Goal: Communication & Community: Participate in discussion

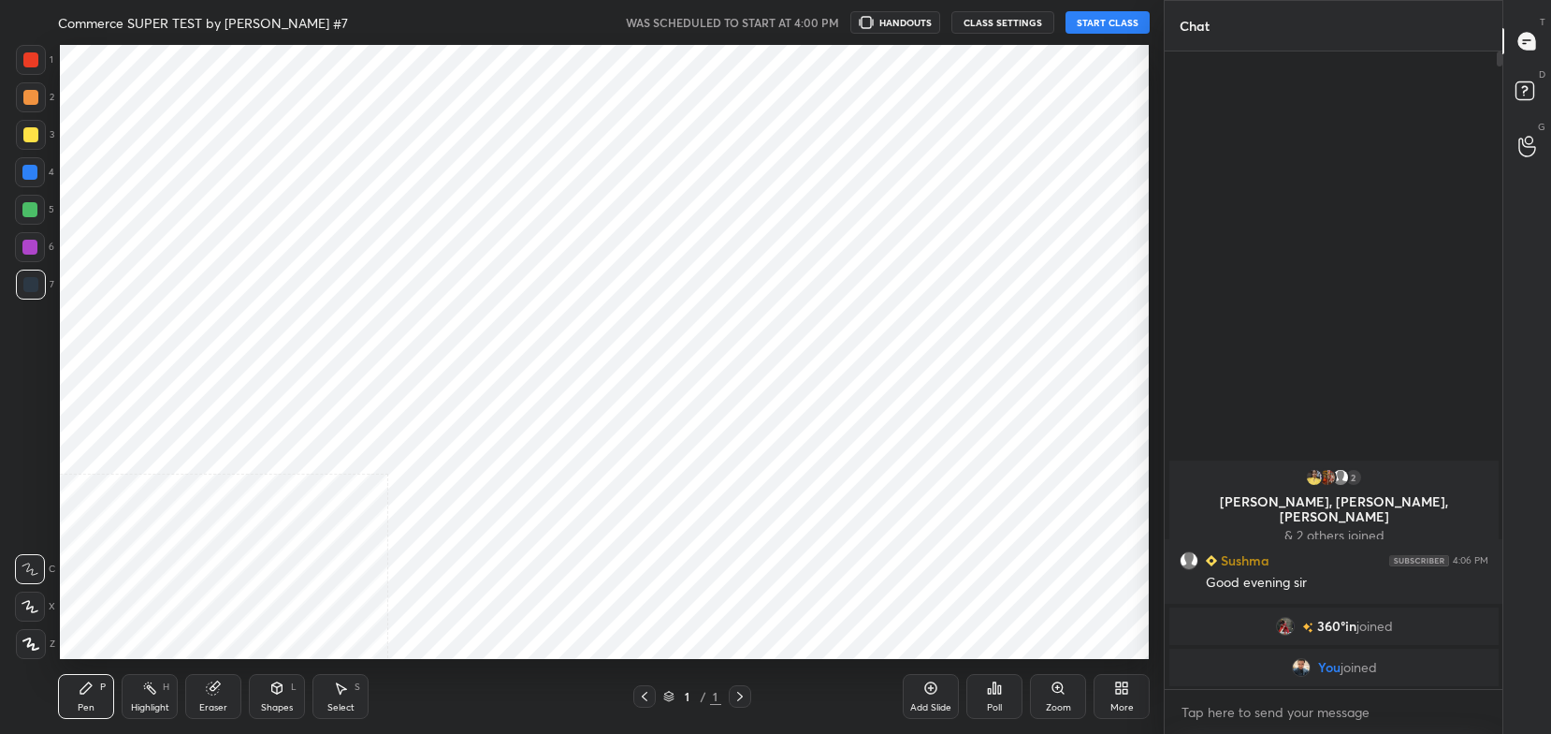
scroll to position [92947, 92473]
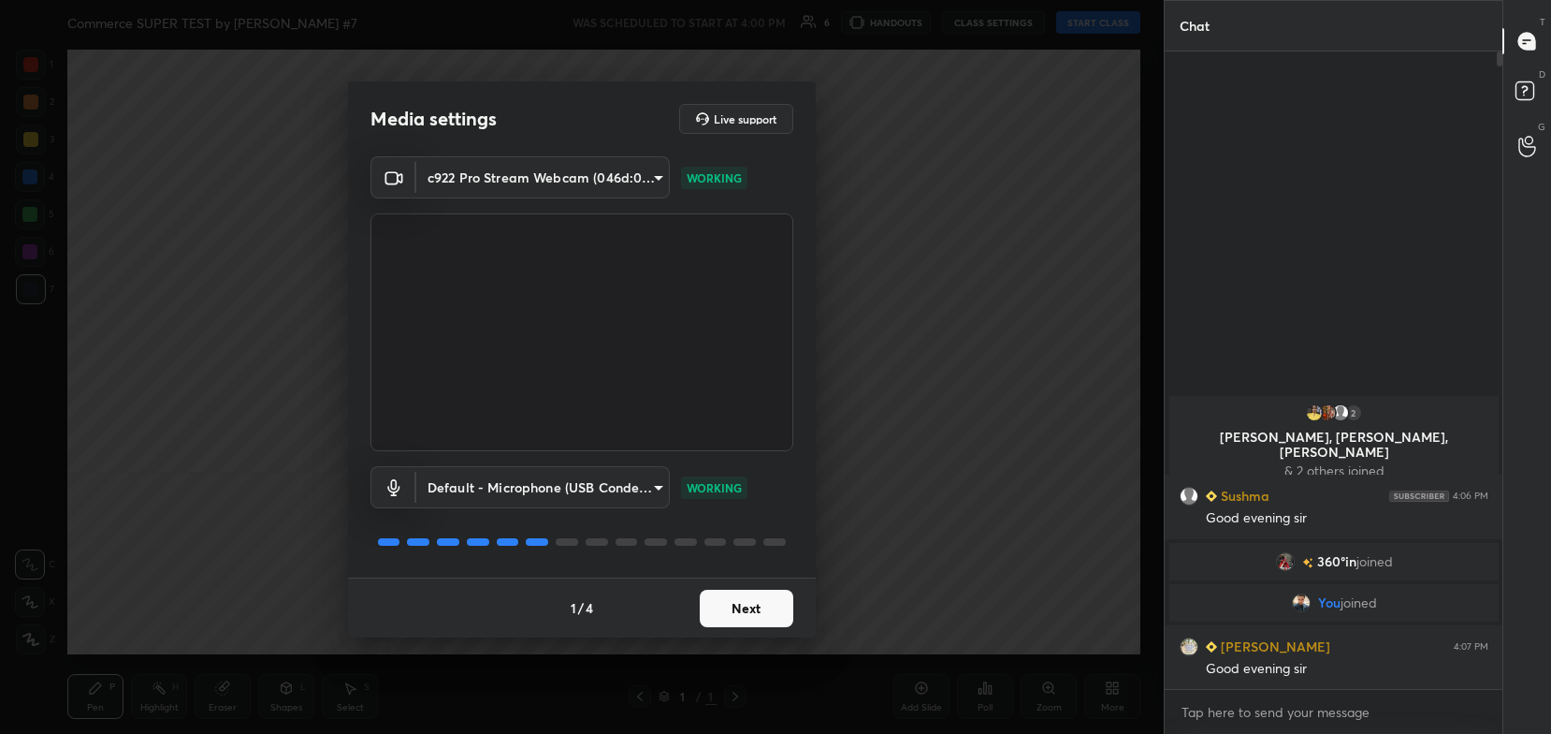
click at [755, 618] on button "Next" at bounding box center [747, 607] width 94 height 37
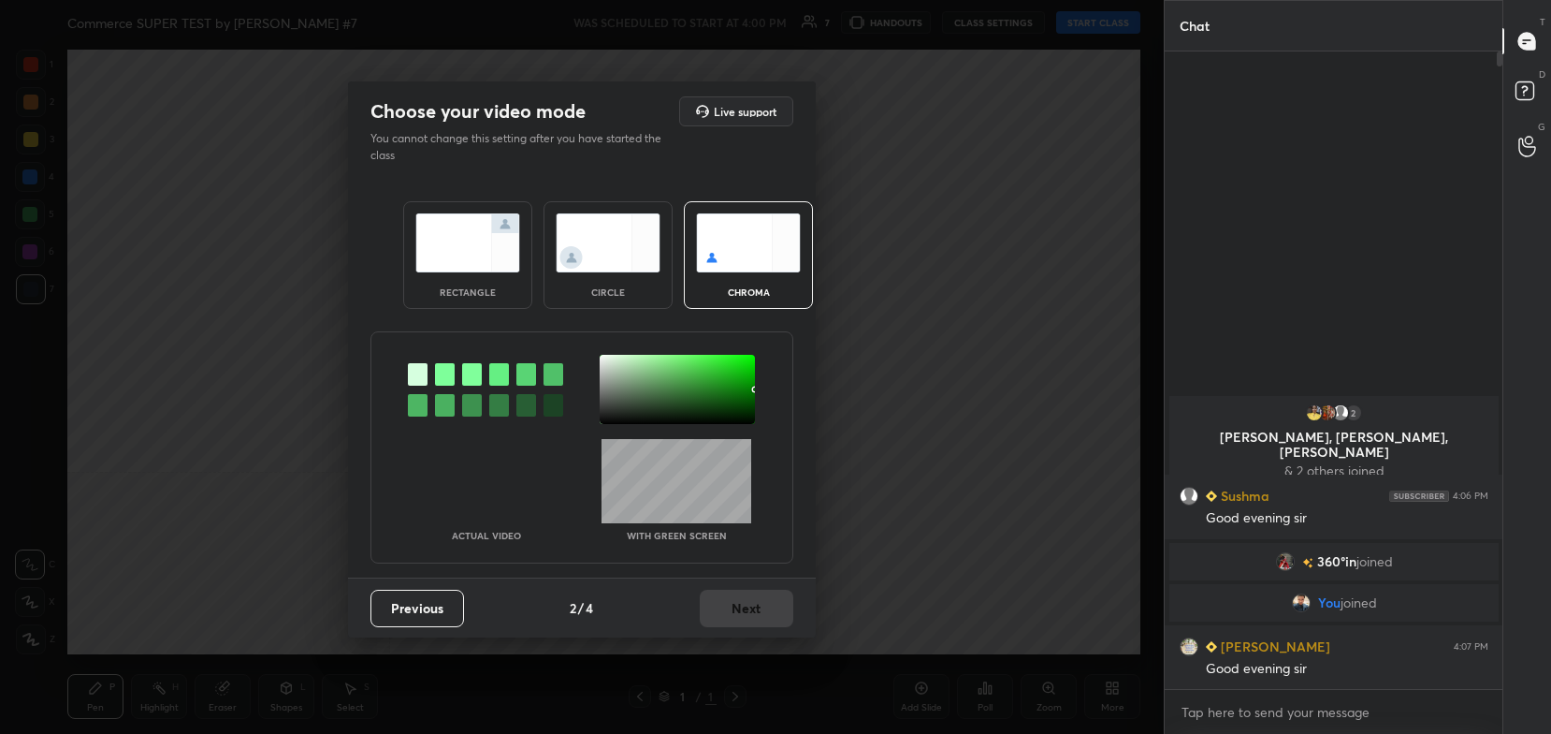
click at [462, 206] on div "rectangle" at bounding box center [467, 255] width 129 height 108
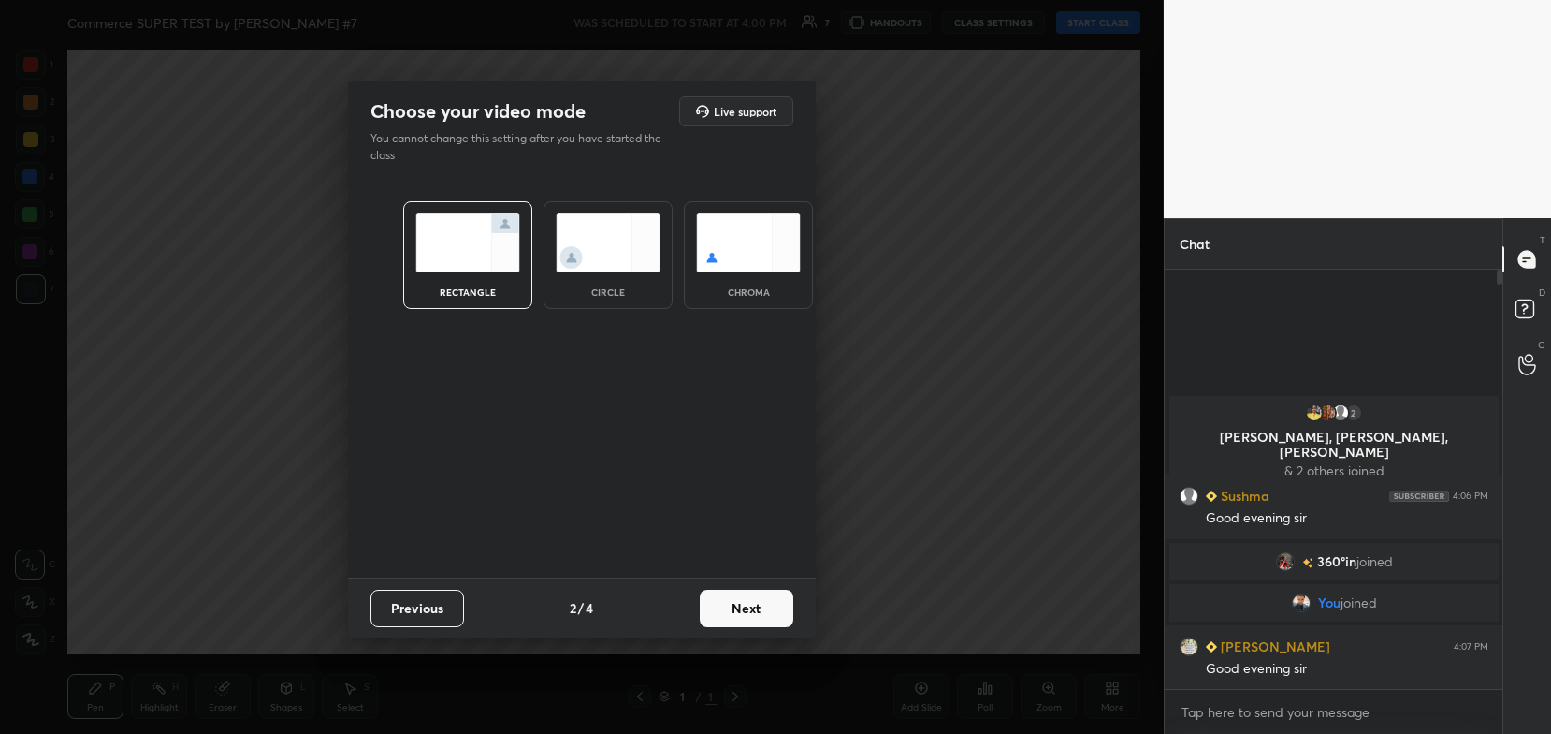
click at [754, 611] on button "Next" at bounding box center [747, 607] width 94 height 37
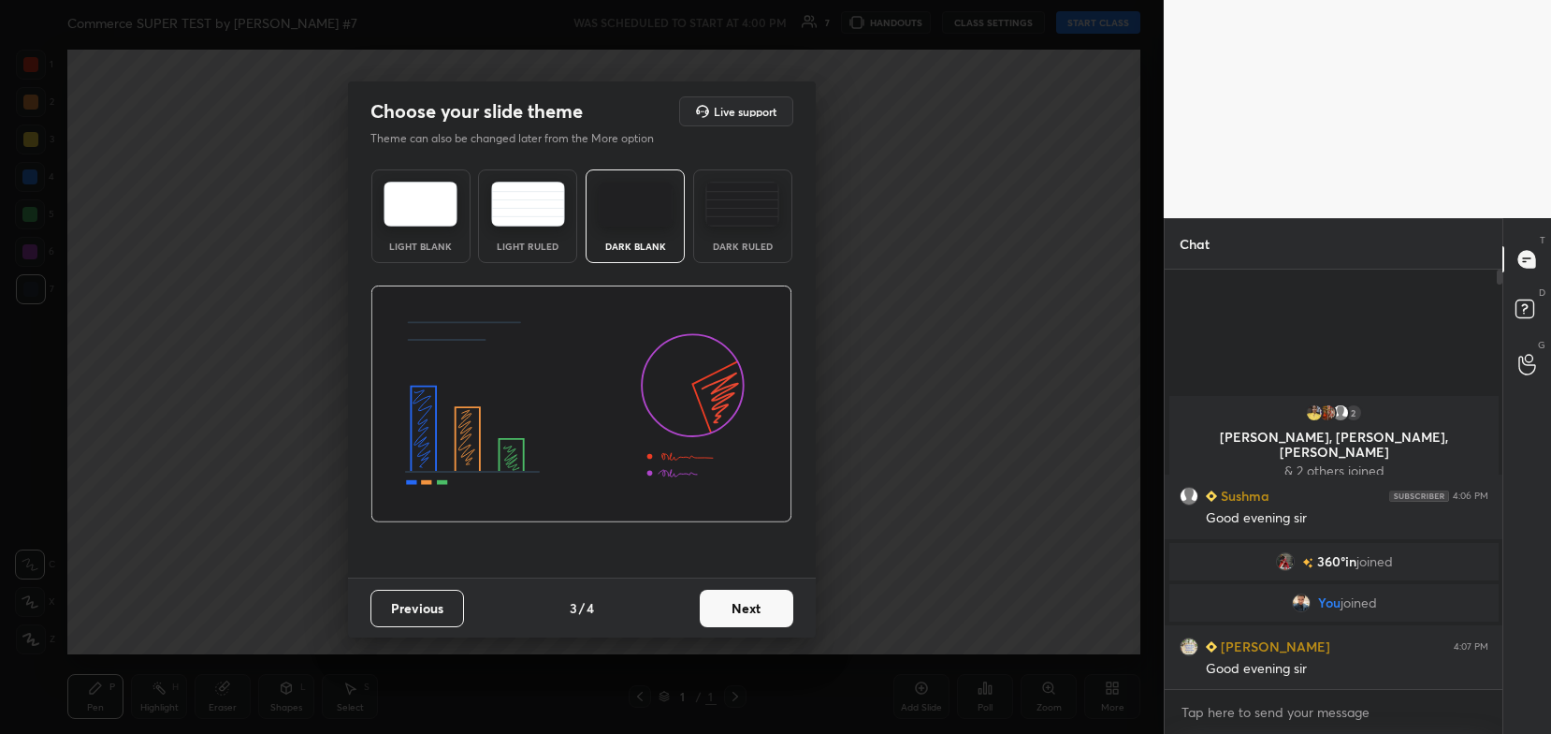
click at [796, 607] on div "Previous 3 / 4 Next" at bounding box center [582, 607] width 468 height 60
click at [777, 613] on button "Next" at bounding box center [747, 607] width 94 height 37
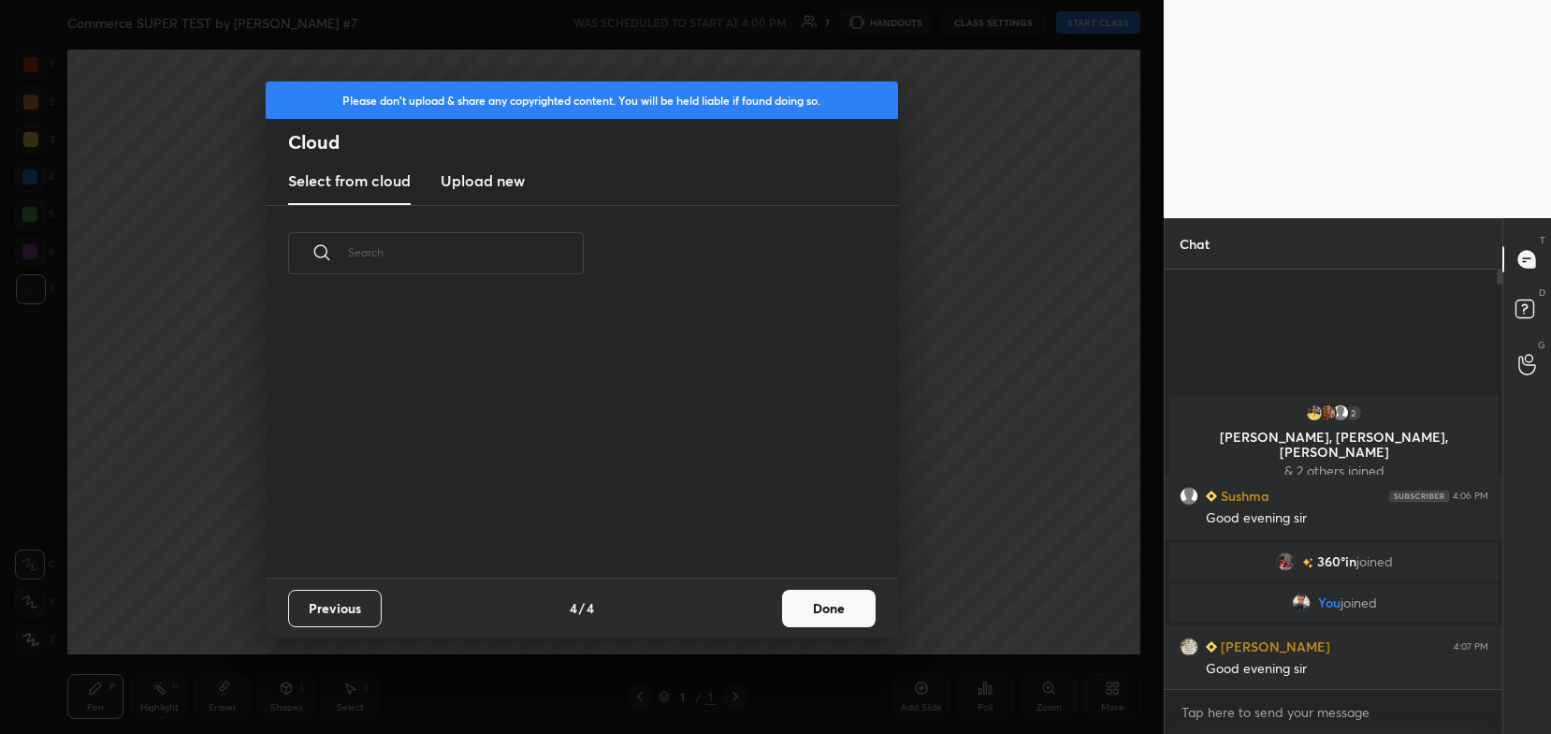
click at [844, 608] on button "Done" at bounding box center [829, 607] width 94 height 37
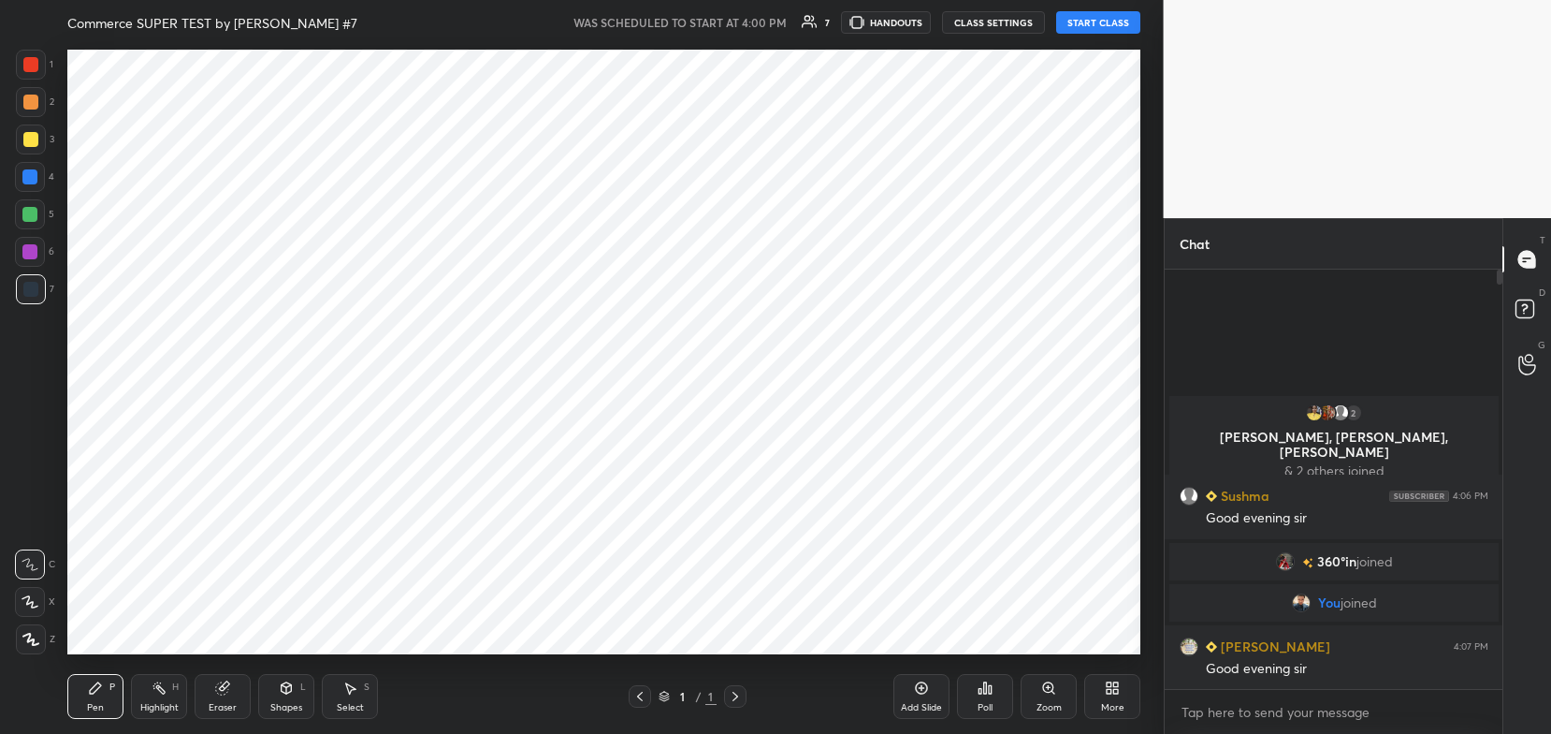
scroll to position [277, 601]
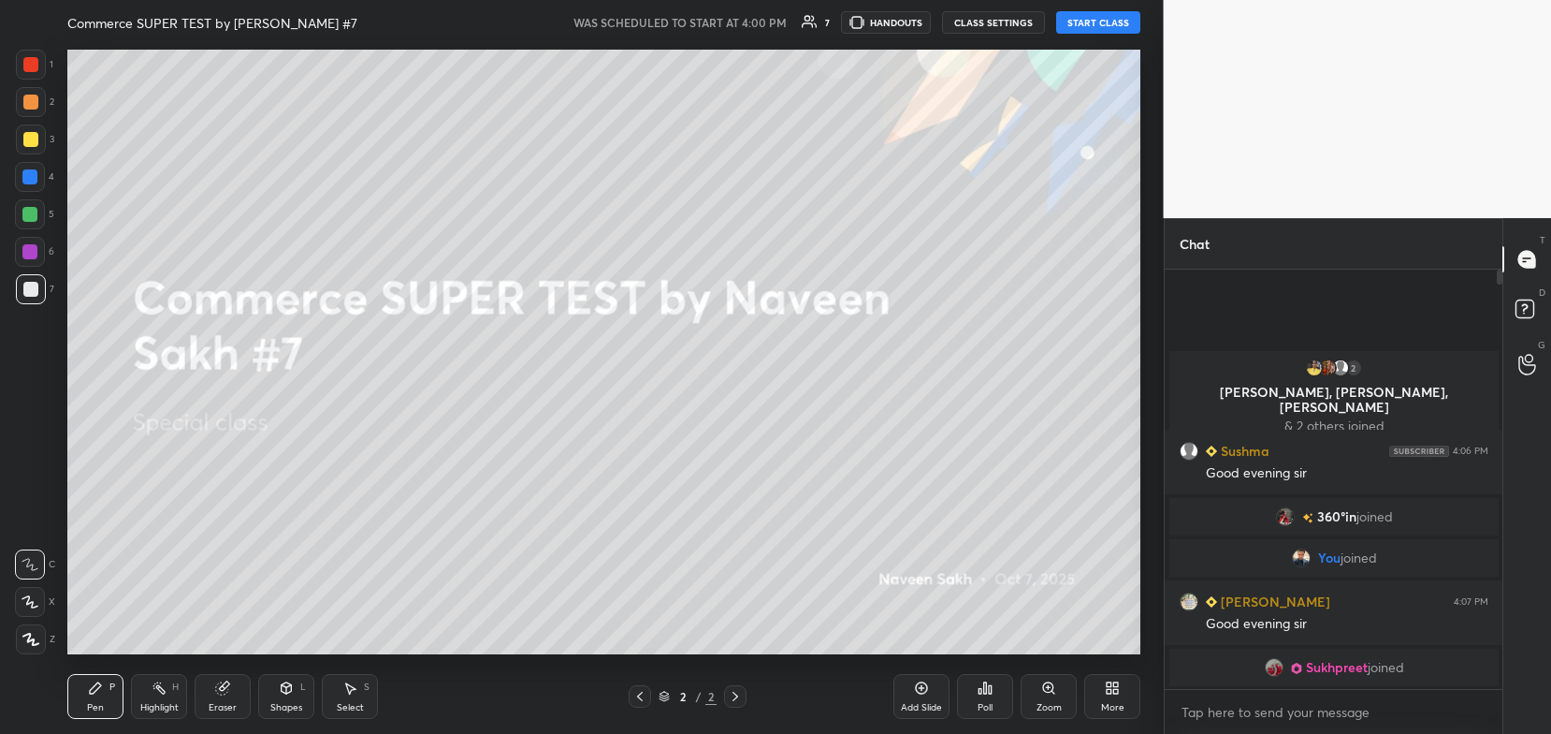
click at [1094, 25] on button "START CLASS" at bounding box center [1098, 22] width 84 height 22
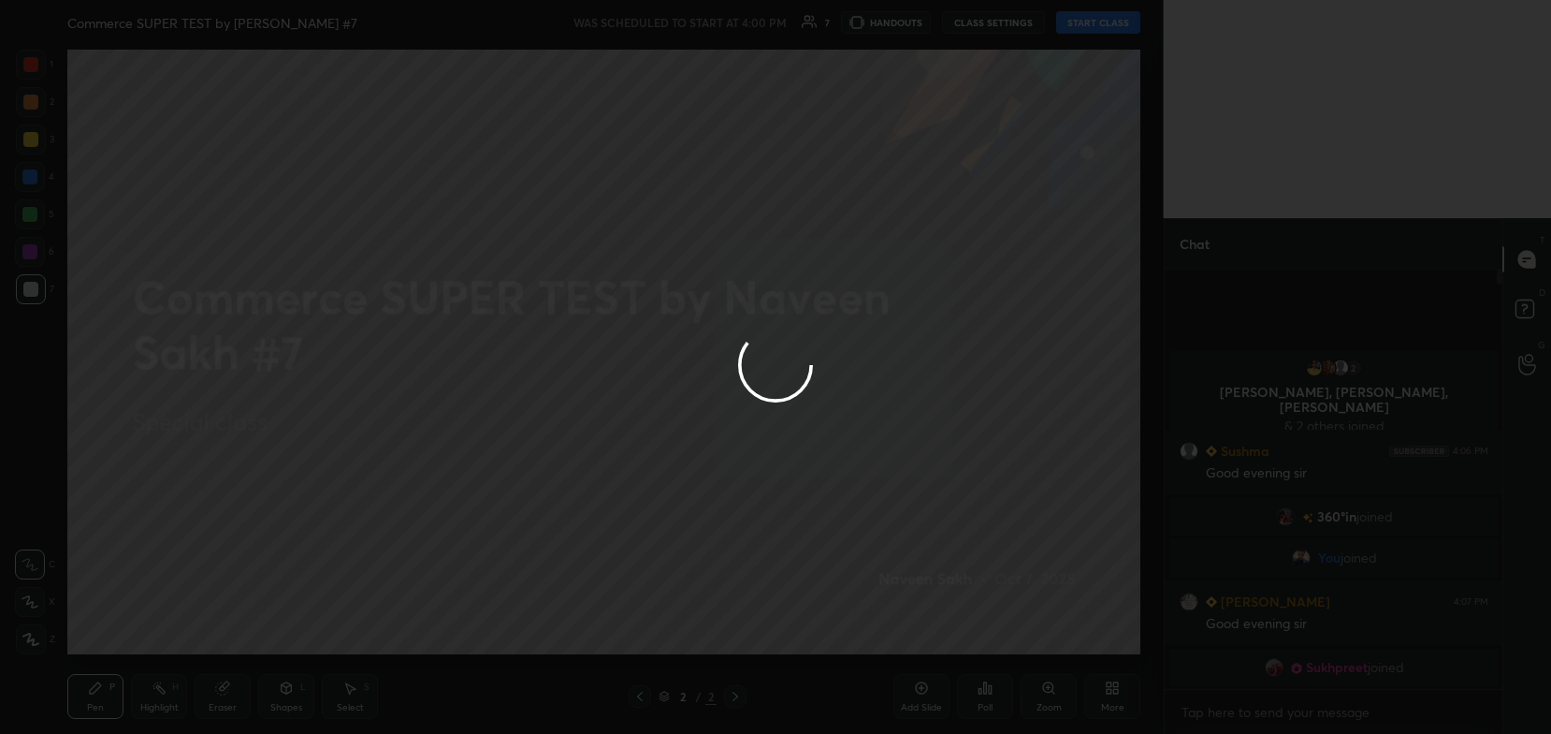
type textarea "x"
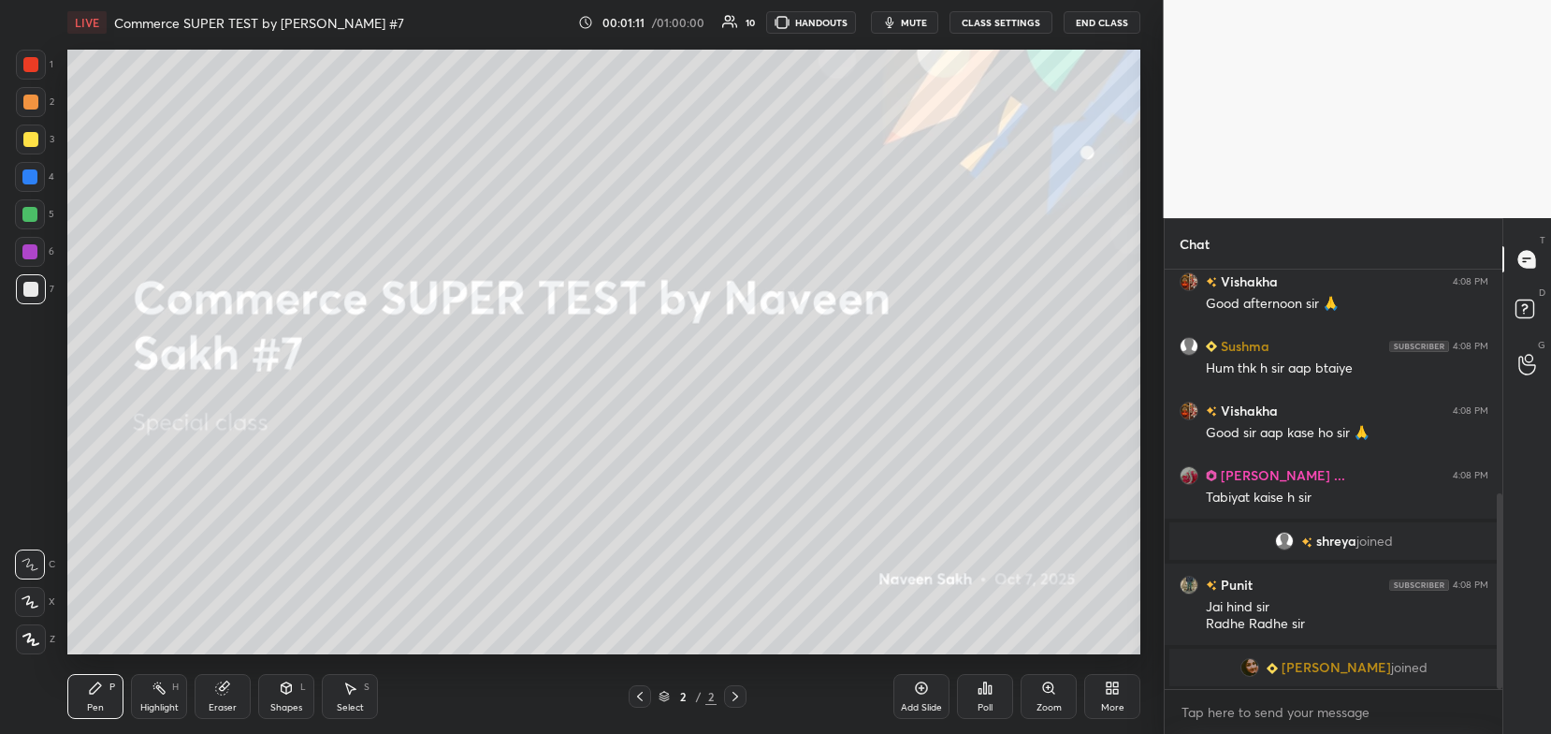
scroll to position [481, 0]
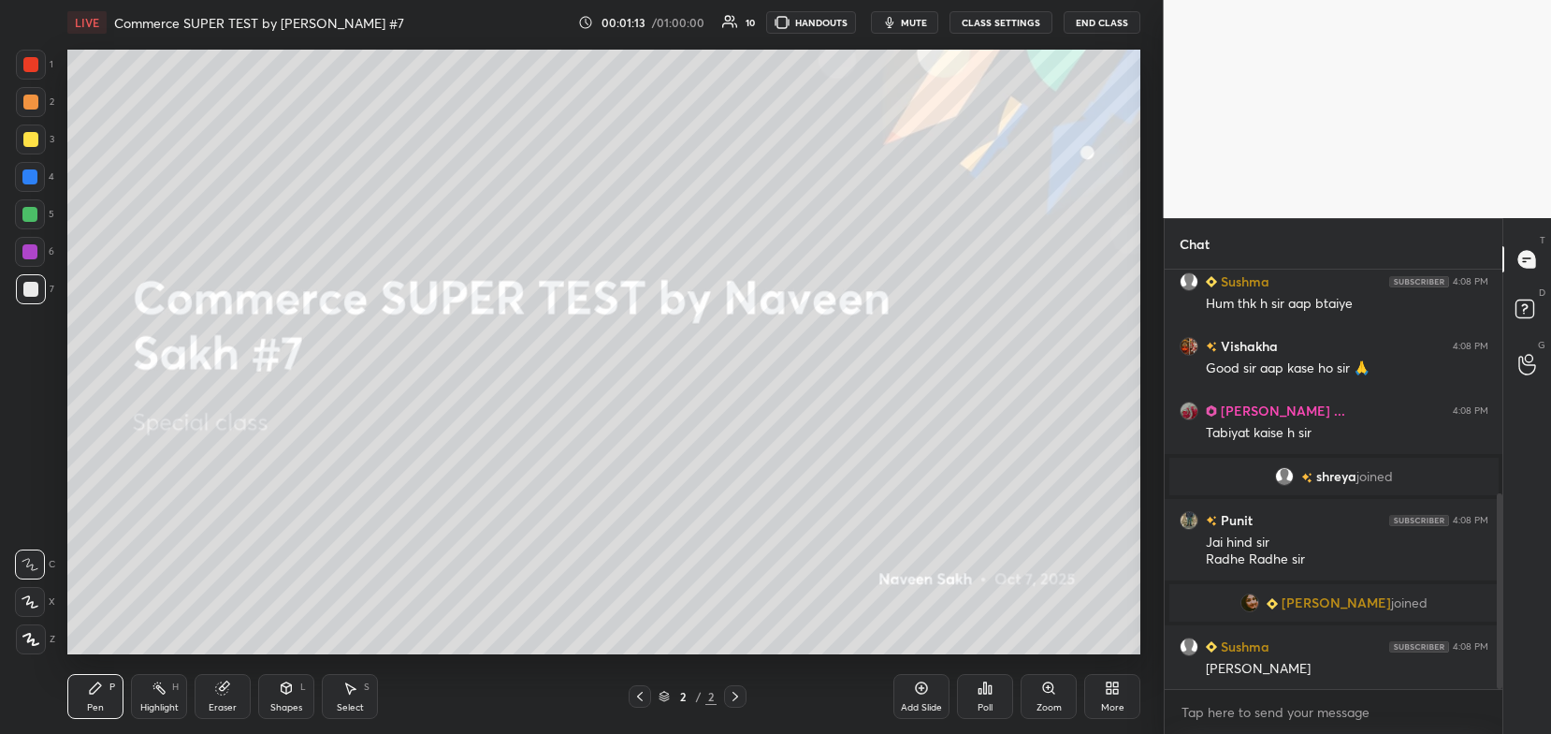
click at [1116, 690] on icon at bounding box center [1116, 691] width 5 height 5
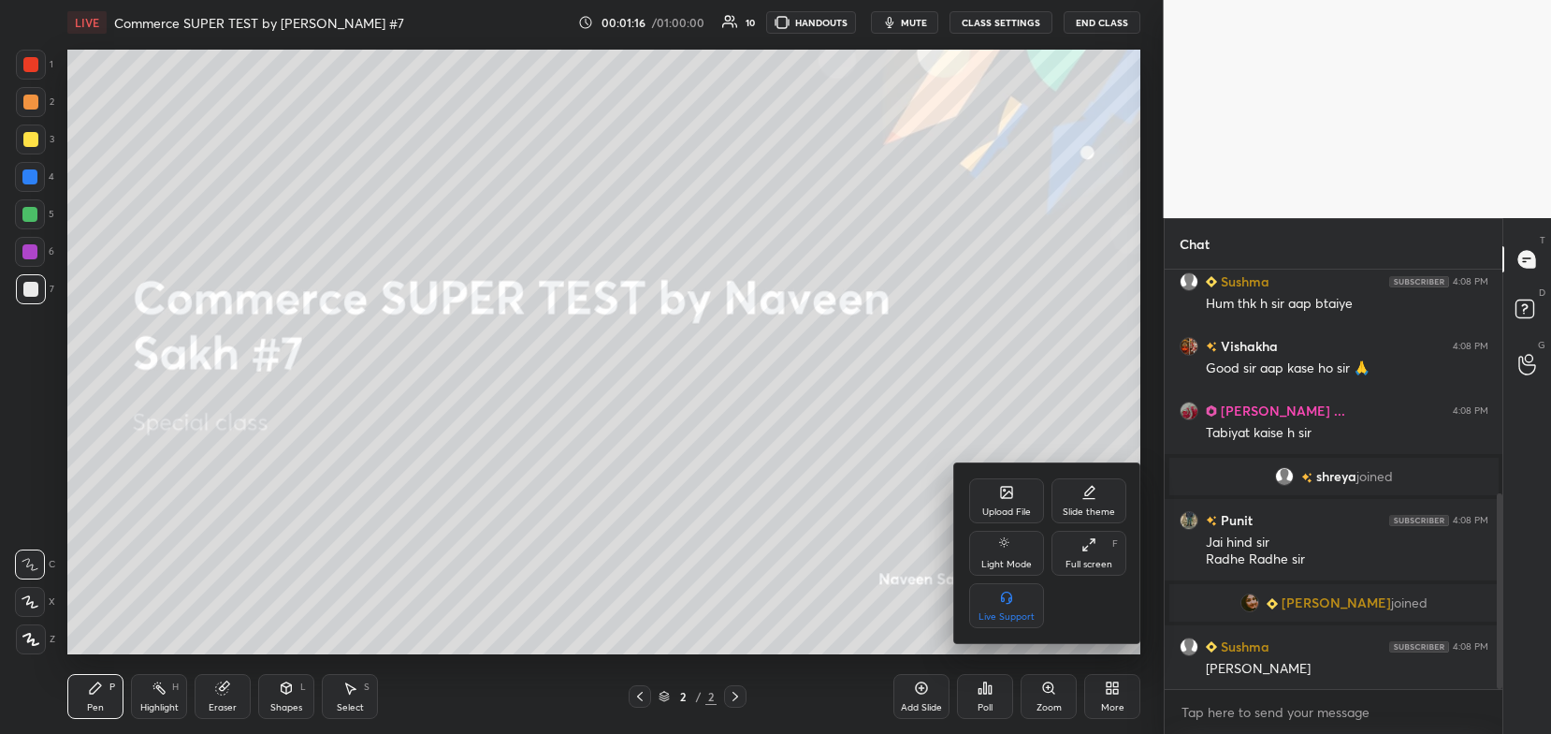
click at [1016, 505] on div "Upload File" at bounding box center [1006, 500] width 75 height 45
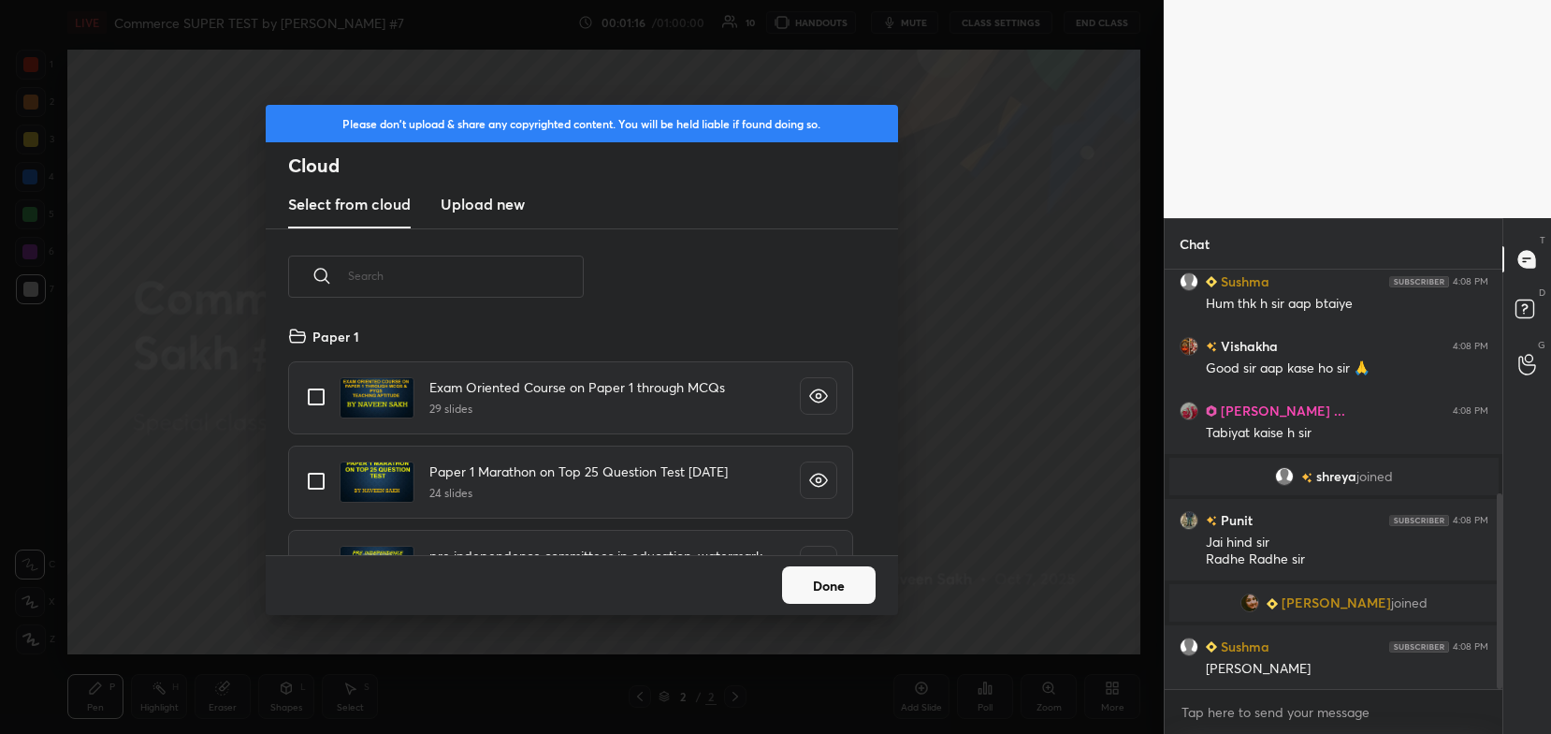
scroll to position [231, 601]
click at [506, 195] on h3 "Upload new" at bounding box center [483, 204] width 84 height 22
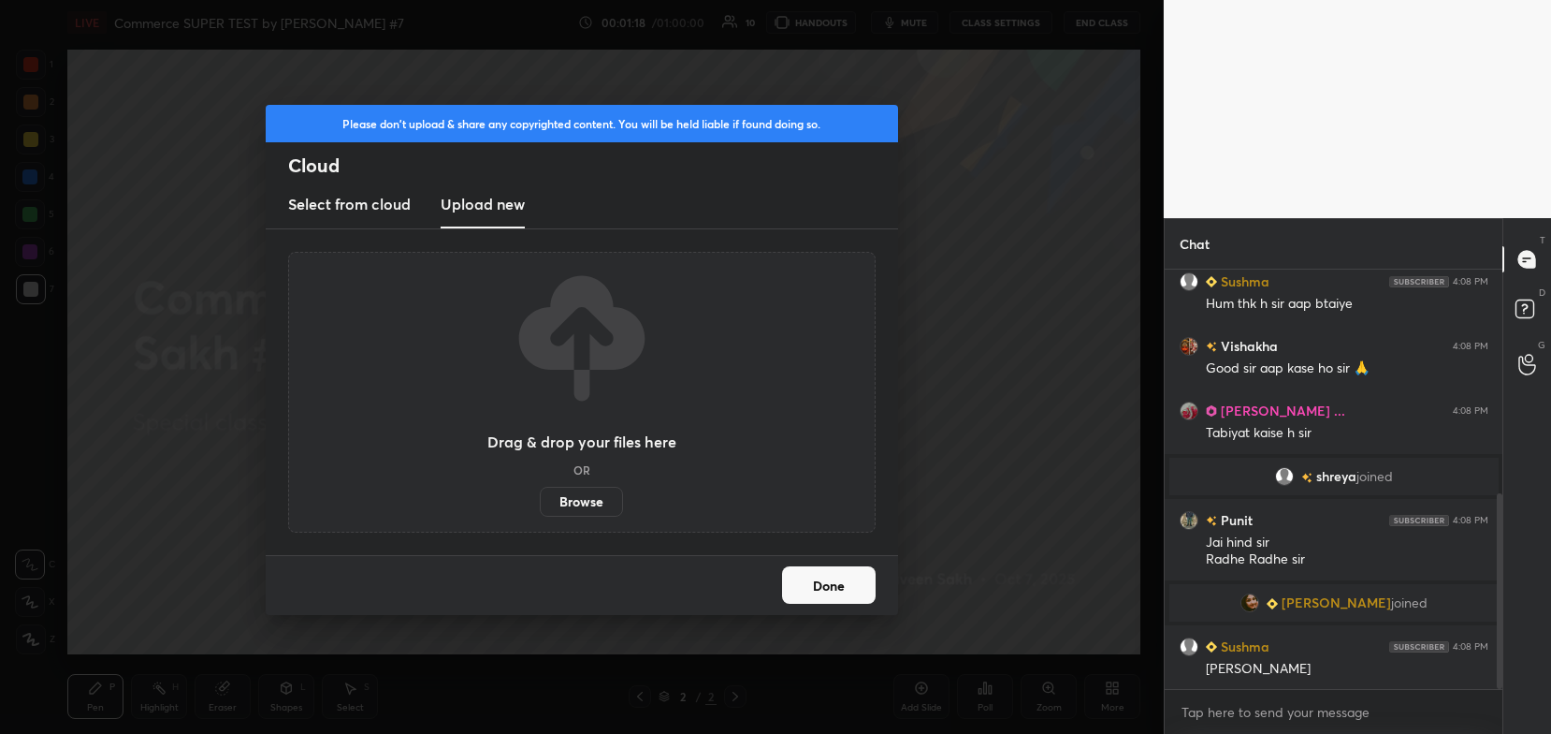
scroll to position [525, 0]
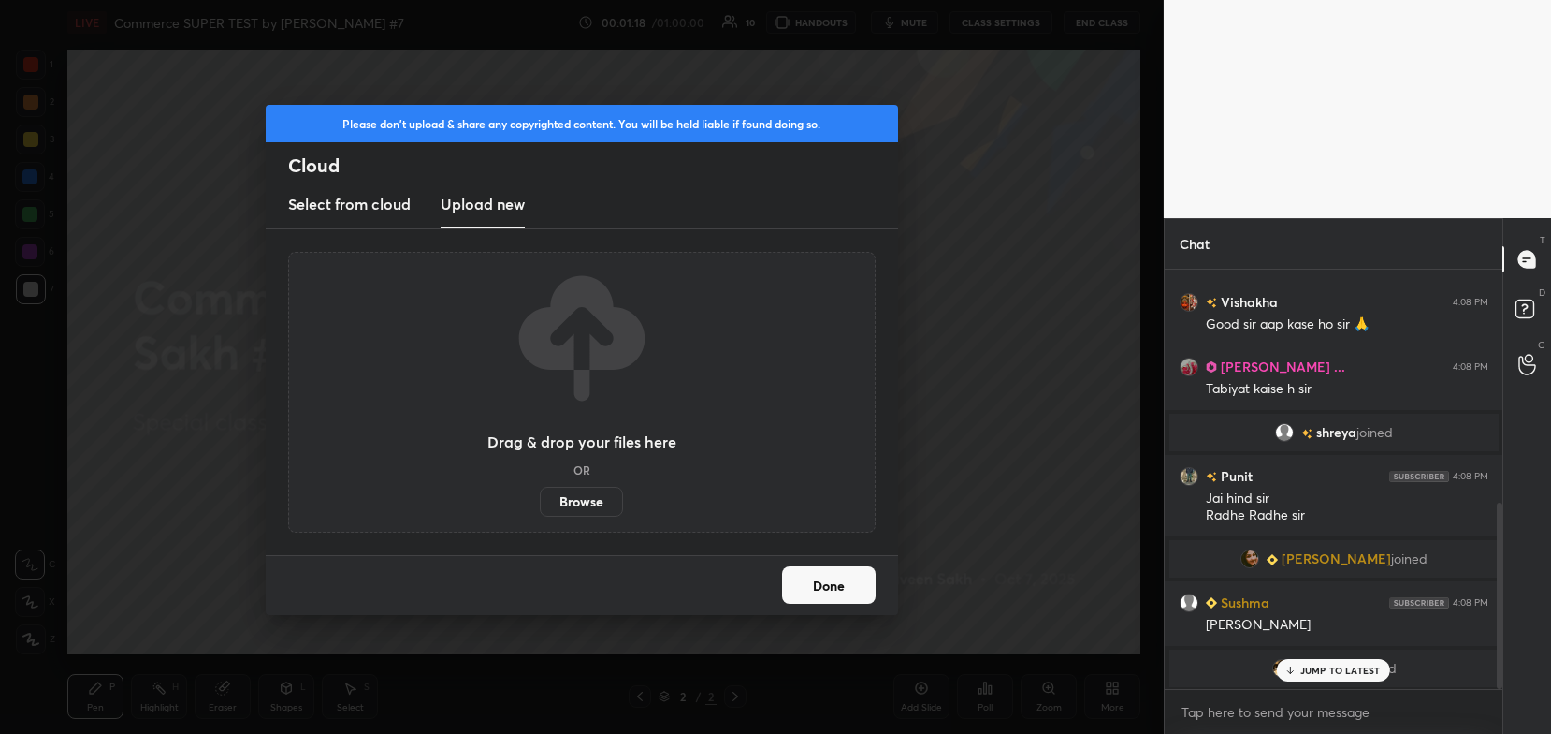
click at [581, 504] on label "Browse" at bounding box center [581, 502] width 83 height 30
click at [540, 504] on input "Browse" at bounding box center [540, 502] width 0 height 30
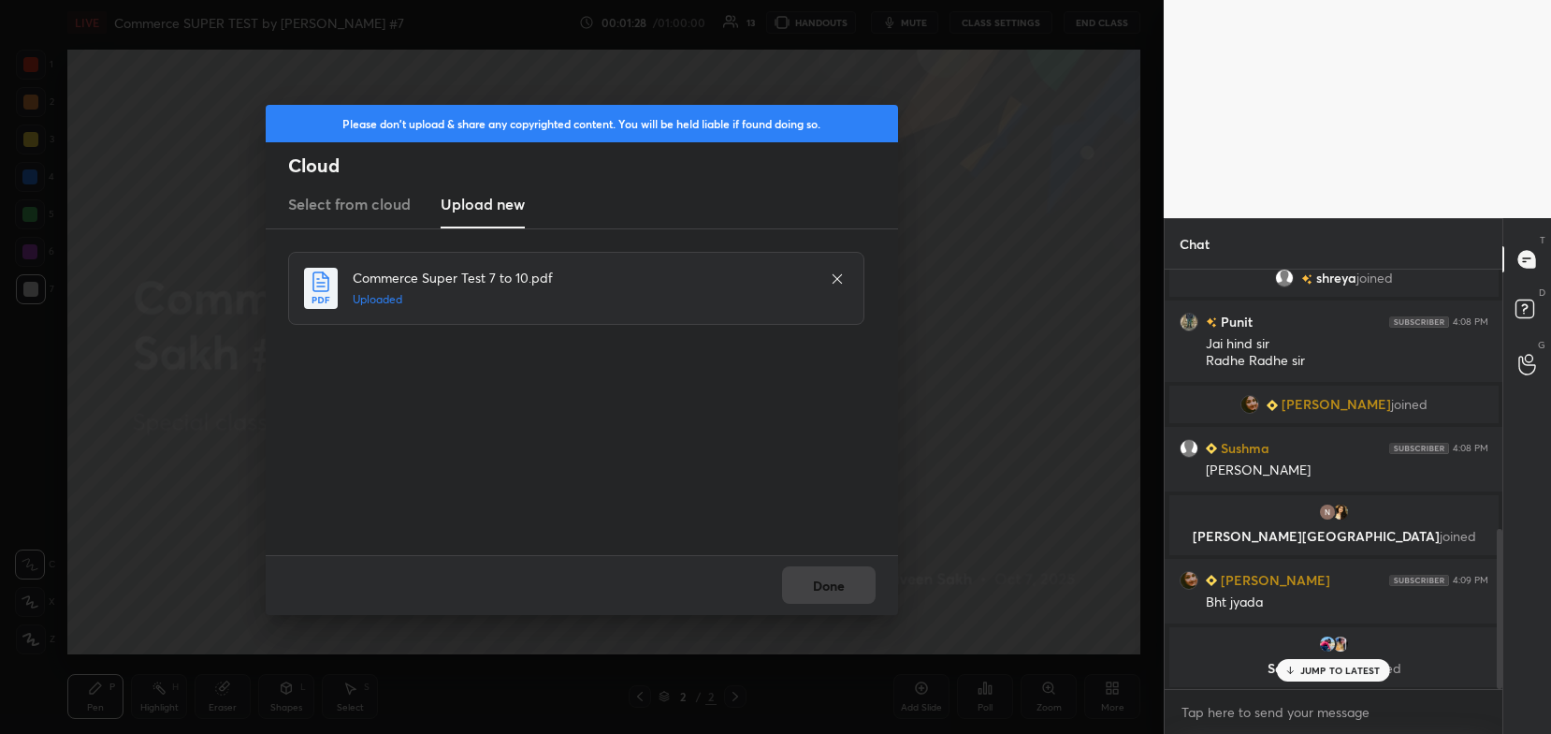
scroll to position [708, 0]
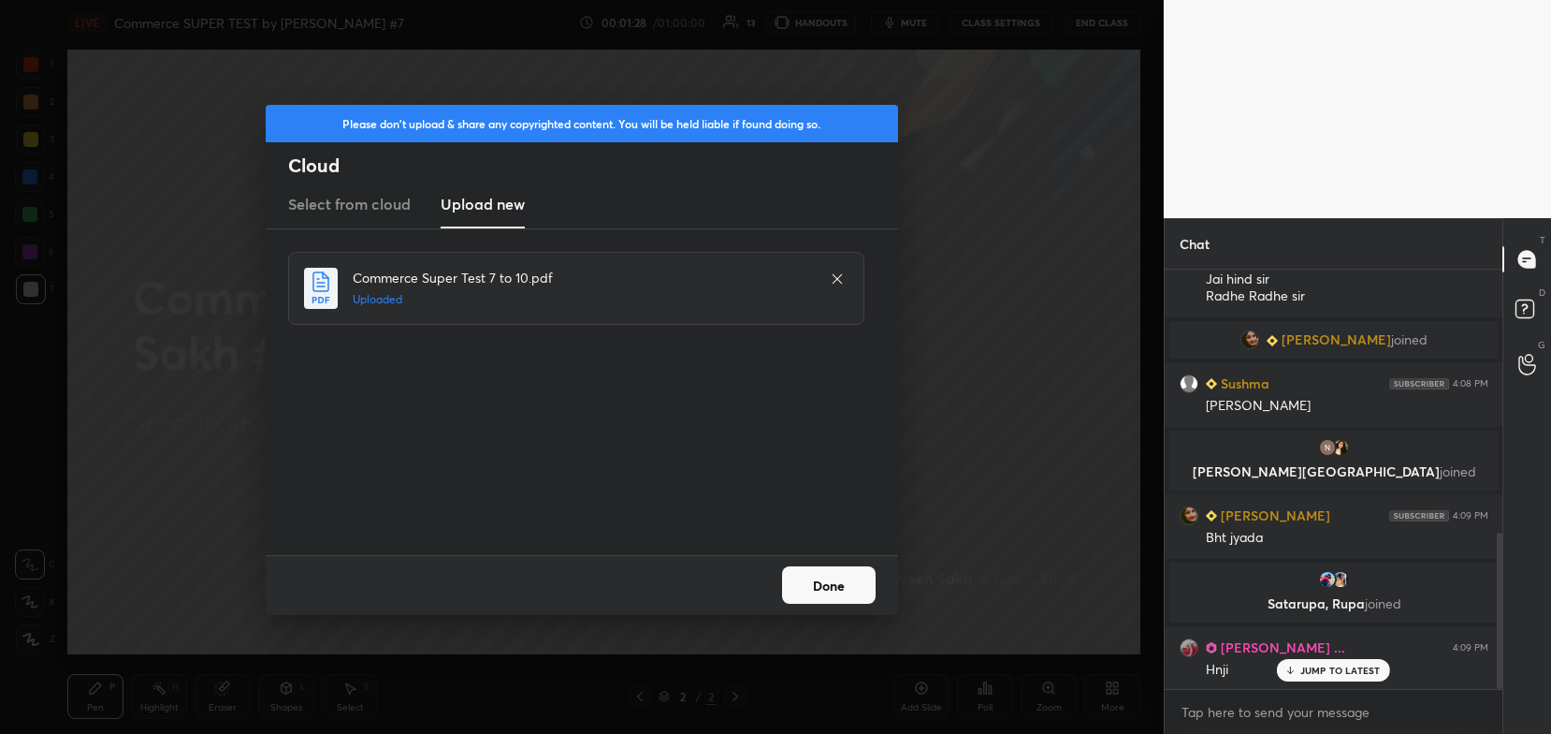
click at [824, 587] on button "Done" at bounding box center [829, 584] width 94 height 37
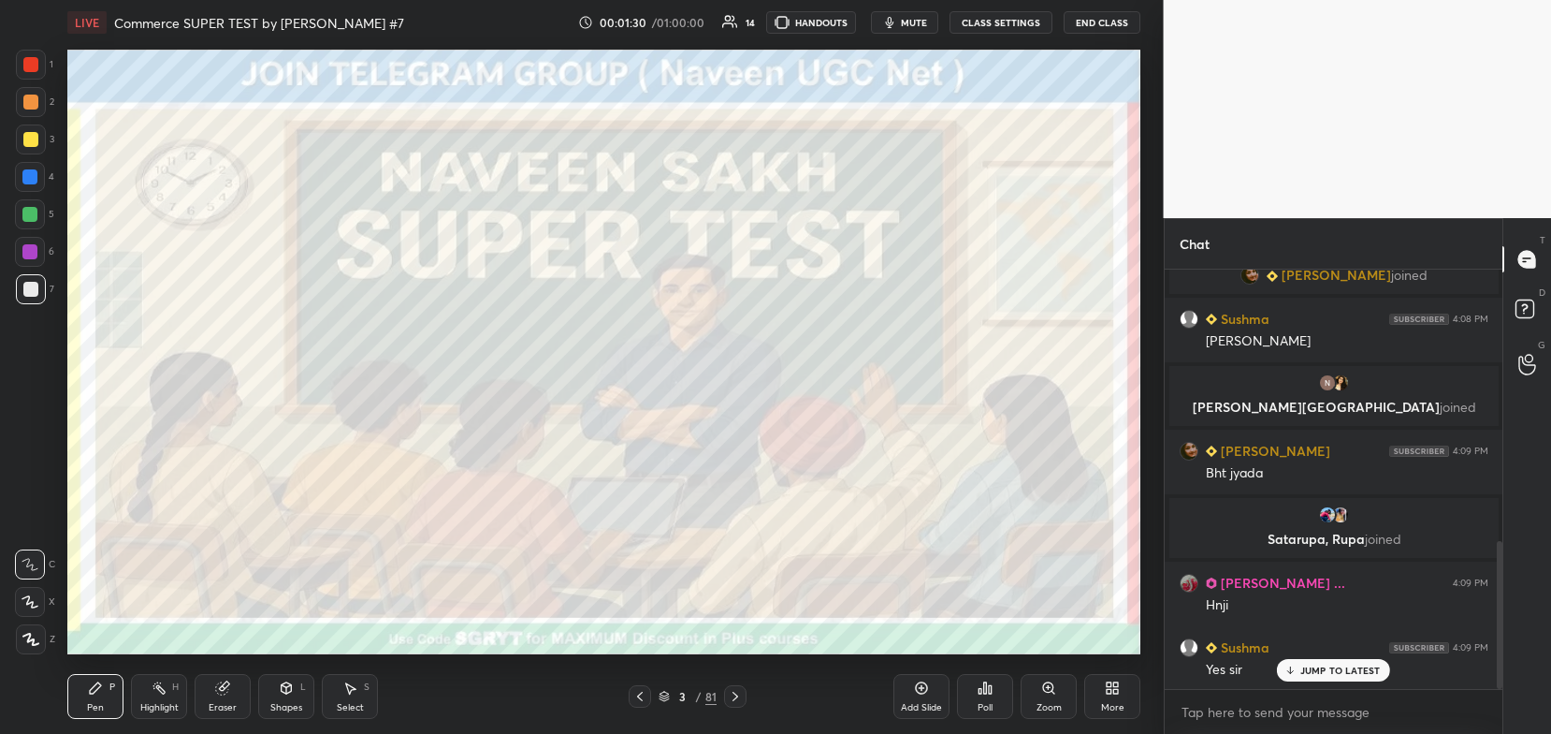
scroll to position [902, 0]
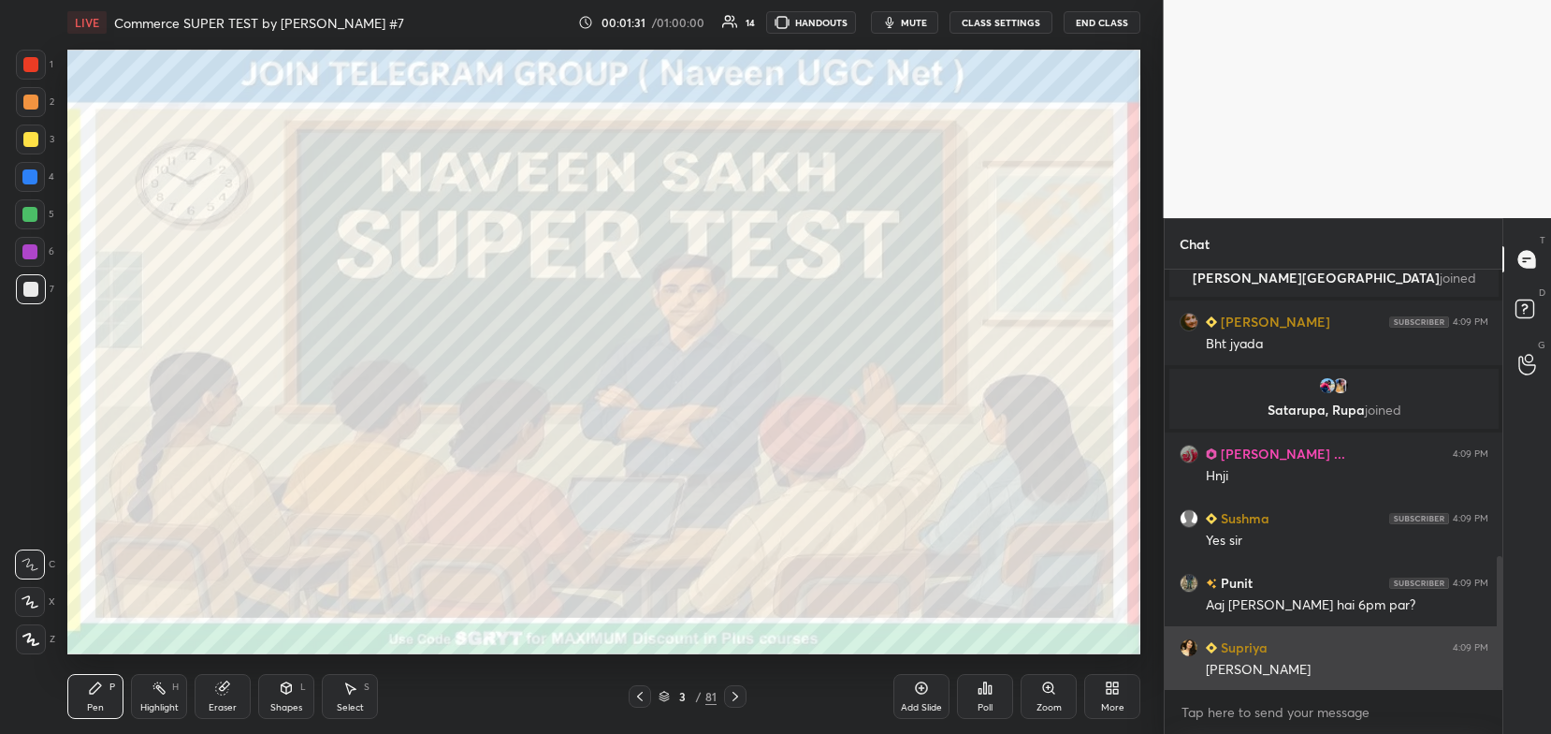
click at [1350, 670] on div "[PERSON_NAME]" at bounding box center [1347, 670] width 283 height 19
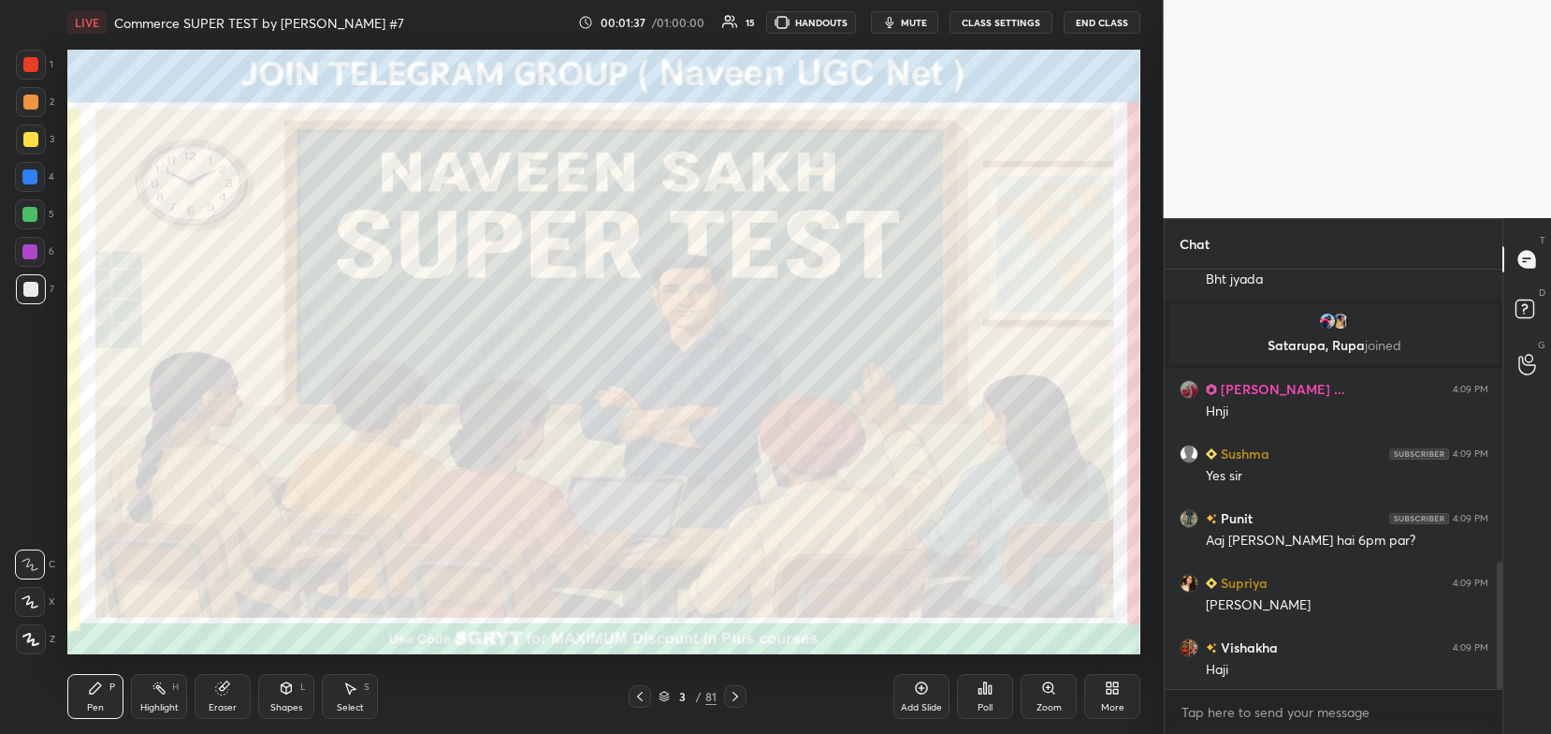
scroll to position [1012, 0]
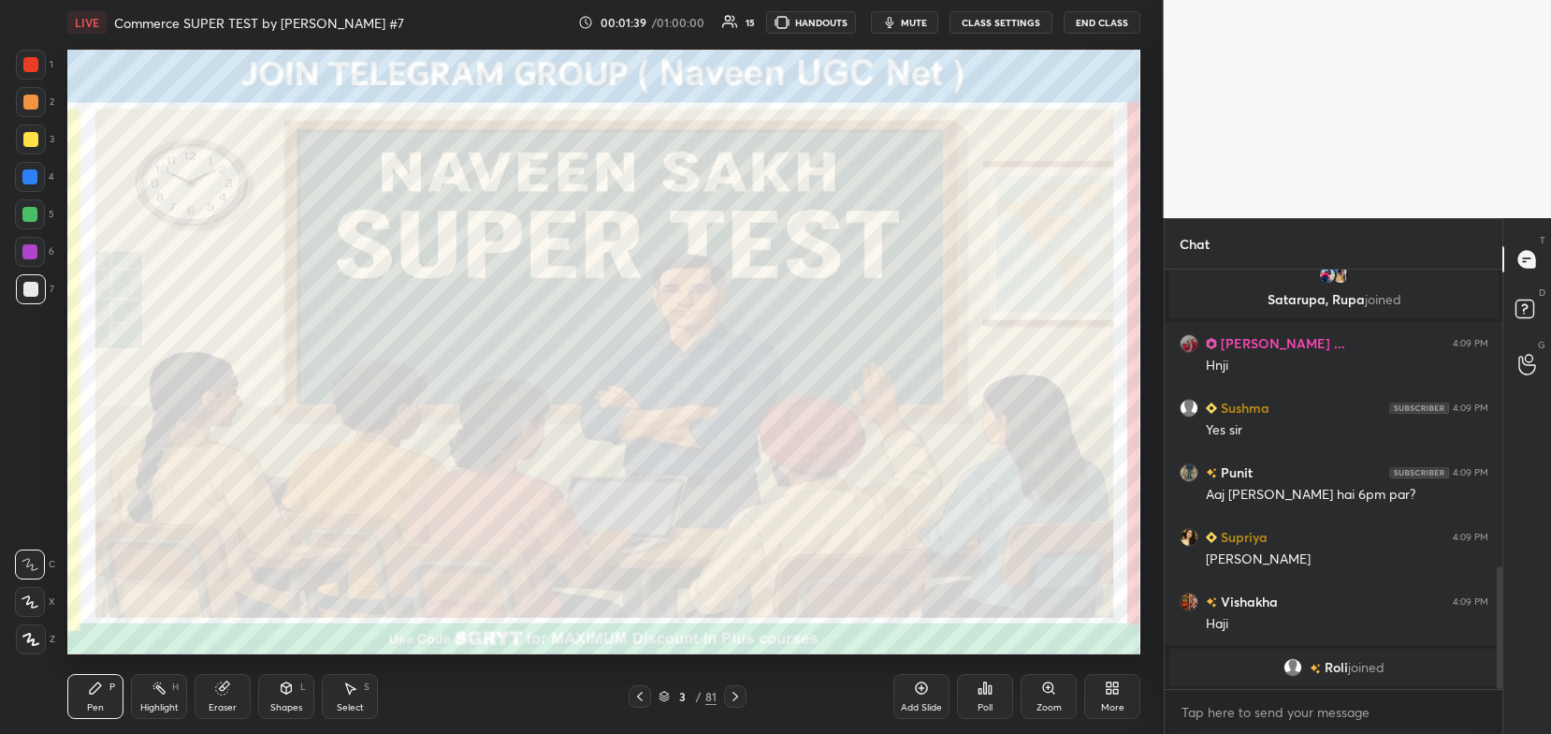
click at [37, 603] on icon at bounding box center [30, 601] width 17 height 13
click at [29, 108] on div at bounding box center [30, 101] width 15 height 15
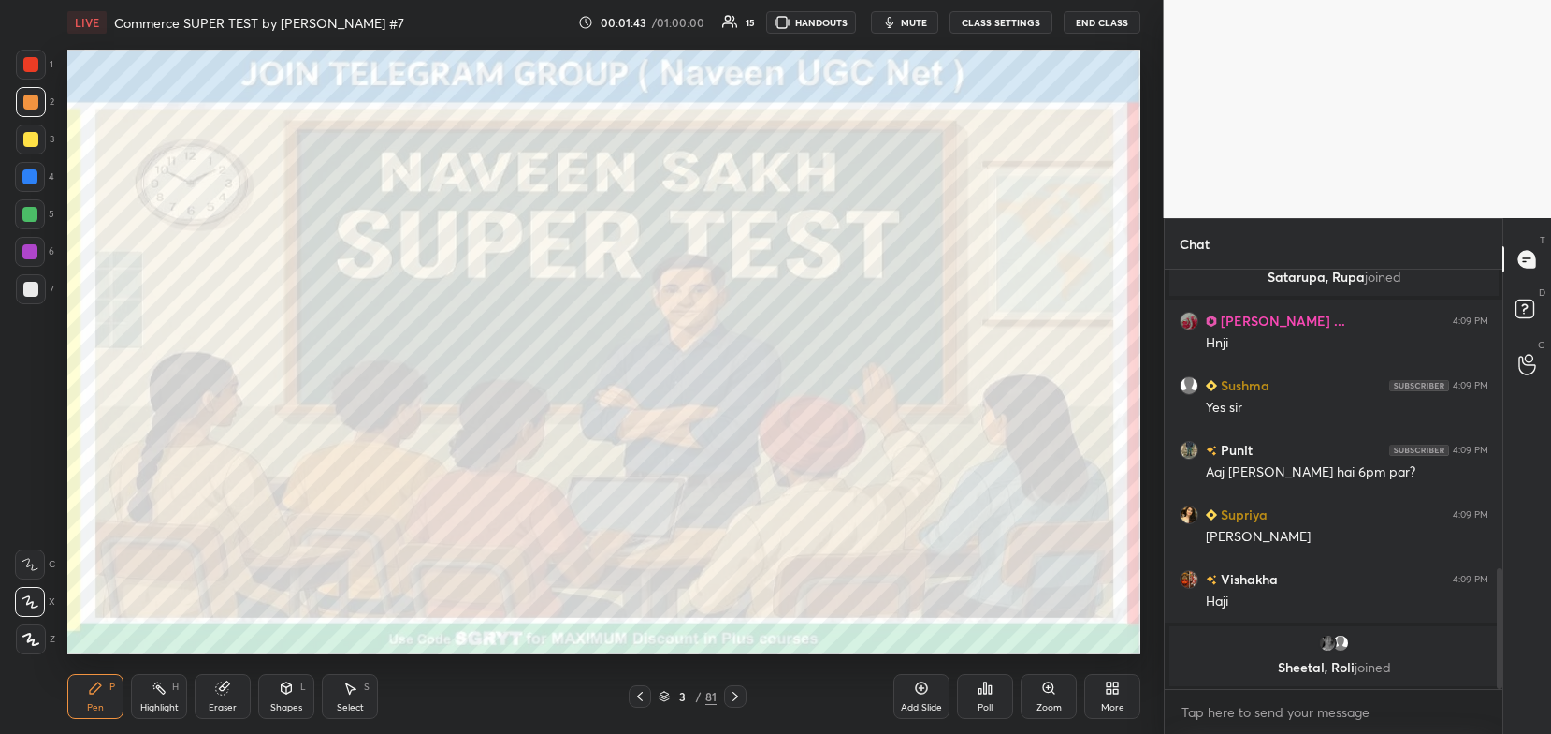
click at [742, 699] on icon at bounding box center [735, 696] width 15 height 15
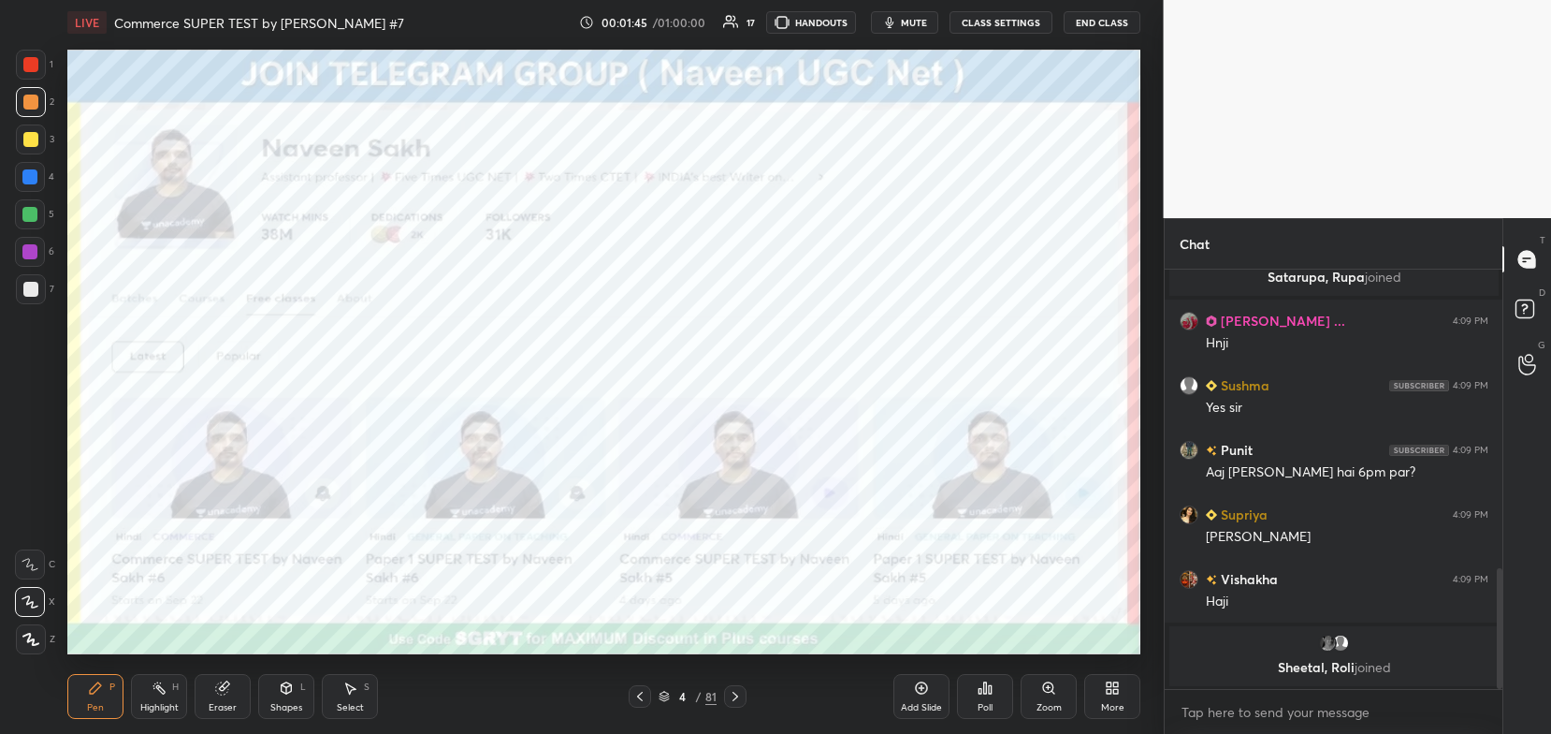
click at [734, 700] on icon at bounding box center [736, 695] width 6 height 9
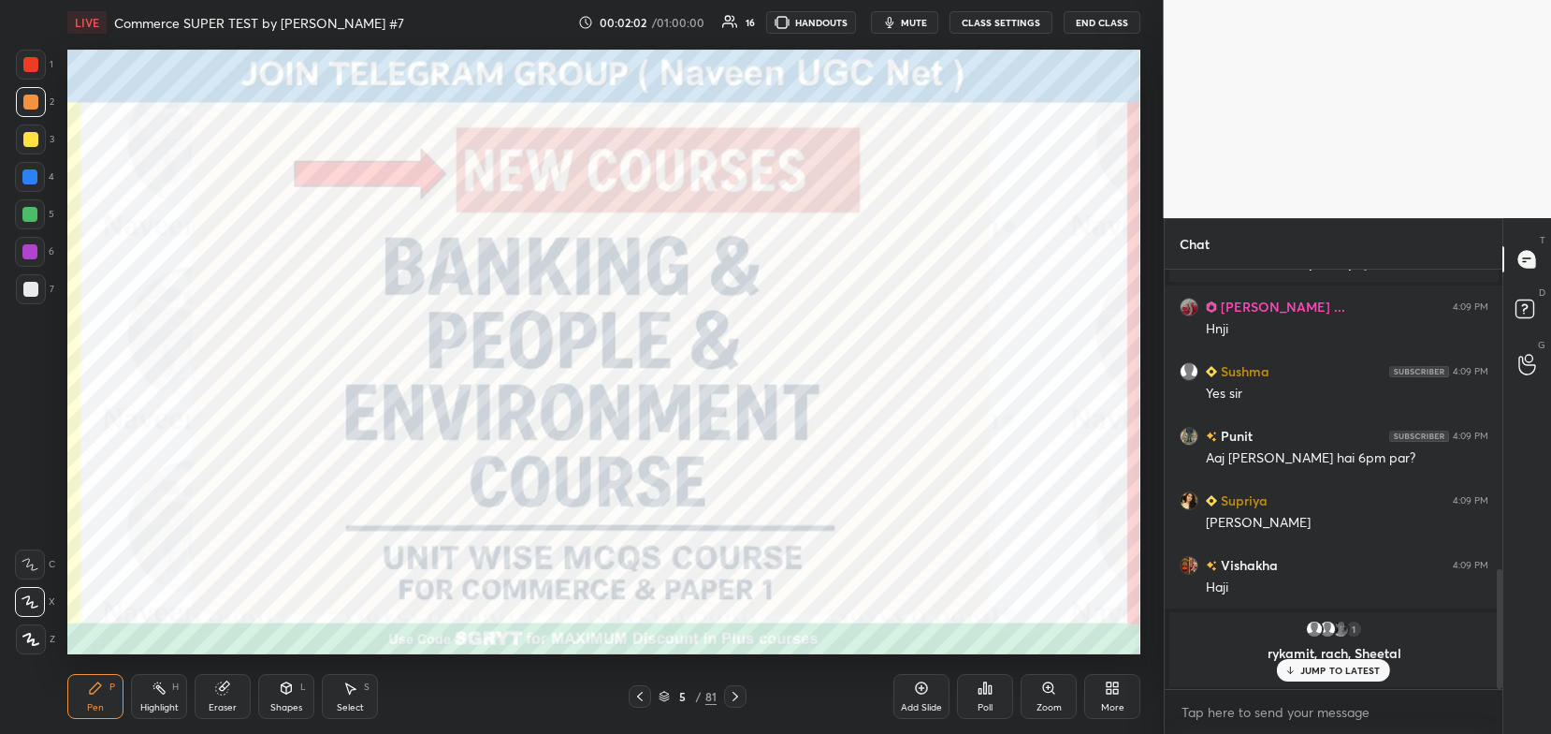
scroll to position [1070, 0]
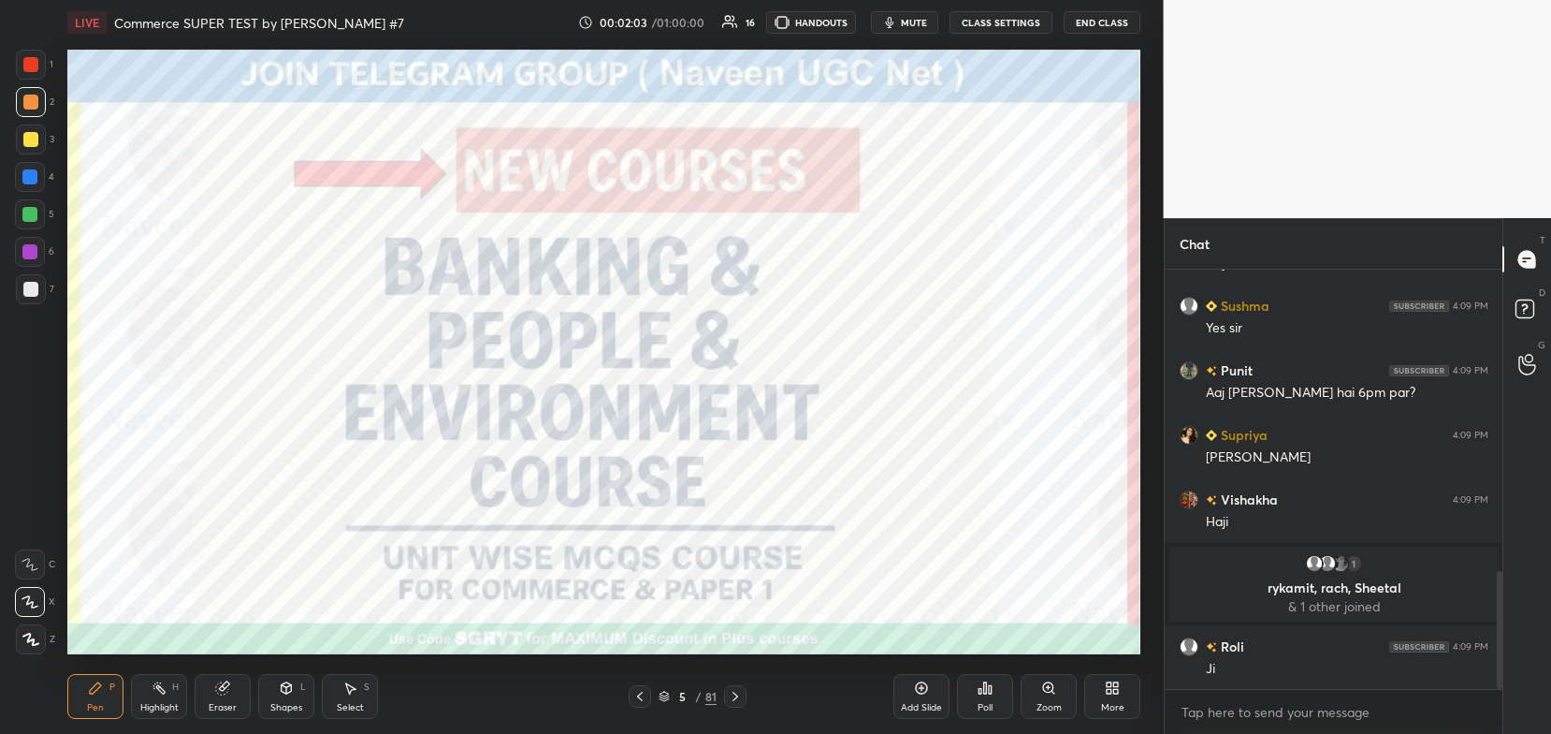
click at [31, 63] on div at bounding box center [30, 64] width 15 height 15
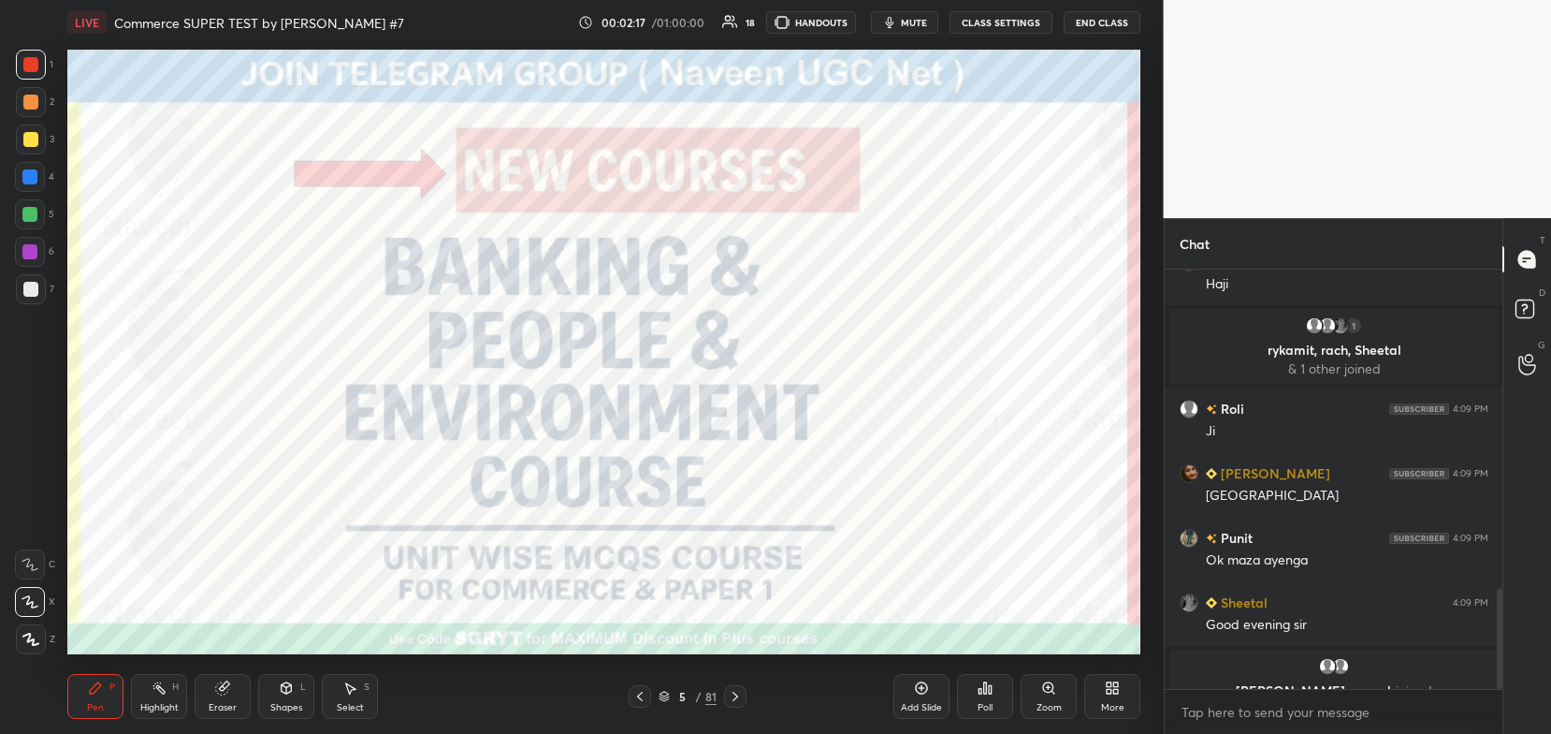
scroll to position [1331, 0]
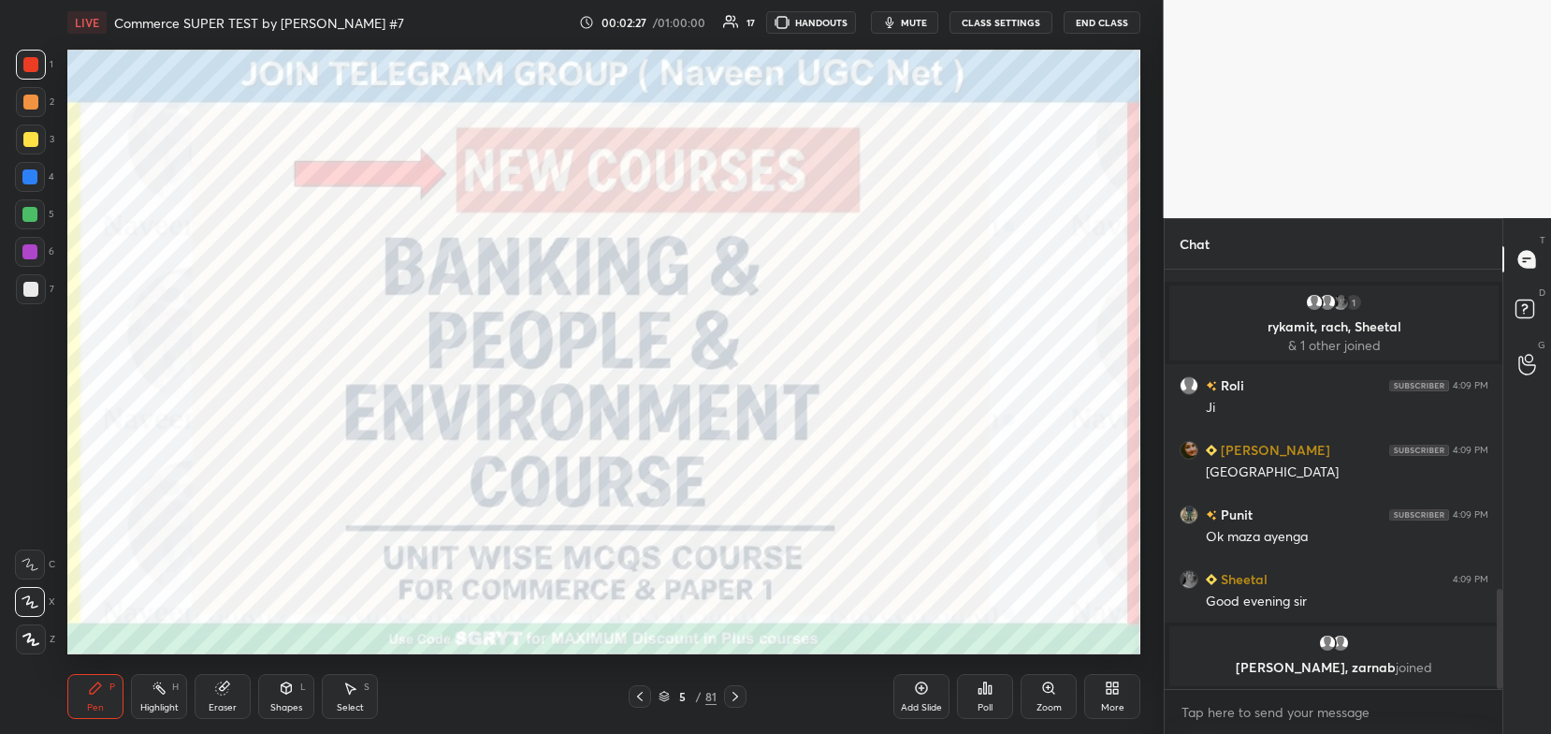
click at [661, 701] on icon at bounding box center [664, 699] width 9 height 3
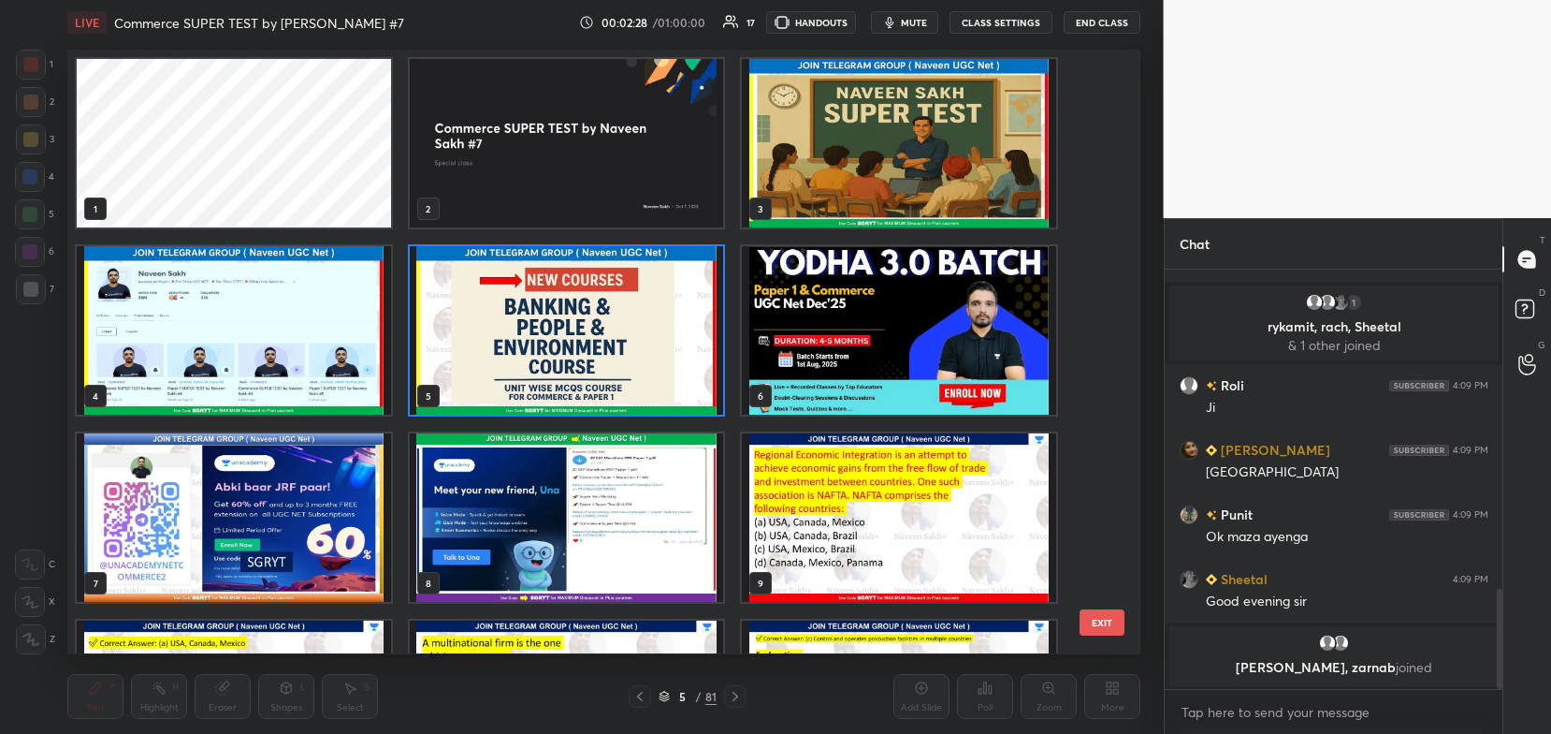
scroll to position [1325, 0]
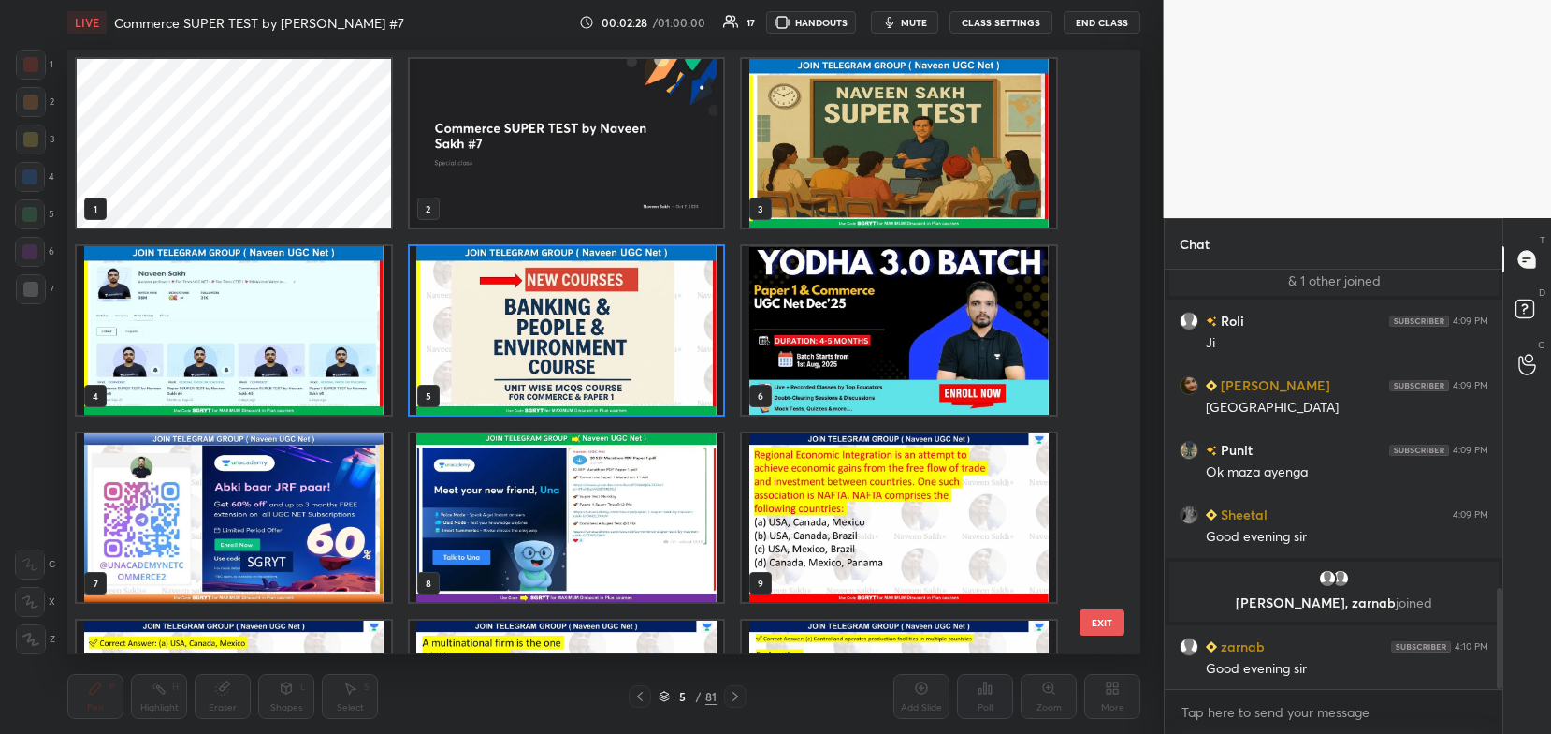
click at [625, 196] on img "grid" at bounding box center [567, 143] width 314 height 168
click at [627, 207] on img "grid" at bounding box center [567, 143] width 314 height 168
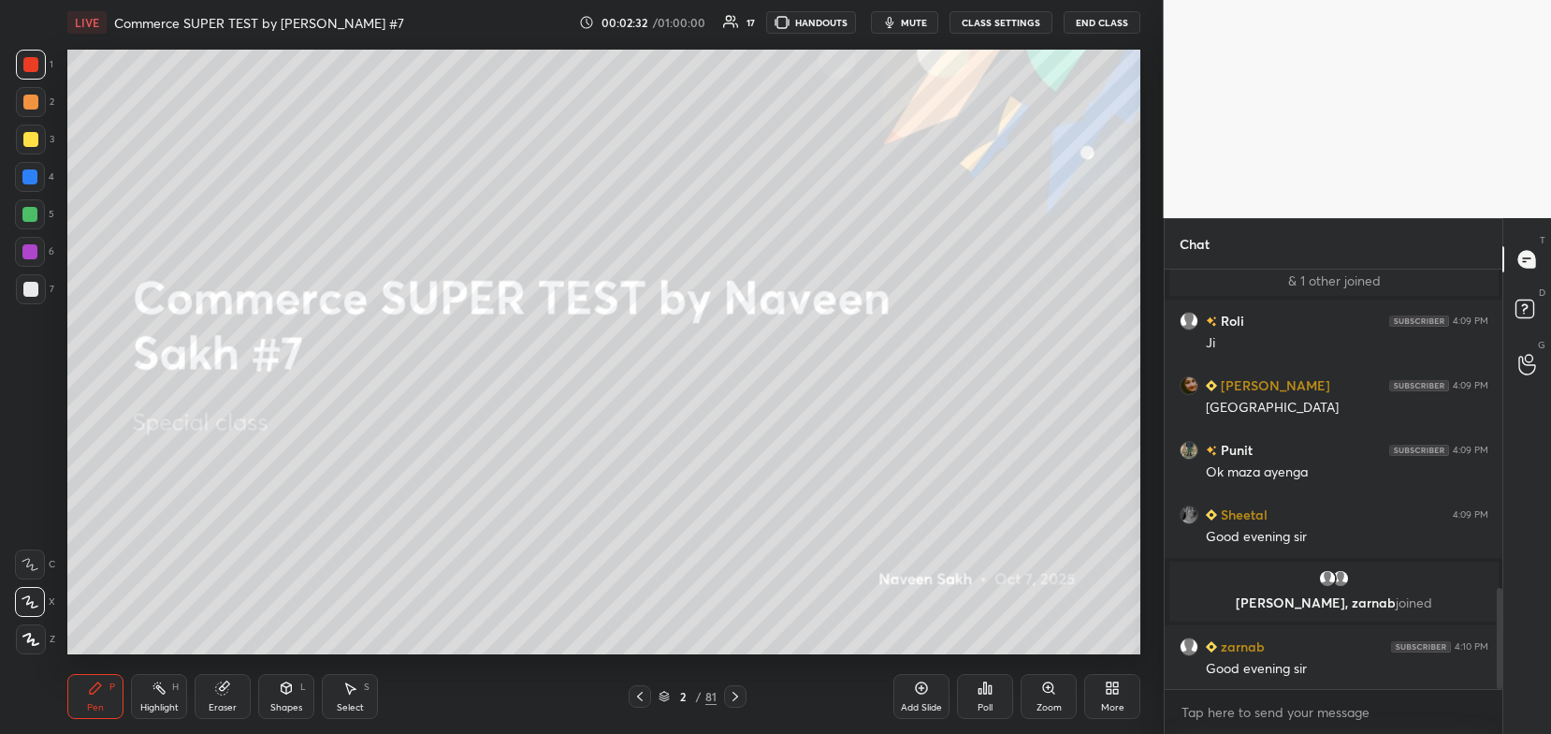
click at [35, 151] on div at bounding box center [31, 139] width 30 height 30
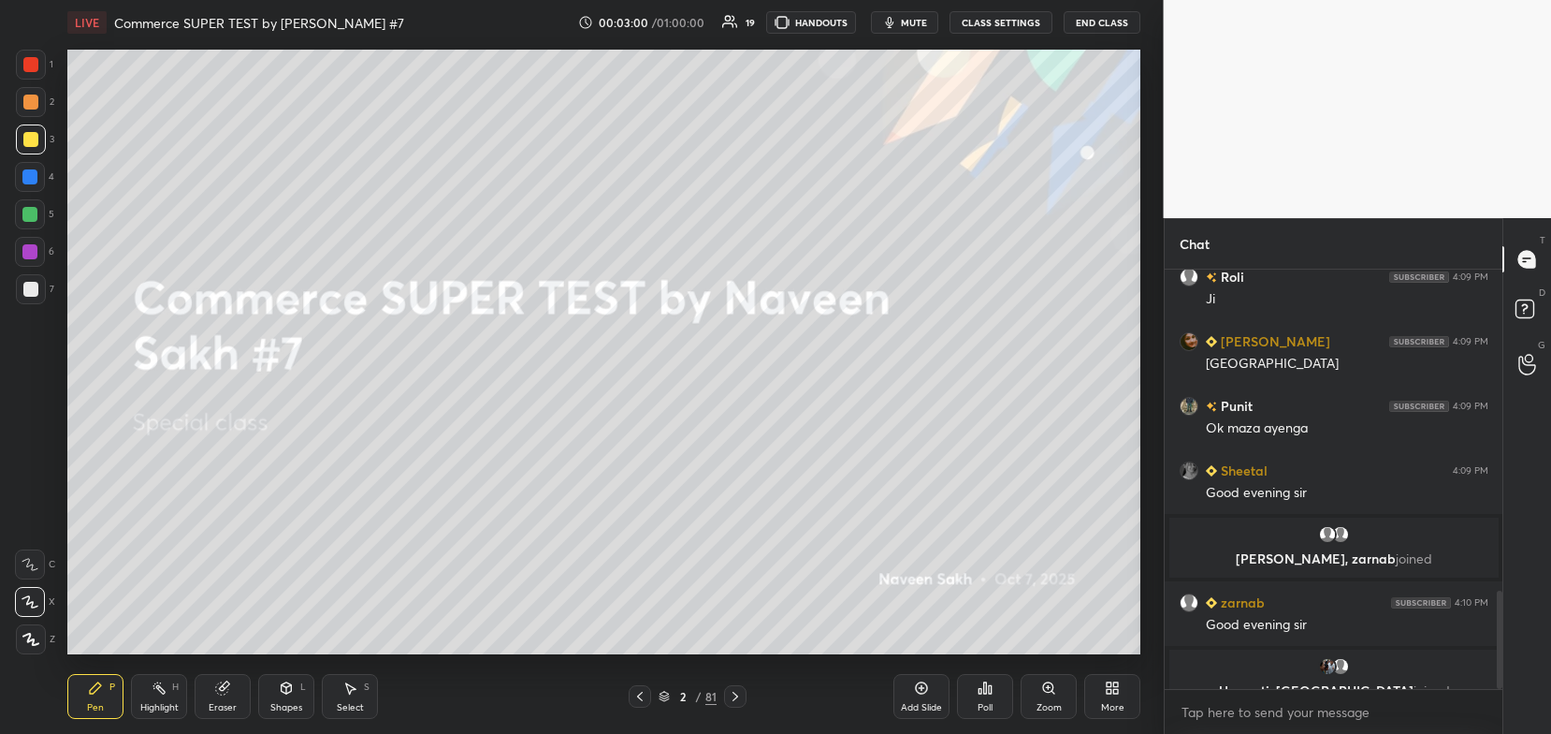
click at [668, 697] on icon at bounding box center [664, 697] width 9 height 3
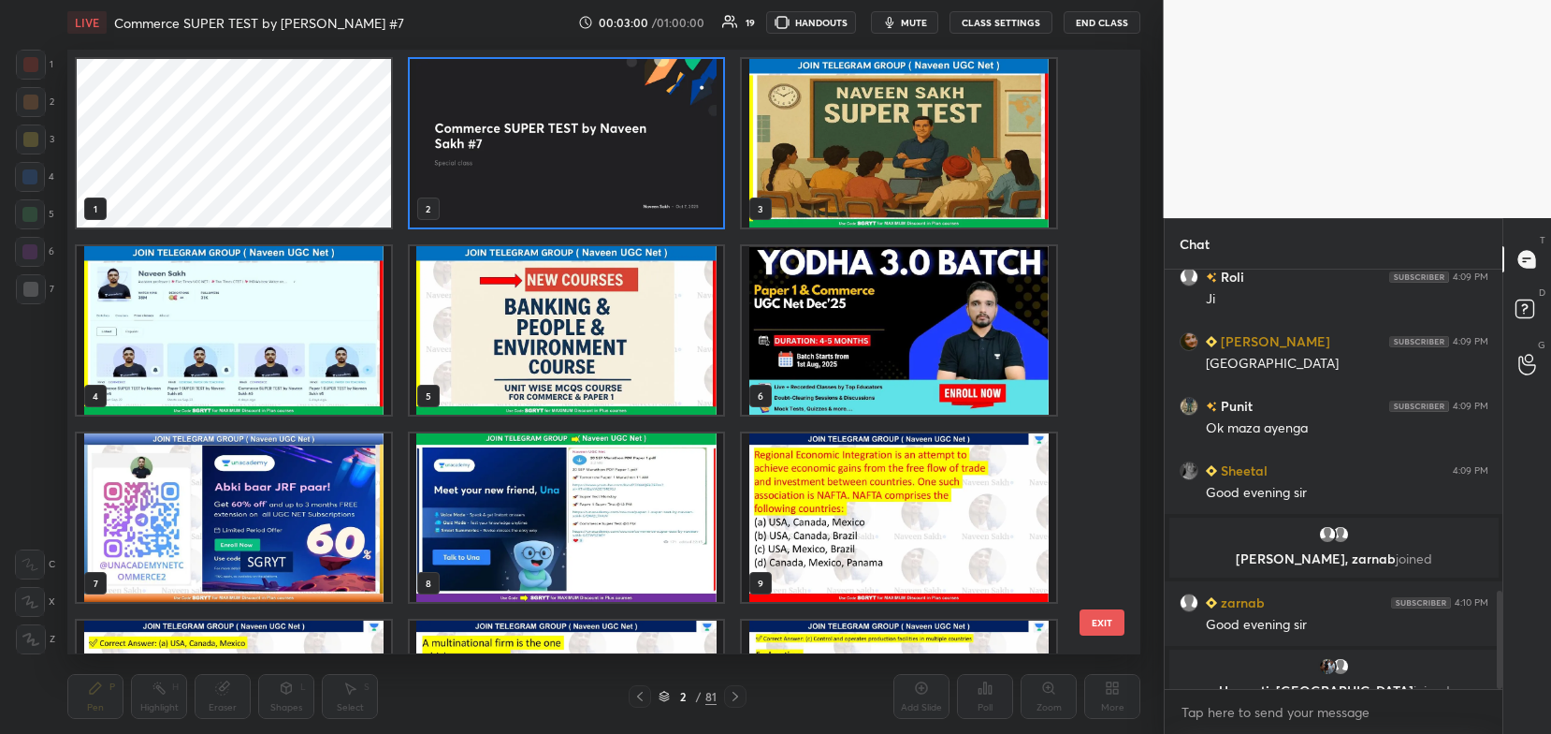
scroll to position [599, 1064]
click at [374, 510] on img "grid" at bounding box center [234, 517] width 314 height 168
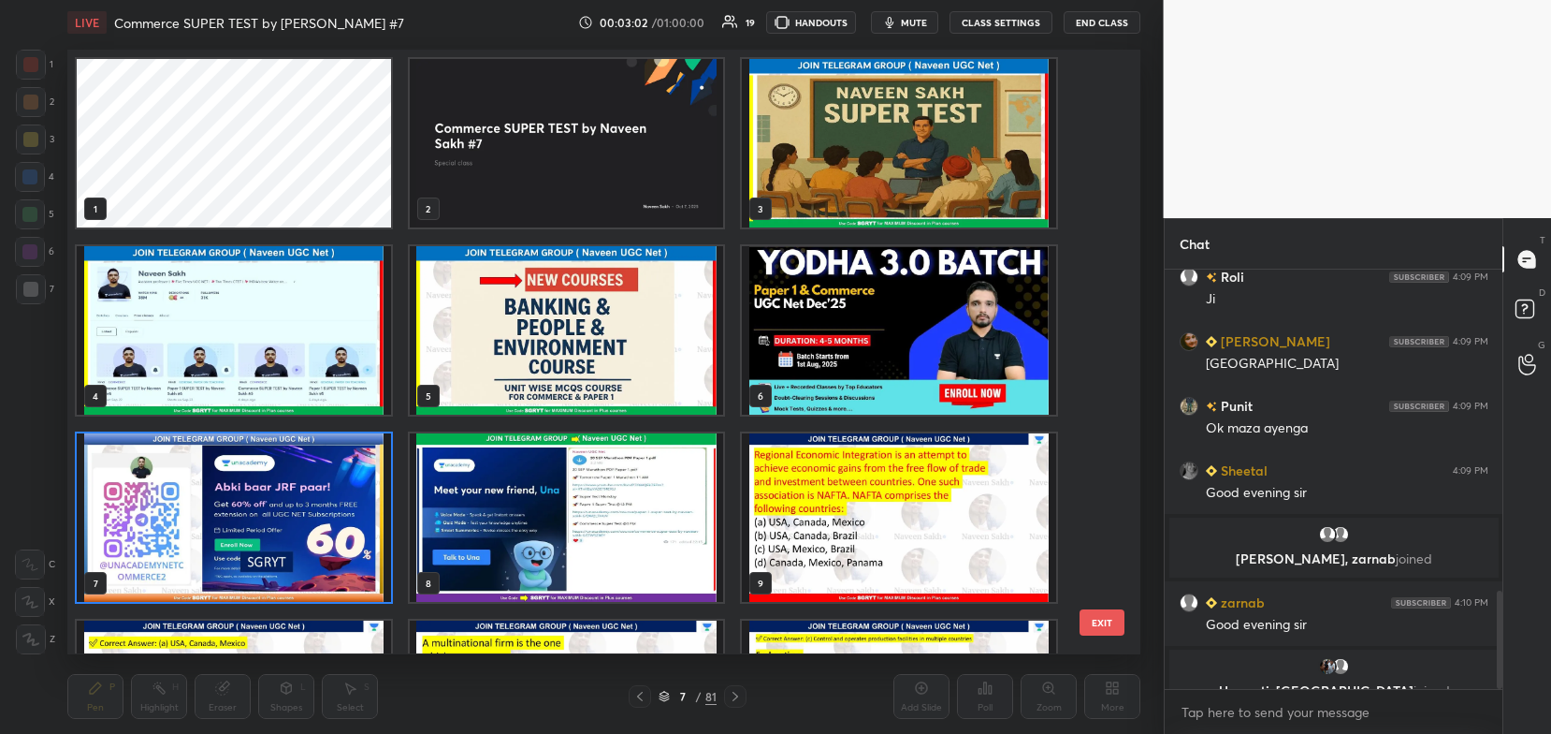
scroll to position [1402, 0]
click at [377, 511] on img "grid" at bounding box center [234, 517] width 314 height 168
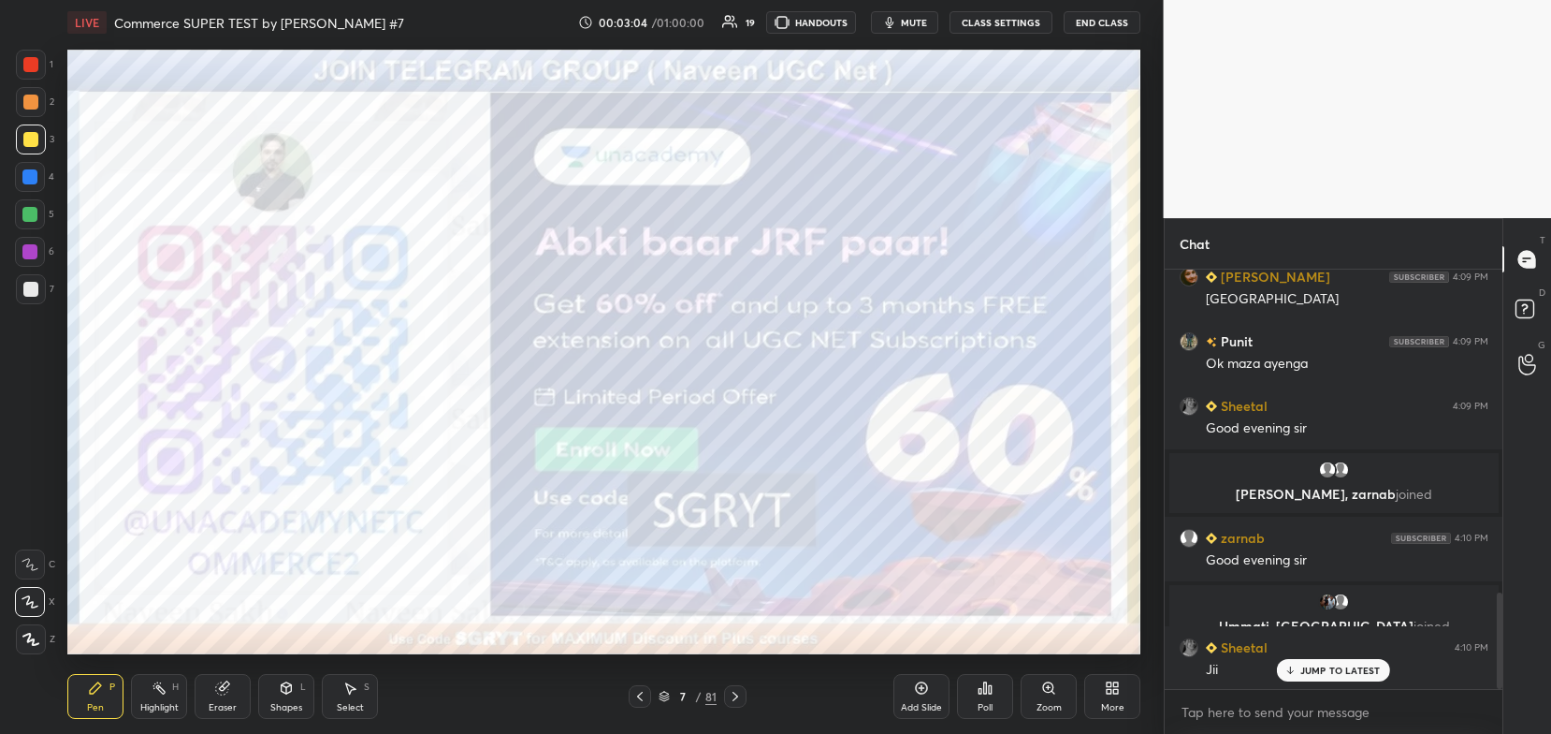
scroll to position [1467, 0]
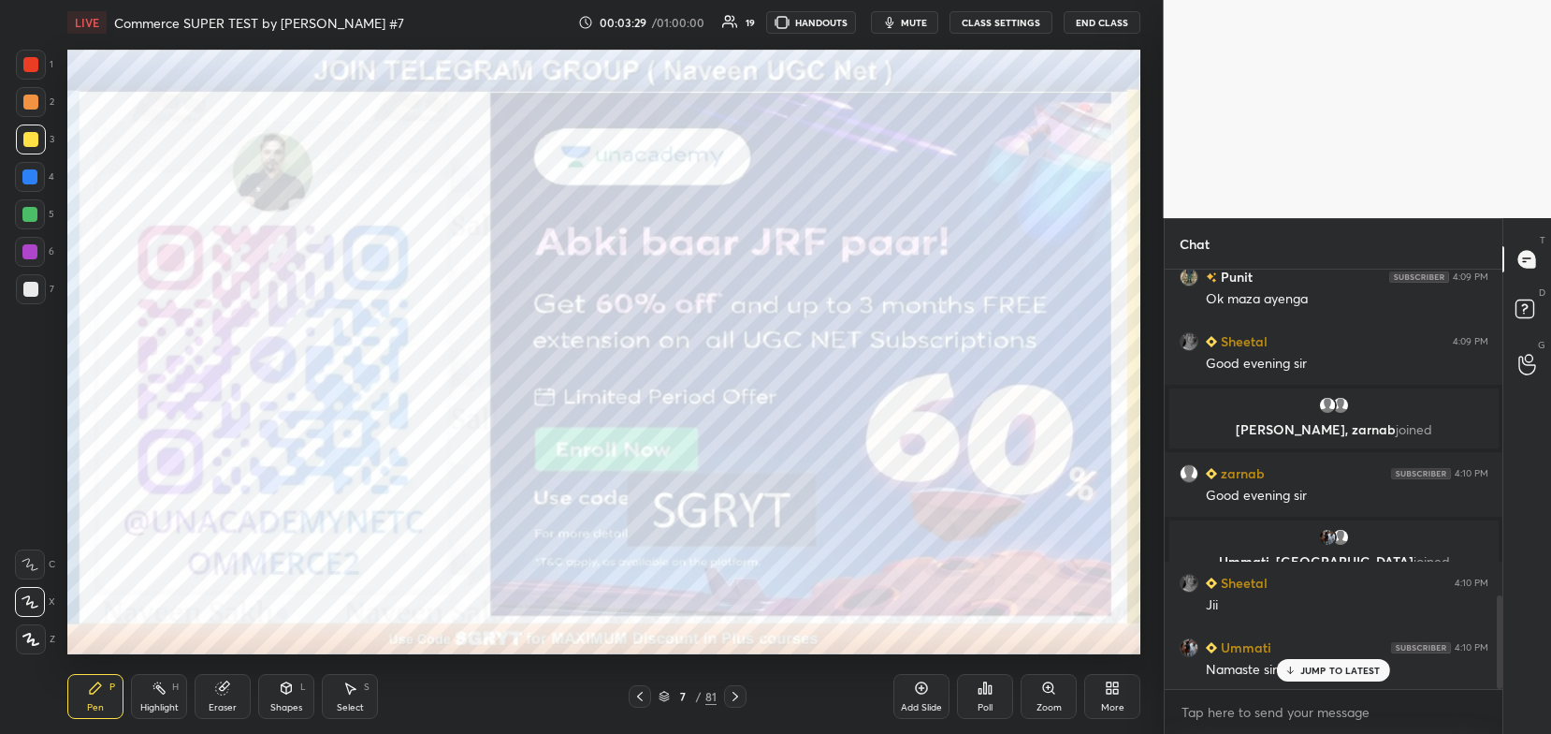
click at [662, 695] on icon at bounding box center [664, 695] width 11 height 11
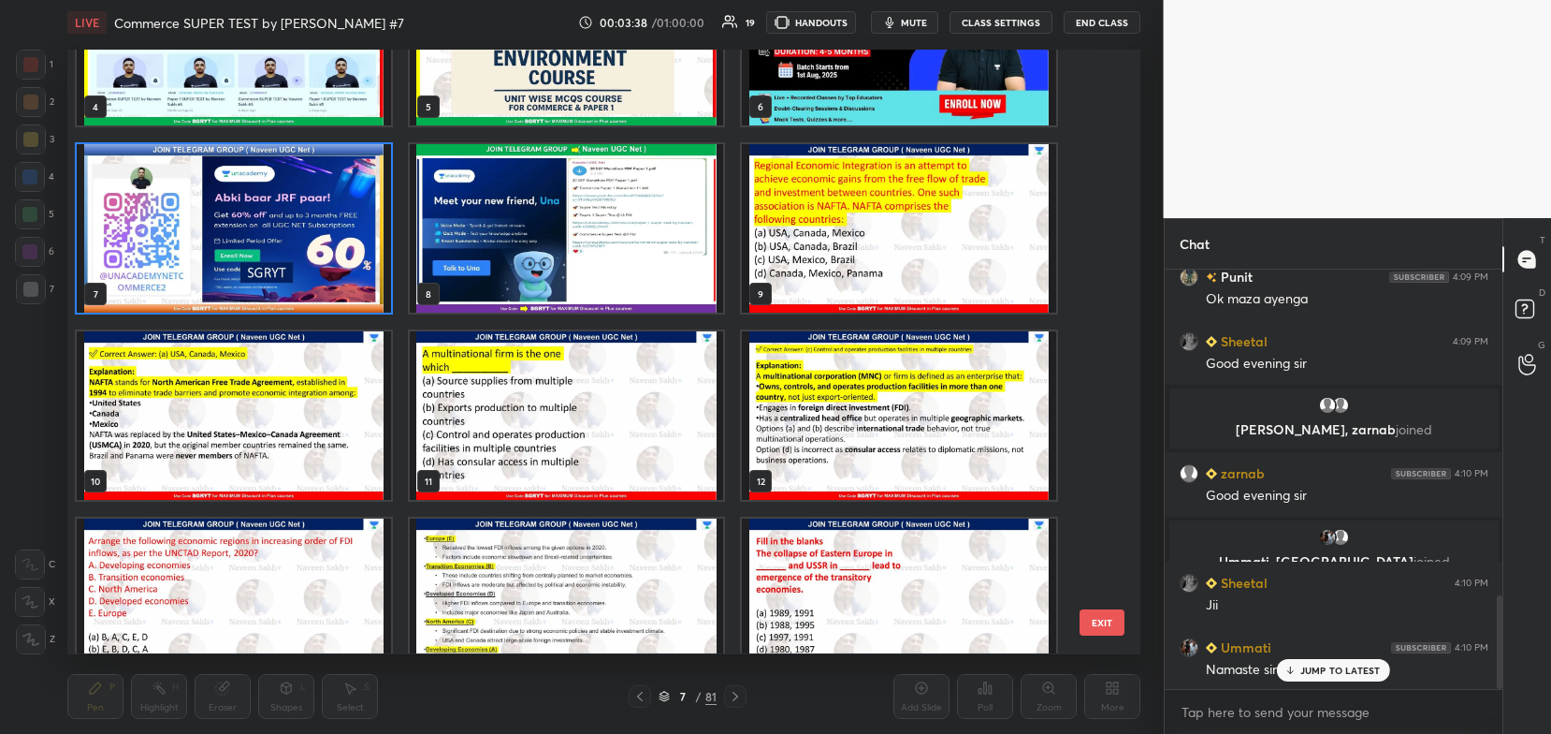
scroll to position [276, 0]
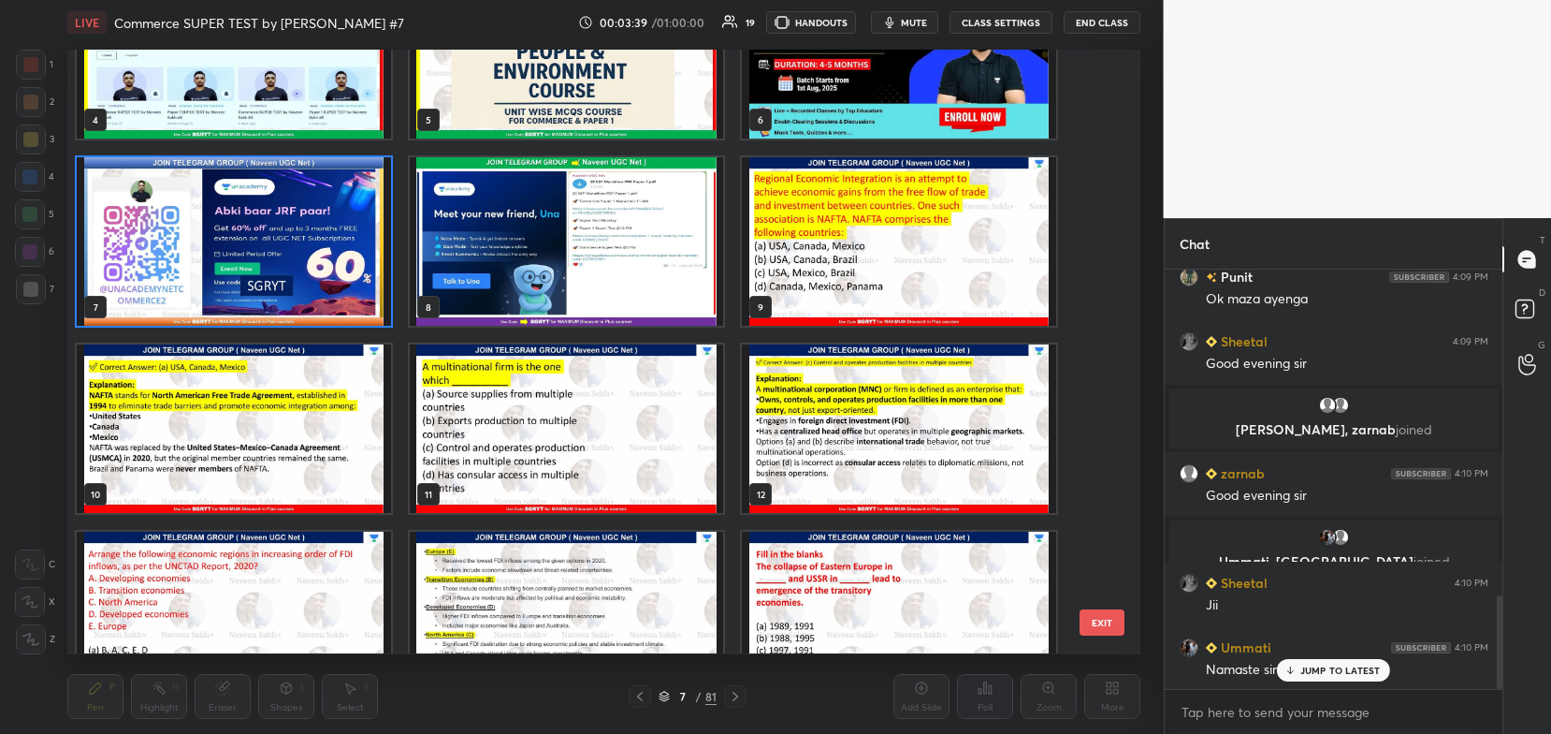
click at [808, 265] on img "grid" at bounding box center [899, 241] width 314 height 168
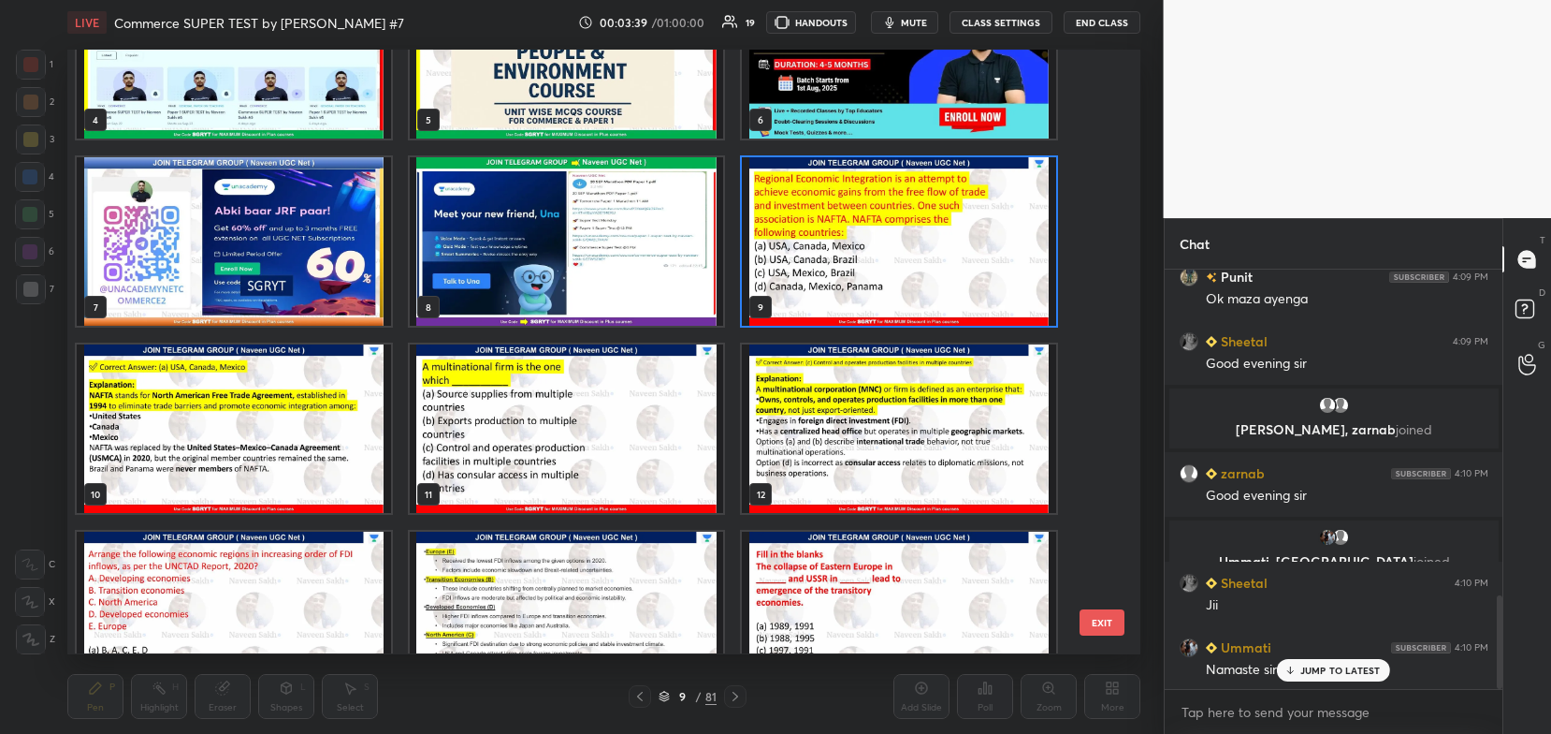
click at [803, 277] on img "grid" at bounding box center [899, 241] width 314 height 168
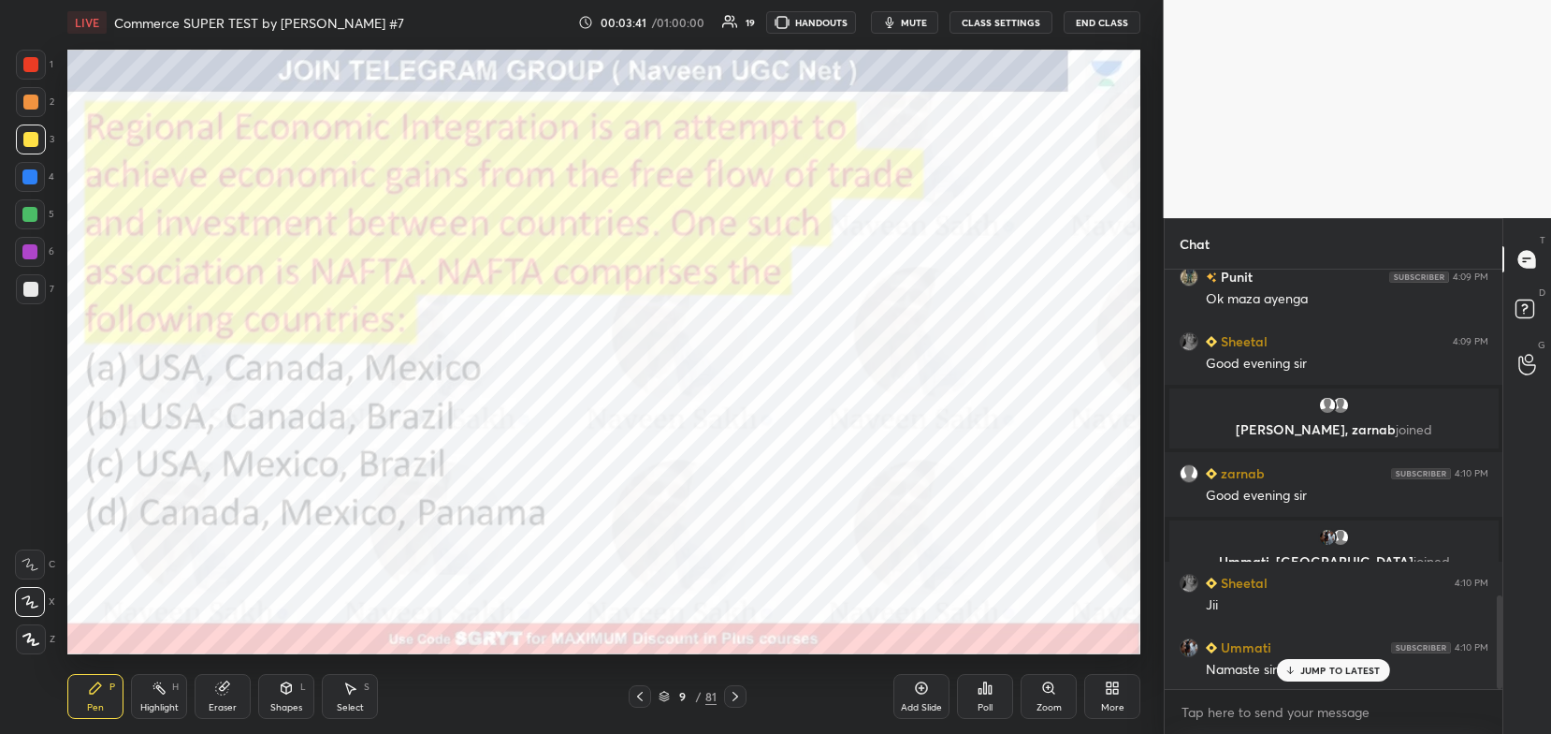
click at [661, 701] on icon at bounding box center [664, 695] width 11 height 11
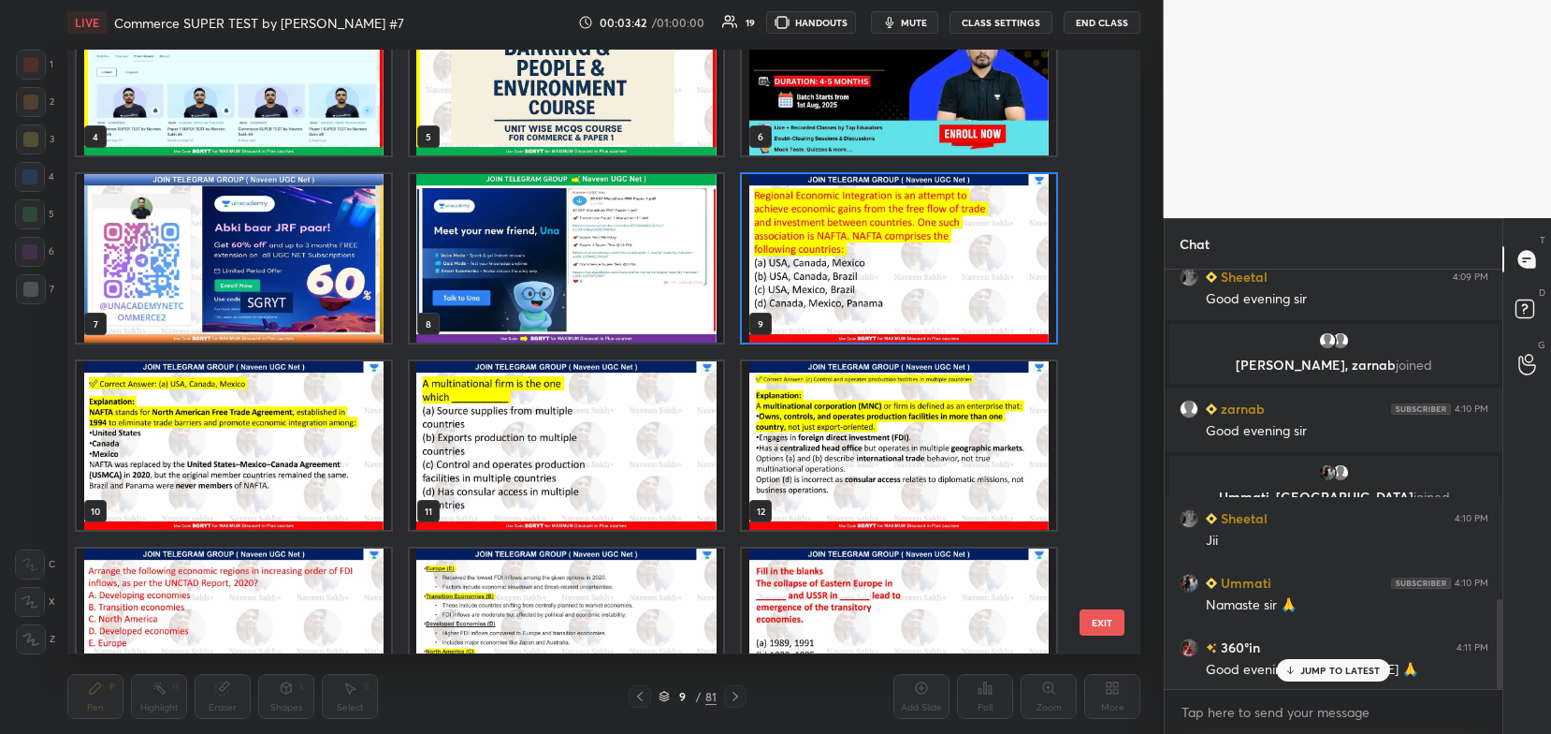
scroll to position [288, 0]
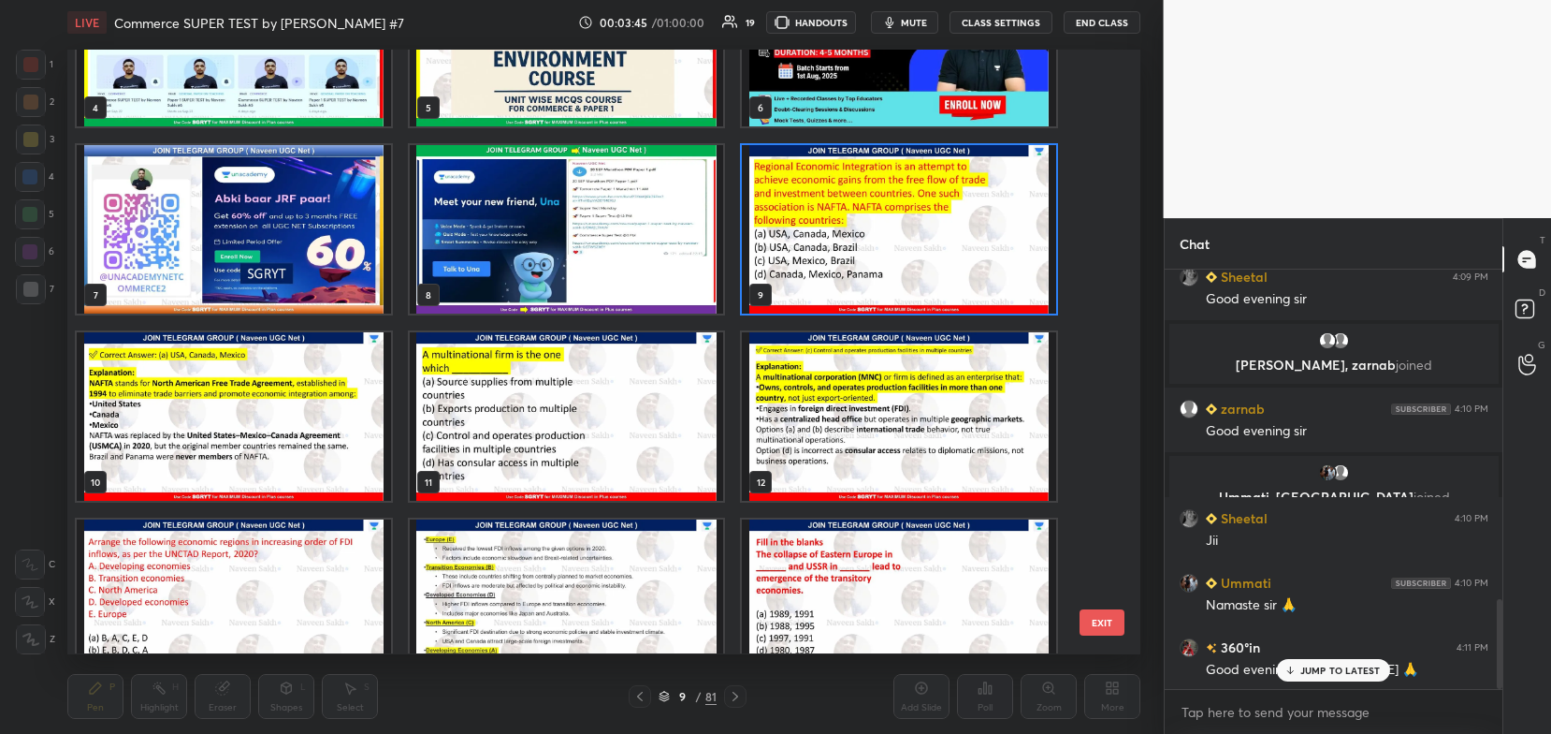
click at [835, 264] on img "grid" at bounding box center [899, 229] width 314 height 168
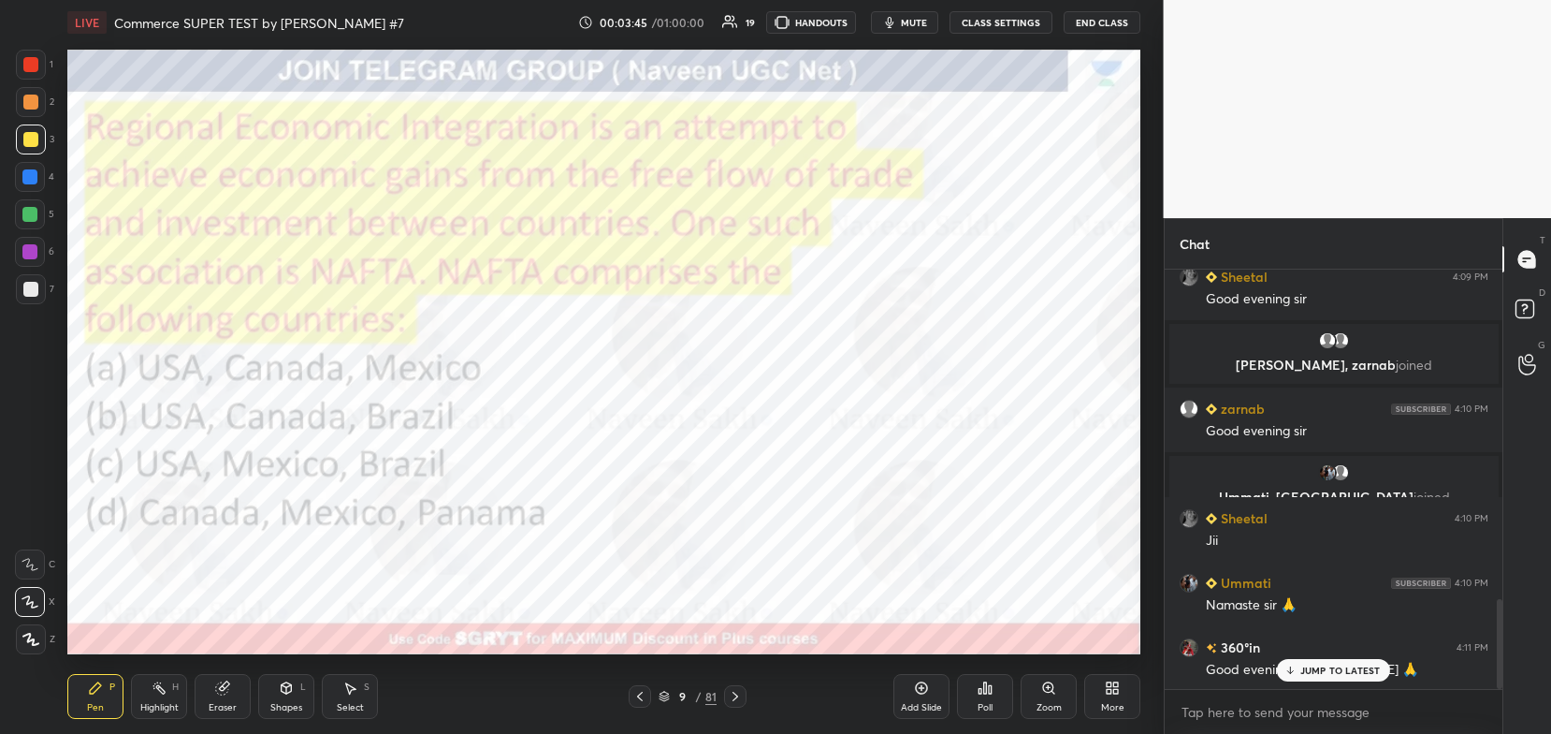
click at [824, 277] on img "grid" at bounding box center [899, 229] width 314 height 168
click at [988, 700] on div "Poll" at bounding box center [985, 696] width 56 height 45
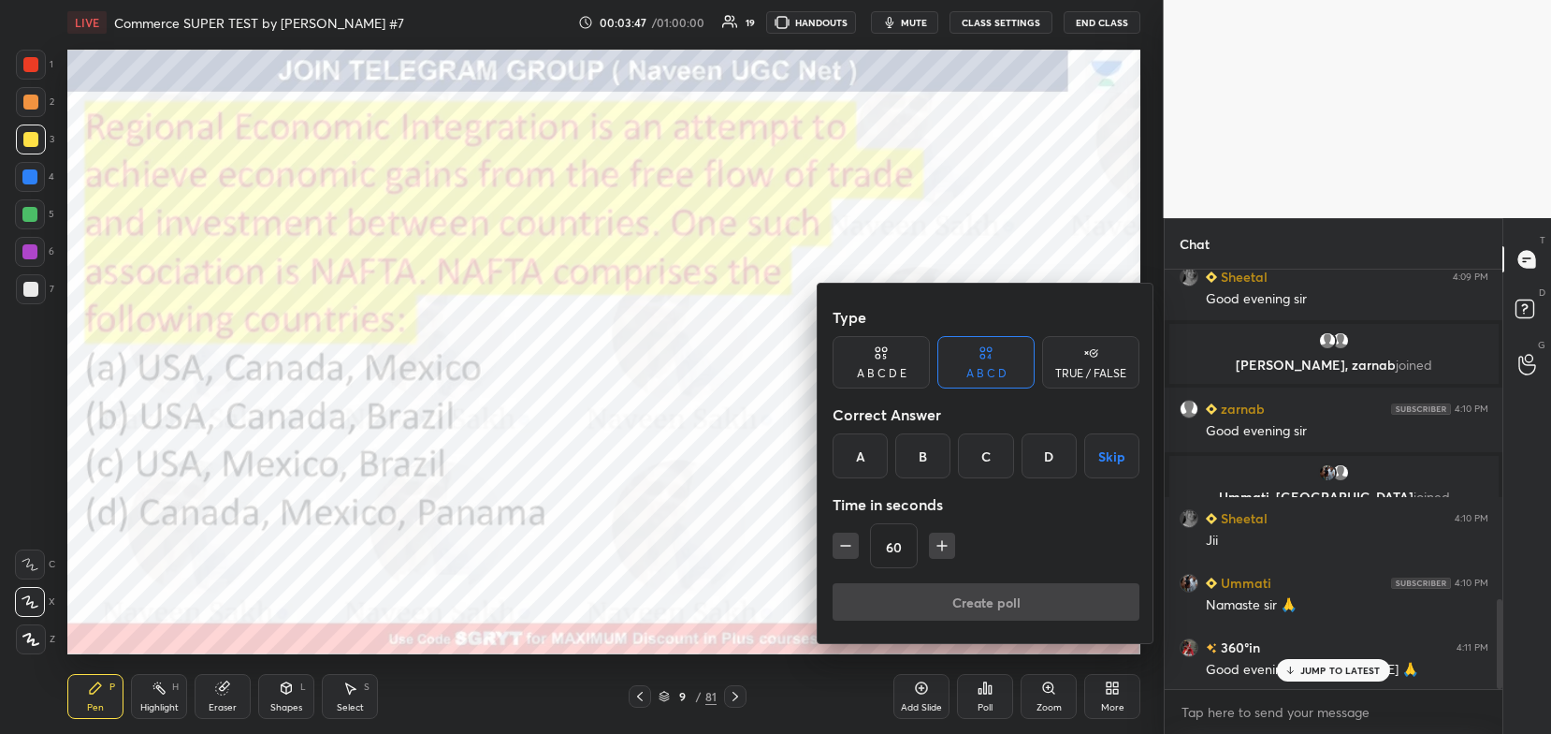
click at [857, 448] on div "A" at bounding box center [860, 455] width 55 height 45
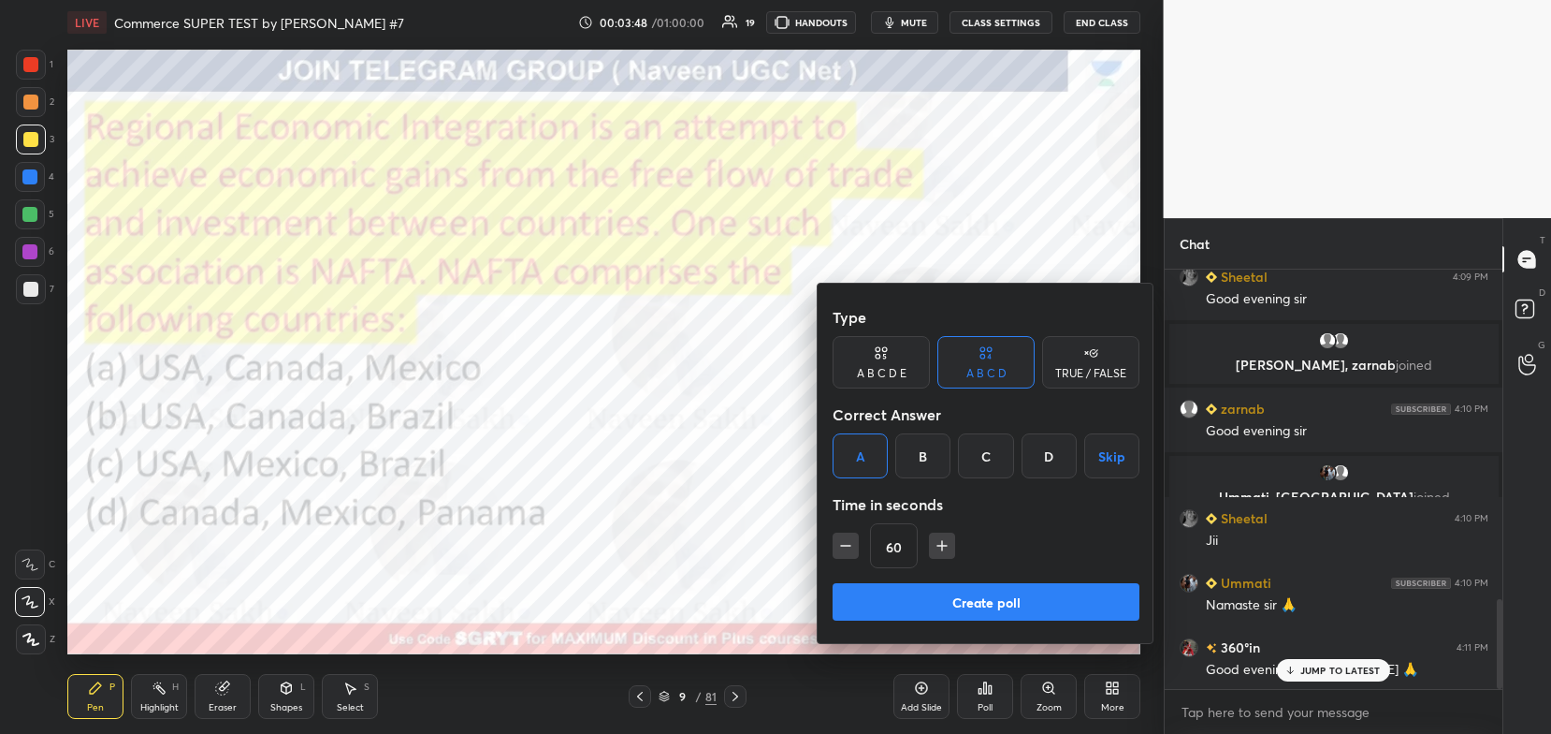
click at [851, 545] on icon "button" at bounding box center [845, 545] width 19 height 19
type input "45"
click at [883, 615] on button "Create poll" at bounding box center [986, 601] width 307 height 37
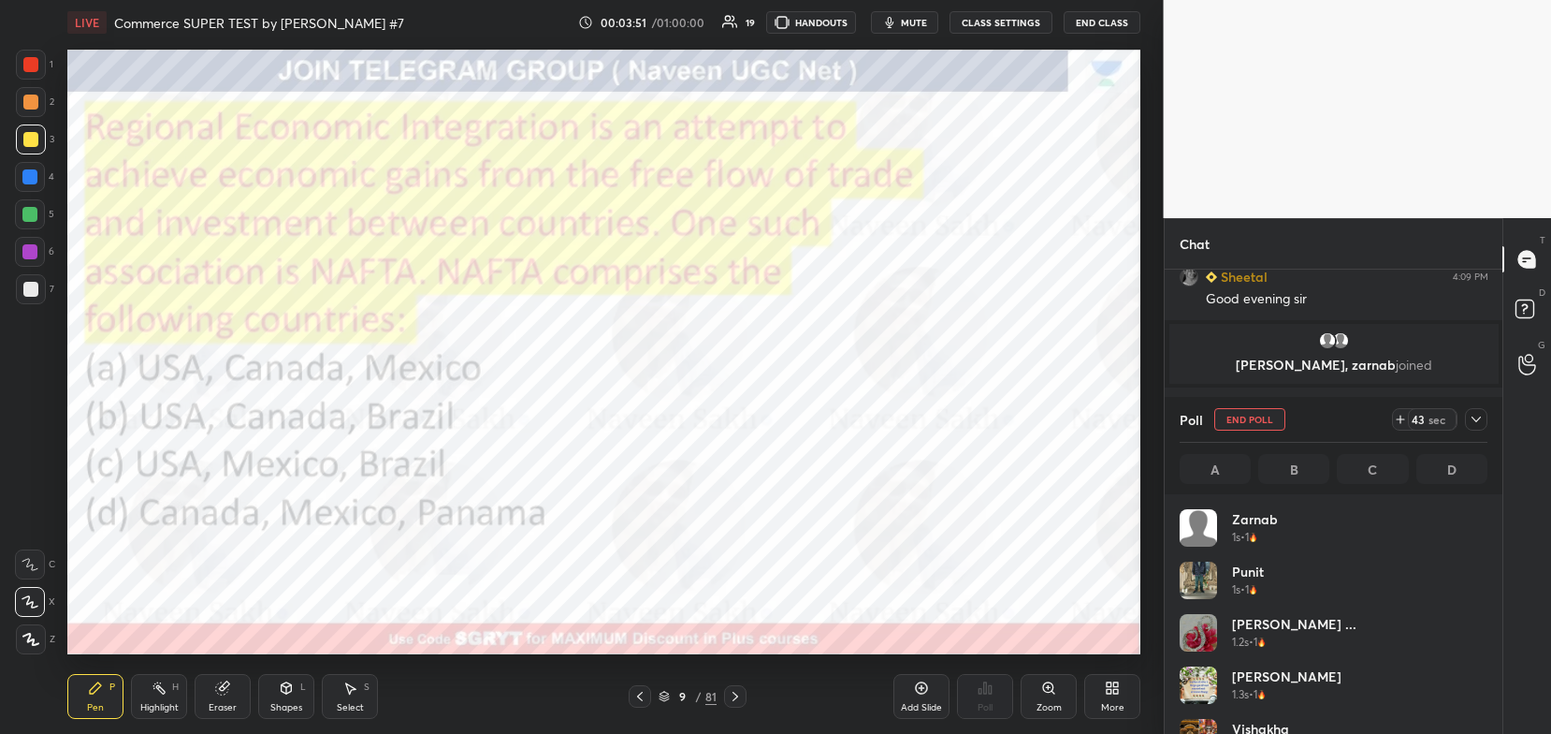
scroll to position [219, 303]
click at [26, 70] on div at bounding box center [30, 64] width 15 height 15
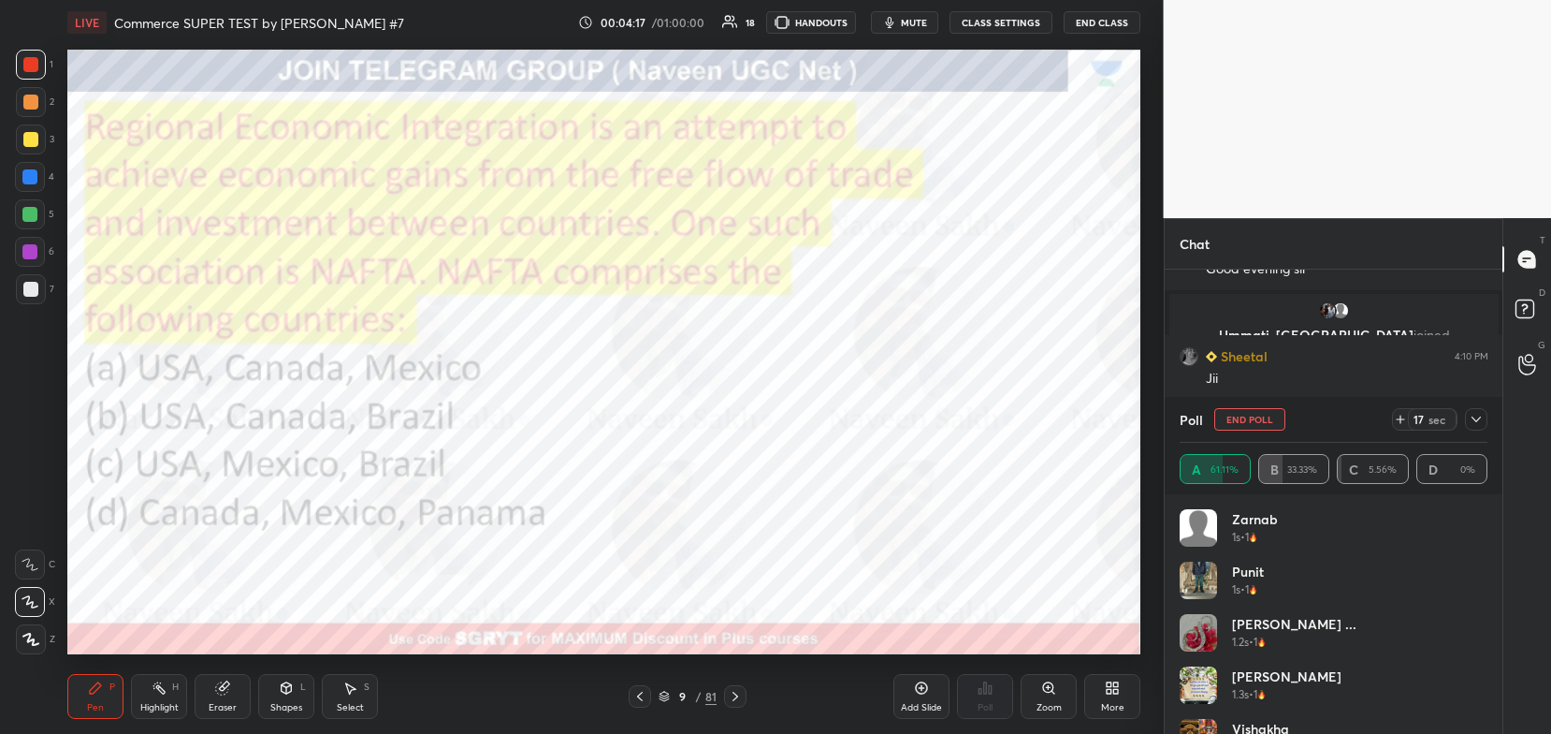
click at [1475, 424] on icon at bounding box center [1476, 419] width 15 height 15
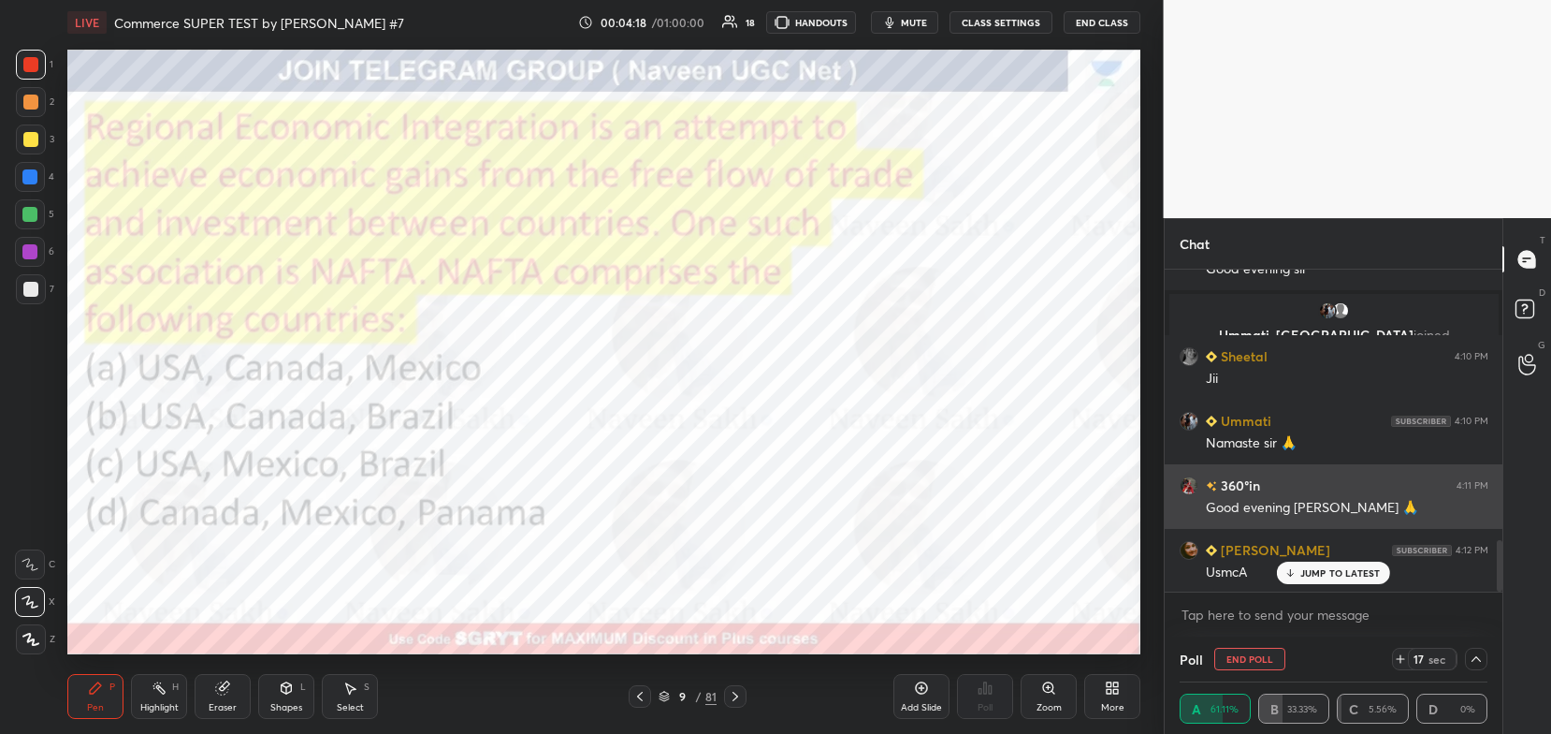
scroll to position [0, 6]
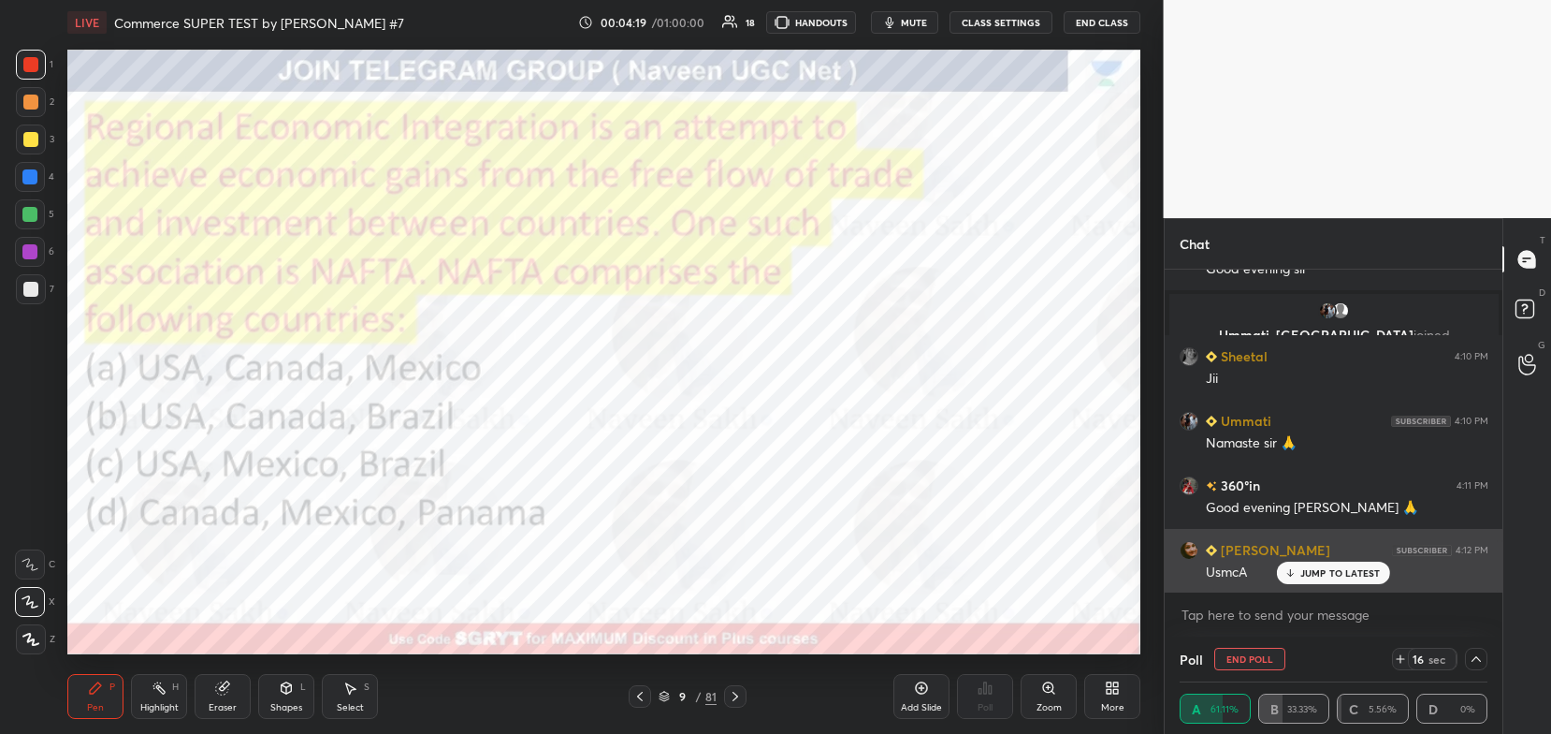
click at [1326, 574] on p "JUMP TO LATEST" at bounding box center [1341, 572] width 80 height 11
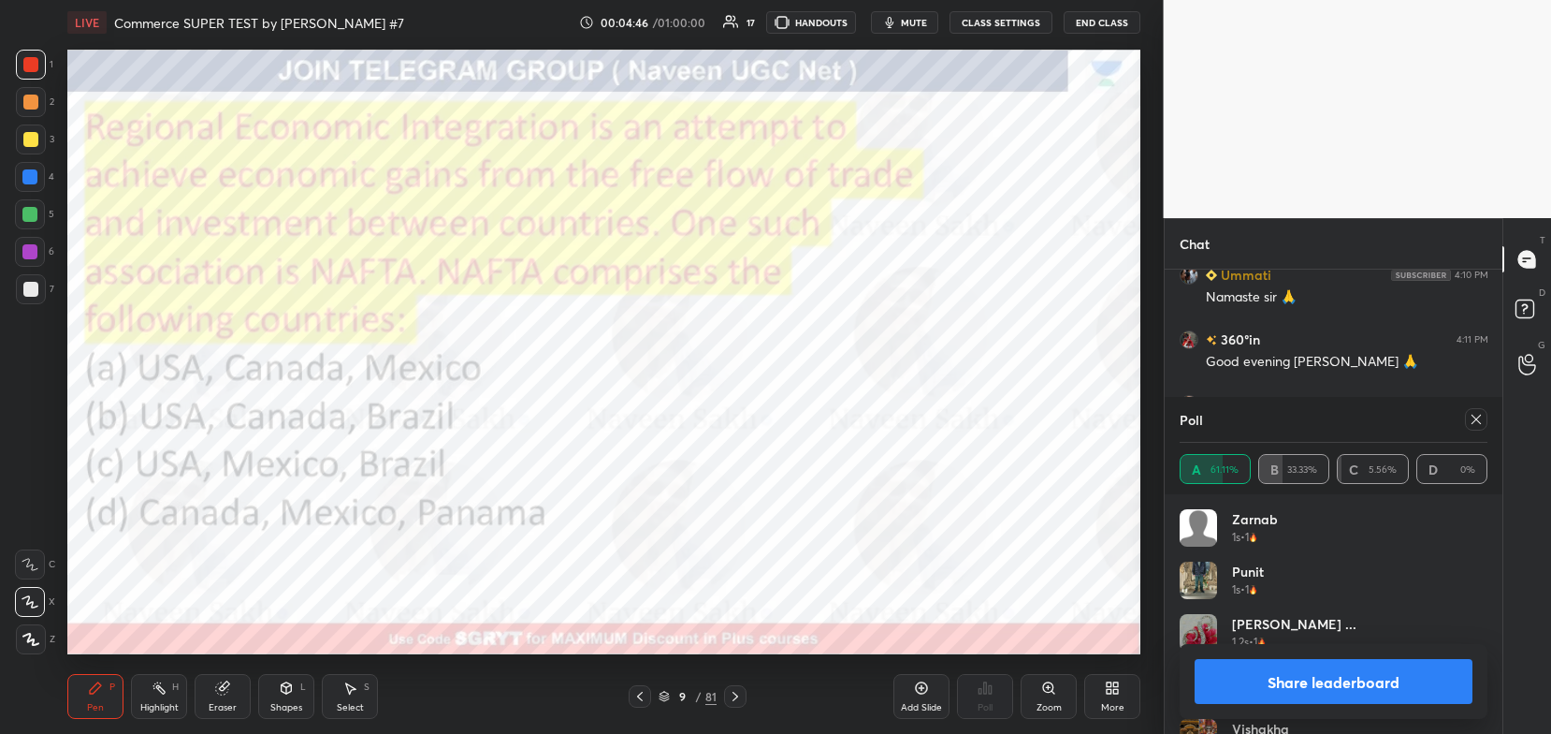
scroll to position [1885, 0]
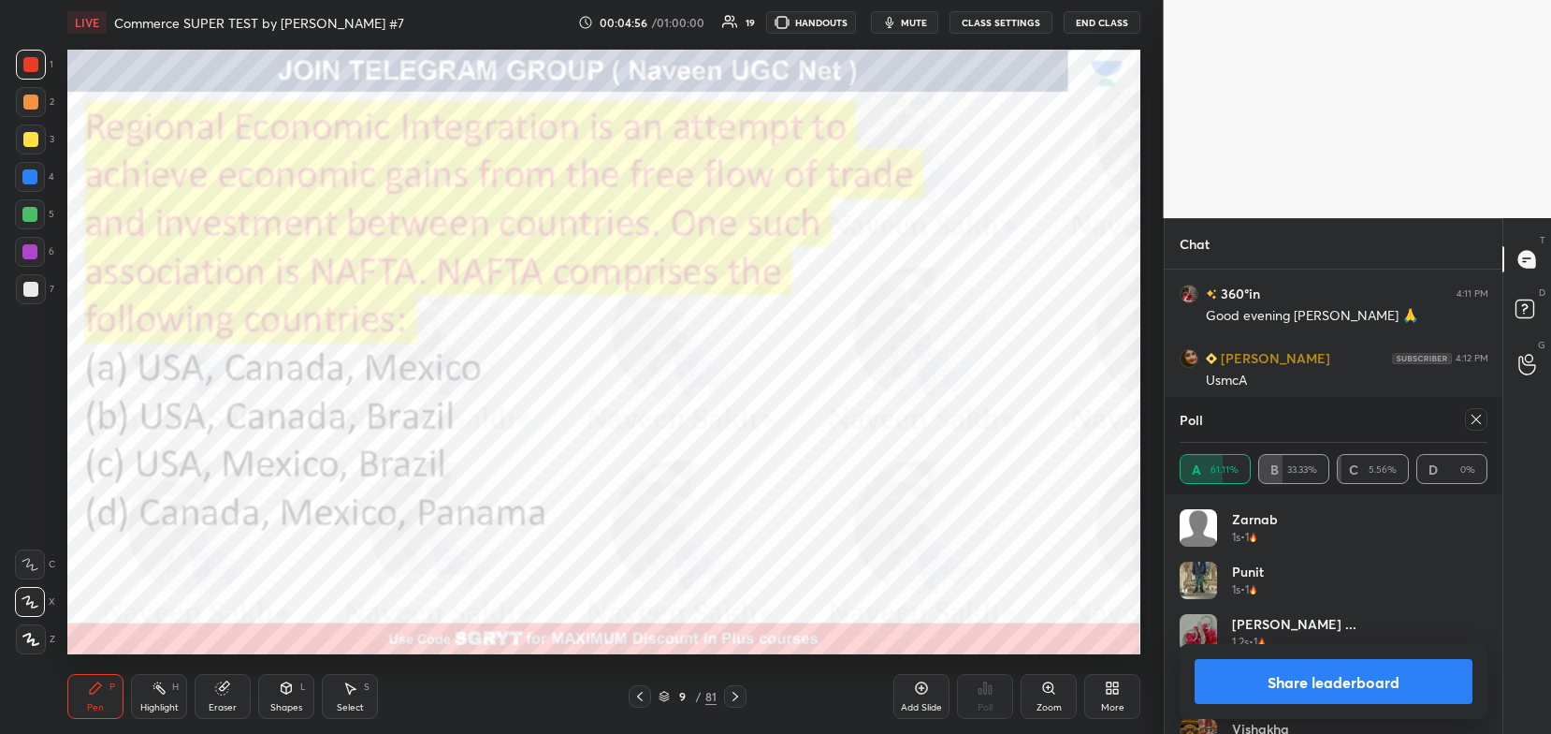
click at [1339, 680] on button "Share leaderboard" at bounding box center [1334, 681] width 279 height 45
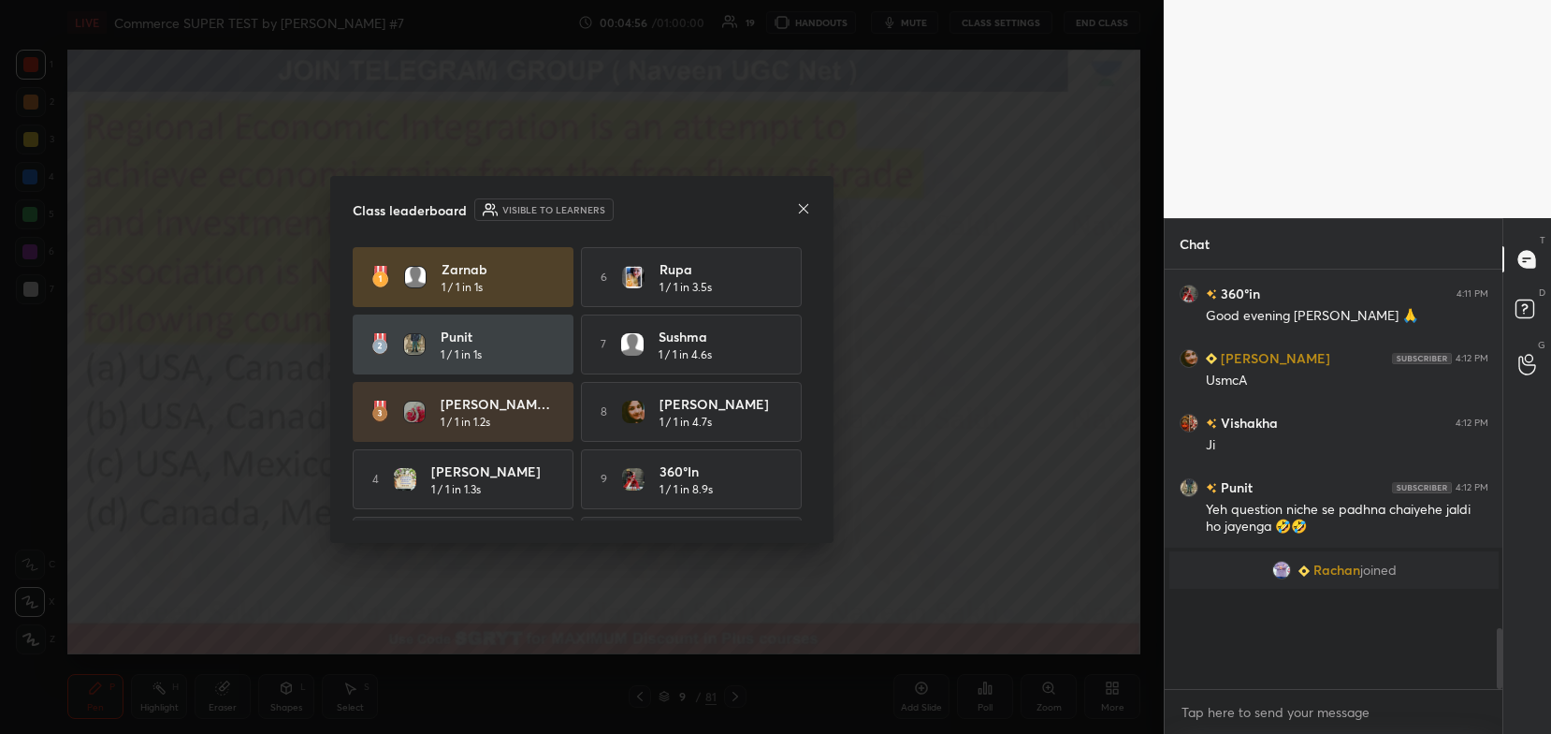
scroll to position [375, 333]
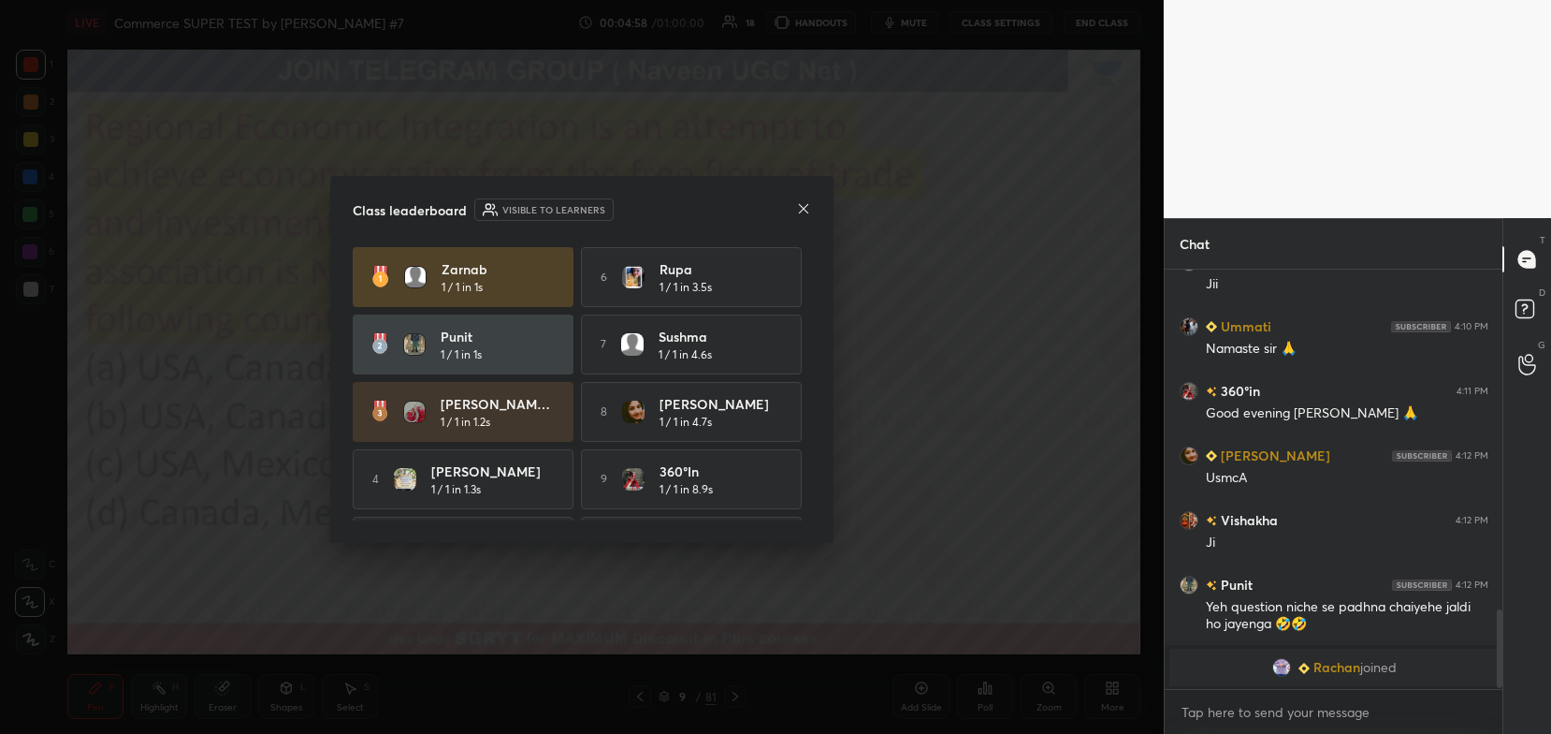
click at [807, 210] on icon at bounding box center [803, 208] width 15 height 15
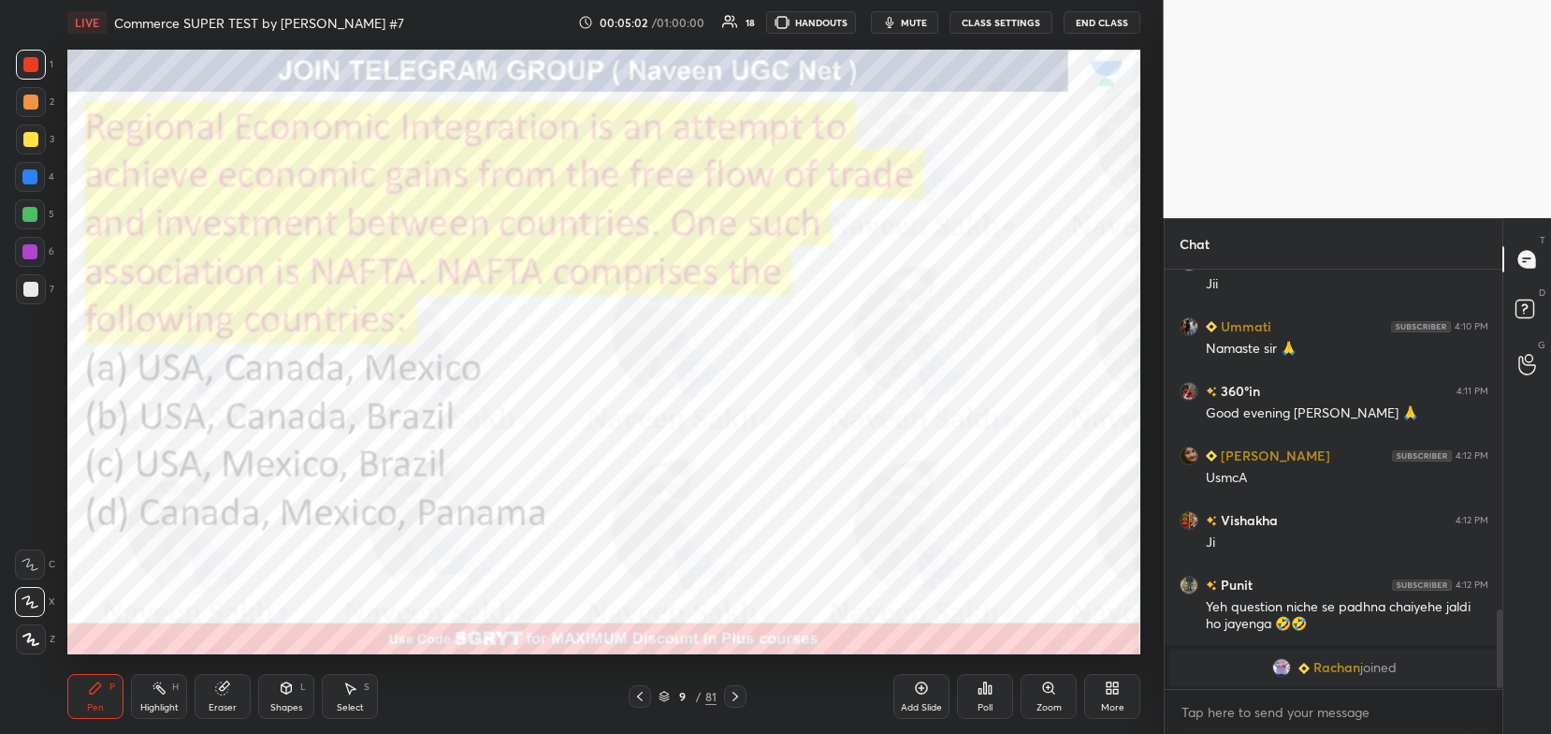
click at [735, 695] on icon at bounding box center [736, 695] width 6 height 9
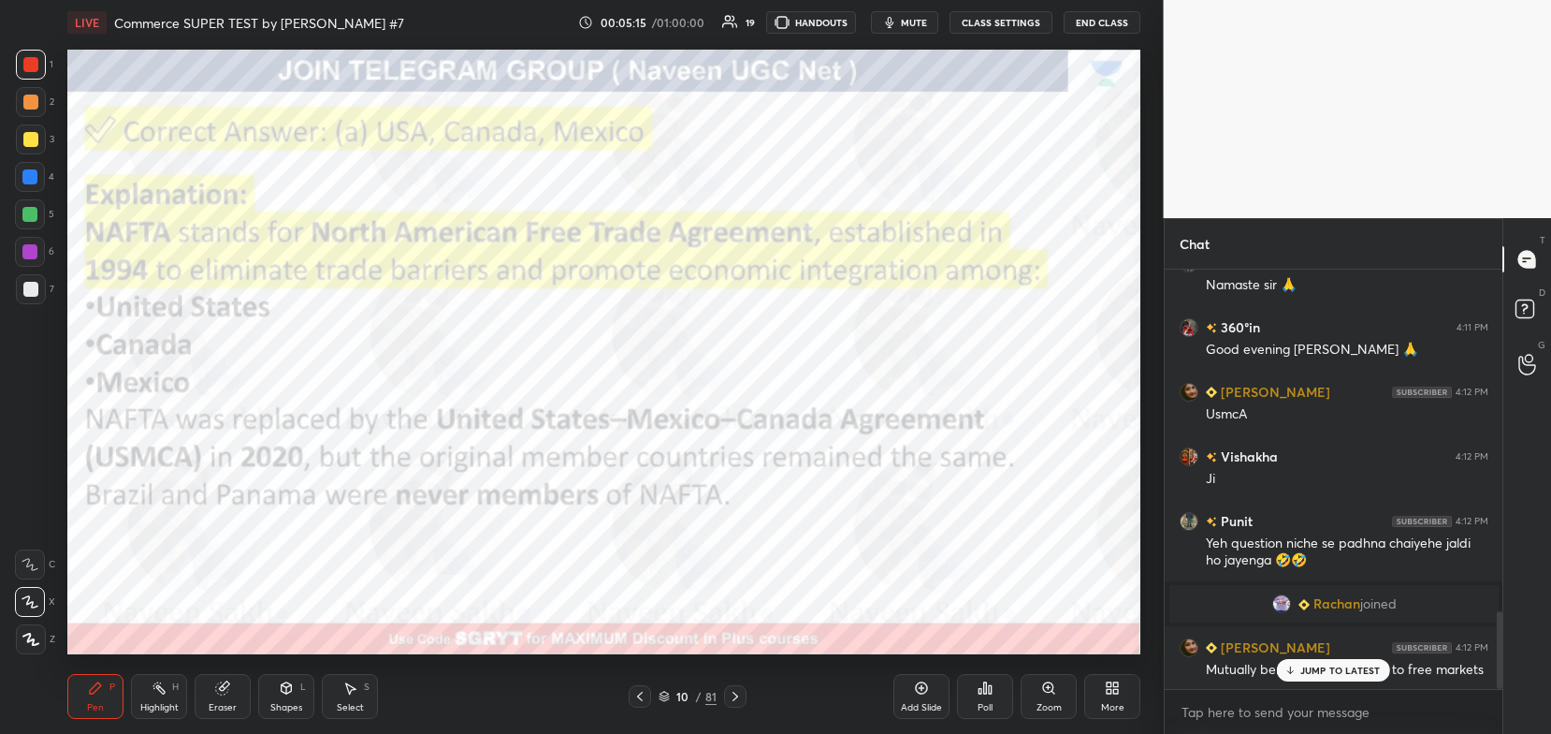
click at [666, 691] on icon at bounding box center [664, 695] width 11 height 11
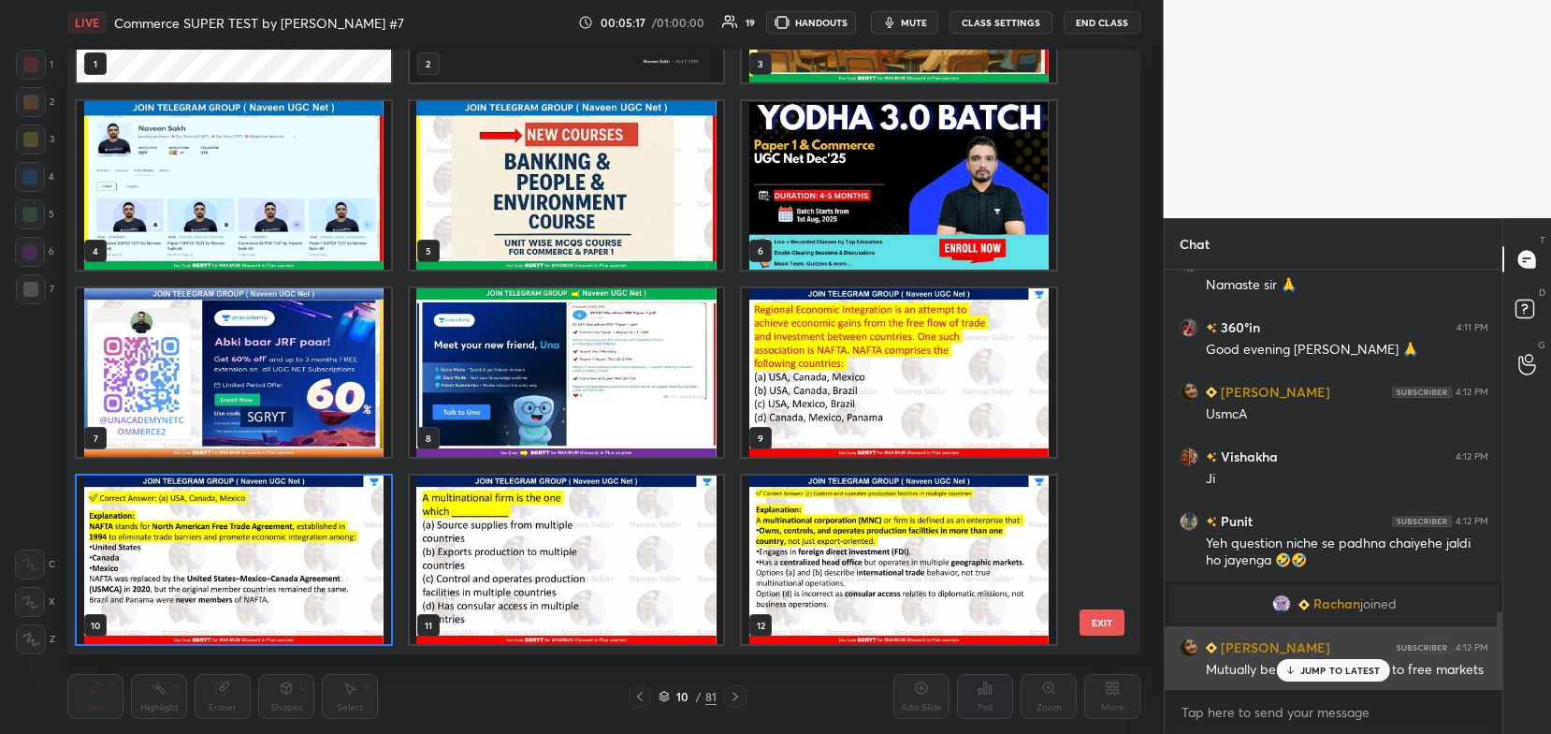
click at [1345, 672] on p "JUMP TO LATEST" at bounding box center [1341, 669] width 80 height 11
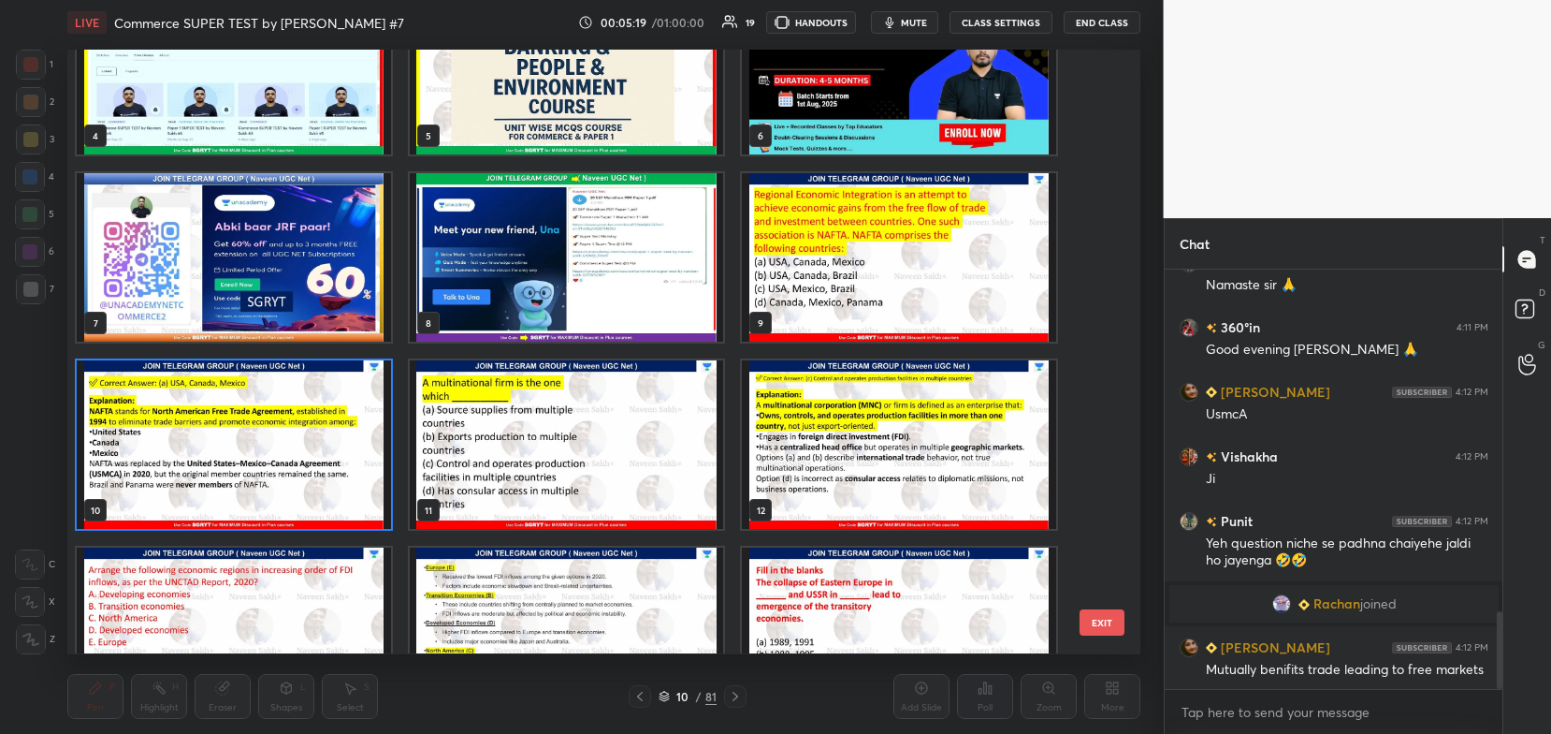
scroll to position [288, 0]
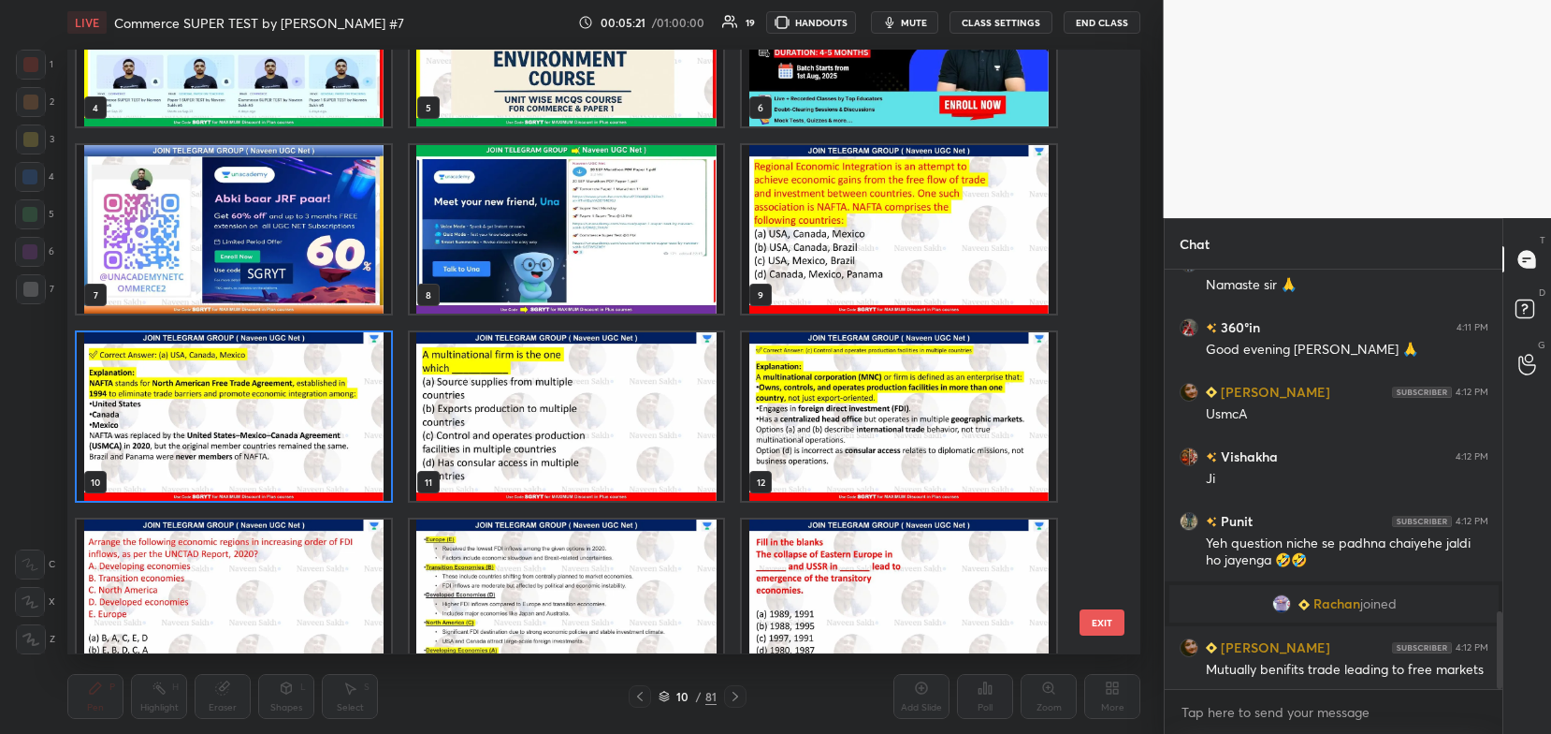
click at [668, 429] on img "grid" at bounding box center [567, 416] width 314 height 168
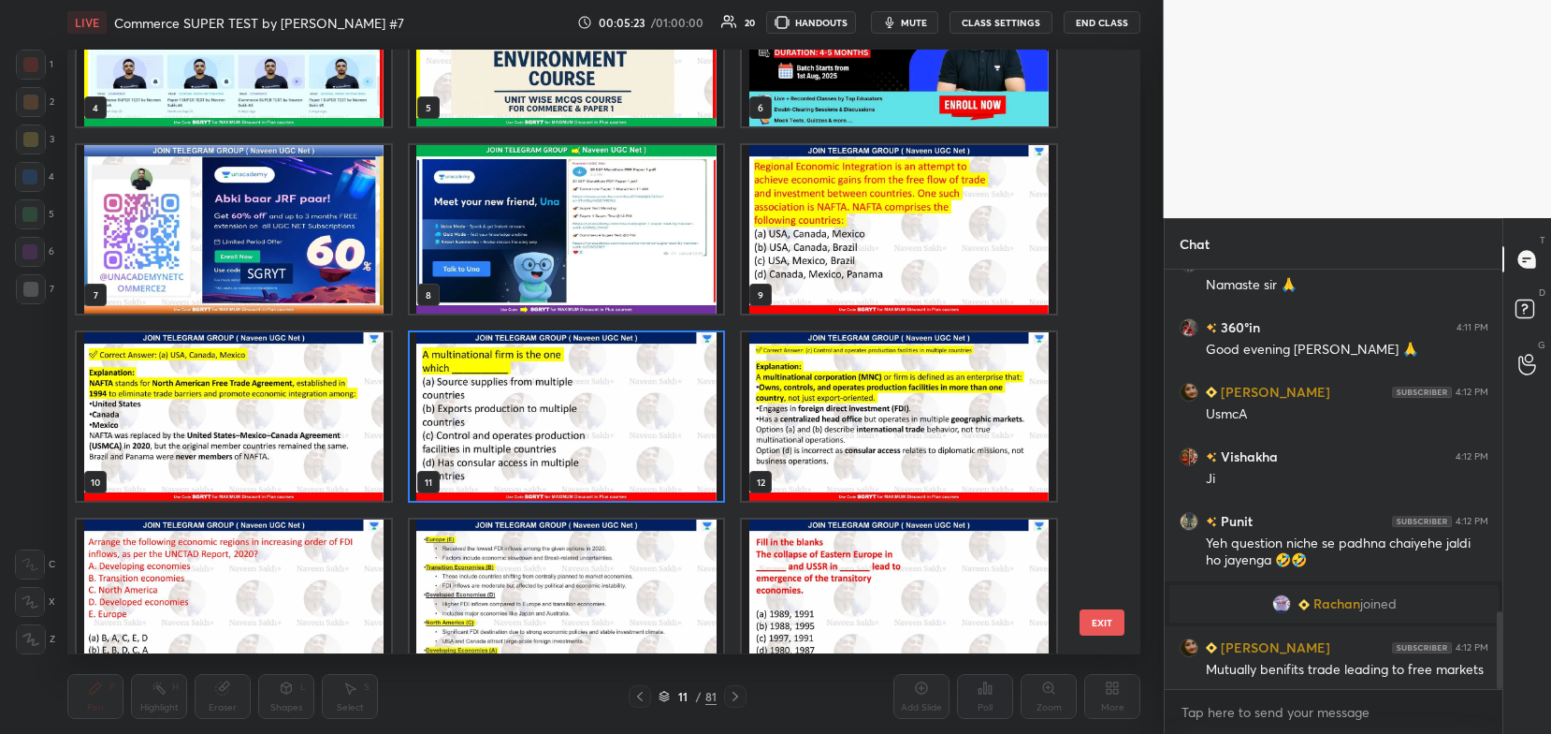
click at [676, 429] on img "grid" at bounding box center [567, 416] width 314 height 168
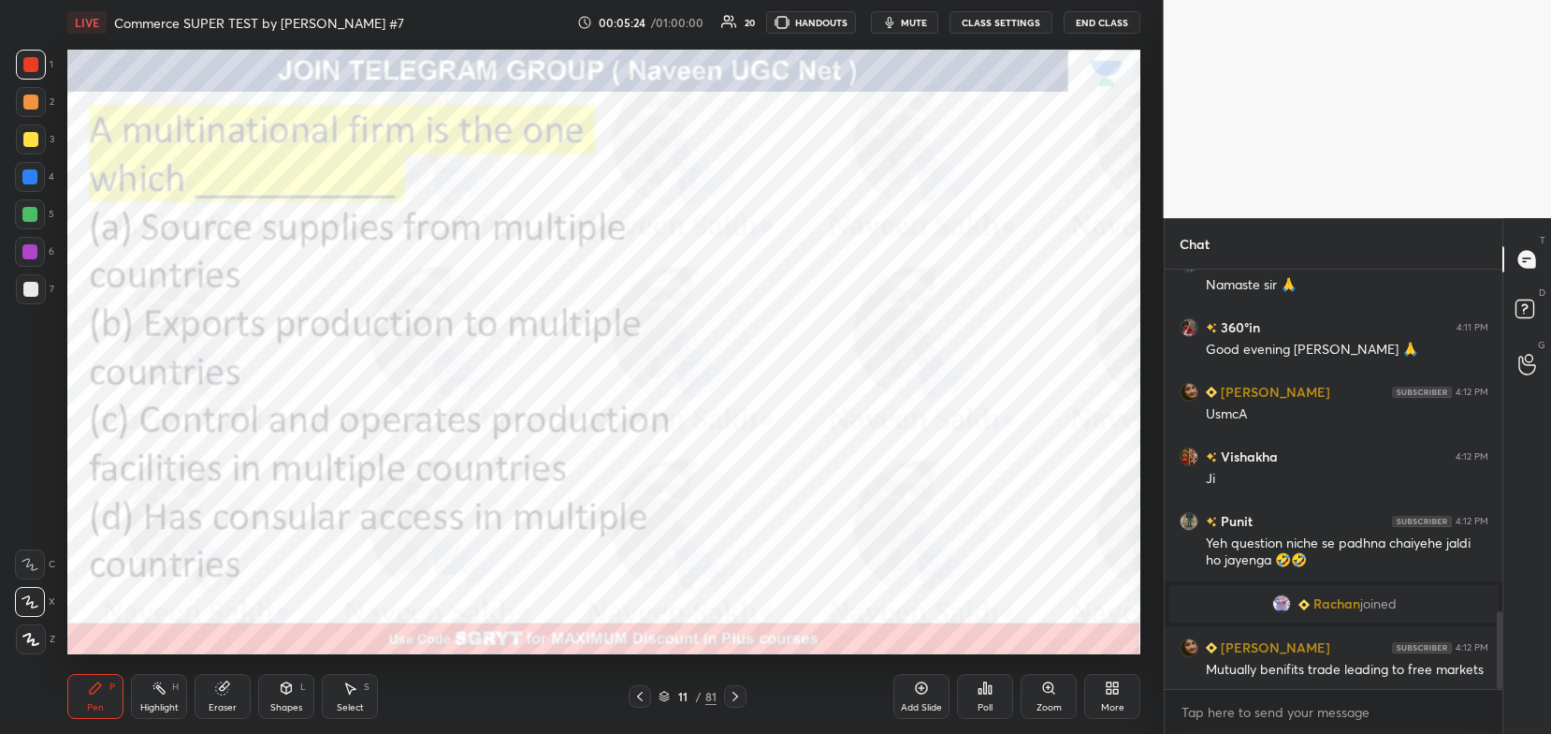
click at [676, 436] on img "grid" at bounding box center [567, 416] width 314 height 168
click at [981, 685] on icon at bounding box center [985, 687] width 15 height 15
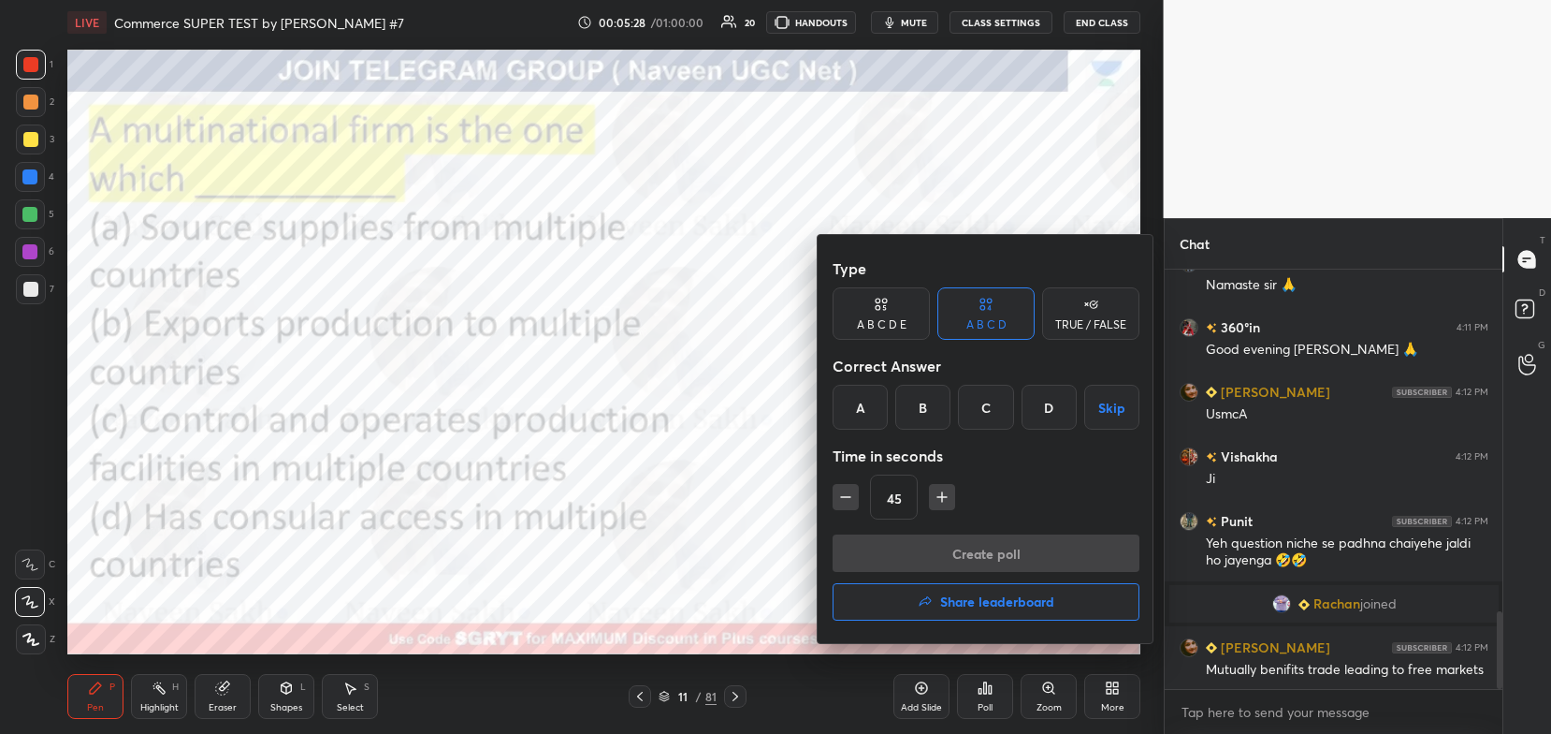
click at [976, 394] on div "C" at bounding box center [985, 407] width 55 height 45
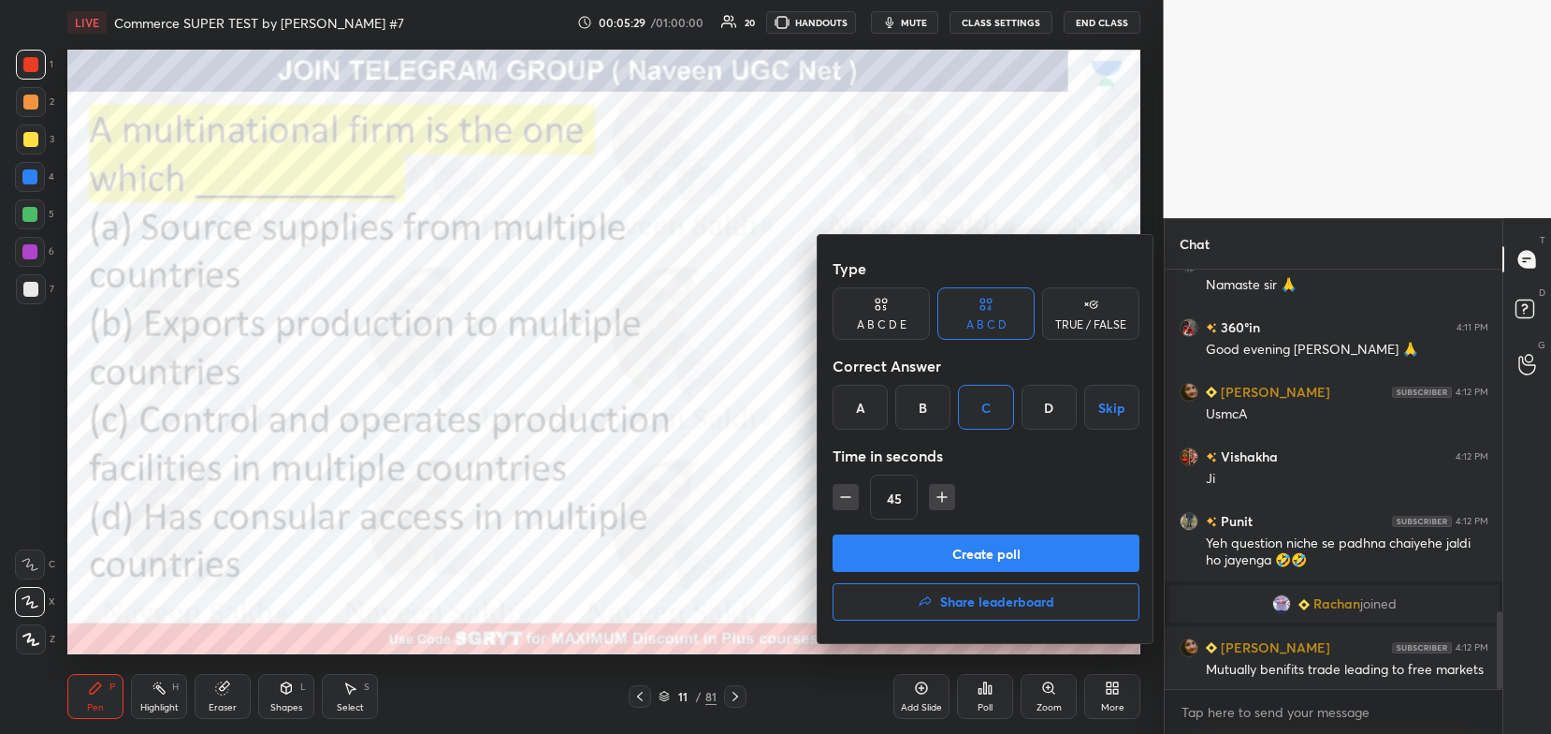
click at [917, 551] on button "Create poll" at bounding box center [986, 552] width 307 height 37
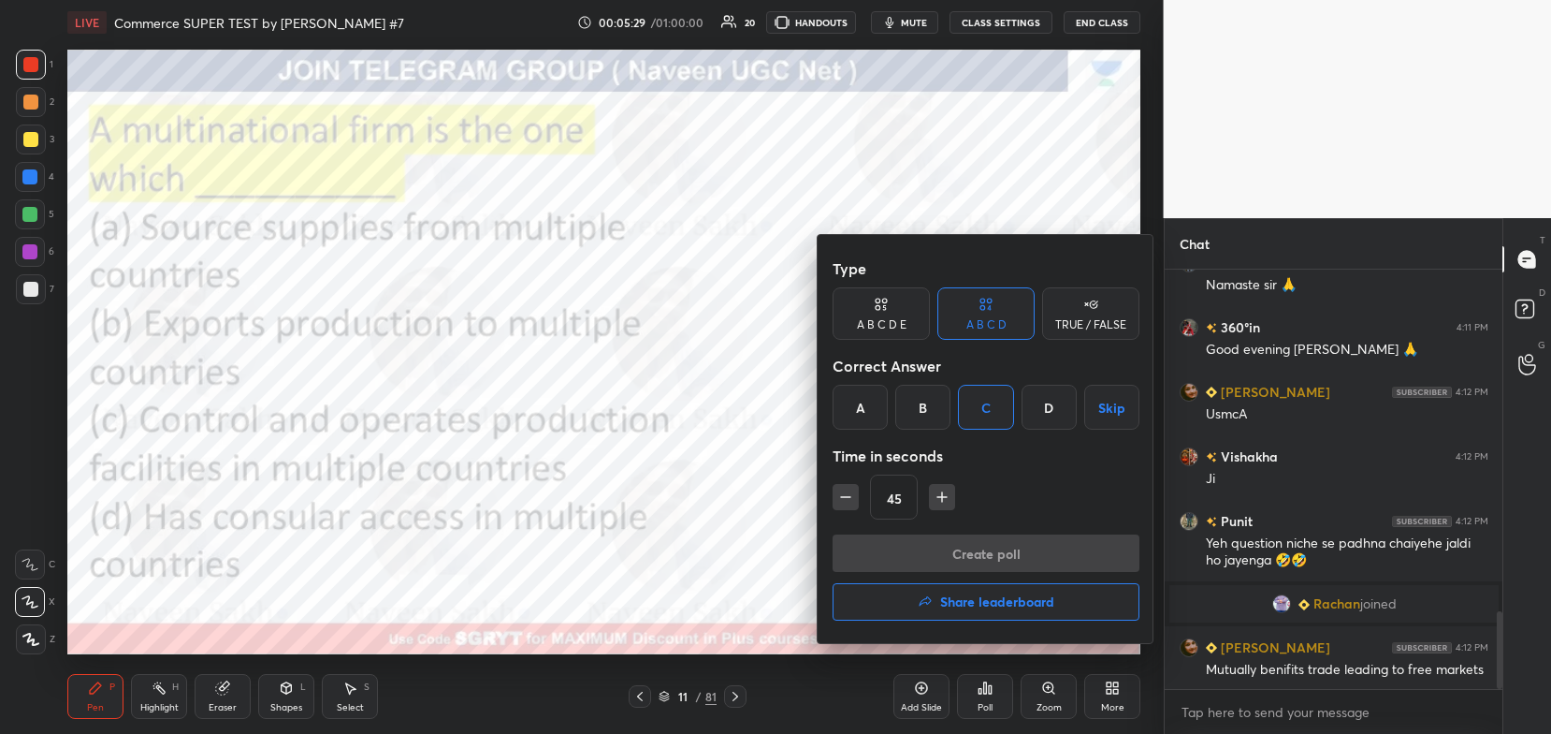
scroll to position [384, 333]
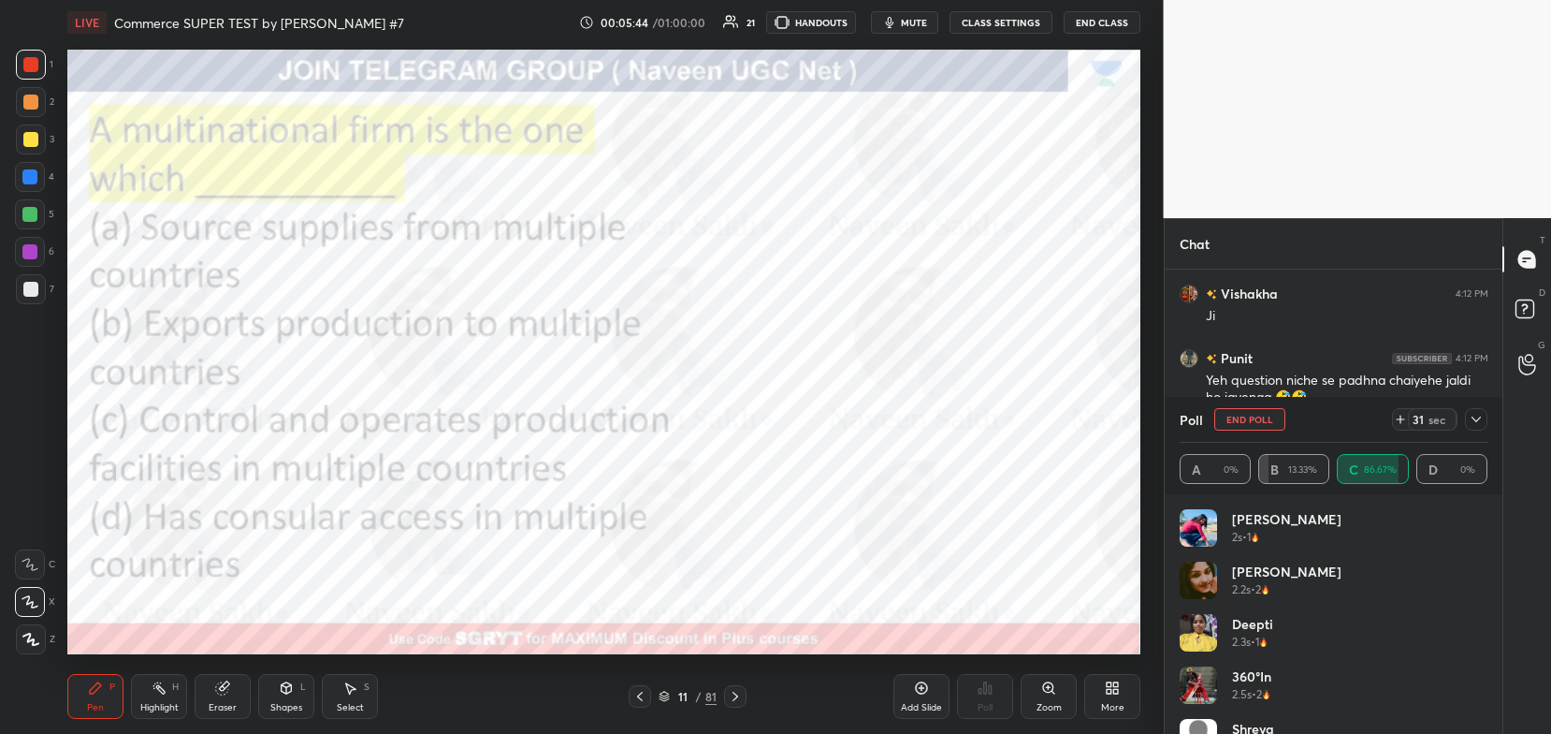
click at [661, 692] on icon at bounding box center [664, 695] width 11 height 11
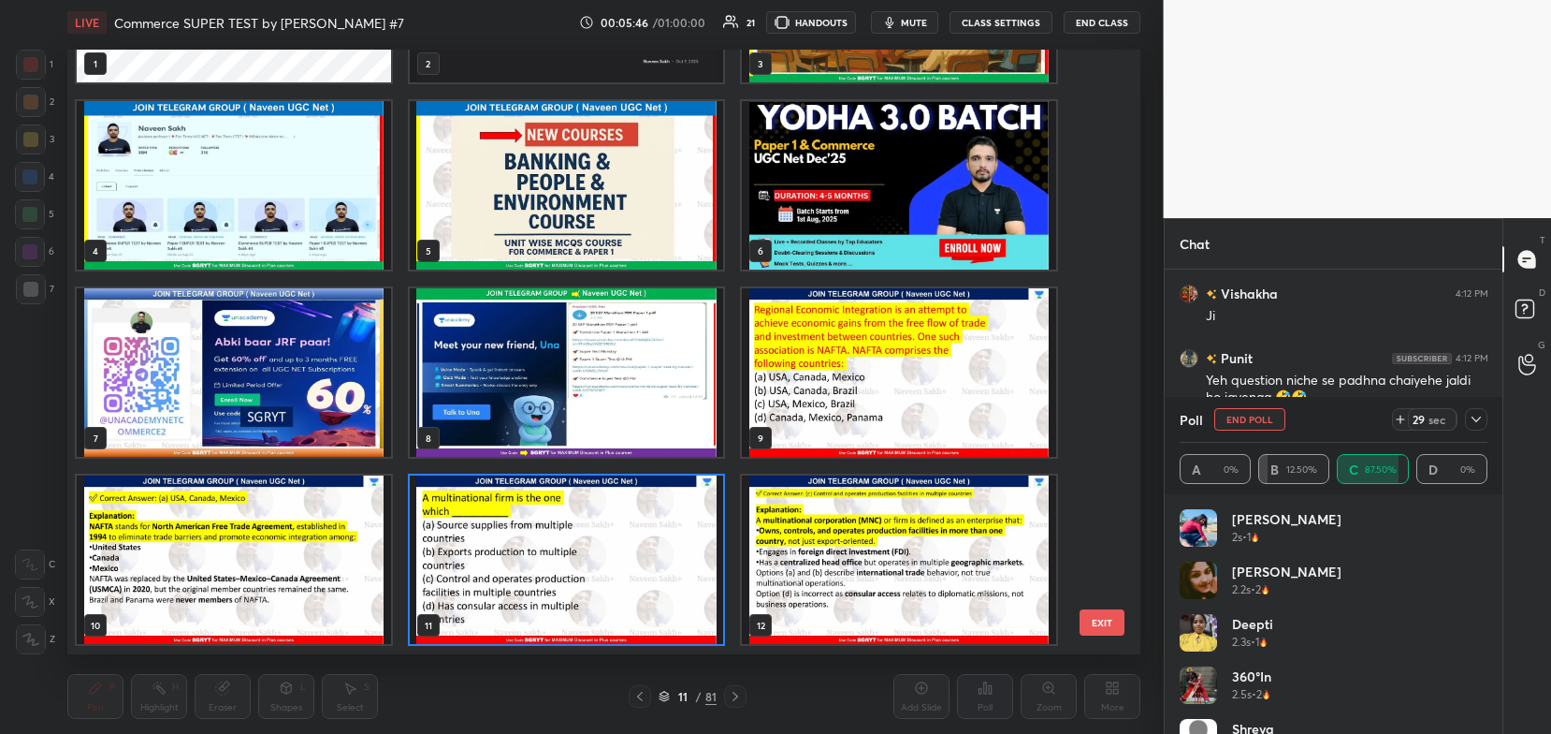
click at [642, 574] on img "grid" at bounding box center [567, 559] width 314 height 168
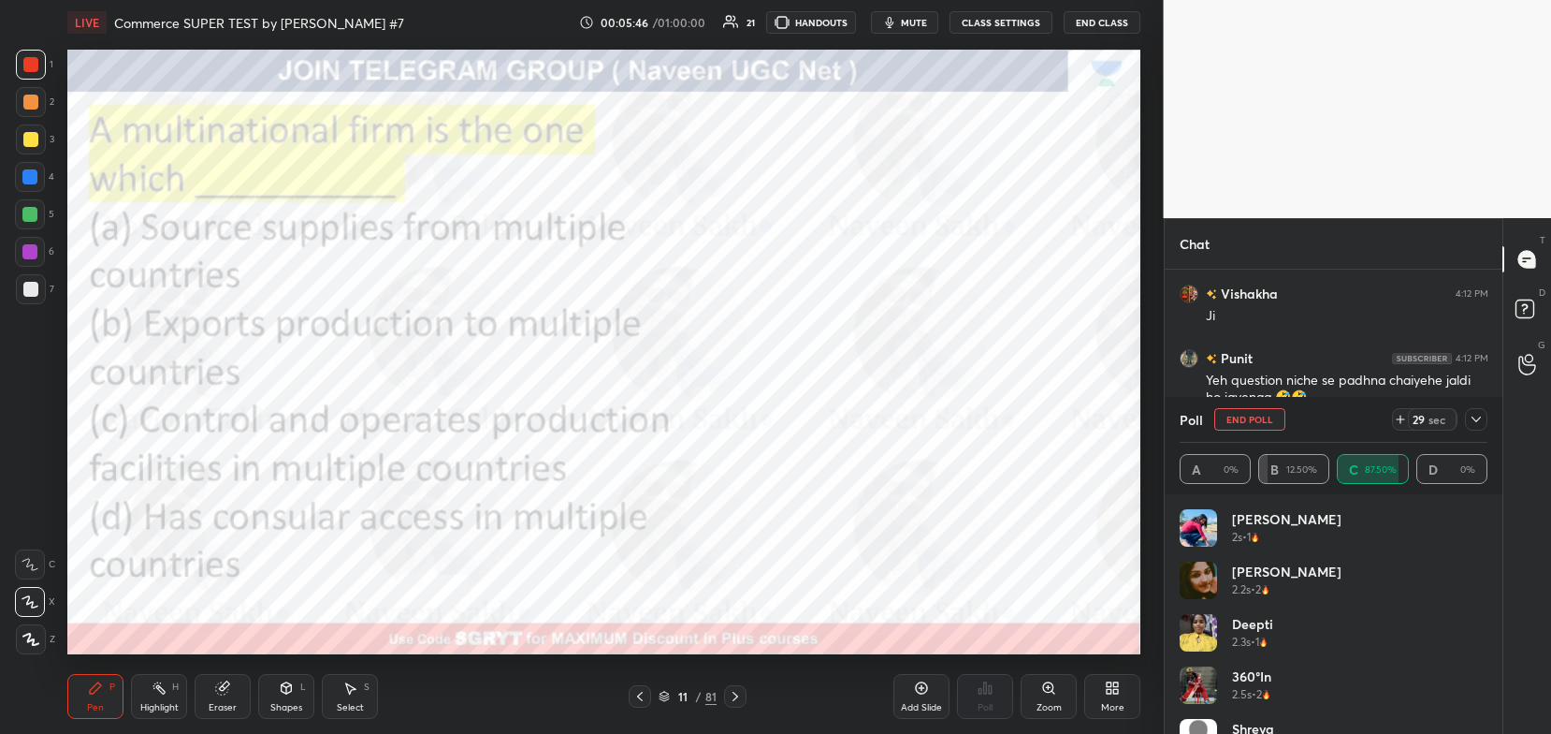
click at [645, 580] on img "grid" at bounding box center [567, 559] width 314 height 168
click at [1475, 424] on icon at bounding box center [1476, 419] width 15 height 15
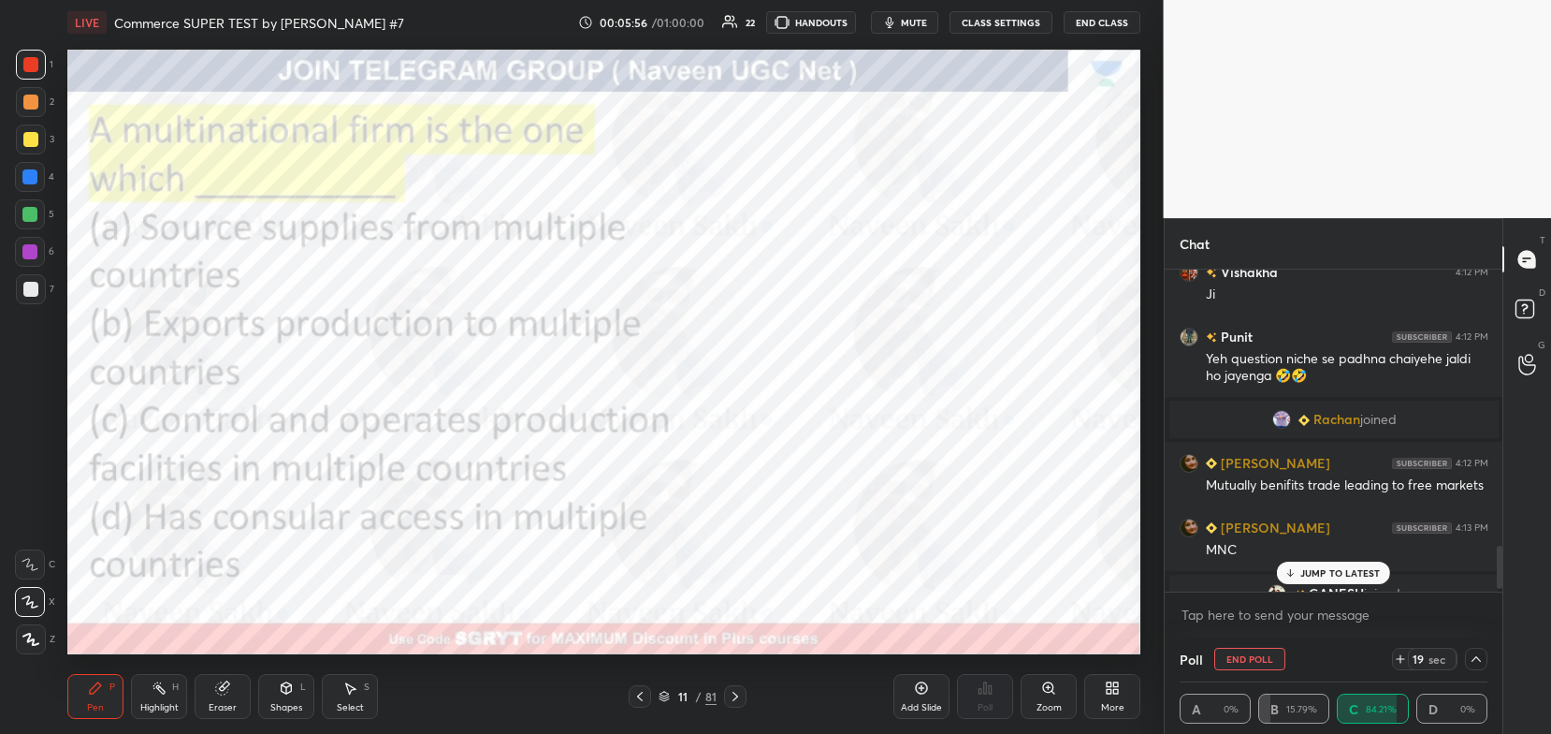
click at [1348, 577] on p "JUMP TO LATEST" at bounding box center [1341, 572] width 80 height 11
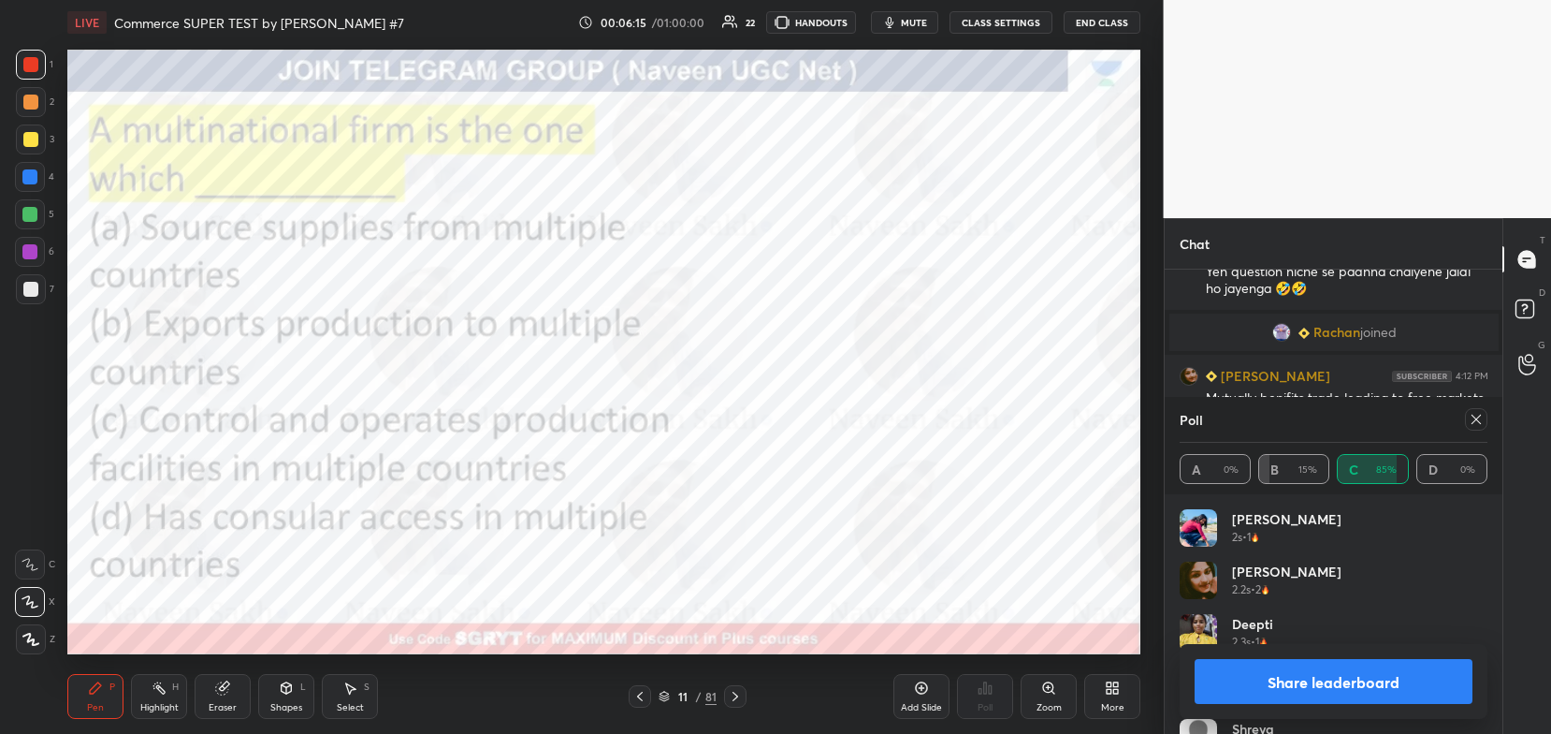
scroll to position [219, 303]
click at [1301, 680] on button "Share leaderboard" at bounding box center [1334, 681] width 279 height 45
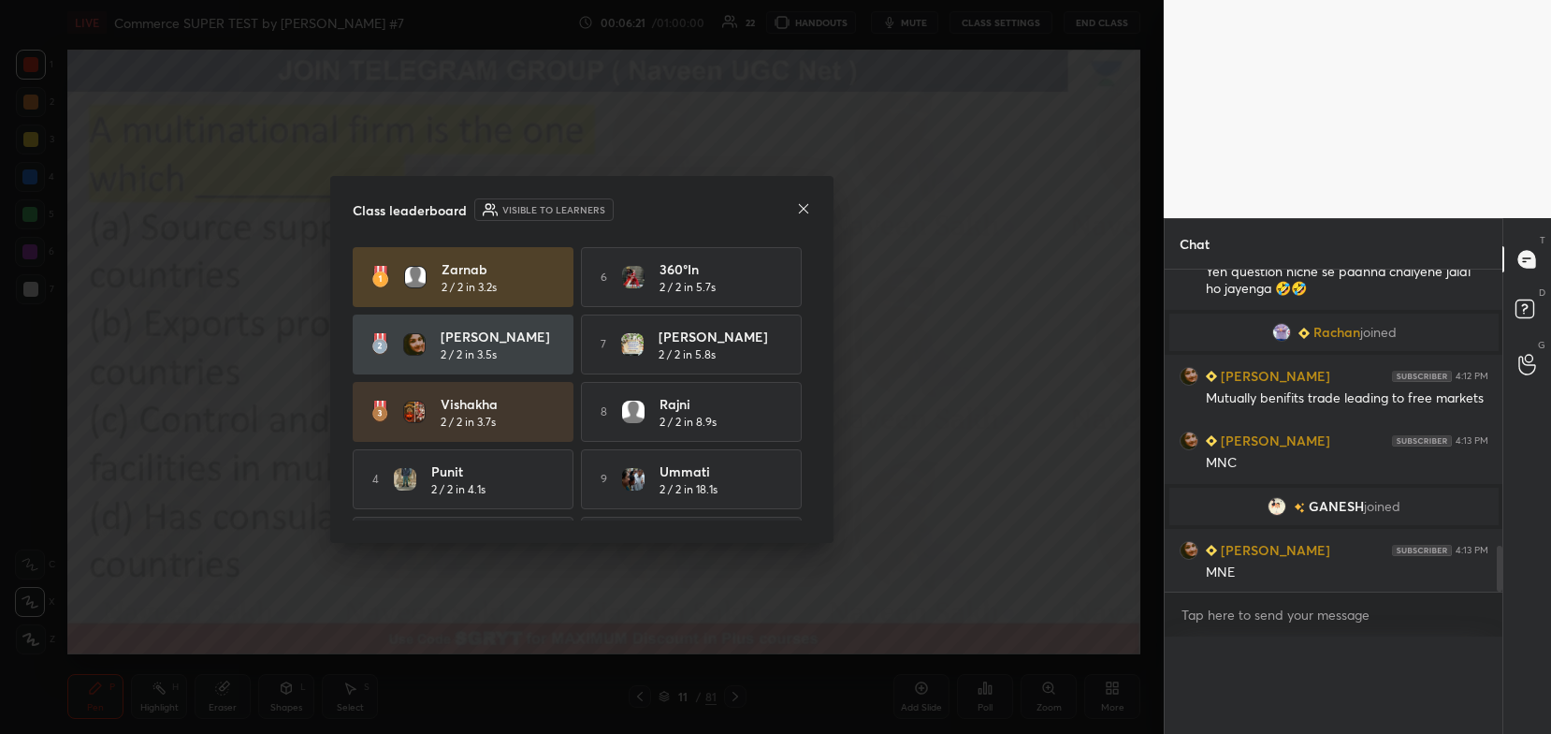
scroll to position [6, 6]
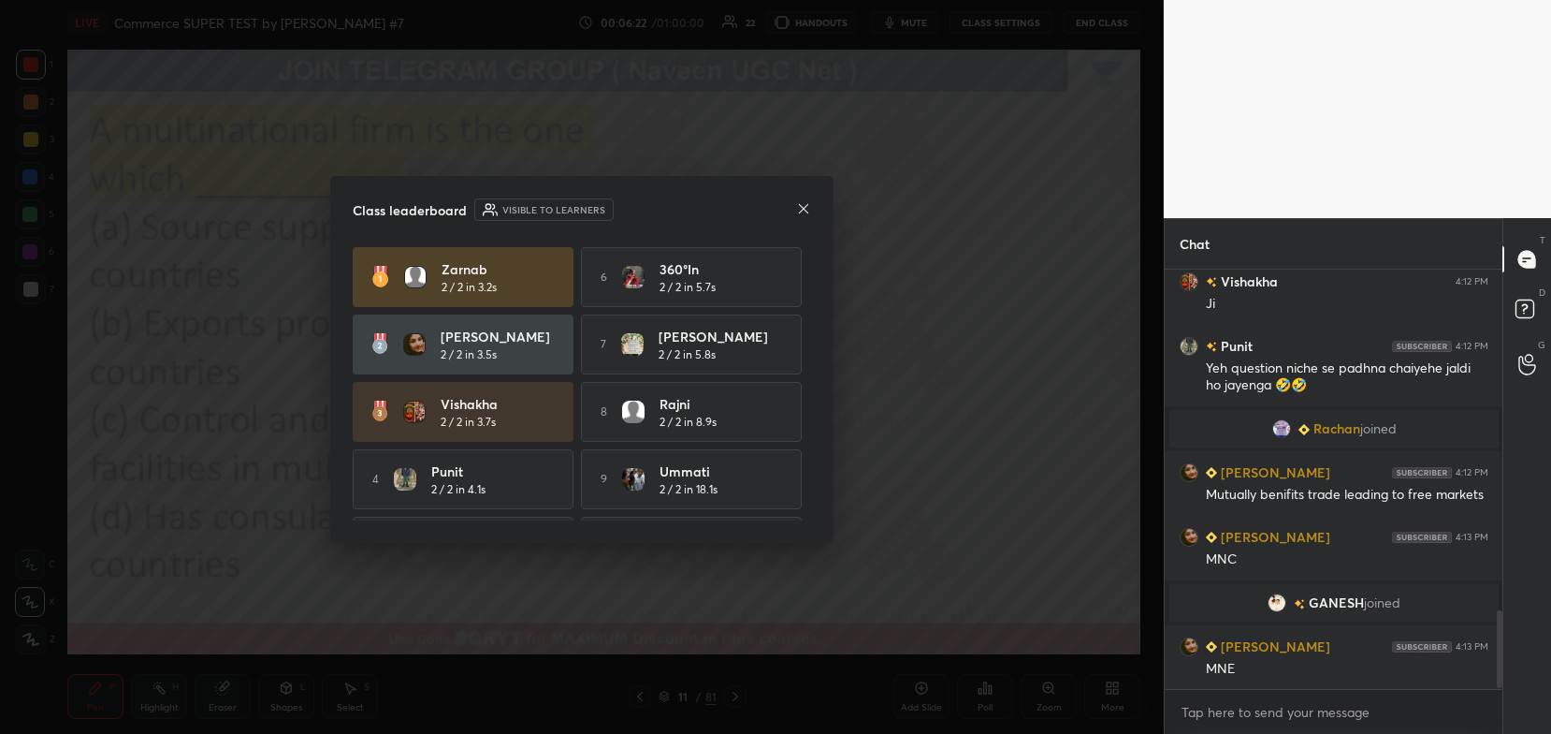
click at [804, 207] on icon at bounding box center [803, 207] width 9 height 9
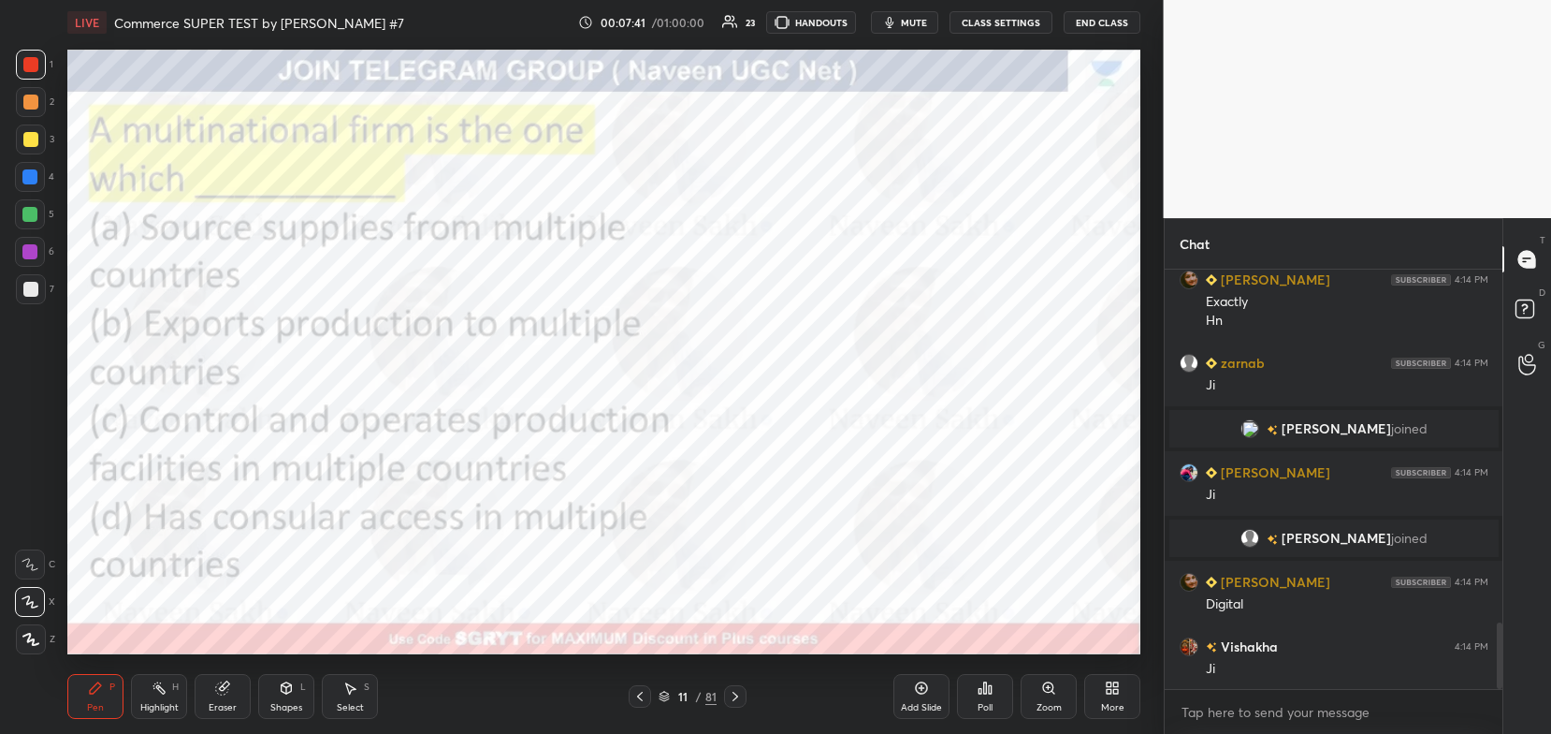
scroll to position [2270, 0]
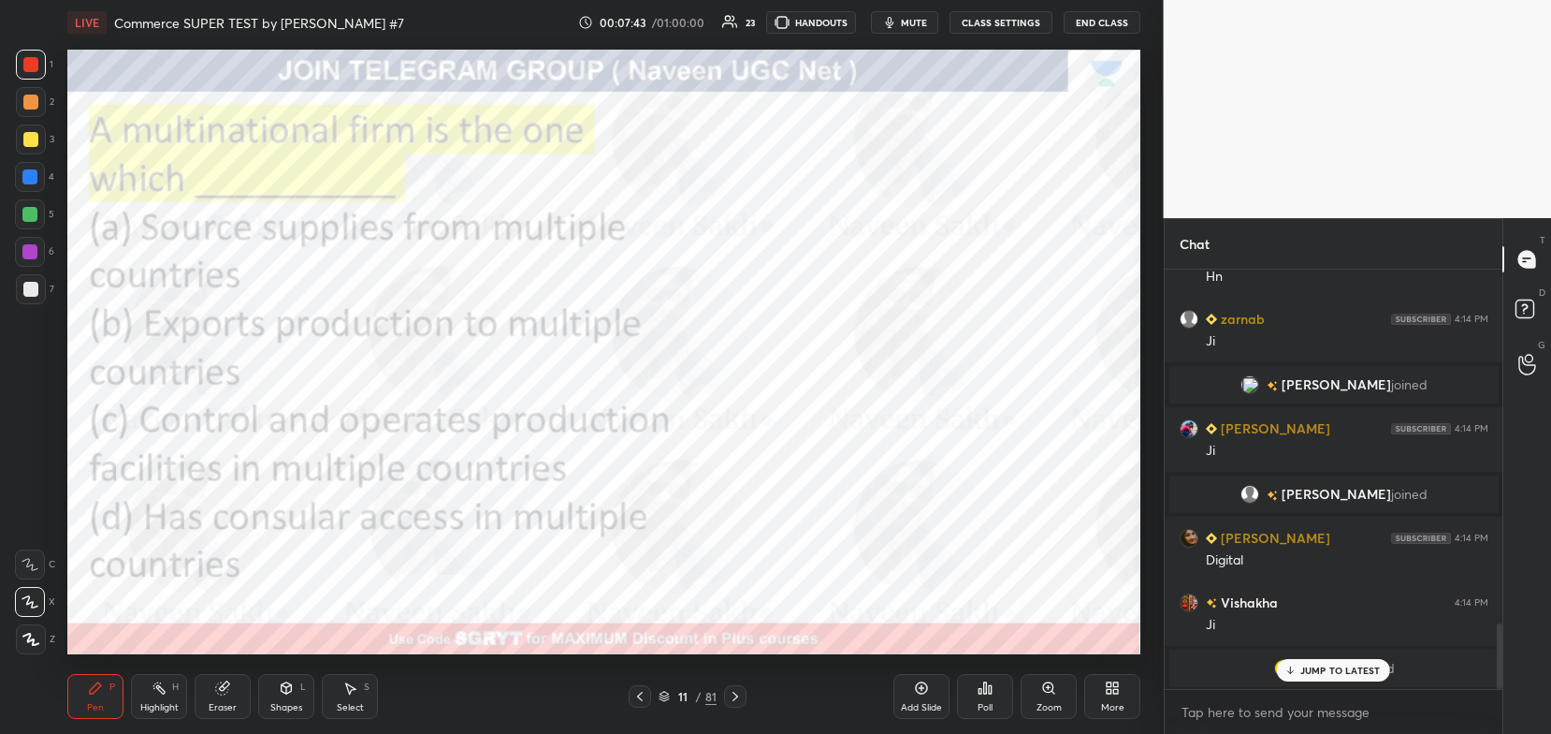
click at [1317, 677] on div "JUMP TO LATEST" at bounding box center [1333, 670] width 112 height 22
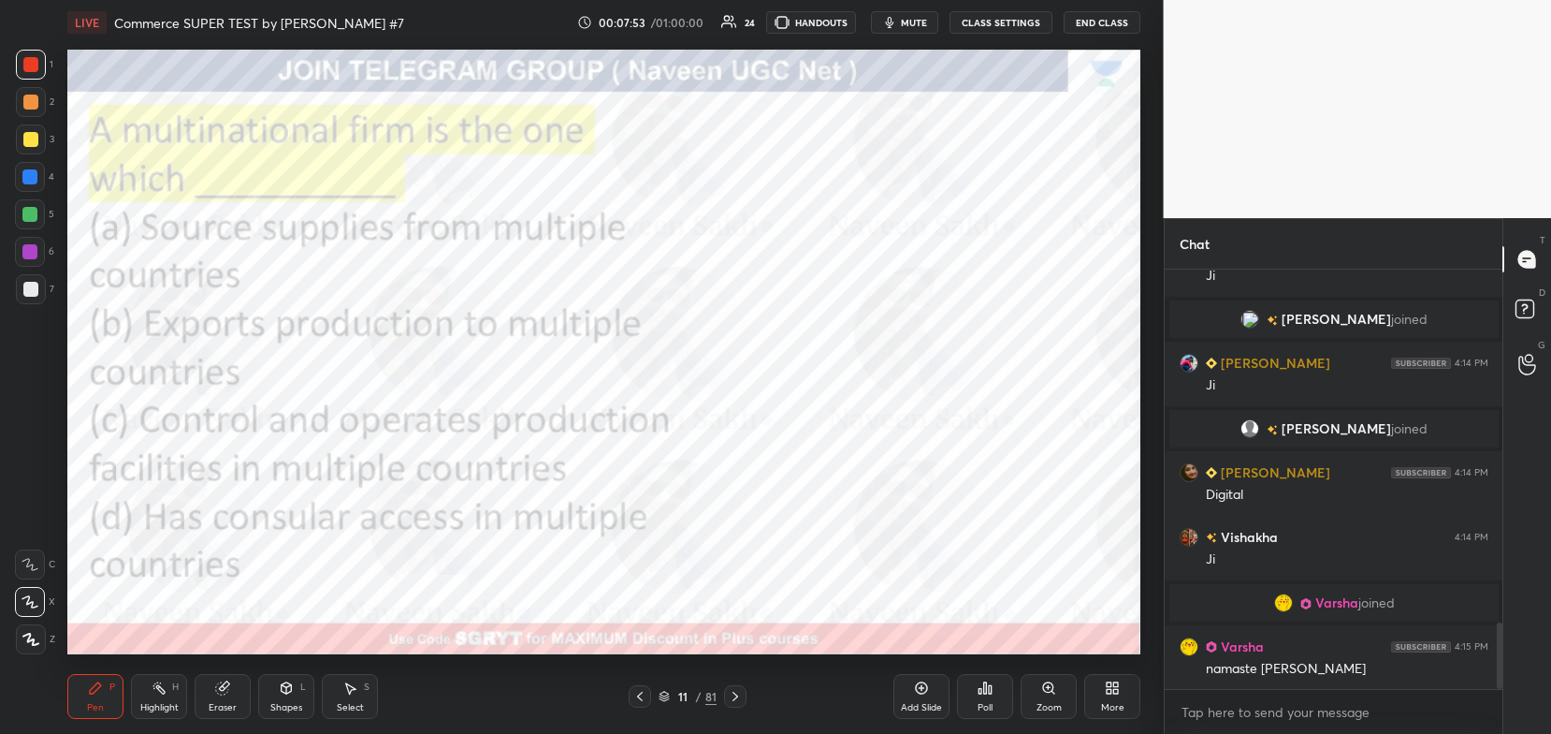
scroll to position [2240, 0]
click at [731, 701] on icon at bounding box center [735, 696] width 15 height 15
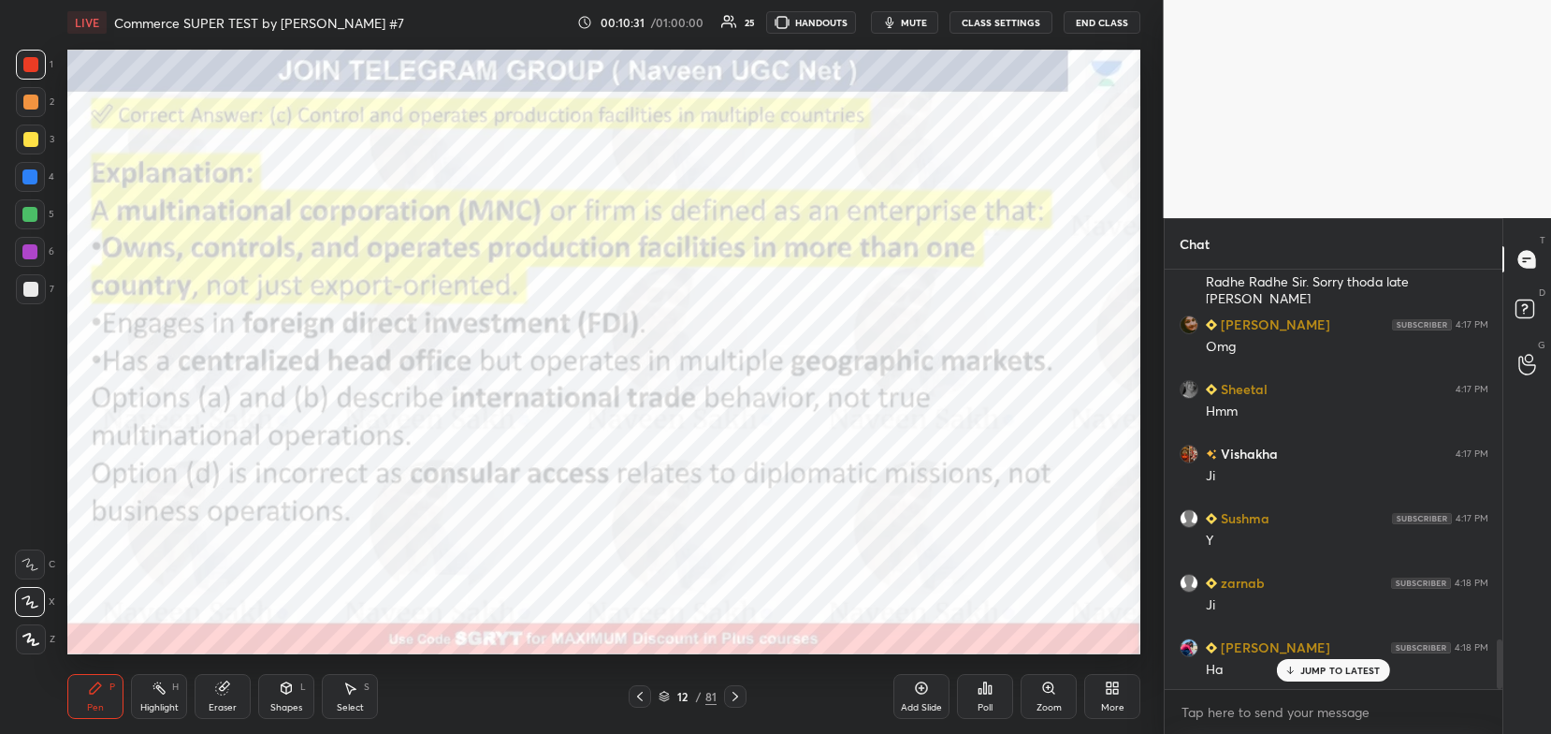
scroll to position [3205, 0]
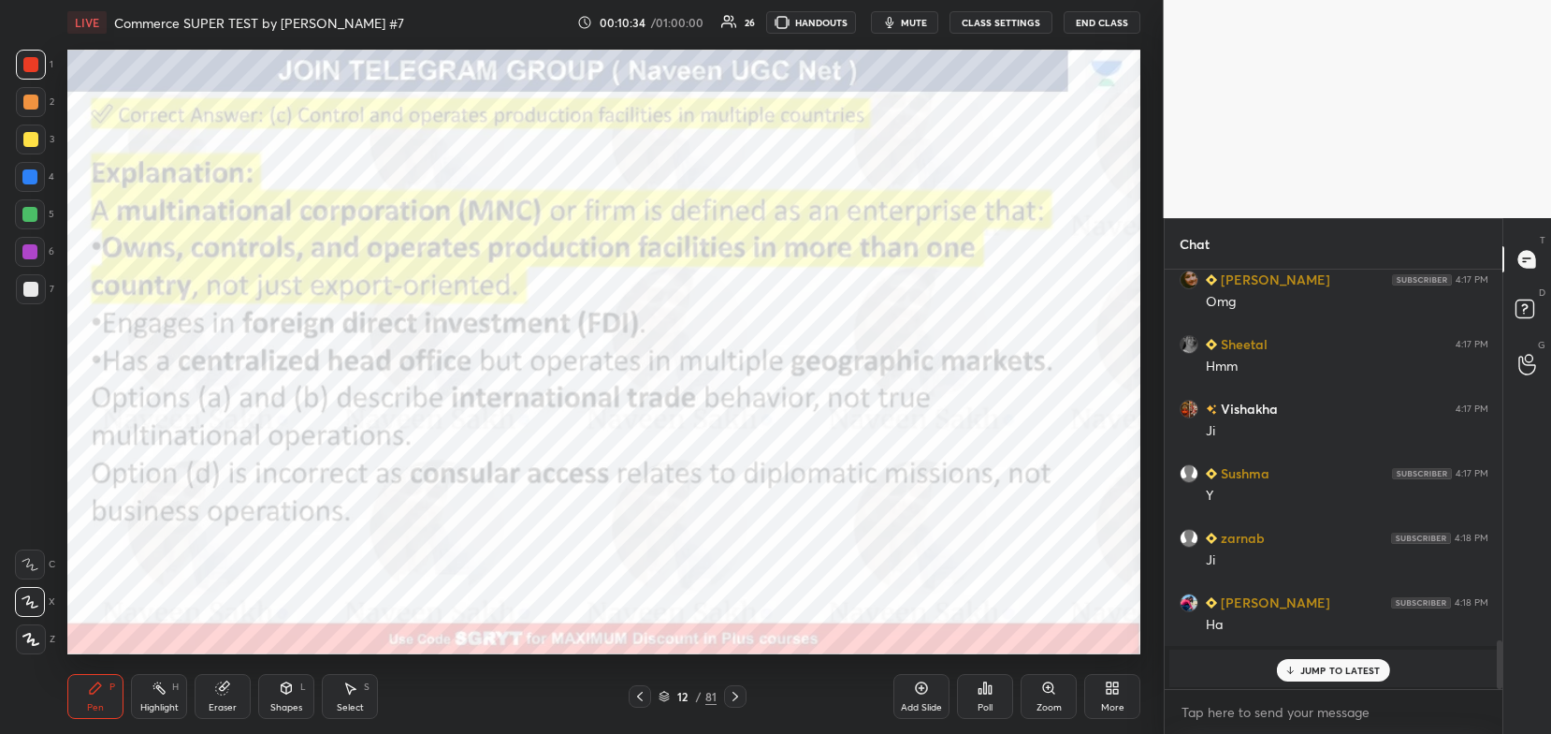
click at [1327, 672] on p "JUMP TO LATEST" at bounding box center [1341, 669] width 80 height 11
click at [741, 696] on icon at bounding box center [735, 696] width 15 height 15
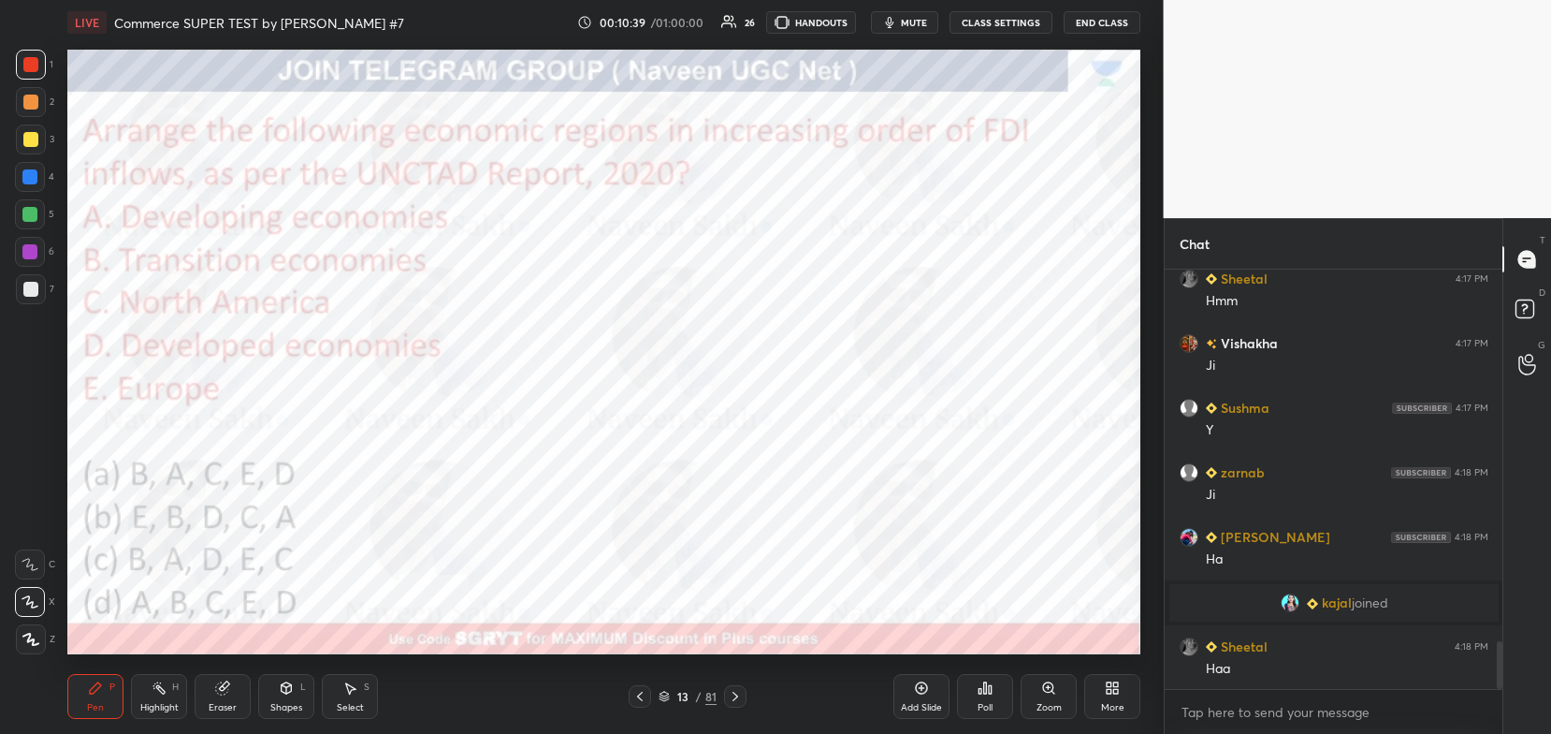
scroll to position [3335, 0]
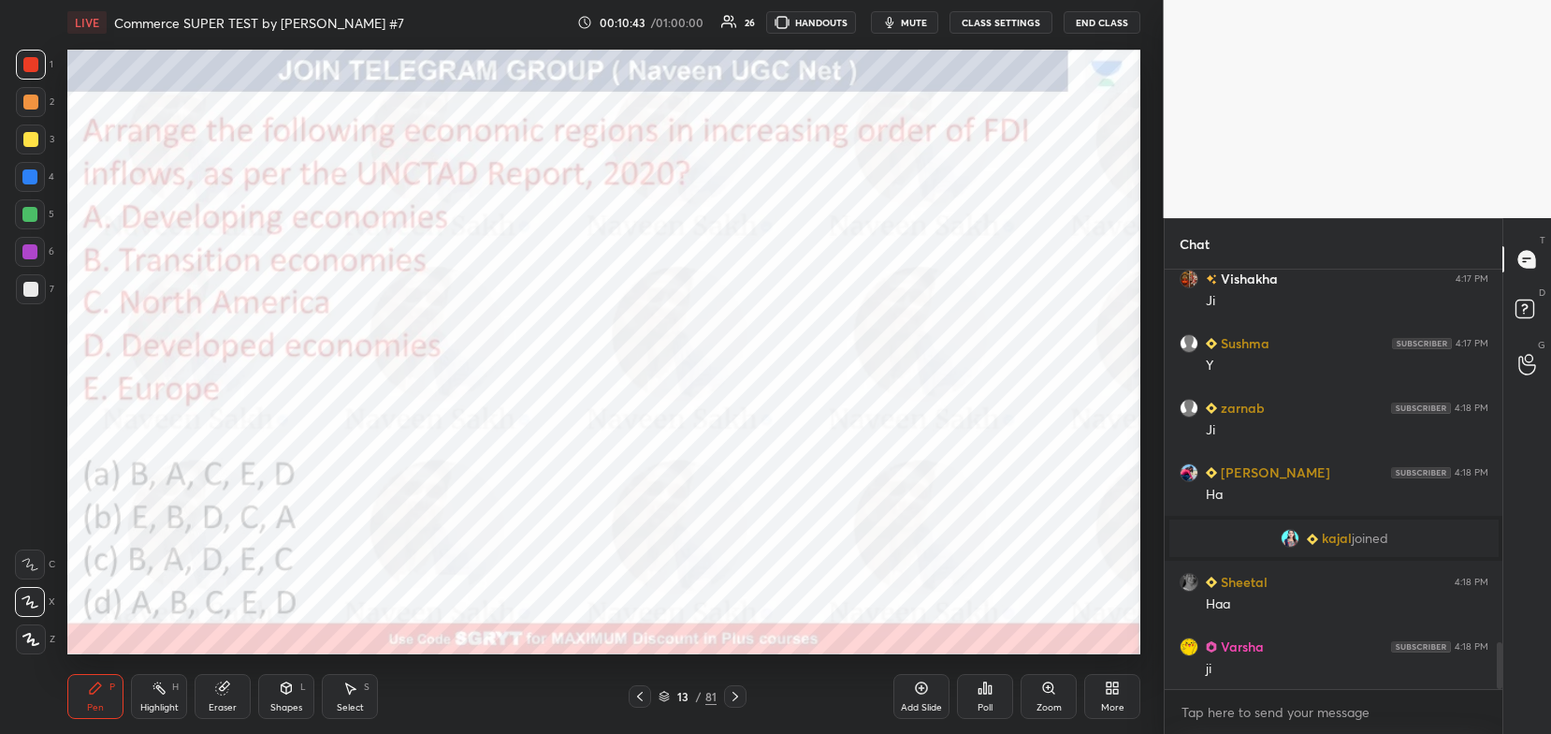
click at [666, 690] on div "13 / 81" at bounding box center [688, 696] width 58 height 17
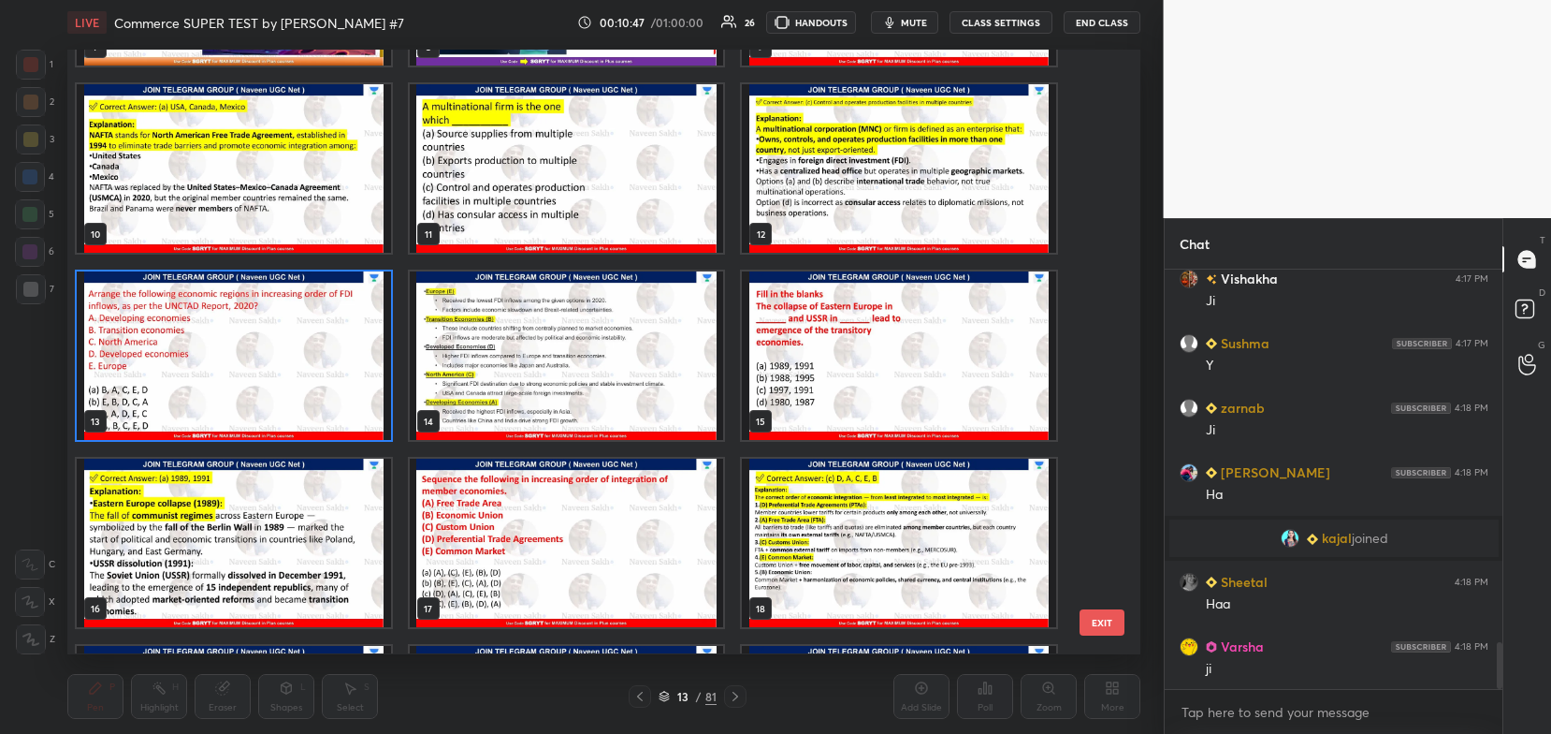
scroll to position [538, 0]
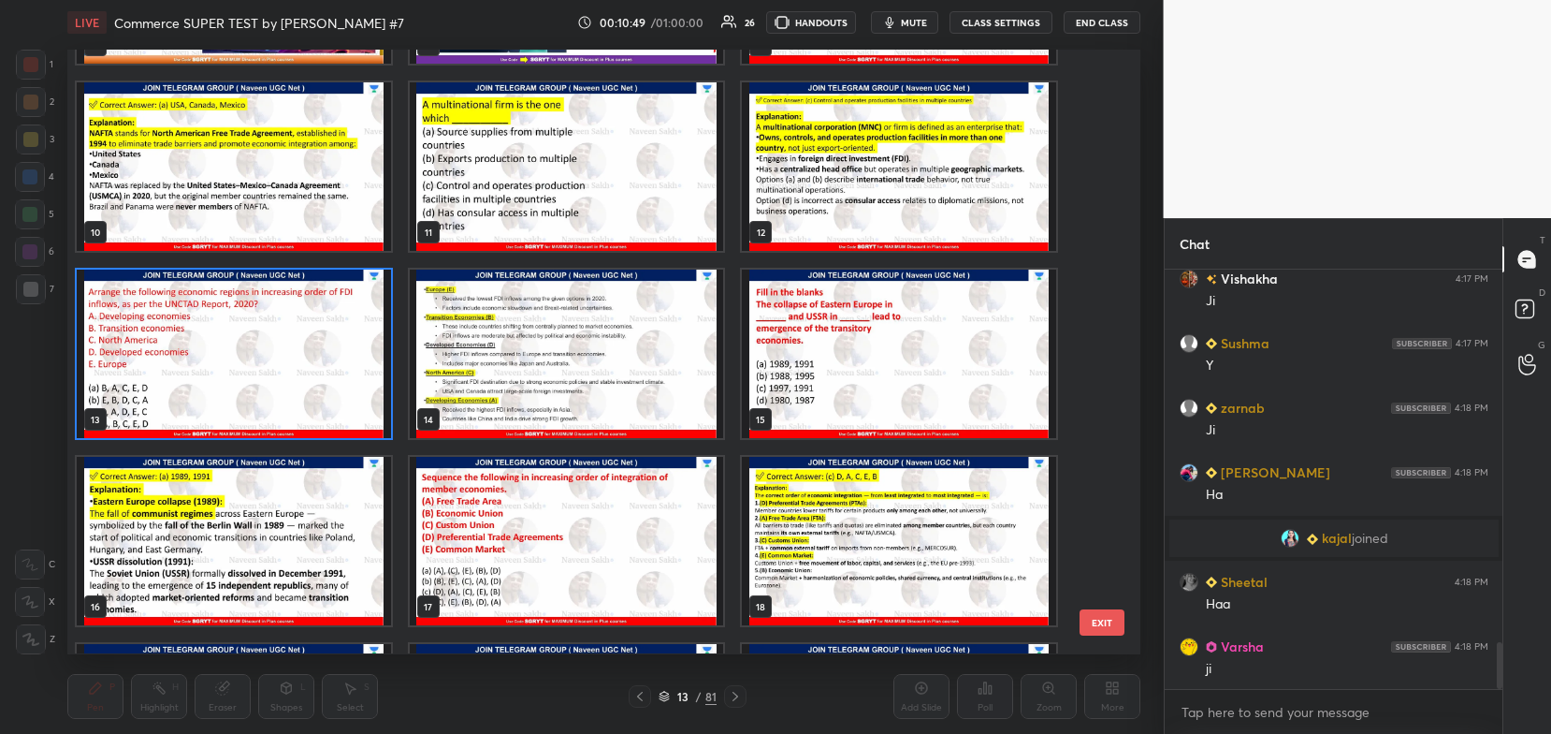
click at [310, 353] on img "grid" at bounding box center [234, 354] width 314 height 168
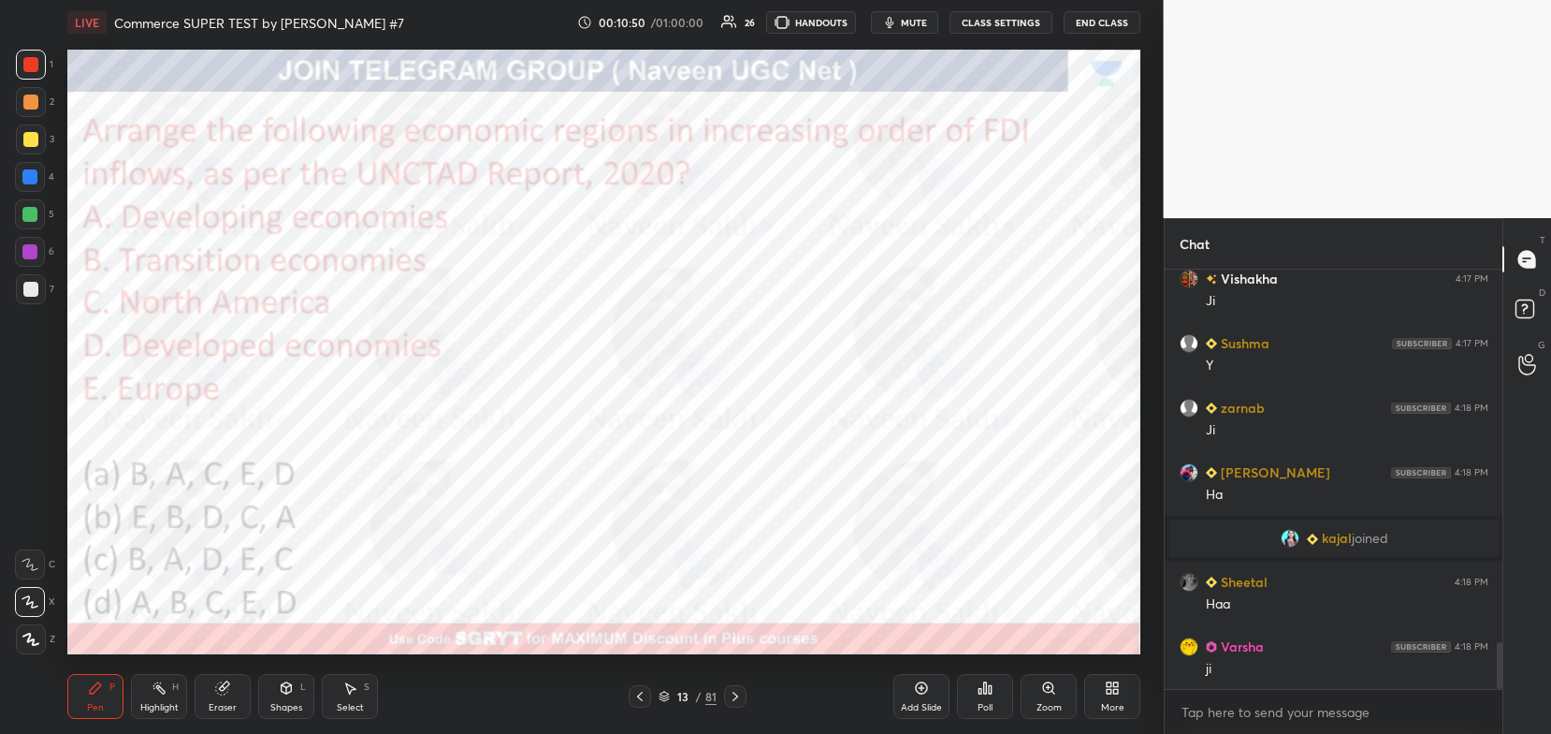
click at [310, 353] on img "grid" at bounding box center [234, 354] width 314 height 168
click at [659, 695] on icon at bounding box center [664, 695] width 11 height 11
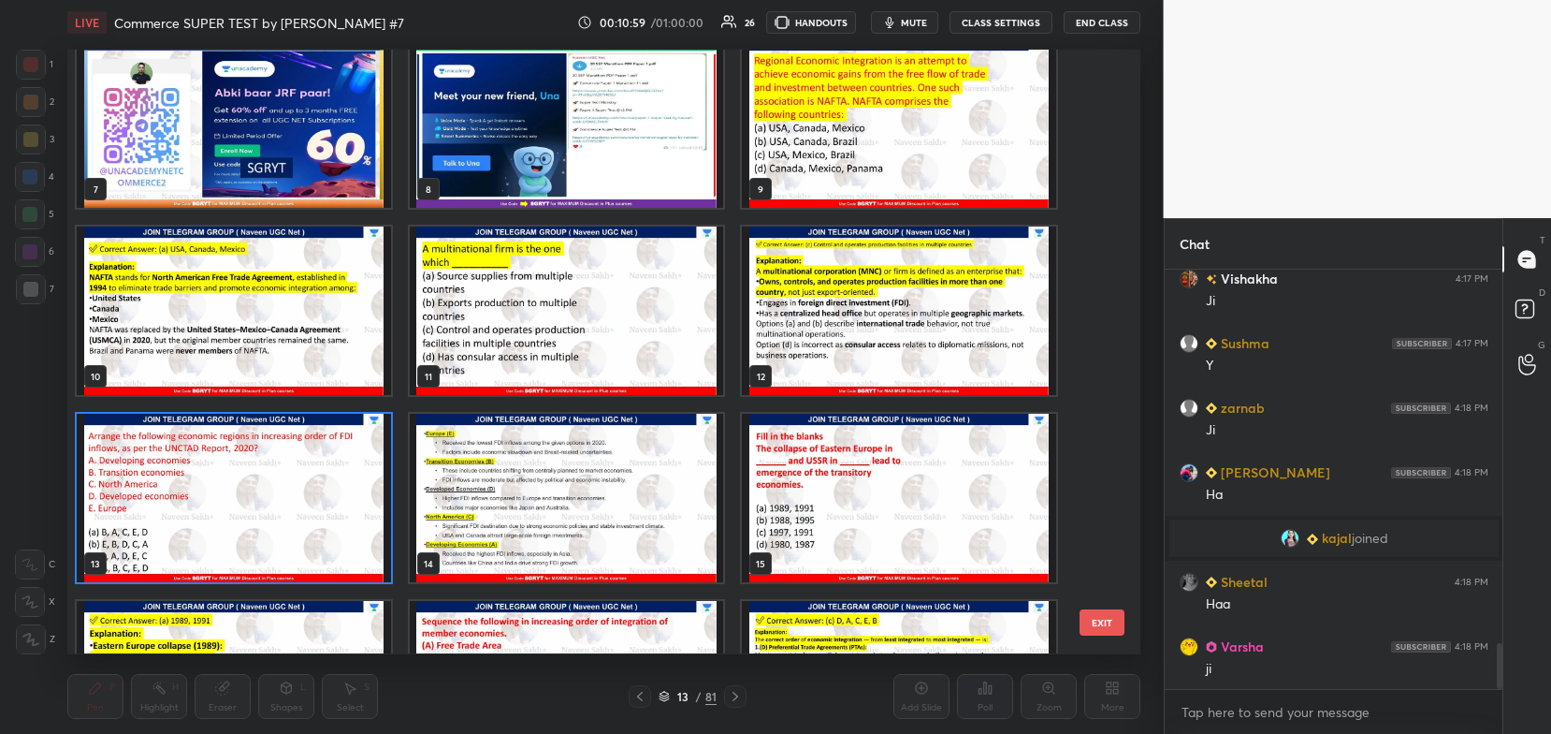
scroll to position [3400, 0]
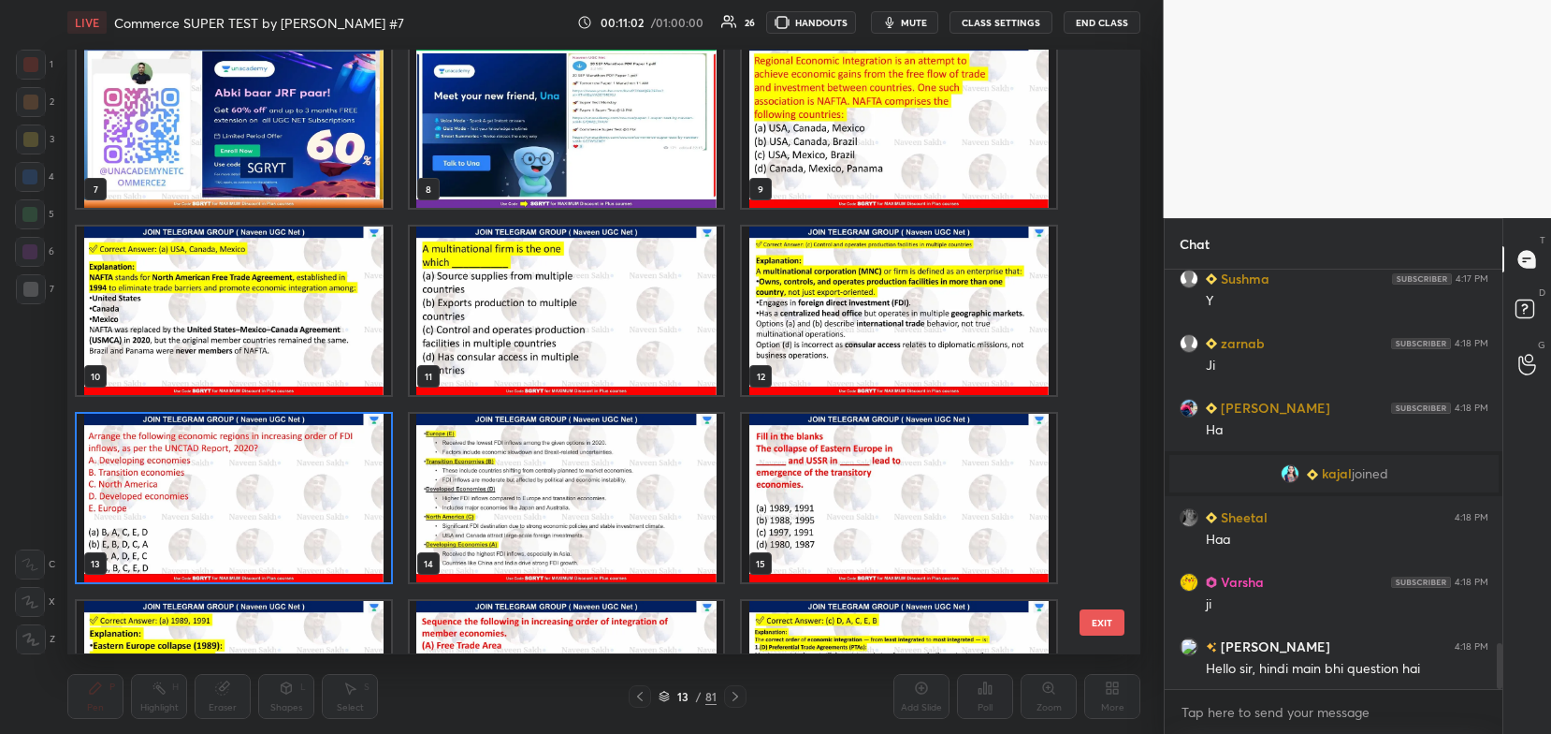
click at [330, 551] on img "grid" at bounding box center [234, 498] width 314 height 168
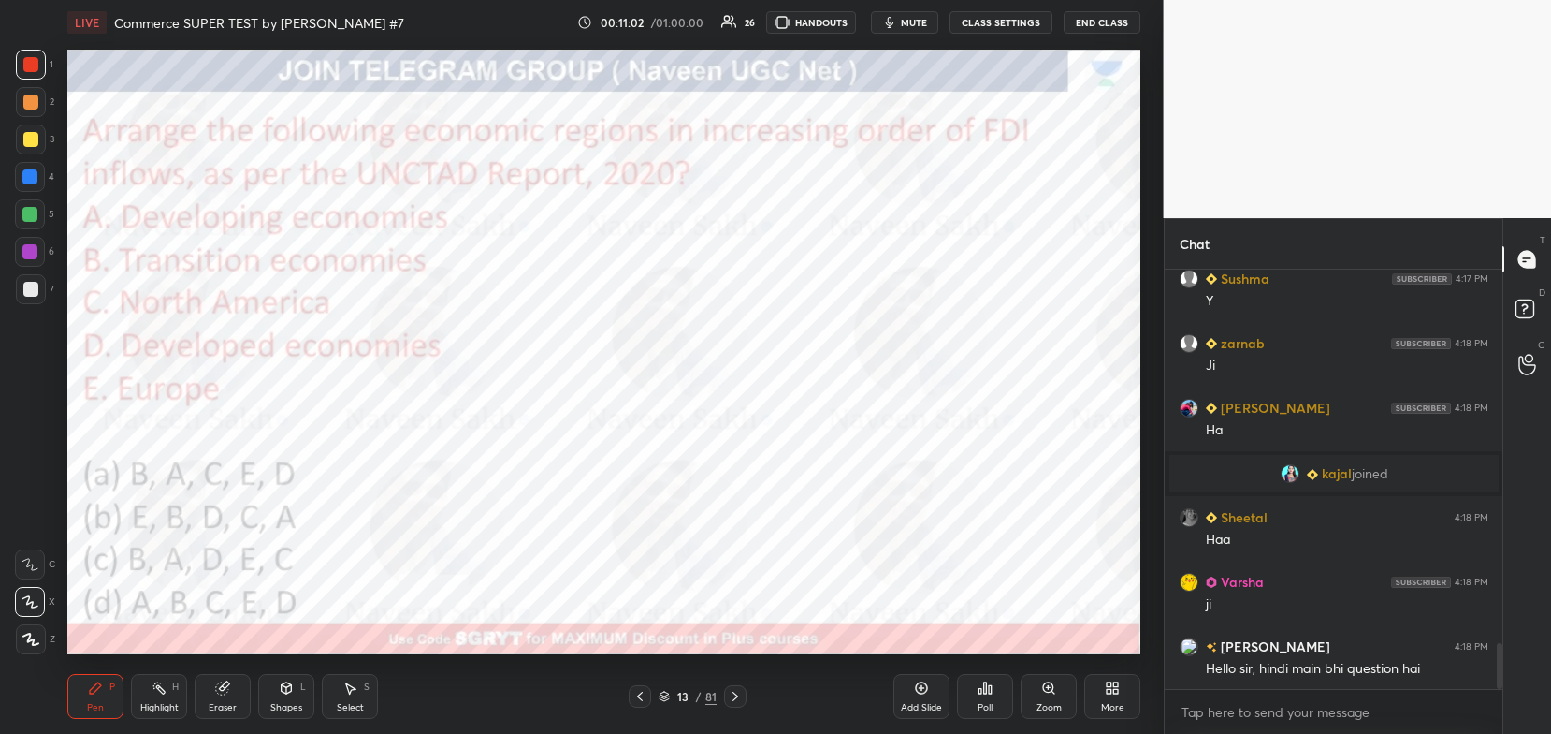
click at [330, 551] on img "grid" at bounding box center [234, 498] width 314 height 168
click at [983, 703] on div "Poll" at bounding box center [985, 707] width 15 height 9
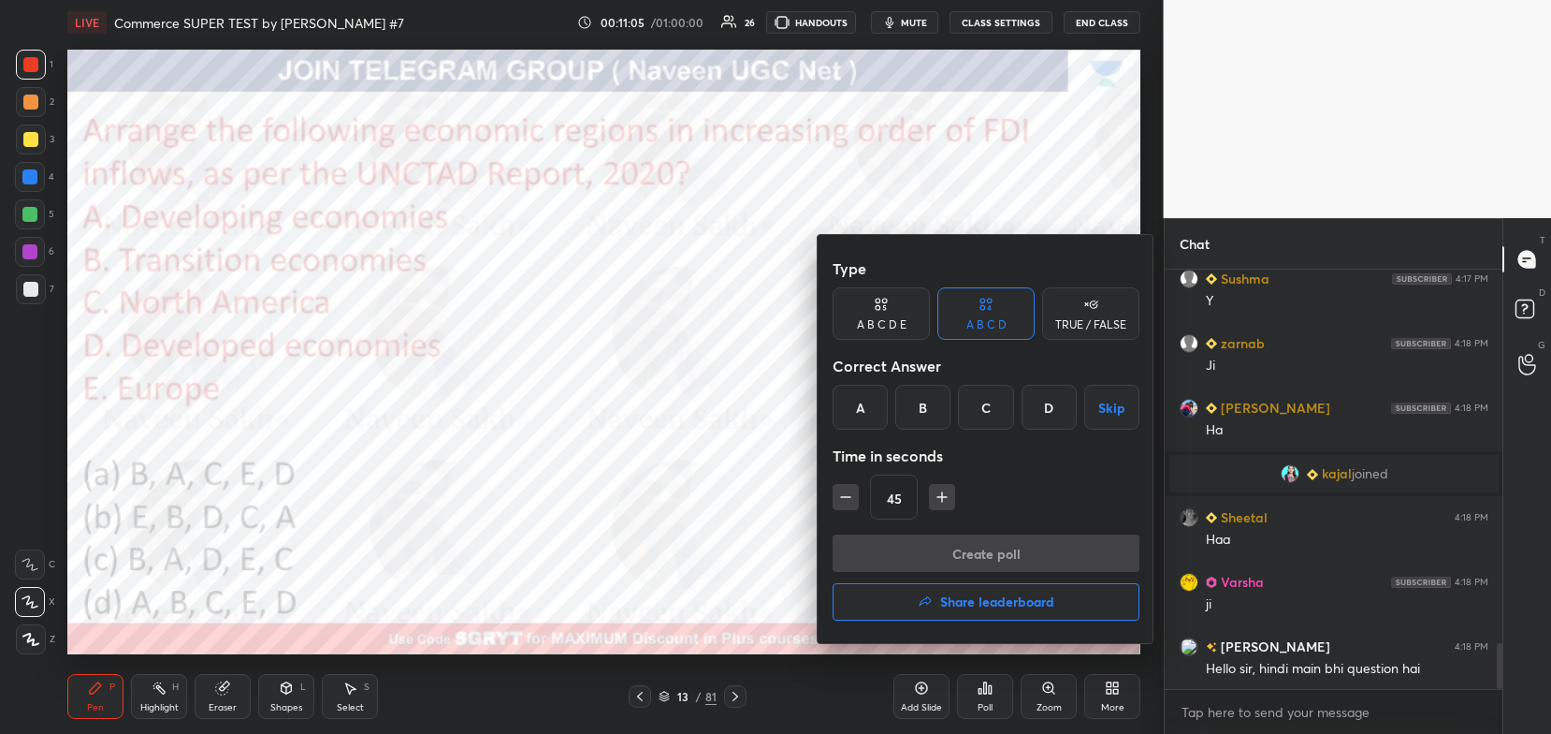
click at [921, 419] on div "B" at bounding box center [922, 407] width 55 height 45
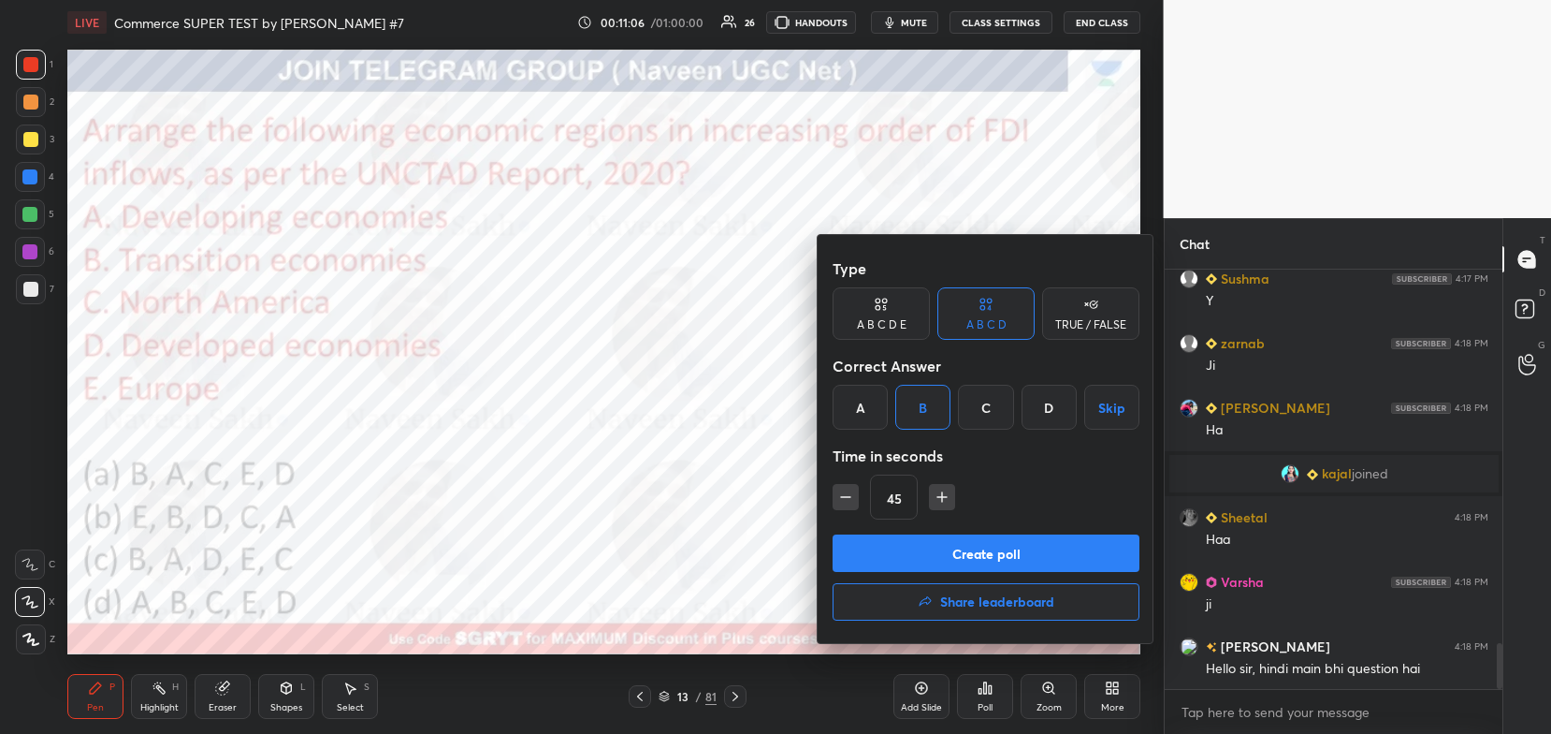
click at [932, 551] on button "Create poll" at bounding box center [986, 552] width 307 height 37
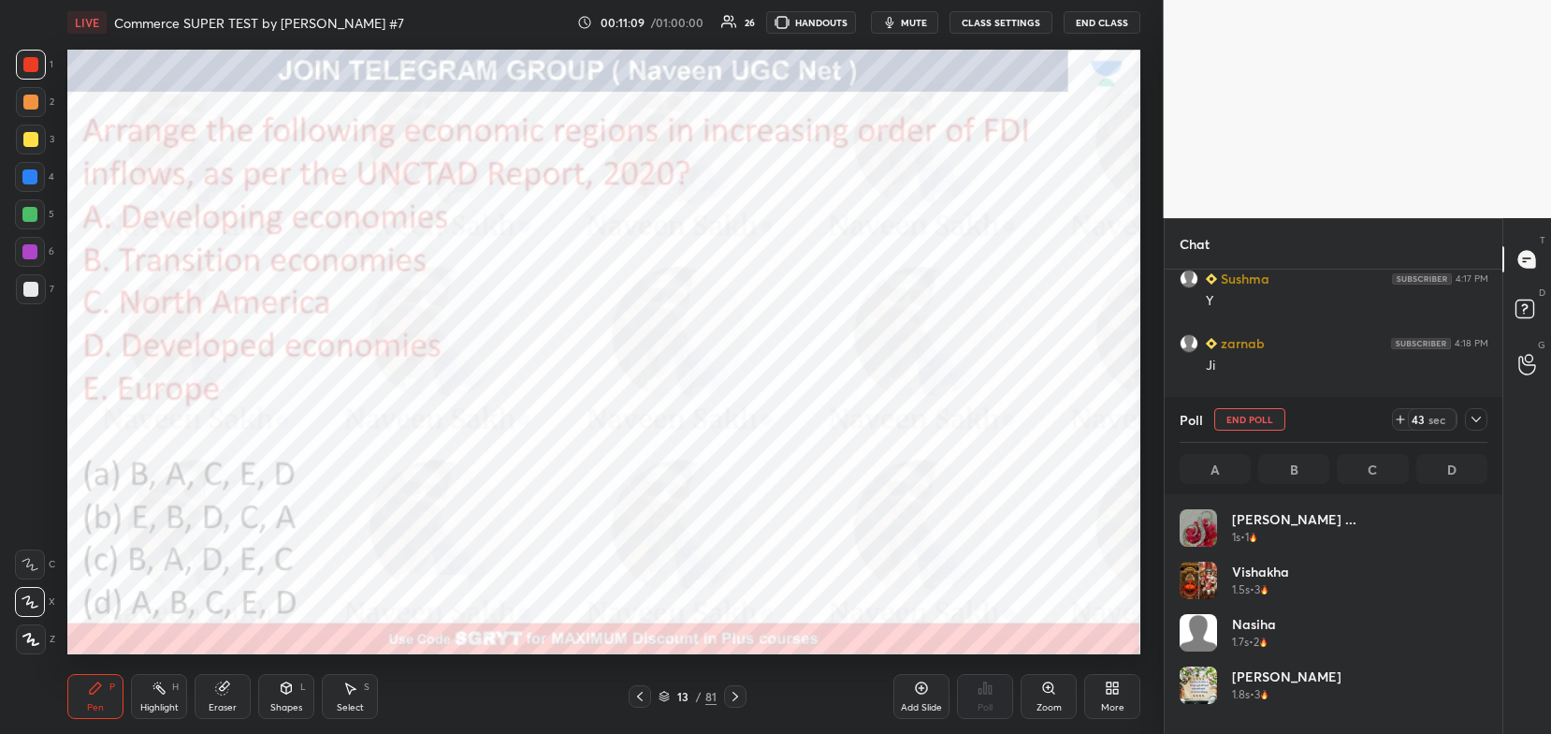
scroll to position [219, 303]
click at [1474, 420] on icon at bounding box center [1476, 419] width 15 height 15
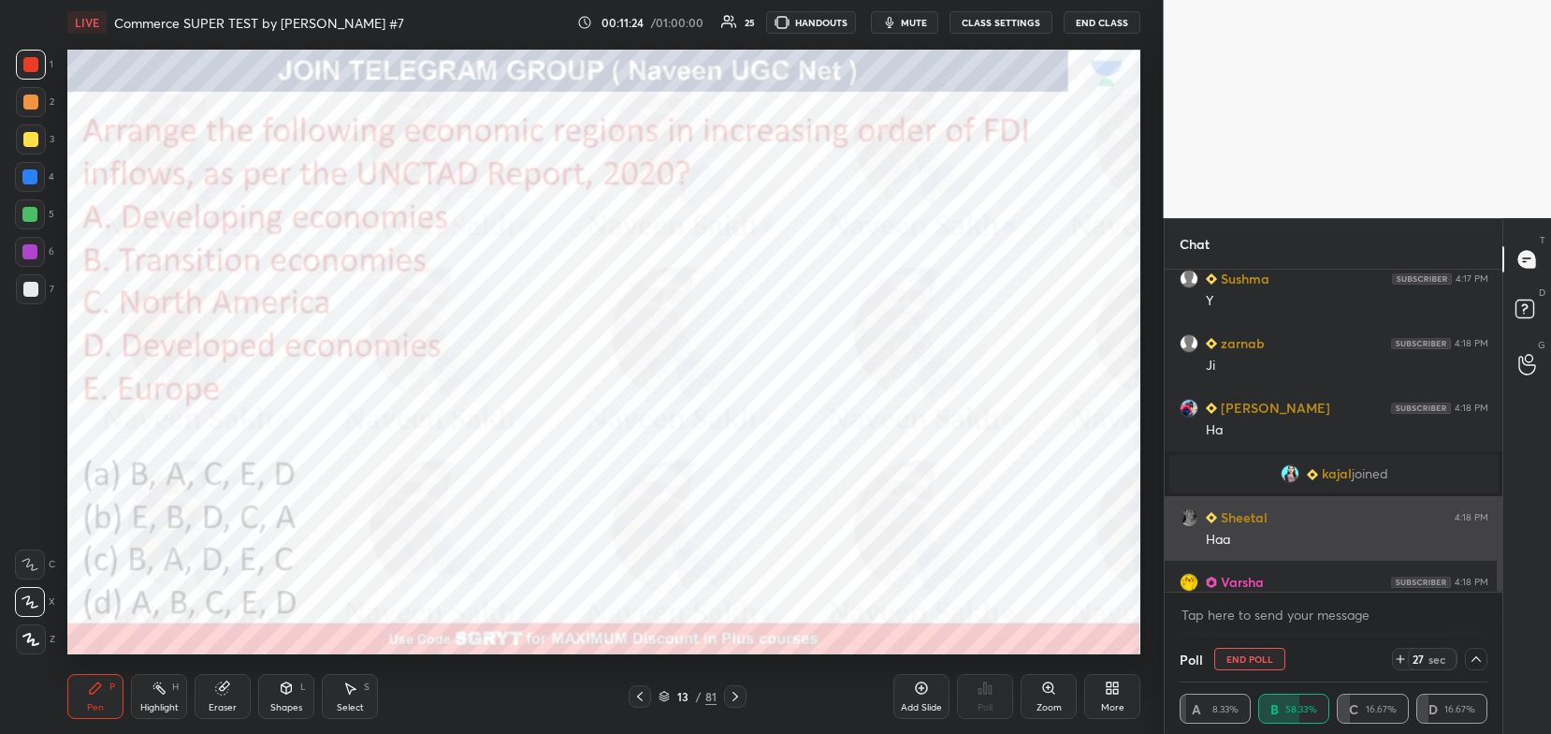
scroll to position [0, 6]
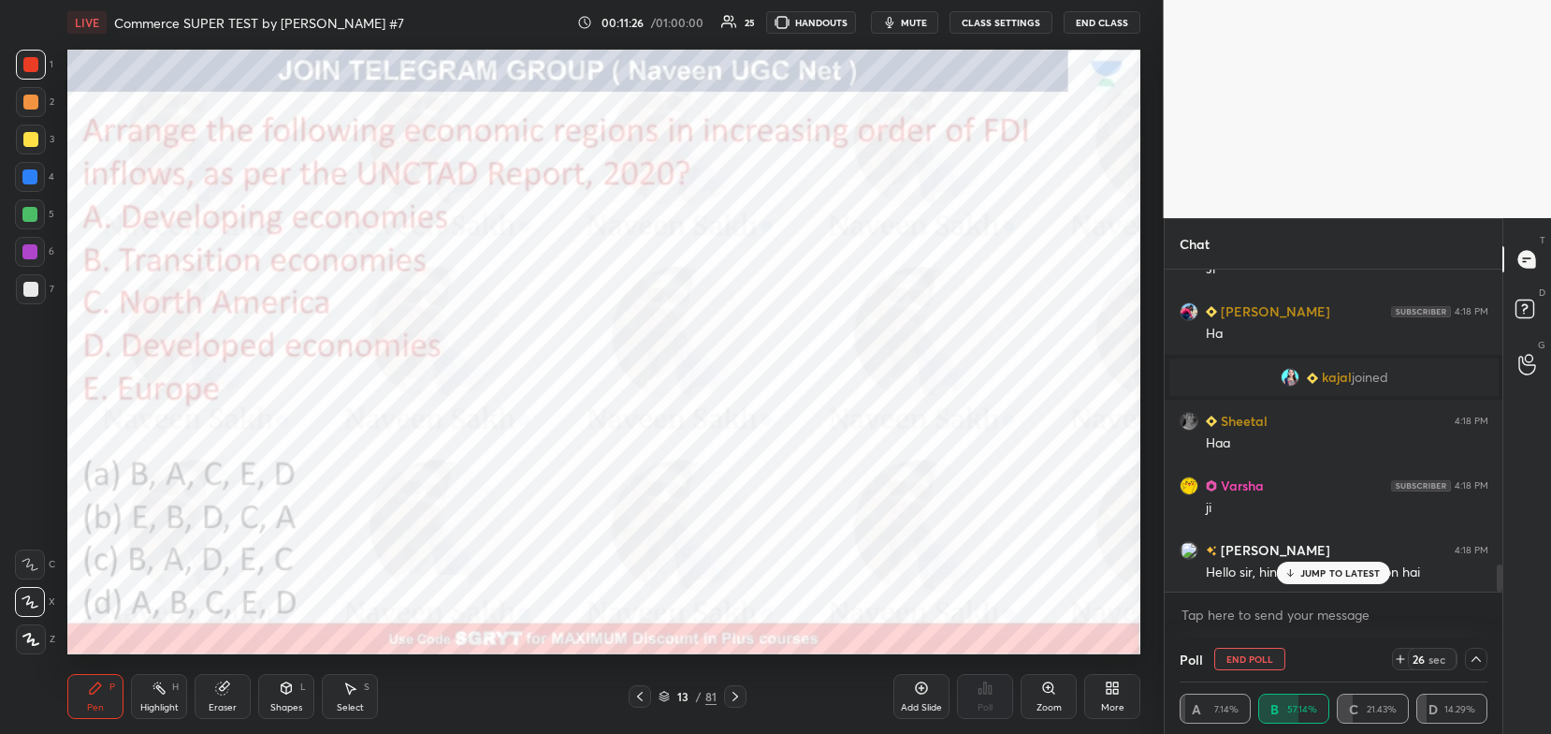
click at [1333, 578] on p "JUMP TO LATEST" at bounding box center [1341, 572] width 80 height 11
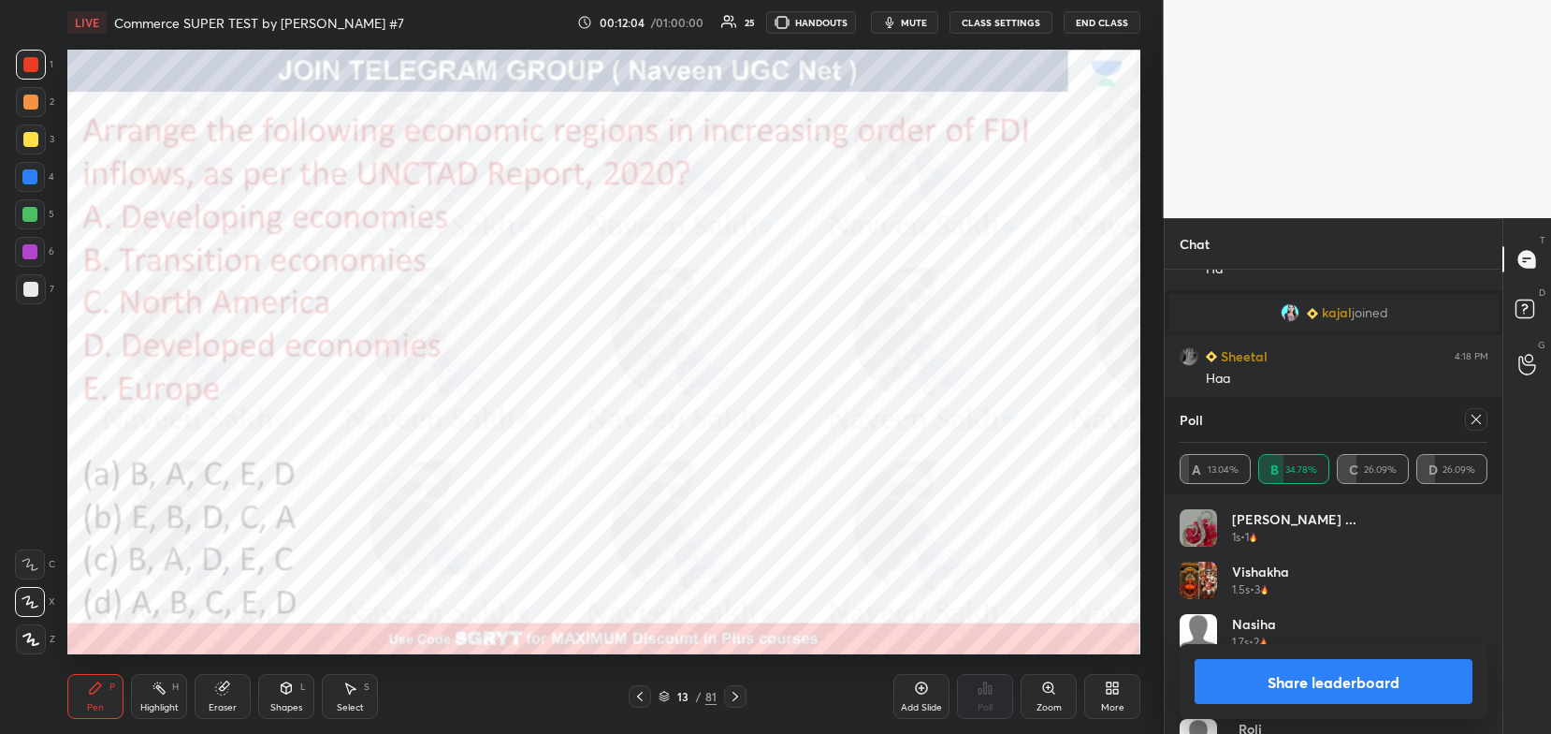
scroll to position [3626, 0]
click at [1258, 679] on button "Share leaderboard" at bounding box center [1334, 681] width 279 height 45
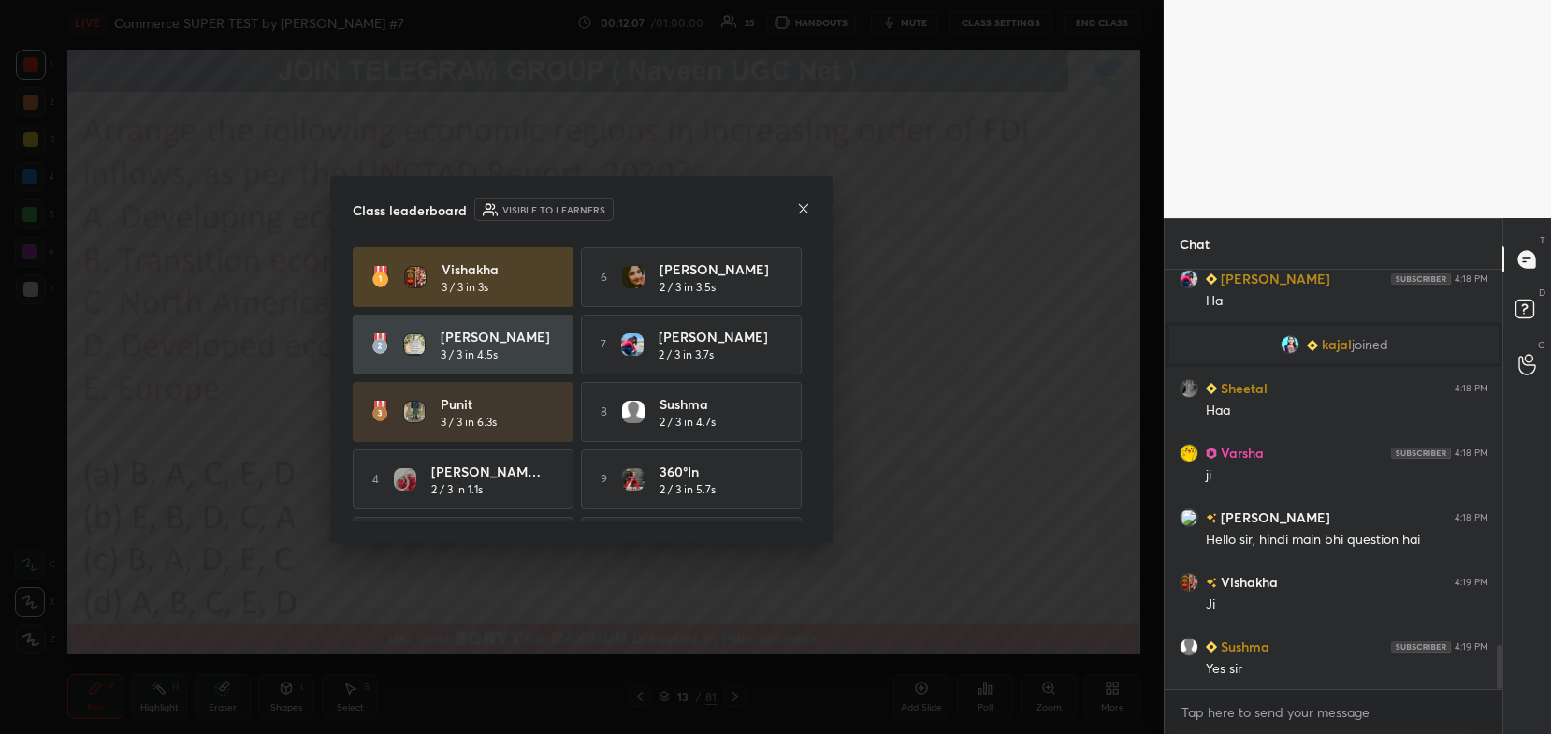
scroll to position [3594, 0]
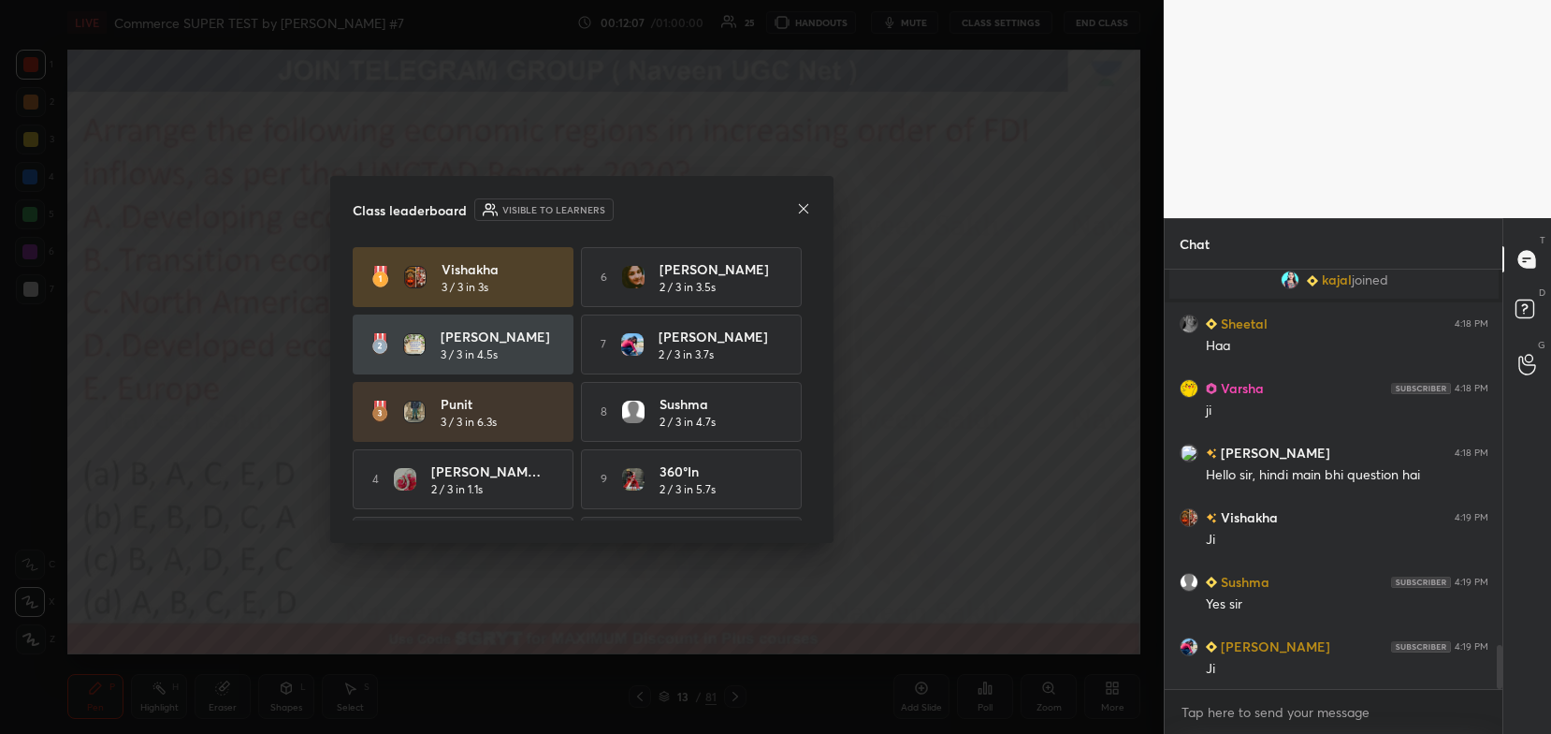
click at [807, 216] on div at bounding box center [803, 210] width 15 height 20
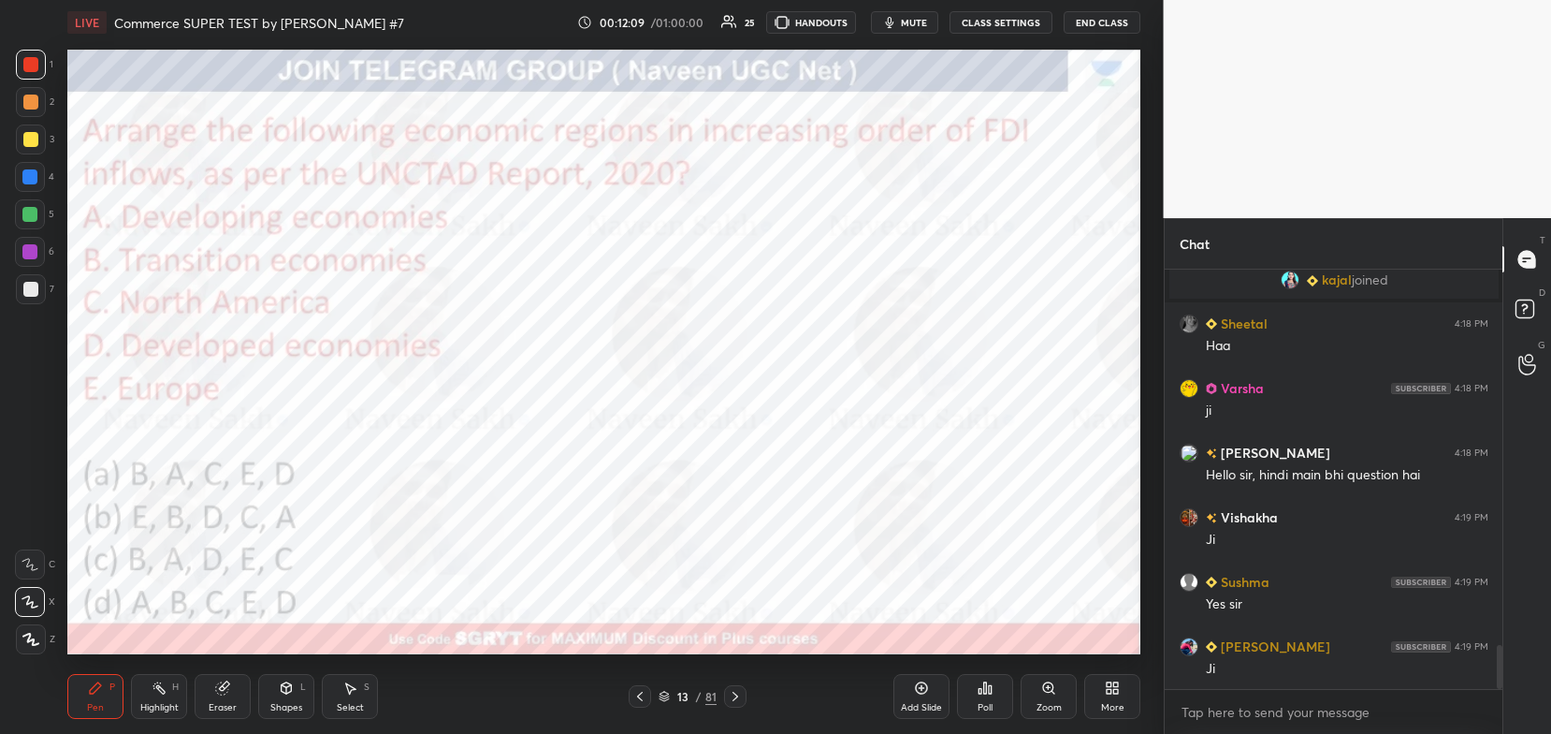
scroll to position [3658, 0]
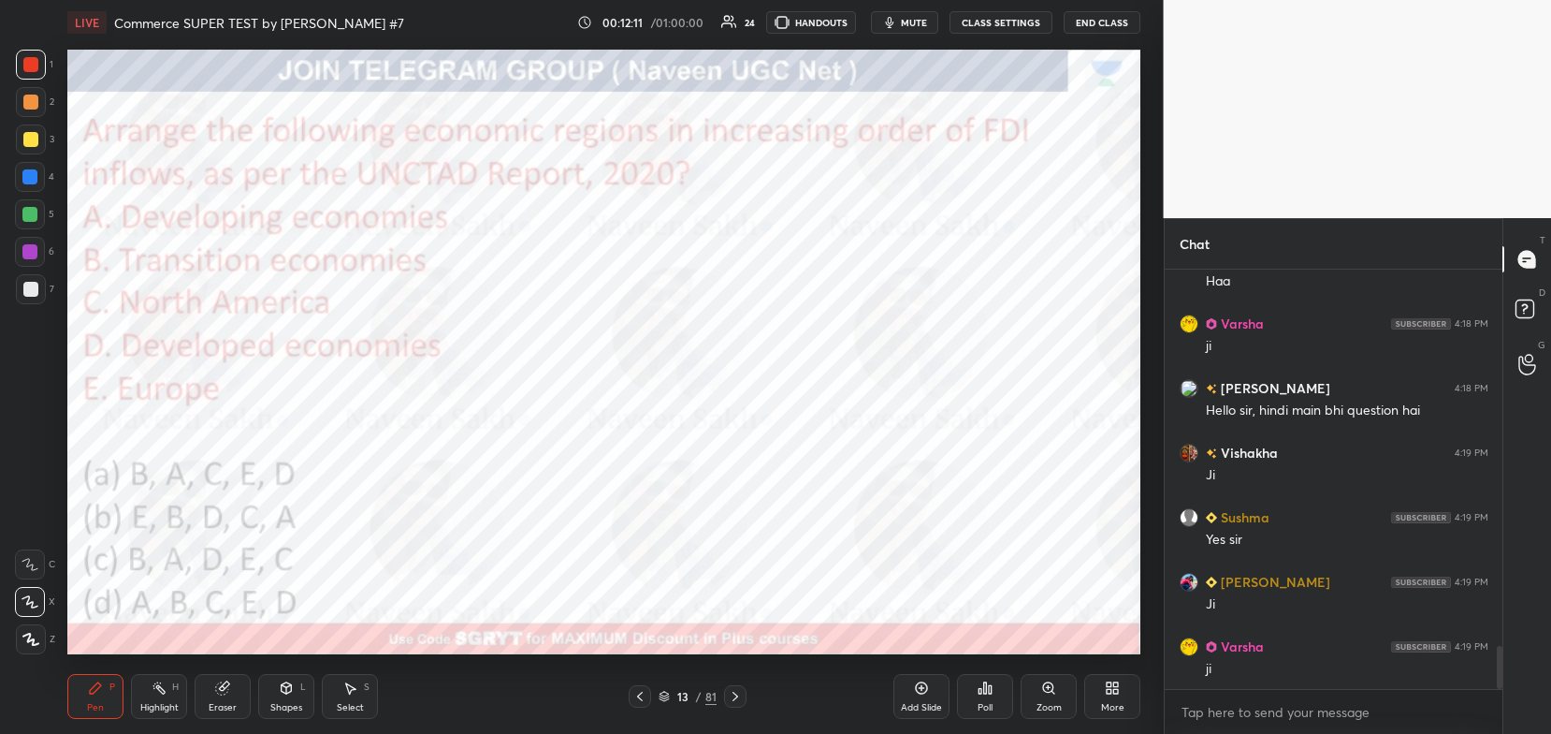
click at [738, 699] on icon at bounding box center [735, 696] width 15 height 15
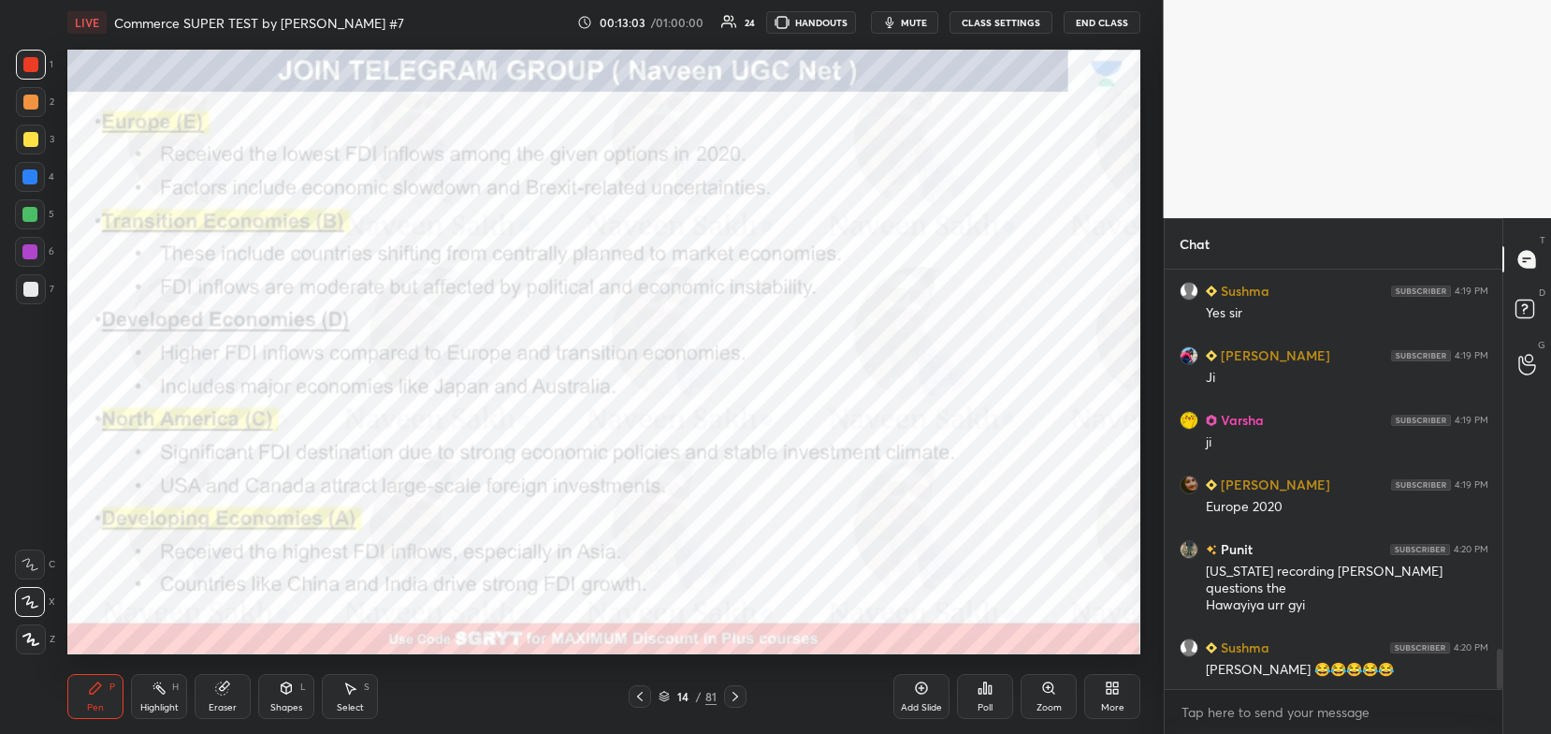
scroll to position [3984, 0]
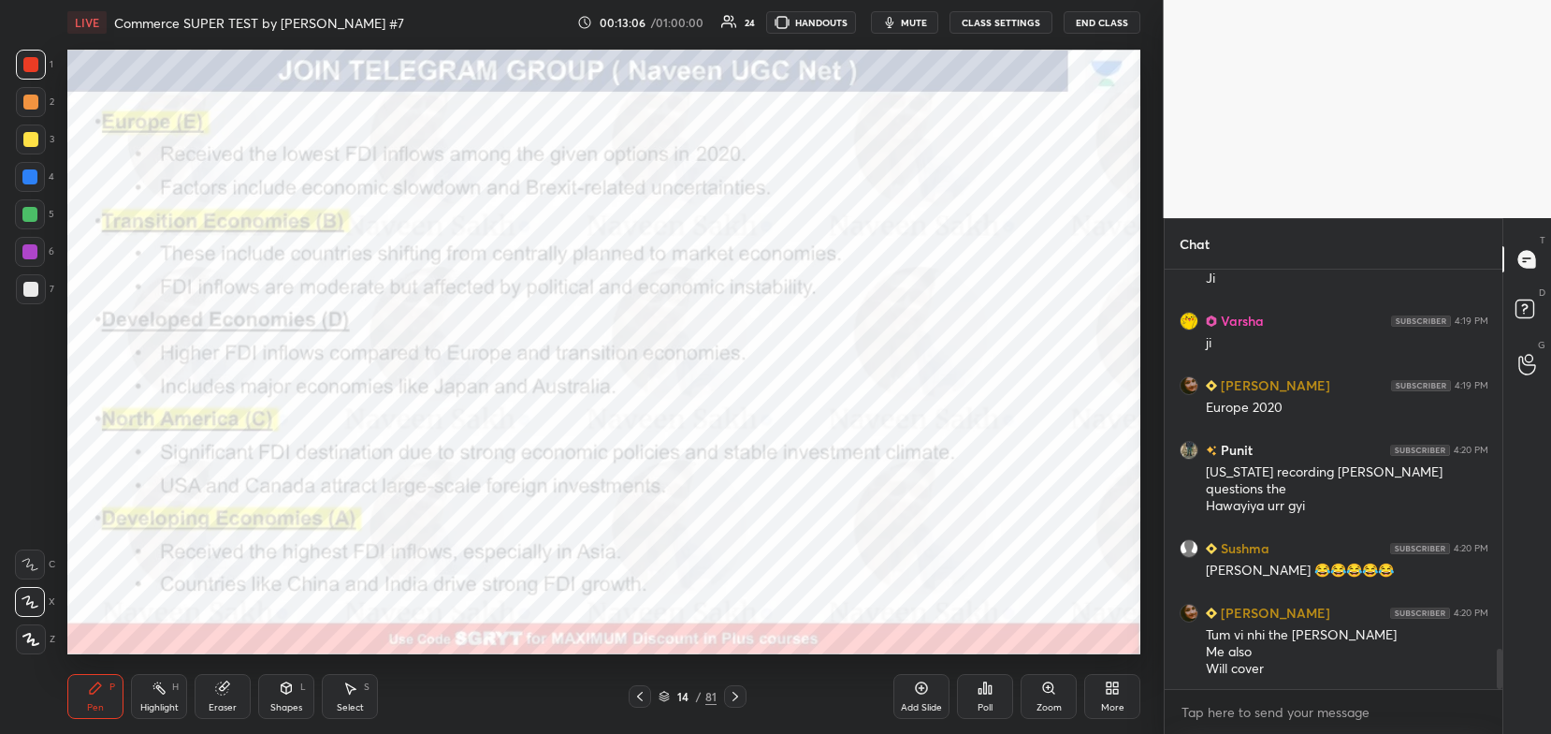
click at [665, 693] on icon at bounding box center [664, 695] width 11 height 11
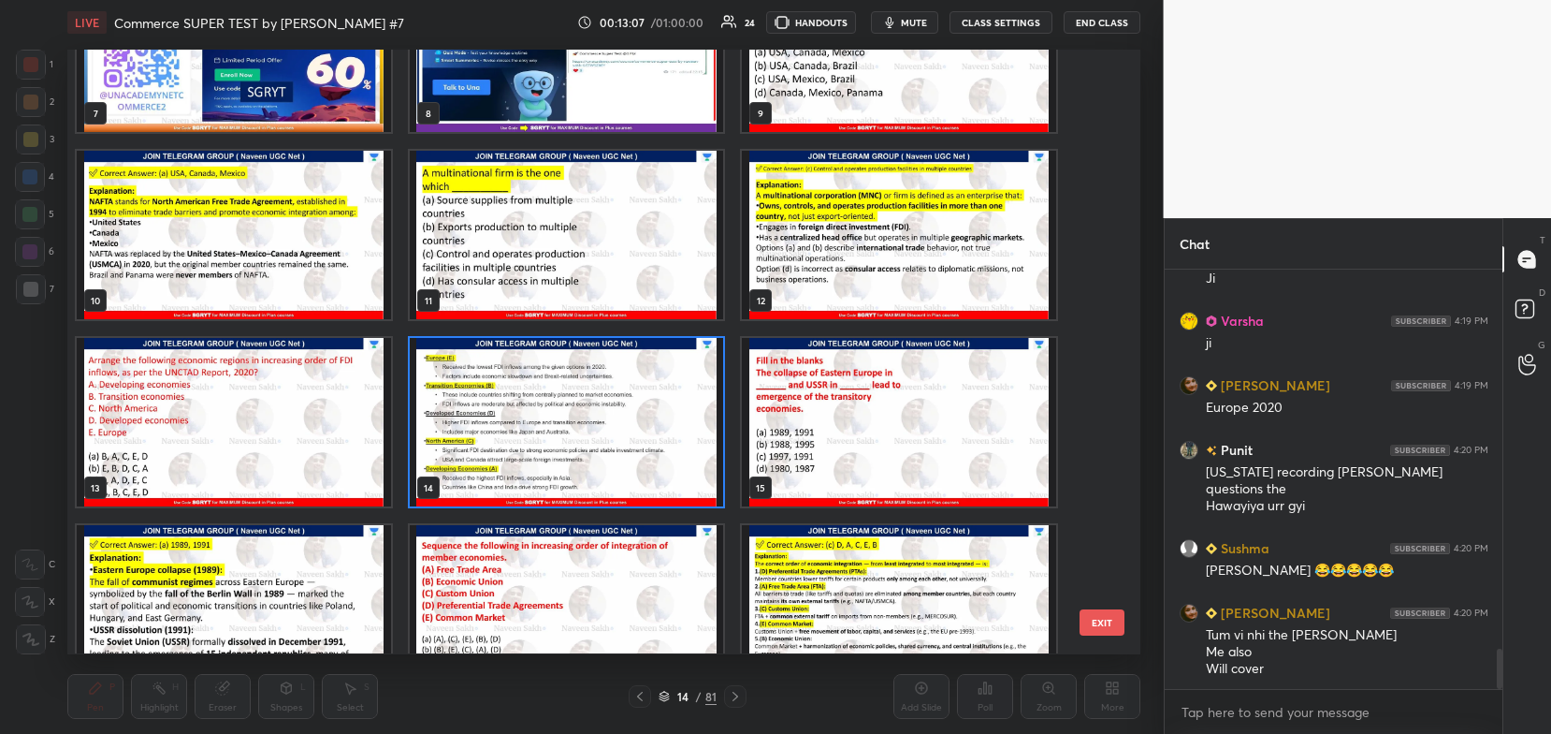
scroll to position [492, 0]
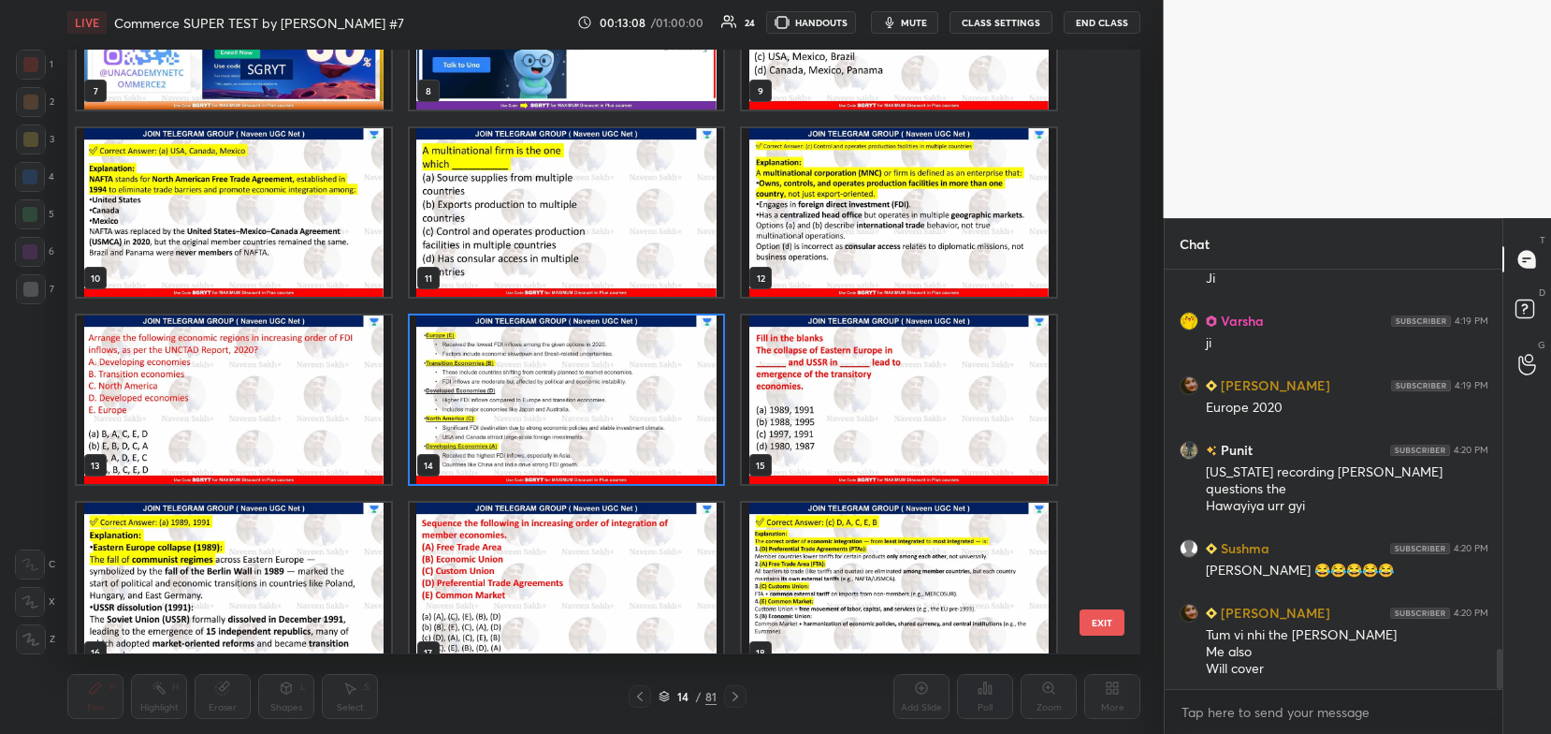
click at [842, 400] on img "grid" at bounding box center [899, 400] width 314 height 168
click at [842, 407] on img "grid" at bounding box center [899, 400] width 314 height 168
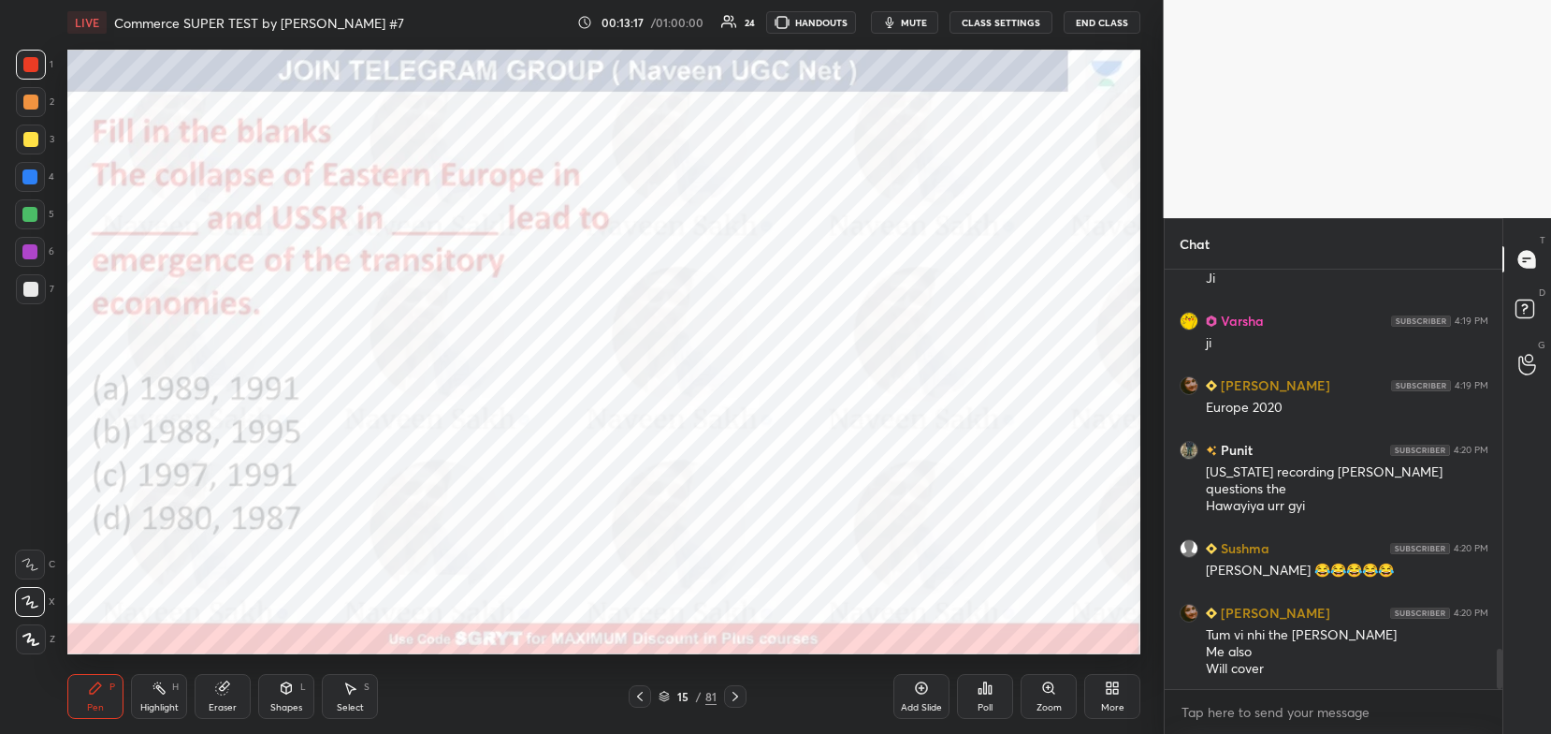
scroll to position [4048, 0]
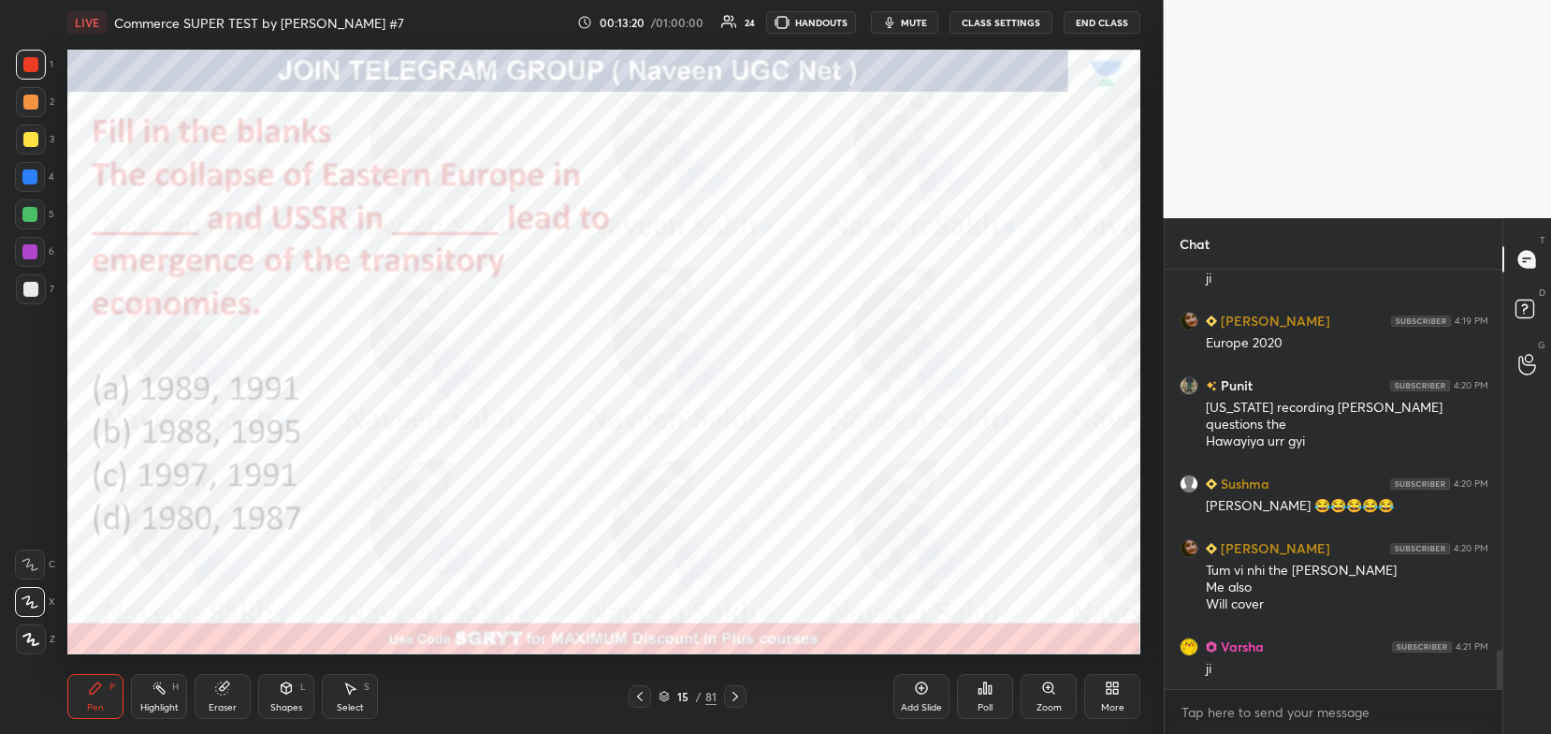
click at [669, 692] on icon at bounding box center [664, 695] width 11 height 11
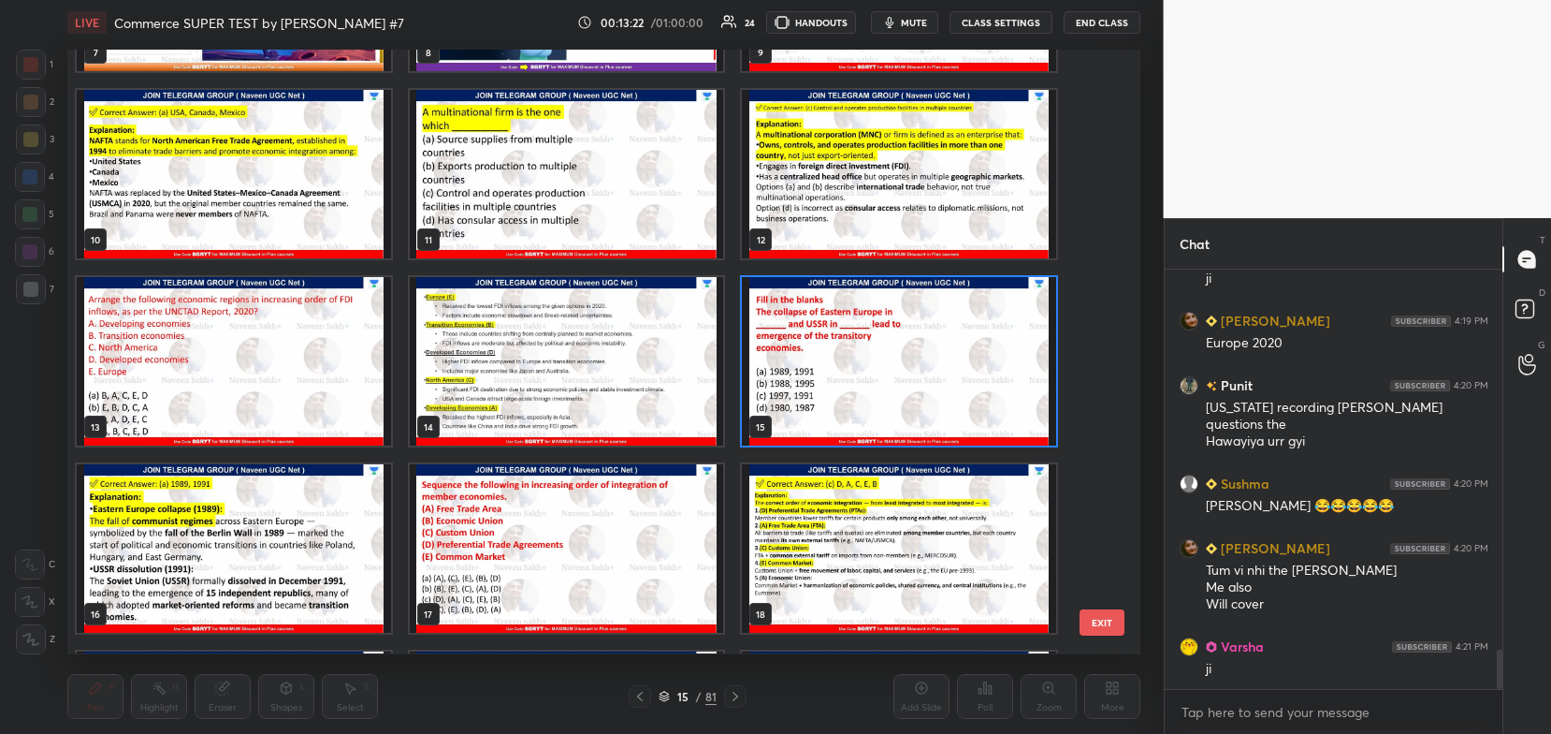
scroll to position [530, 0]
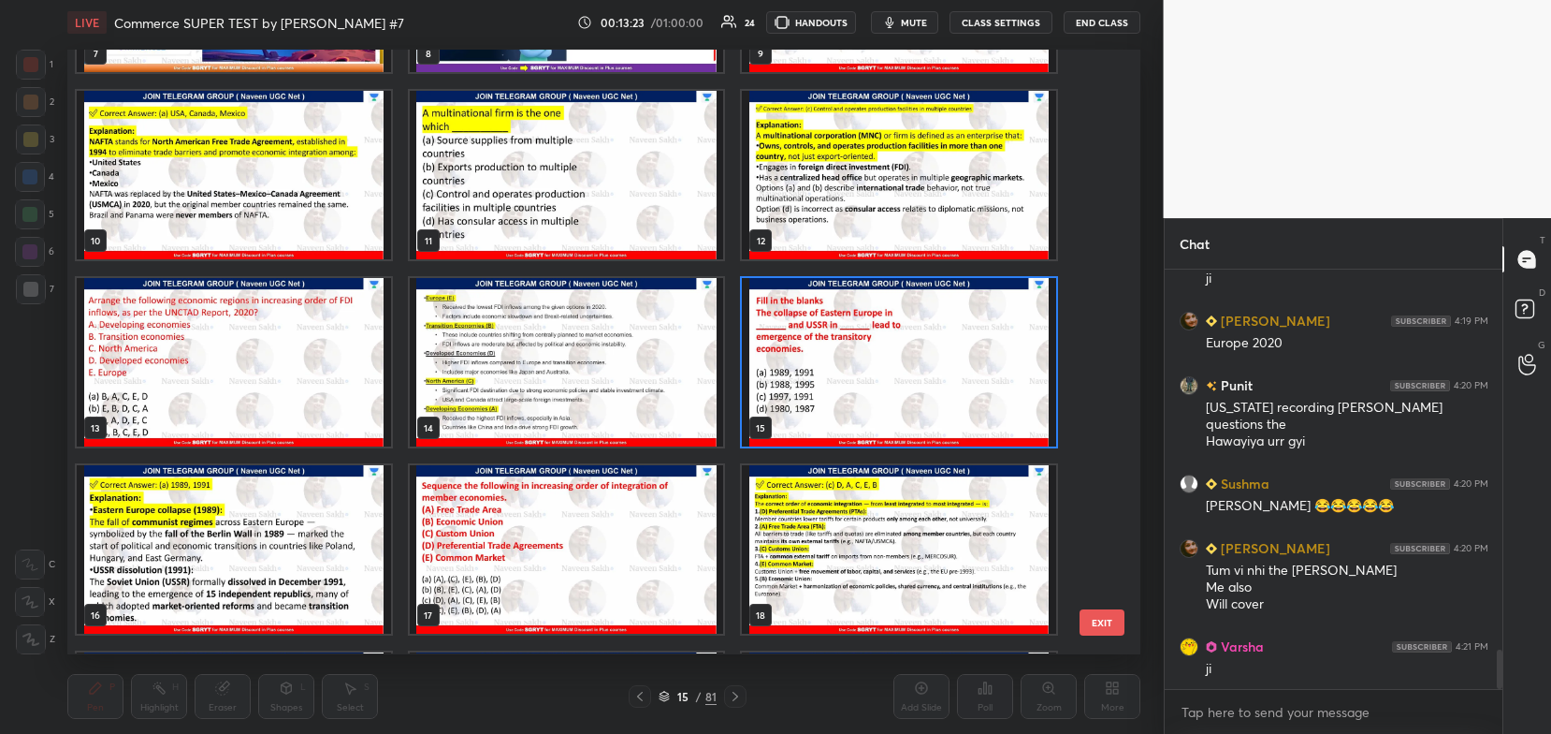
click at [890, 385] on img "grid" at bounding box center [899, 363] width 314 height 168
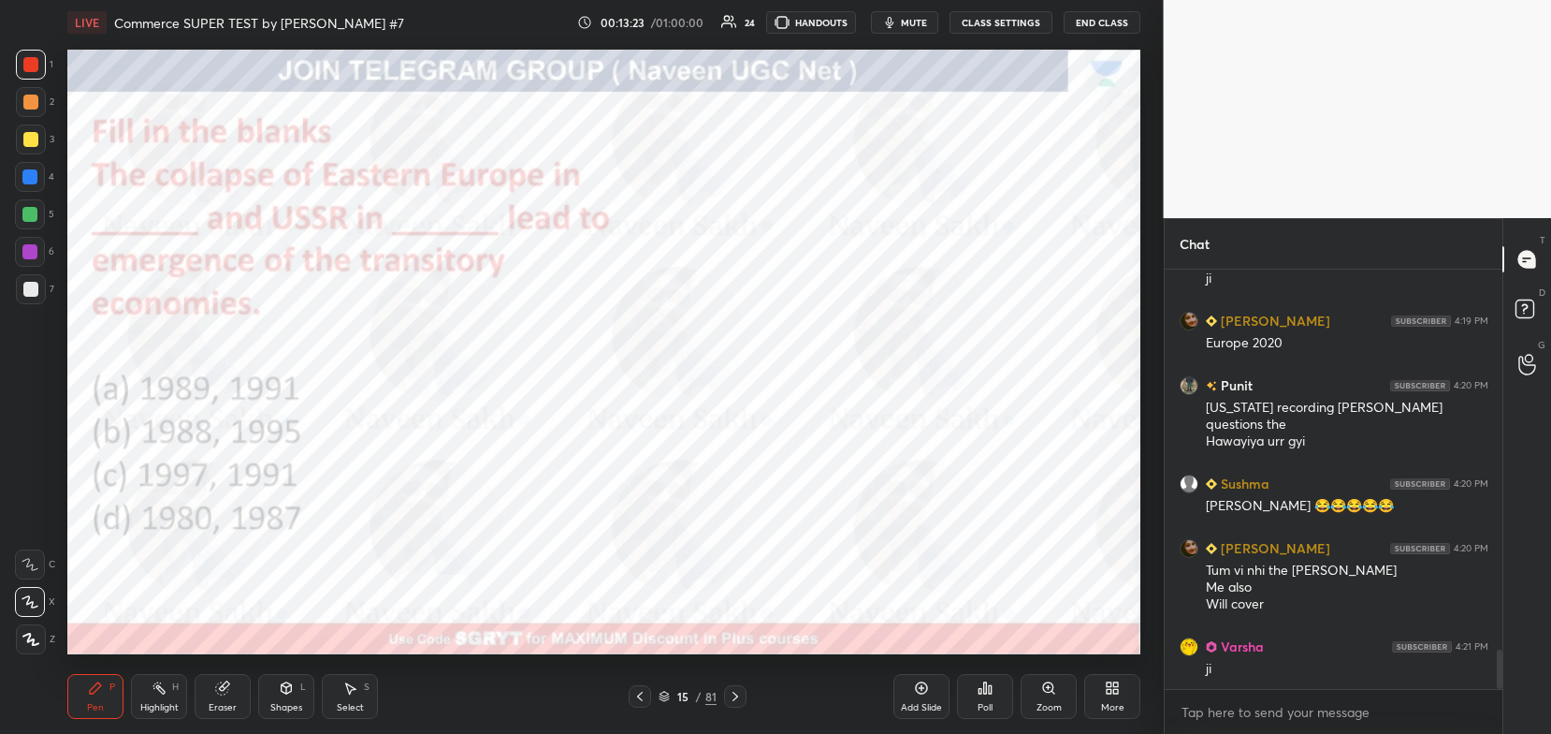
click at [892, 387] on img "grid" at bounding box center [899, 363] width 314 height 168
click at [980, 695] on icon at bounding box center [985, 687] width 15 height 15
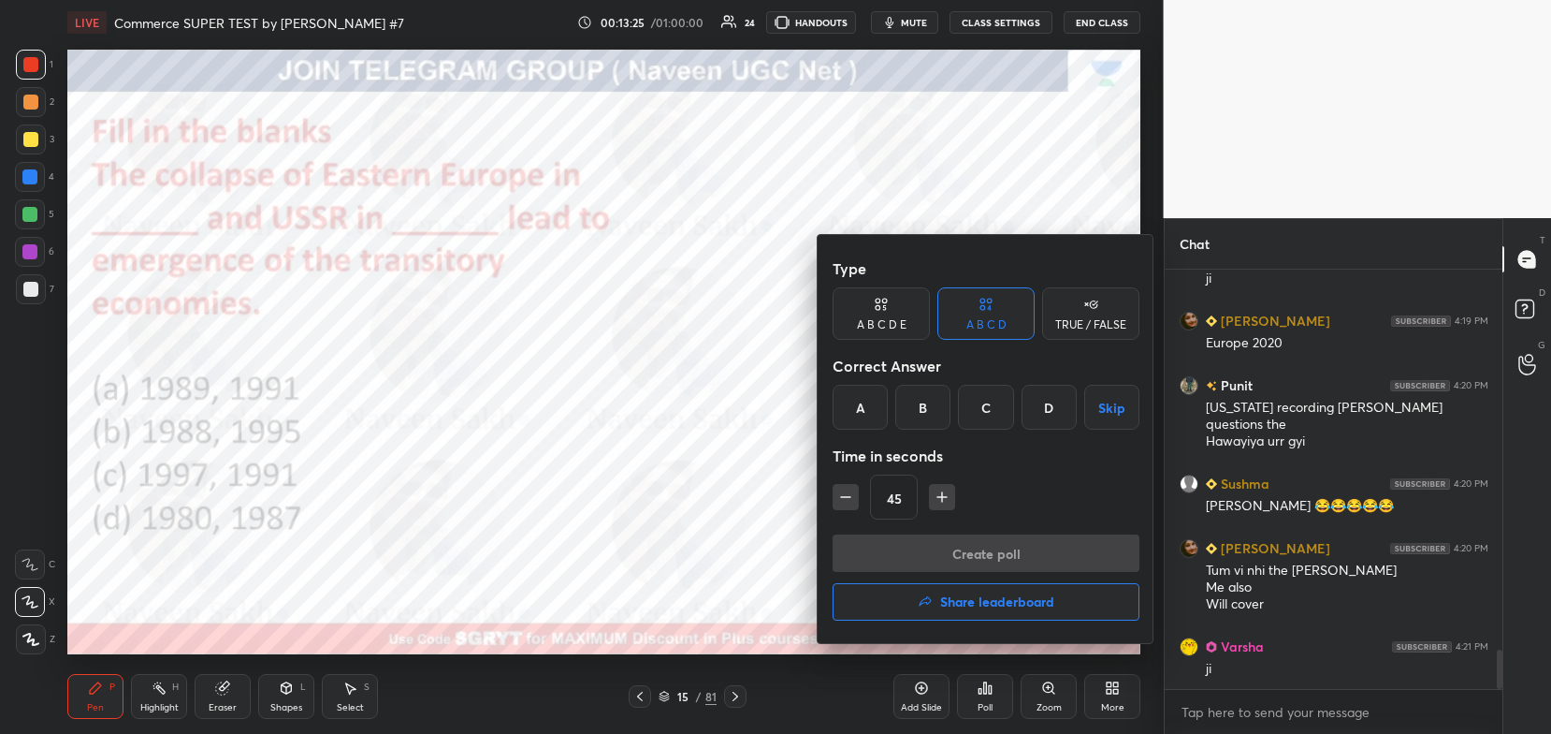
click at [865, 418] on div "A" at bounding box center [860, 407] width 55 height 45
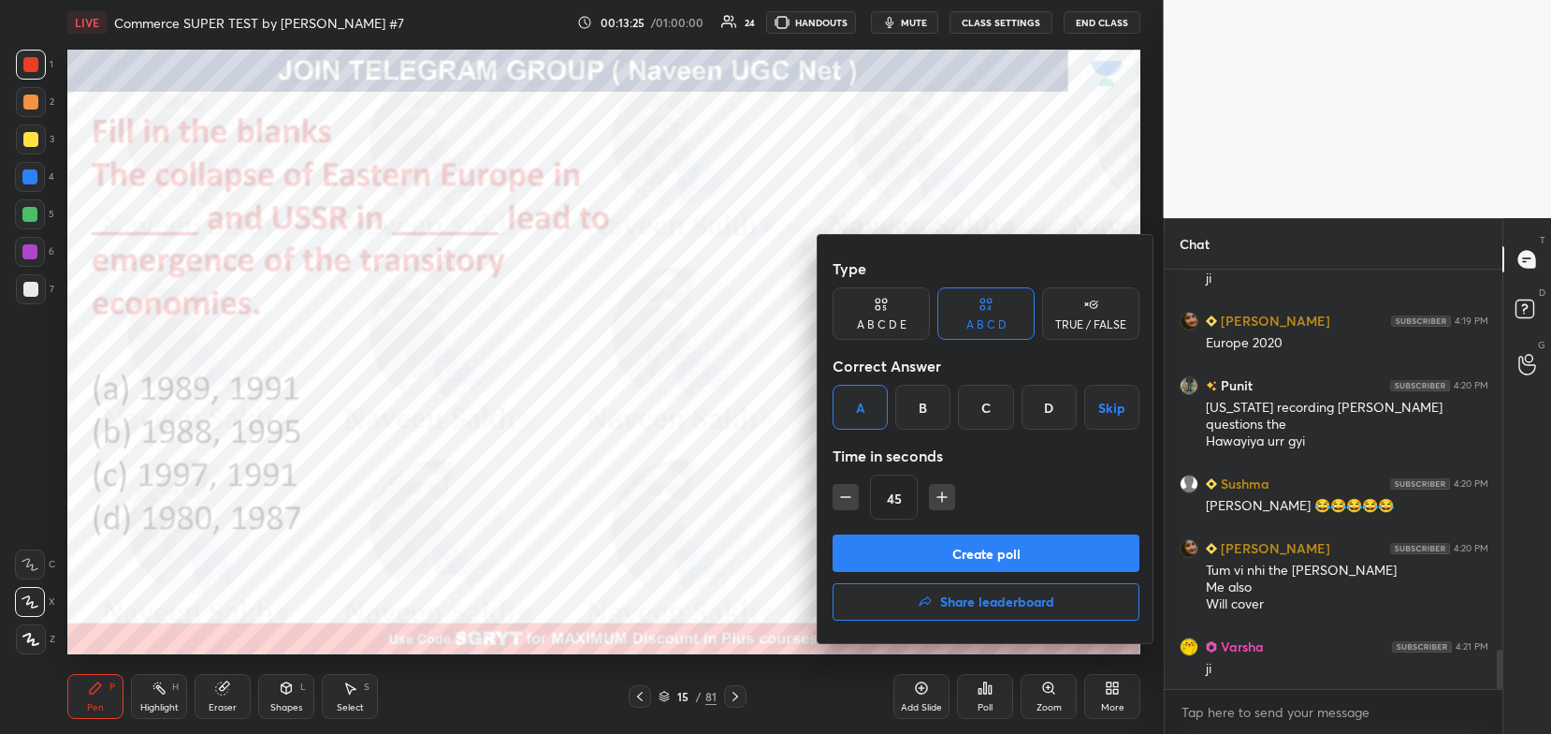
click at [924, 545] on button "Create poll" at bounding box center [986, 552] width 307 height 37
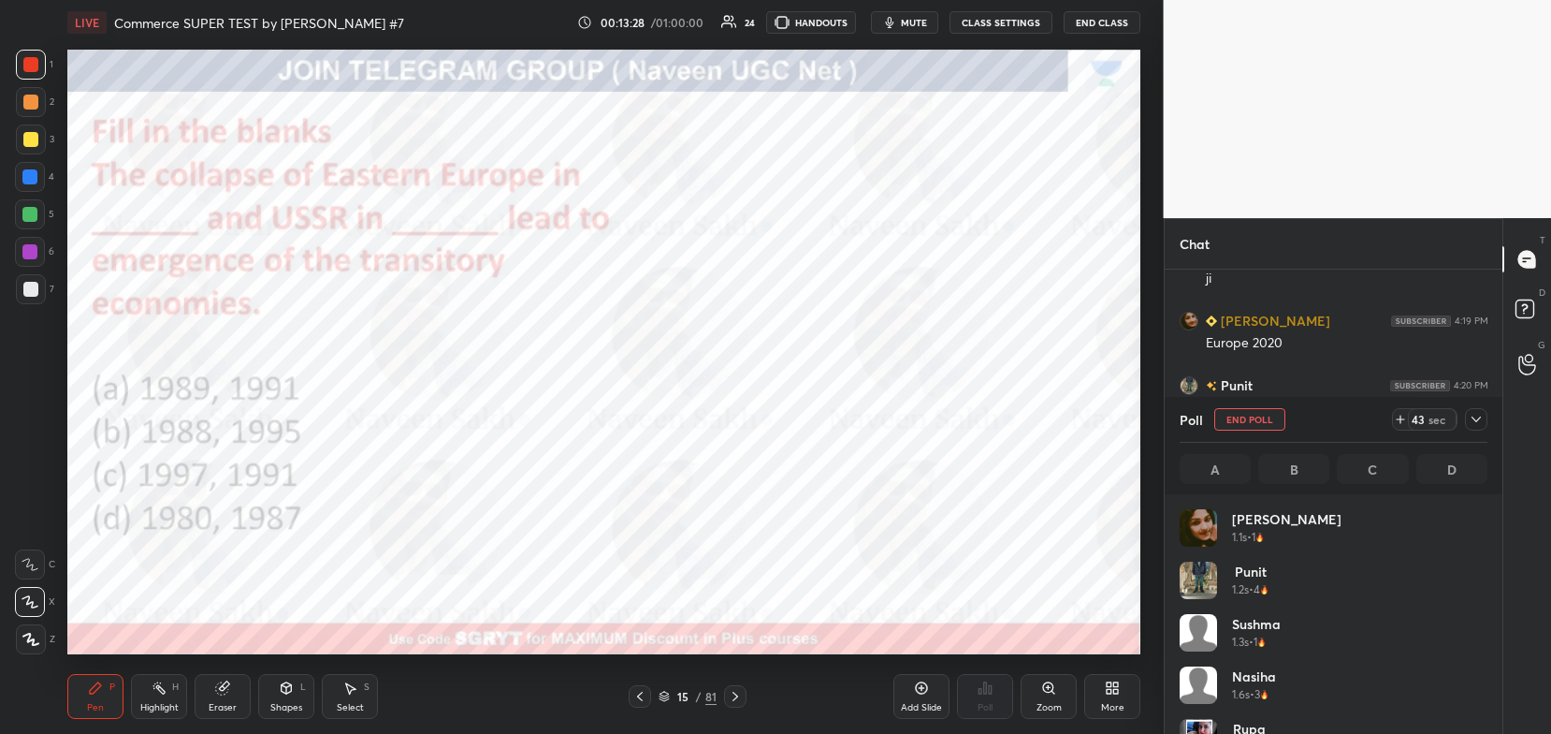
scroll to position [219, 303]
click at [672, 689] on div "15 / 81" at bounding box center [688, 696] width 58 height 17
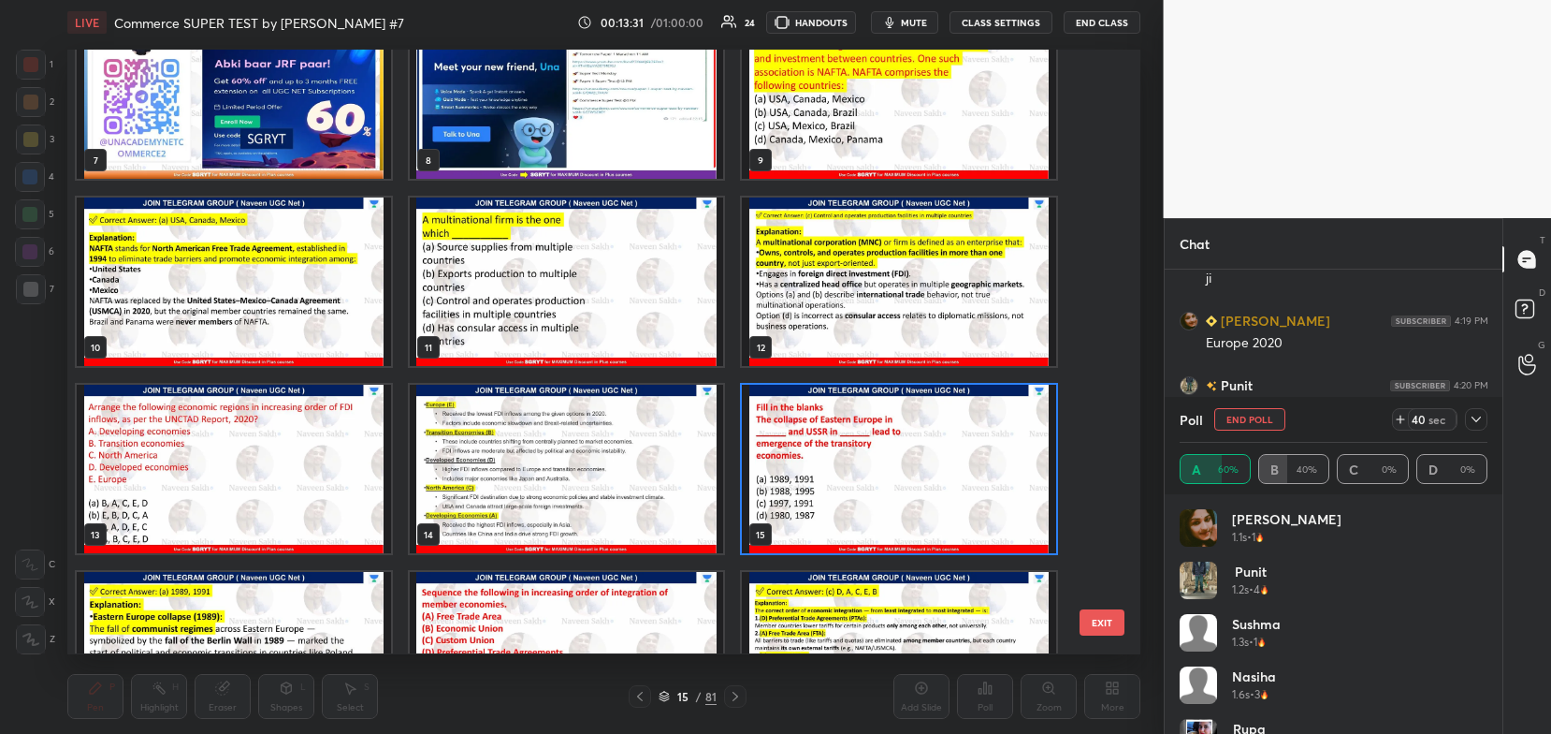
scroll to position [504, 0]
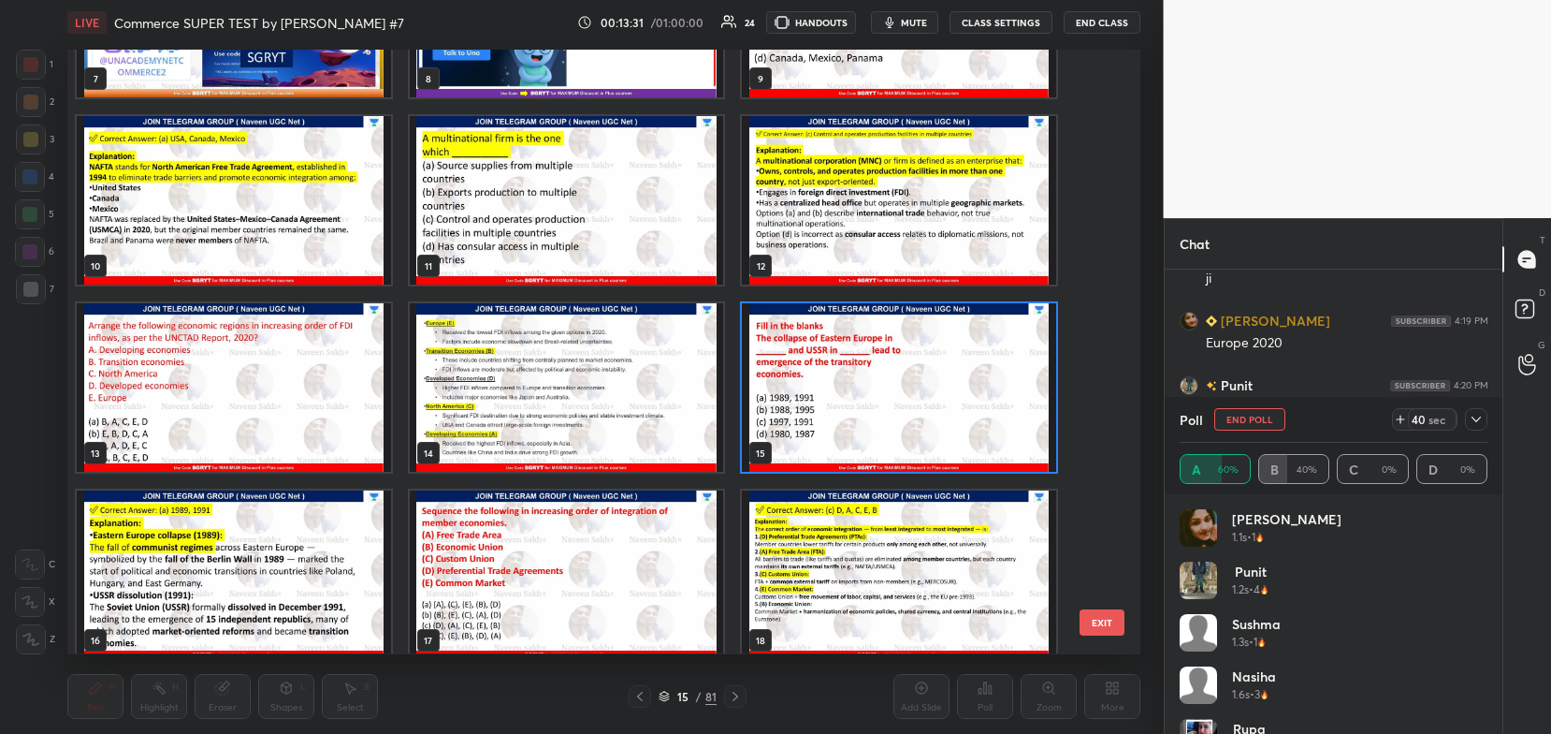
click at [935, 371] on img "grid" at bounding box center [899, 388] width 314 height 168
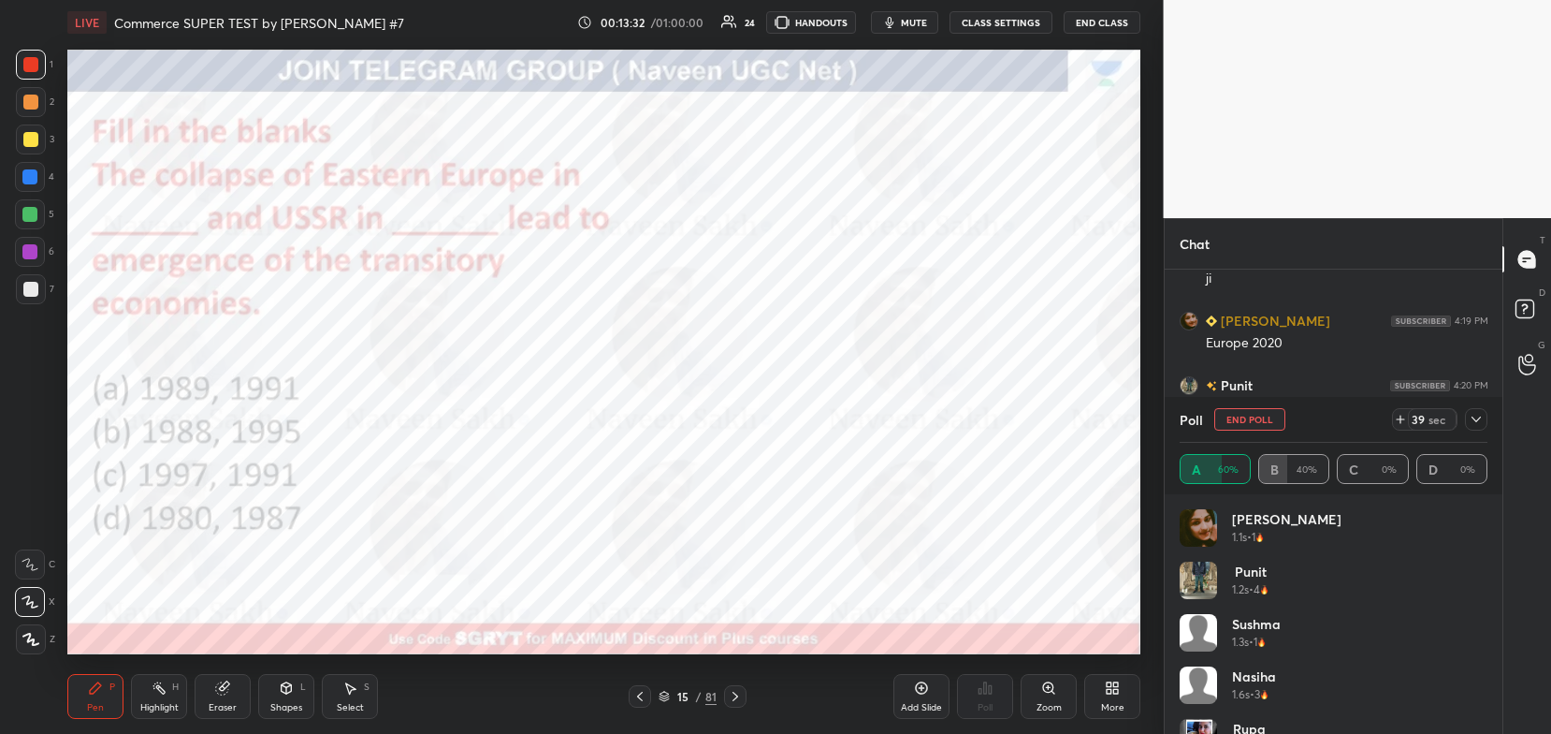
click at [935, 374] on img "grid" at bounding box center [899, 388] width 314 height 168
click at [1473, 421] on icon at bounding box center [1476, 419] width 15 height 15
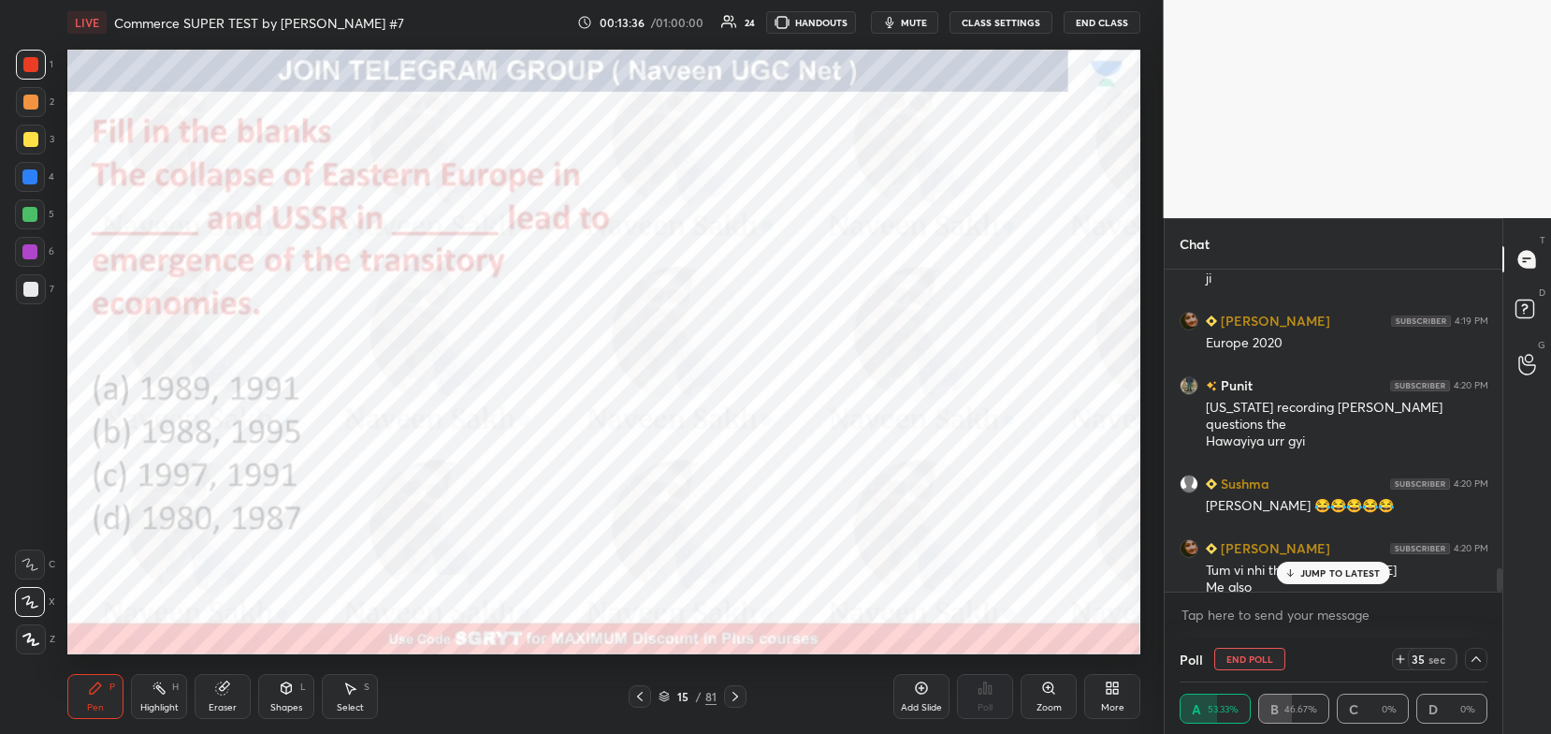
scroll to position [4209, 0]
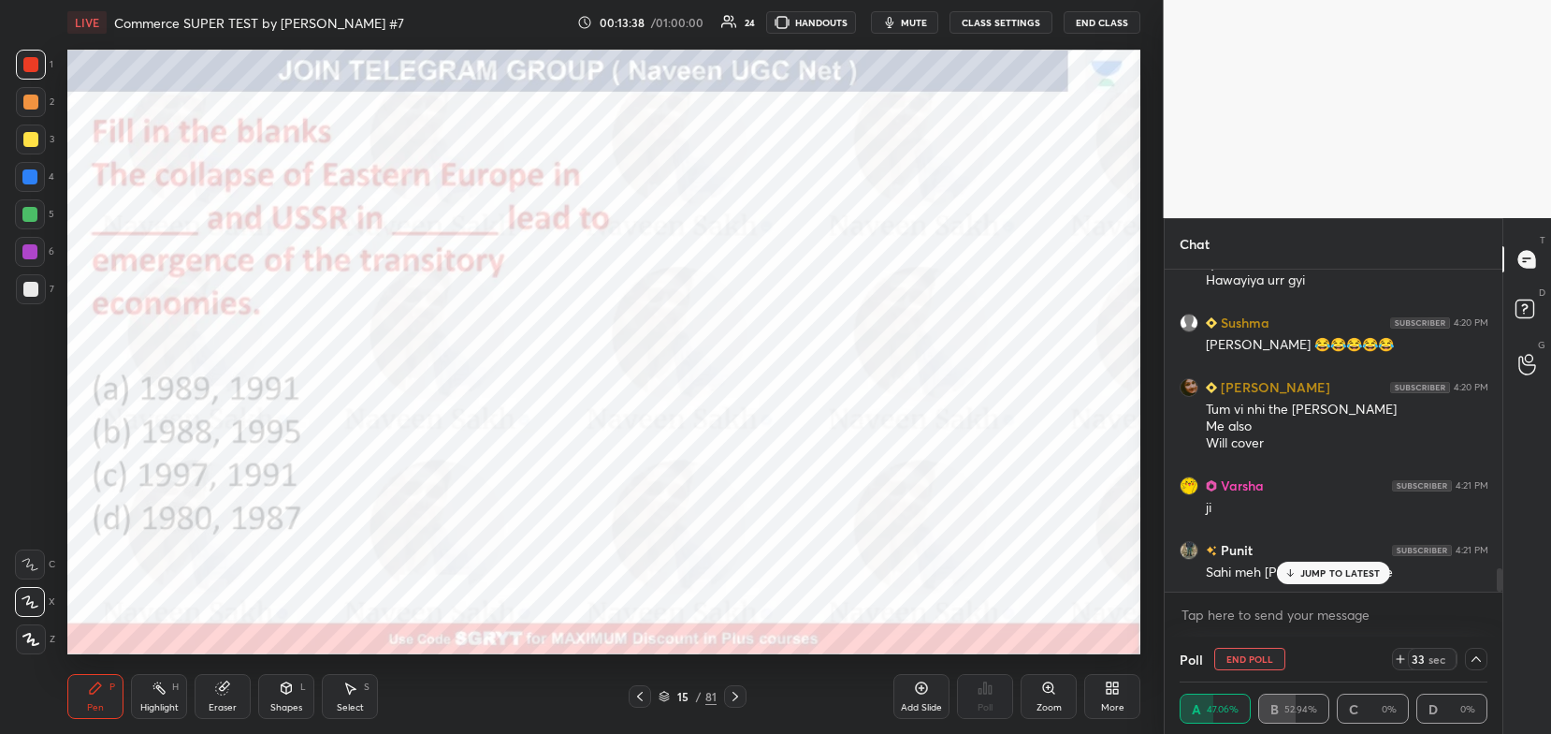
click at [1213, 618] on body "1 2 3 4 5 6 7 C X Z C X Z E E Erase all H H LIVE Commerce SUPER TEST by [PERSON…" at bounding box center [775, 367] width 1551 height 734
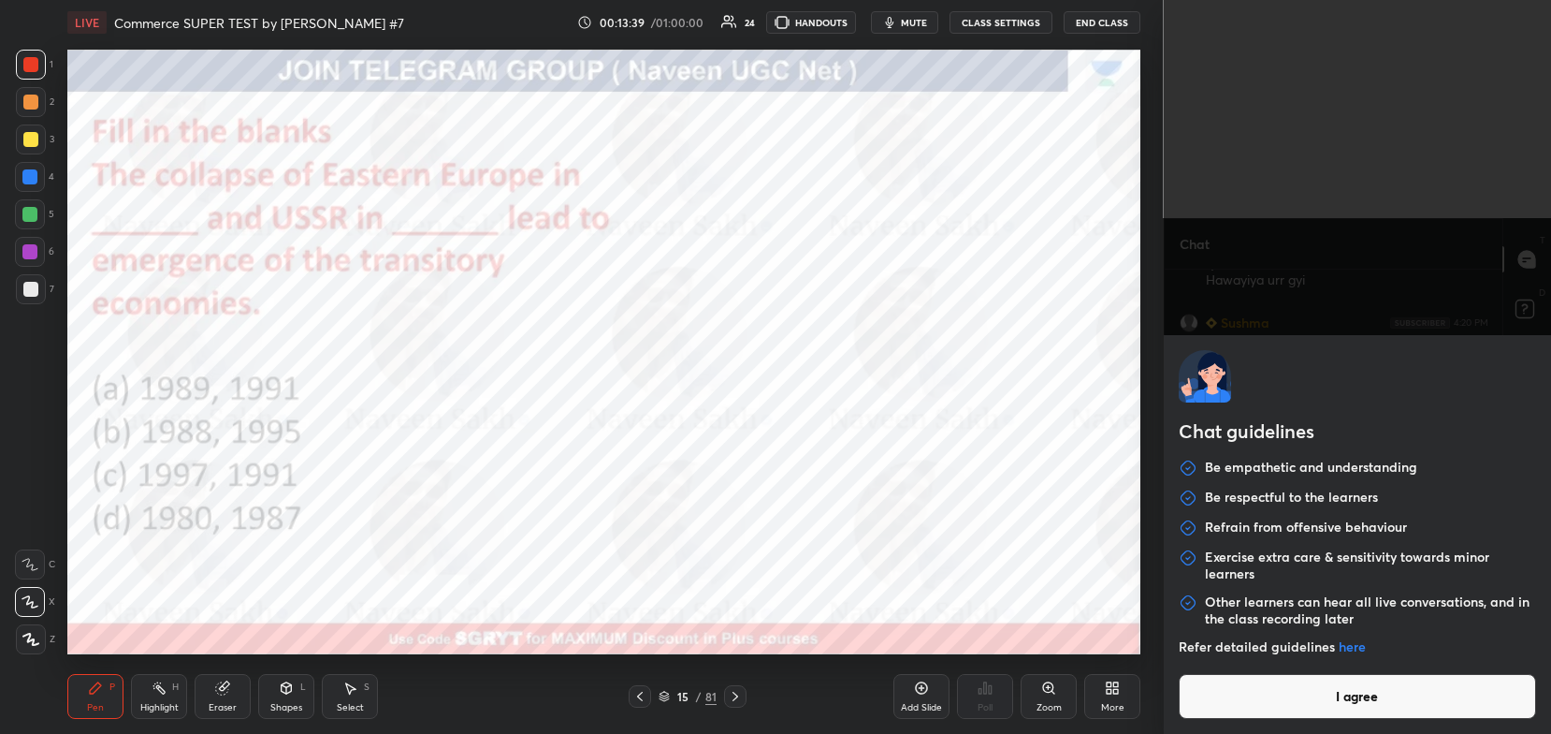
click at [1224, 678] on button "I agree" at bounding box center [1358, 696] width 358 height 45
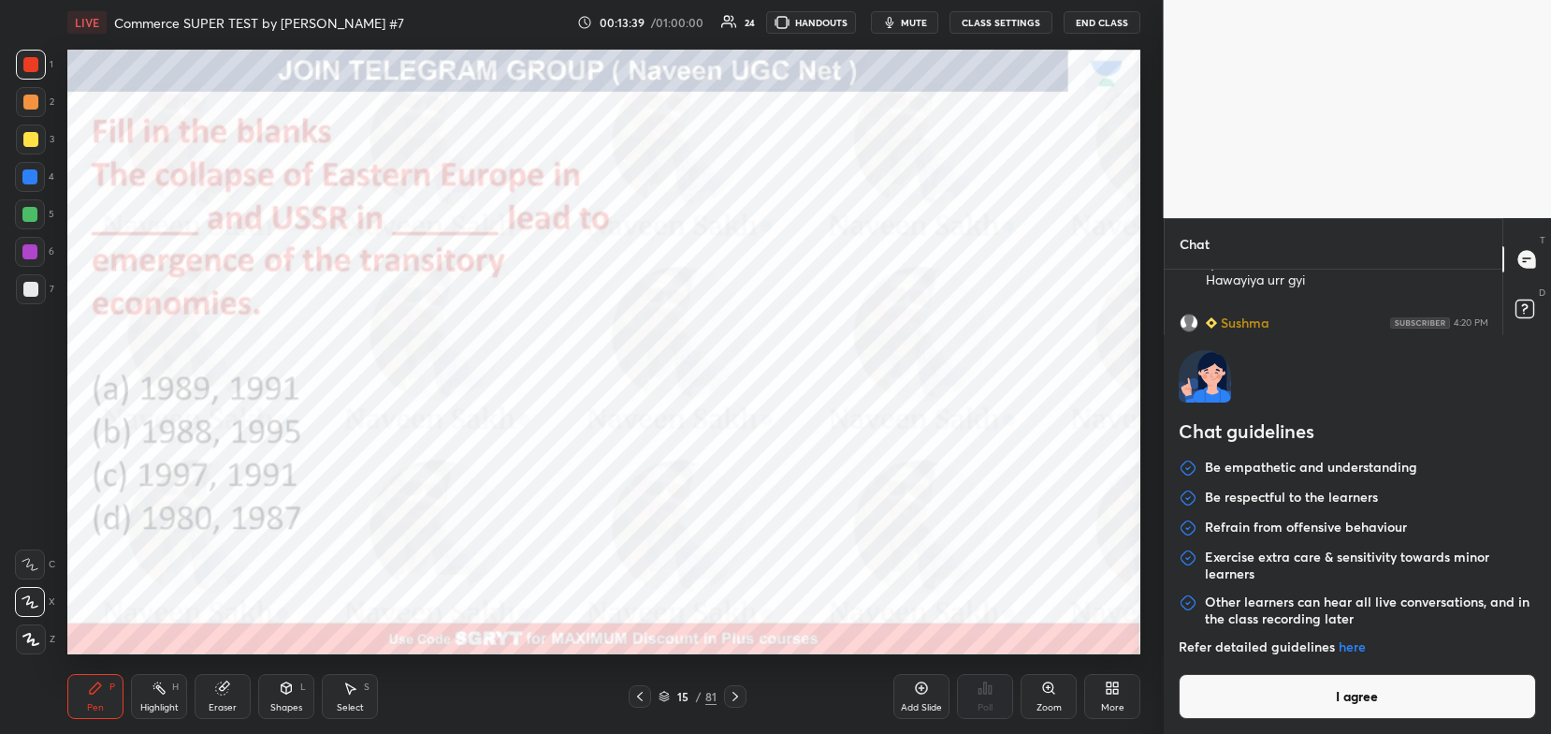
type textarea "x"
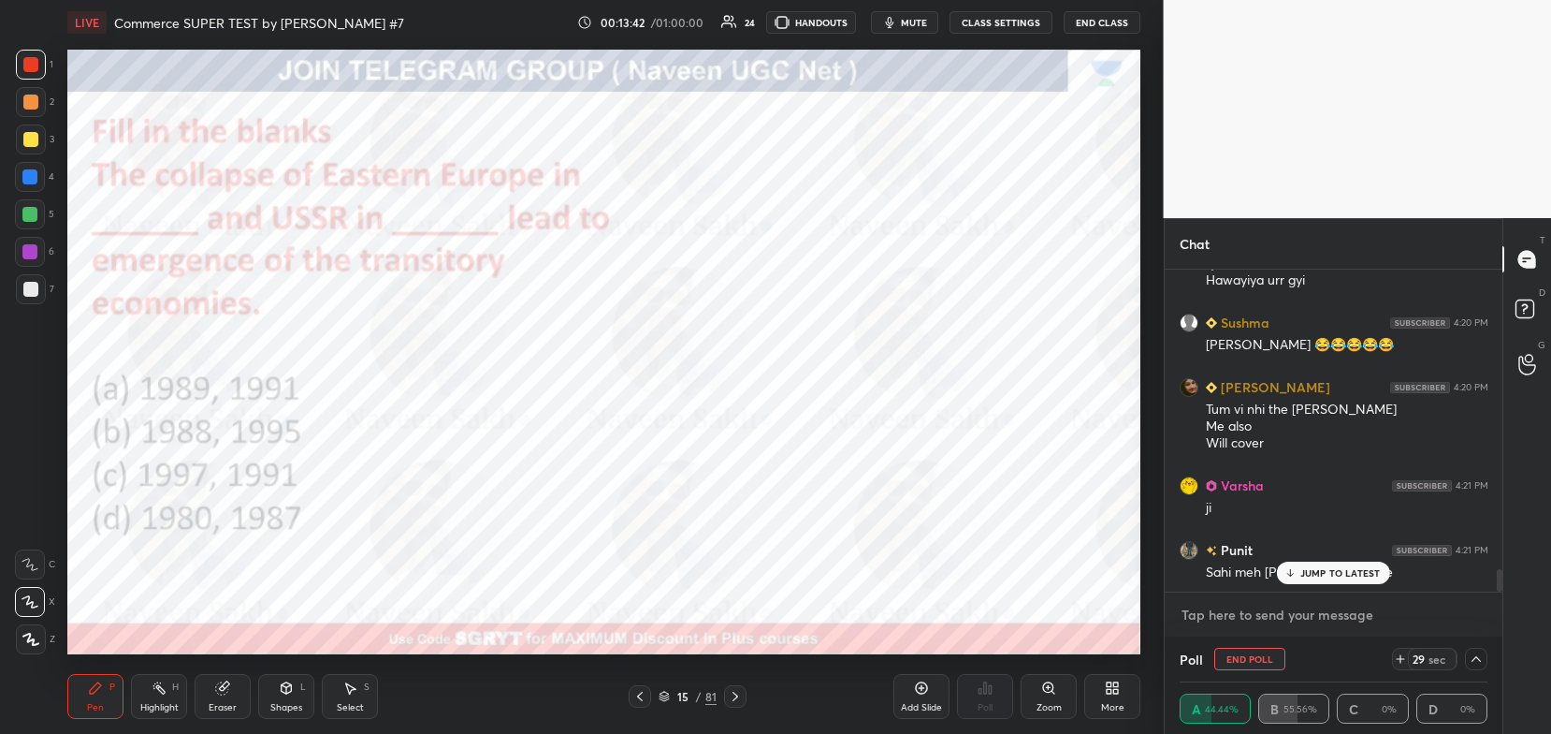
scroll to position [4274, 0]
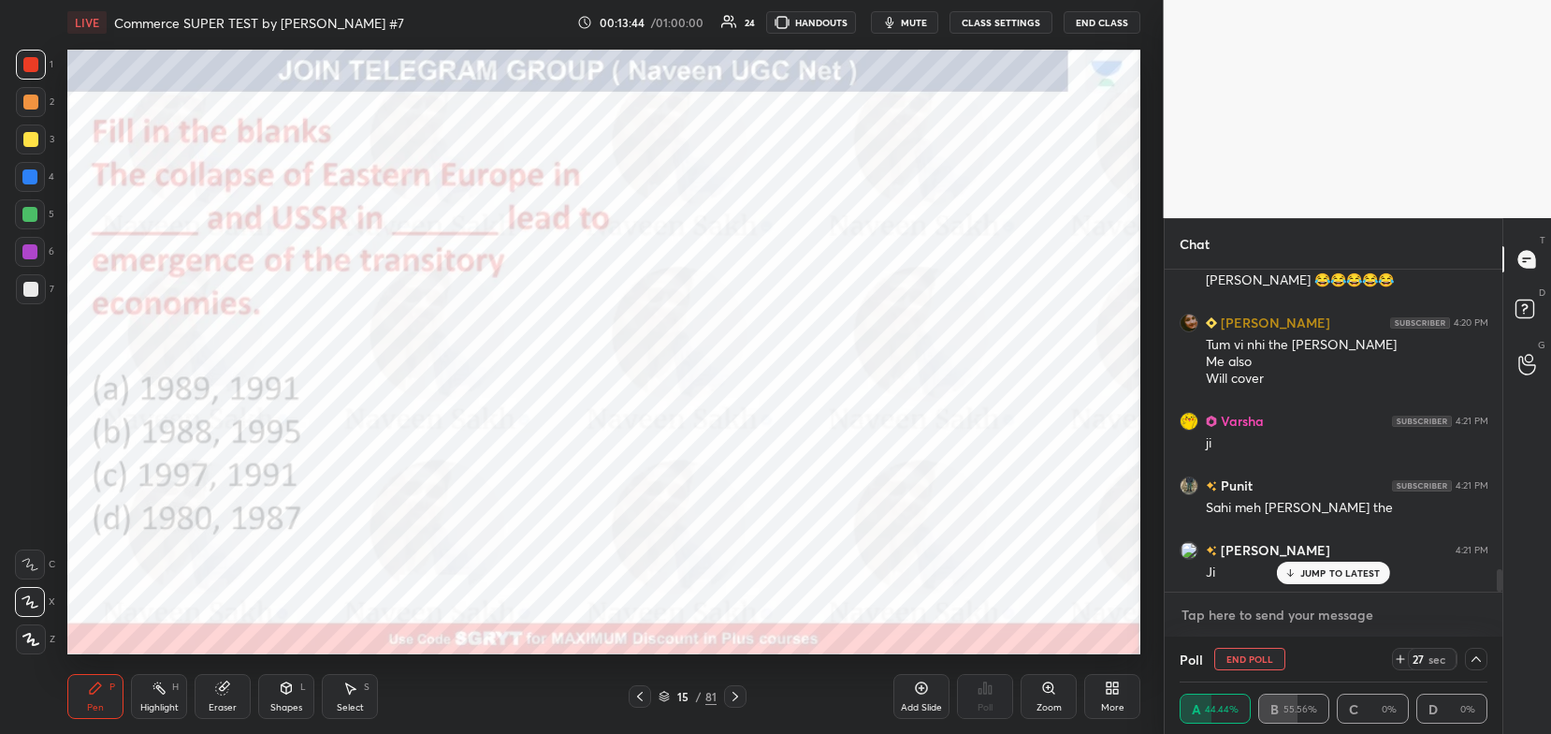
paste textarea "[URL][DOMAIN_NAME]"
type textarea "[URL][DOMAIN_NAME]"
type textarea "x"
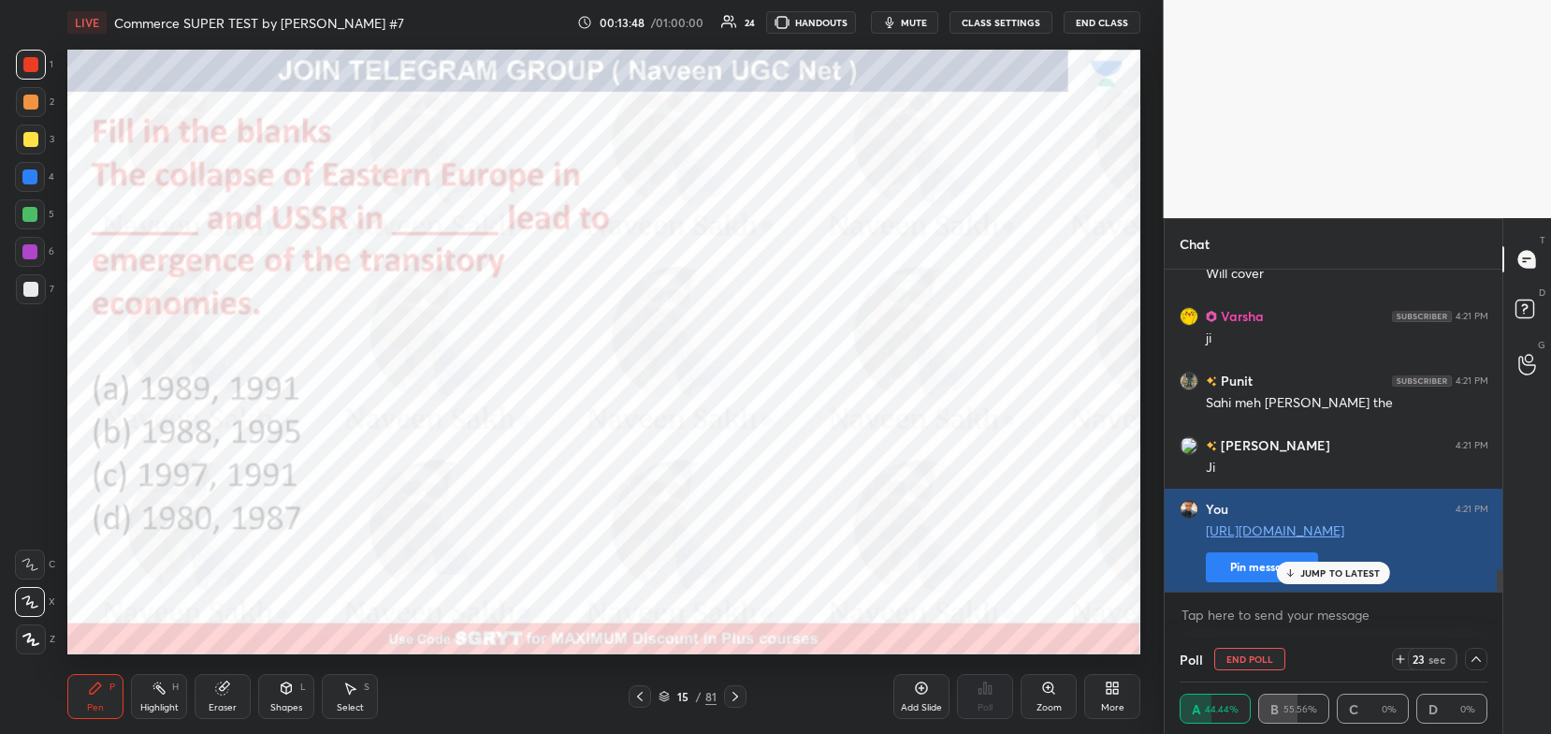
click at [1251, 557] on button "Pin message" at bounding box center [1262, 567] width 112 height 30
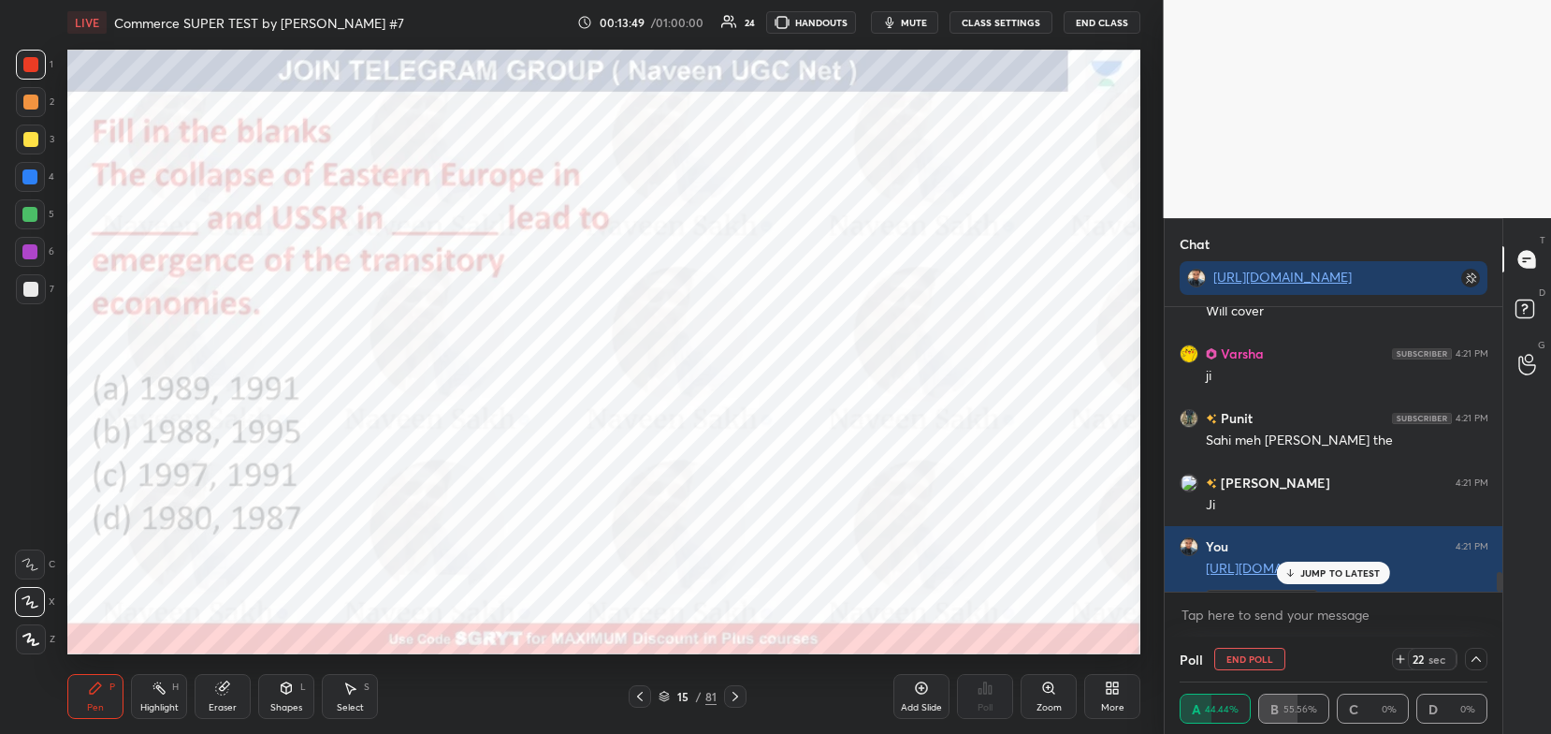
click at [1325, 561] on div "JUMP TO LATEST" at bounding box center [1333, 572] width 112 height 22
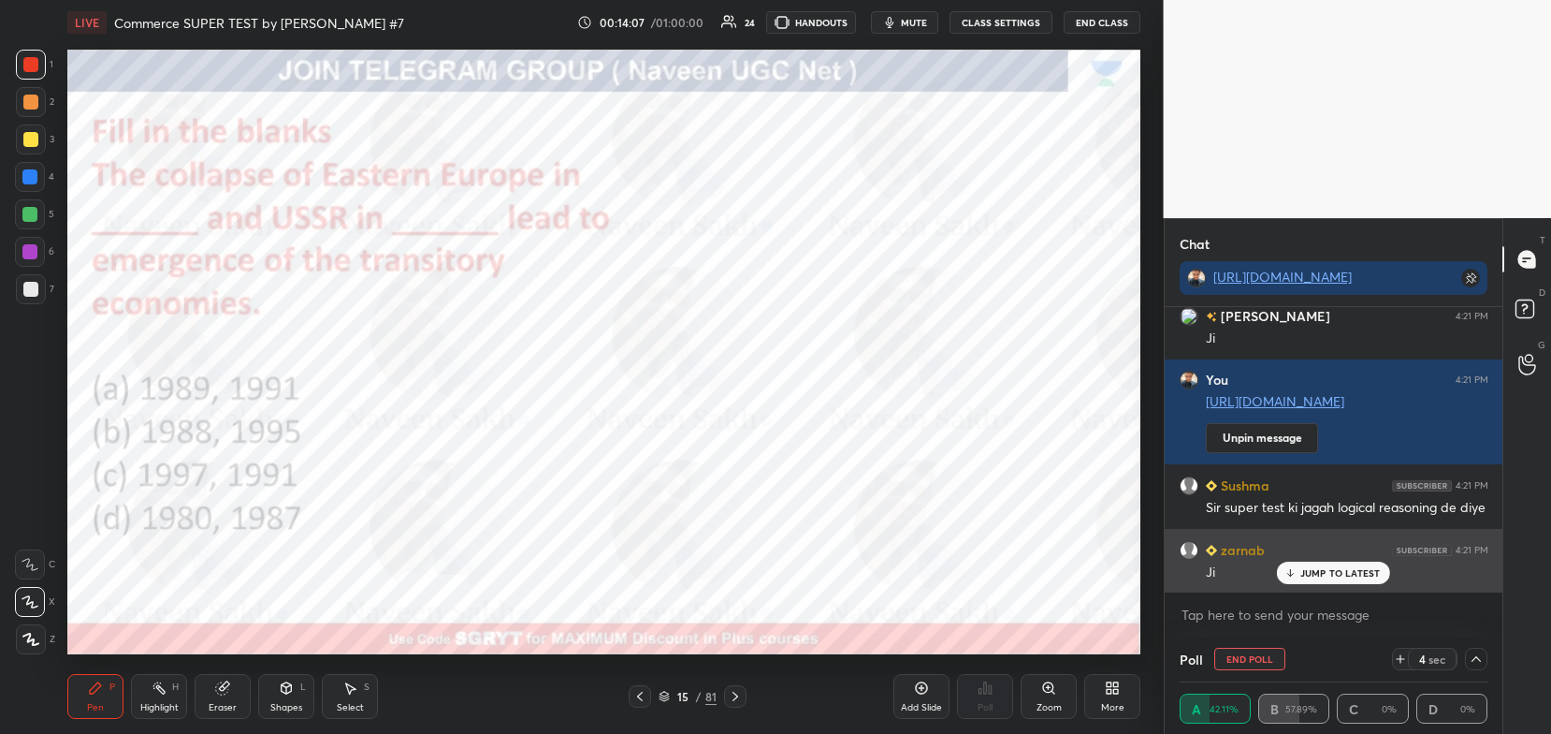
click at [1345, 573] on p "JUMP TO LATEST" at bounding box center [1341, 572] width 80 height 11
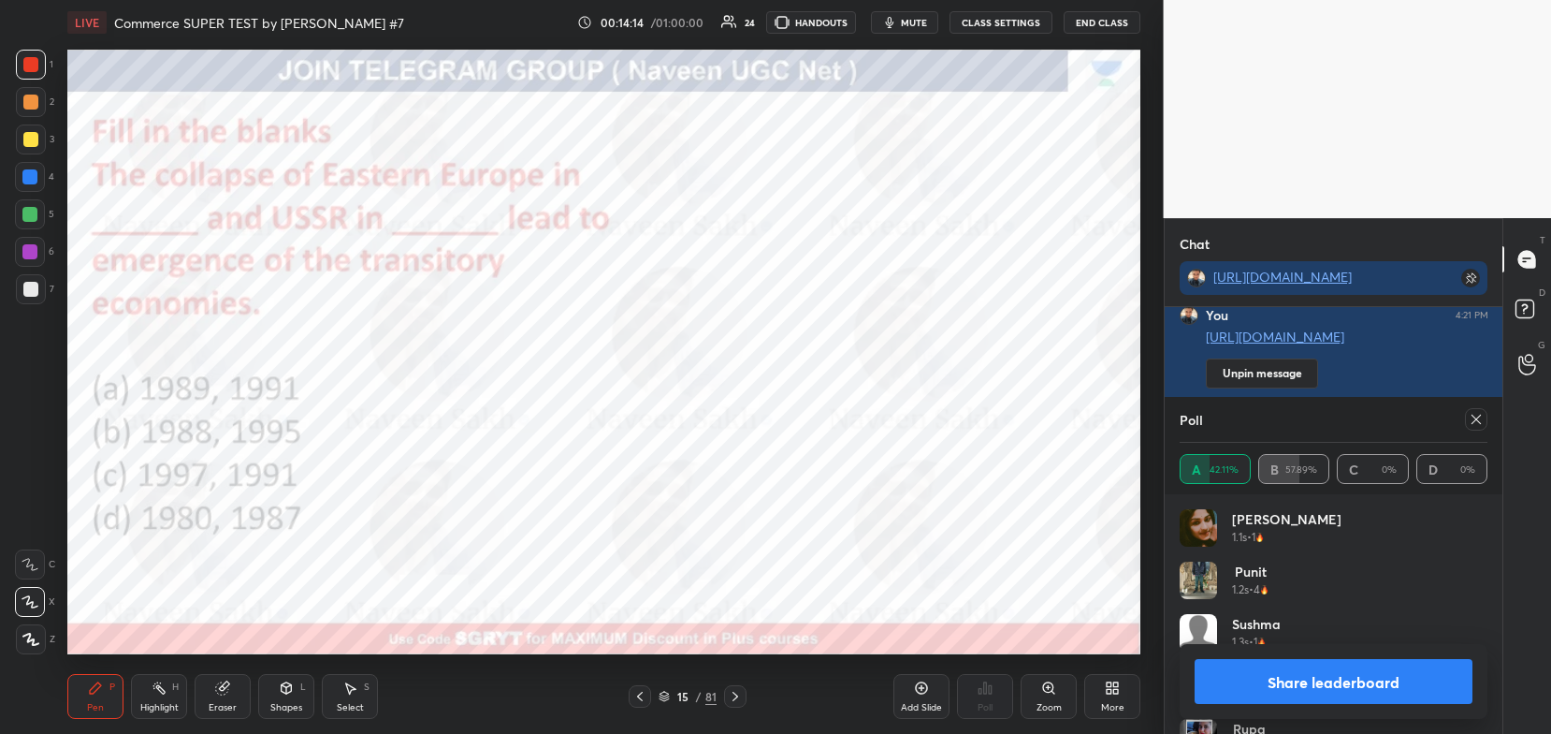
click at [1229, 681] on button "Share leaderboard" at bounding box center [1334, 681] width 279 height 45
type textarea "x"
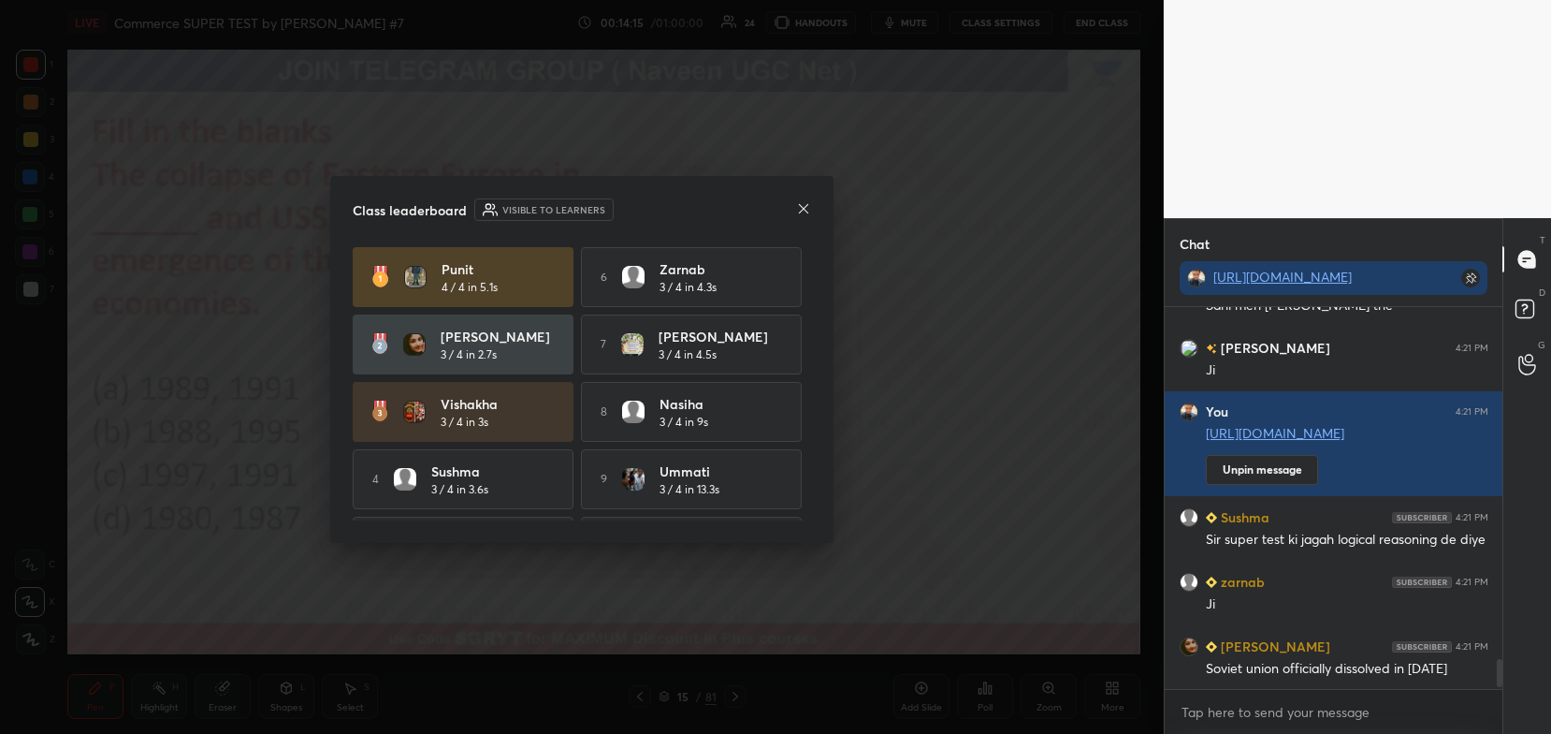
click at [800, 209] on icon at bounding box center [803, 208] width 15 height 15
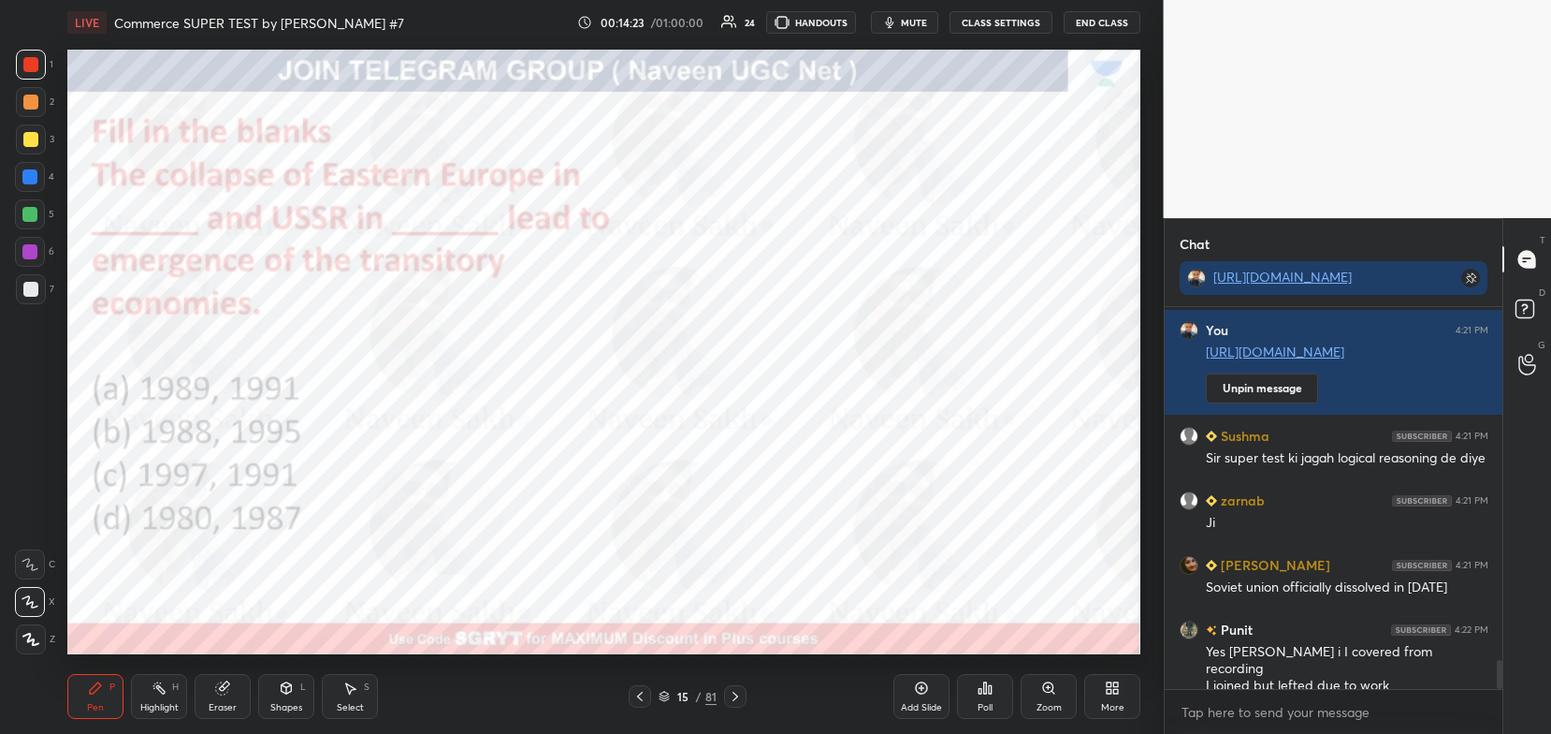
click at [739, 695] on icon at bounding box center [735, 696] width 15 height 15
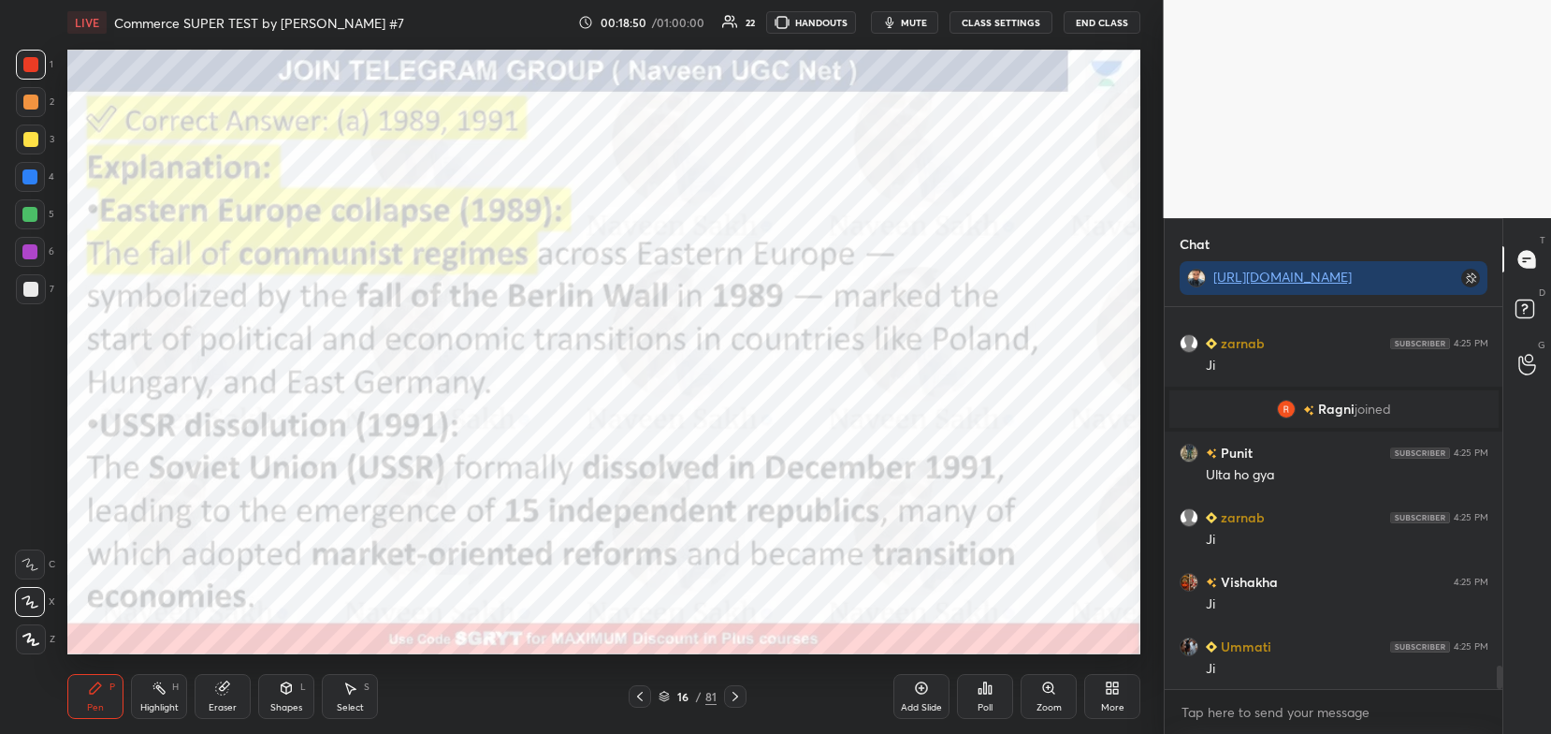
scroll to position [5945, 0]
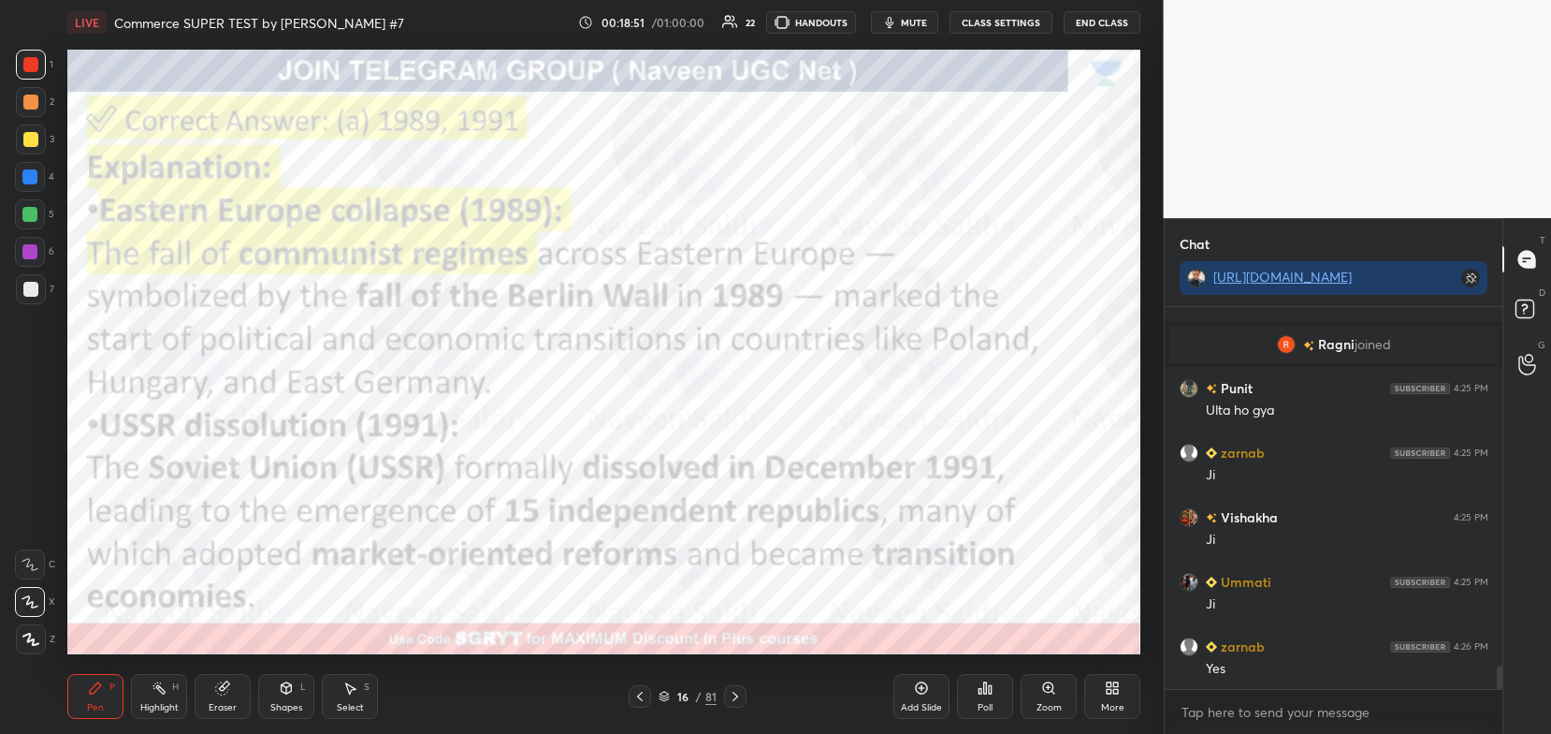
click at [739, 693] on icon at bounding box center [735, 696] width 15 height 15
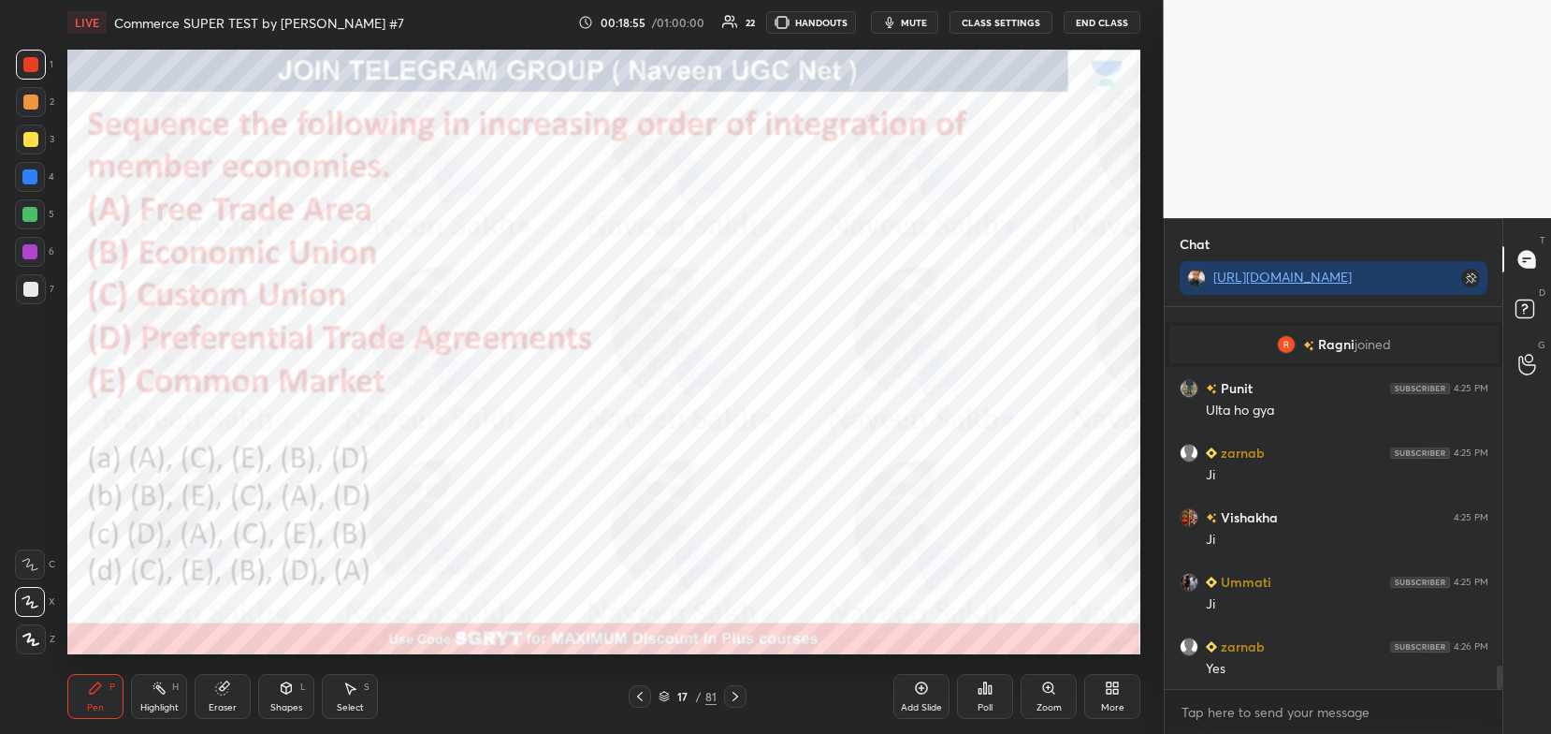
click at [665, 705] on div "17 / 81" at bounding box center [688, 696] width 58 height 17
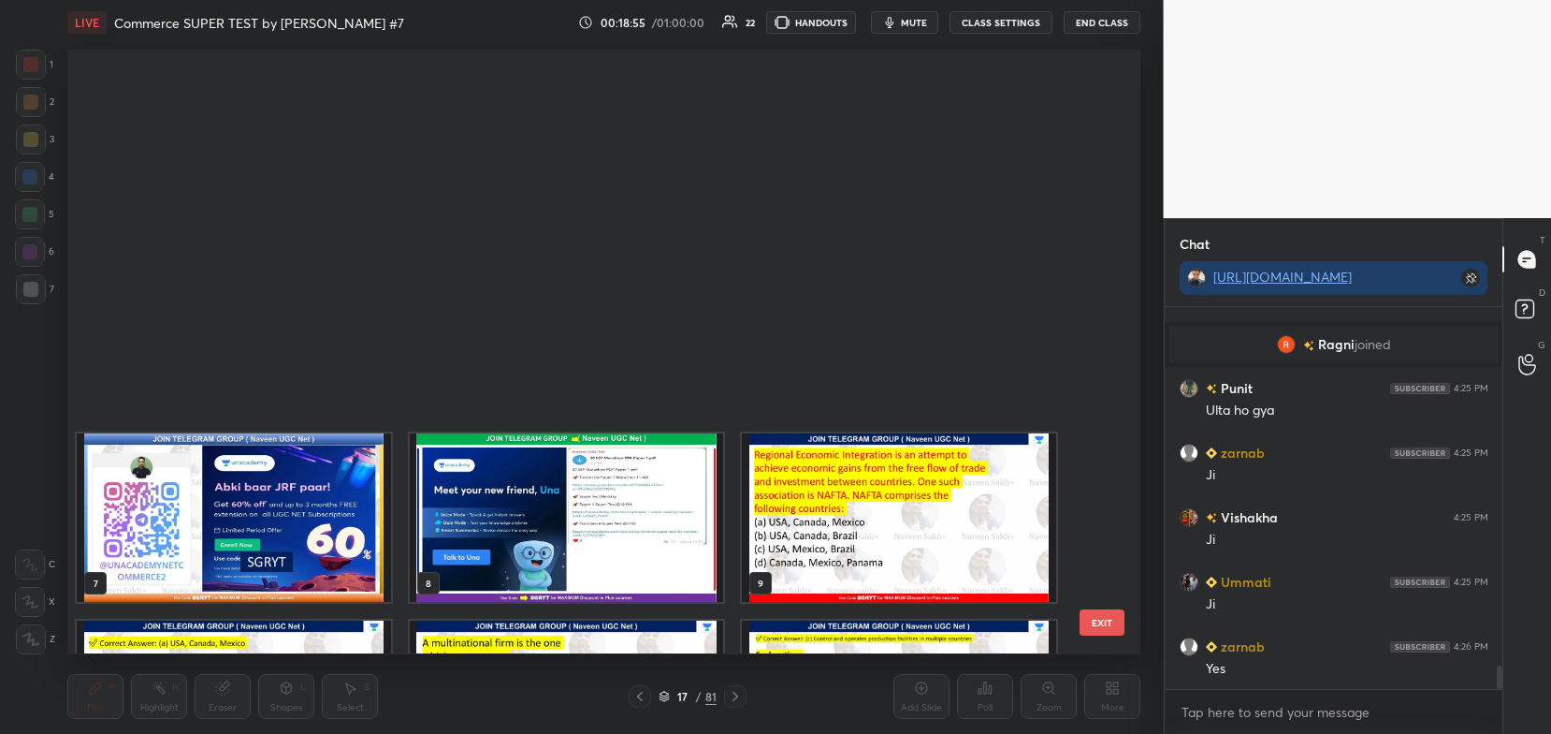
scroll to position [599, 1064]
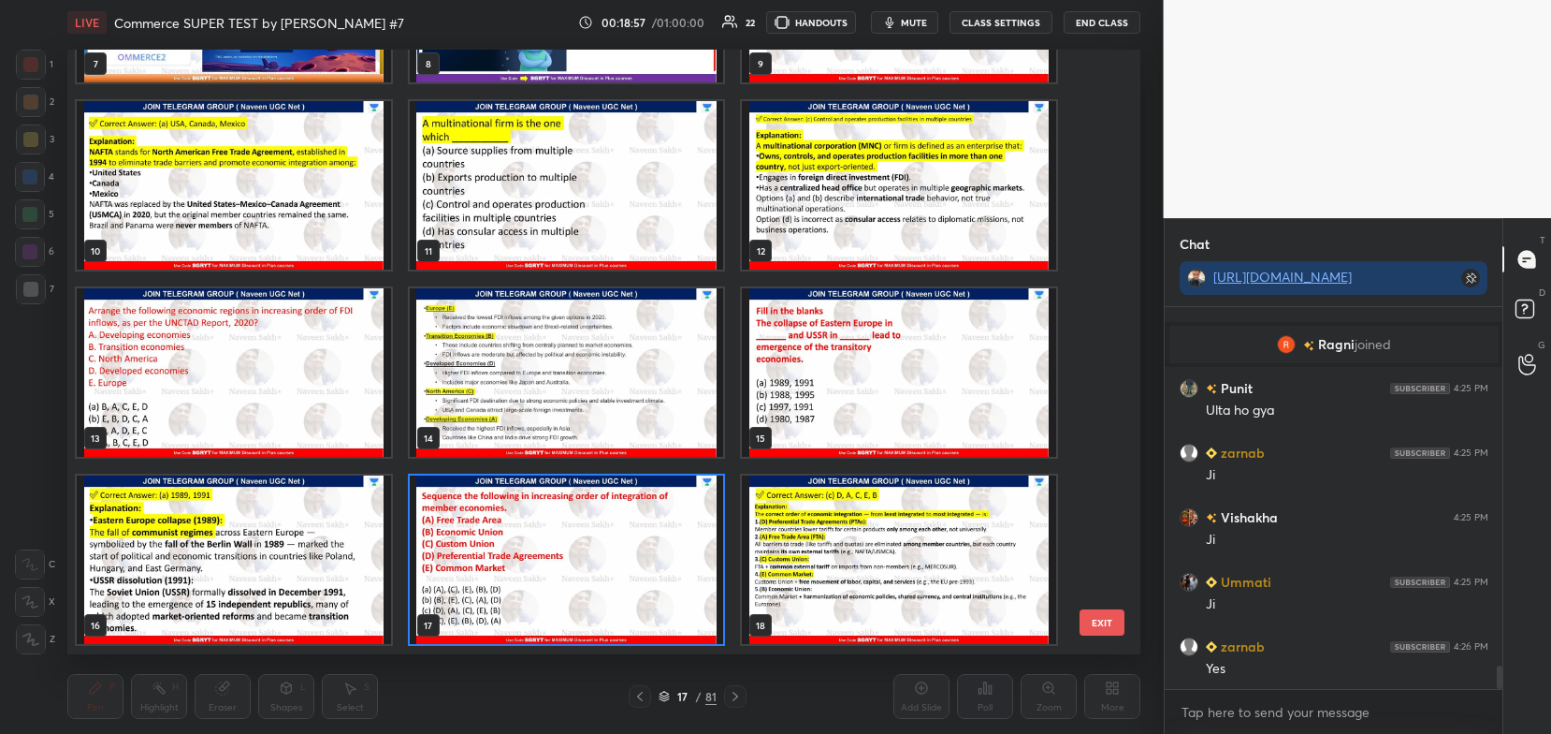
click at [705, 540] on img "grid" at bounding box center [567, 560] width 314 height 168
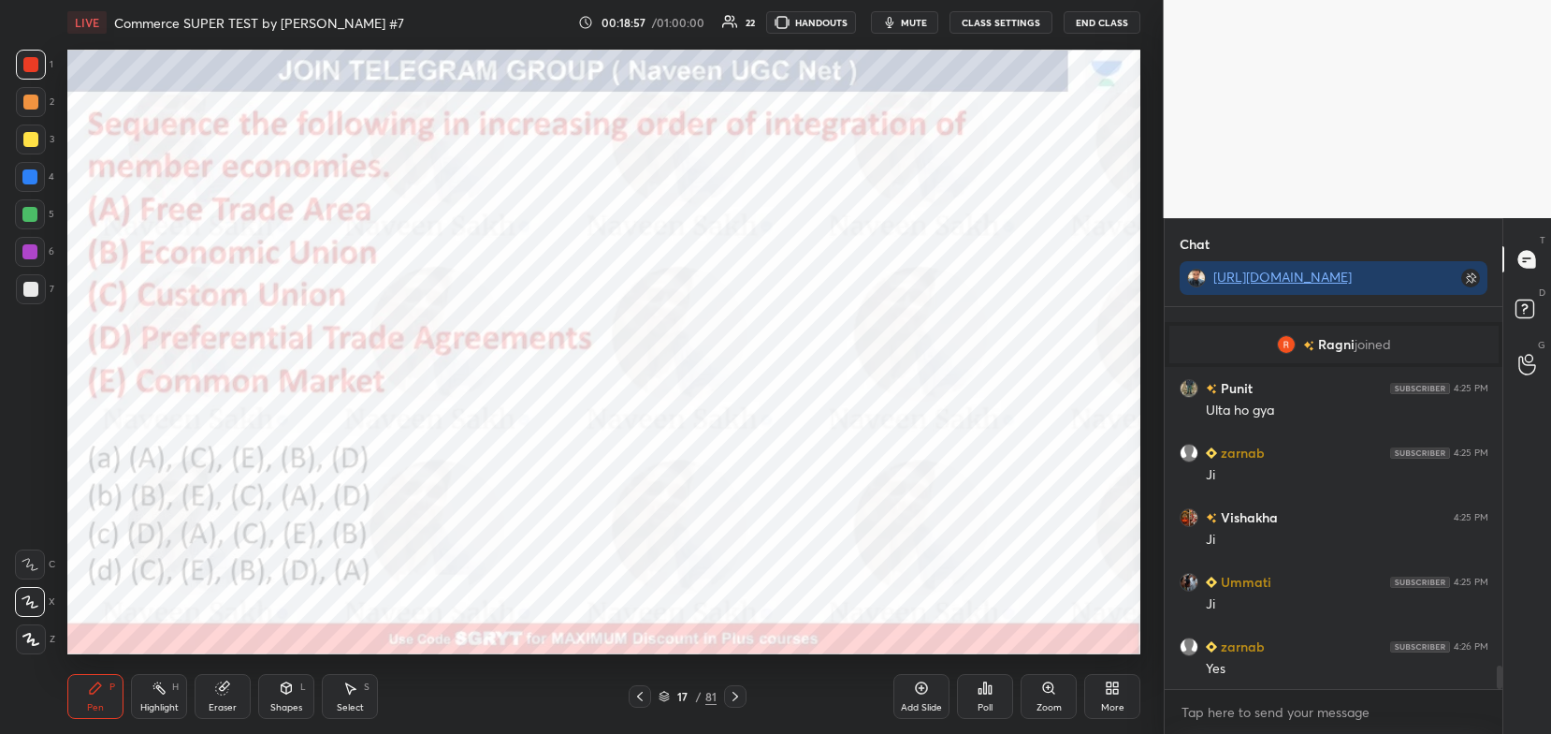
click at [705, 547] on img "grid" at bounding box center [567, 560] width 314 height 168
click at [986, 692] on icon at bounding box center [985, 687] width 3 height 11
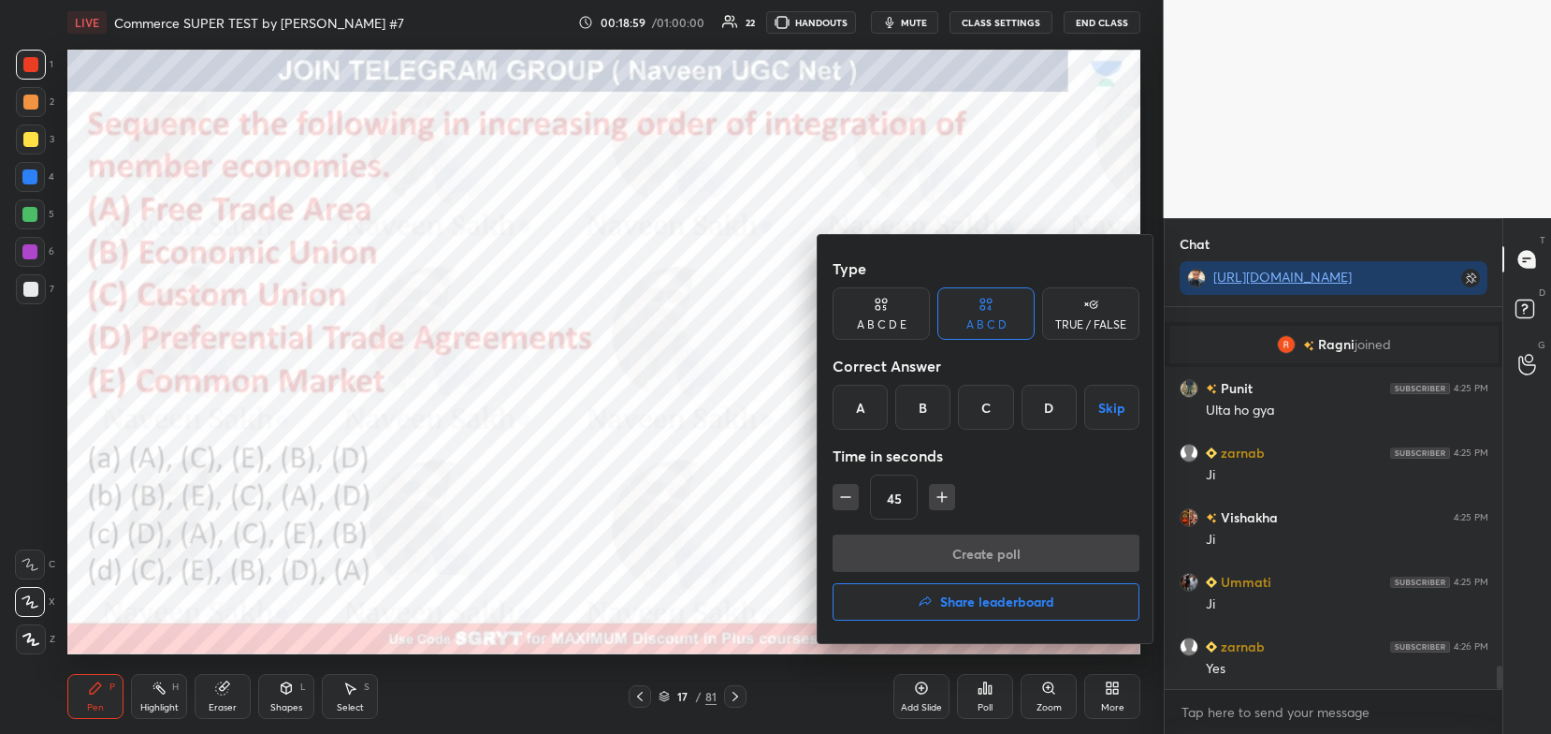
click at [670, 695] on div at bounding box center [775, 367] width 1551 height 734
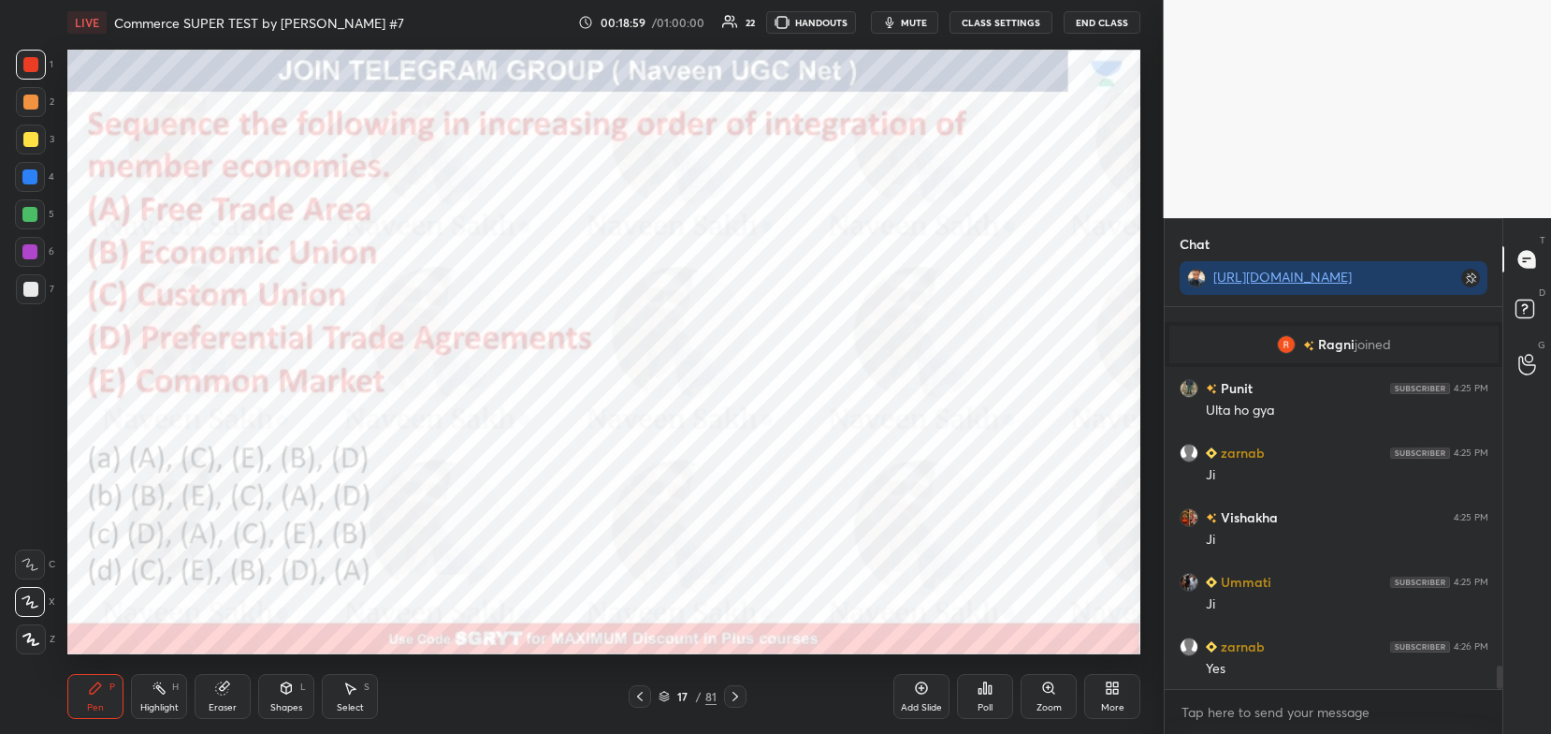
click at [666, 697] on icon at bounding box center [664, 695] width 11 height 11
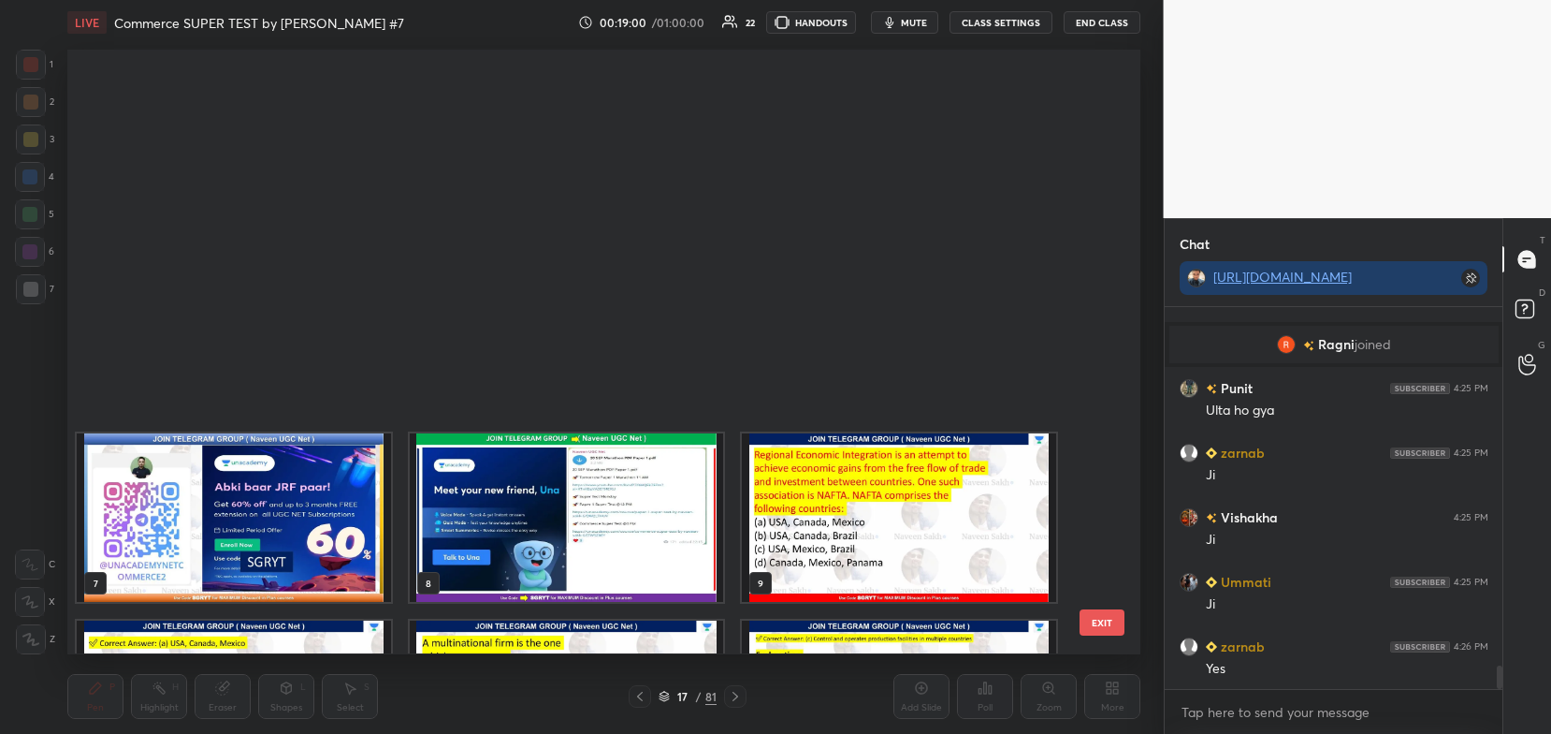
scroll to position [519, 0]
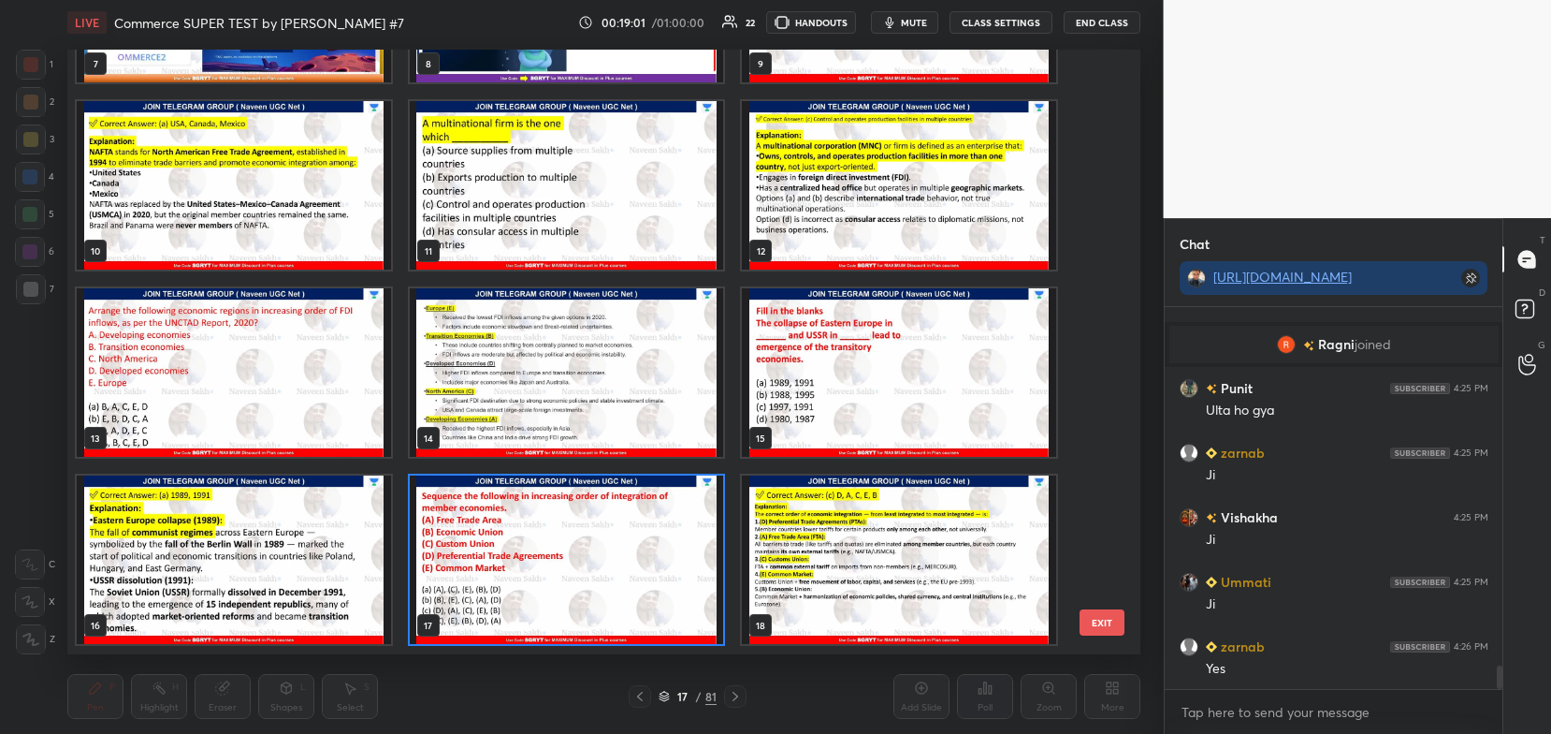
click at [661, 601] on img "grid" at bounding box center [567, 560] width 314 height 168
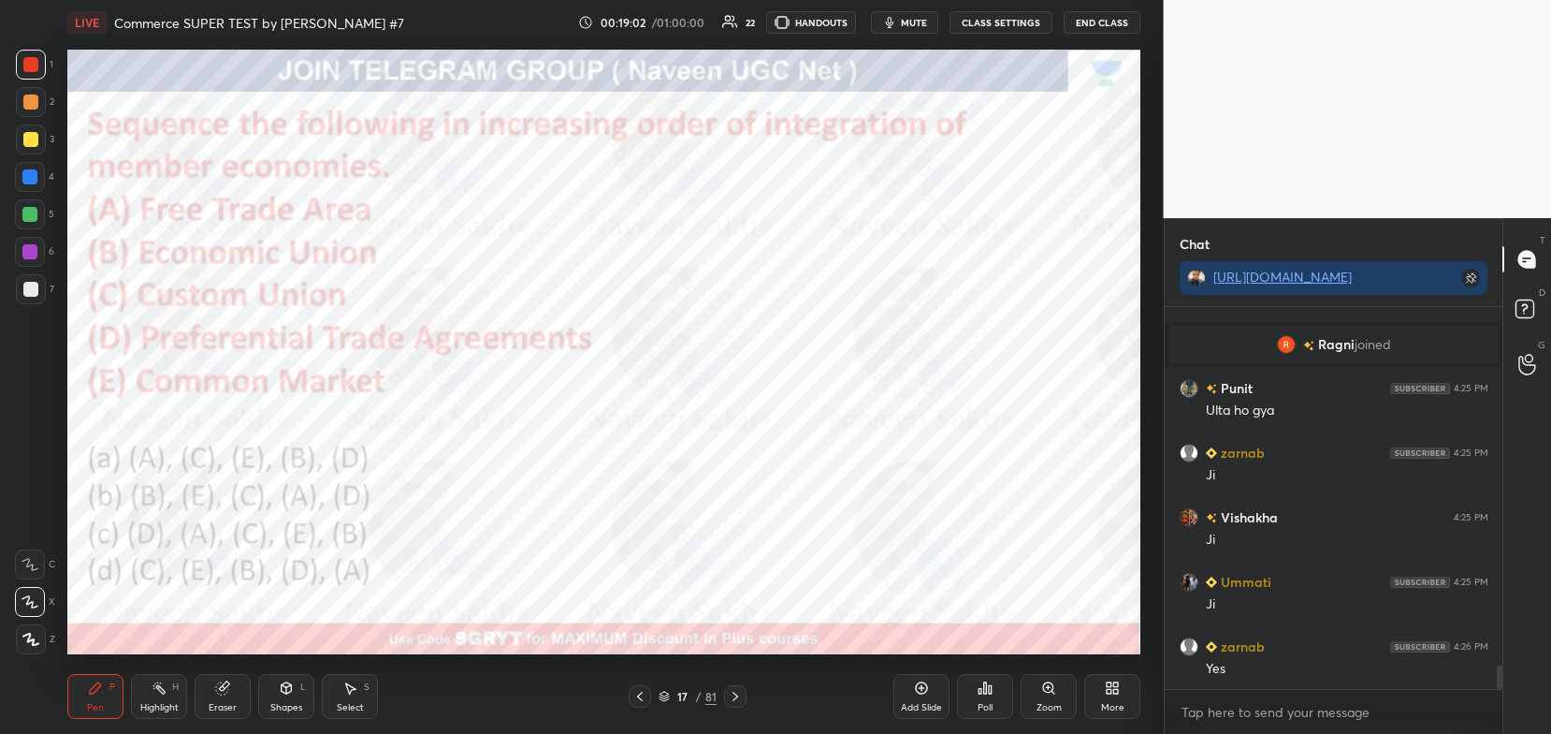
click at [666, 603] on img "grid" at bounding box center [567, 560] width 314 height 168
click at [981, 693] on icon at bounding box center [981, 691] width 3 height 5
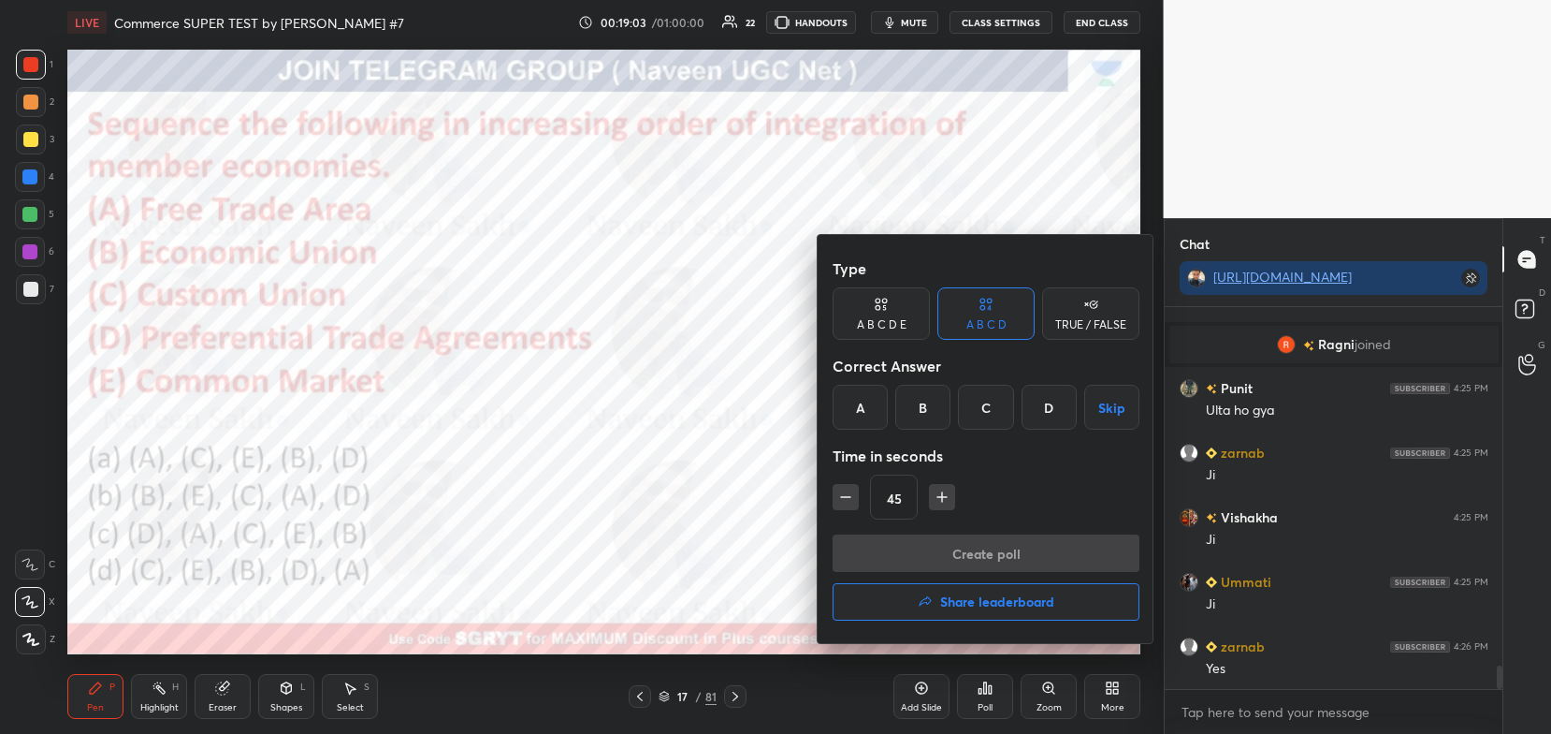
click at [977, 415] on div "C" at bounding box center [985, 407] width 55 height 45
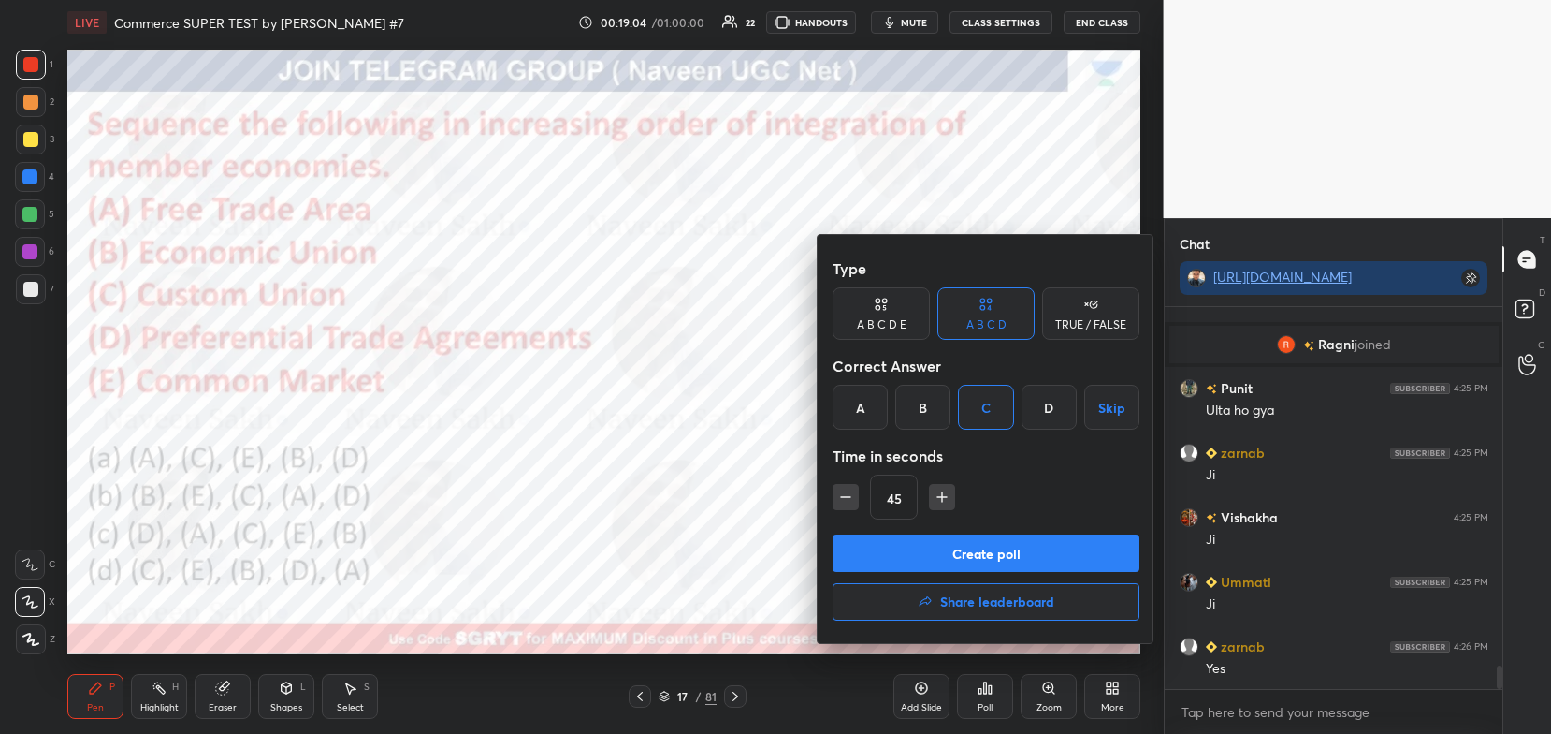
click at [942, 506] on button "button" at bounding box center [942, 497] width 26 height 26
type input "60"
click at [960, 545] on button "Create poll" at bounding box center [986, 552] width 307 height 37
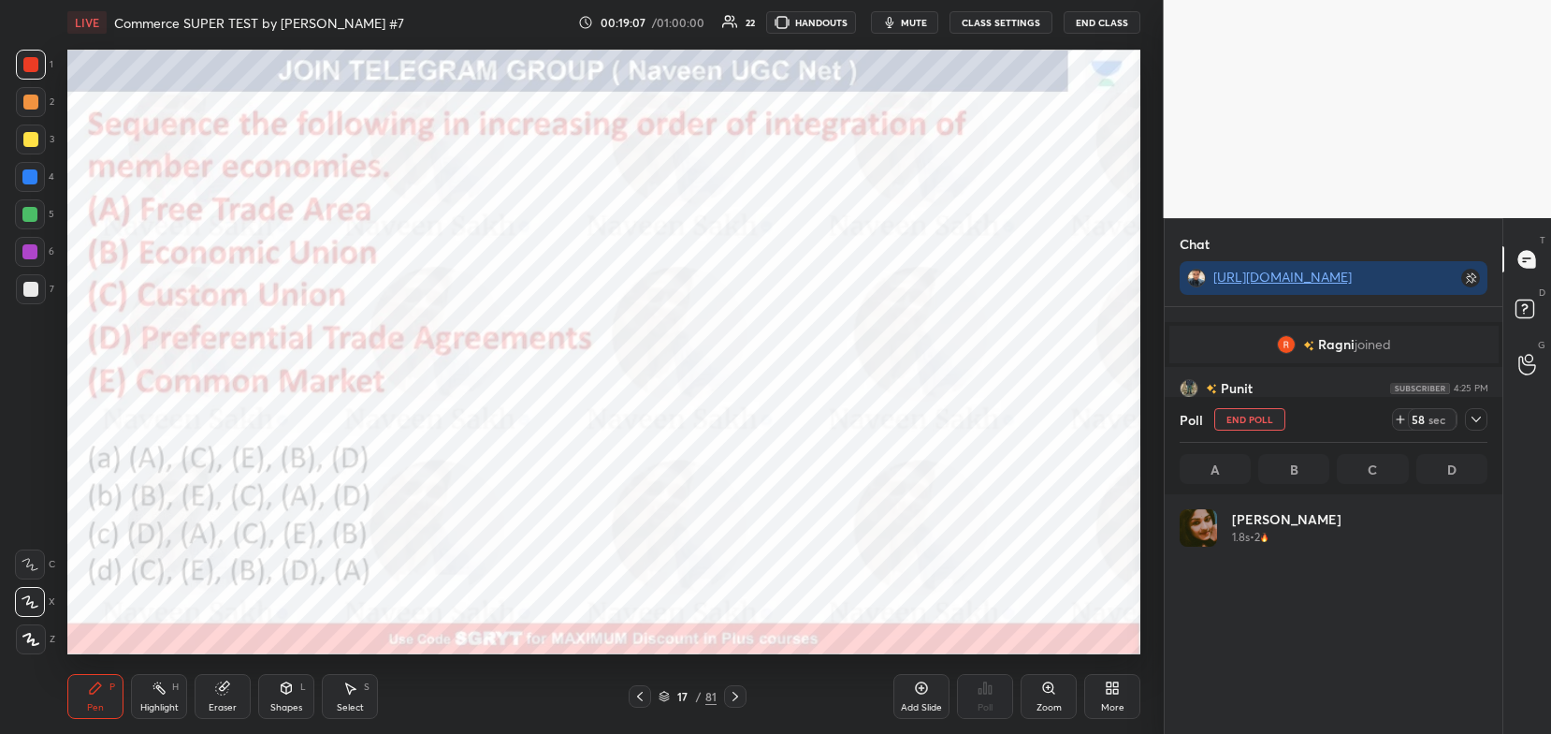
scroll to position [219, 303]
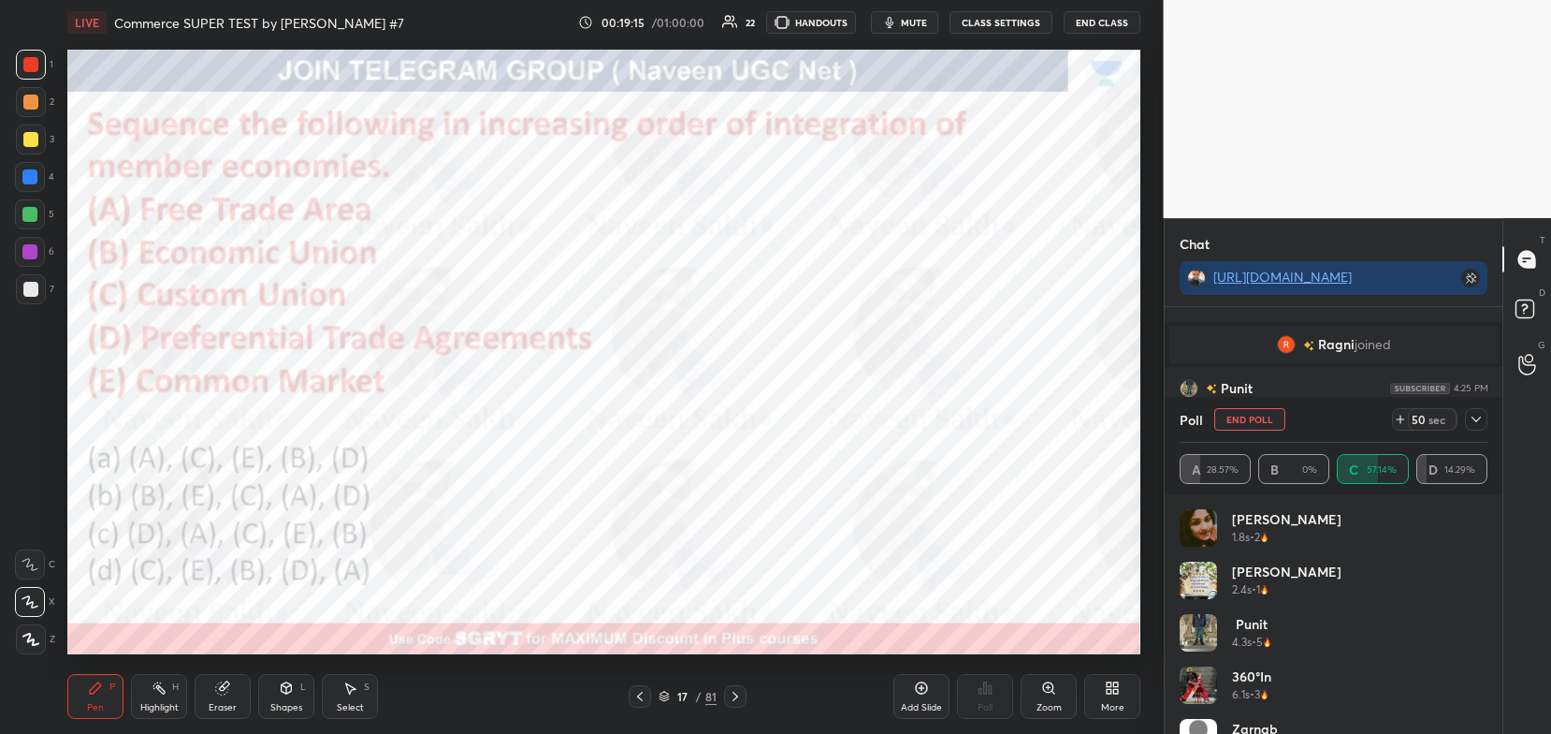
click at [661, 692] on icon at bounding box center [664, 695] width 11 height 11
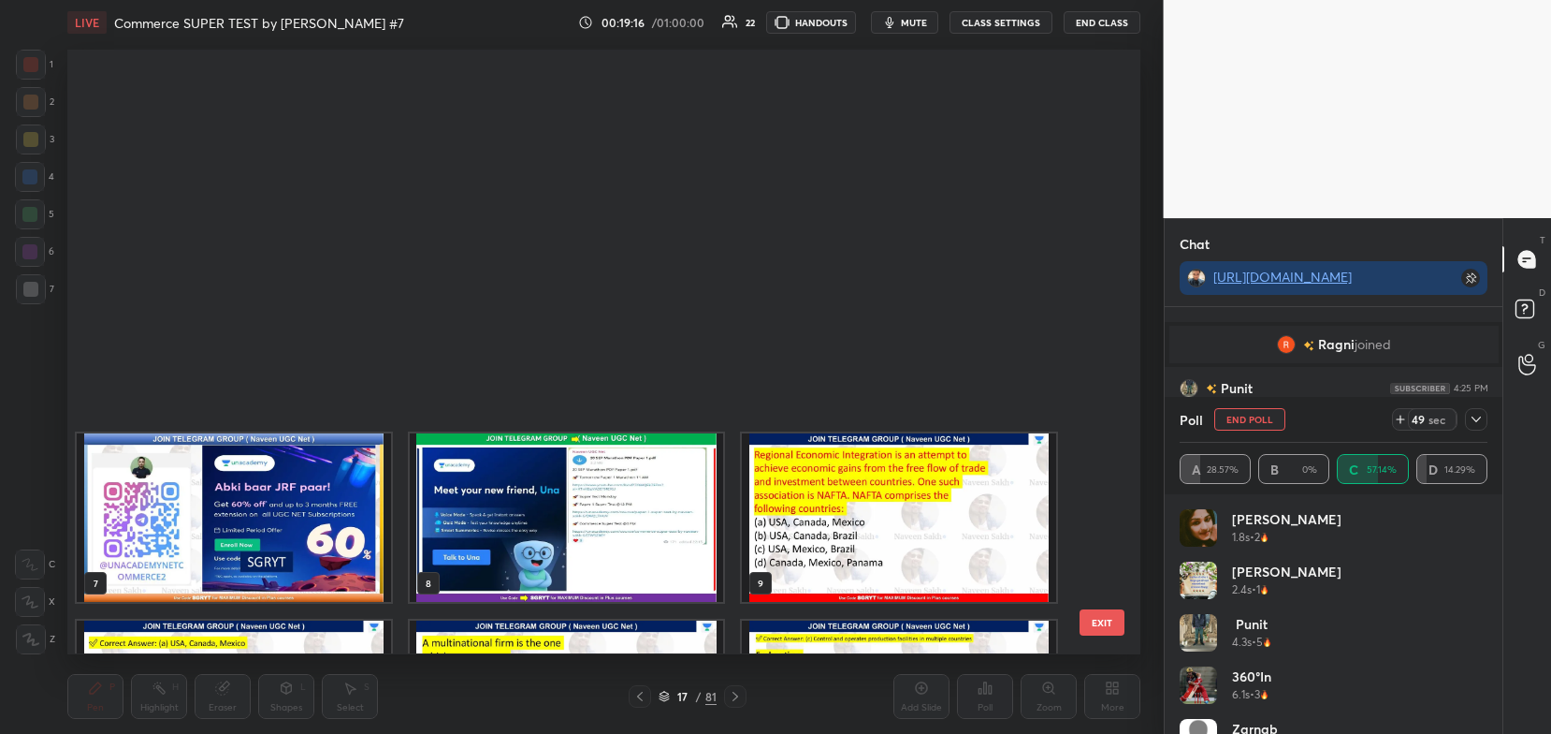
scroll to position [599, 1064]
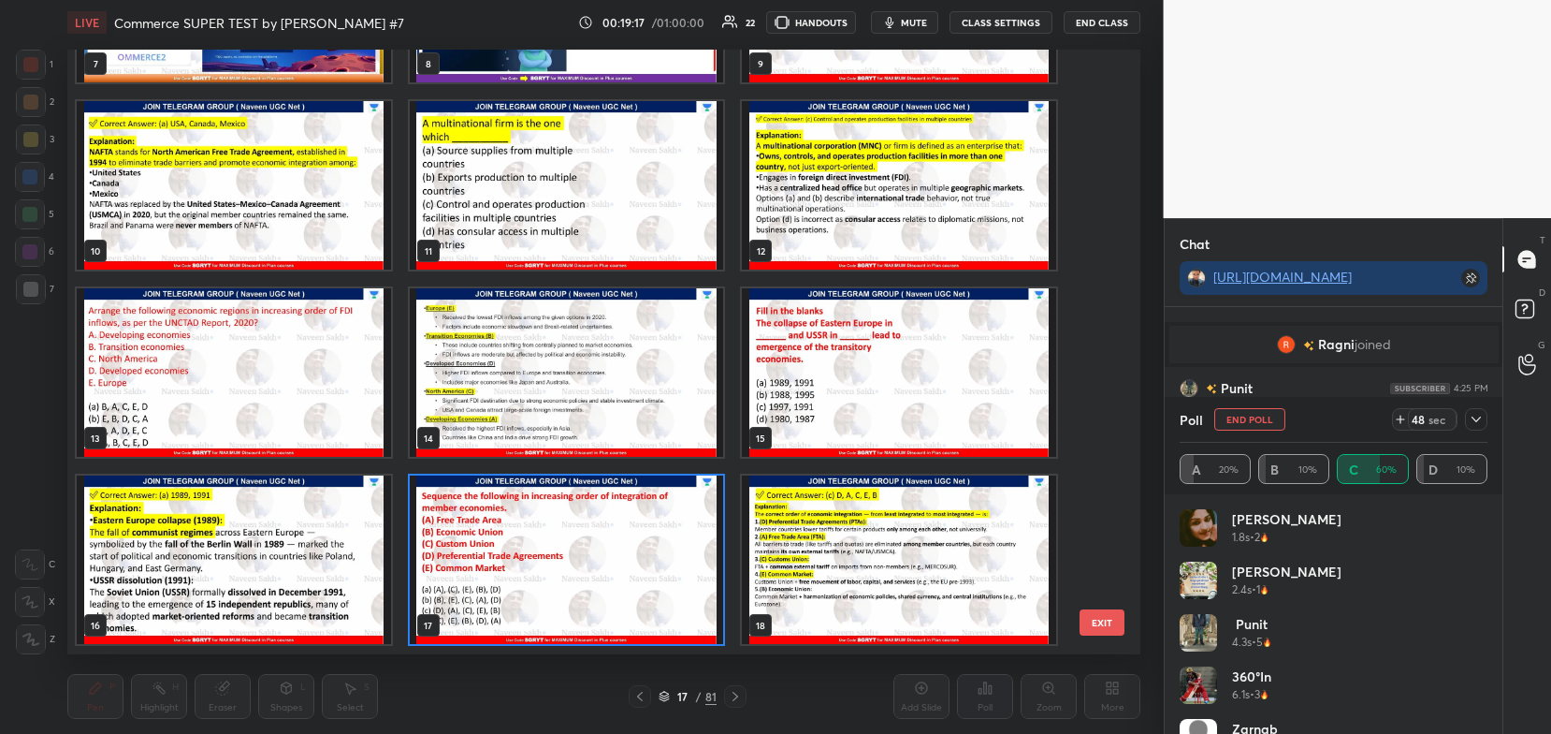
click at [673, 574] on img "grid" at bounding box center [567, 560] width 314 height 168
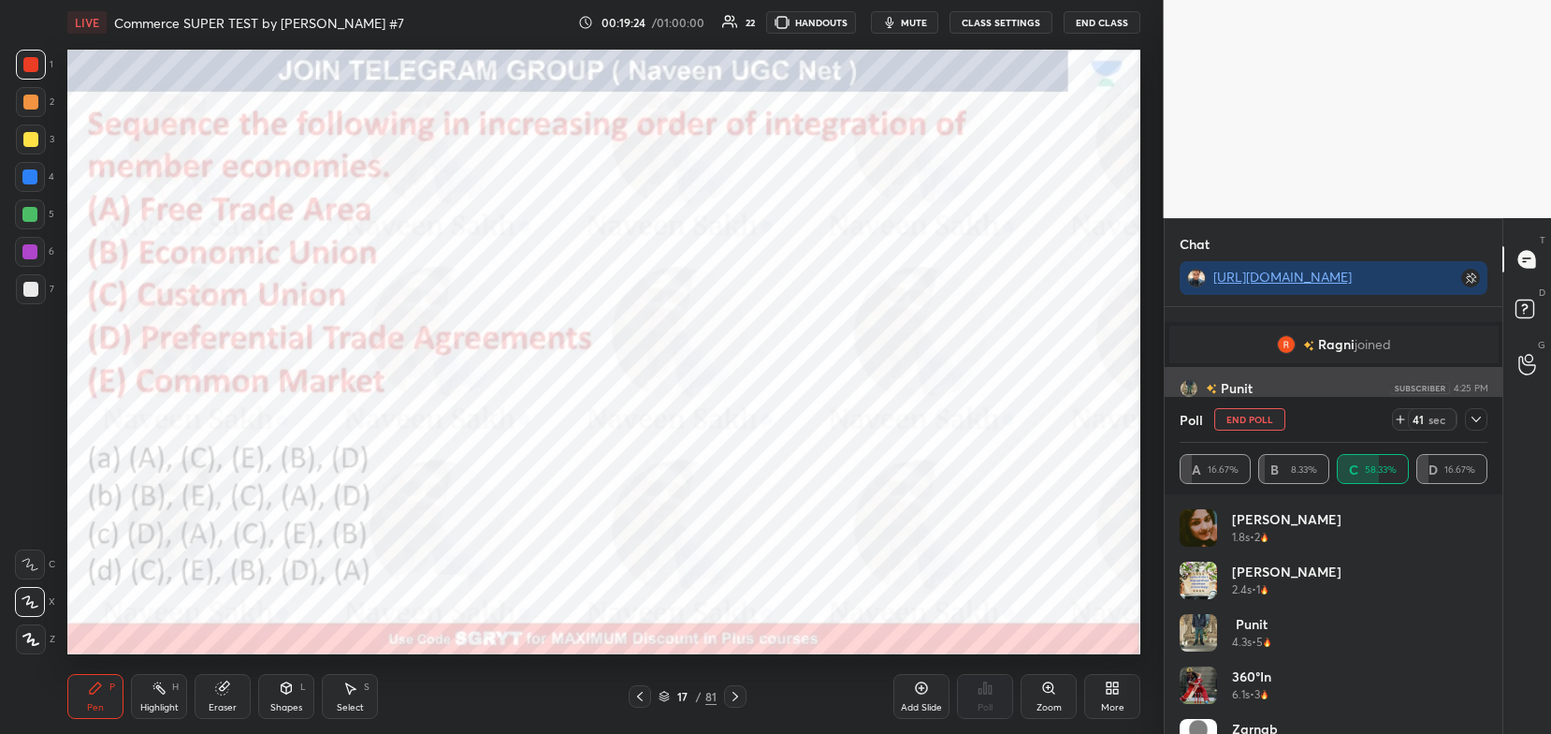
click at [1476, 418] on icon at bounding box center [1476, 419] width 15 height 15
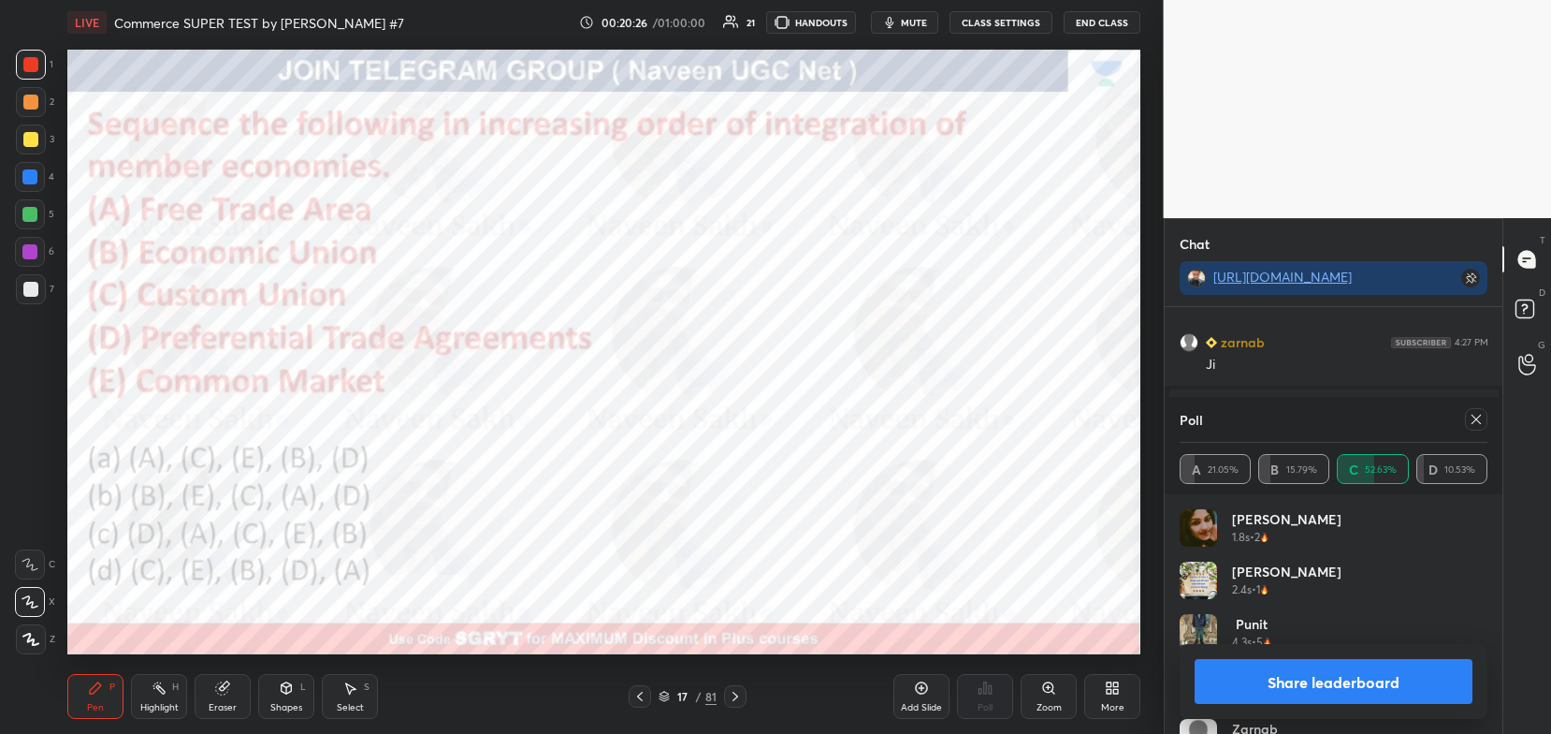
scroll to position [5822, 0]
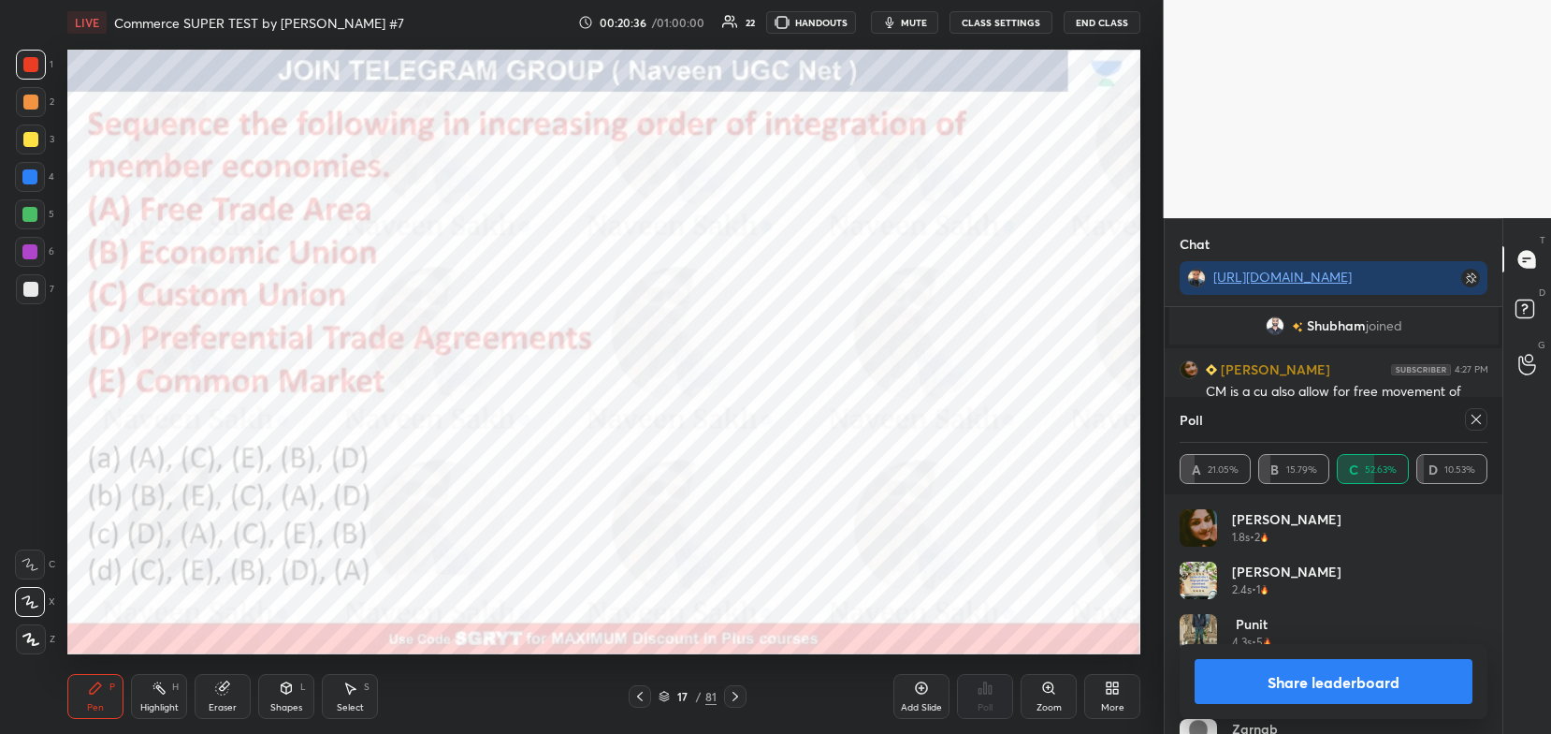
click at [728, 693] on icon at bounding box center [735, 696] width 15 height 15
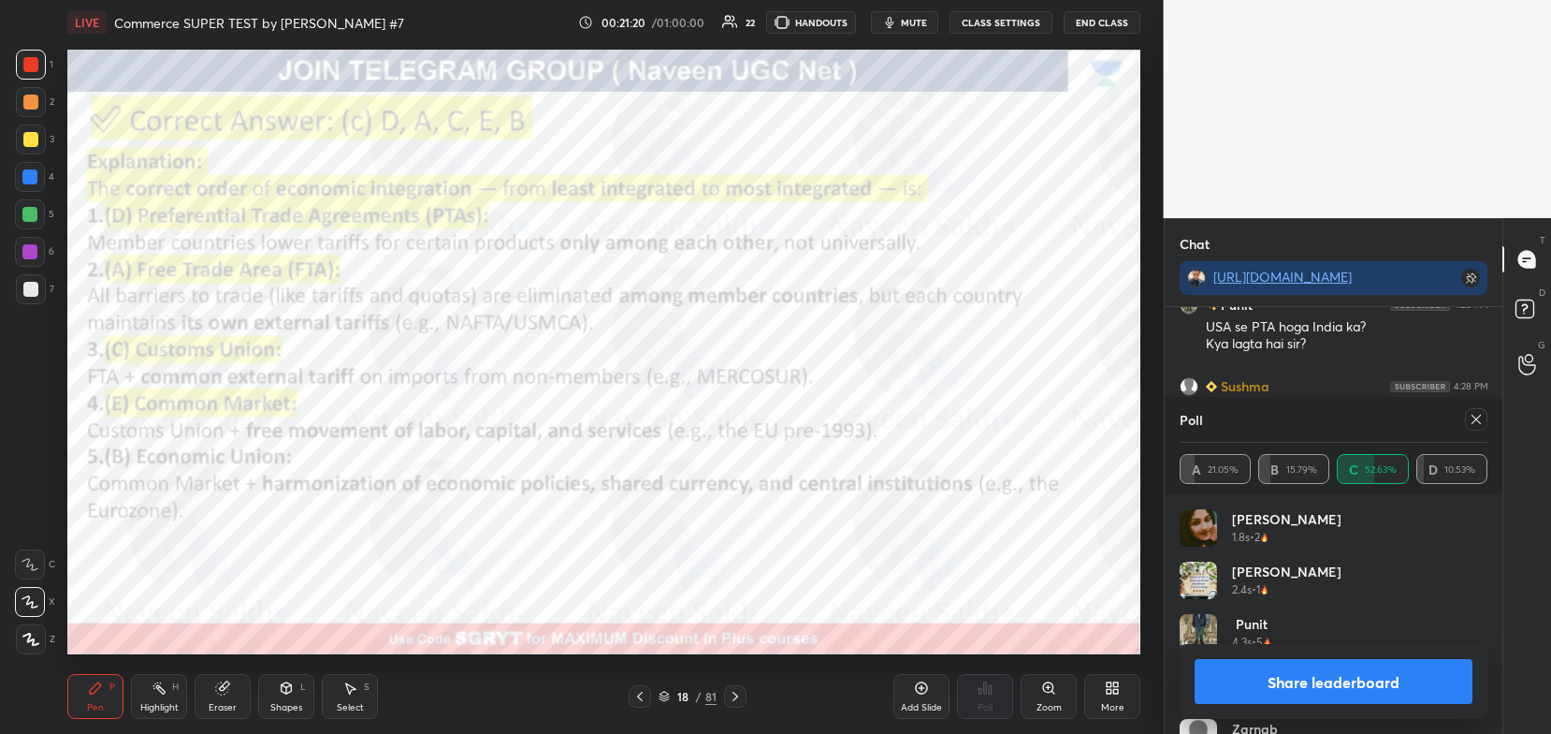
scroll to position [6033, 0]
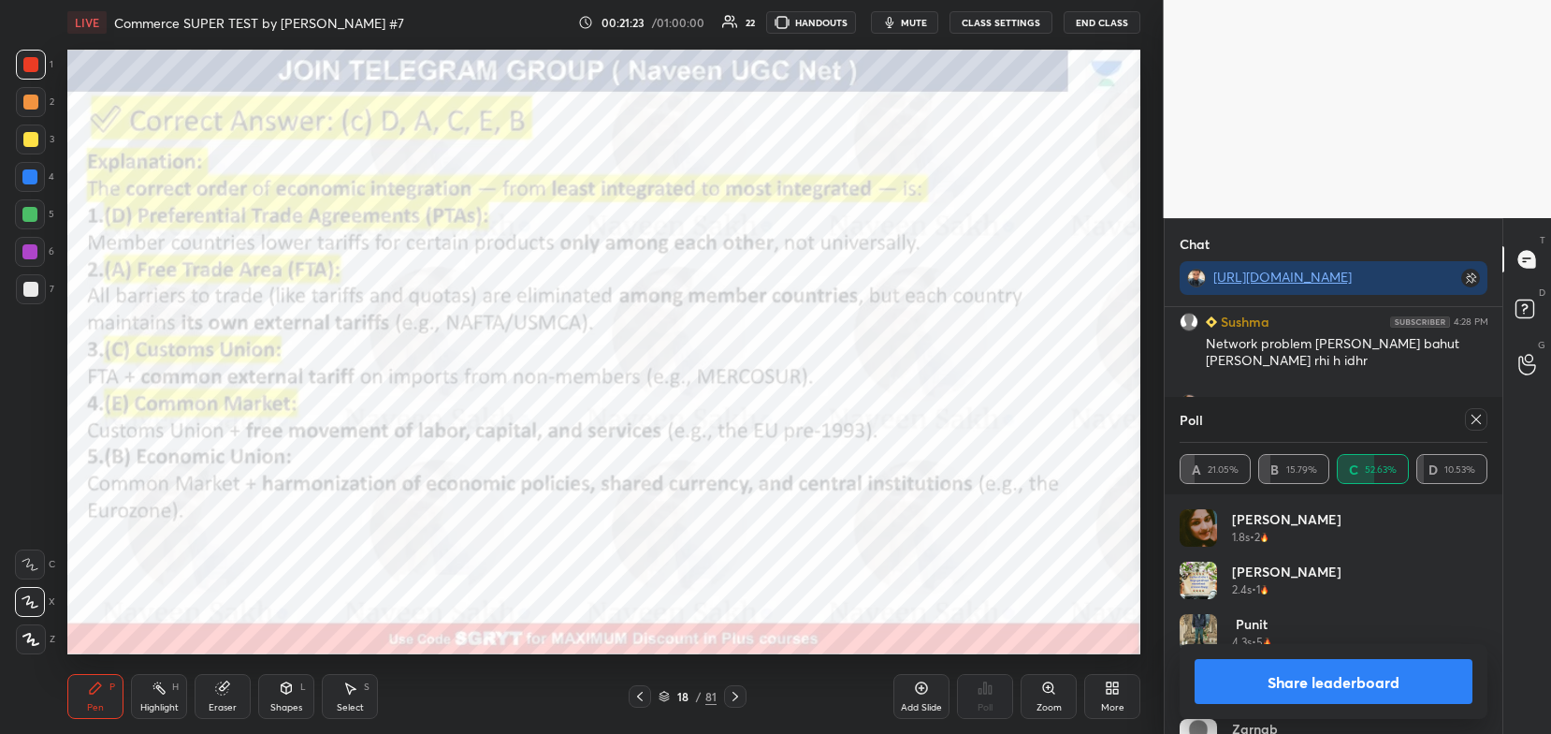
click at [1314, 680] on button "Share leaderboard" at bounding box center [1334, 681] width 279 height 45
type textarea "x"
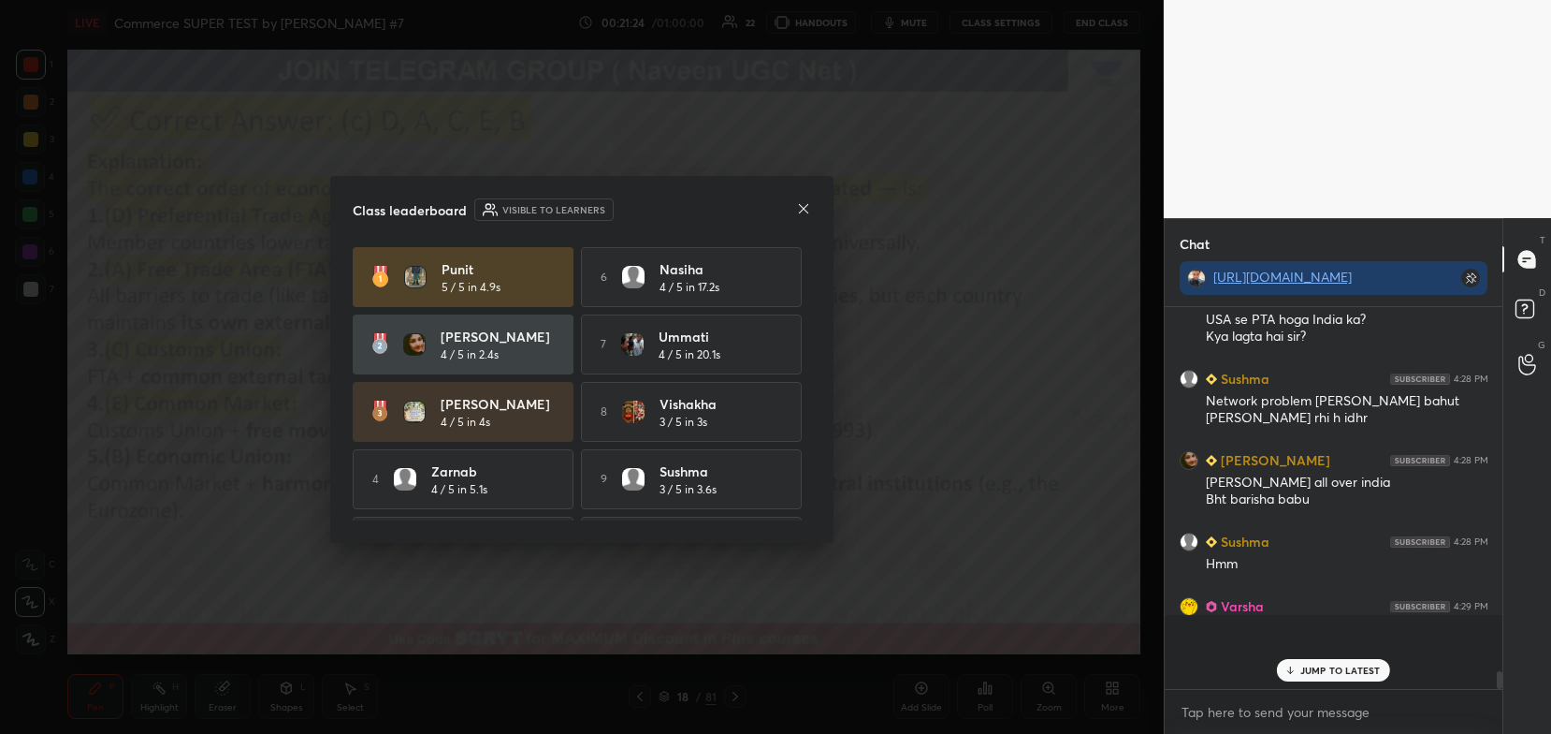
scroll to position [367, 333]
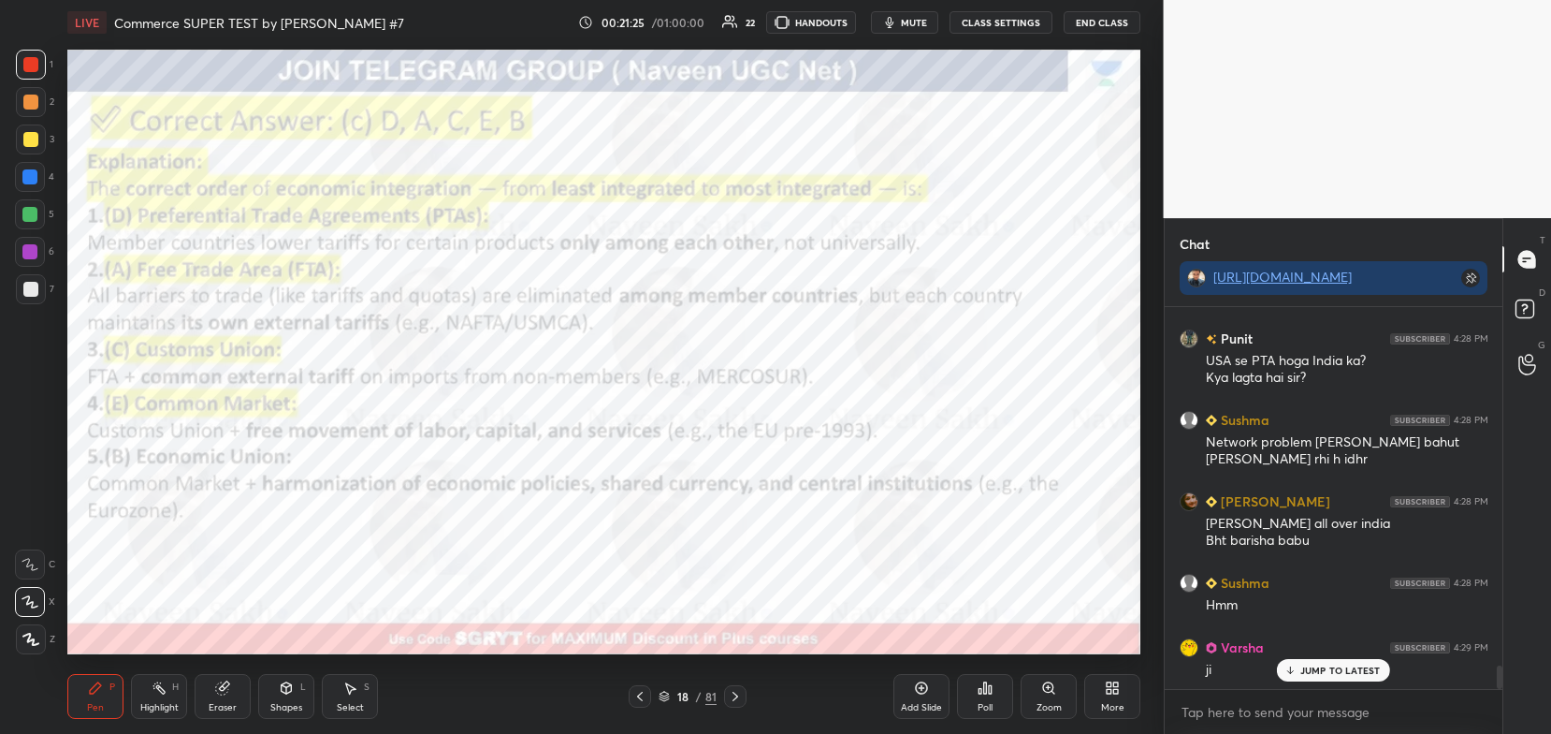
click at [708, 673] on div "Pen P Highlight H Eraser Shapes L Select S 18 / 81 Add Slide Poll Zoom More" at bounding box center [603, 696] width 1073 height 75
click at [737, 699] on icon at bounding box center [735, 696] width 15 height 15
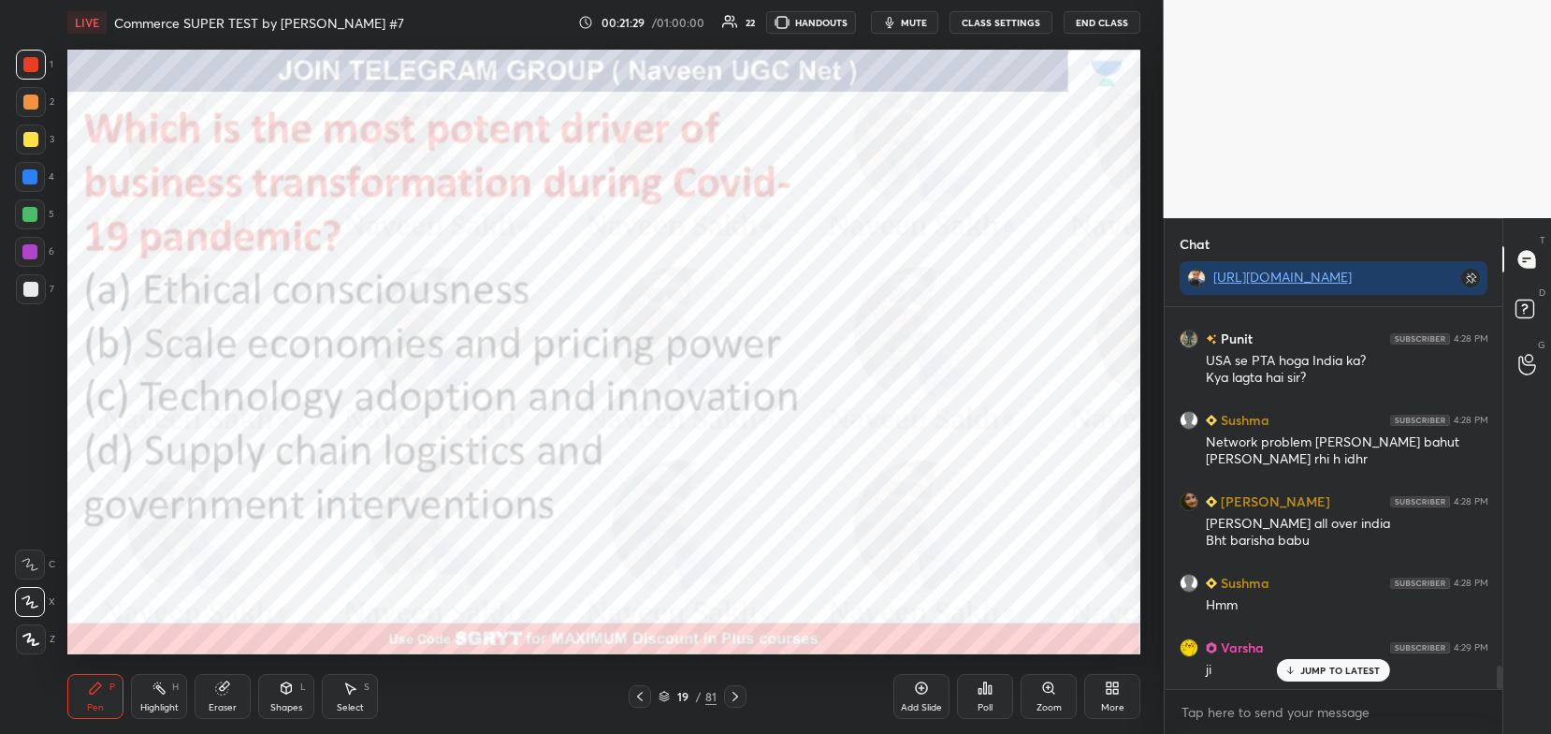
click at [667, 696] on icon at bounding box center [664, 695] width 11 height 11
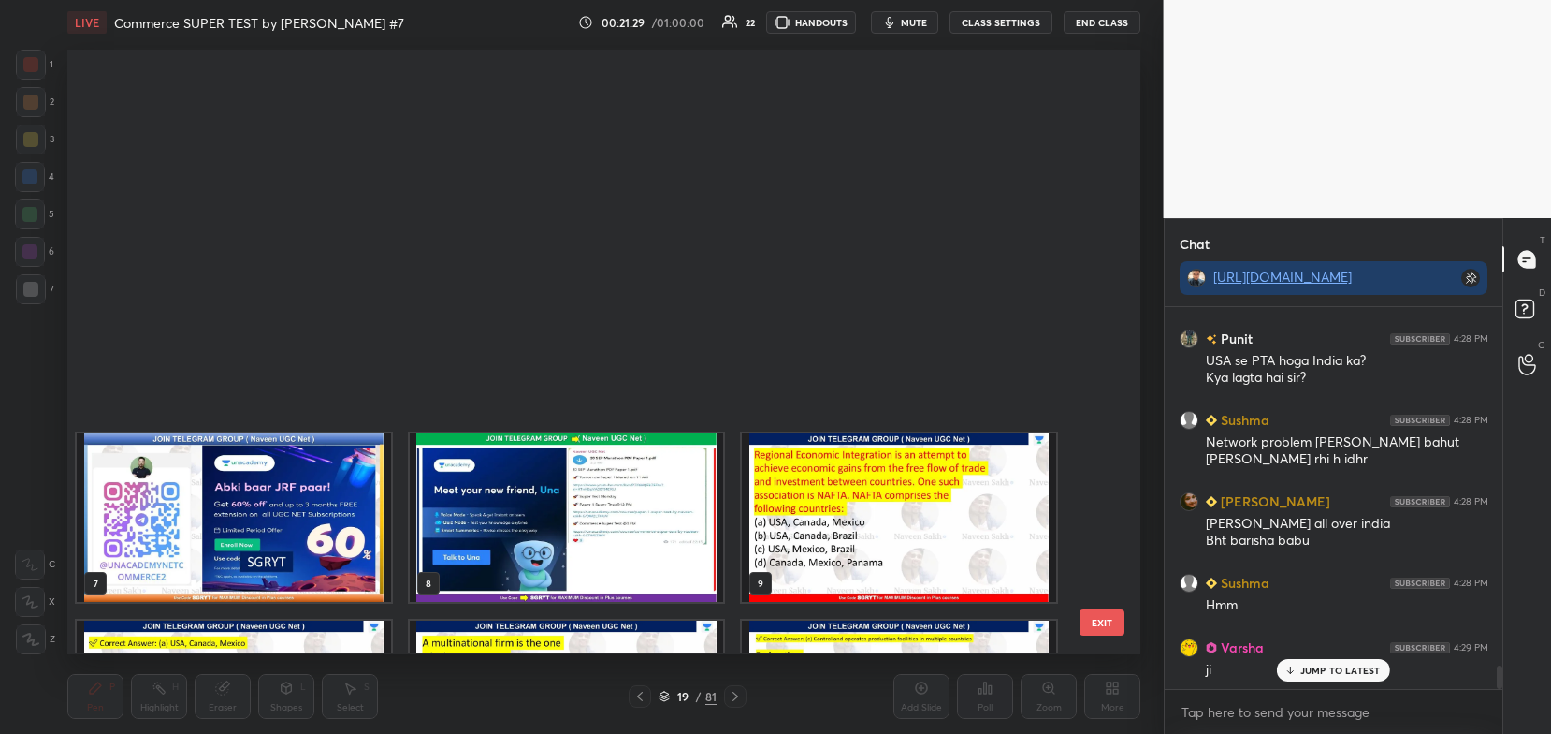
scroll to position [599, 1064]
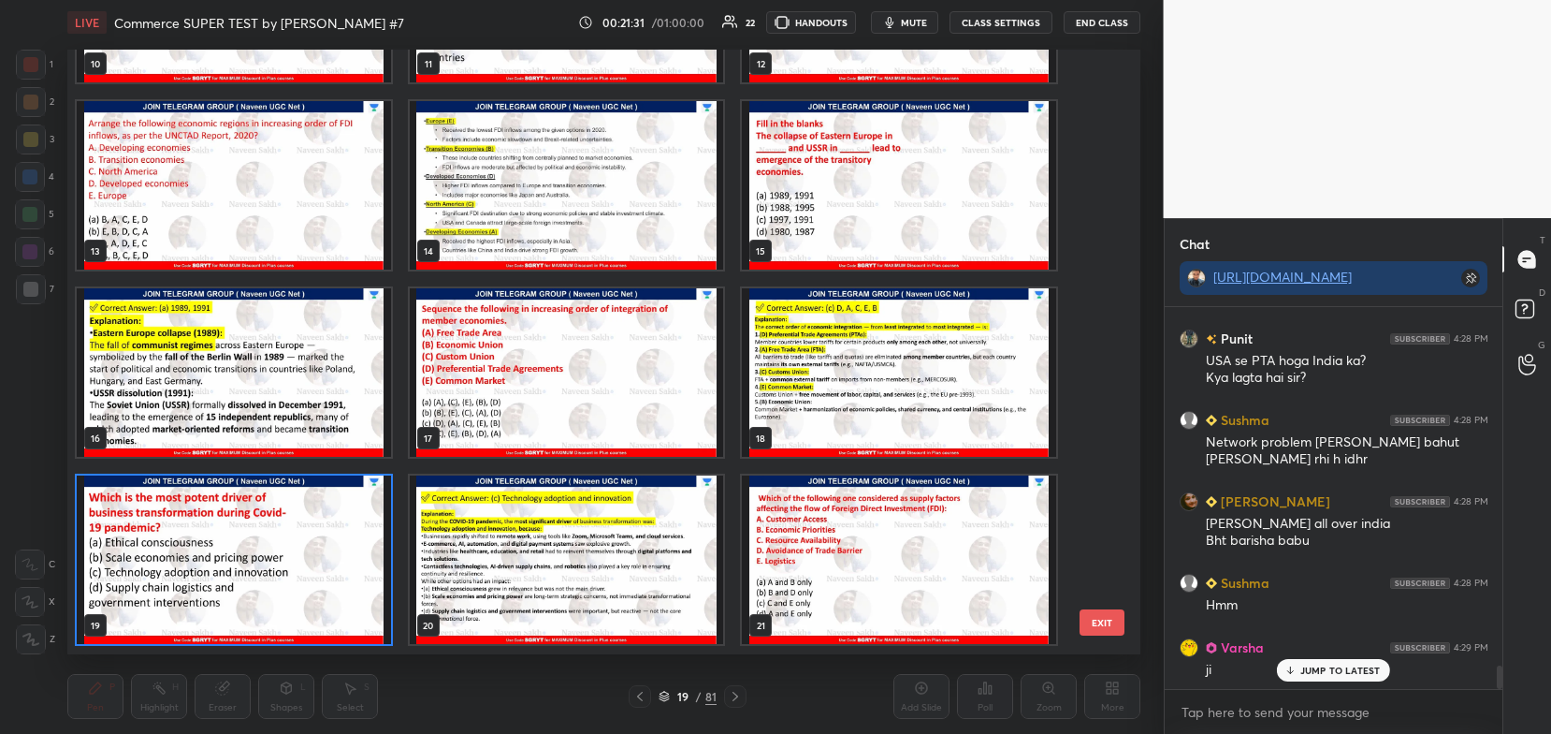
click at [347, 574] on img "grid" at bounding box center [234, 560] width 314 height 168
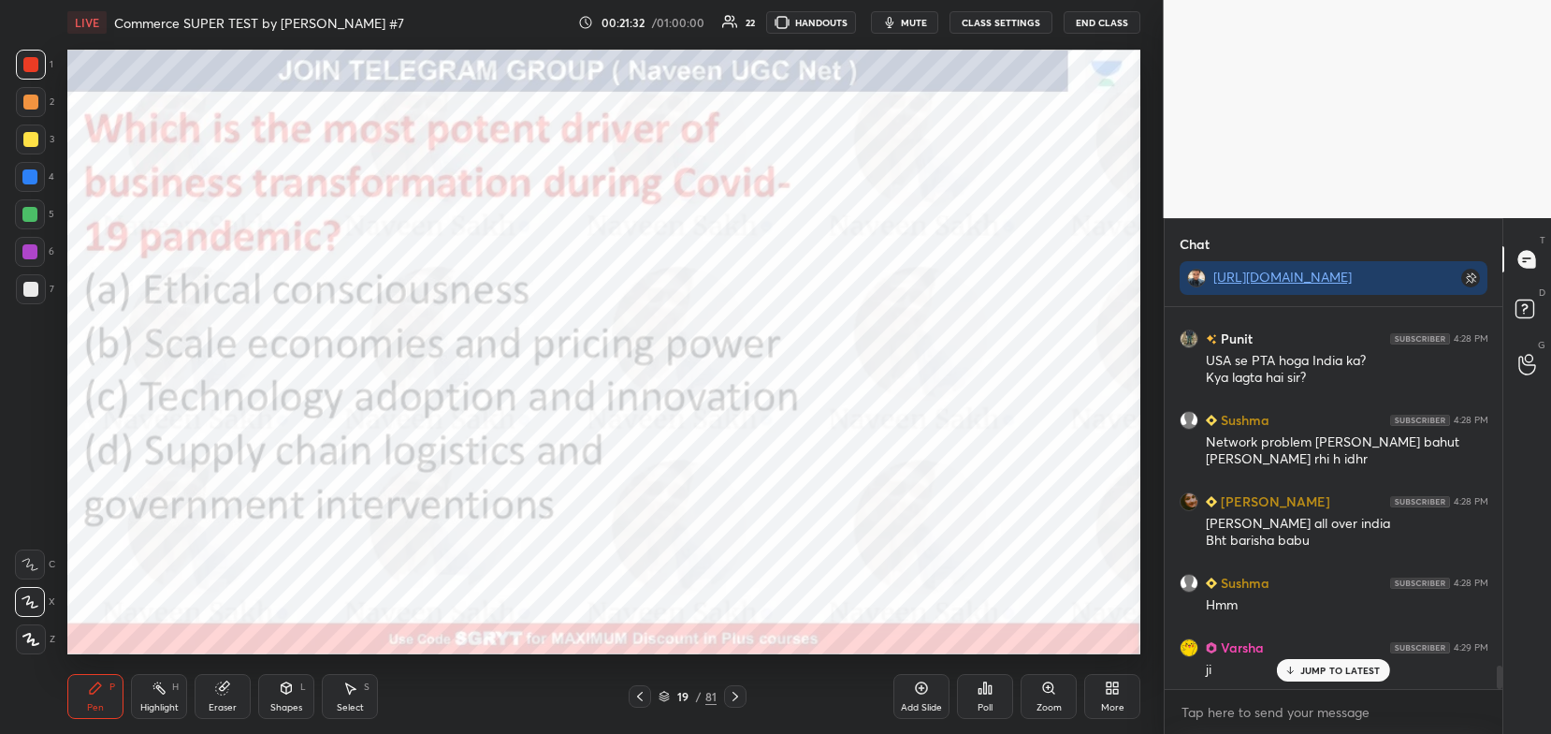
click at [1001, 700] on div "Poll" at bounding box center [985, 696] width 56 height 45
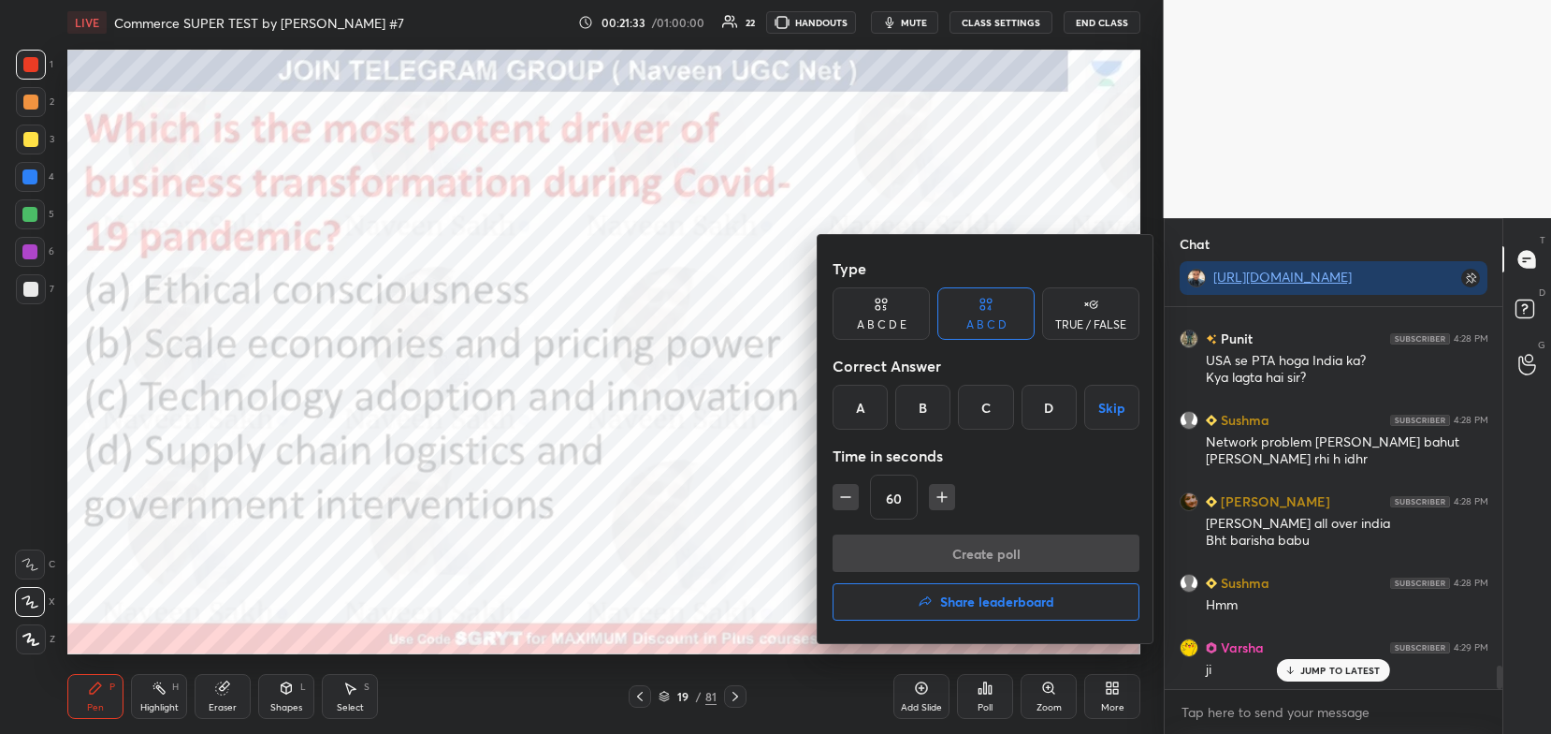
click at [986, 421] on div "C" at bounding box center [985, 407] width 55 height 45
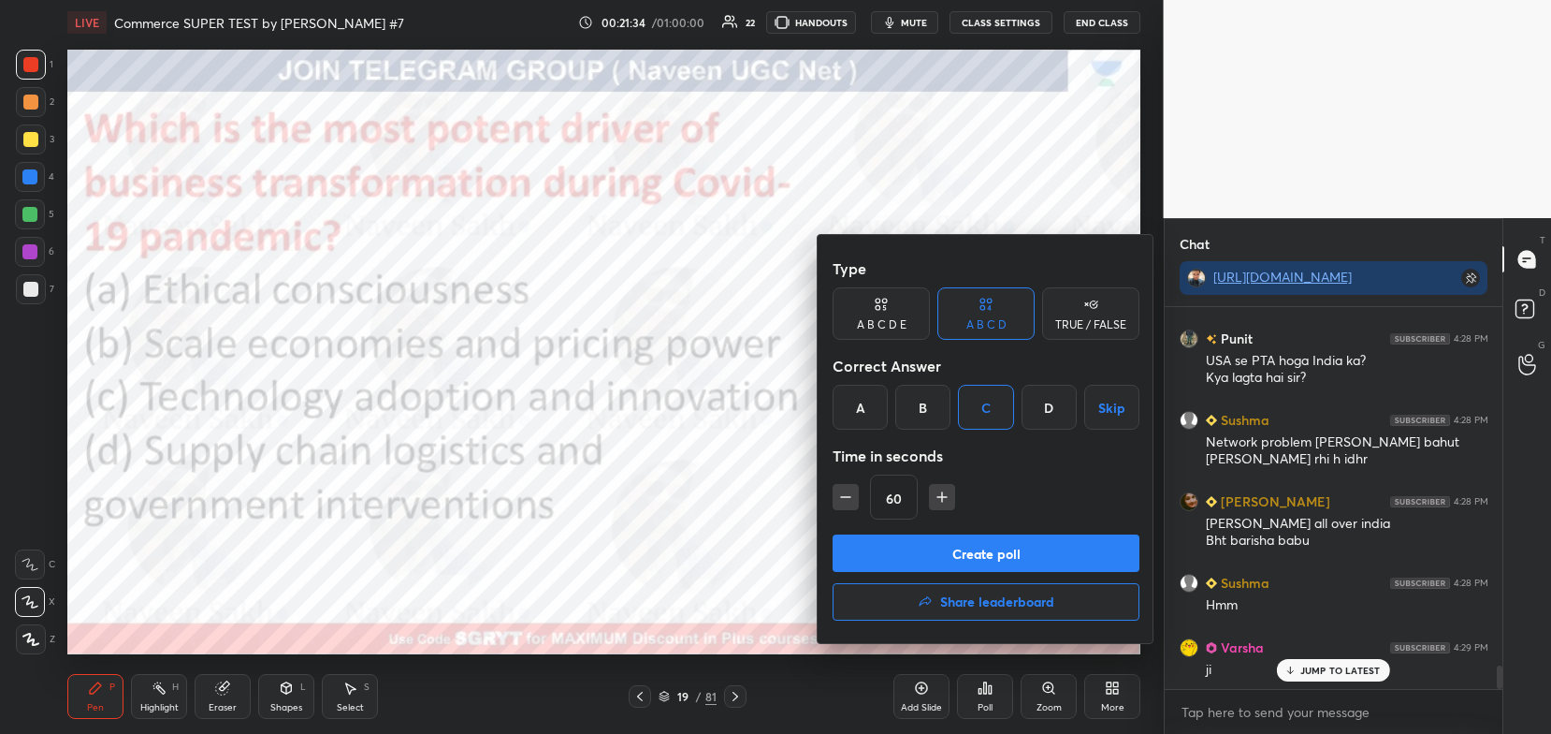
click at [836, 508] on button "button" at bounding box center [846, 497] width 26 height 26
type input "45"
click at [878, 565] on button "Create poll" at bounding box center [986, 552] width 307 height 37
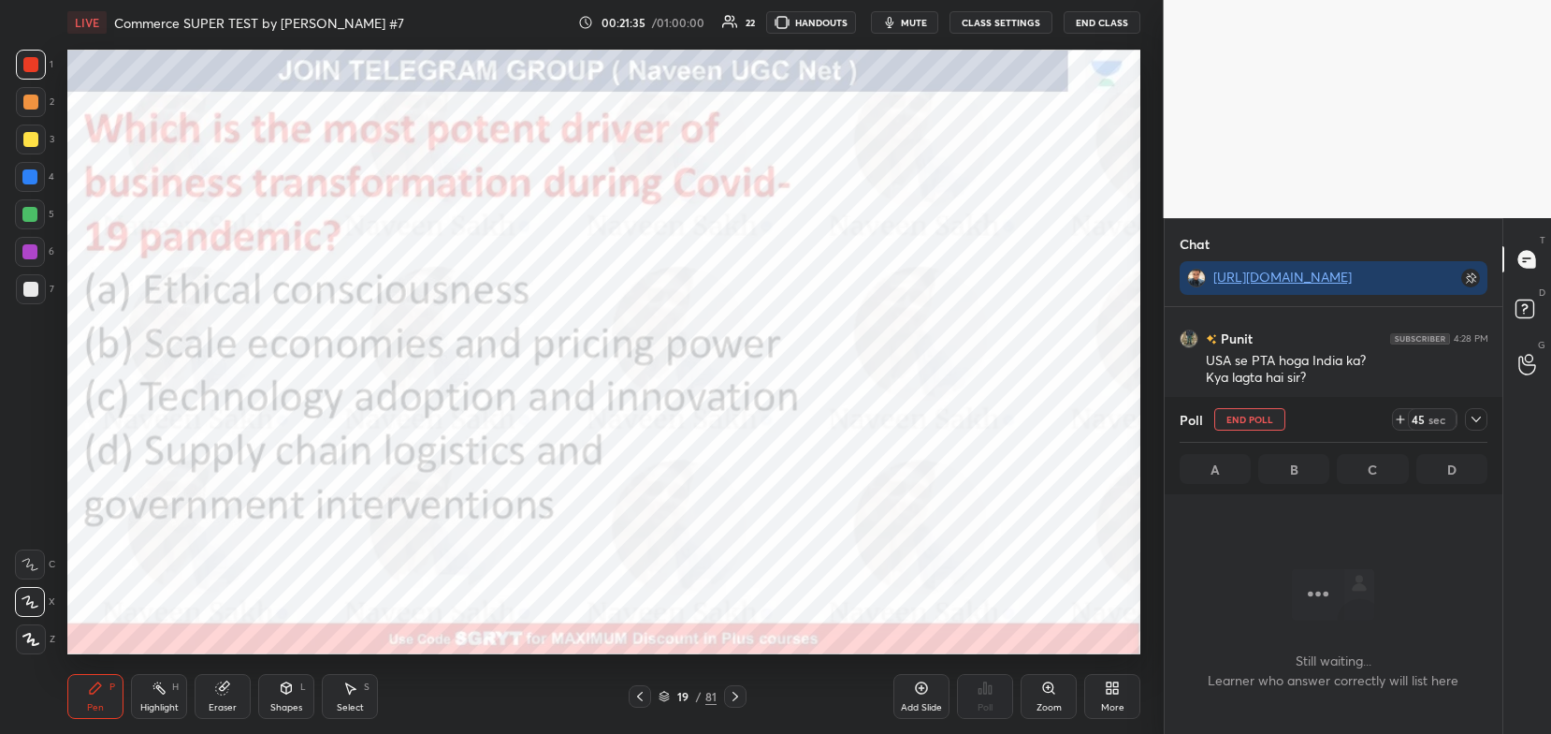
scroll to position [284, 333]
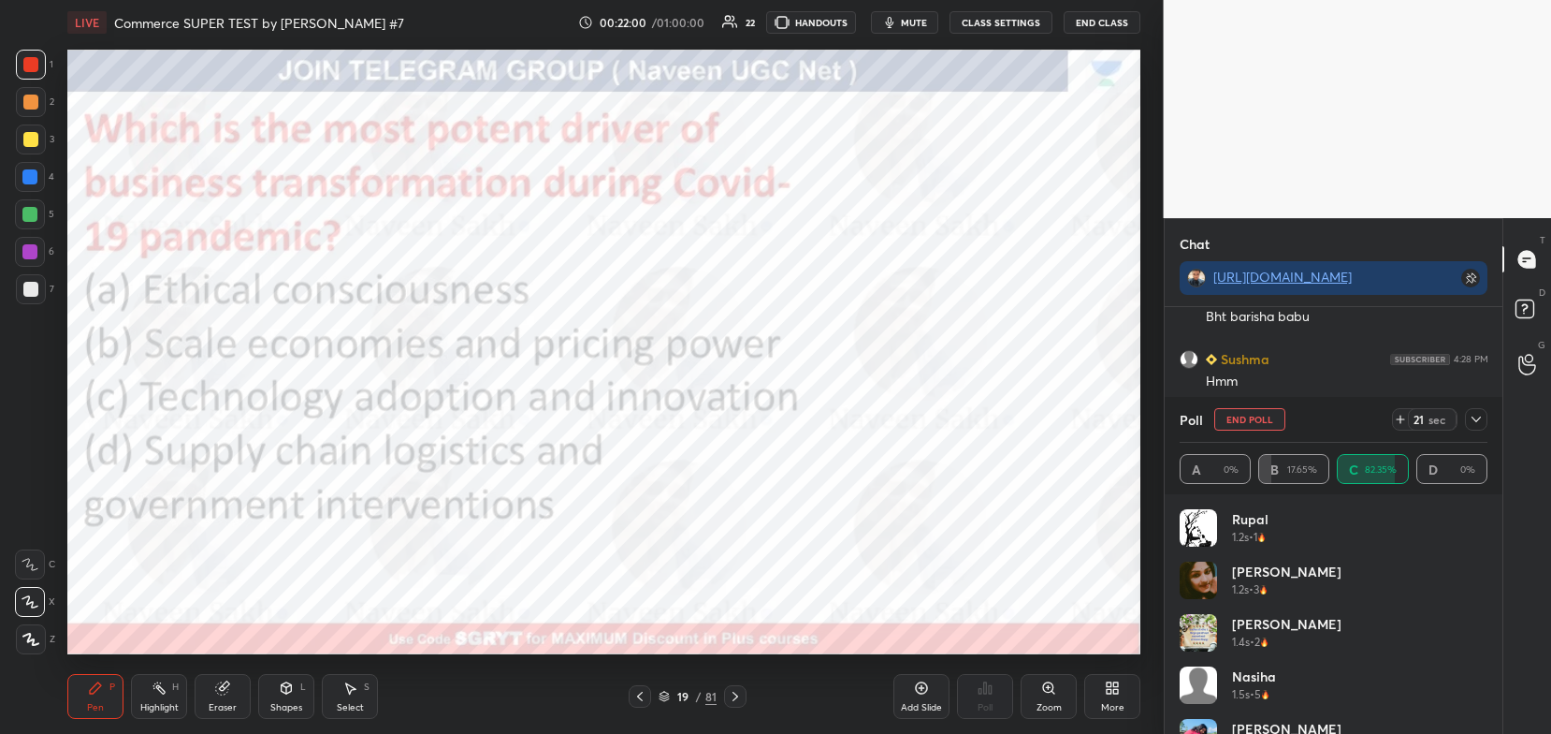
click at [1477, 422] on icon at bounding box center [1476, 419] width 9 height 6
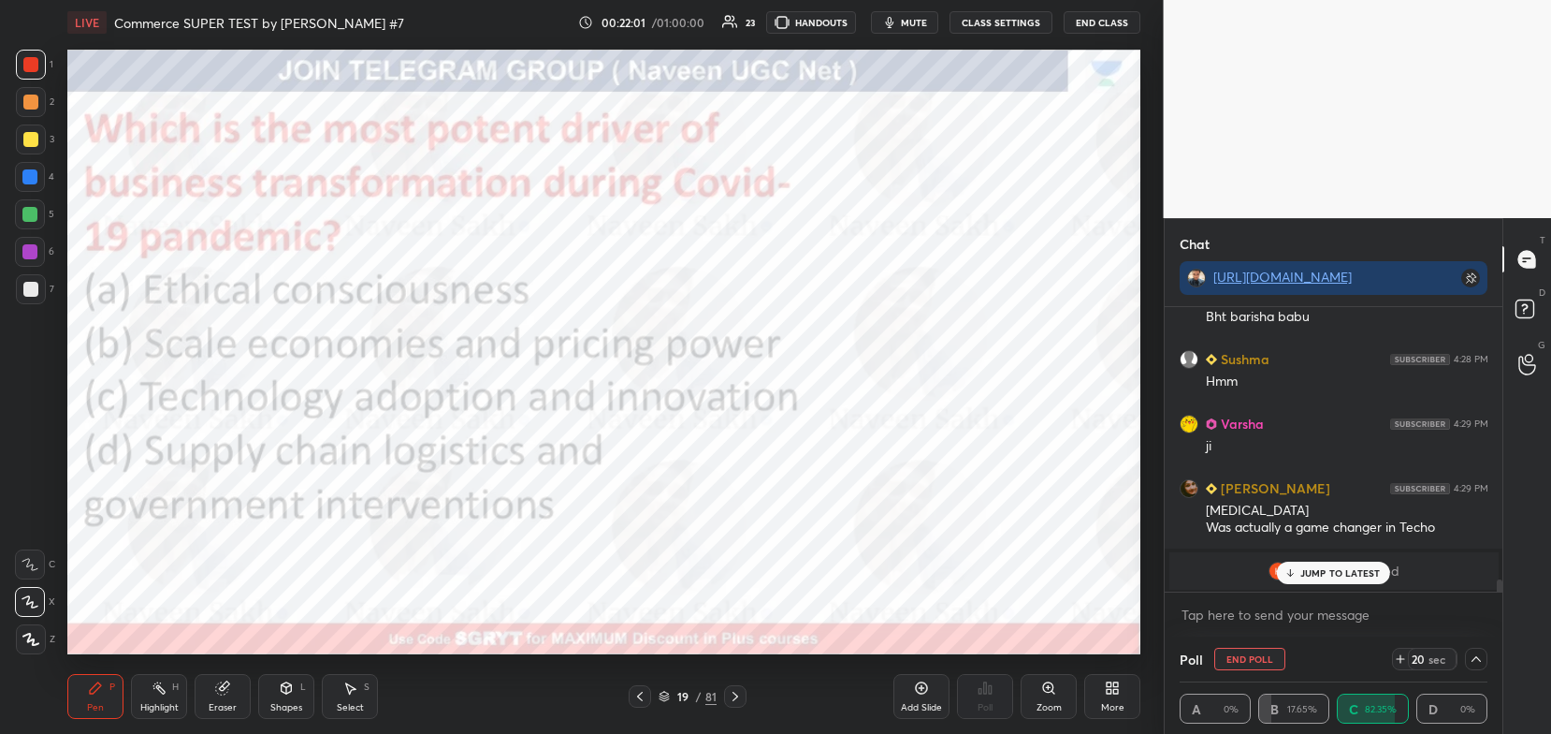
click at [1359, 571] on p "JUMP TO LATEST" at bounding box center [1341, 572] width 80 height 11
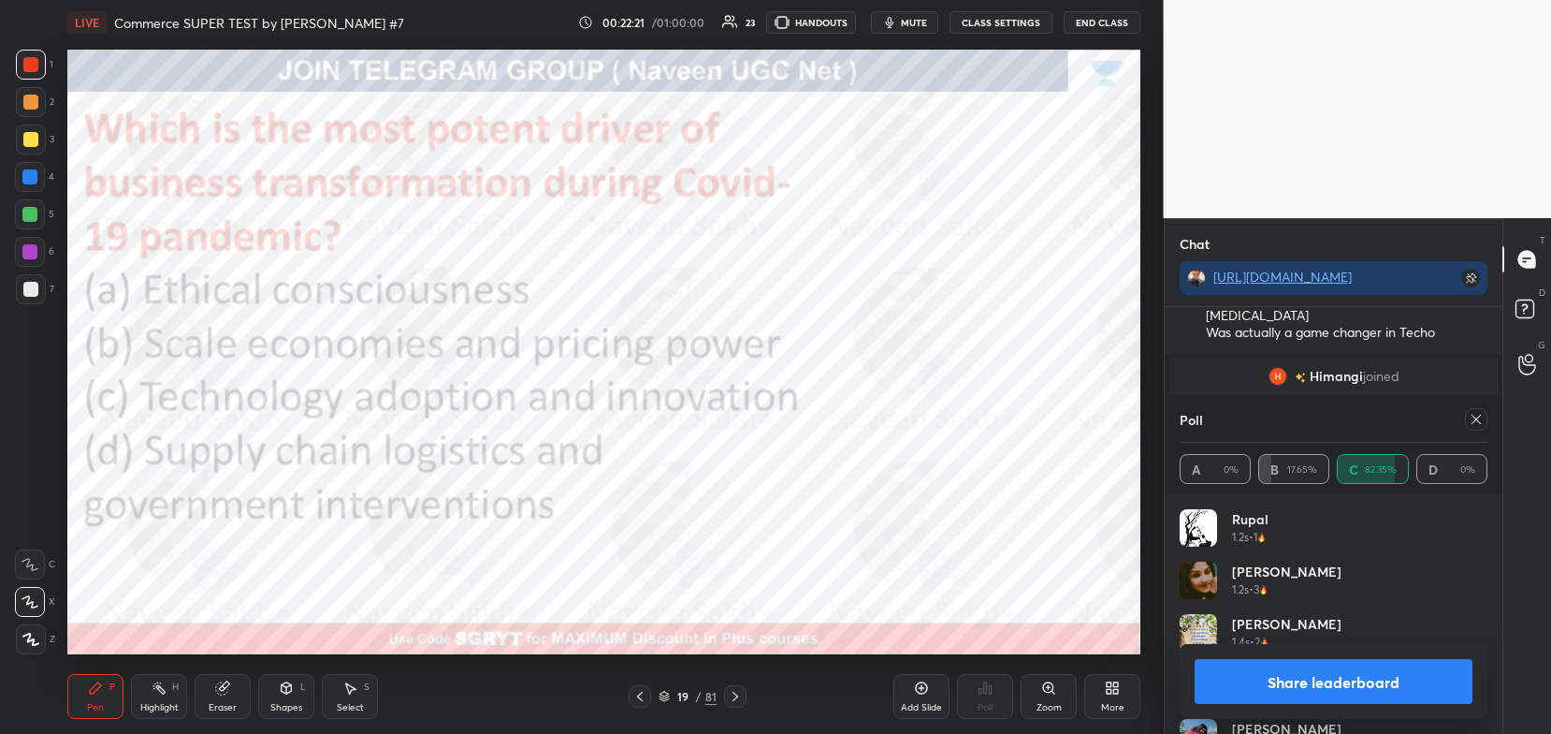
click at [1226, 673] on button "Share leaderboard" at bounding box center [1334, 681] width 279 height 45
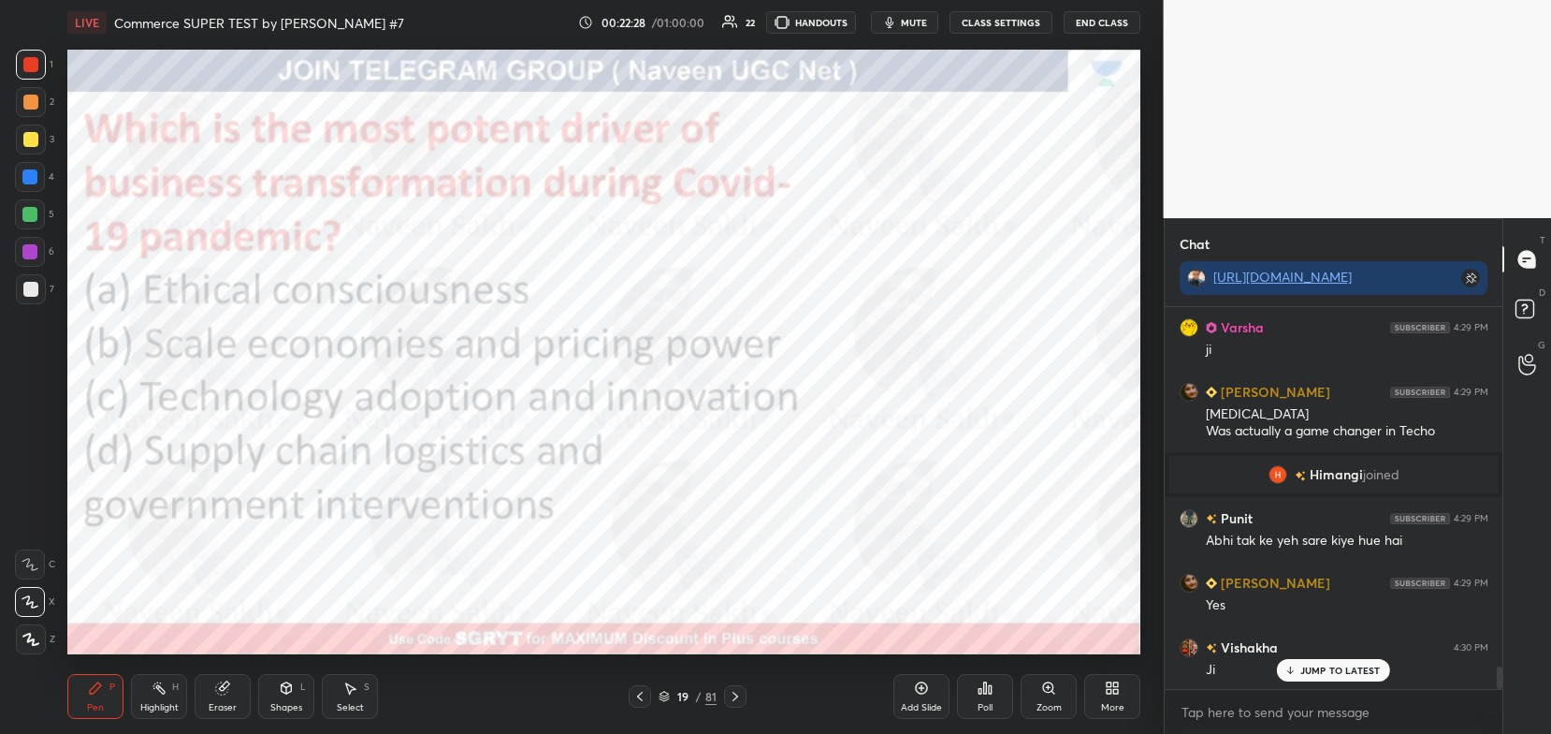
click at [665, 694] on icon at bounding box center [664, 695] width 11 height 11
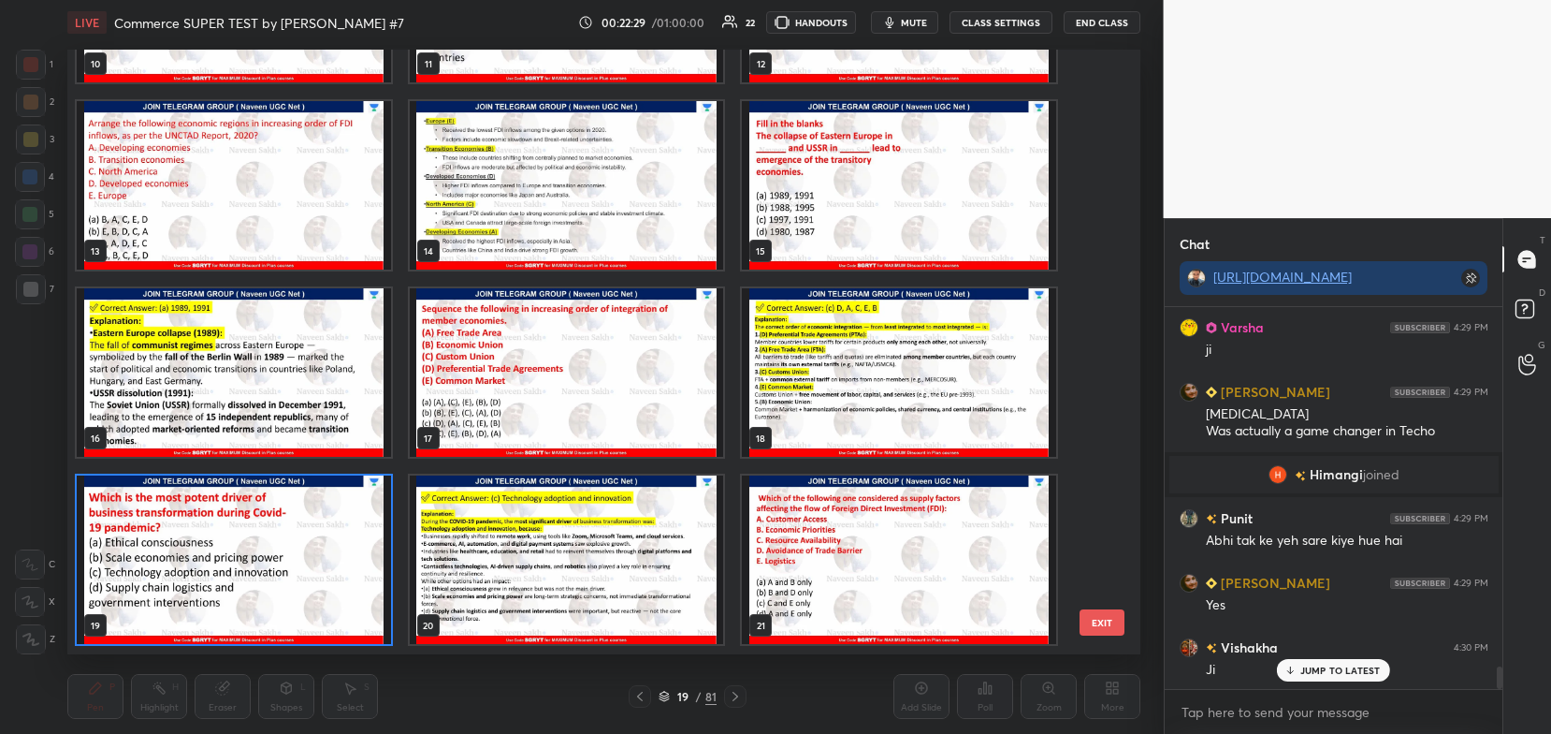
click at [617, 548] on img "grid" at bounding box center [567, 560] width 314 height 168
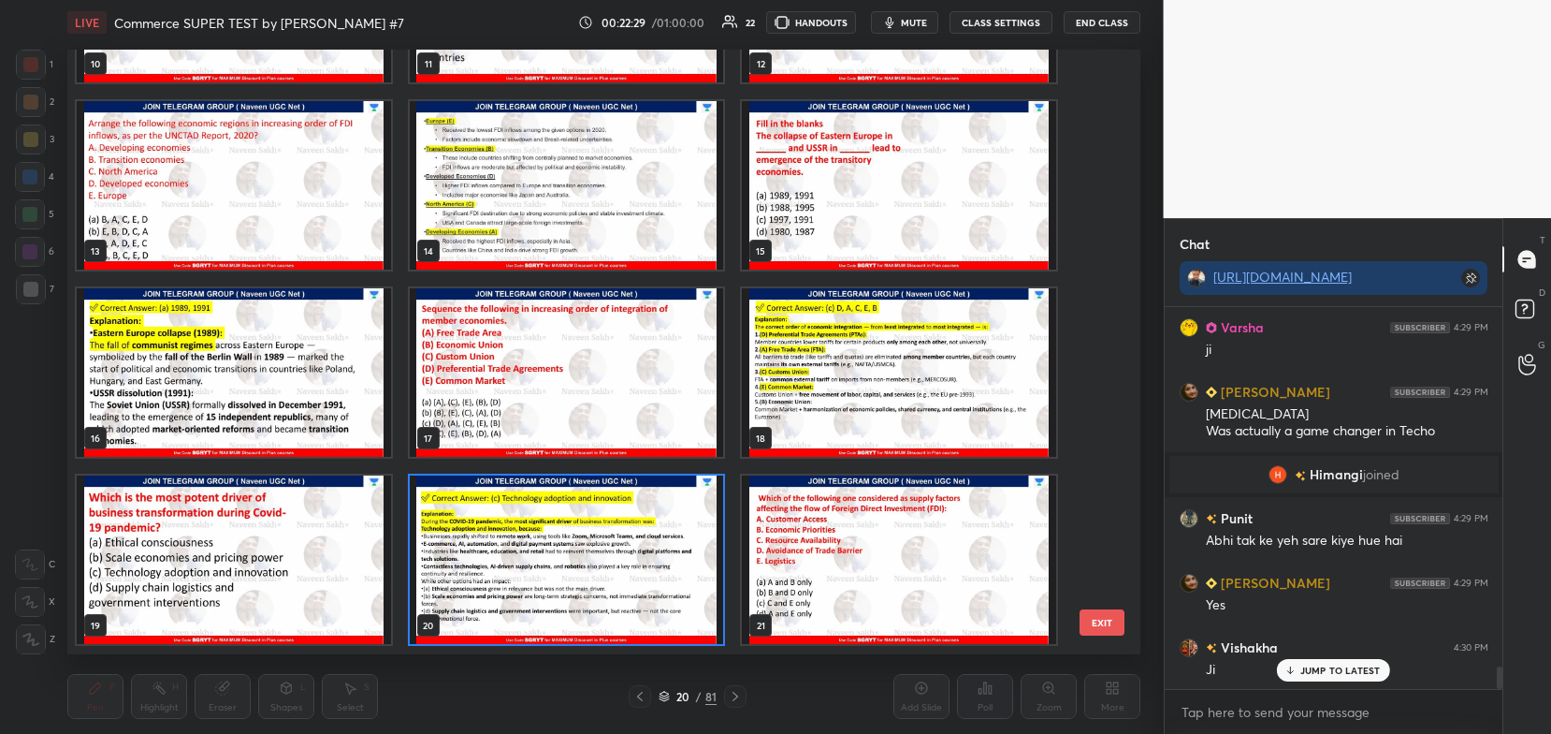
click at [624, 542] on img "grid" at bounding box center [567, 560] width 314 height 168
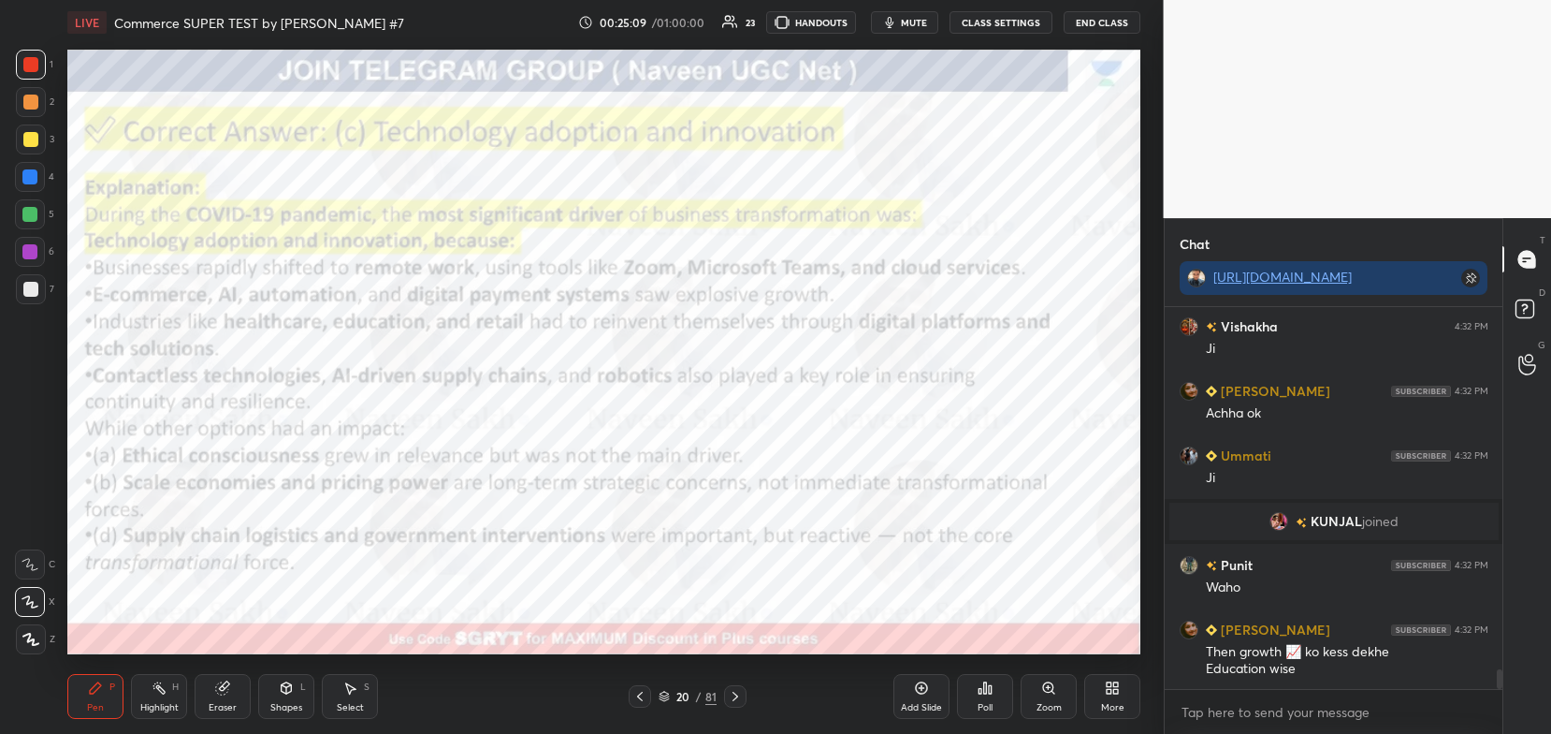
scroll to position [7078, 0]
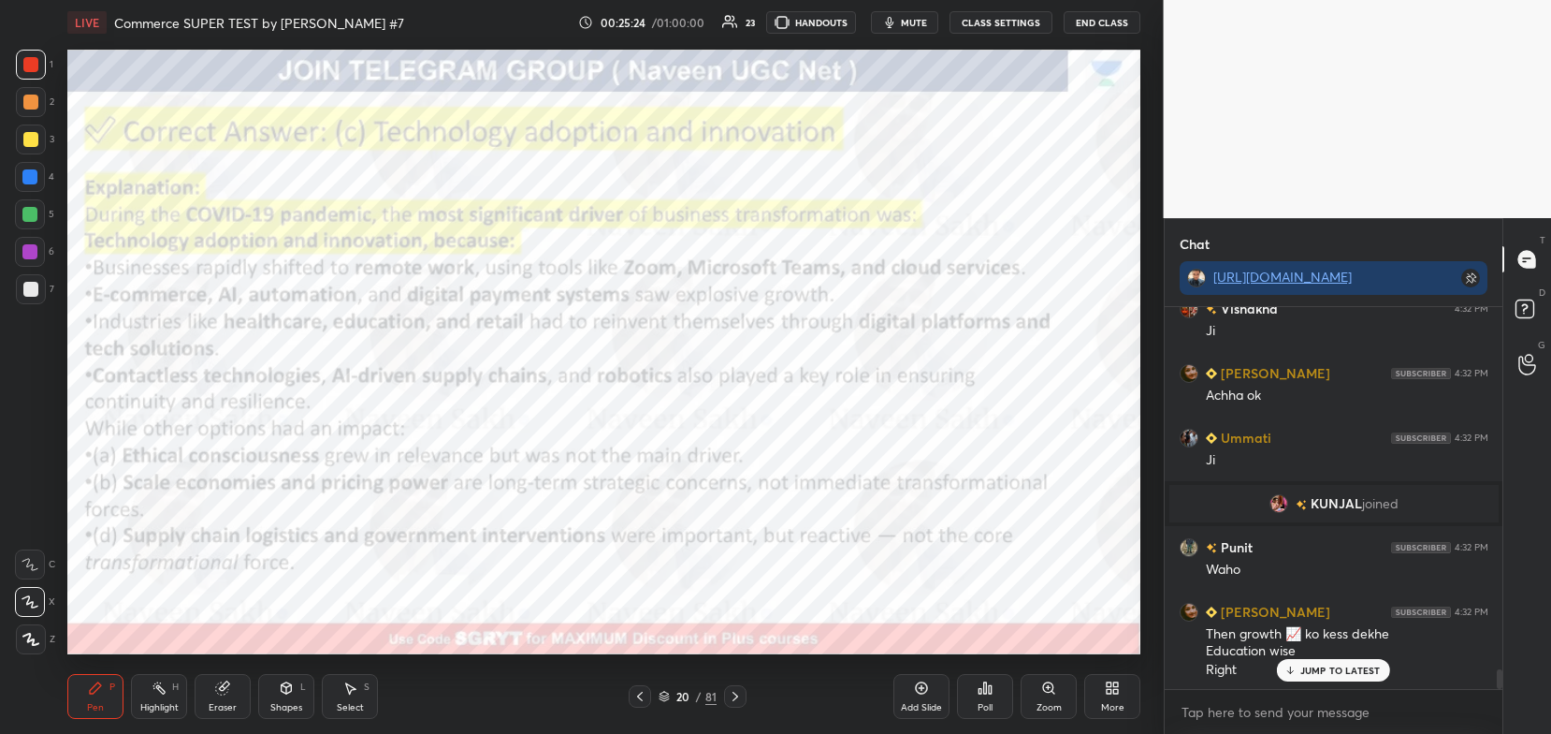
click at [729, 696] on icon at bounding box center [735, 696] width 15 height 15
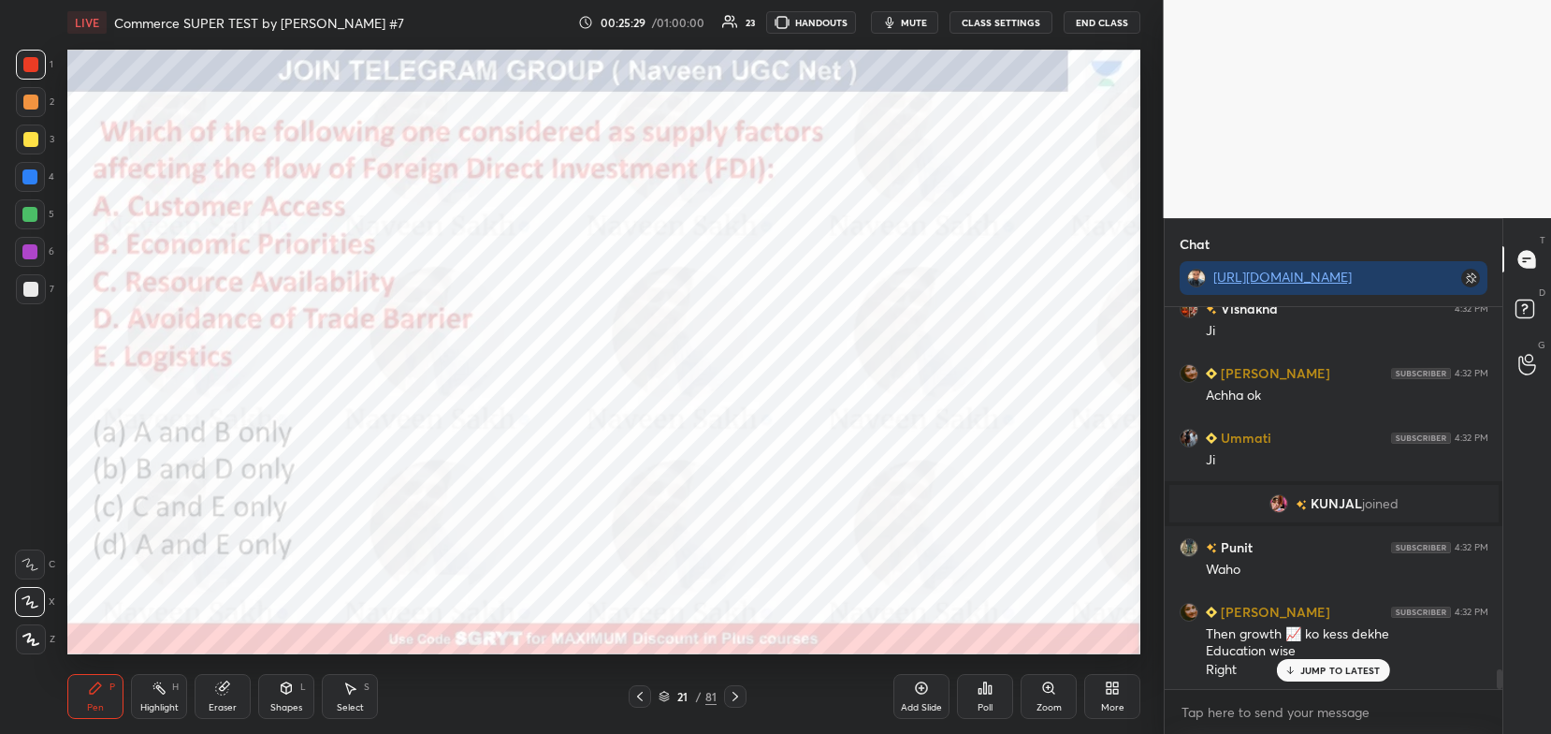
click at [663, 691] on icon at bounding box center [664, 695] width 11 height 11
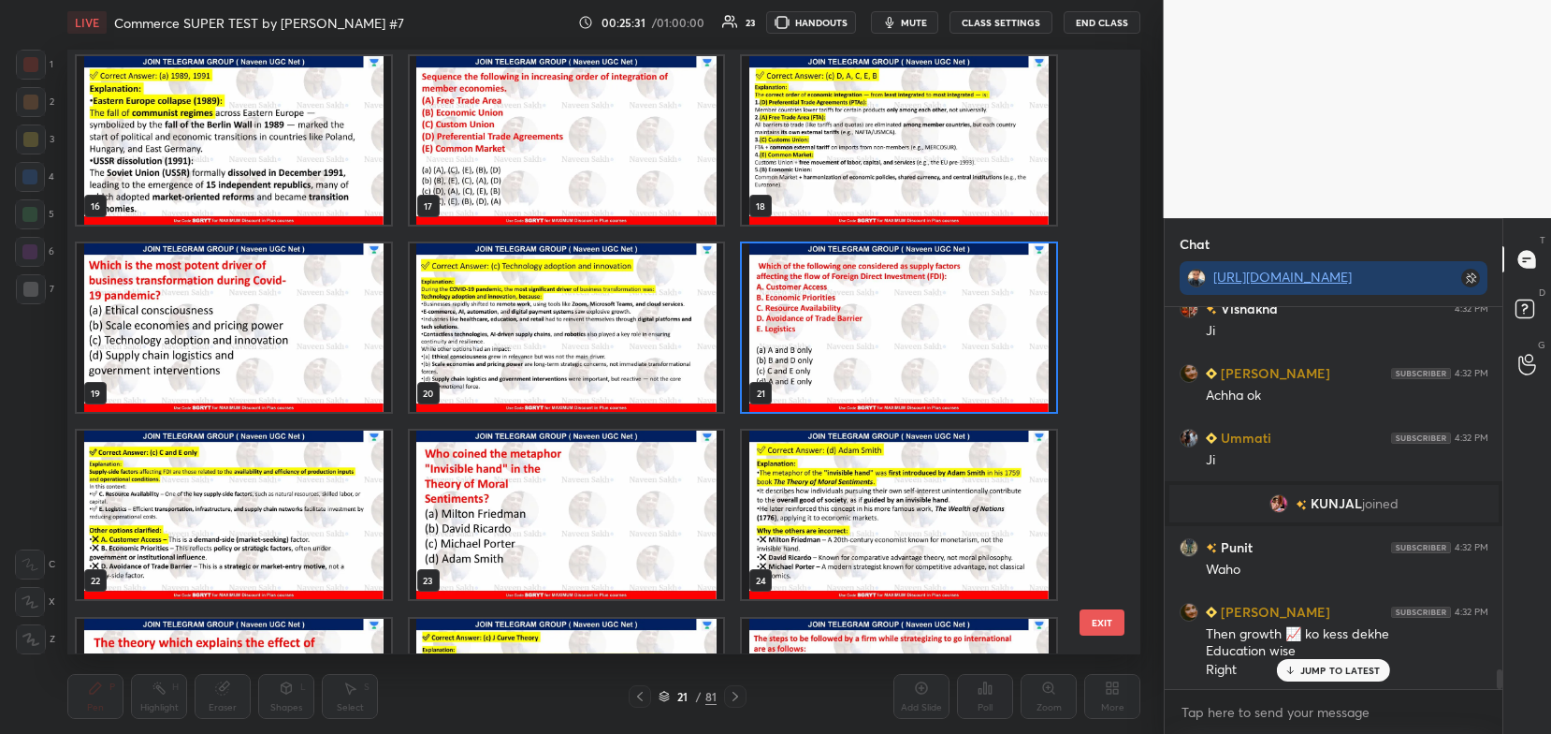
scroll to position [926, 0]
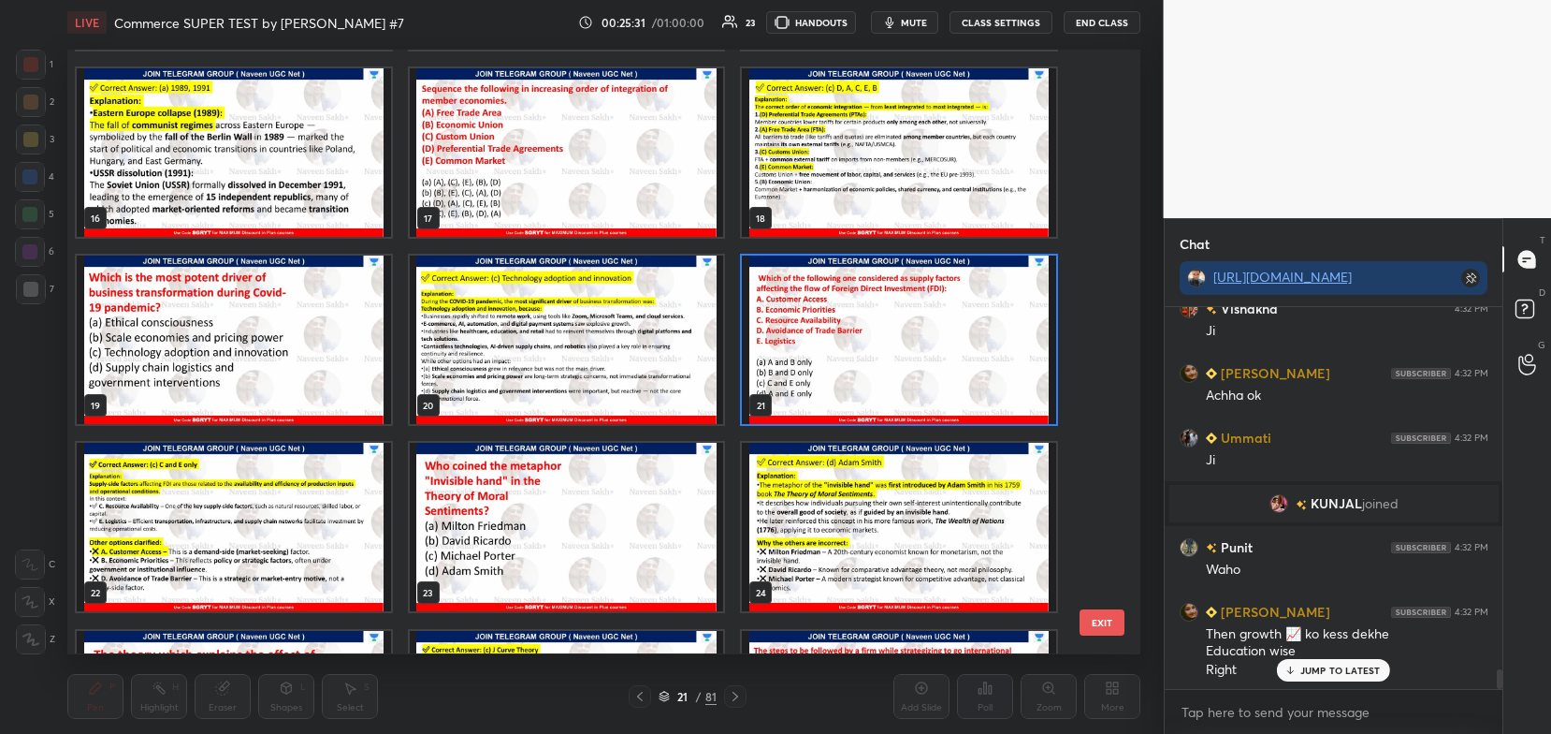
click at [865, 328] on img "grid" at bounding box center [899, 340] width 314 height 168
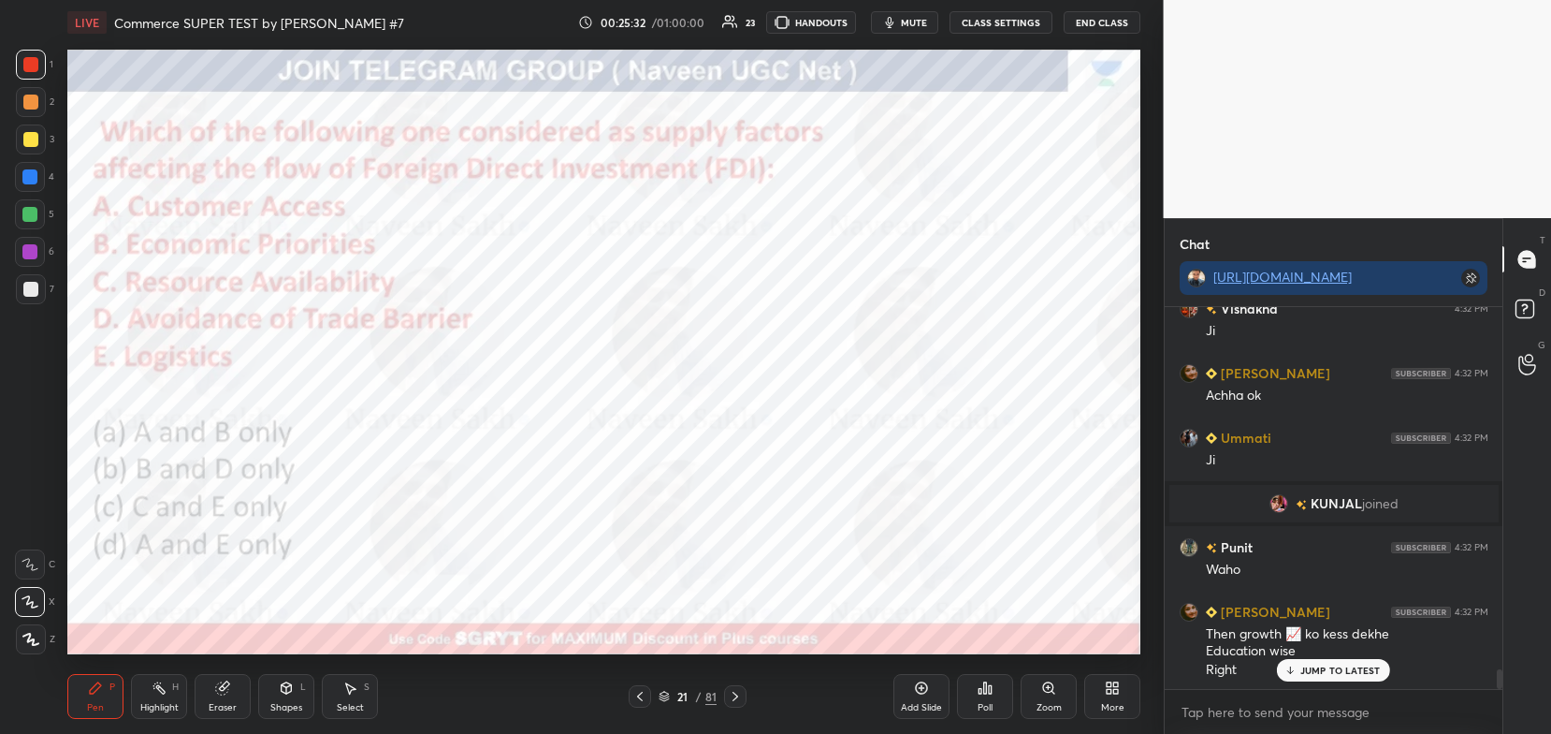
click at [873, 331] on img "grid" at bounding box center [899, 340] width 314 height 168
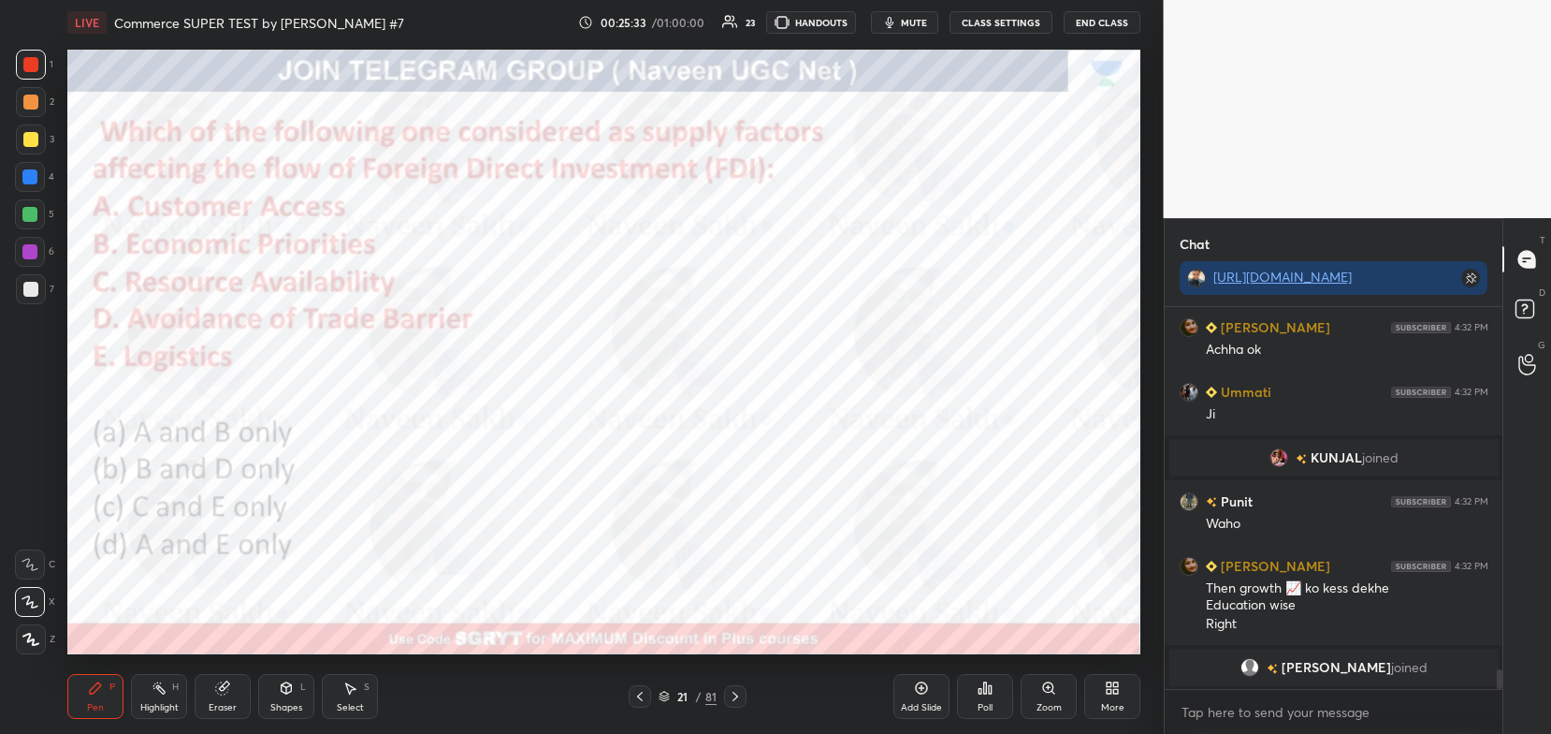
click at [983, 689] on icon at bounding box center [985, 687] width 15 height 15
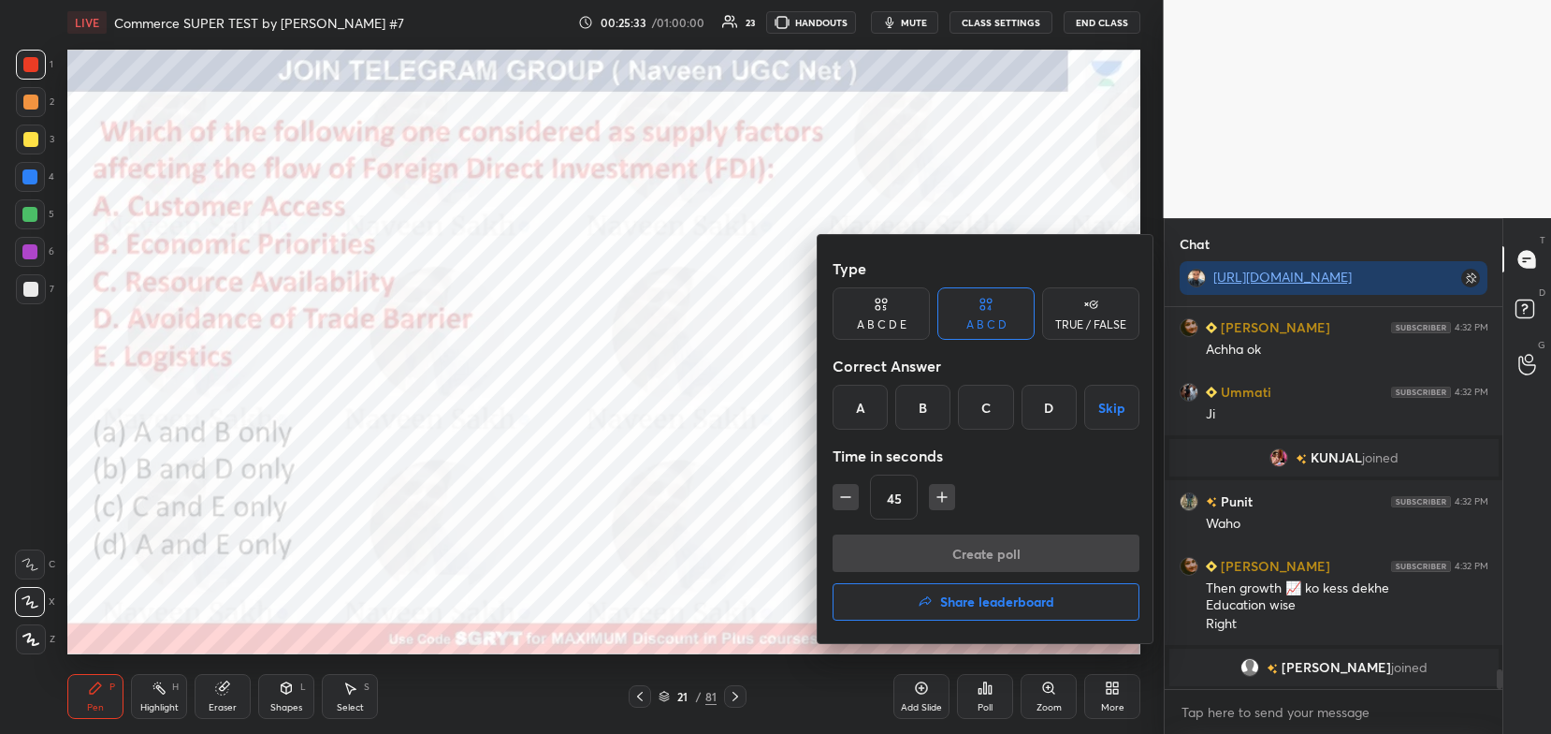
click at [983, 417] on div "C" at bounding box center [985, 407] width 55 height 45
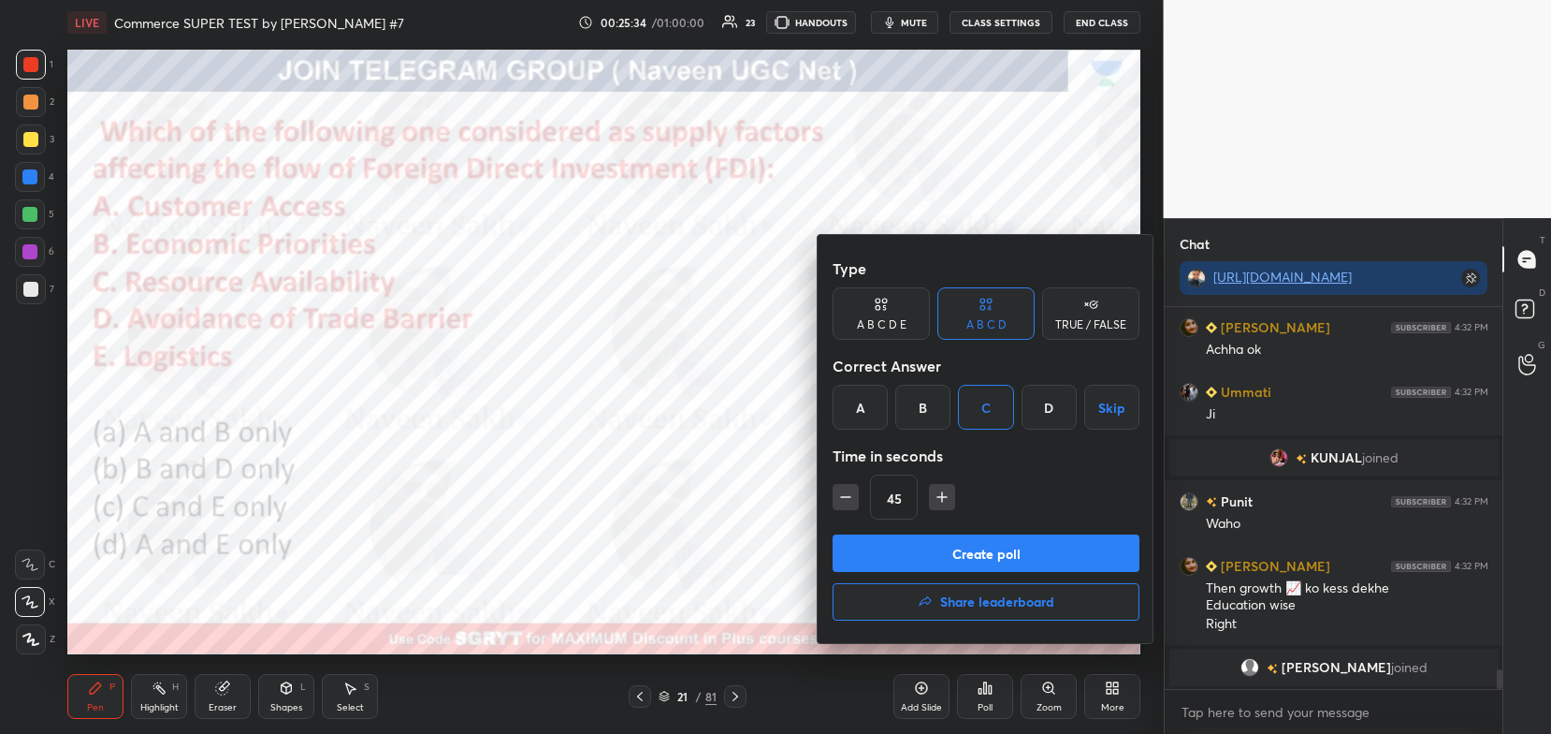
click at [968, 550] on button "Create poll" at bounding box center [986, 552] width 307 height 37
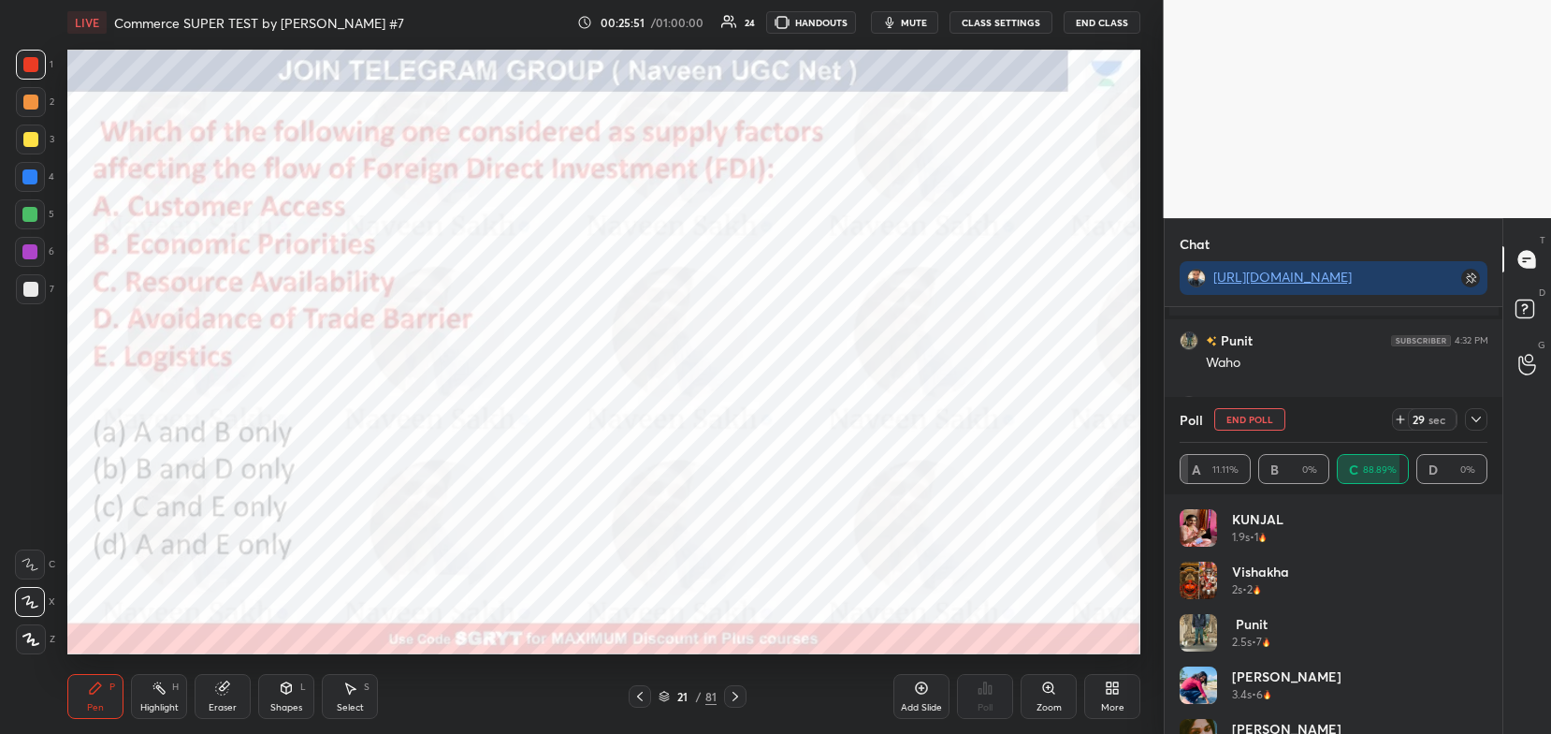
scroll to position [7349, 0]
click at [1474, 424] on icon at bounding box center [1476, 419] width 15 height 15
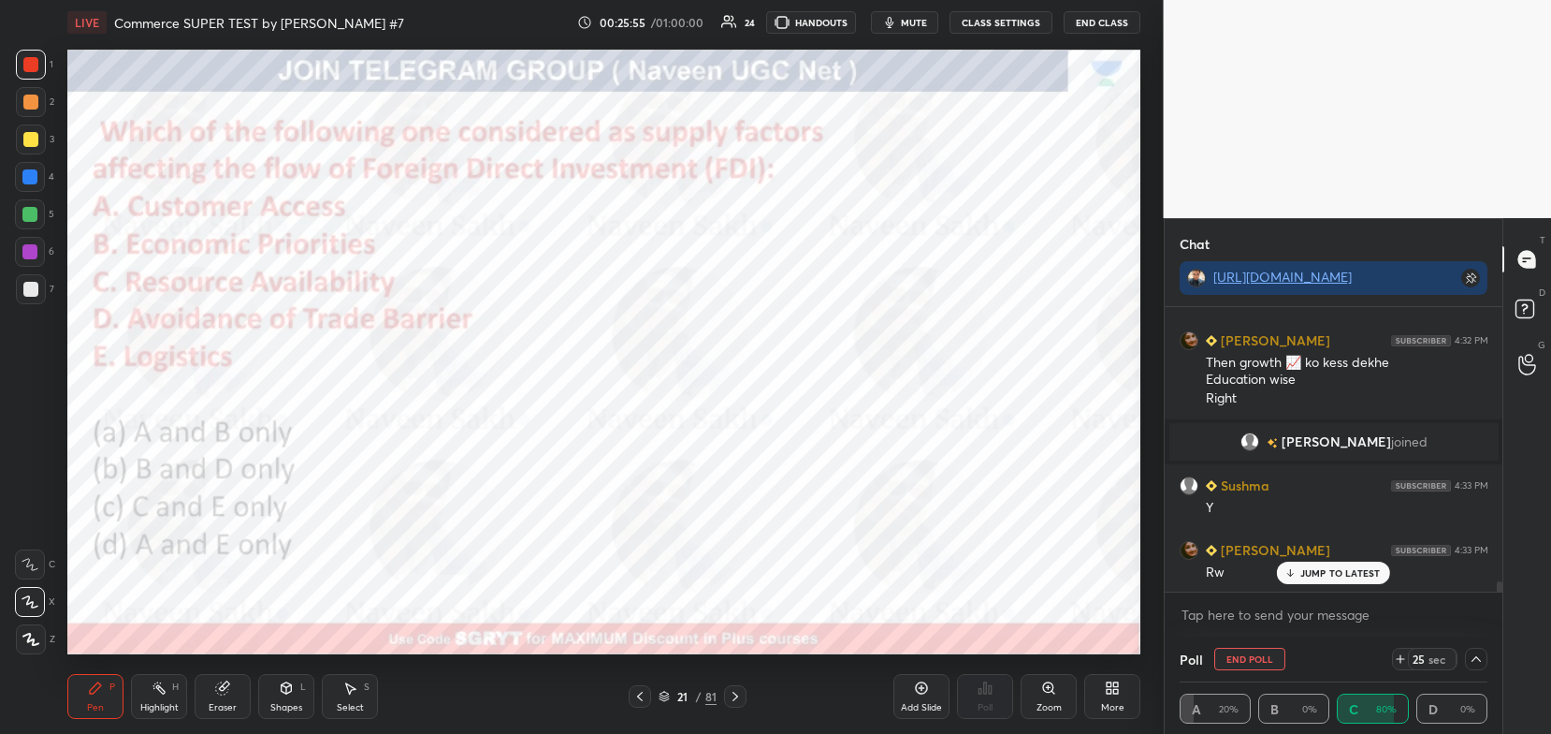
scroll to position [0, 0]
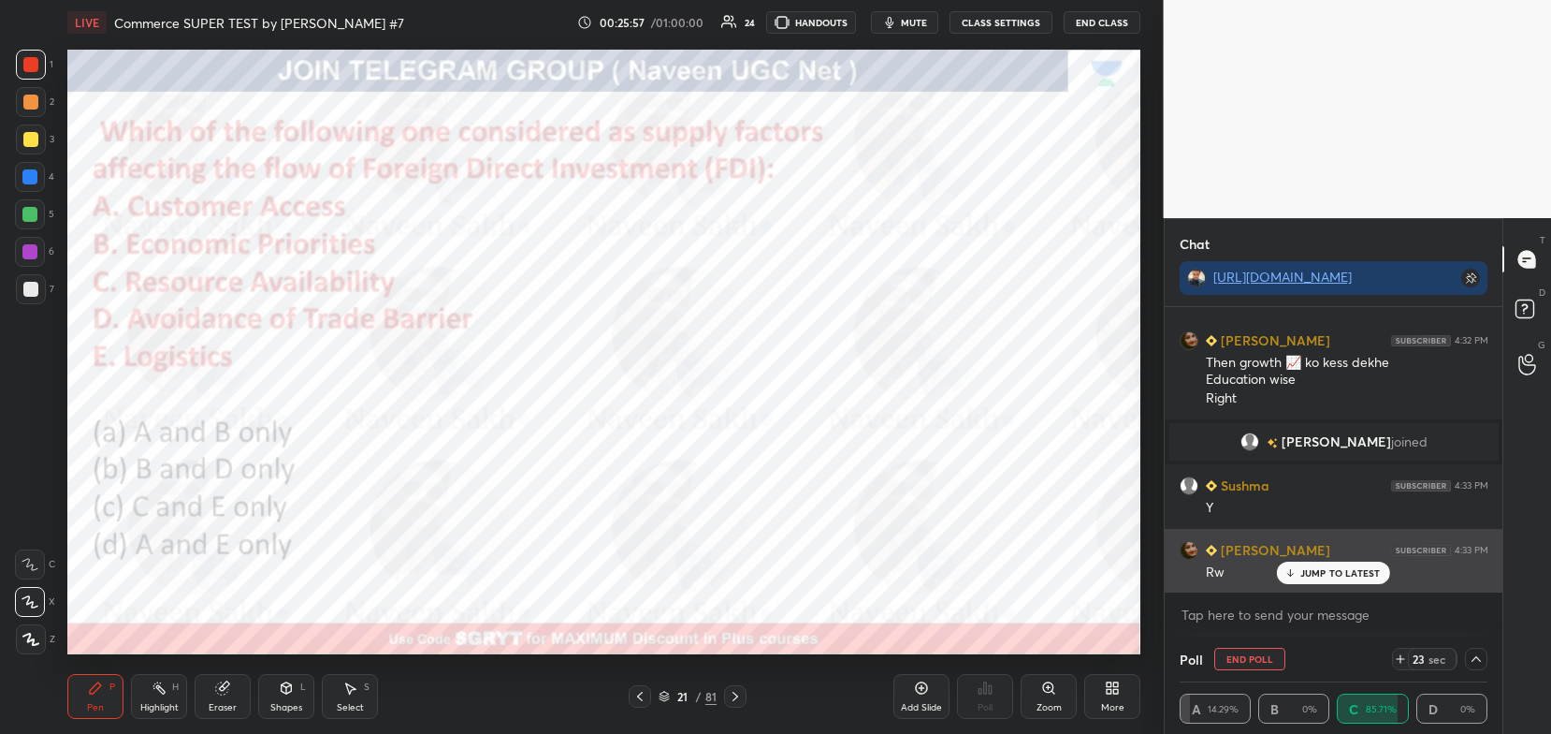
click at [1333, 574] on p "JUMP TO LATEST" at bounding box center [1341, 572] width 80 height 11
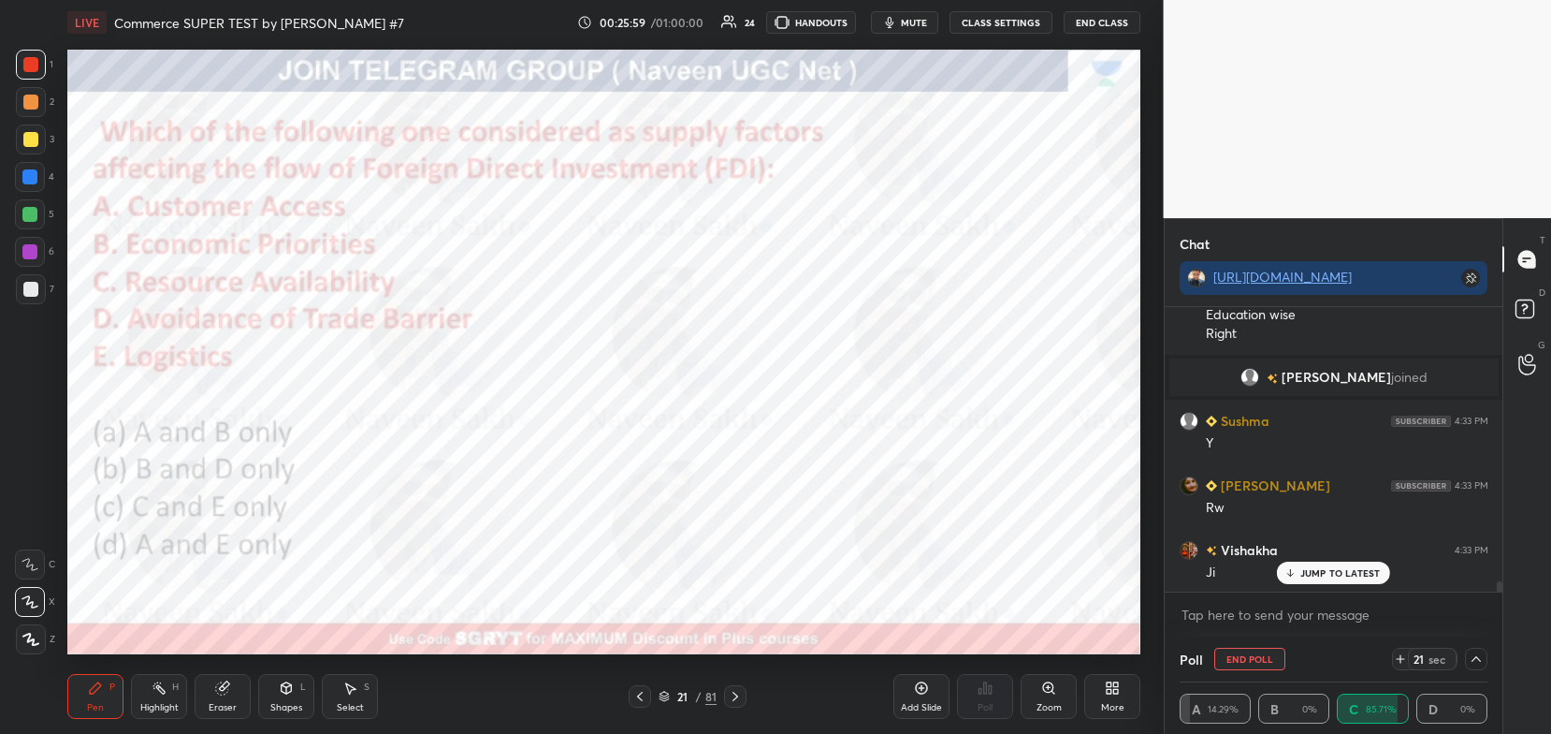
scroll to position [7478, 0]
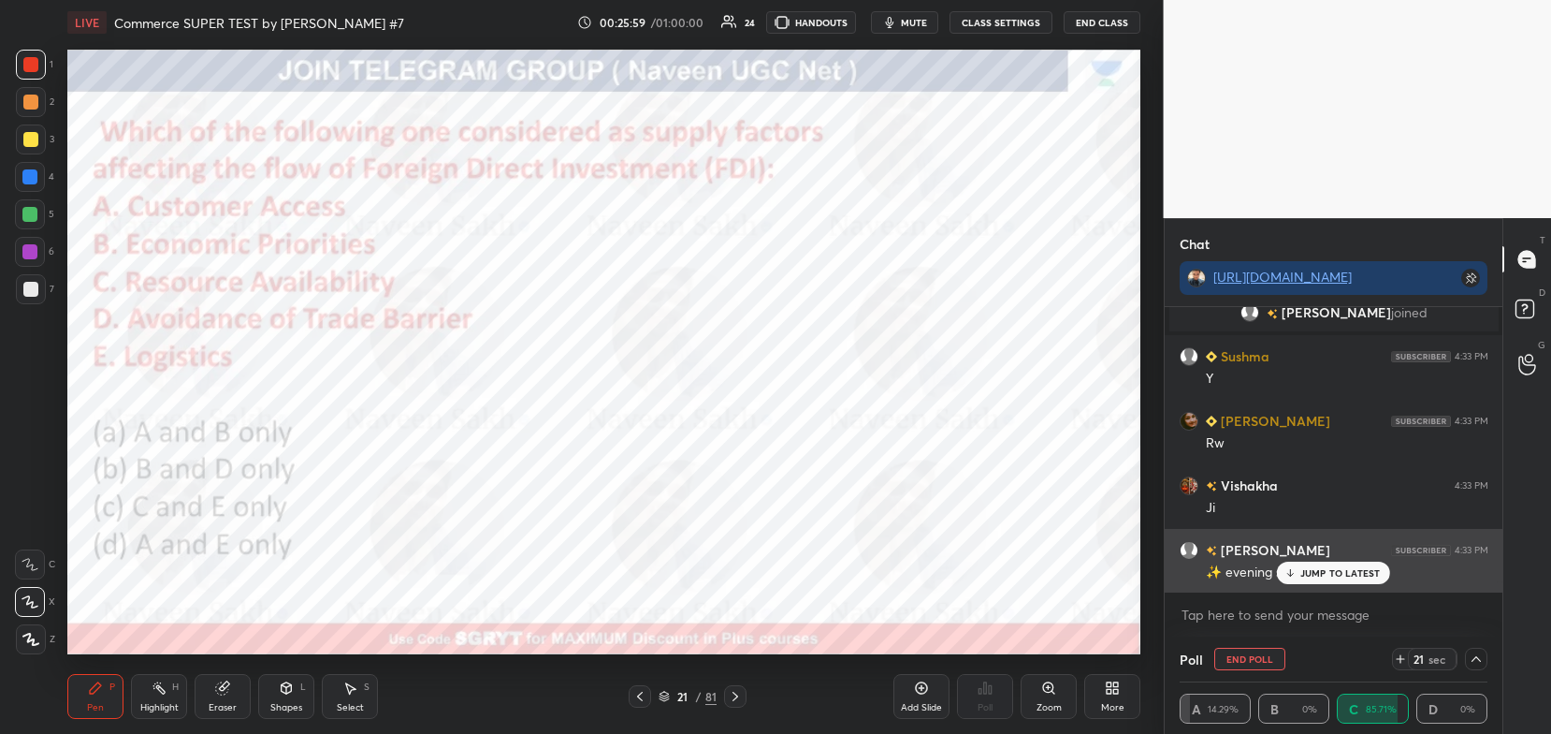
click at [1333, 570] on p "JUMP TO LATEST" at bounding box center [1341, 572] width 80 height 11
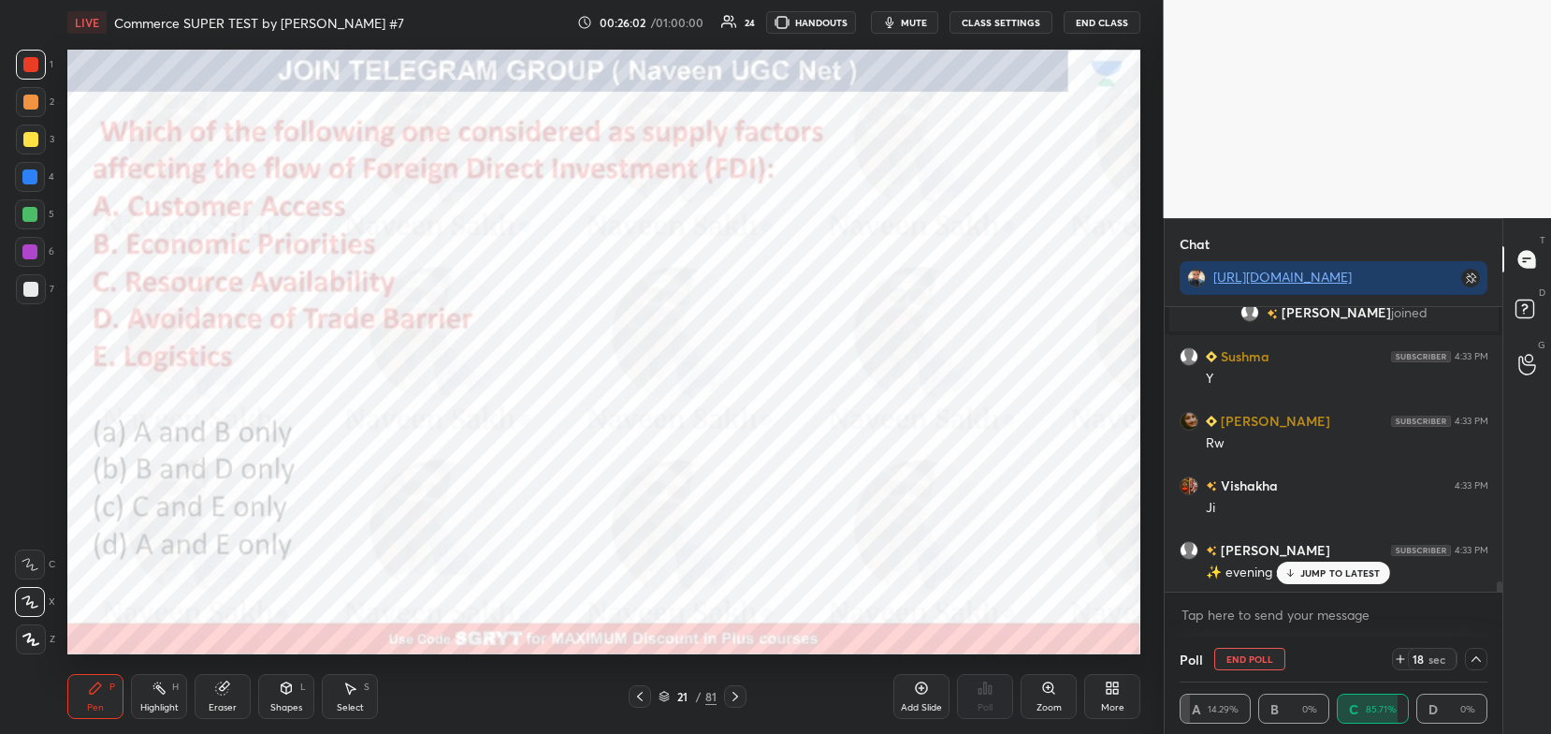
scroll to position [7543, 0]
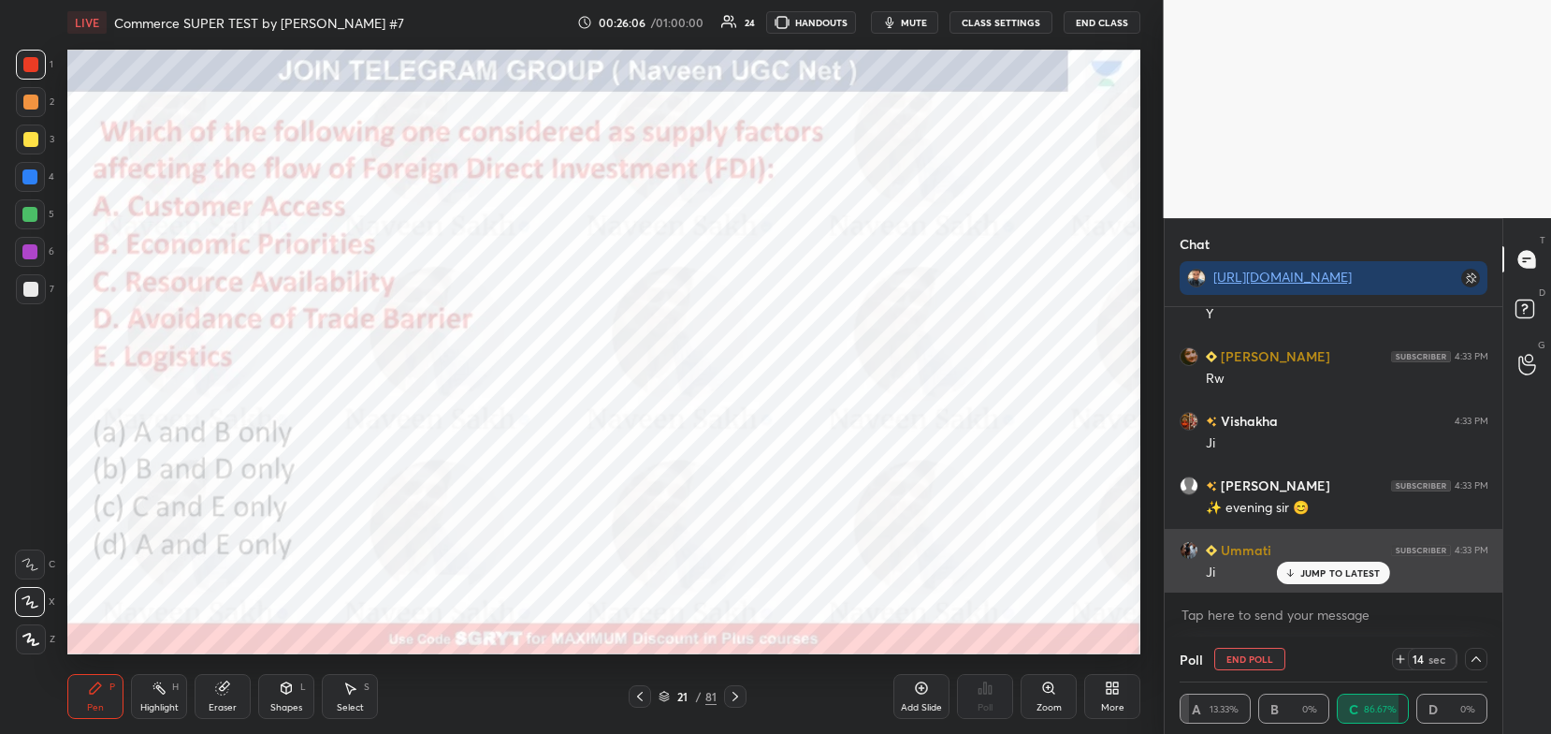
click at [1312, 572] on p "JUMP TO LATEST" at bounding box center [1341, 572] width 80 height 11
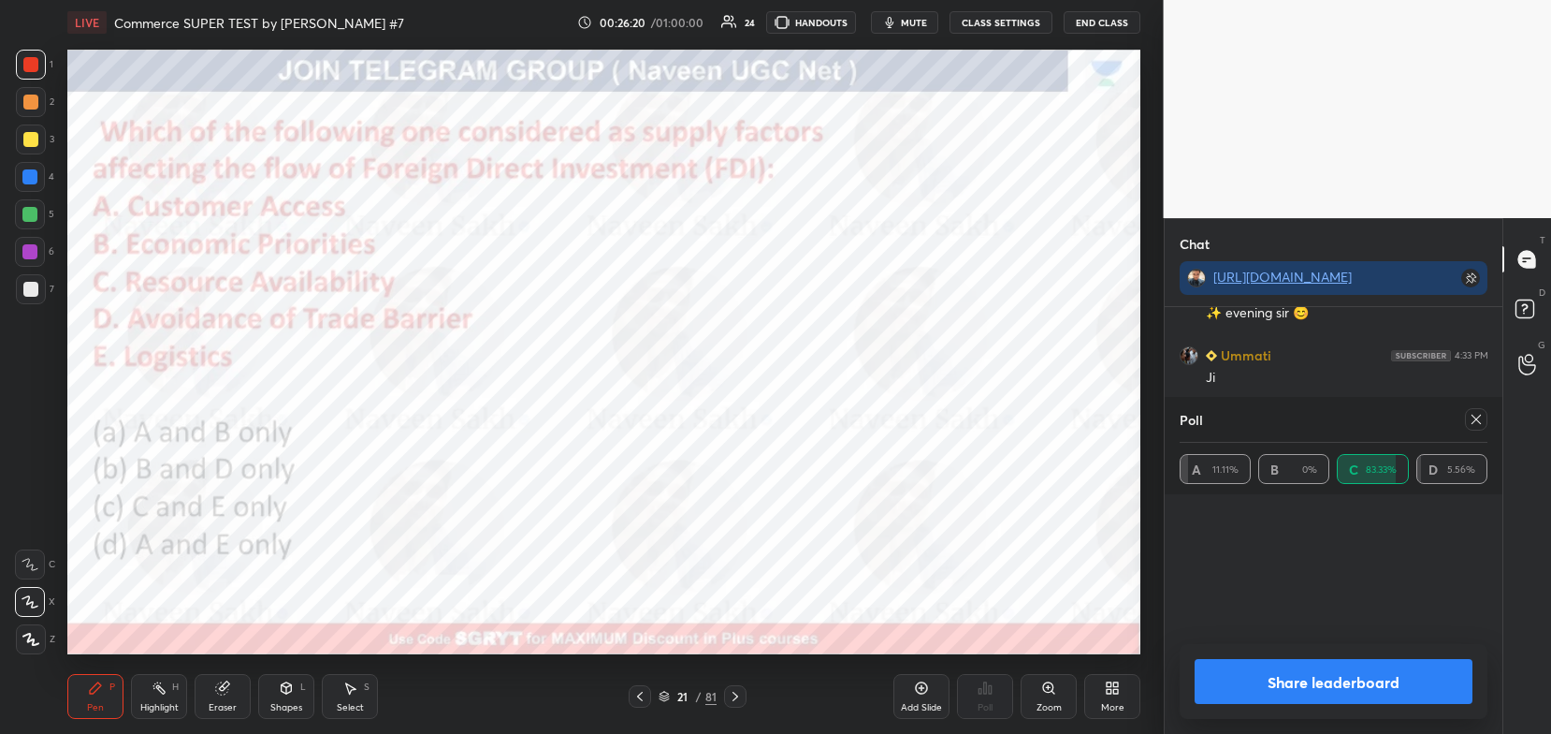
scroll to position [144, 303]
click at [734, 701] on icon at bounding box center [736, 695] width 6 height 9
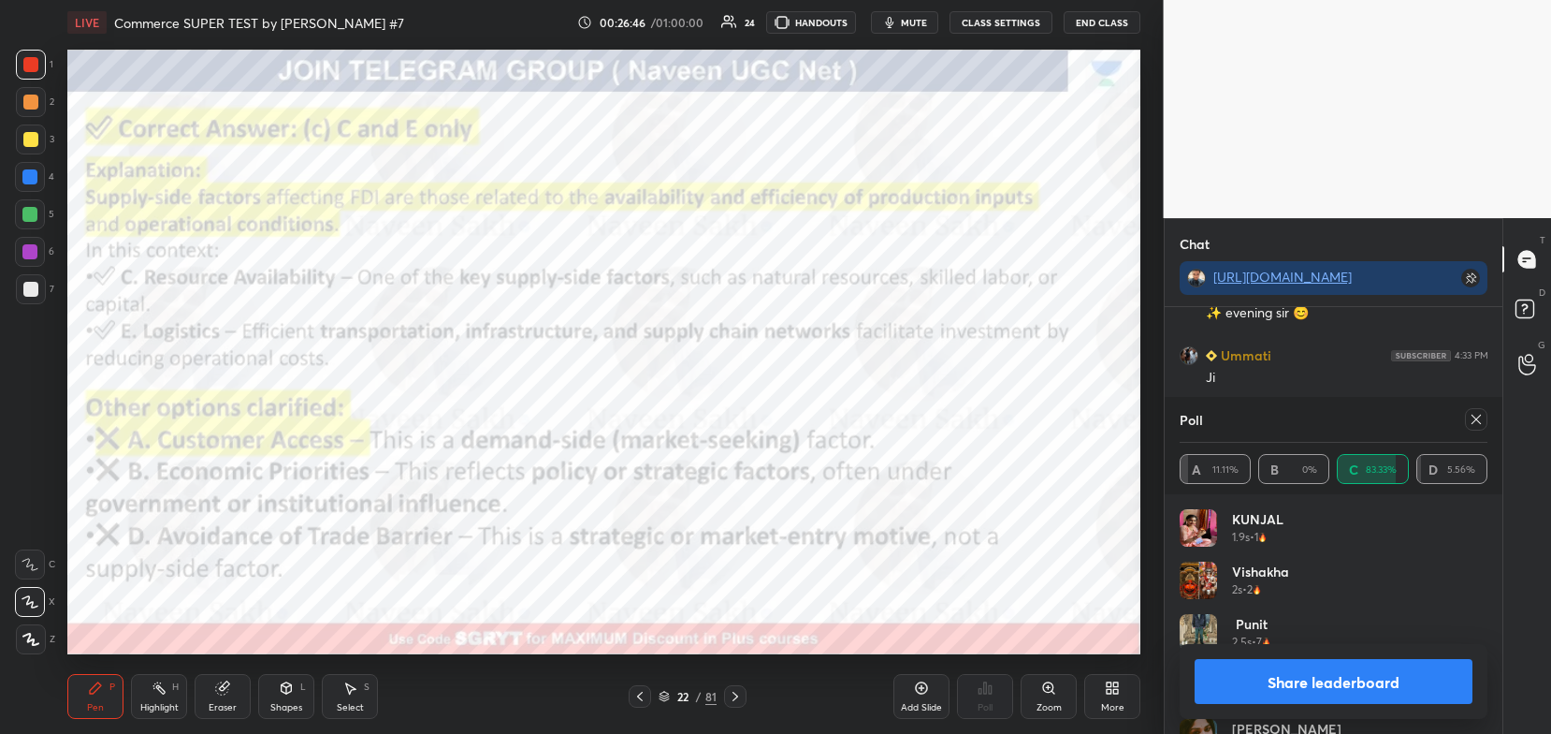
scroll to position [7802, 0]
click at [1271, 666] on button "Share leaderboard" at bounding box center [1334, 681] width 279 height 45
type textarea "x"
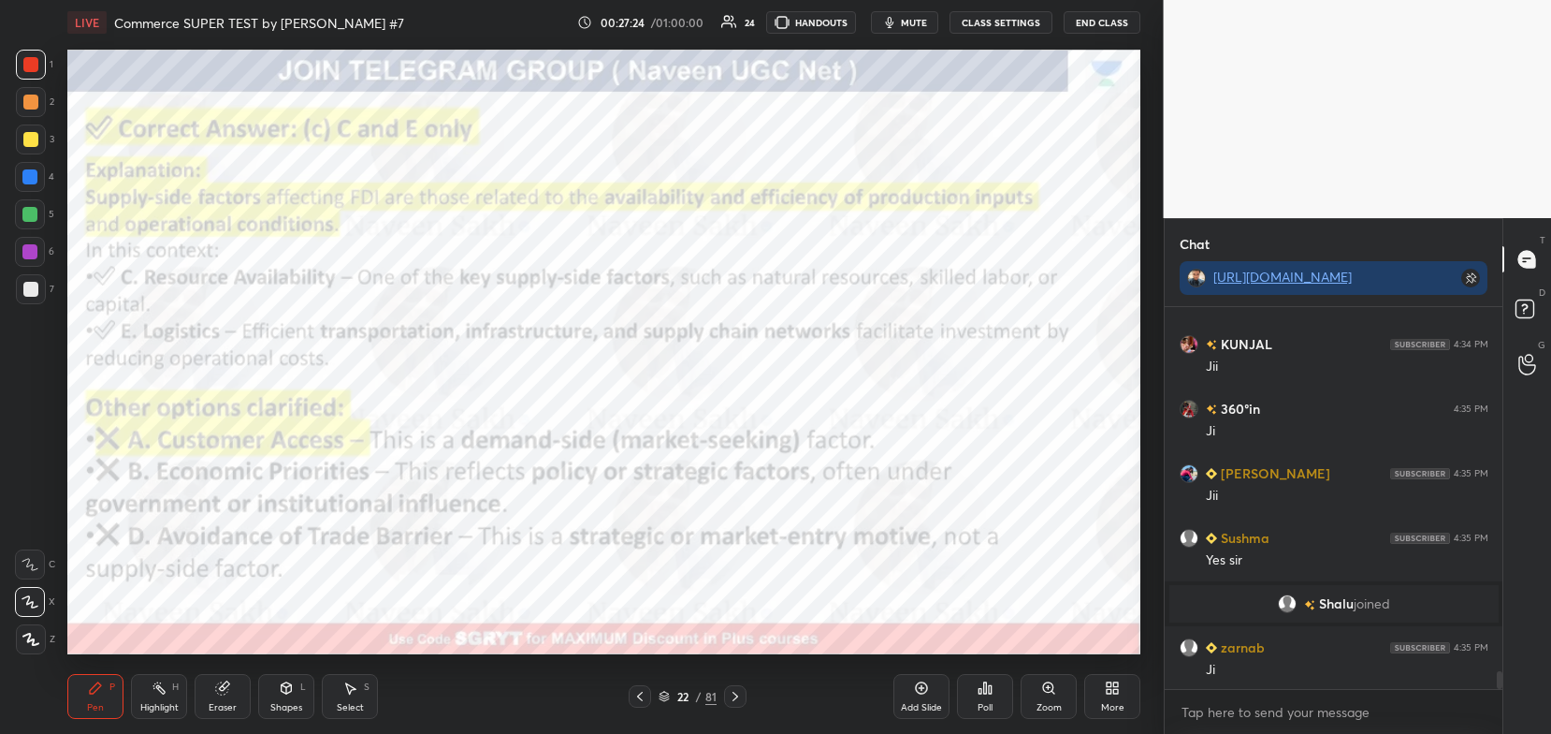
scroll to position [7980, 0]
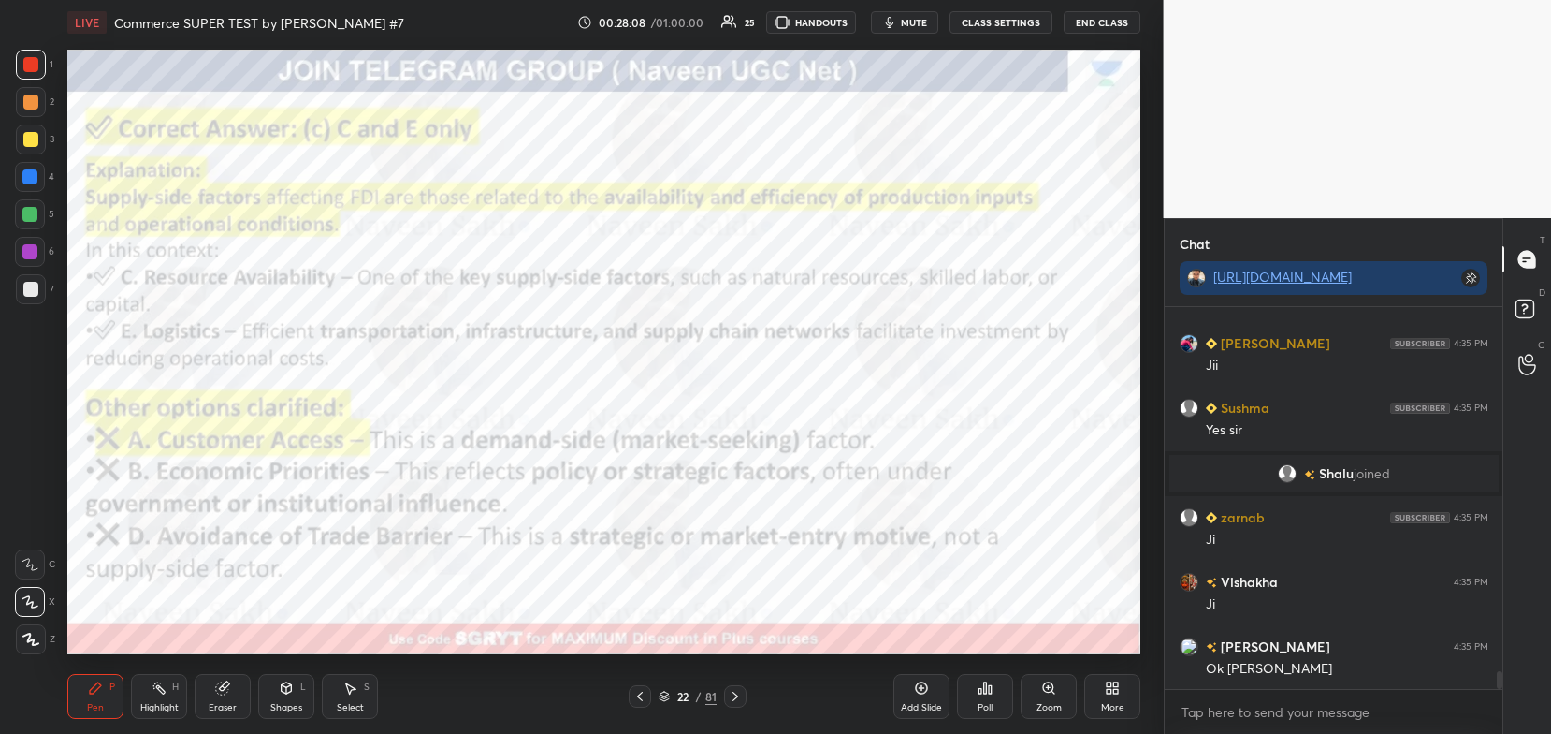
click at [734, 701] on icon at bounding box center [736, 695] width 6 height 9
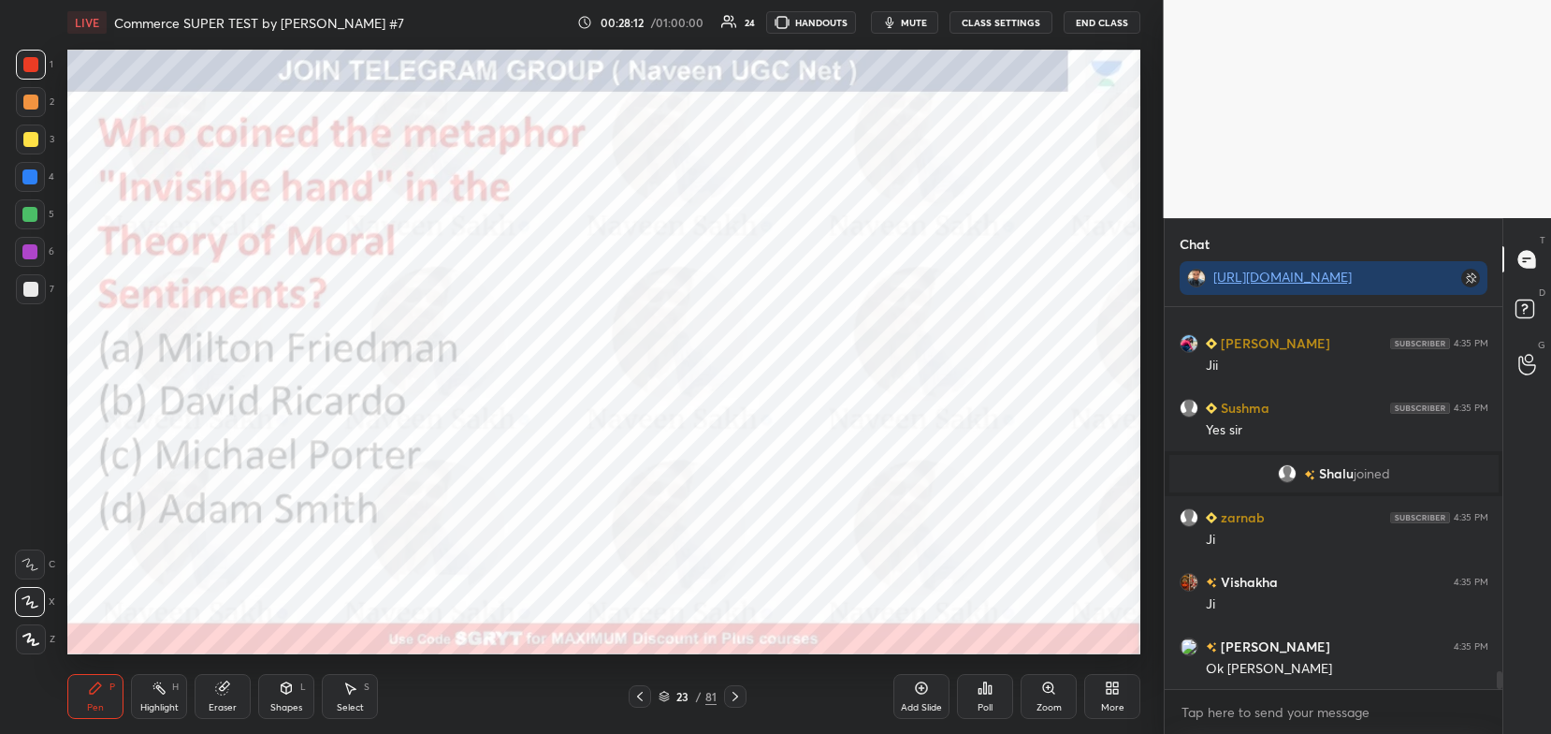
click at [663, 695] on icon at bounding box center [664, 695] width 11 height 11
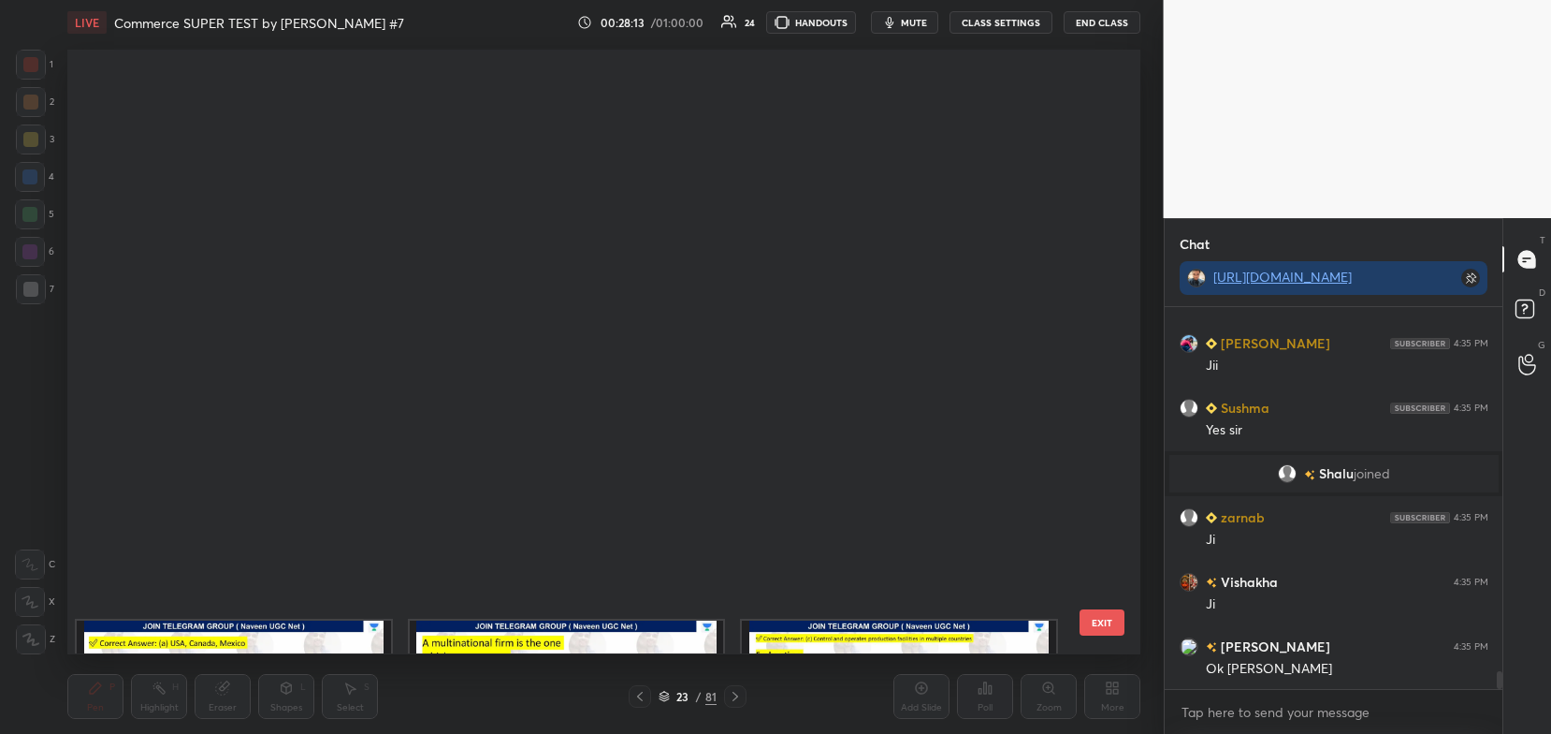
scroll to position [599, 1064]
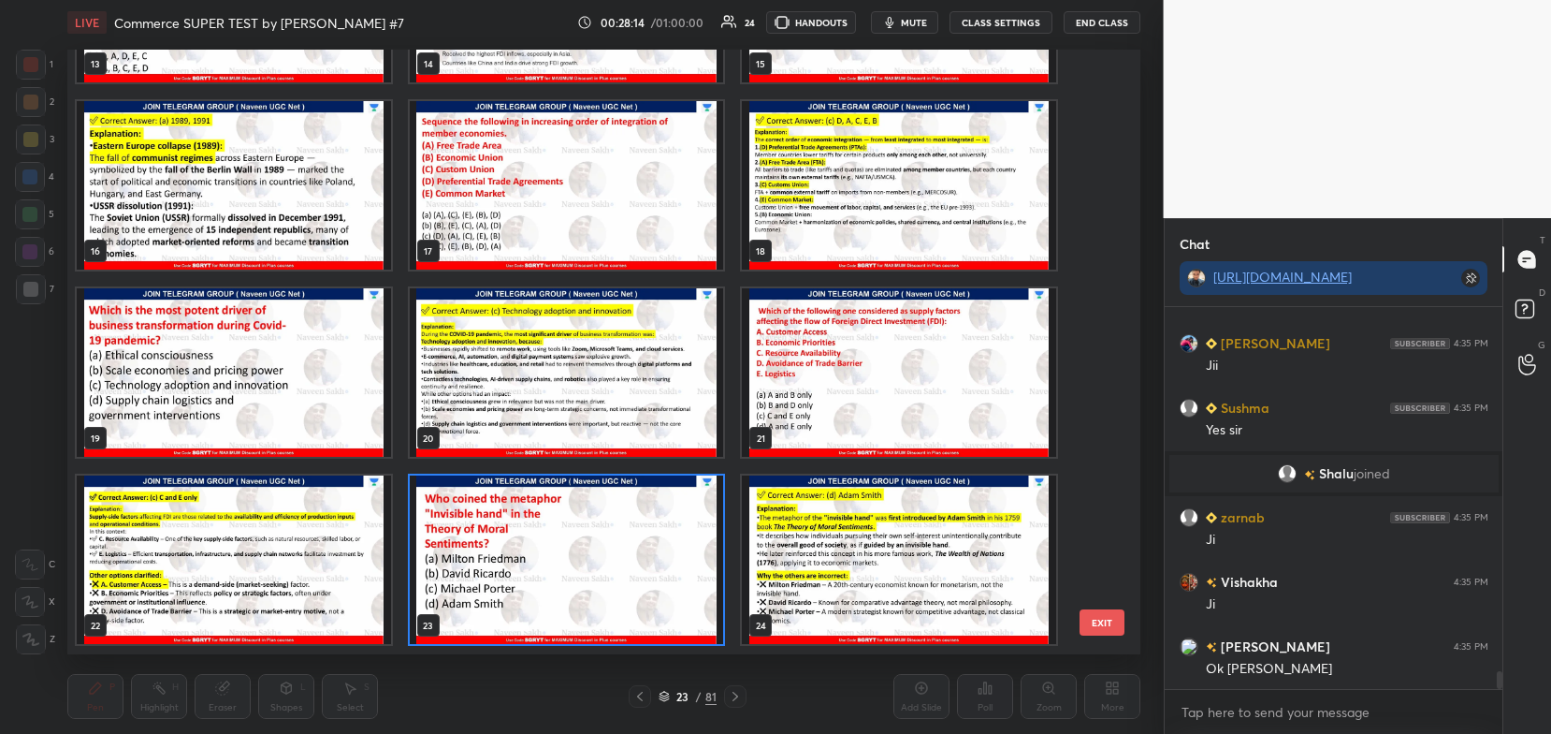
click at [708, 563] on img "grid" at bounding box center [567, 560] width 314 height 168
click at [707, 577] on img "grid" at bounding box center [567, 560] width 314 height 168
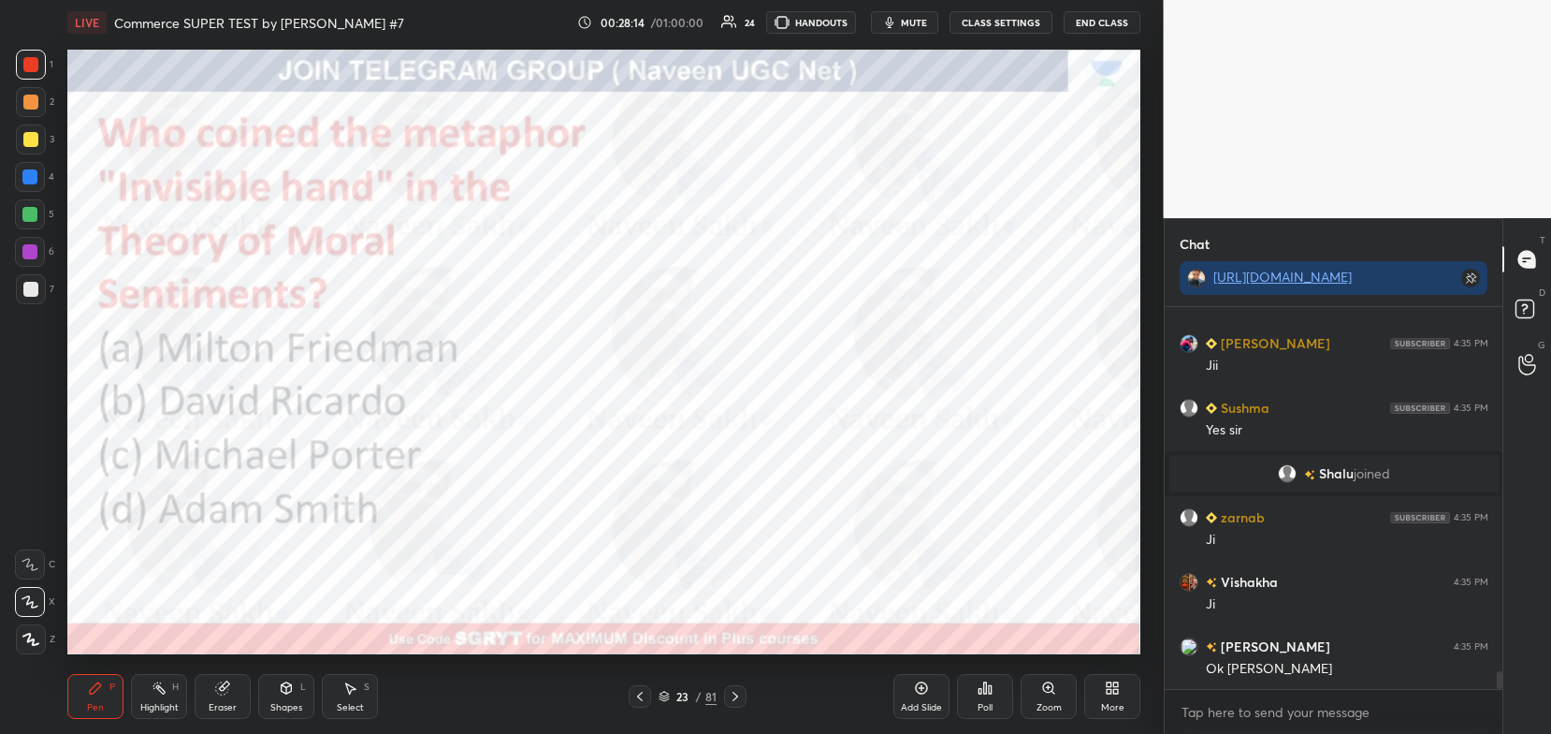
scroll to position [0, 0]
click at [995, 693] on div "Poll" at bounding box center [985, 696] width 56 height 45
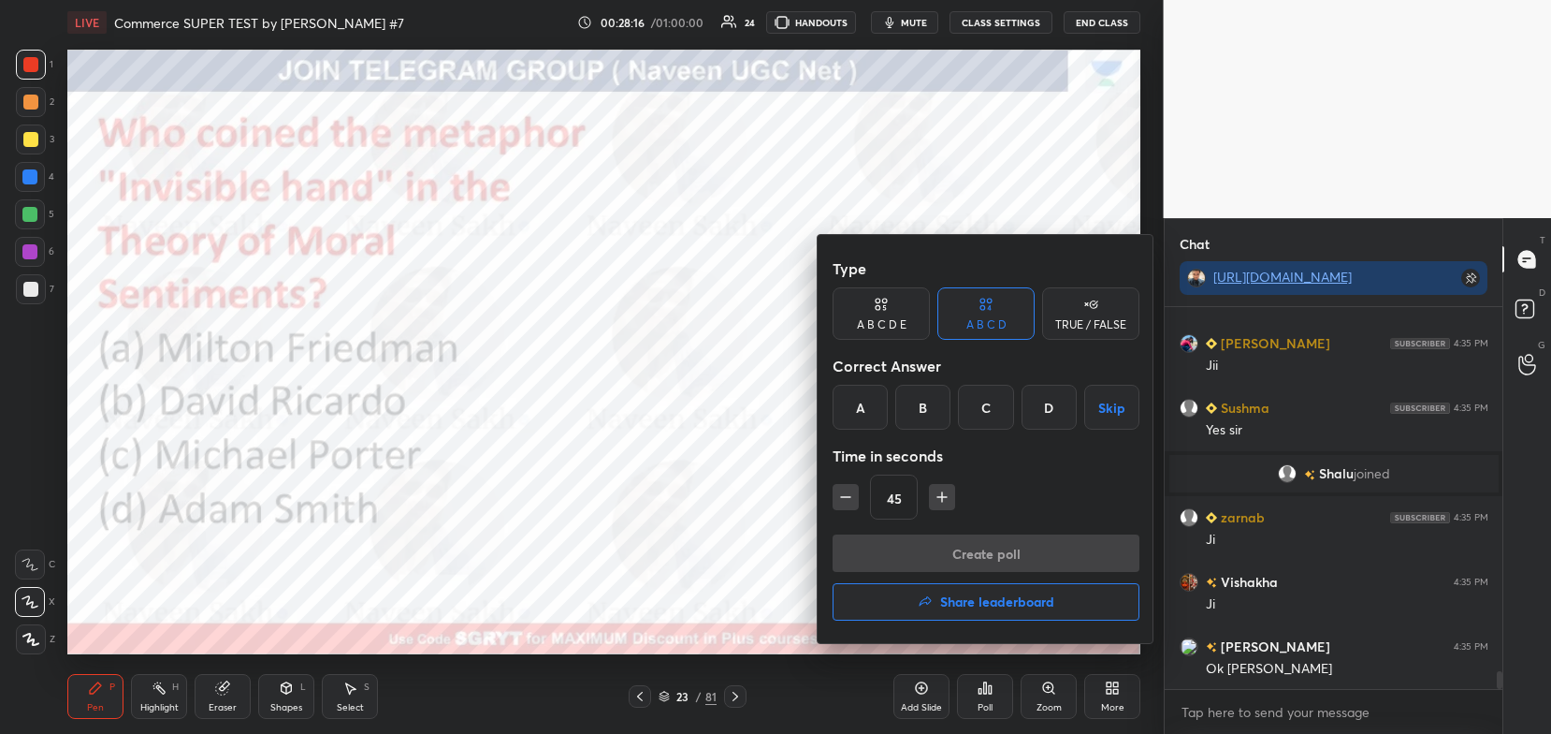
click at [1047, 394] on div "D" at bounding box center [1049, 407] width 55 height 45
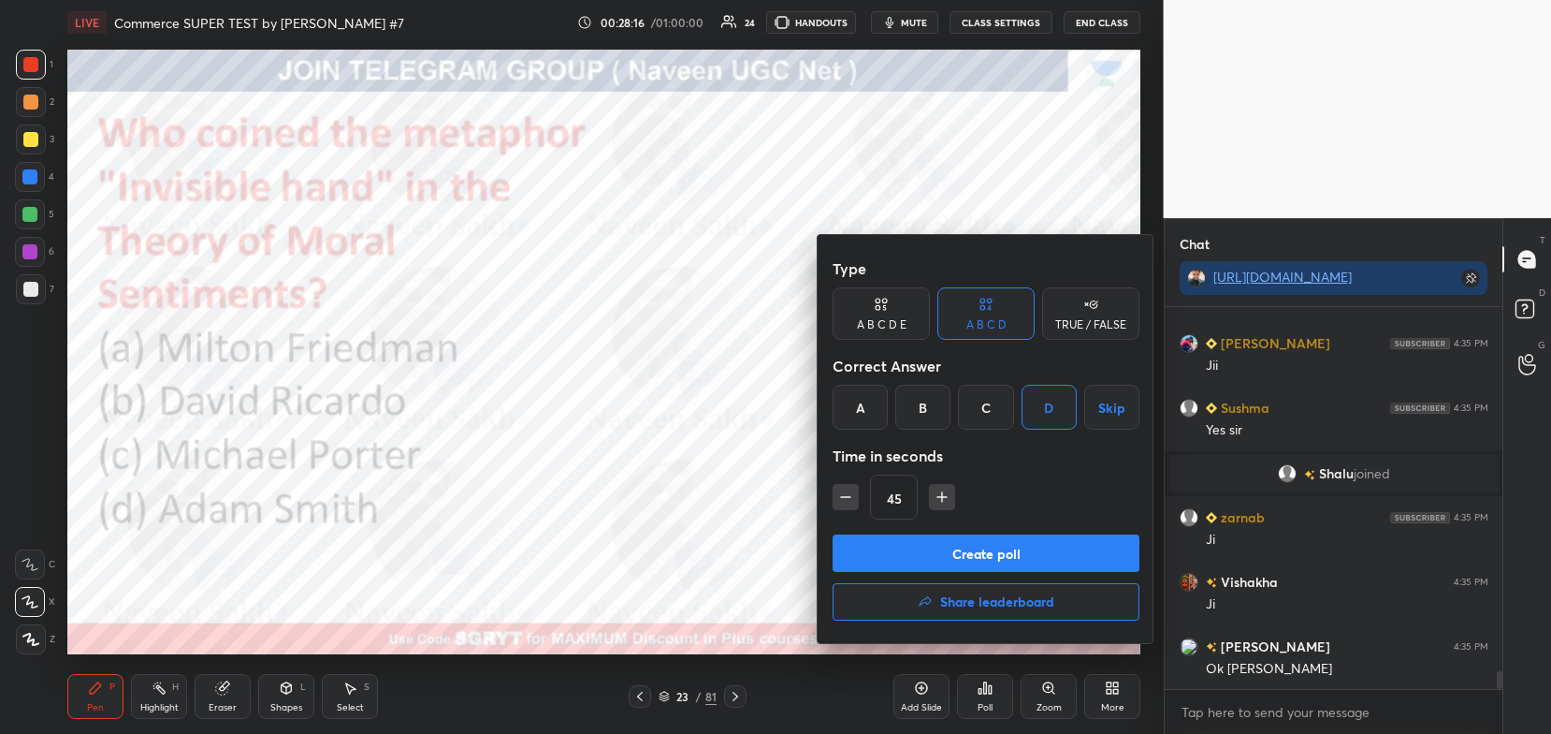
click at [847, 501] on icon "button" at bounding box center [845, 496] width 19 height 19
type input "30"
click at [863, 549] on button "Create poll" at bounding box center [986, 552] width 307 height 37
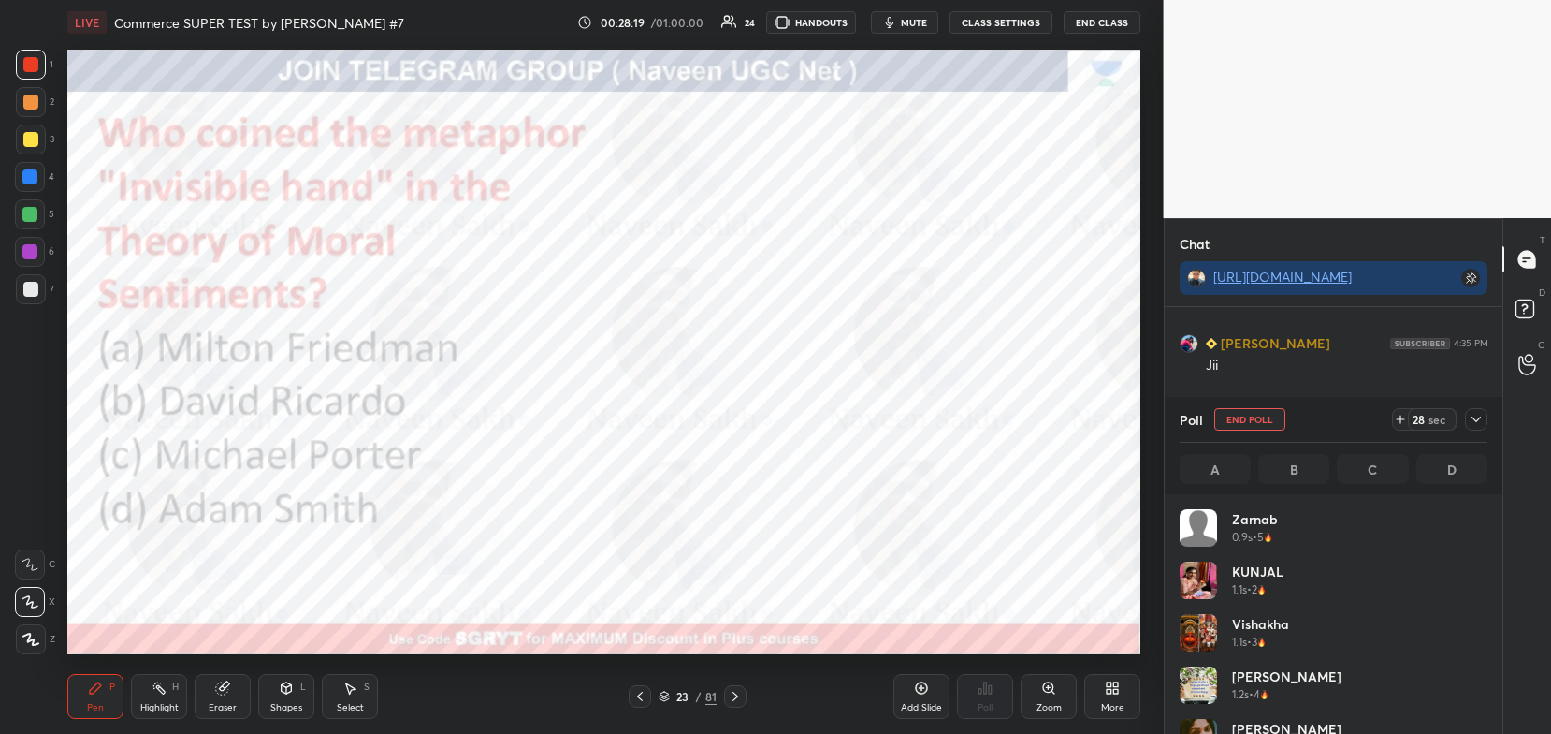
scroll to position [219, 303]
click at [665, 694] on icon at bounding box center [664, 695] width 11 height 11
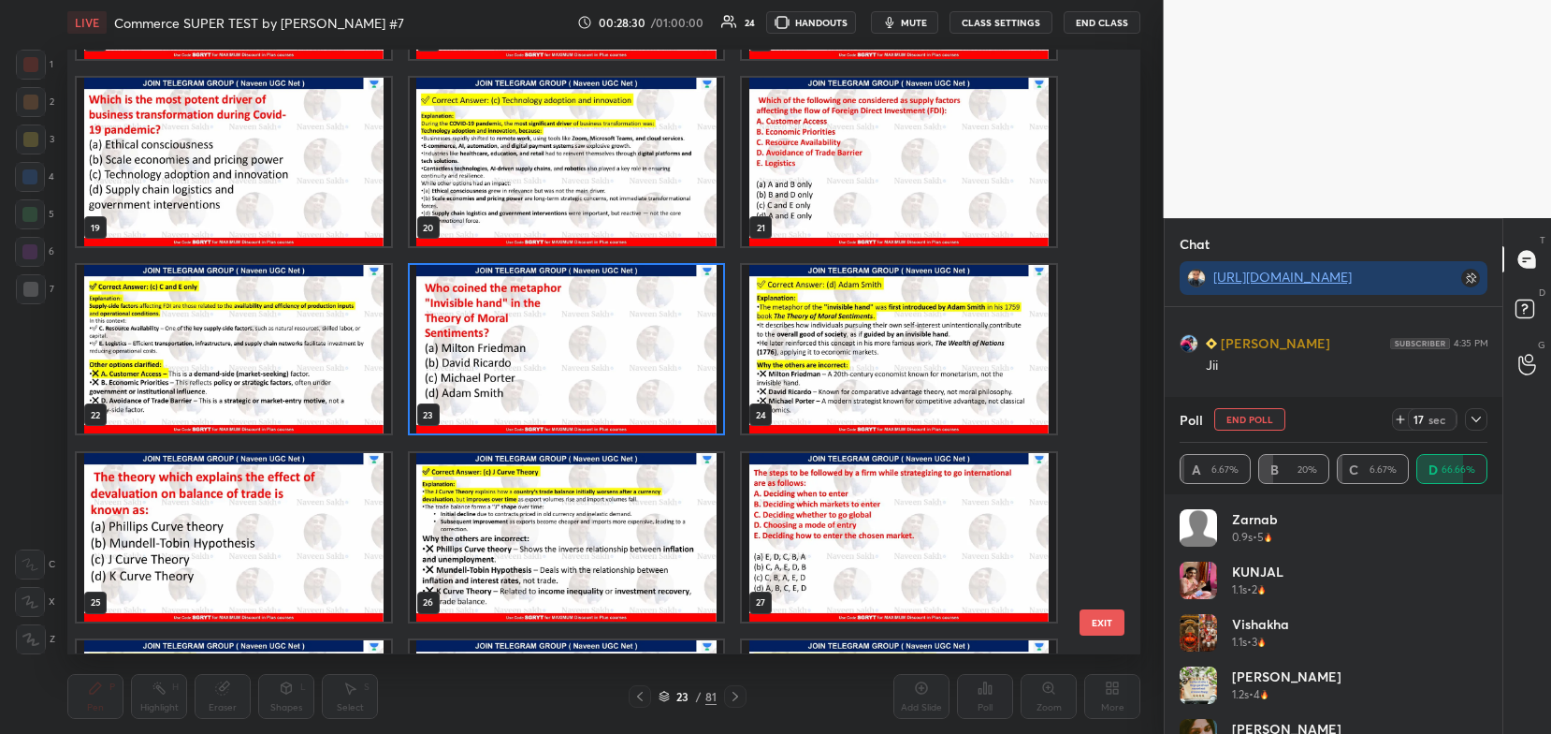
scroll to position [8205, 0]
click at [585, 354] on img "grid" at bounding box center [567, 350] width 314 height 168
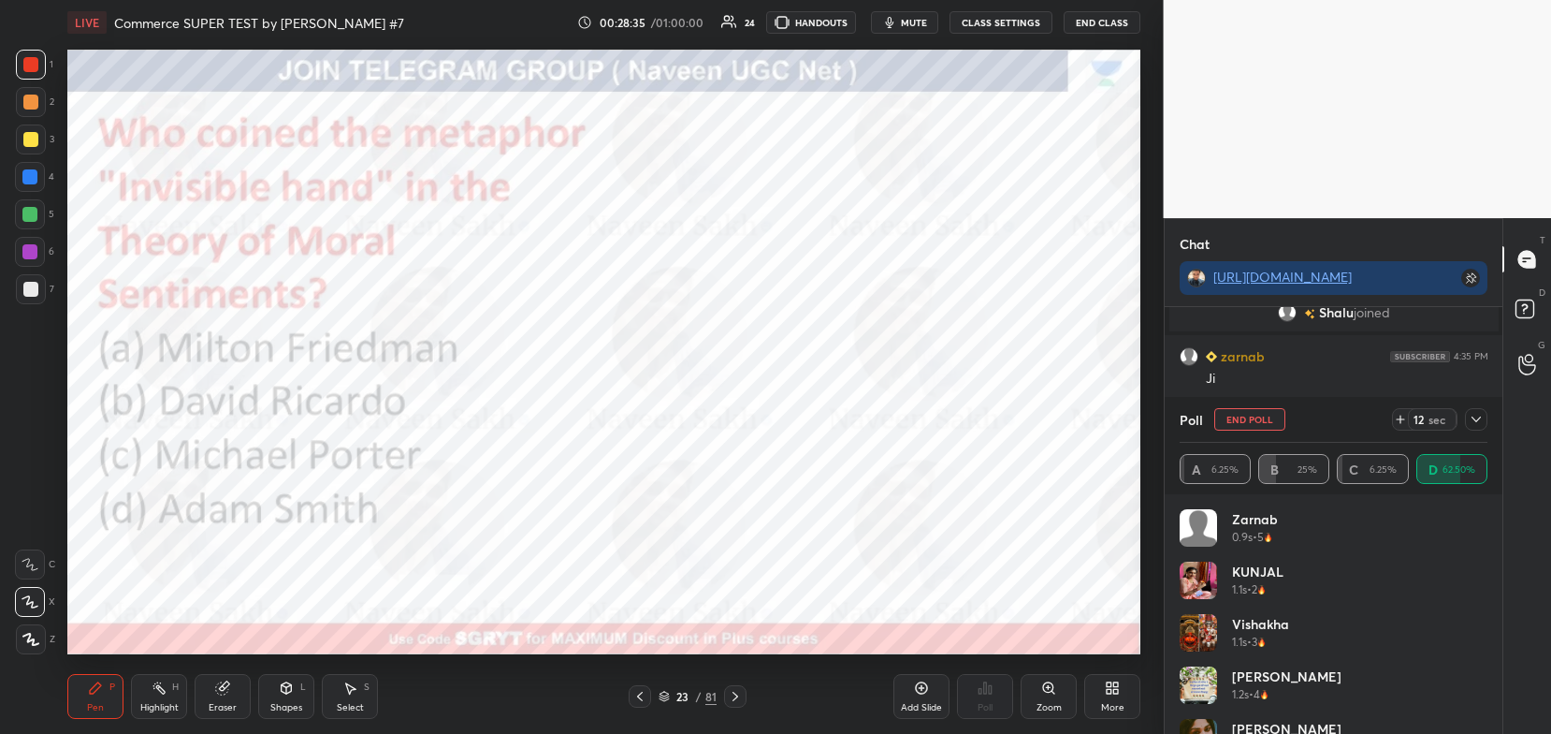
click at [585, 354] on img "grid" at bounding box center [567, 350] width 314 height 168
click at [1478, 423] on icon at bounding box center [1476, 419] width 15 height 15
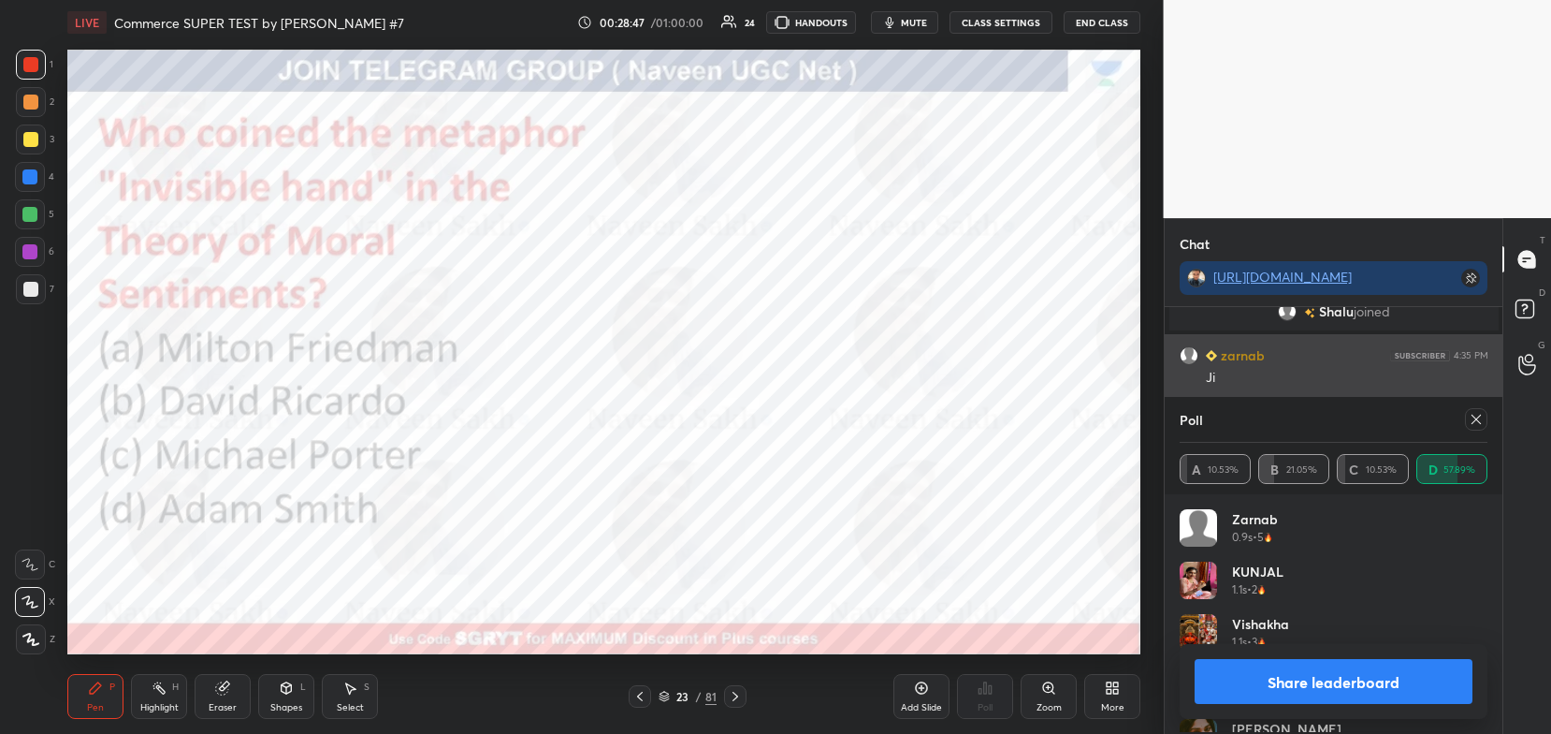
scroll to position [219, 303]
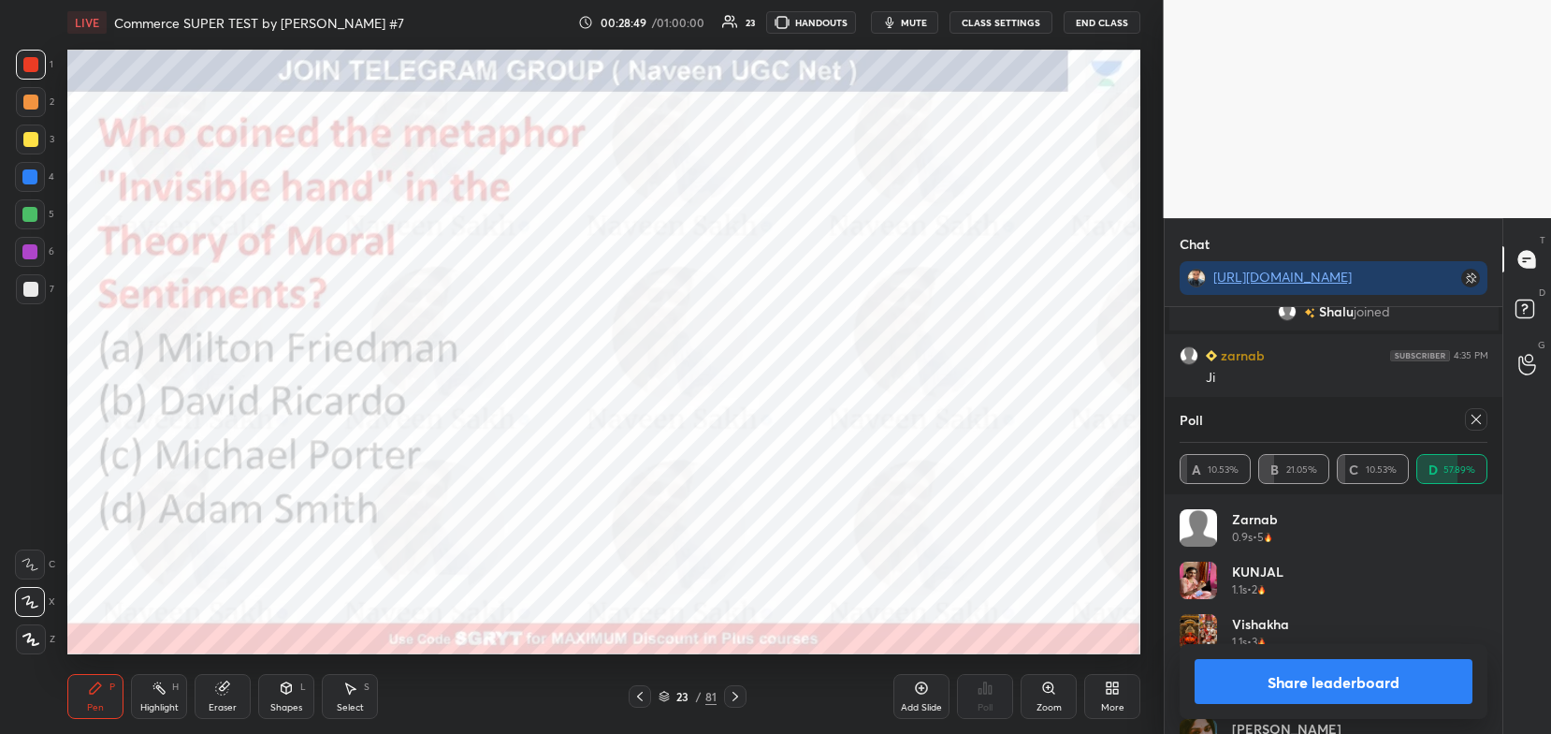
click at [1331, 680] on button "Share leaderboard" at bounding box center [1334, 681] width 279 height 45
type textarea "x"
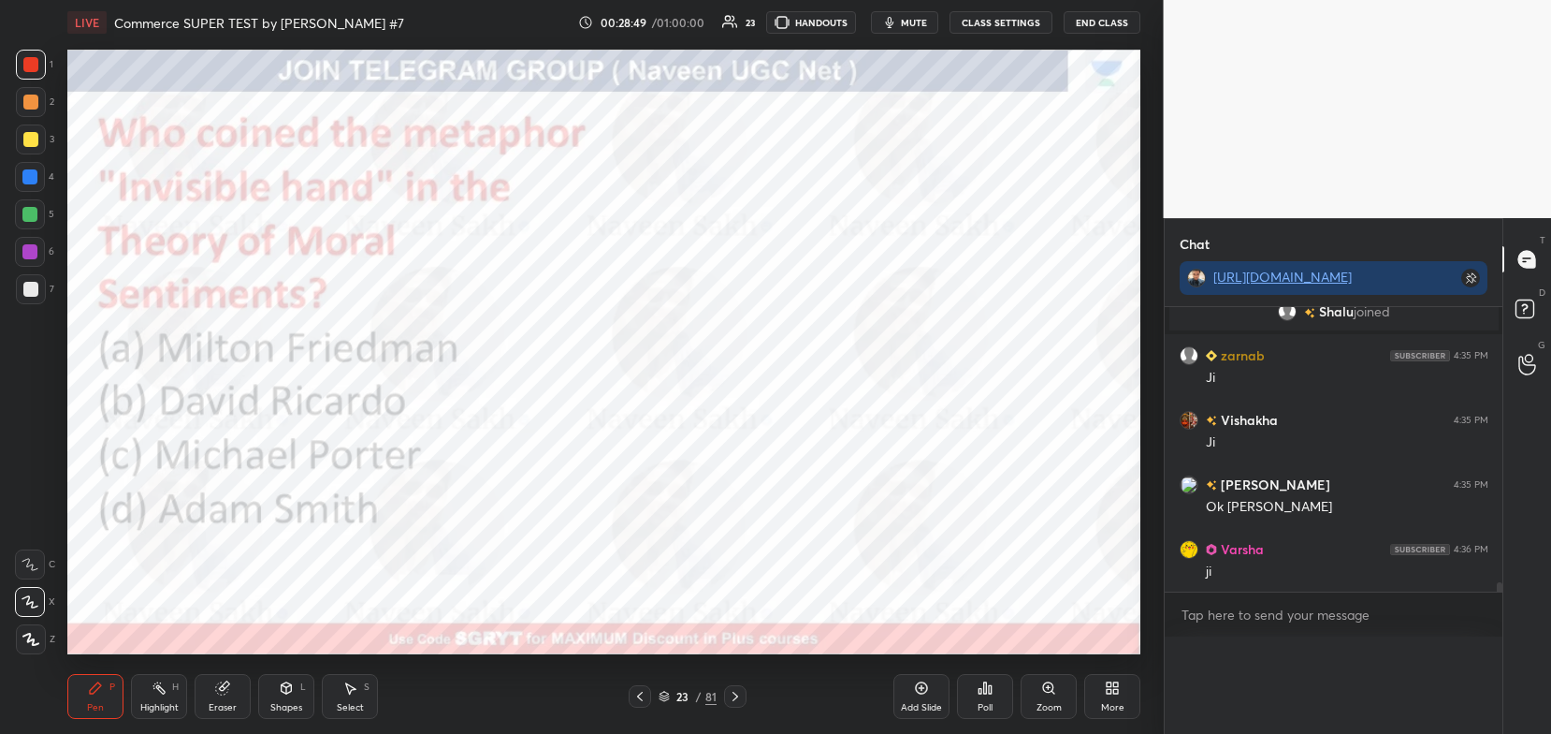
scroll to position [82, 303]
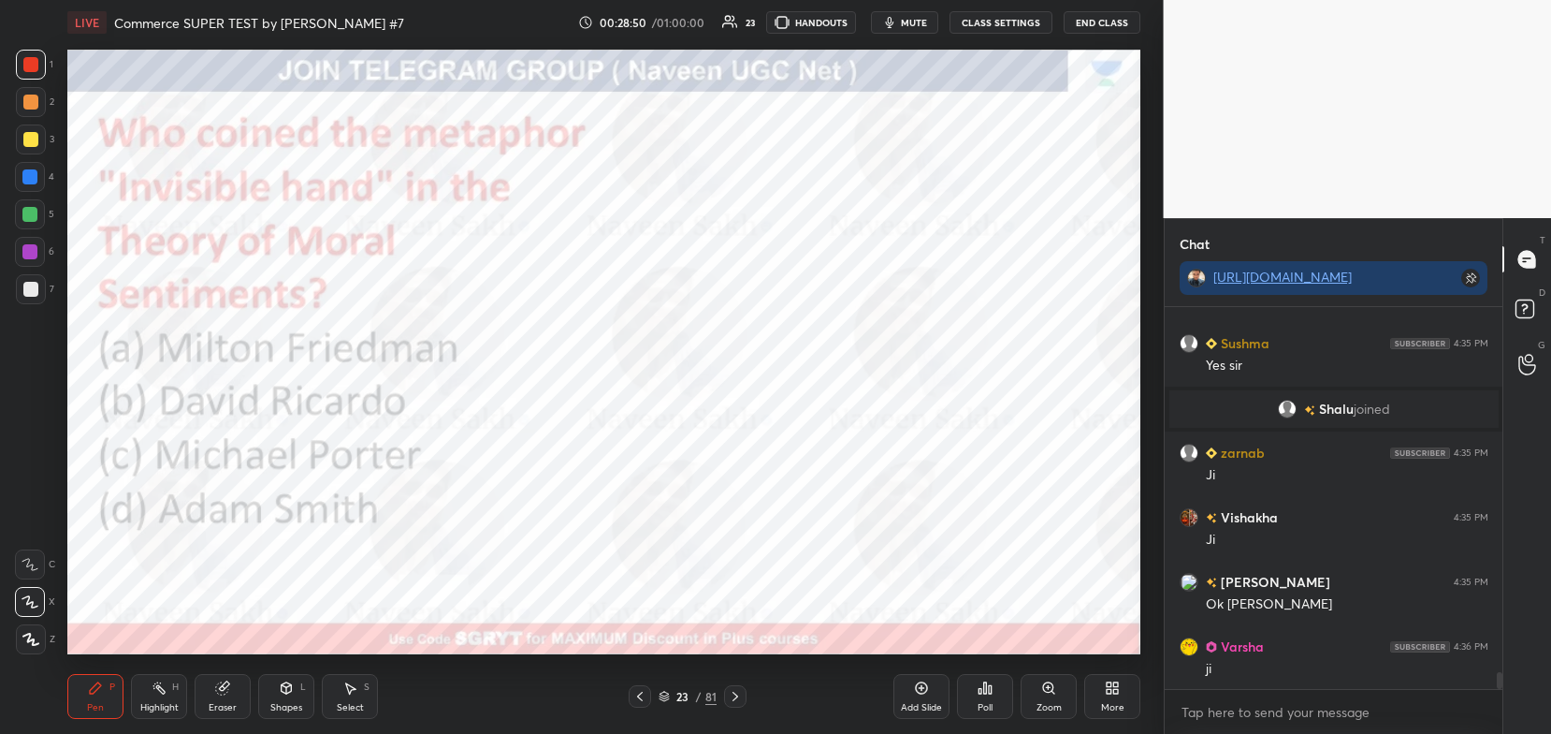
click at [984, 701] on div "Poll" at bounding box center [985, 696] width 56 height 45
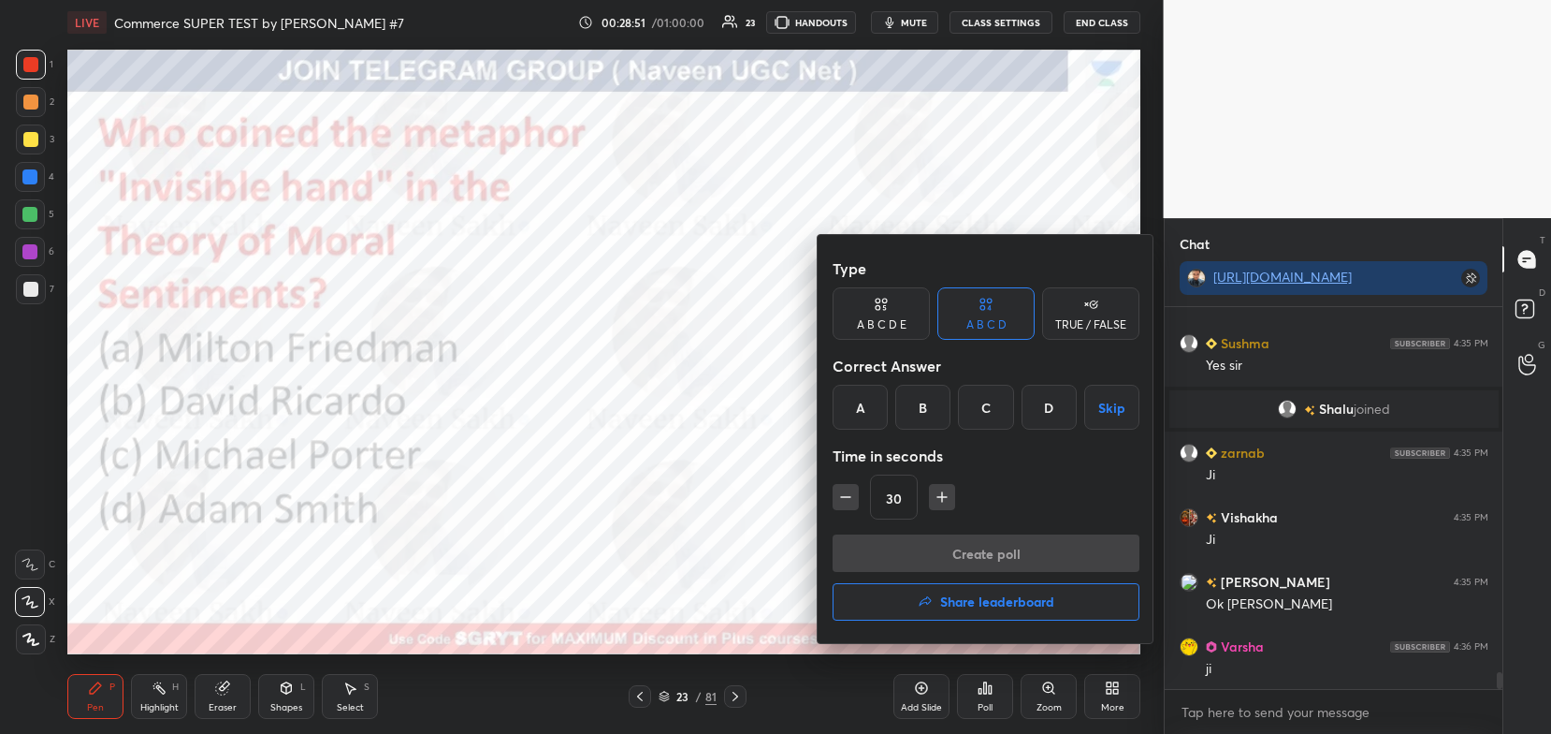
click at [868, 412] on div "A" at bounding box center [860, 407] width 55 height 45
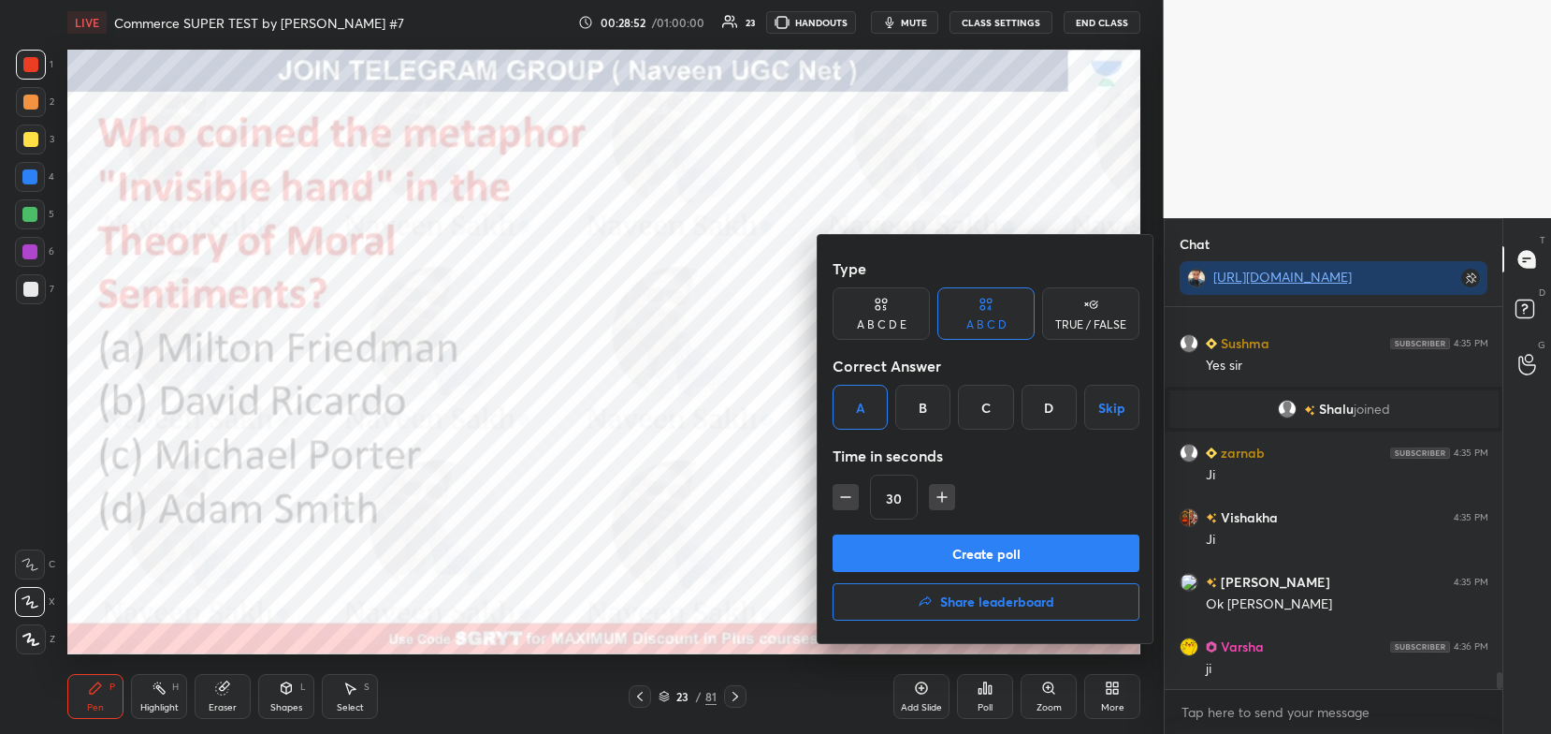
click at [849, 488] on icon "button" at bounding box center [845, 496] width 19 height 19
type input "15"
click at [919, 567] on button "Create poll" at bounding box center [986, 552] width 307 height 37
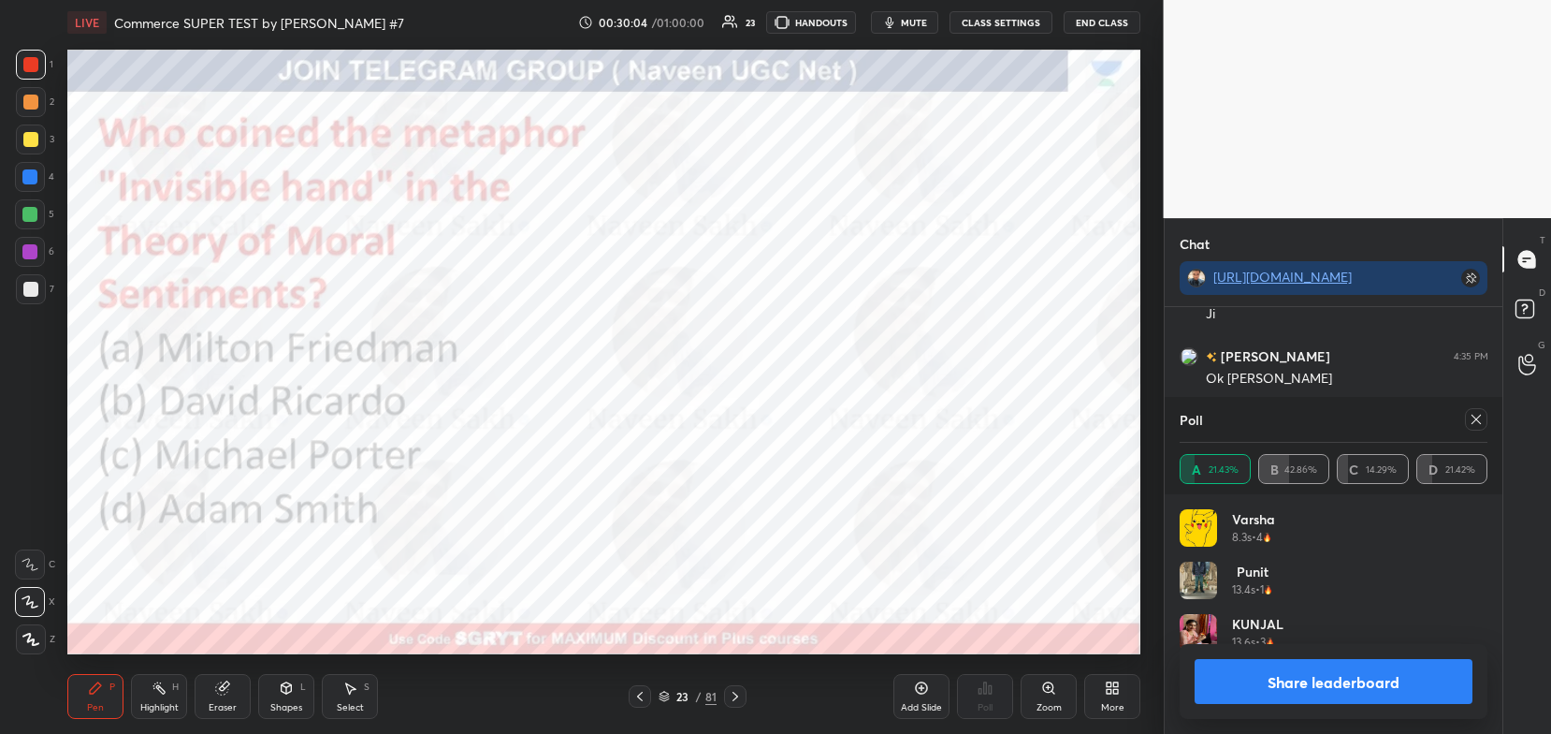
scroll to position [8399, 0]
click at [1349, 674] on button "Share leaderboard" at bounding box center [1334, 681] width 279 height 45
type textarea "x"
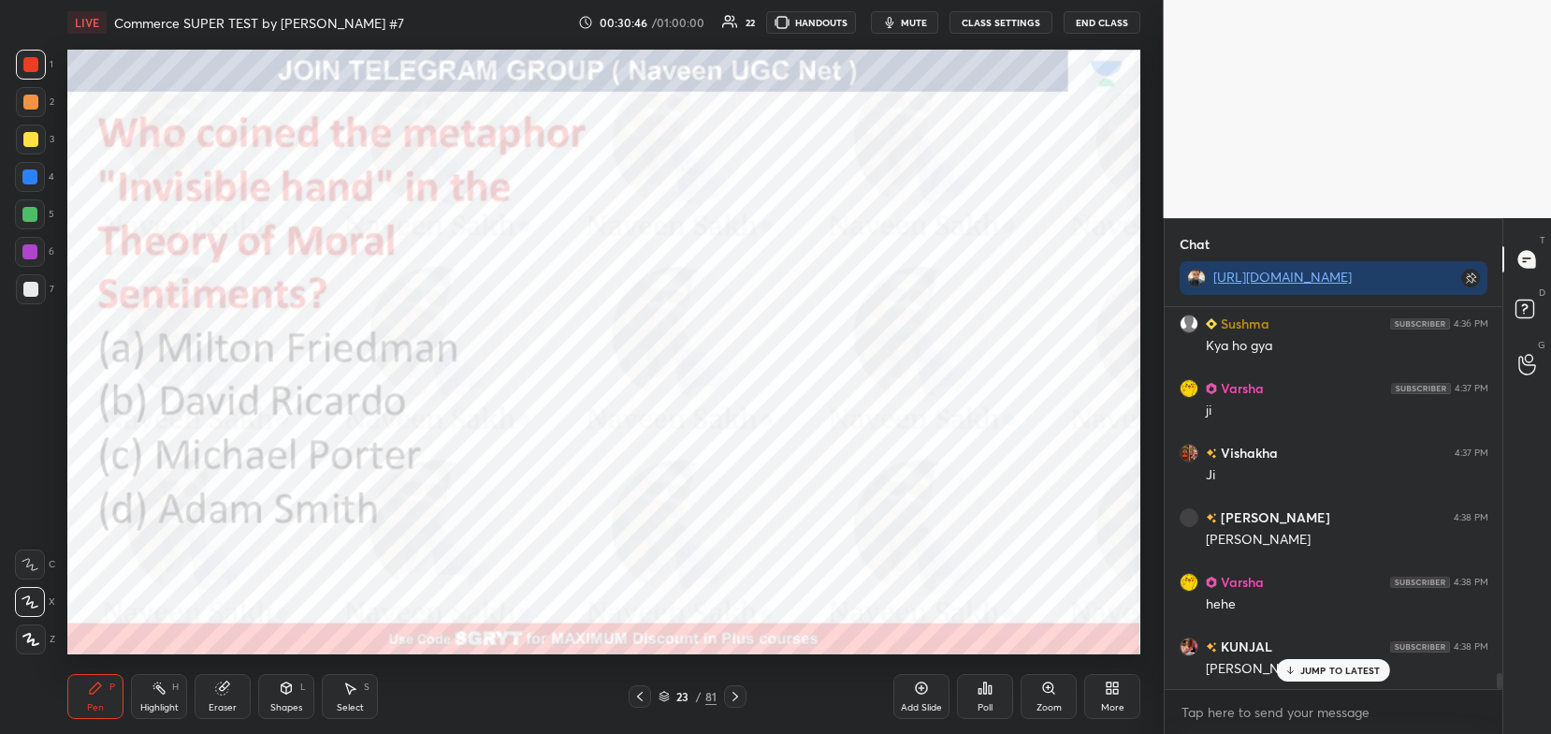
scroll to position [8560, 0]
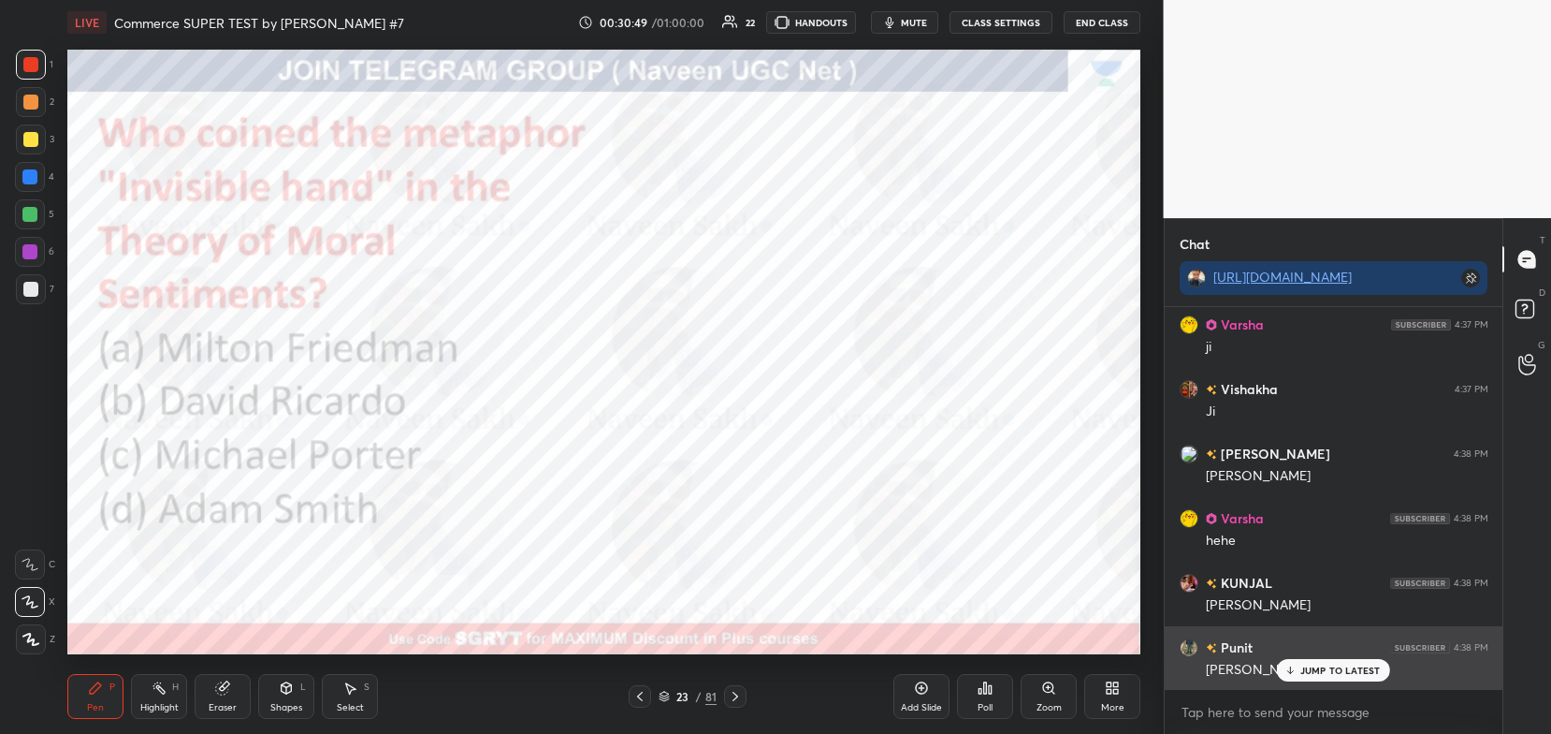
click at [1344, 661] on div "JUMP TO LATEST" at bounding box center [1333, 670] width 112 height 22
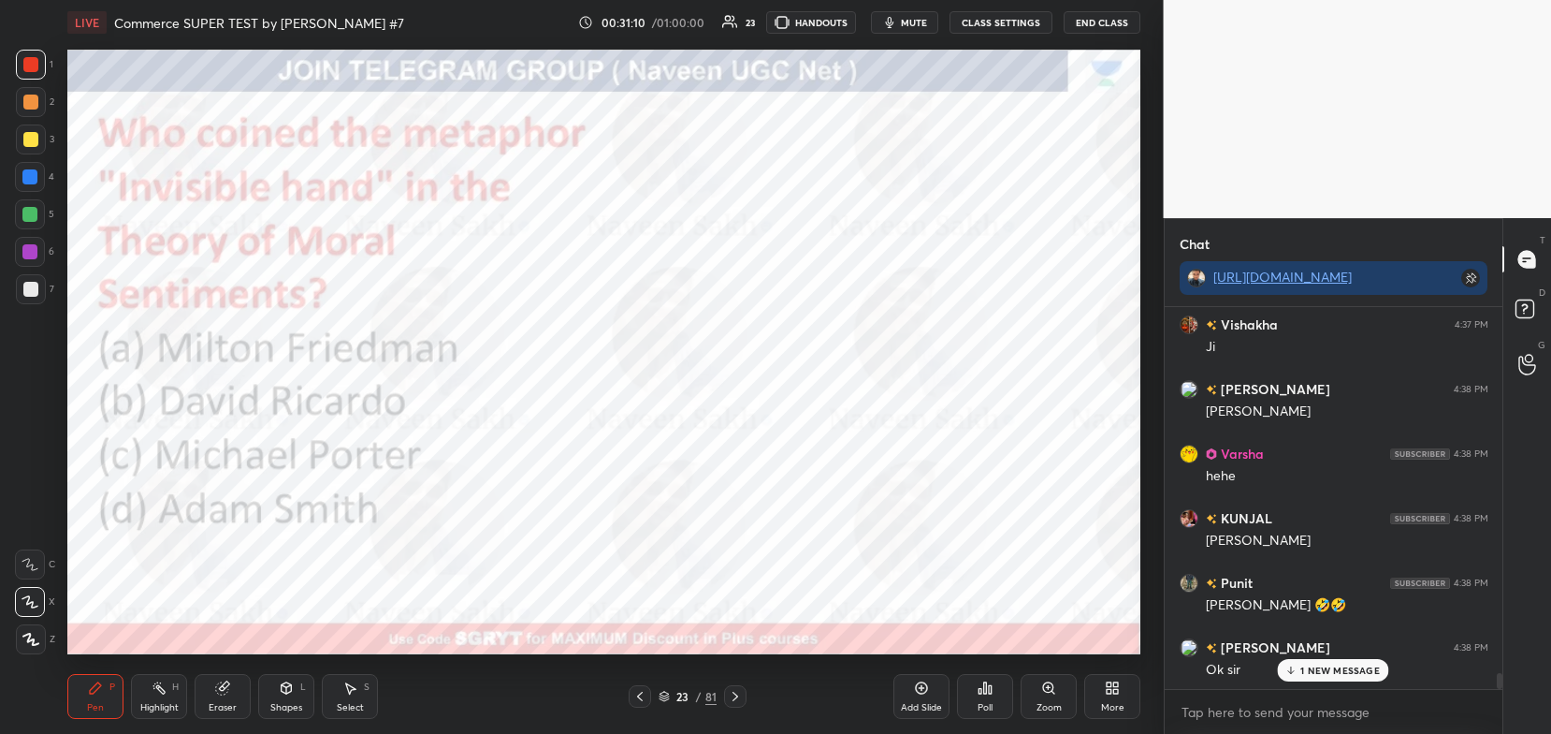
scroll to position [8669, 0]
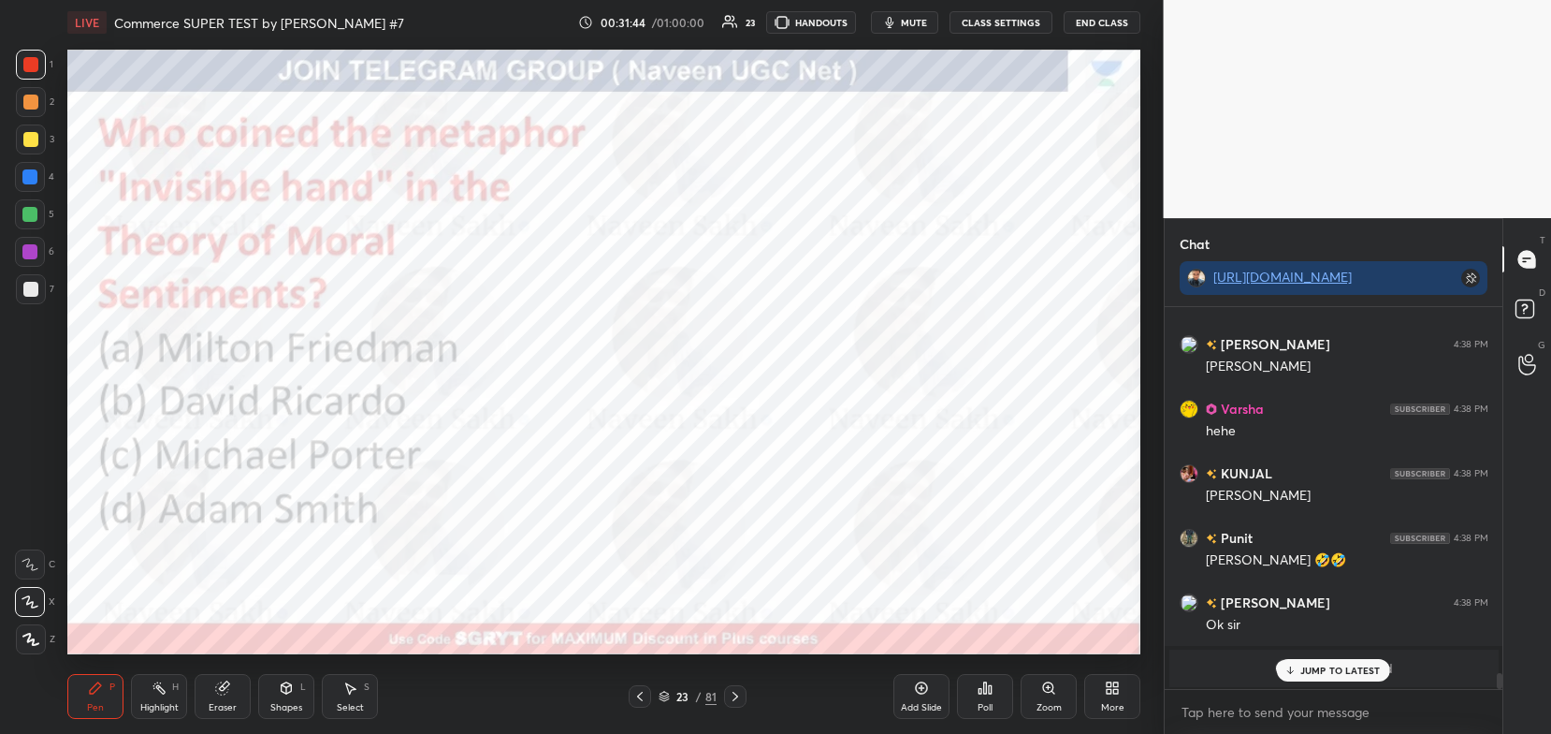
click at [739, 681] on div "Pen P Highlight H Eraser Shapes L Select S 23 / 81 Add Slide Poll Zoom More" at bounding box center [603, 696] width 1073 height 75
click at [736, 695] on icon at bounding box center [736, 695] width 6 height 9
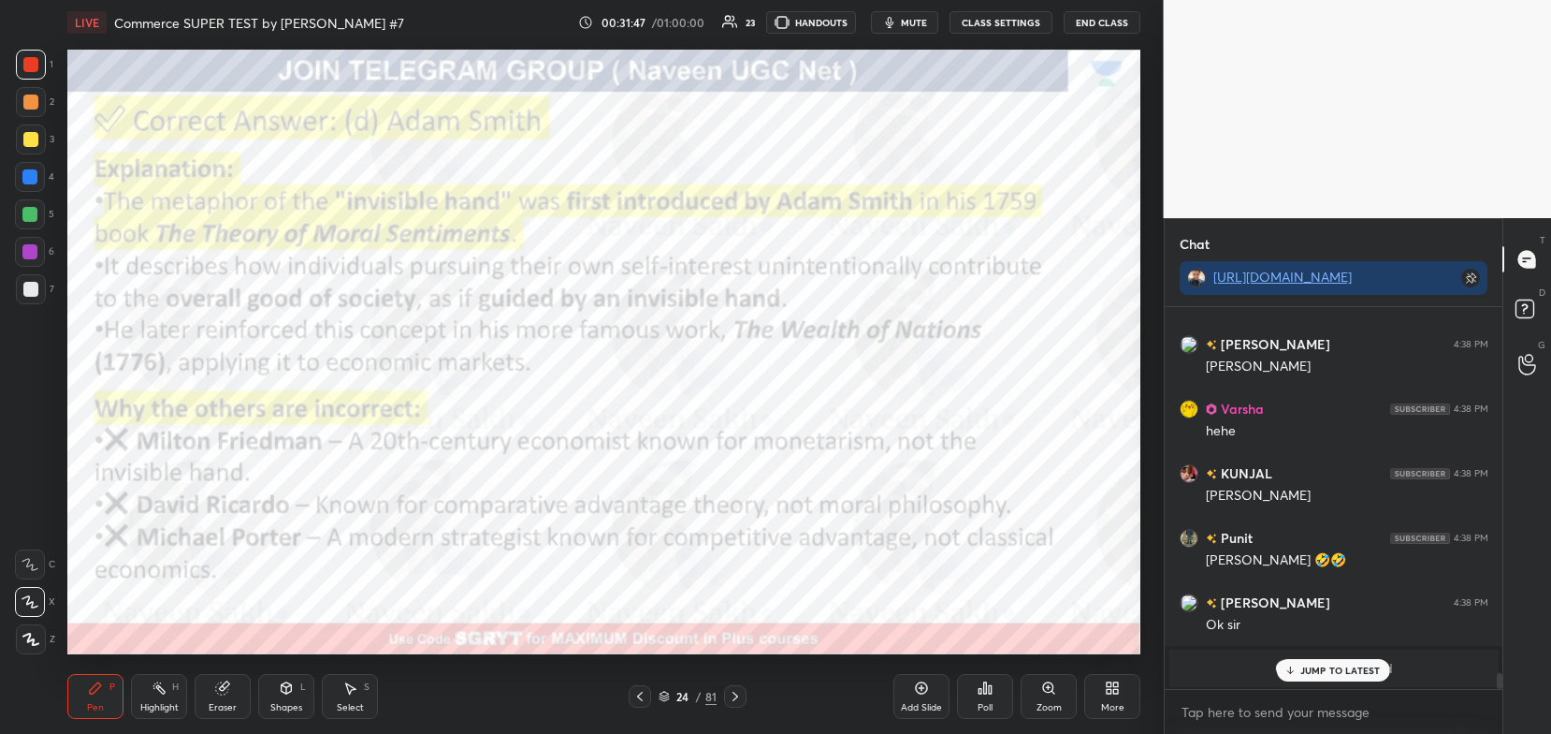
click at [1332, 674] on p "JUMP TO LATEST" at bounding box center [1341, 669] width 80 height 11
click at [733, 696] on icon at bounding box center [735, 696] width 15 height 15
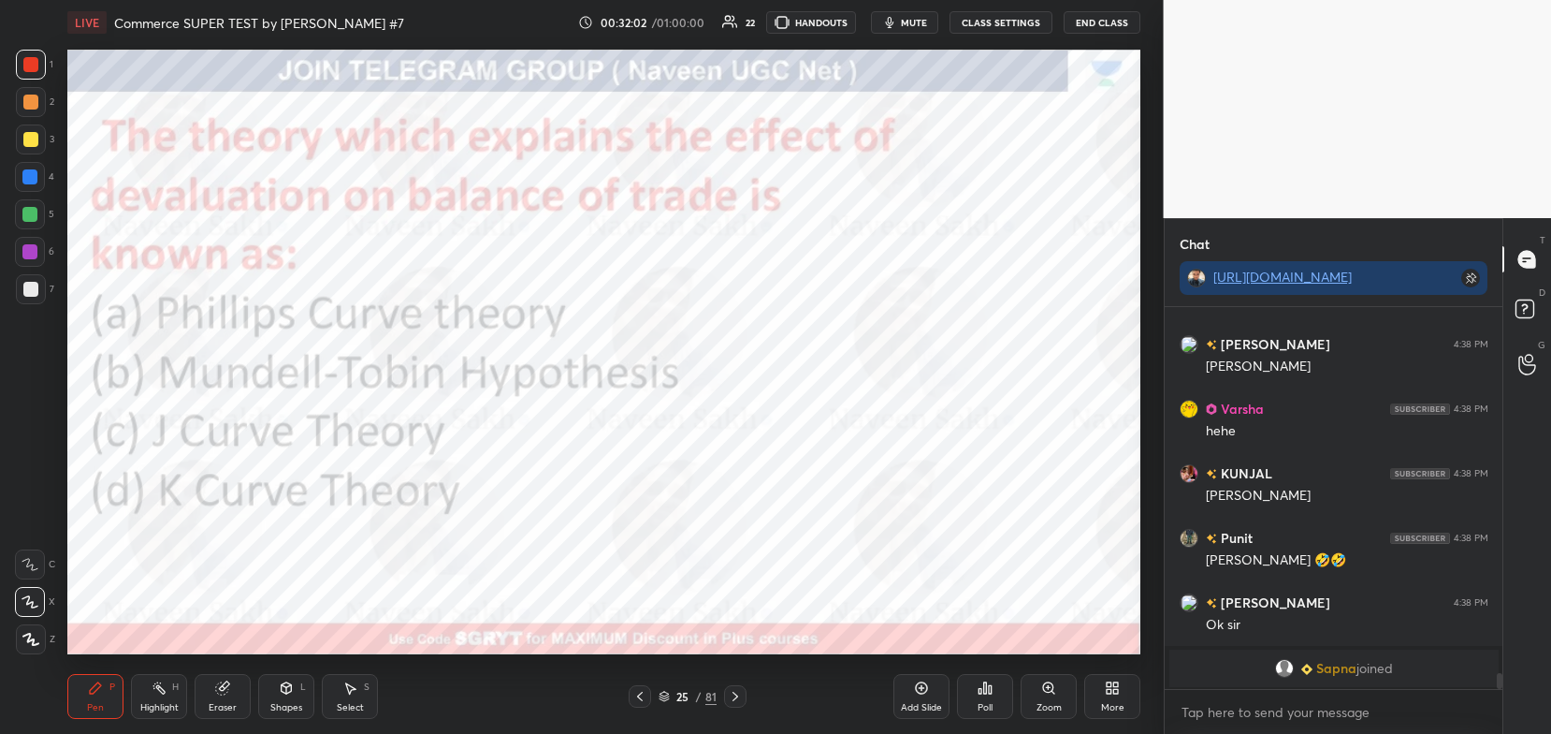
click at [667, 693] on icon at bounding box center [664, 695] width 11 height 11
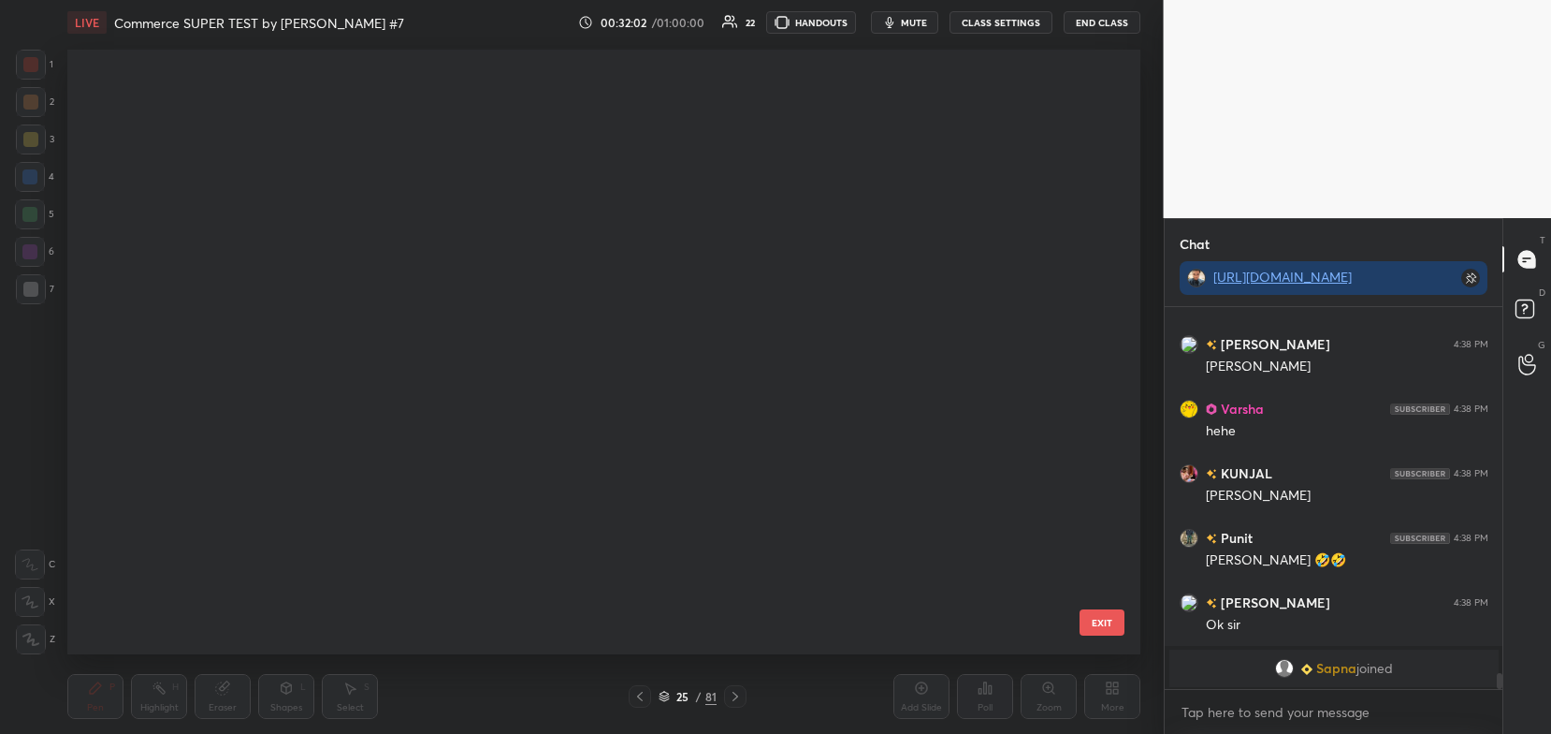
scroll to position [1081, 0]
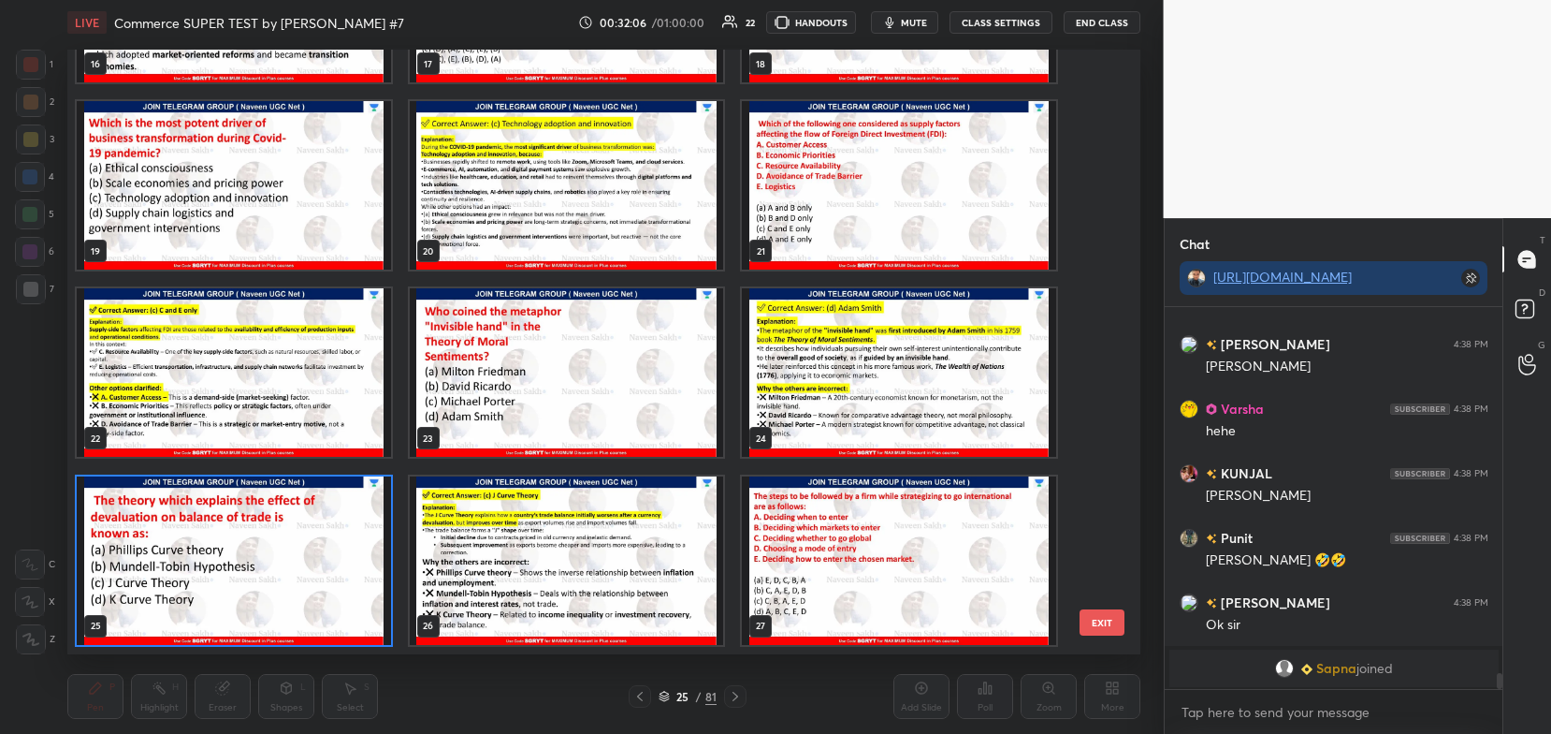
click at [352, 545] on img "grid" at bounding box center [234, 560] width 314 height 168
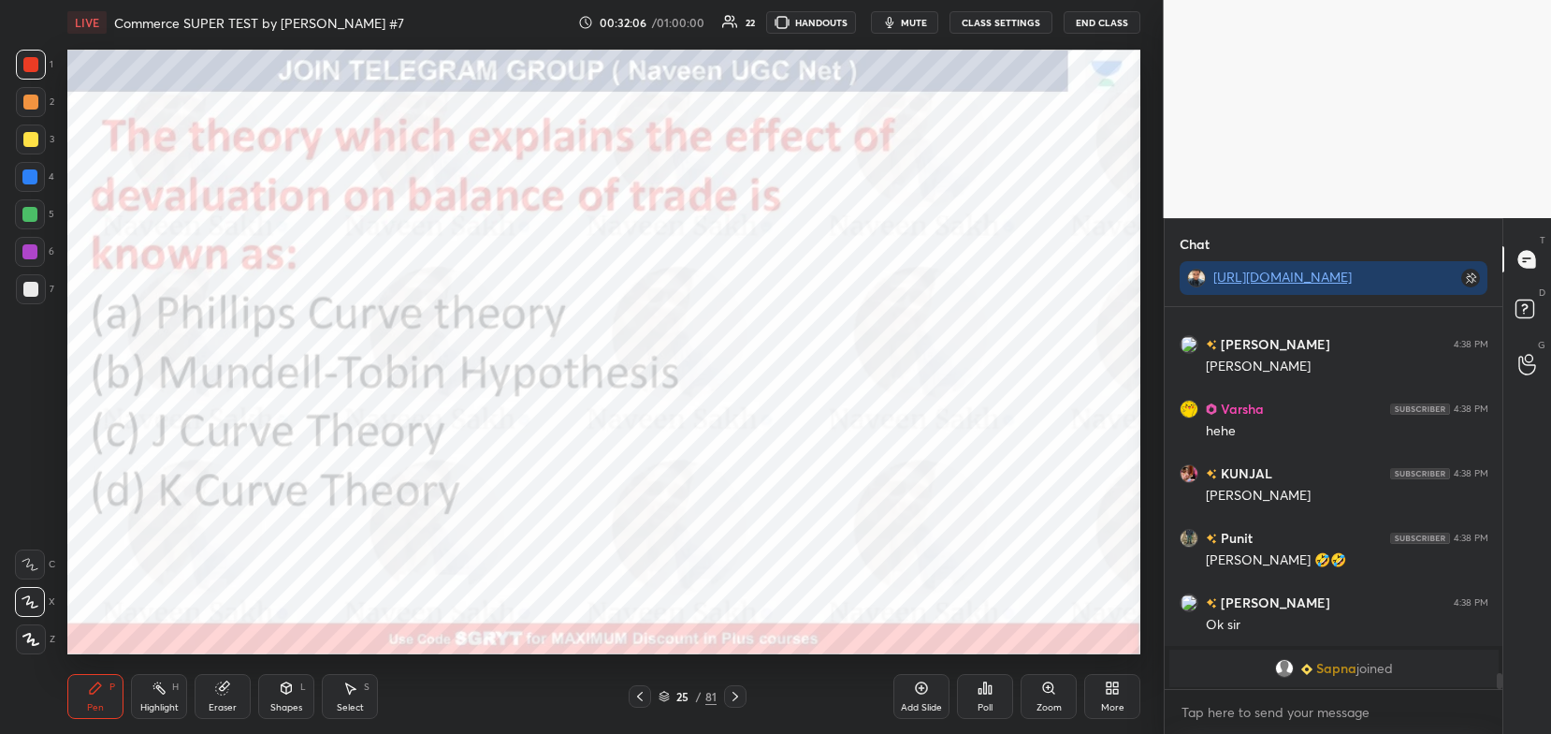
click at [354, 547] on img "grid" at bounding box center [234, 560] width 314 height 168
click at [671, 701] on div "25 / 81" at bounding box center [688, 696] width 58 height 17
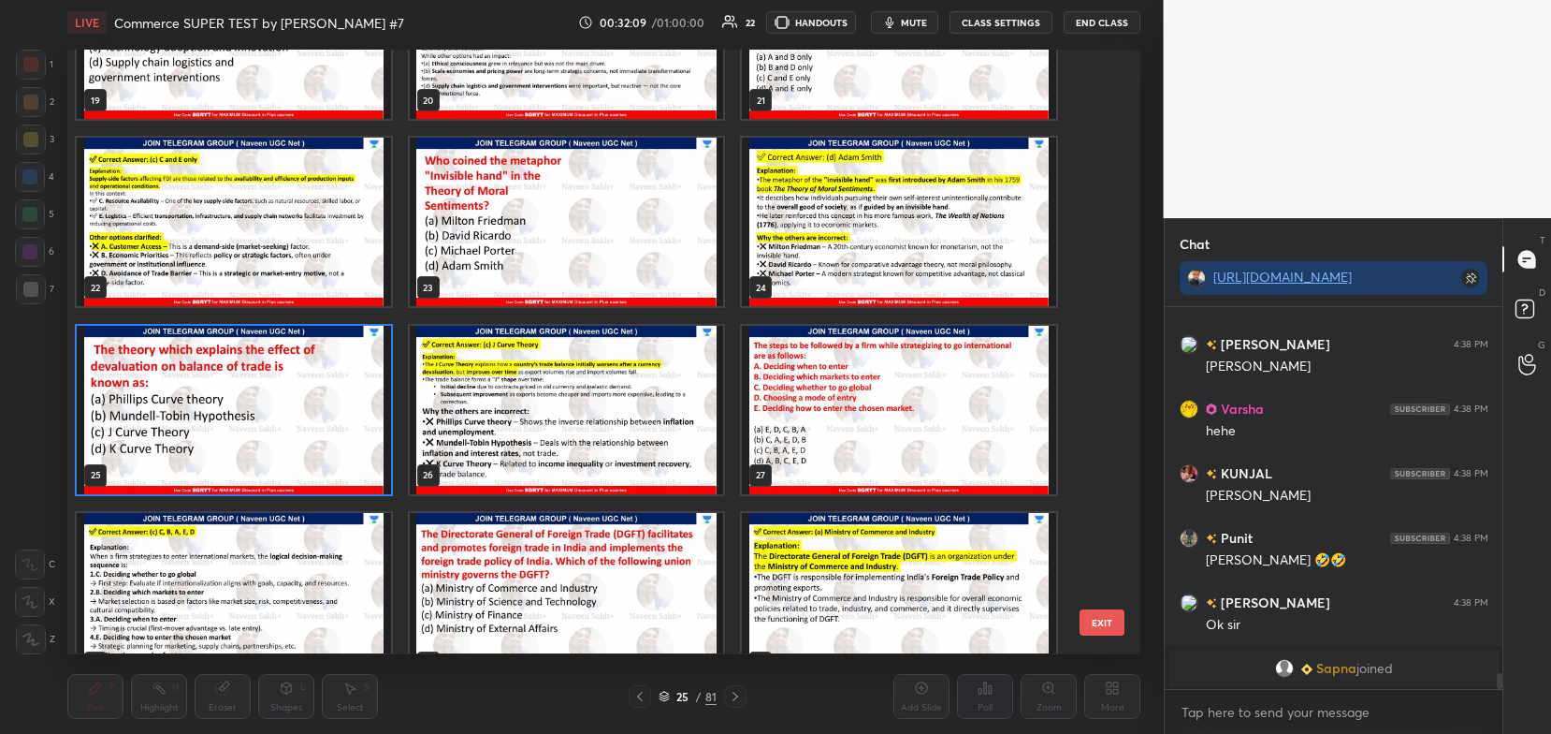
scroll to position [1302, 0]
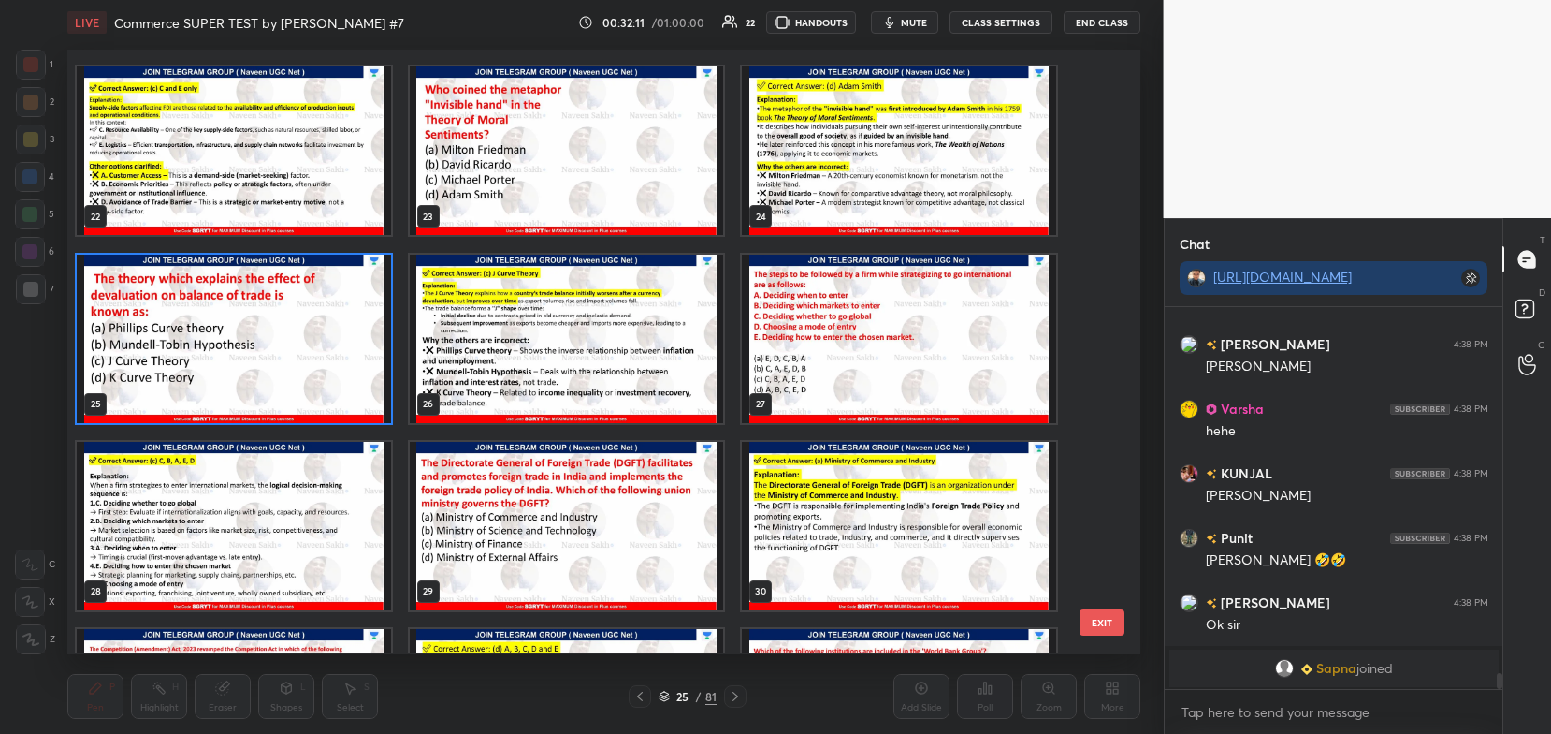
click at [359, 342] on img "grid" at bounding box center [234, 338] width 314 height 168
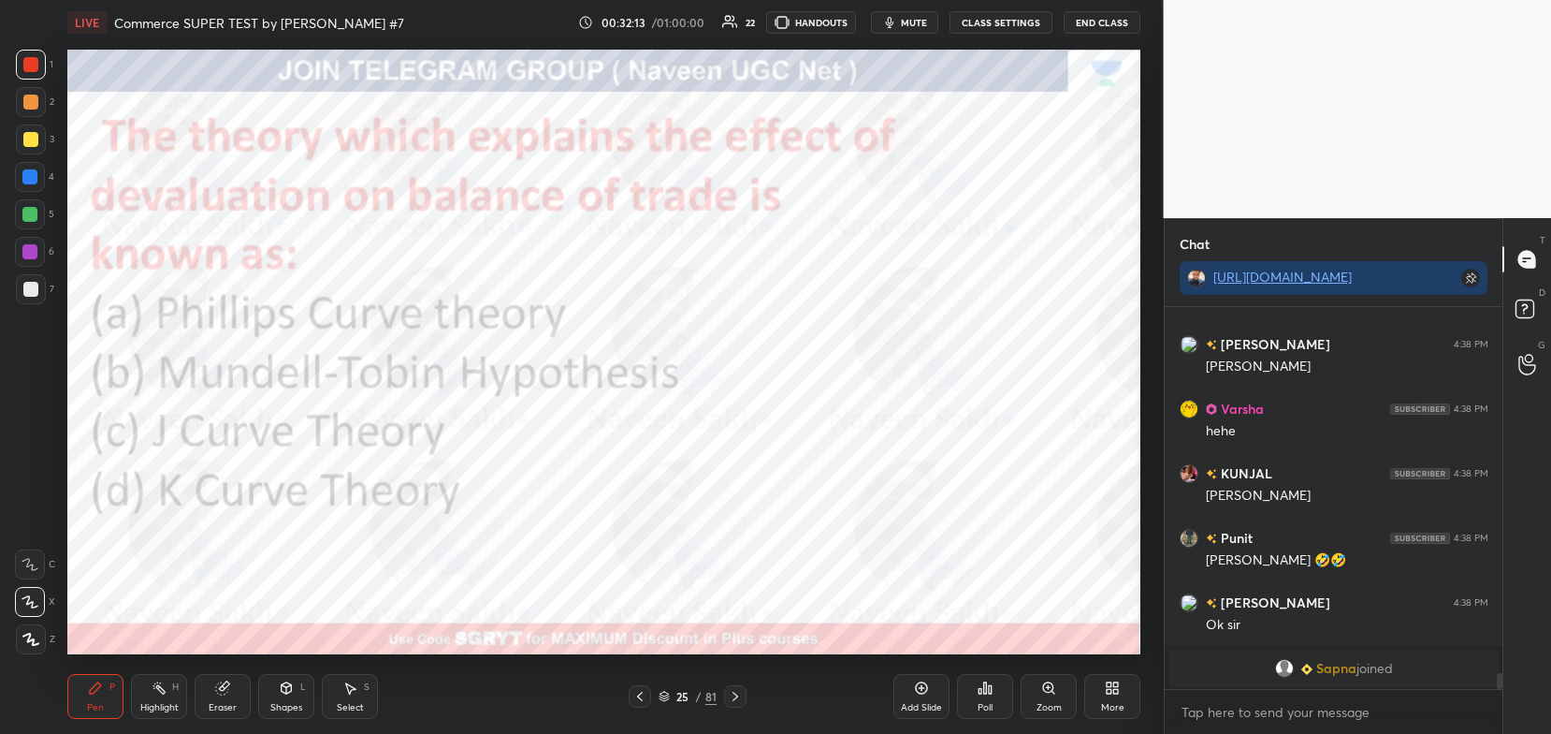
click at [987, 699] on div "Poll" at bounding box center [985, 696] width 56 height 45
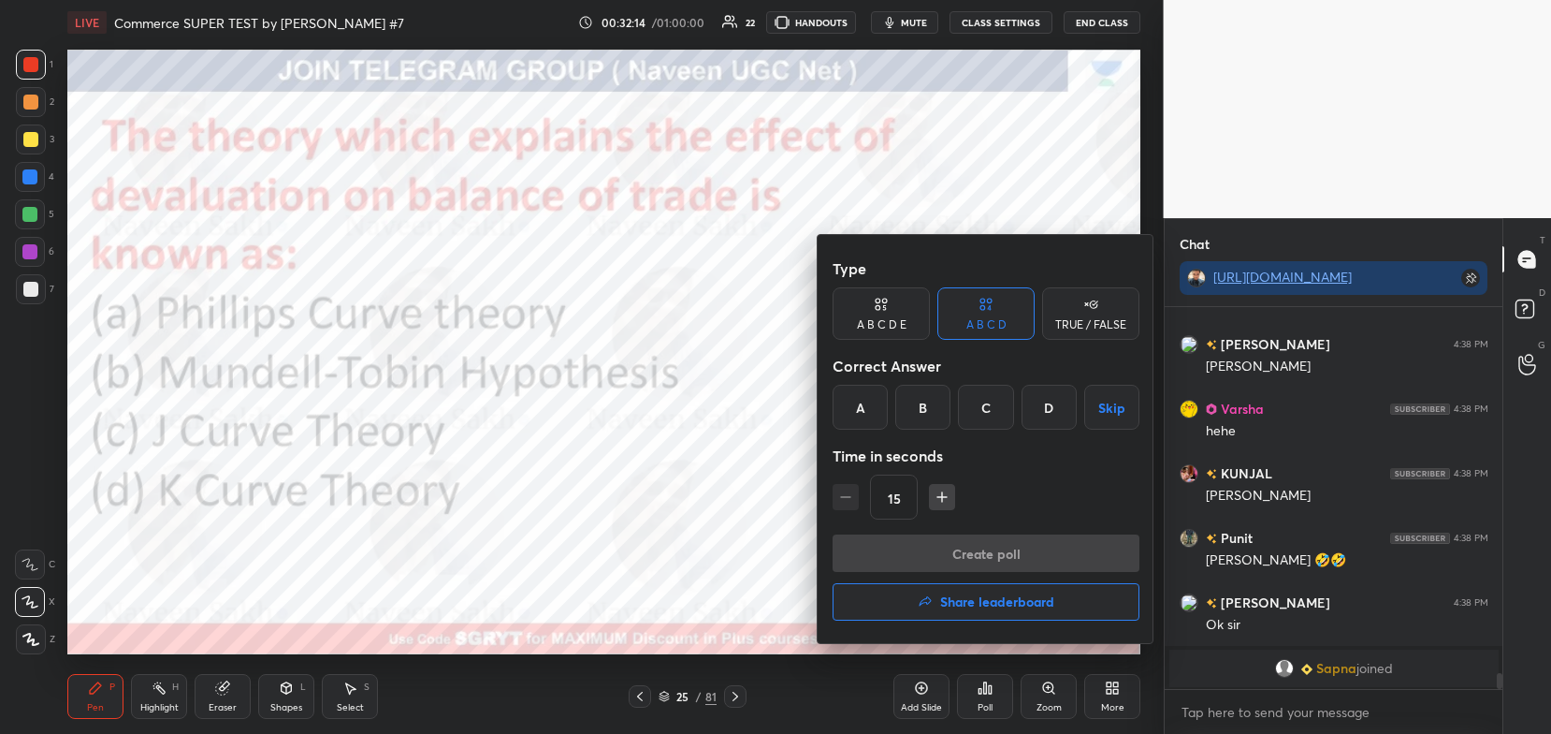
click at [990, 418] on div "C" at bounding box center [985, 407] width 55 height 45
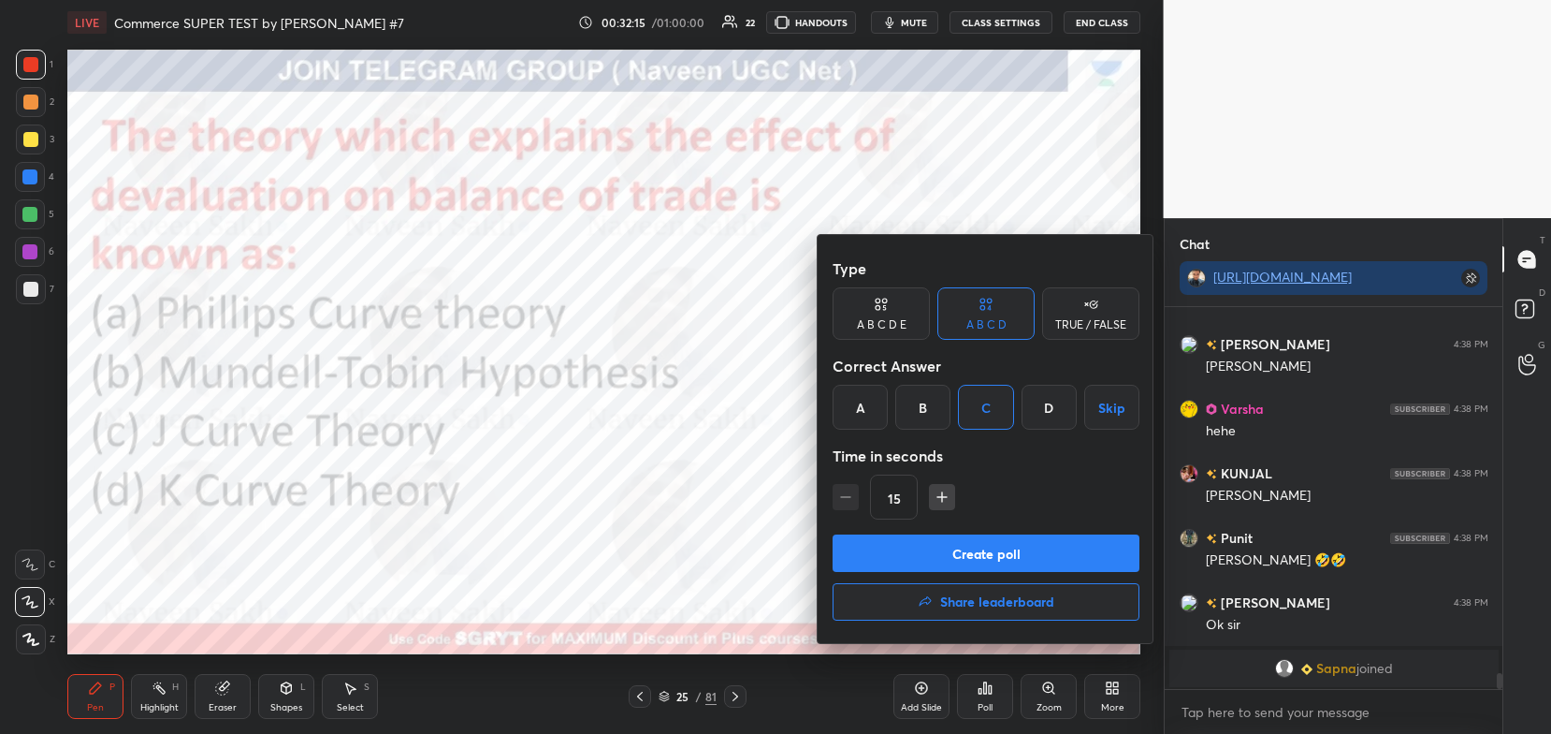
click at [952, 501] on button "button" at bounding box center [942, 497] width 26 height 26
click at [933, 489] on icon "button" at bounding box center [942, 496] width 19 height 19
type input "45"
click at [948, 547] on button "Create poll" at bounding box center [986, 552] width 307 height 37
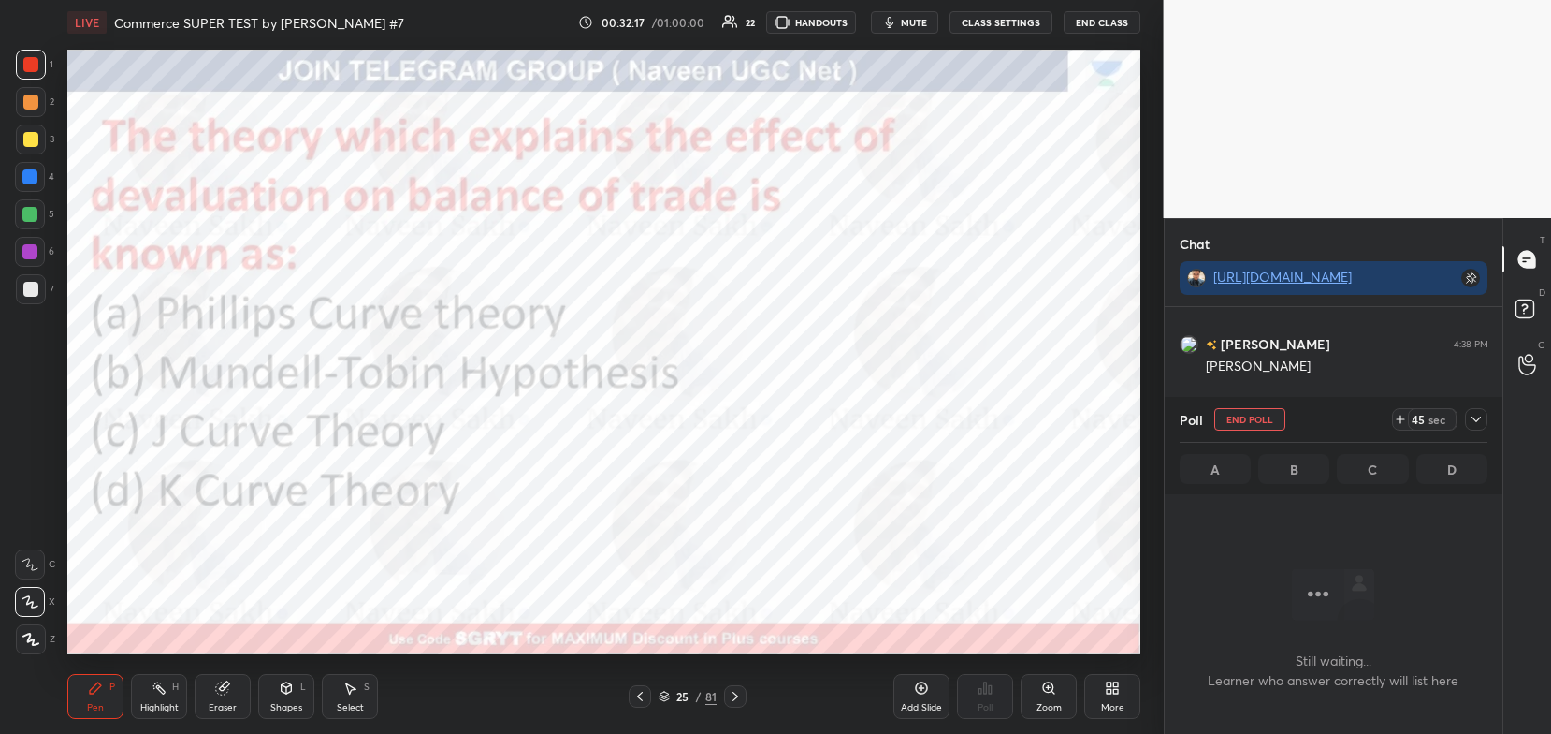
scroll to position [6, 6]
click at [910, 26] on span "mute" at bounding box center [914, 22] width 26 height 13
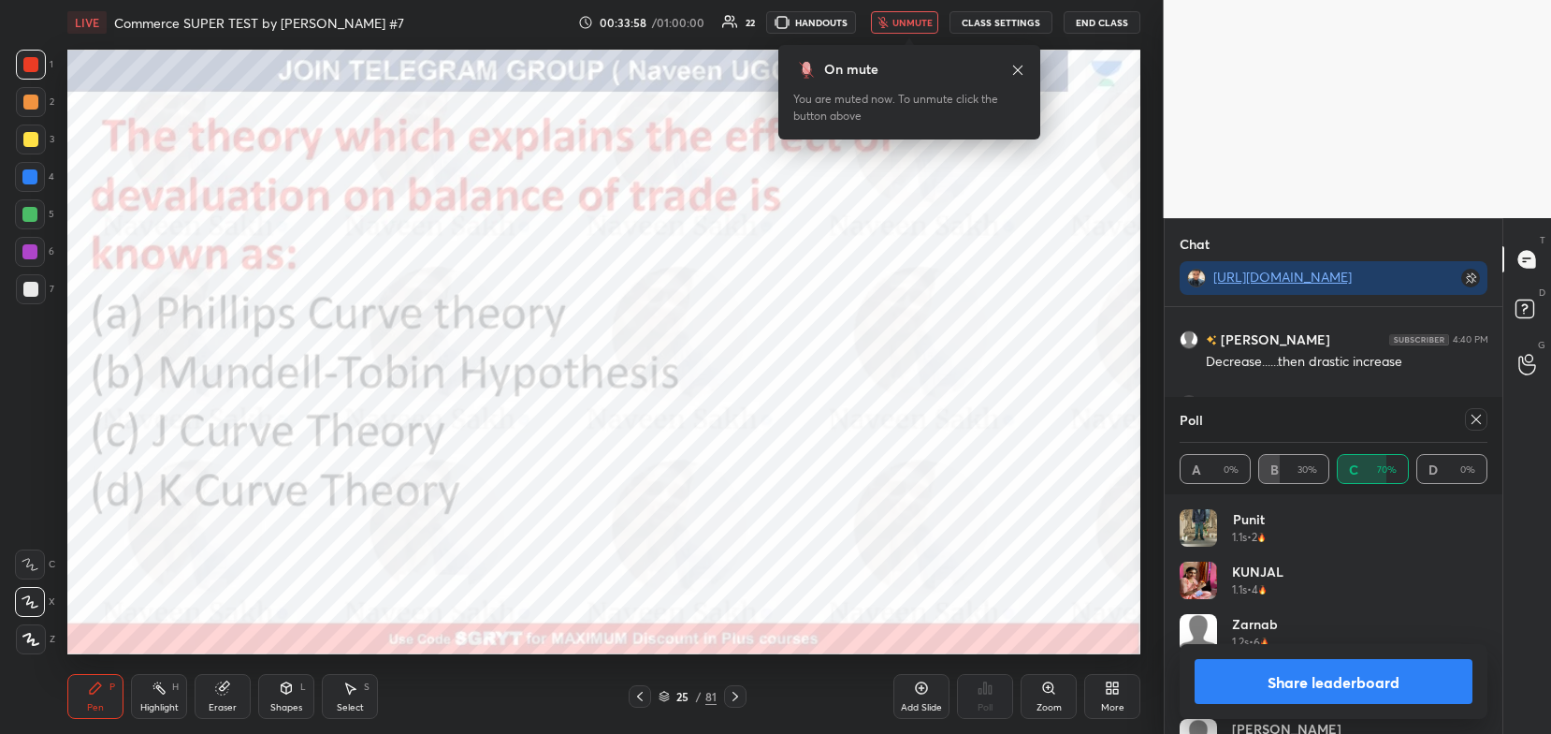
scroll to position [9235, 0]
click at [912, 32] on button "unmute" at bounding box center [904, 22] width 67 height 22
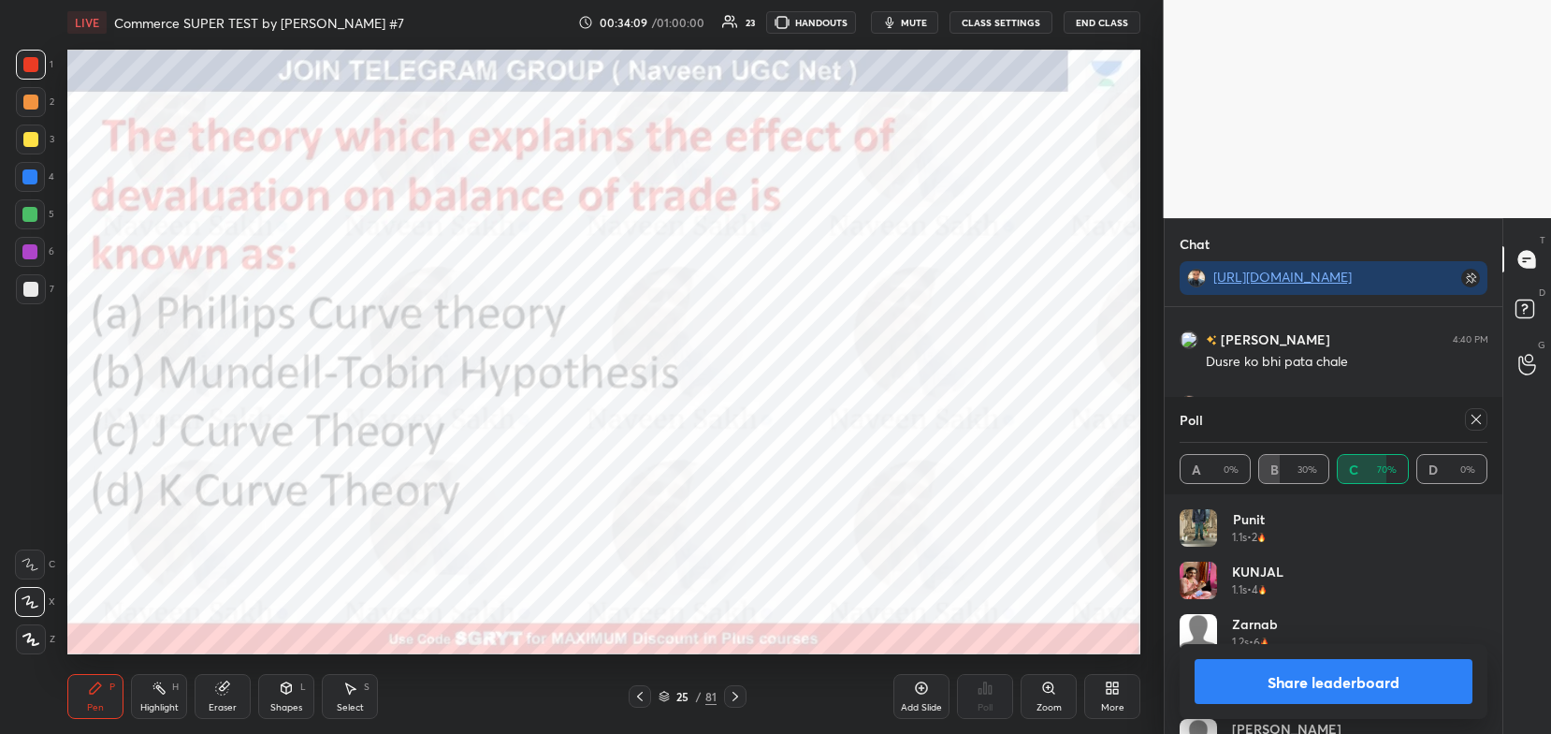
click at [1296, 676] on button "Share leaderboard" at bounding box center [1334, 681] width 279 height 45
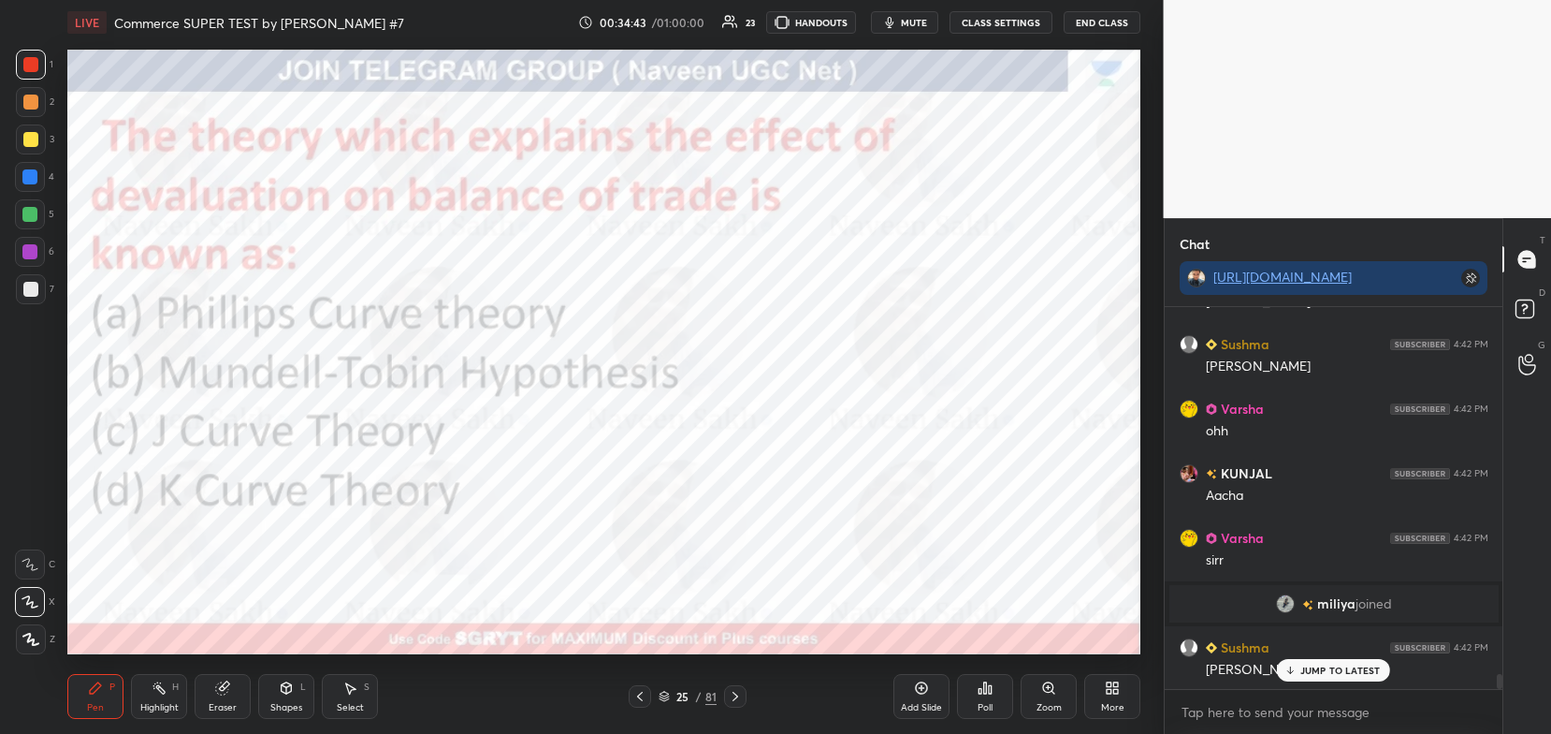
scroll to position [9636, 0]
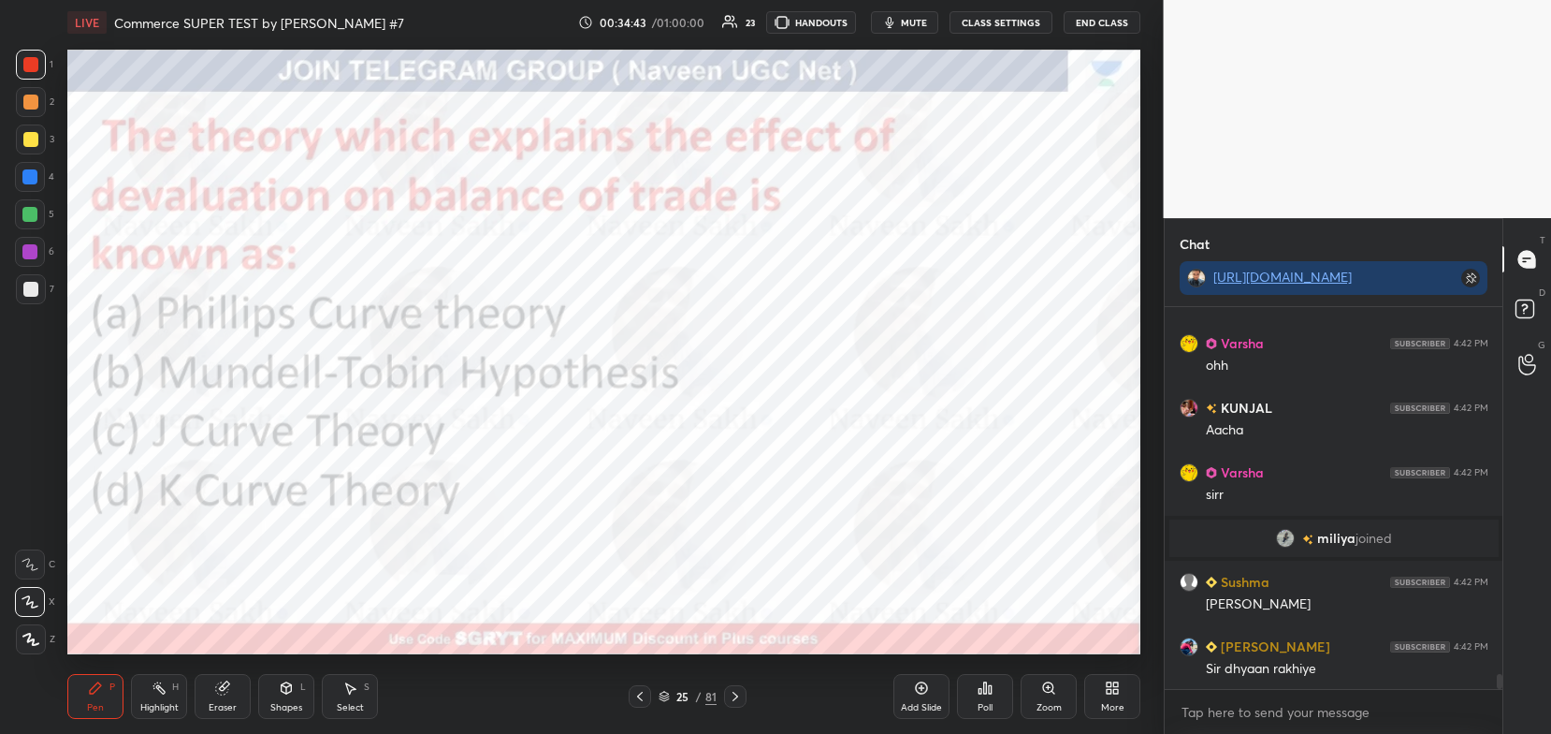
click at [912, 21] on span "mute" at bounding box center [914, 22] width 26 height 13
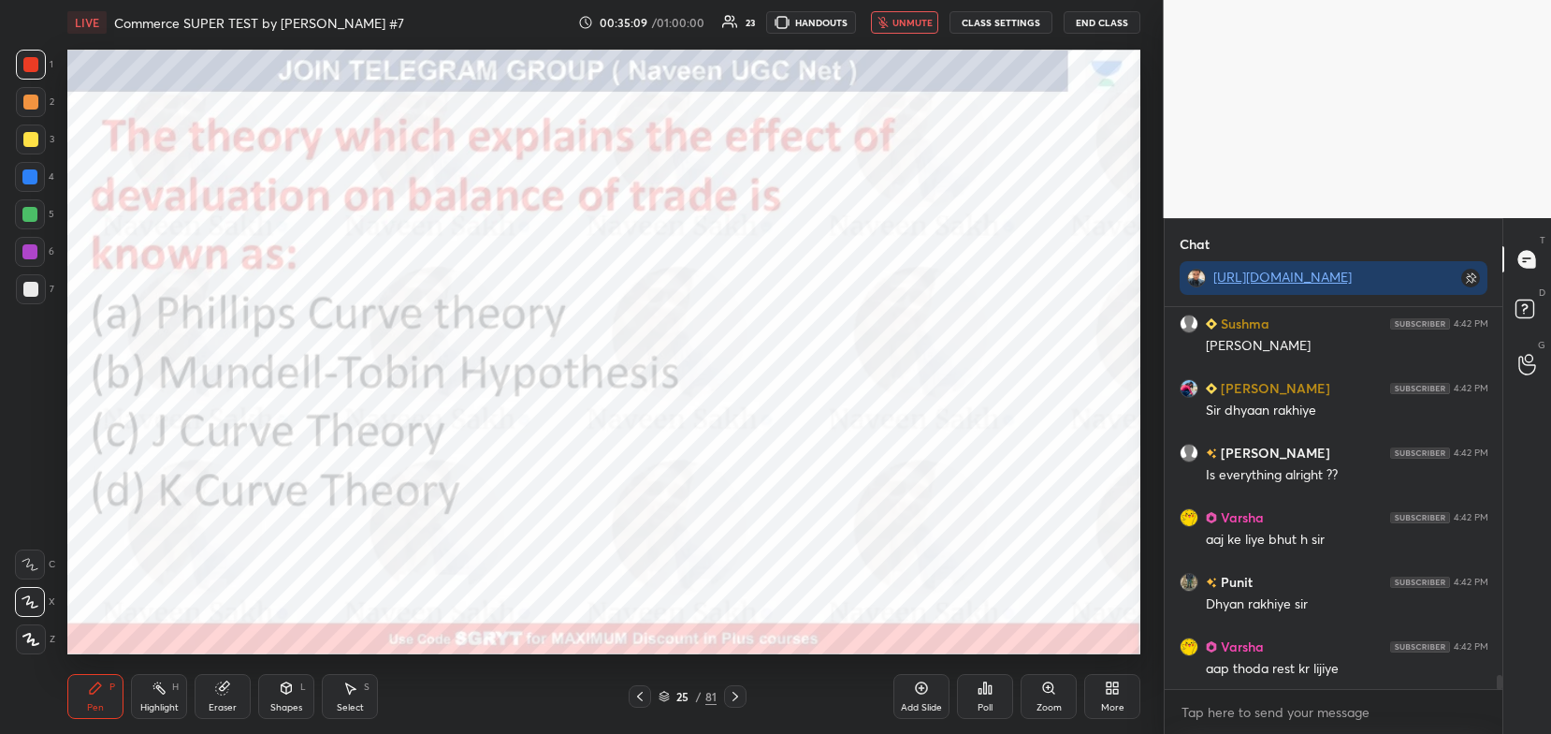
scroll to position [9959, 0]
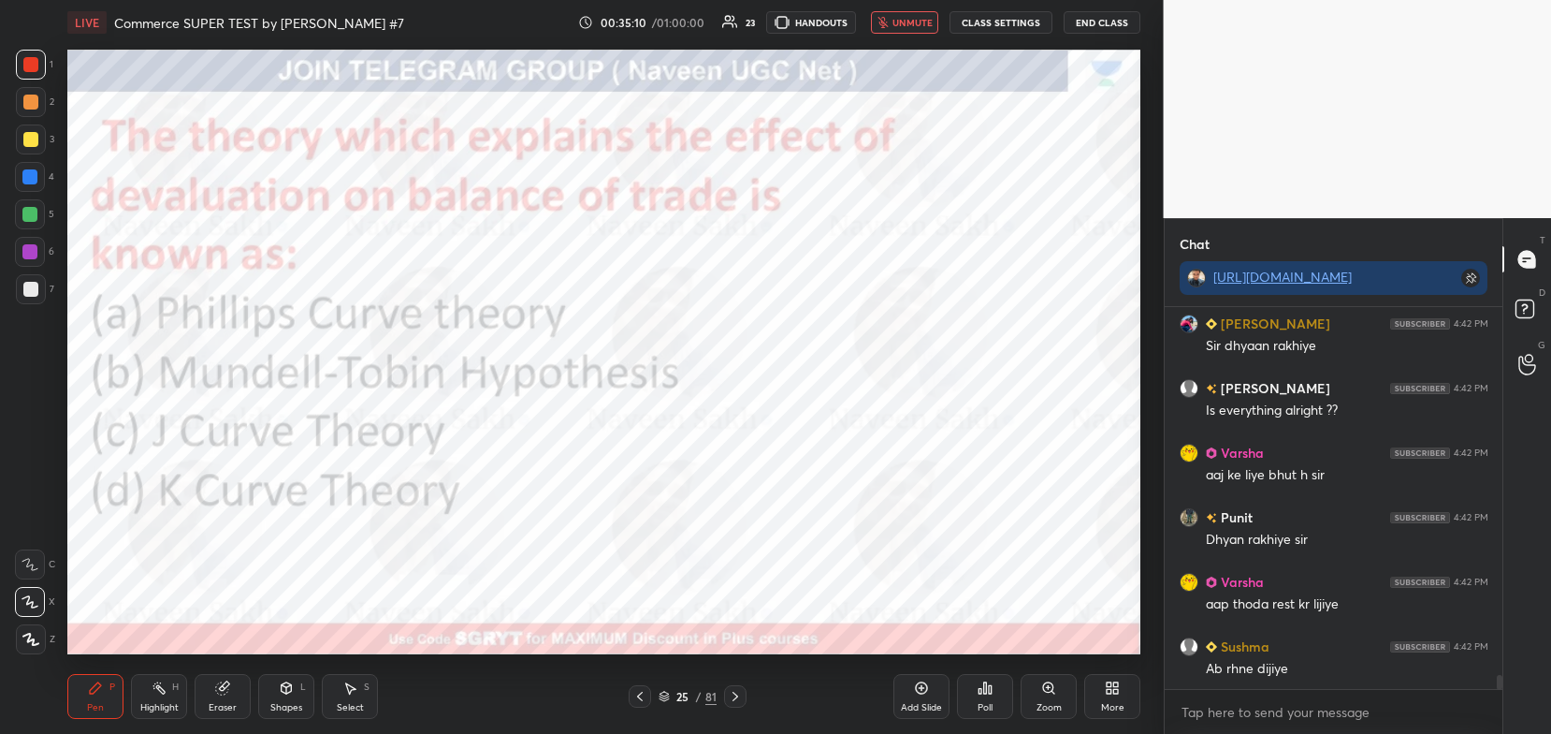
click at [910, 22] on span "unmute" at bounding box center [913, 22] width 40 height 13
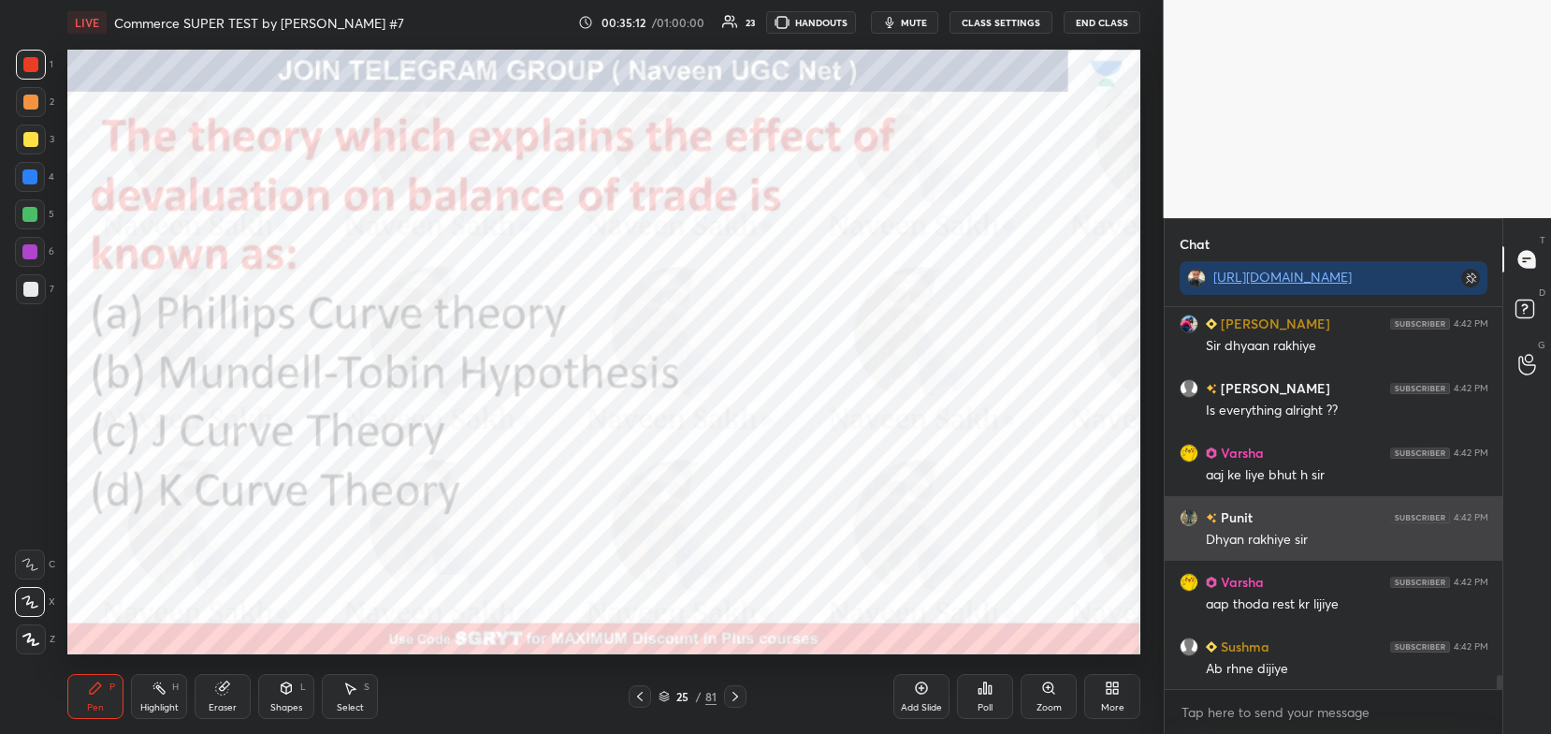
scroll to position [10023, 0]
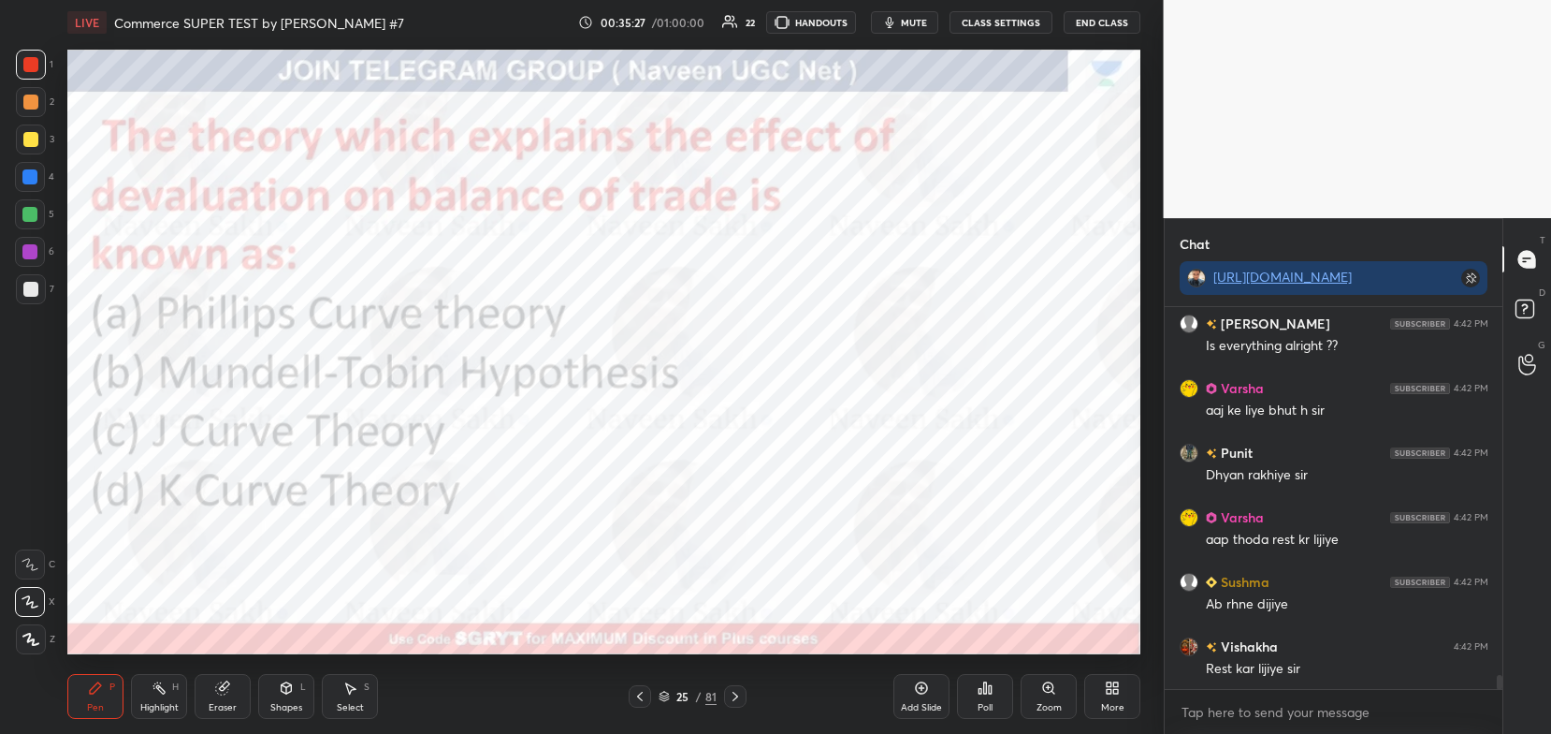
click at [663, 696] on icon at bounding box center [664, 693] width 9 height 5
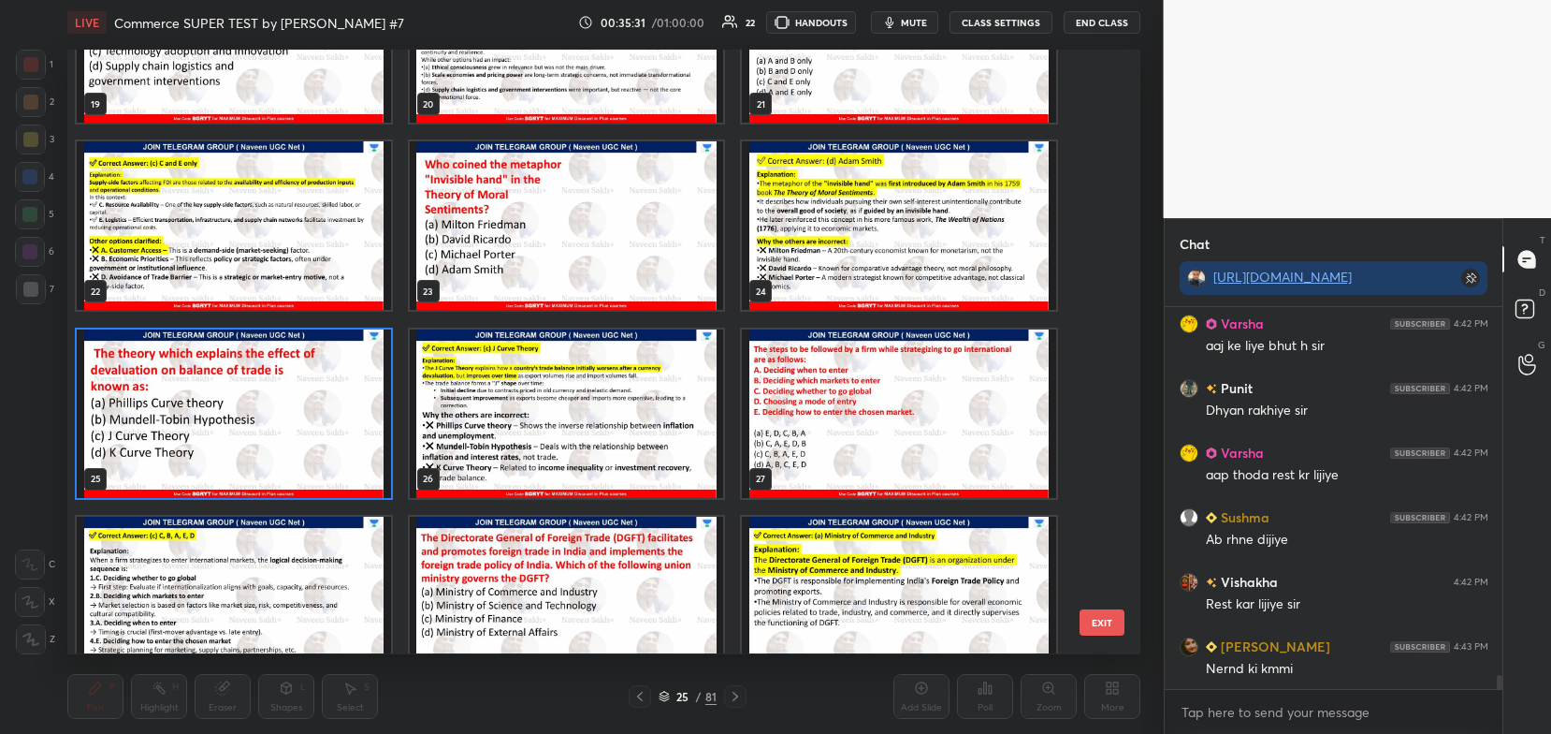
scroll to position [10152, 0]
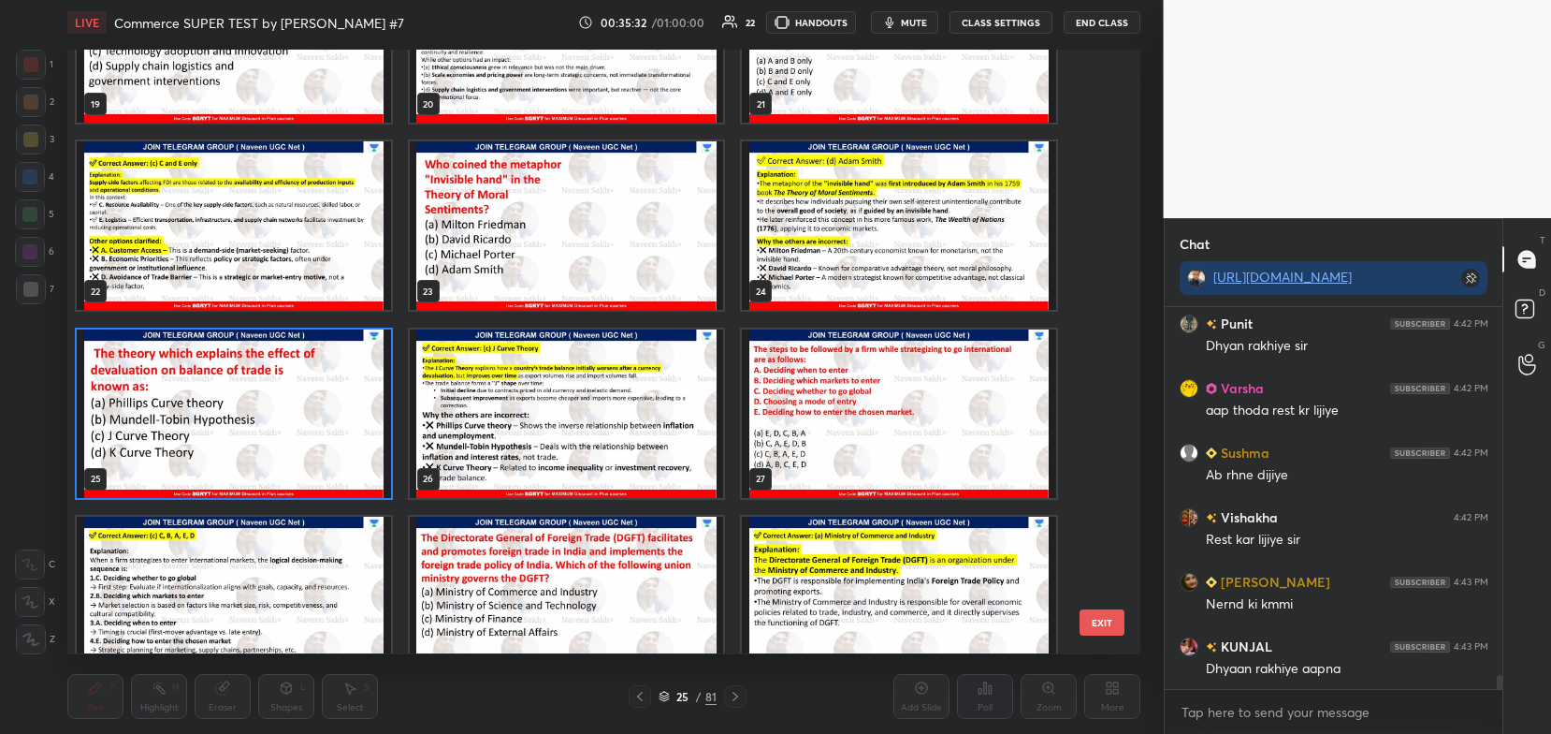
click at [359, 419] on img "grid" at bounding box center [234, 413] width 314 height 168
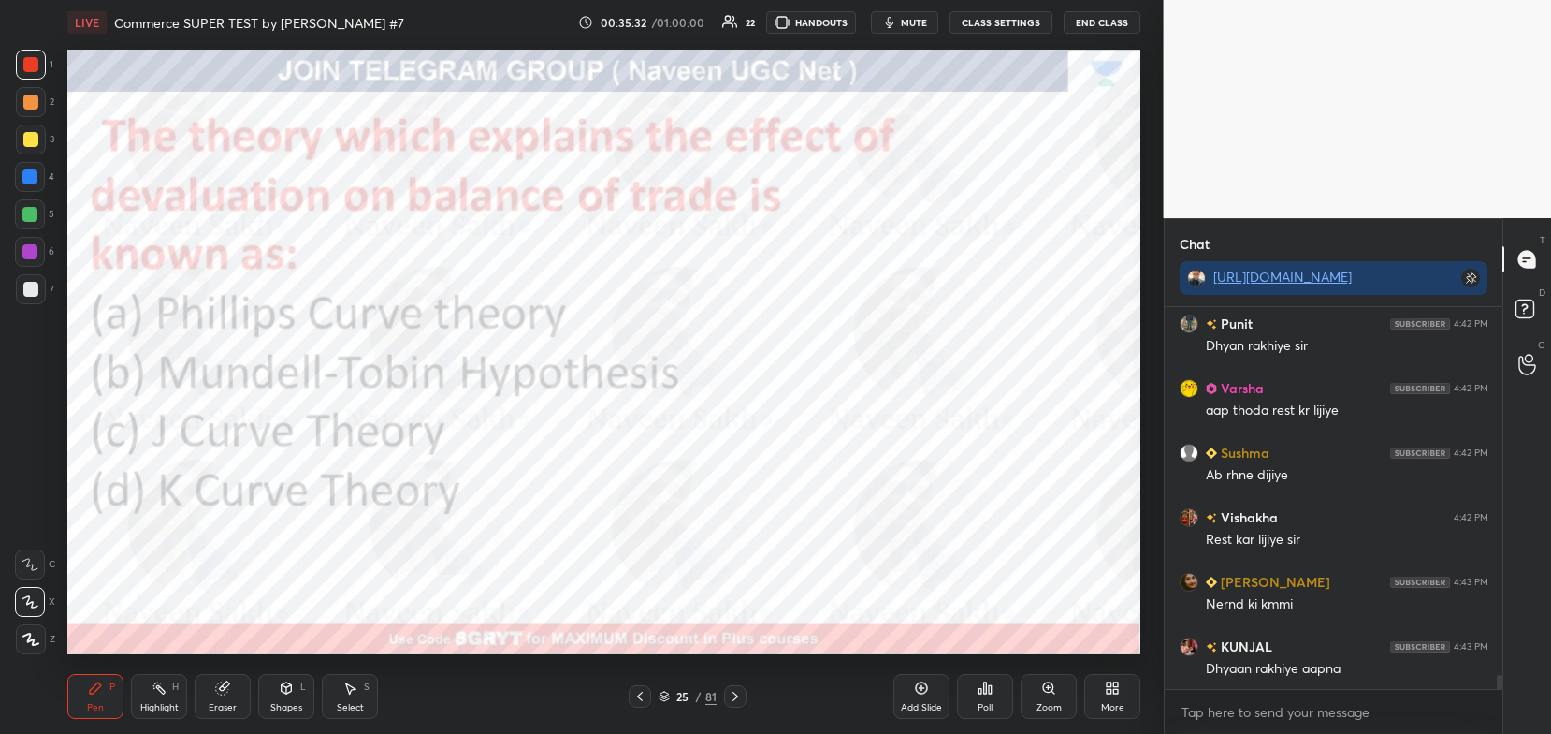
click at [354, 422] on img "grid" at bounding box center [234, 413] width 314 height 168
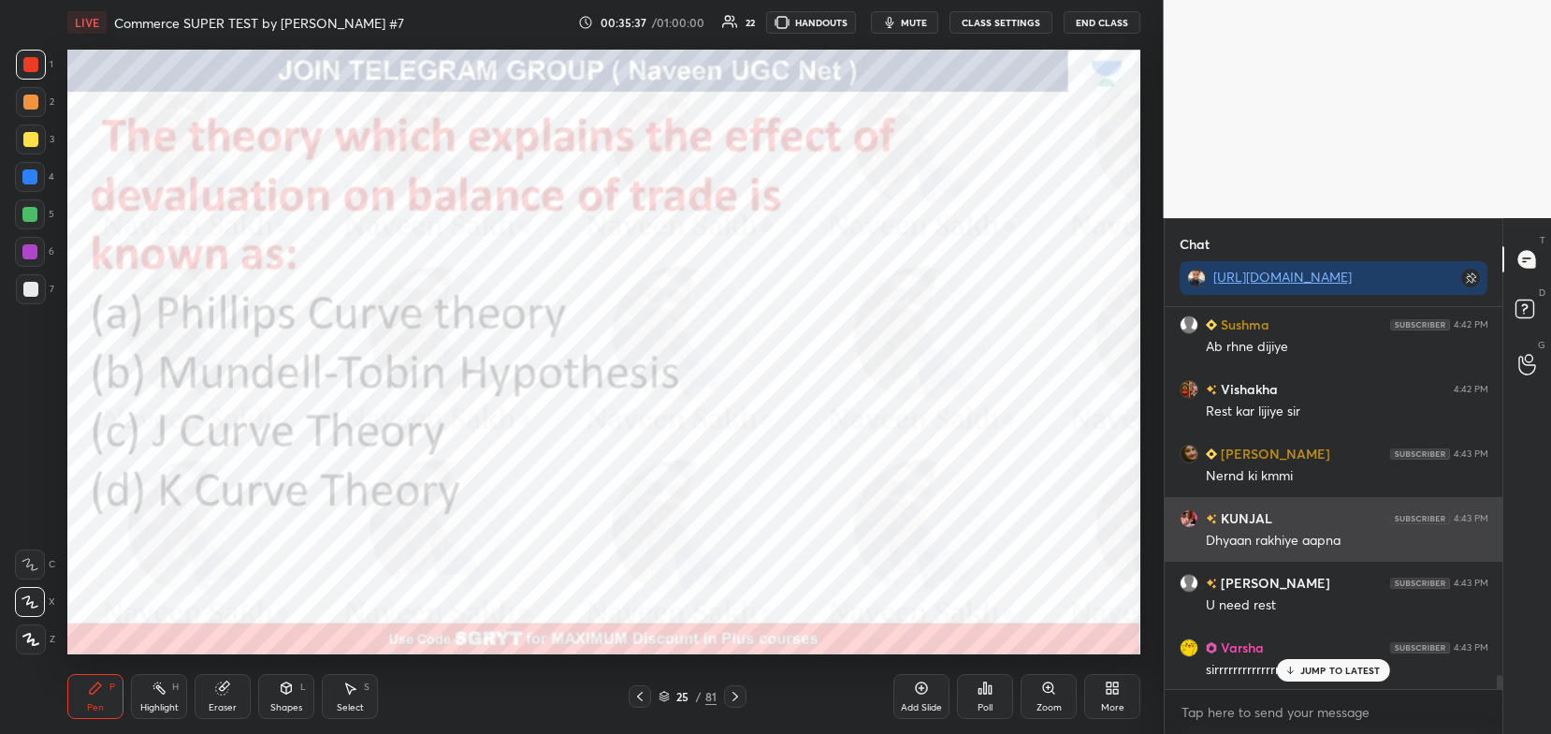
scroll to position [10345, 0]
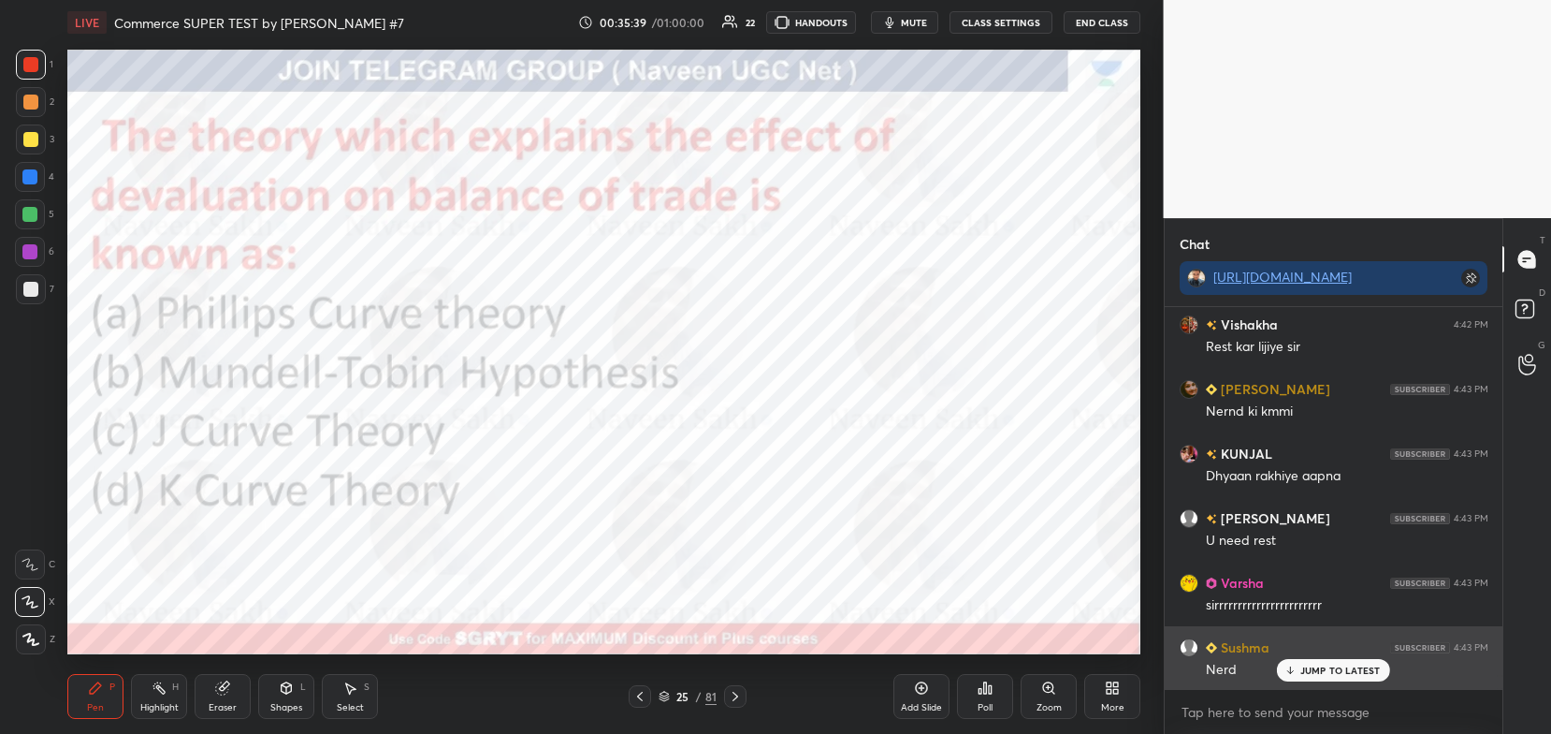
click at [1301, 664] on p "JUMP TO LATEST" at bounding box center [1341, 669] width 80 height 11
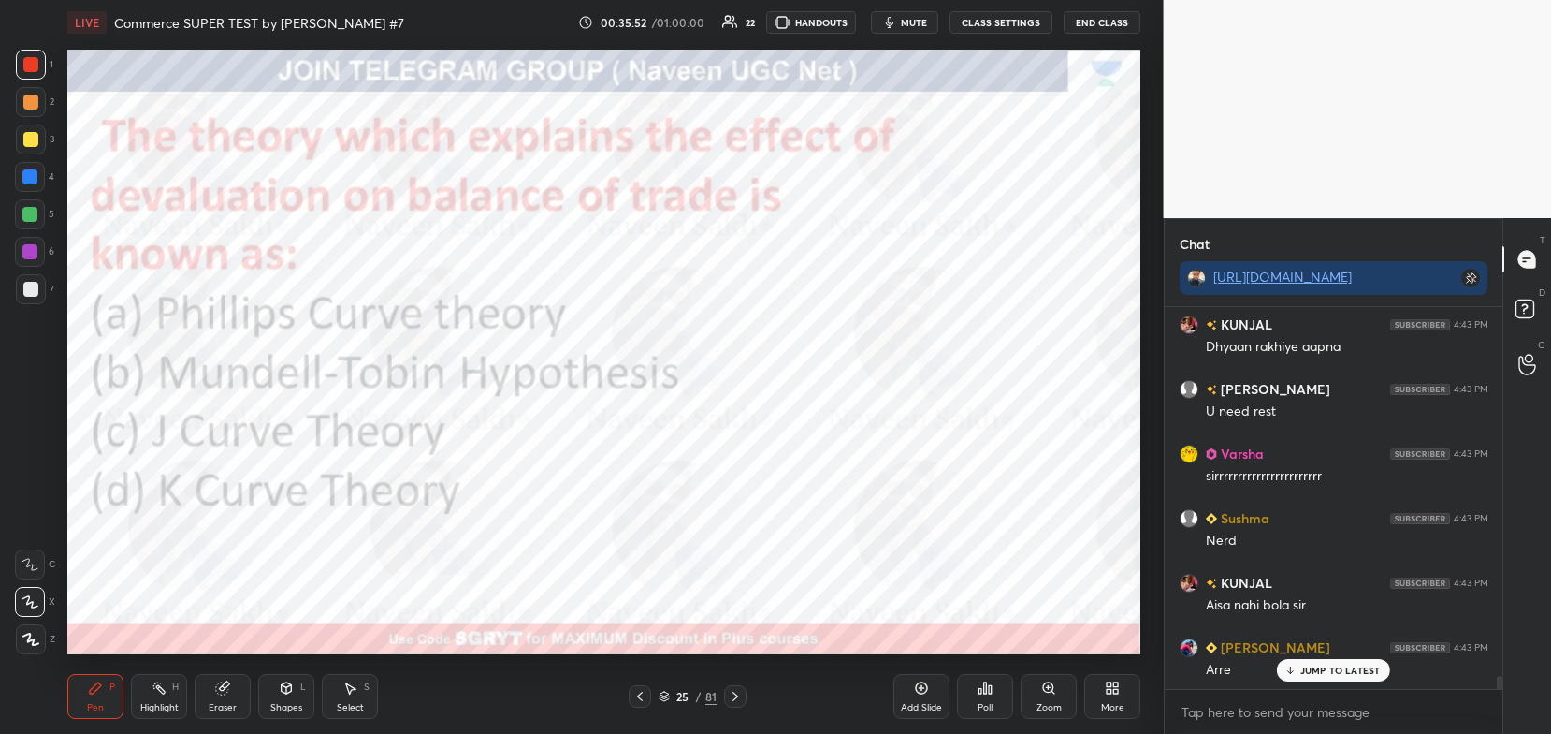
scroll to position [10539, 0]
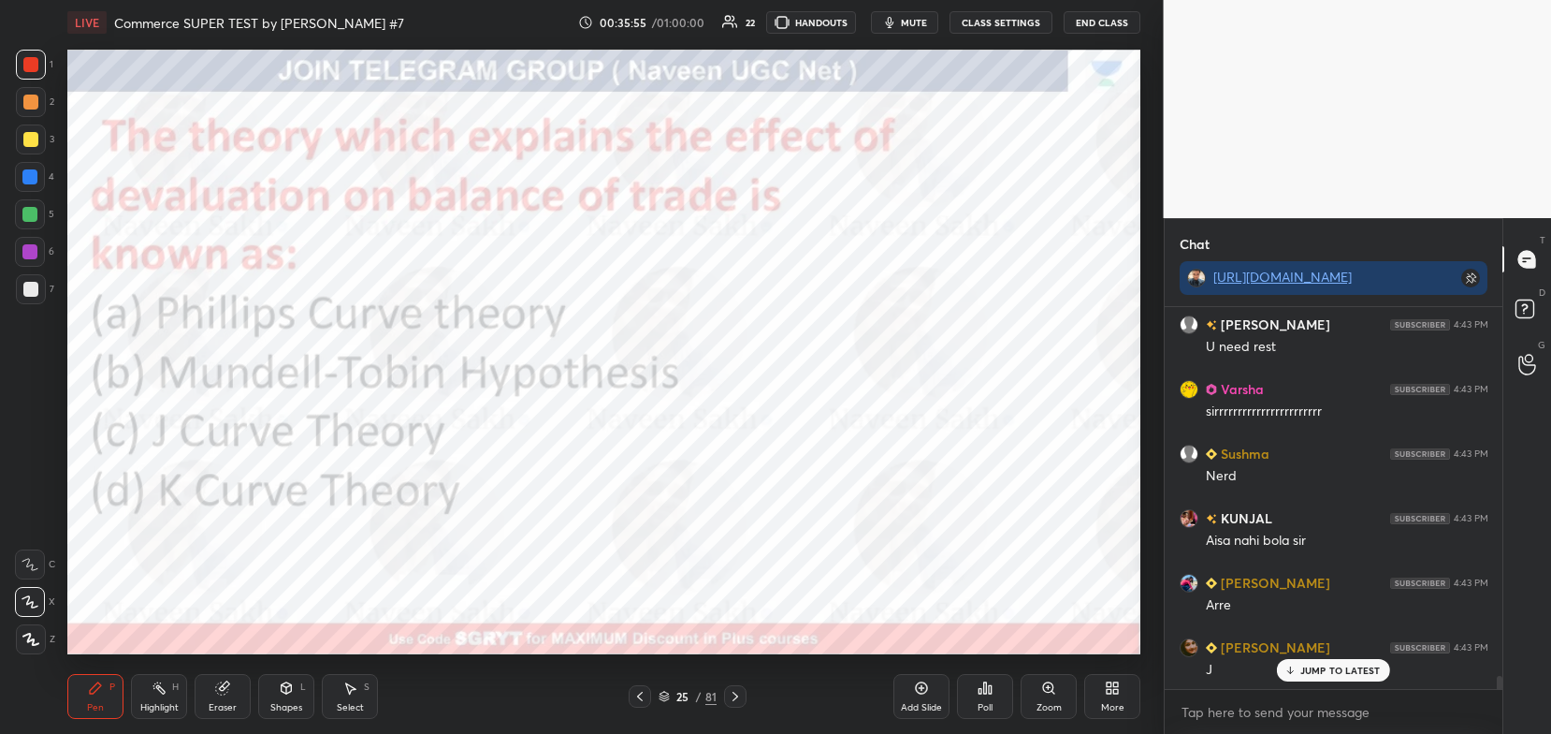
click at [663, 696] on icon at bounding box center [664, 693] width 9 height 5
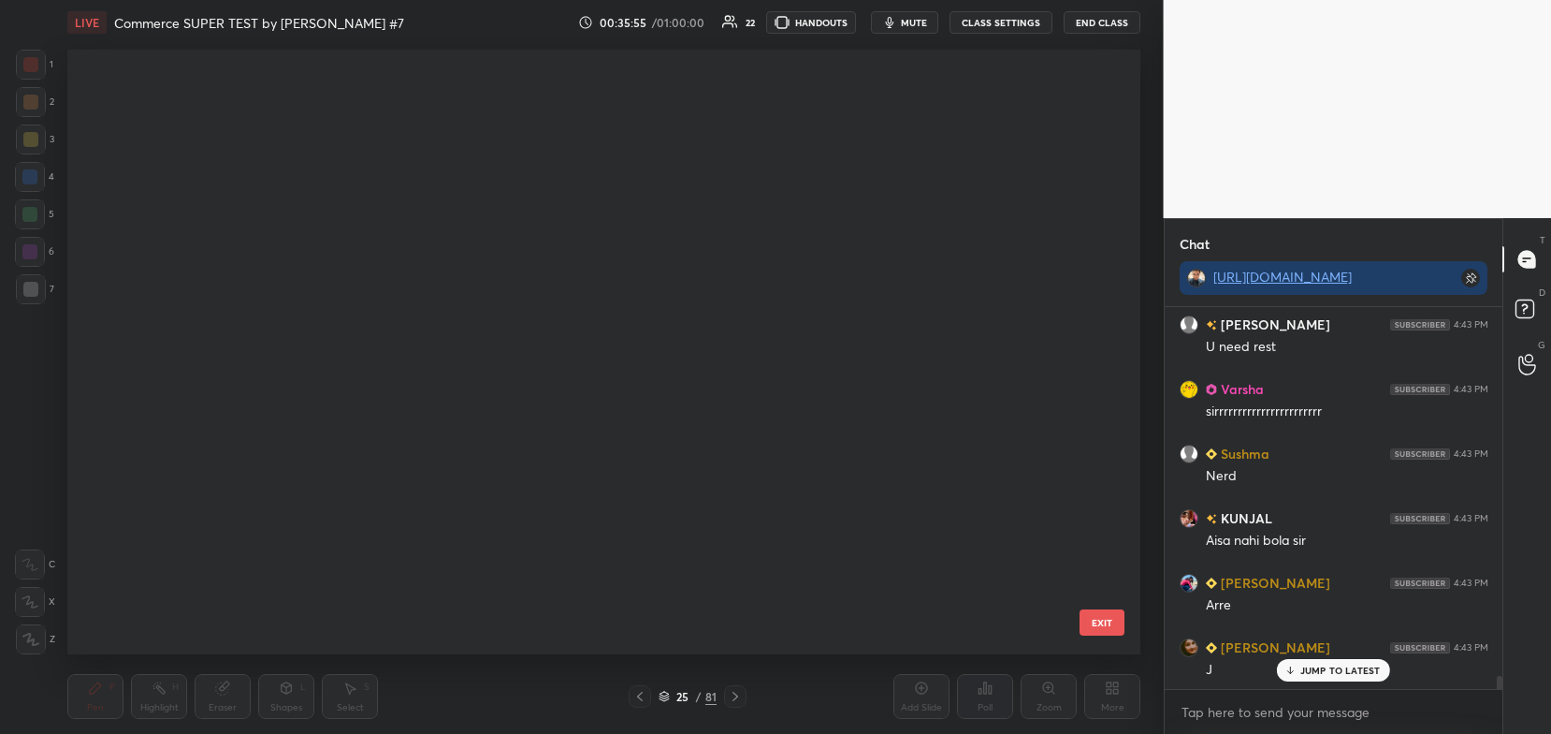
scroll to position [599, 1064]
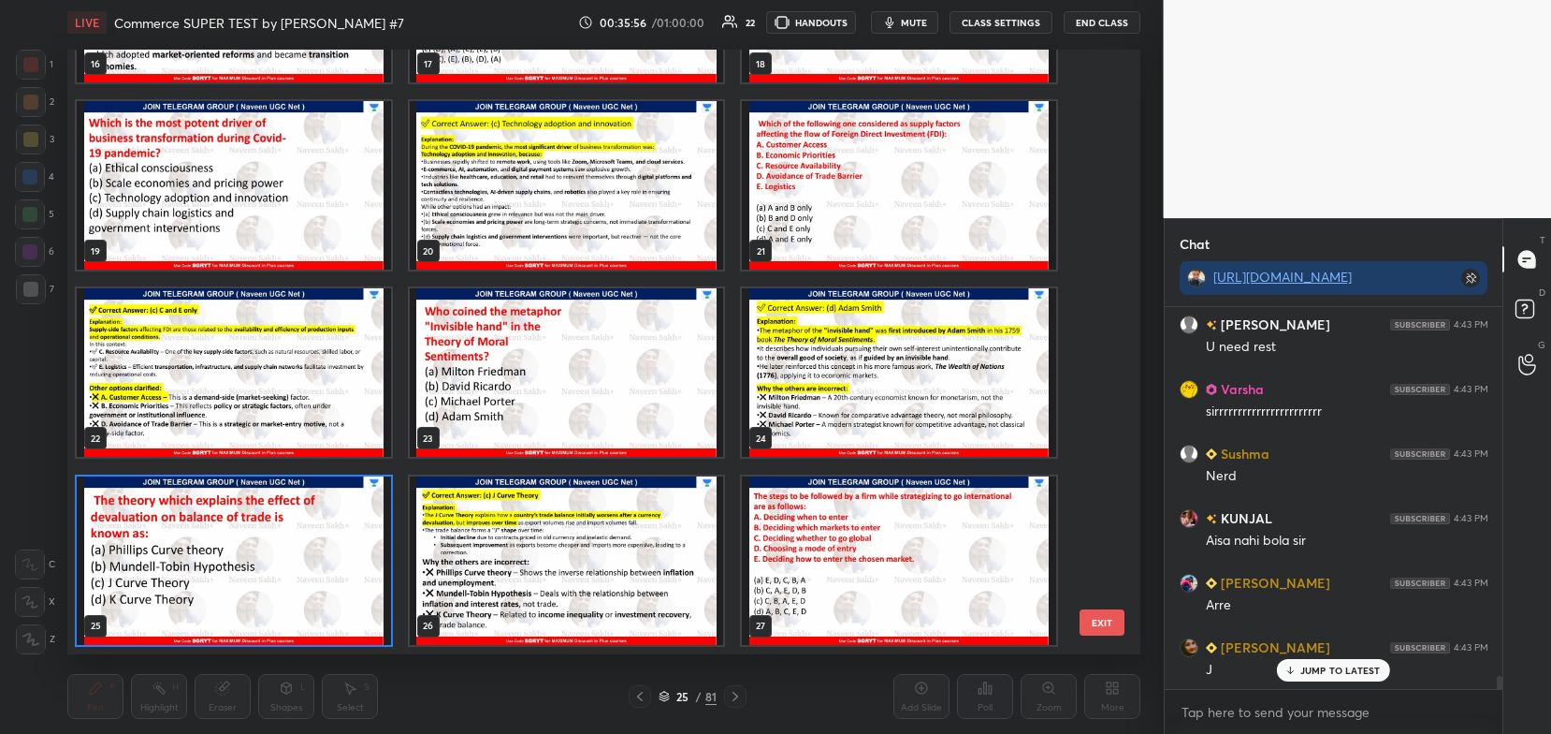
click at [631, 565] on img "grid" at bounding box center [567, 560] width 314 height 168
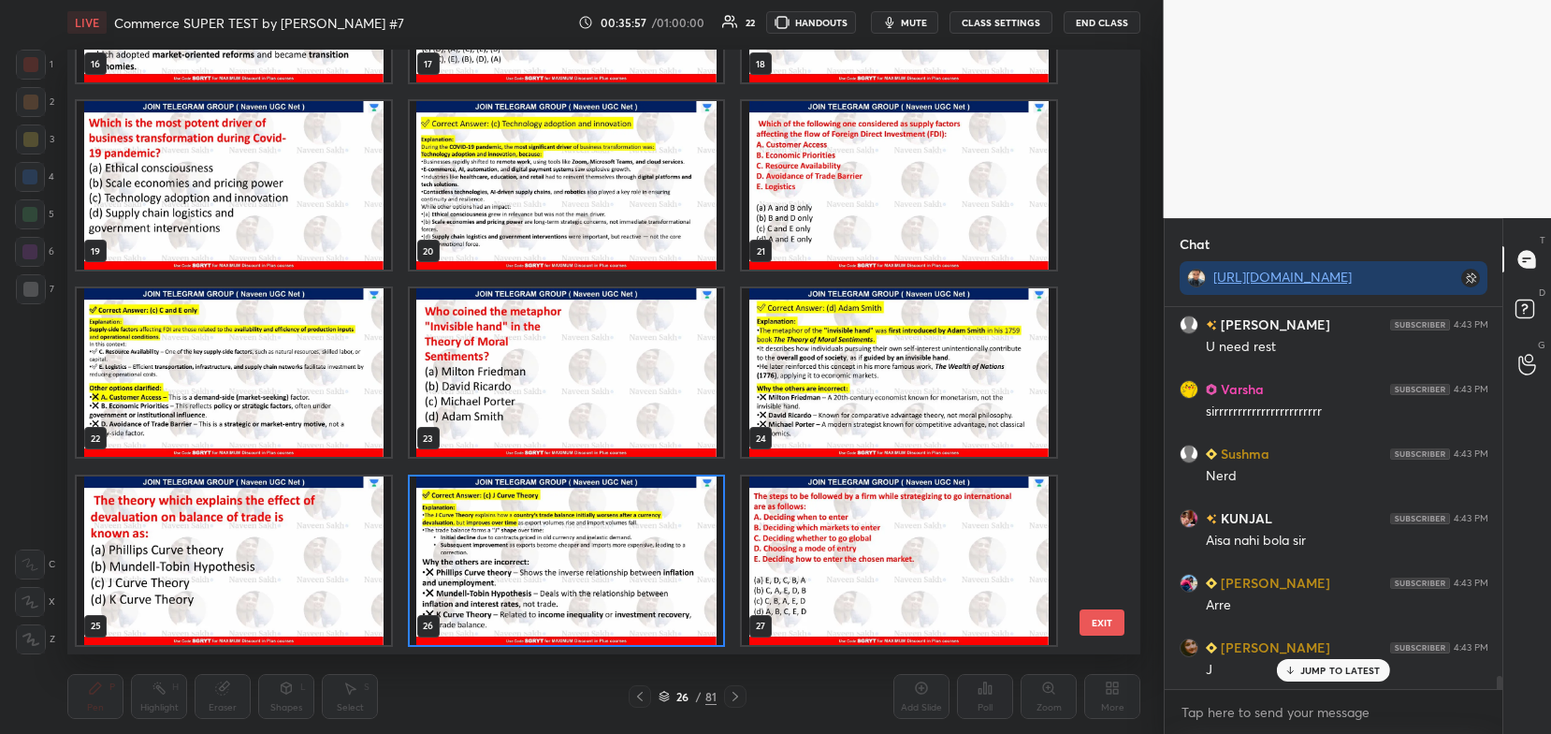
click at [631, 565] on img "grid" at bounding box center [567, 560] width 314 height 168
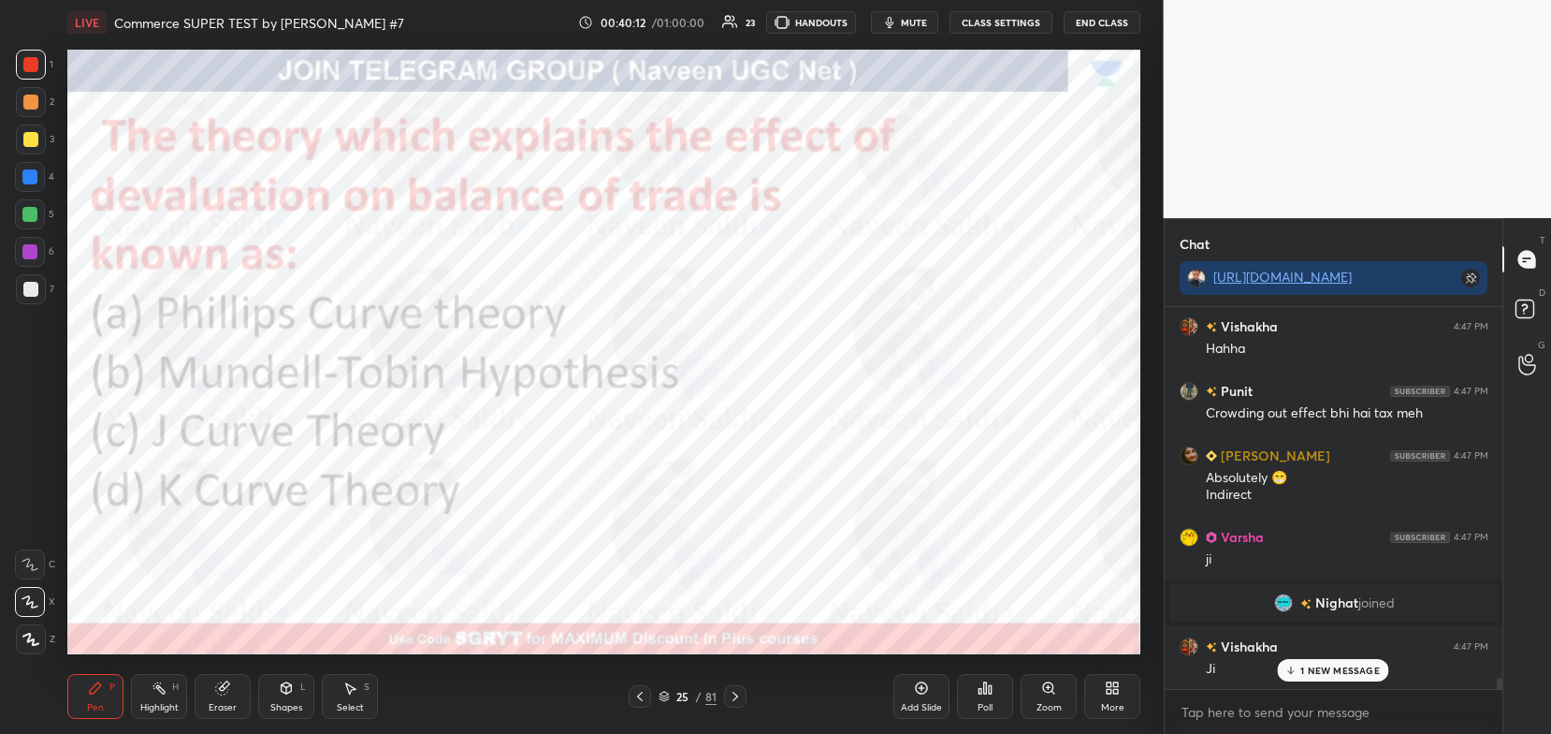
scroll to position [11283, 0]
click at [1320, 706] on textarea at bounding box center [1334, 712] width 309 height 30
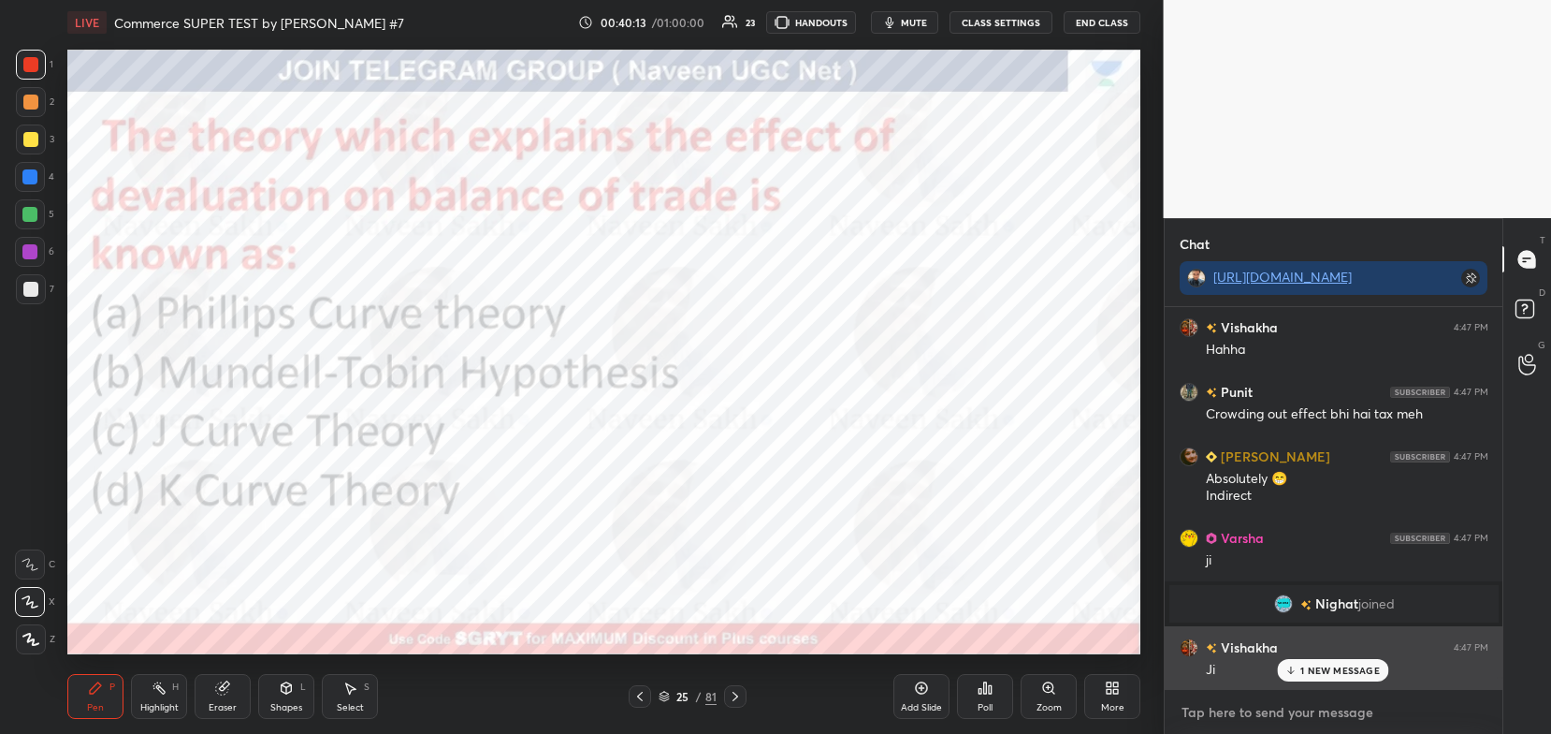
scroll to position [11347, 0]
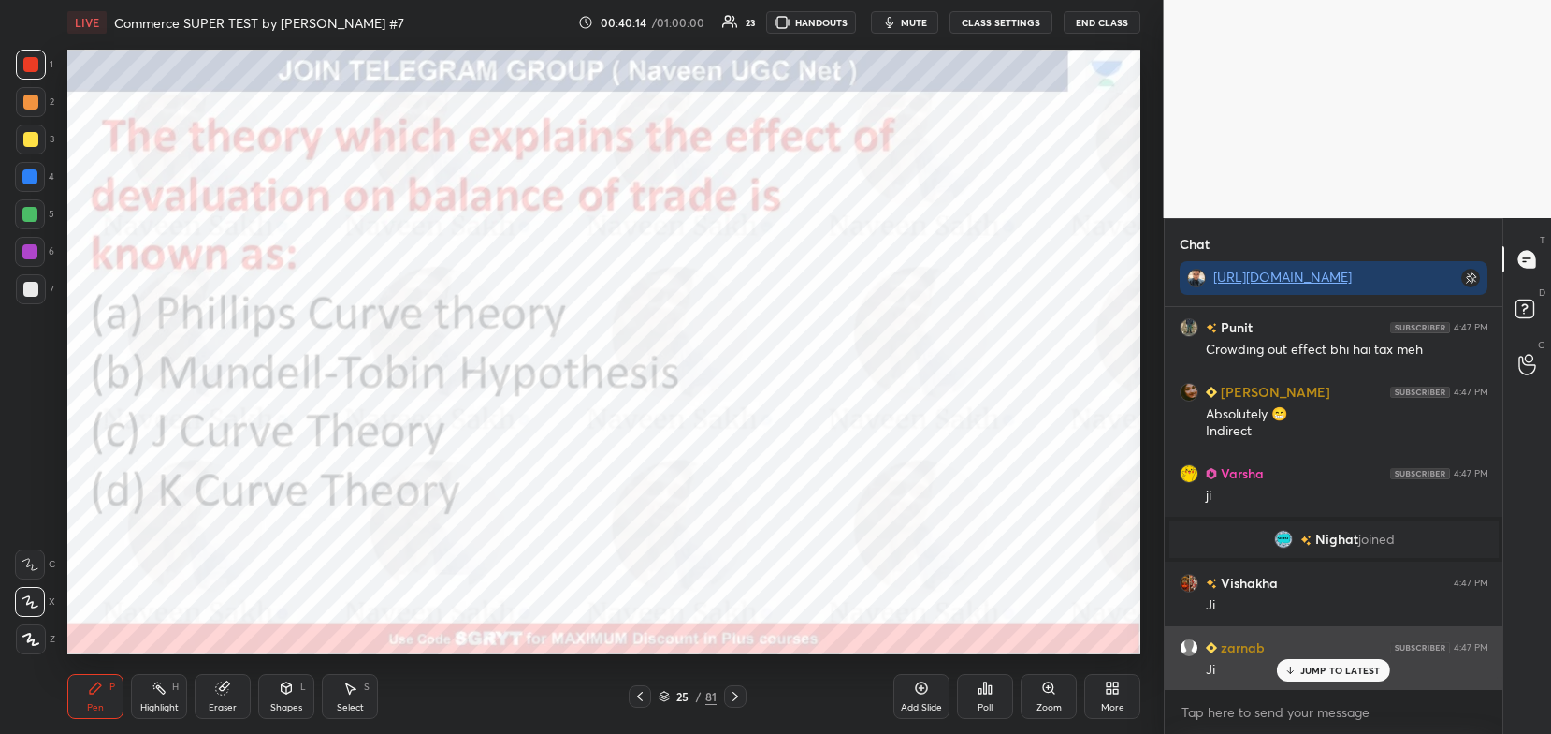
click at [1301, 669] on p "JUMP TO LATEST" at bounding box center [1341, 669] width 80 height 11
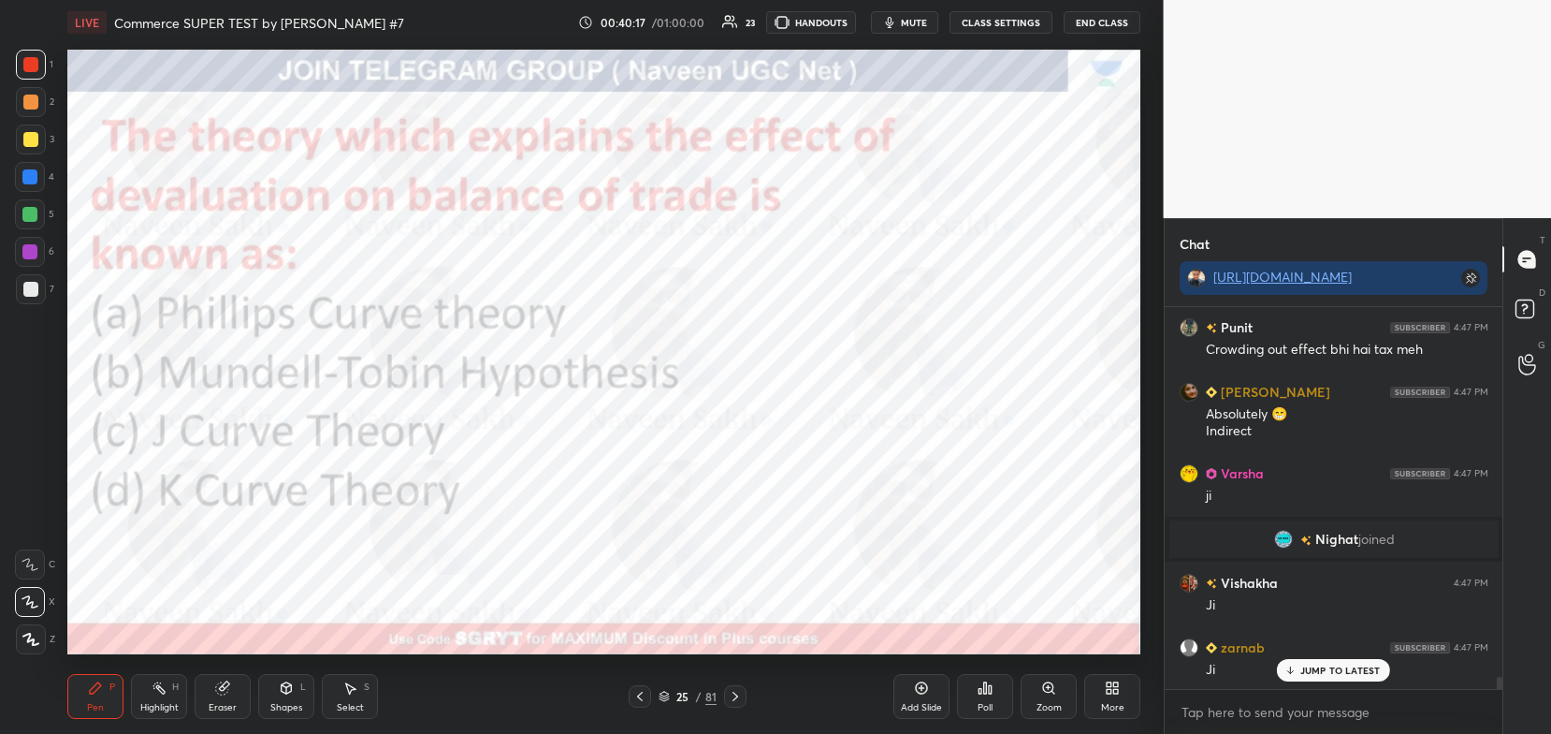
scroll to position [11412, 0]
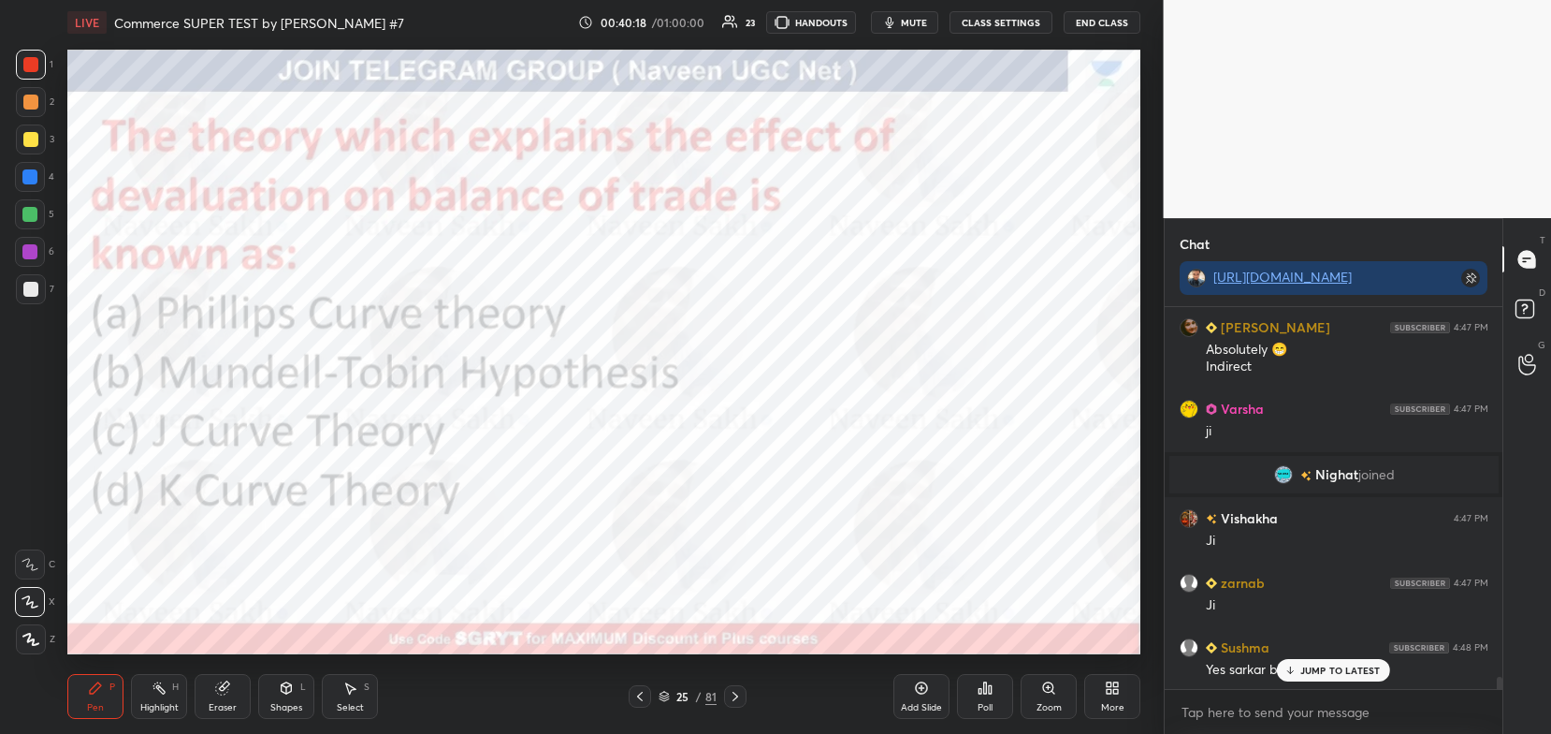
click at [735, 692] on icon at bounding box center [735, 696] width 15 height 15
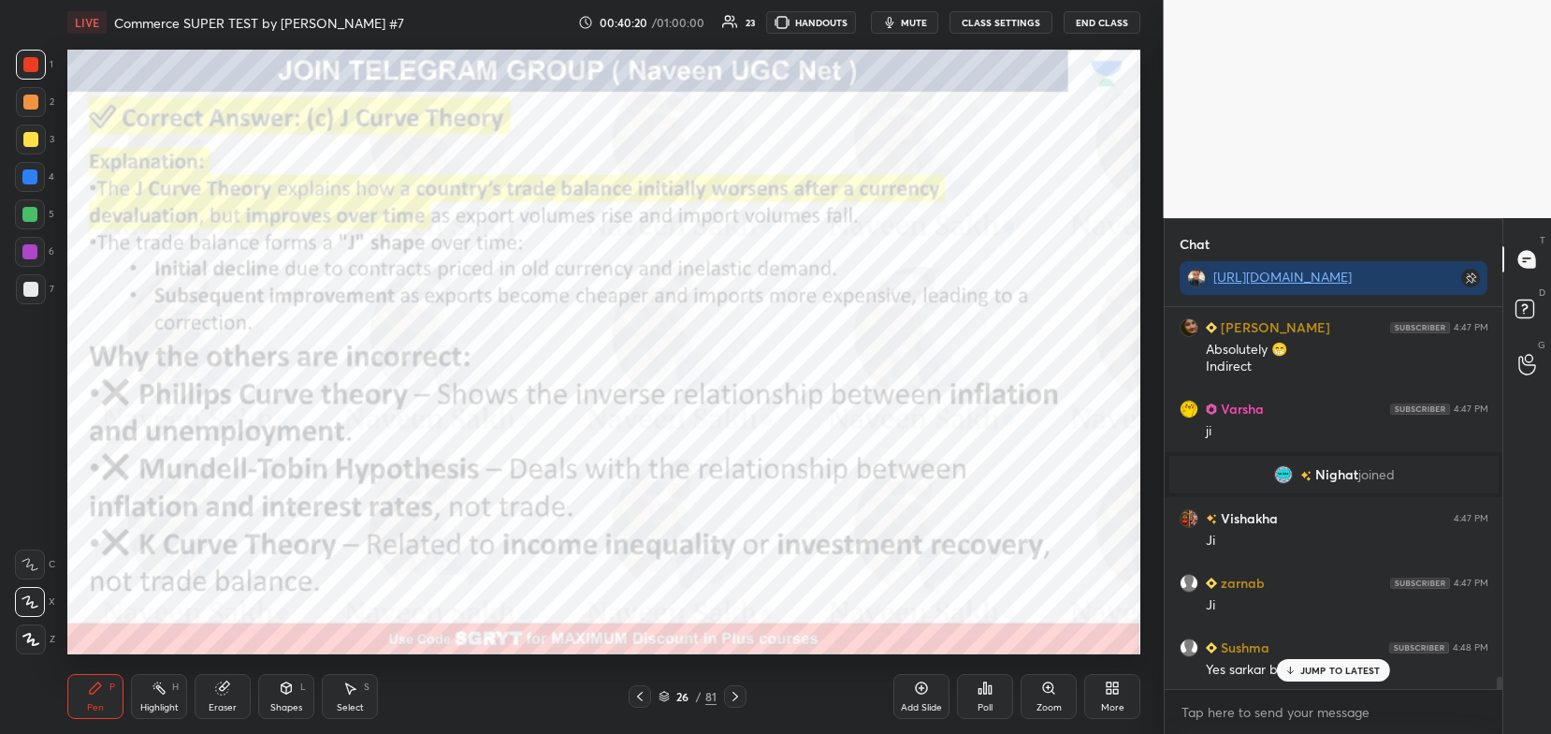
click at [736, 693] on icon at bounding box center [735, 696] width 15 height 15
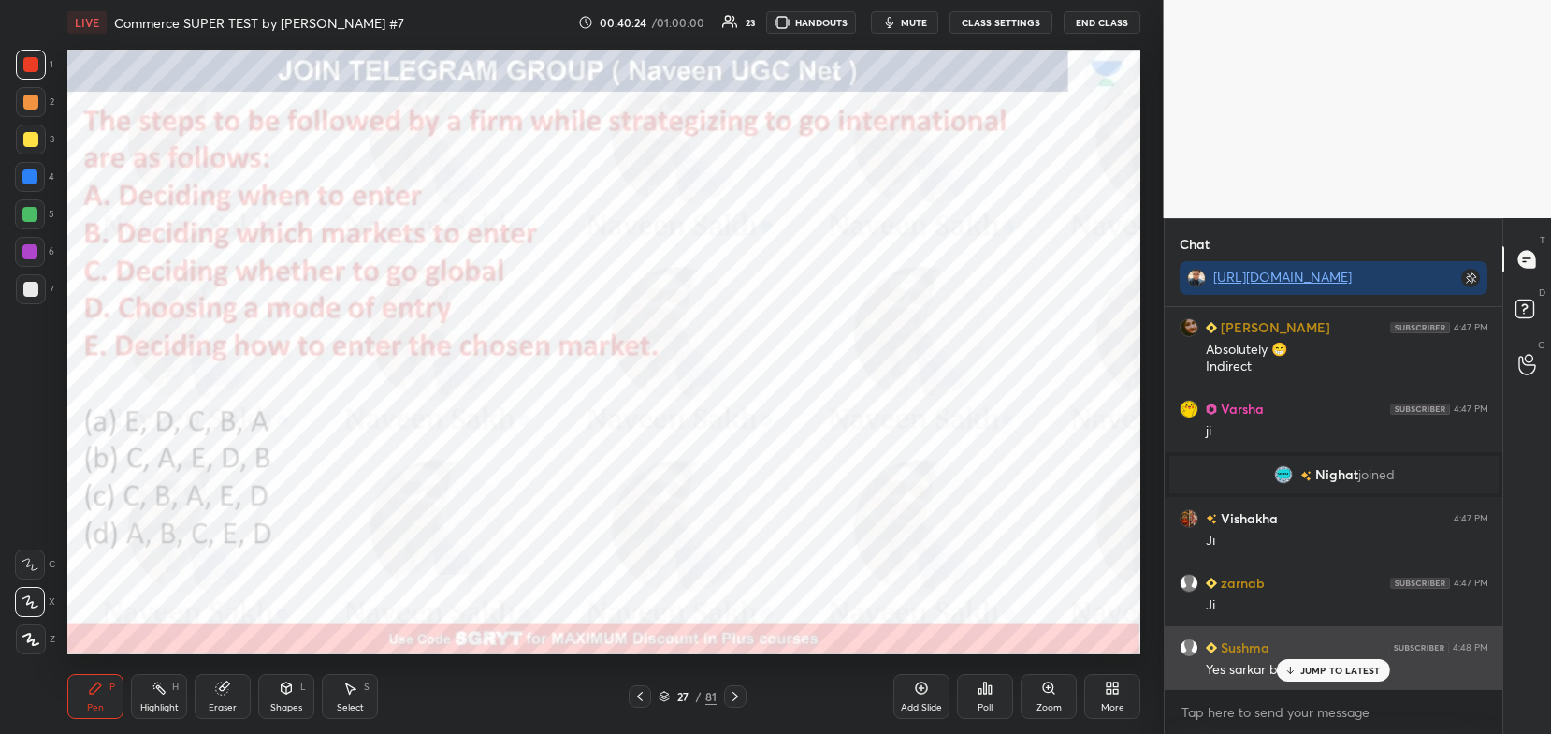
click at [1326, 673] on p "JUMP TO LATEST" at bounding box center [1341, 669] width 80 height 11
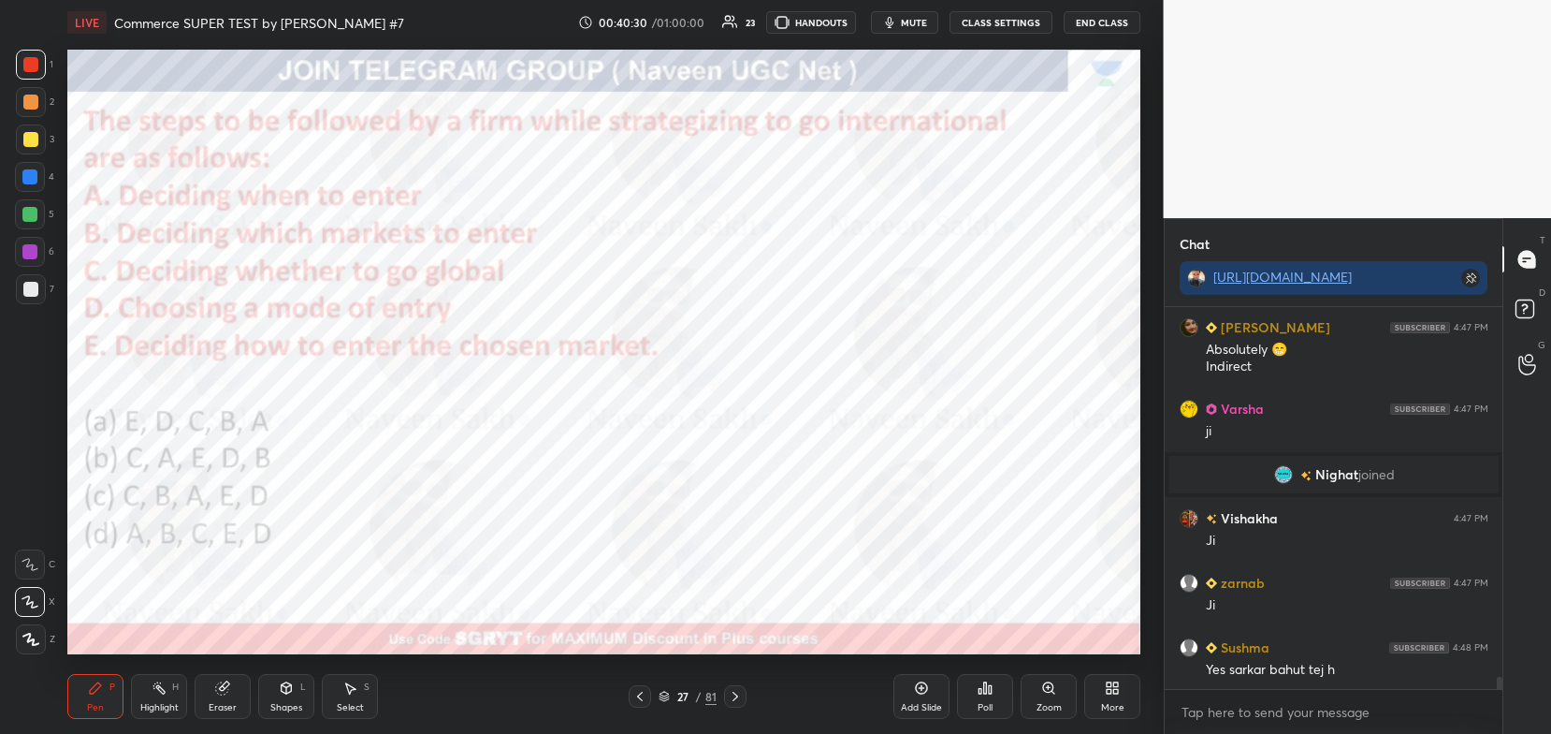
click at [667, 696] on icon at bounding box center [664, 695] width 11 height 11
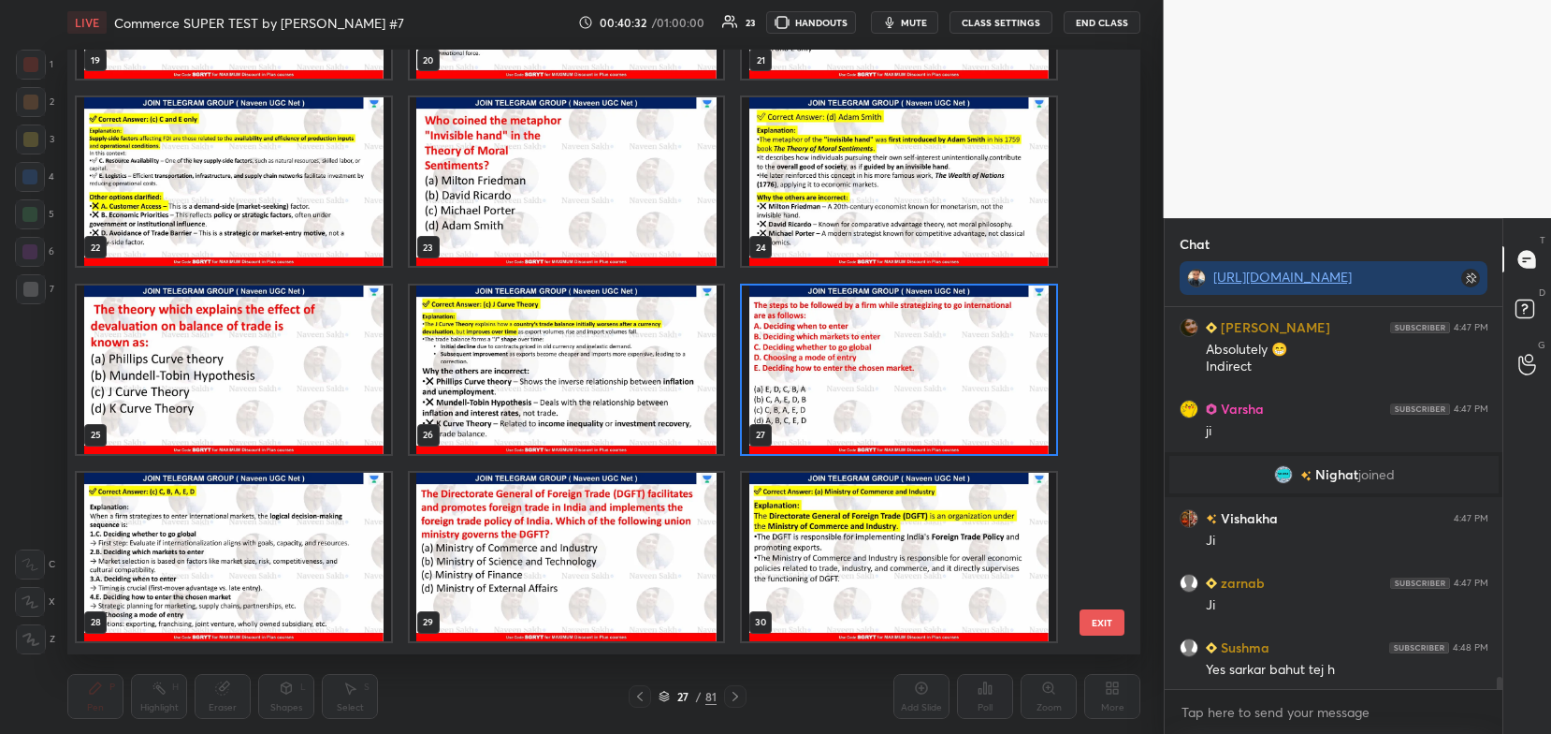
scroll to position [11431, 0]
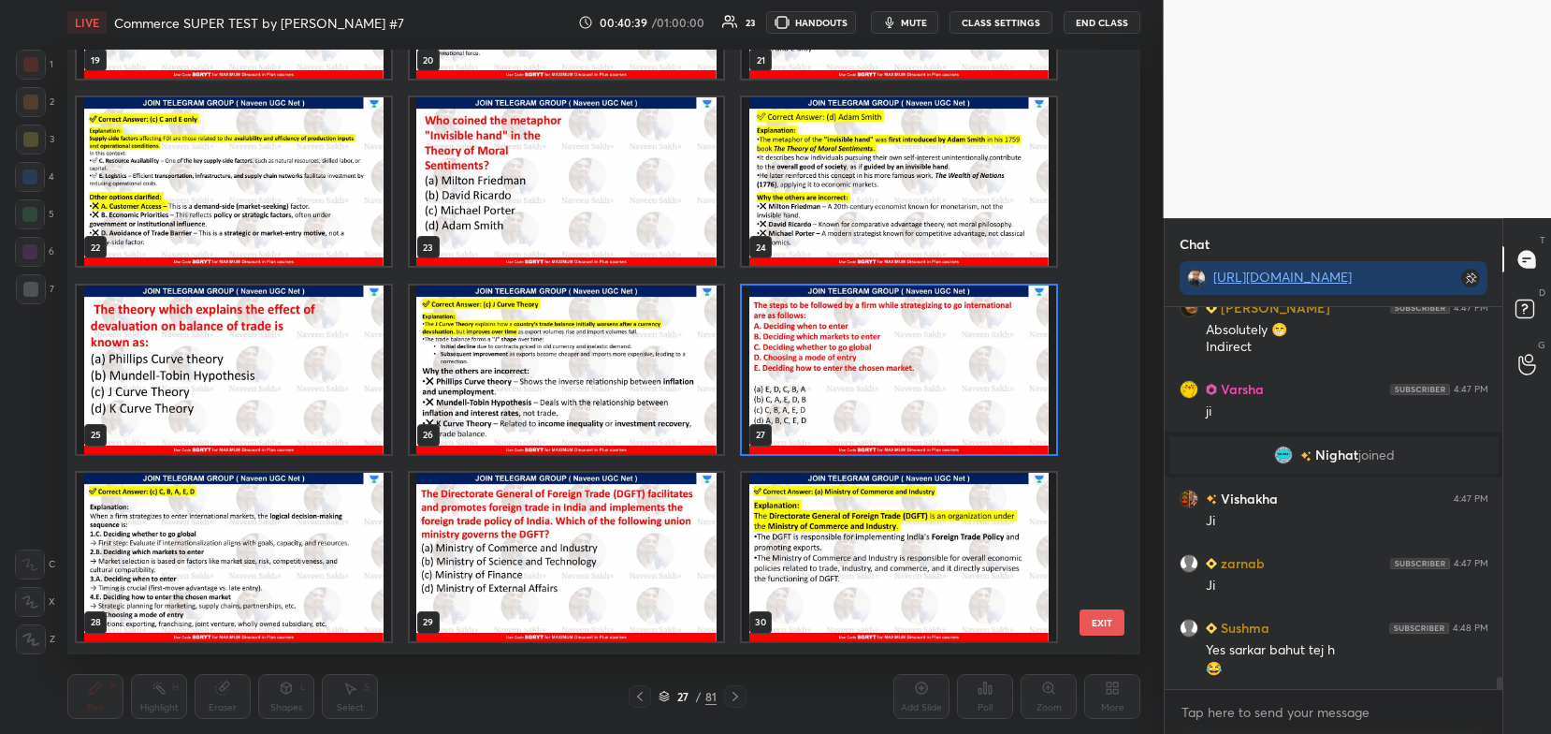
click at [877, 392] on img "grid" at bounding box center [899, 369] width 314 height 168
click at [879, 389] on img "grid" at bounding box center [899, 369] width 314 height 168
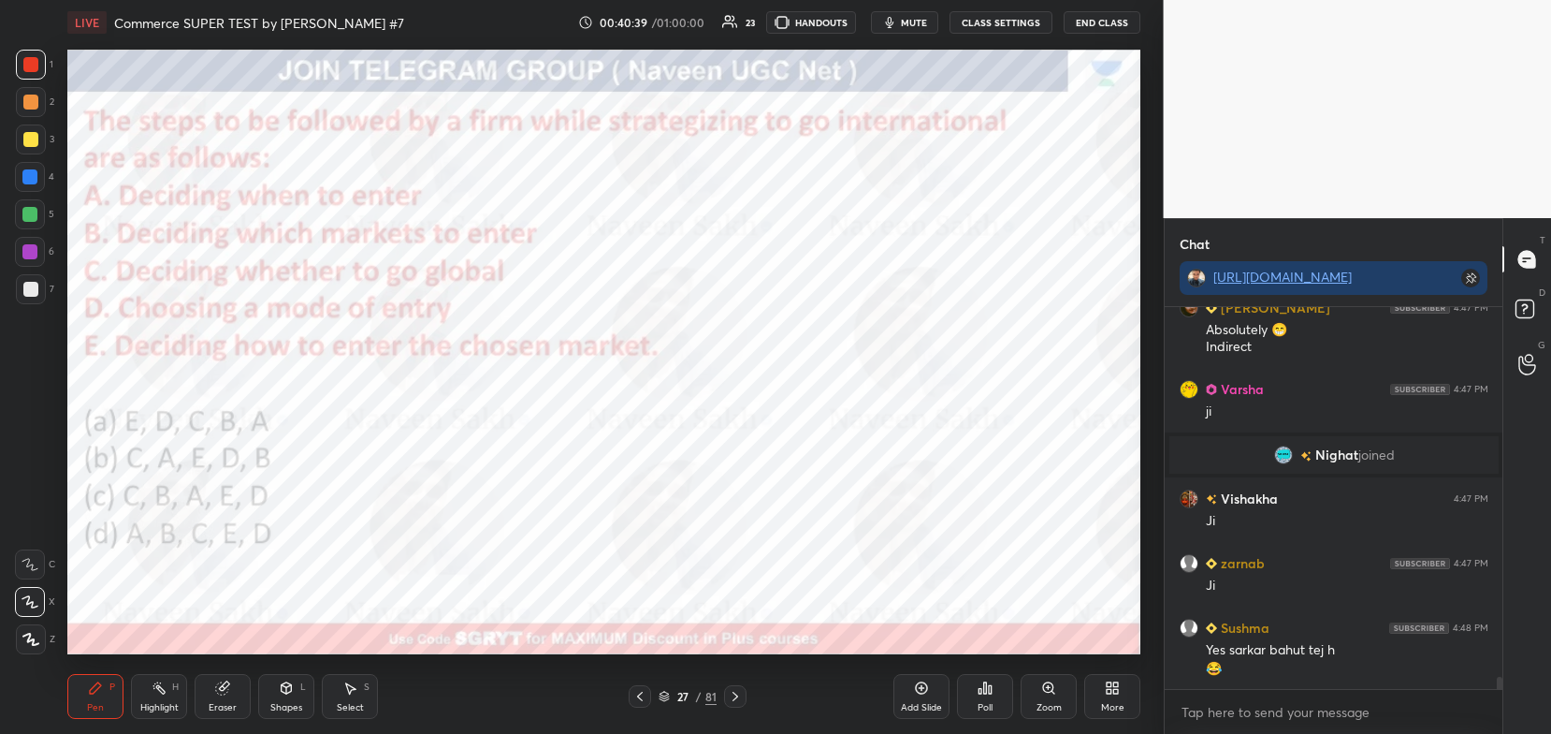
scroll to position [0, 0]
click at [986, 701] on div "Poll" at bounding box center [985, 696] width 56 height 45
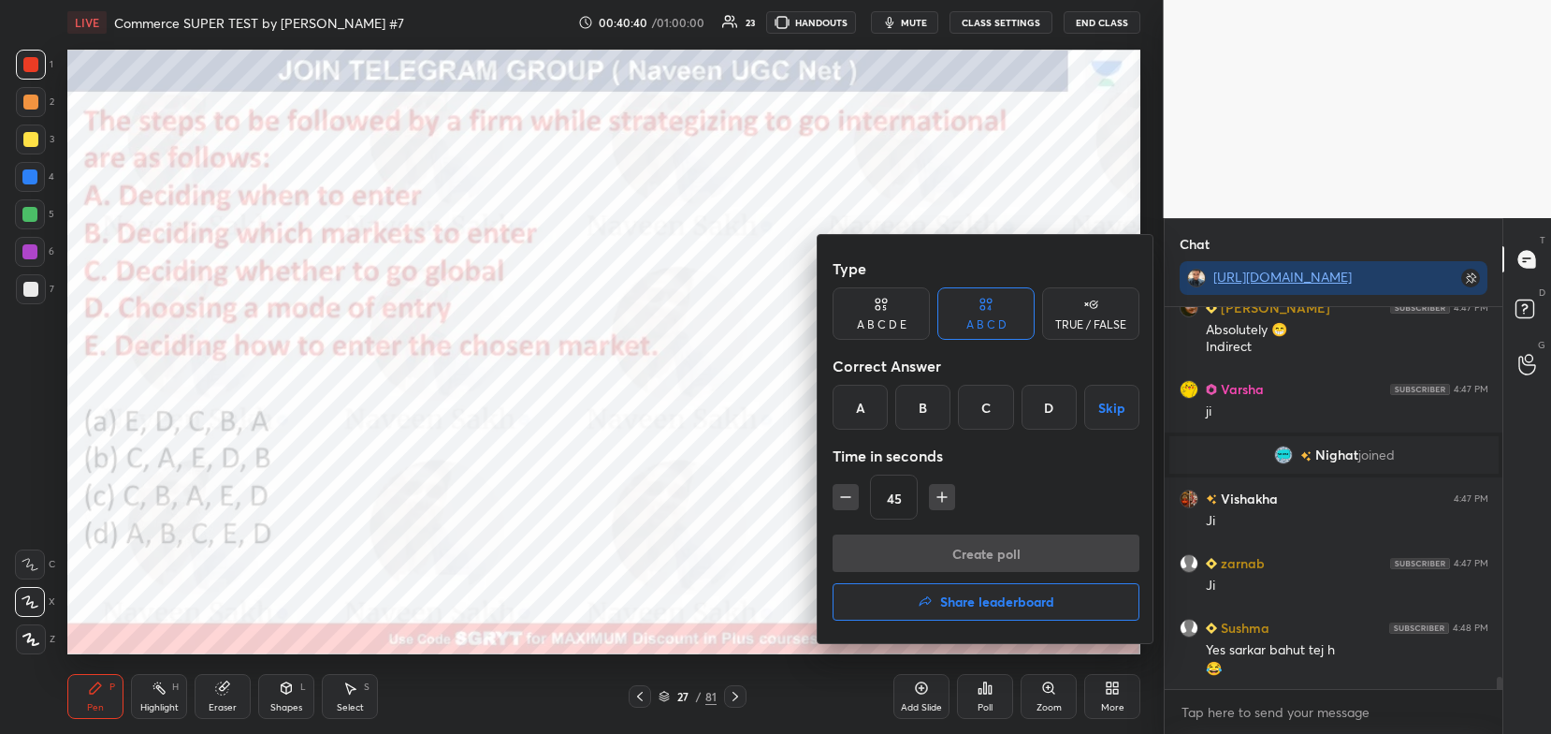
click at [987, 412] on div "C" at bounding box center [985, 407] width 55 height 45
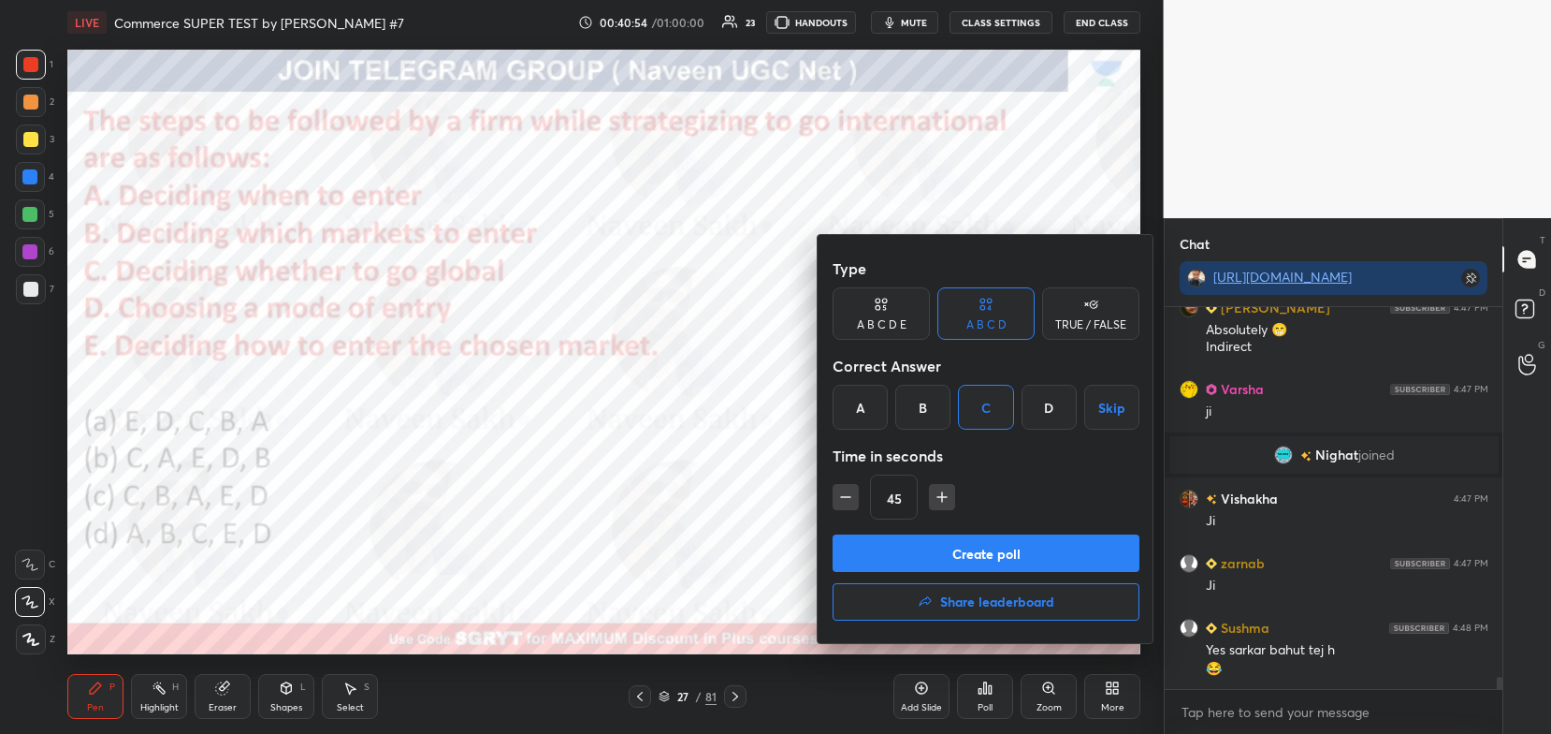
click at [661, 696] on div at bounding box center [775, 367] width 1551 height 734
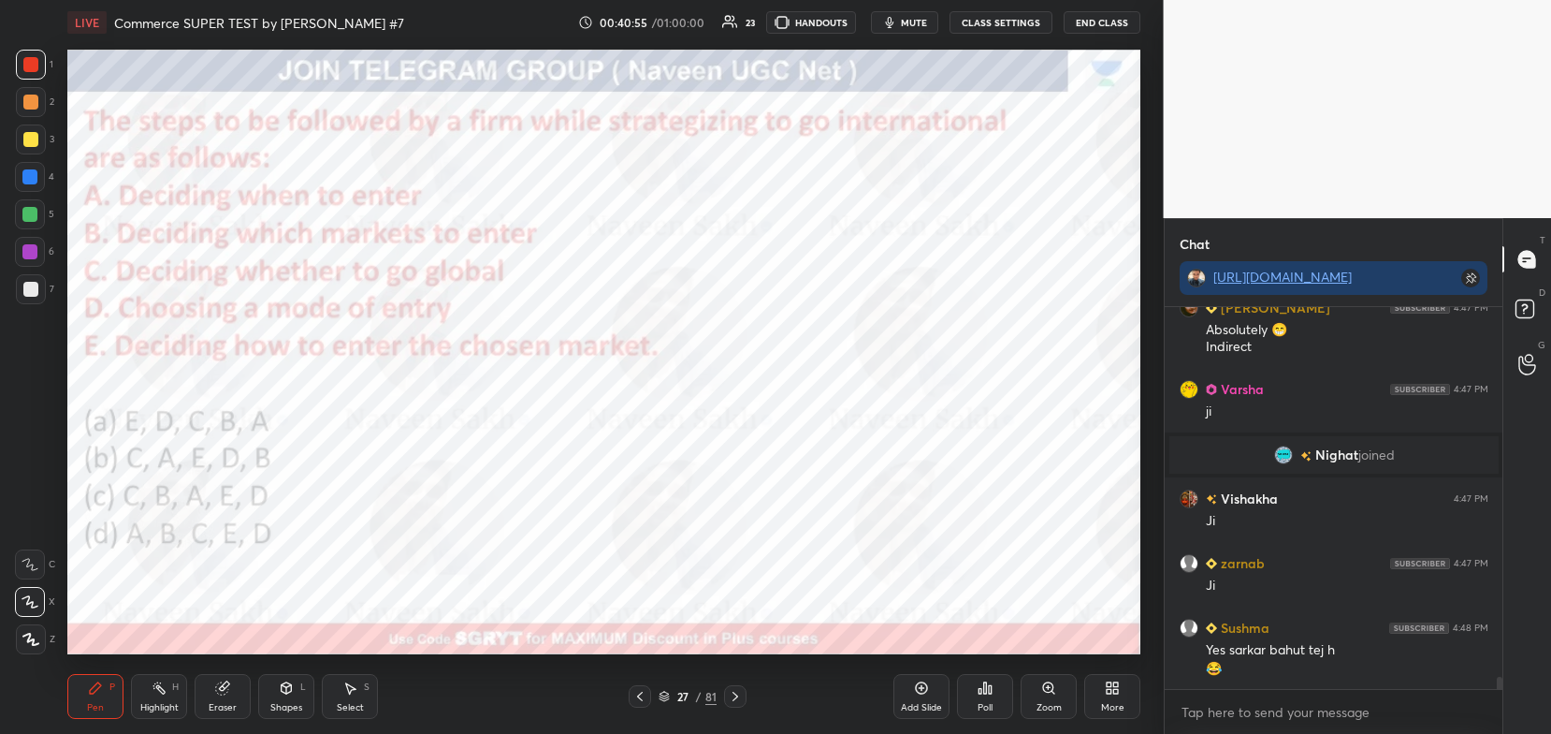
click at [667, 693] on icon at bounding box center [664, 695] width 11 height 11
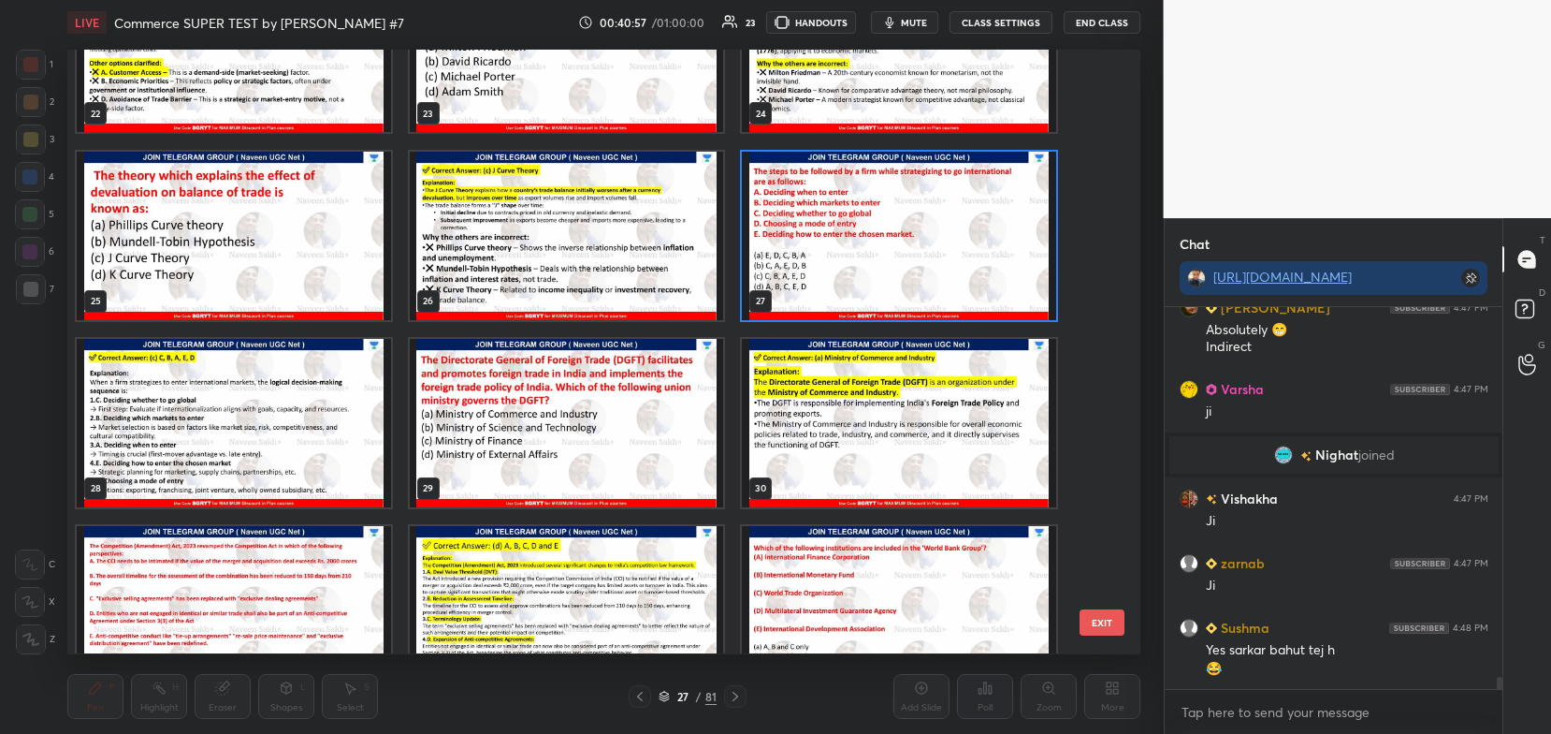
scroll to position [1429, 0]
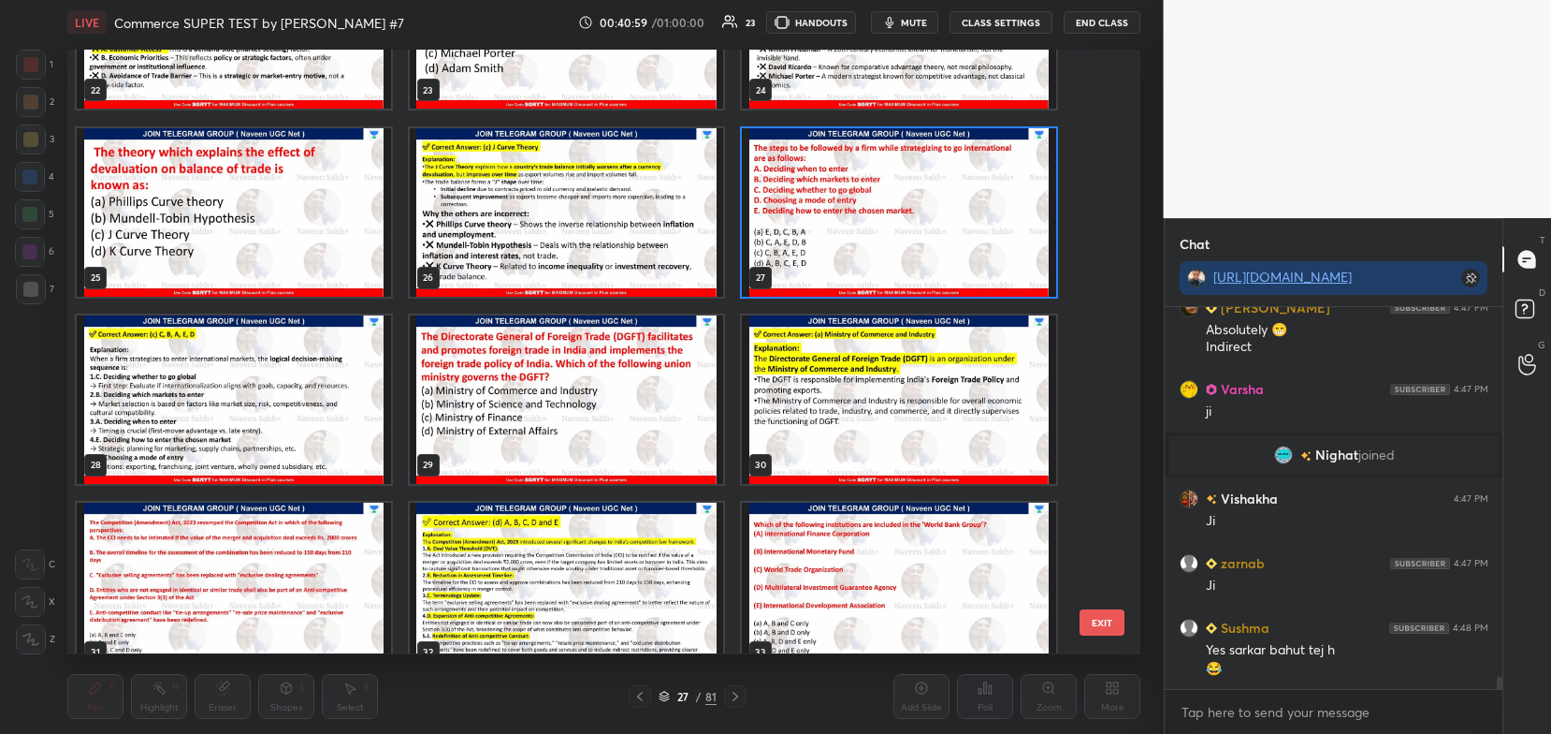
click at [877, 223] on img "grid" at bounding box center [899, 212] width 314 height 168
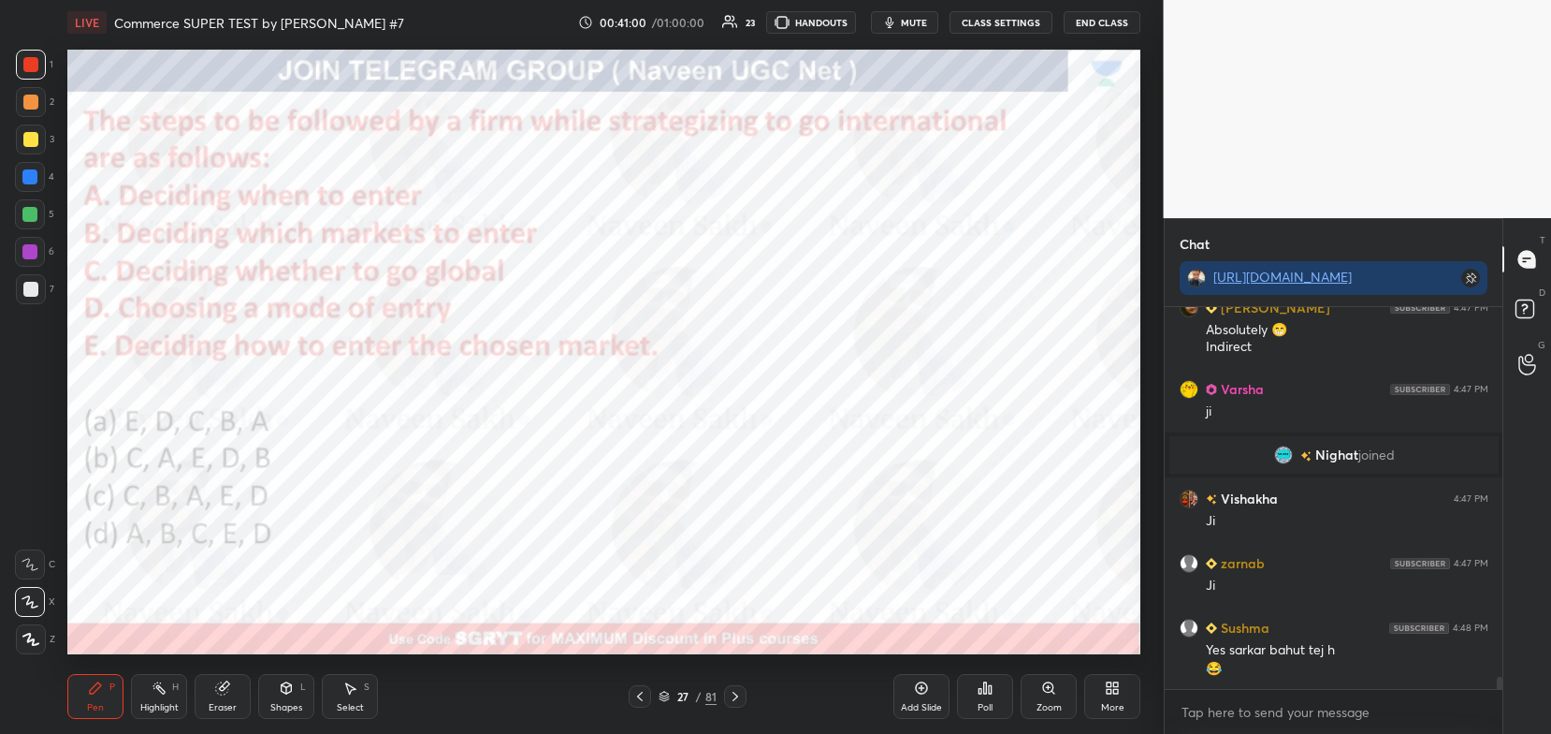
click at [877, 223] on img "grid" at bounding box center [899, 212] width 314 height 168
click at [993, 695] on div "Poll" at bounding box center [985, 696] width 56 height 45
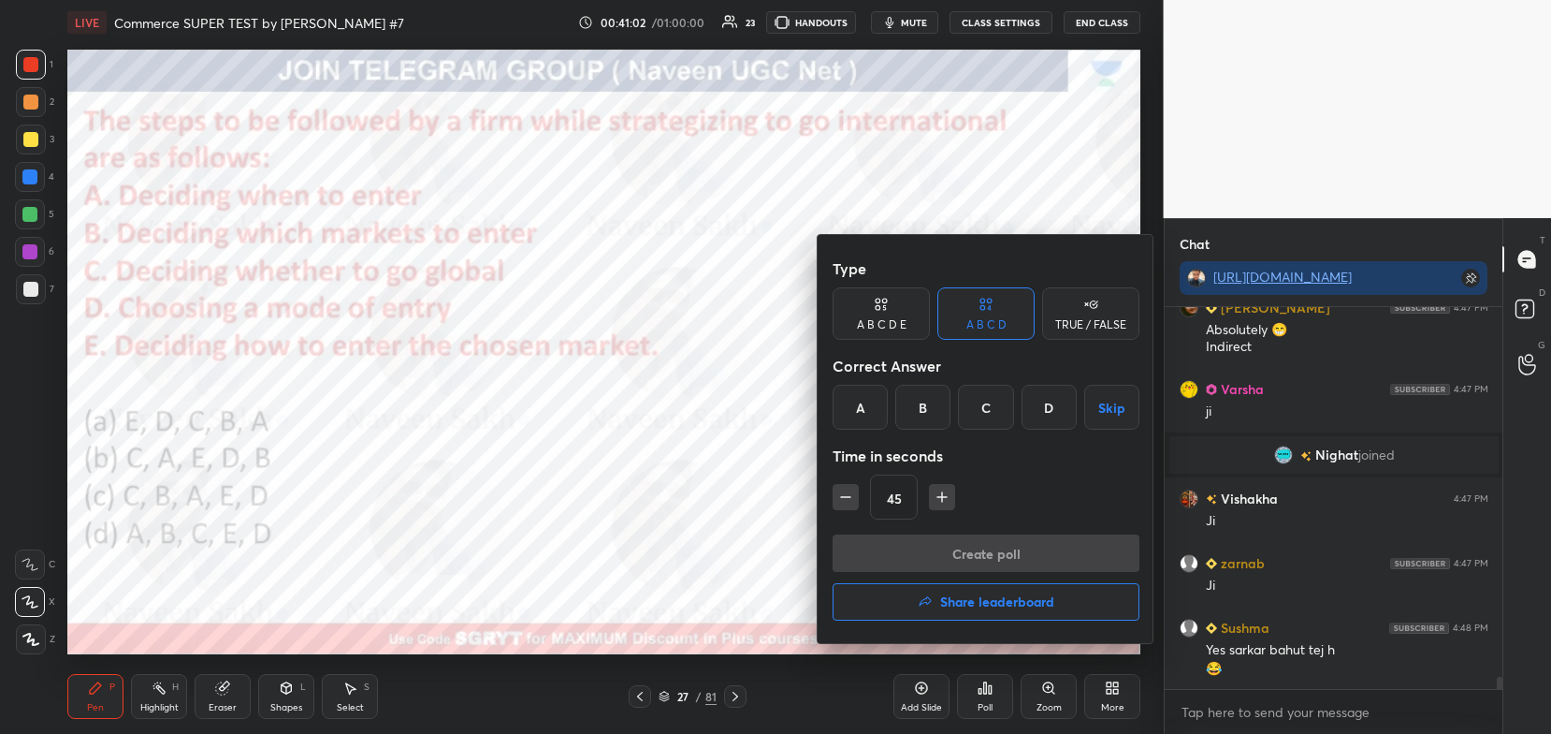
click at [986, 413] on div "C" at bounding box center [985, 407] width 55 height 45
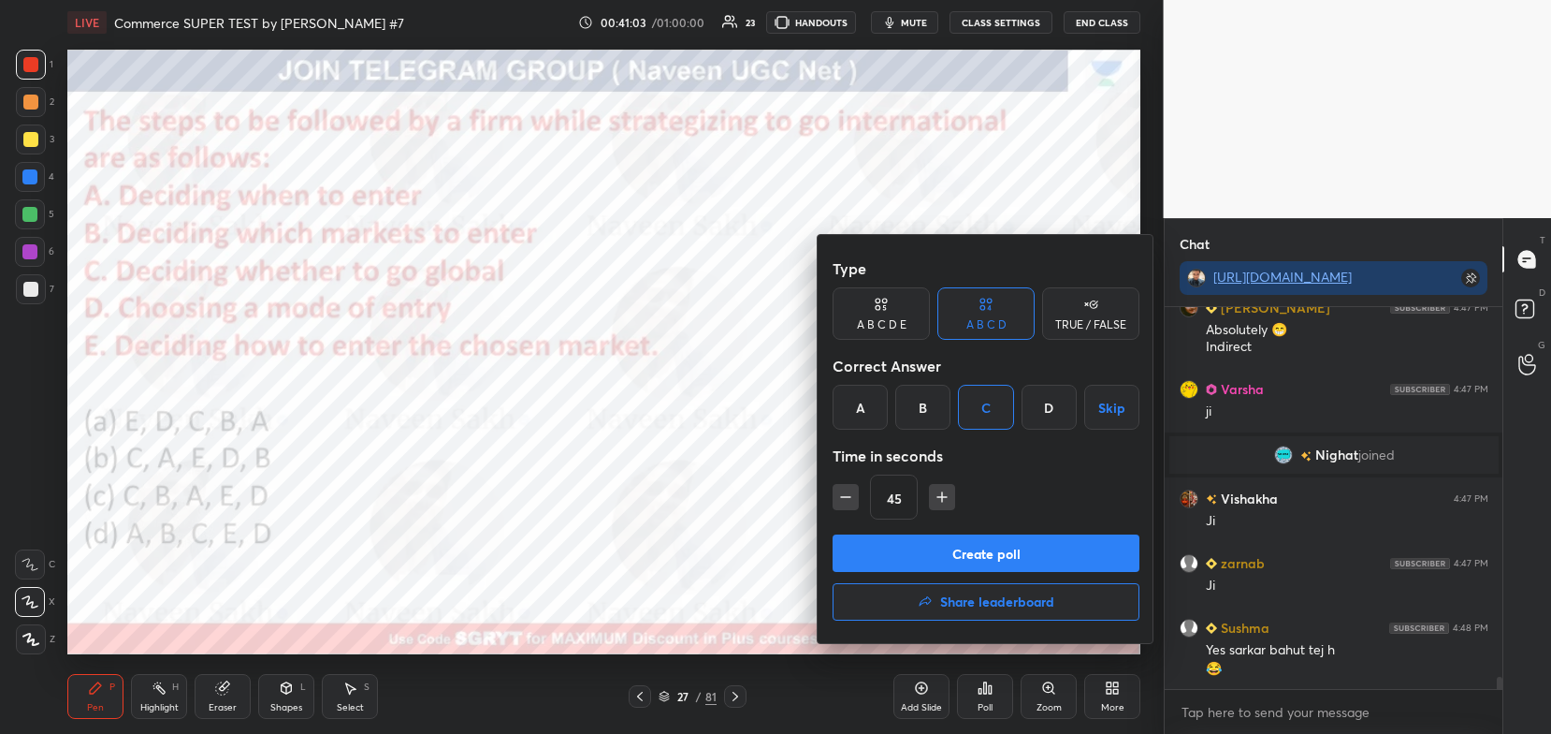
click at [981, 558] on button "Create poll" at bounding box center [986, 552] width 307 height 37
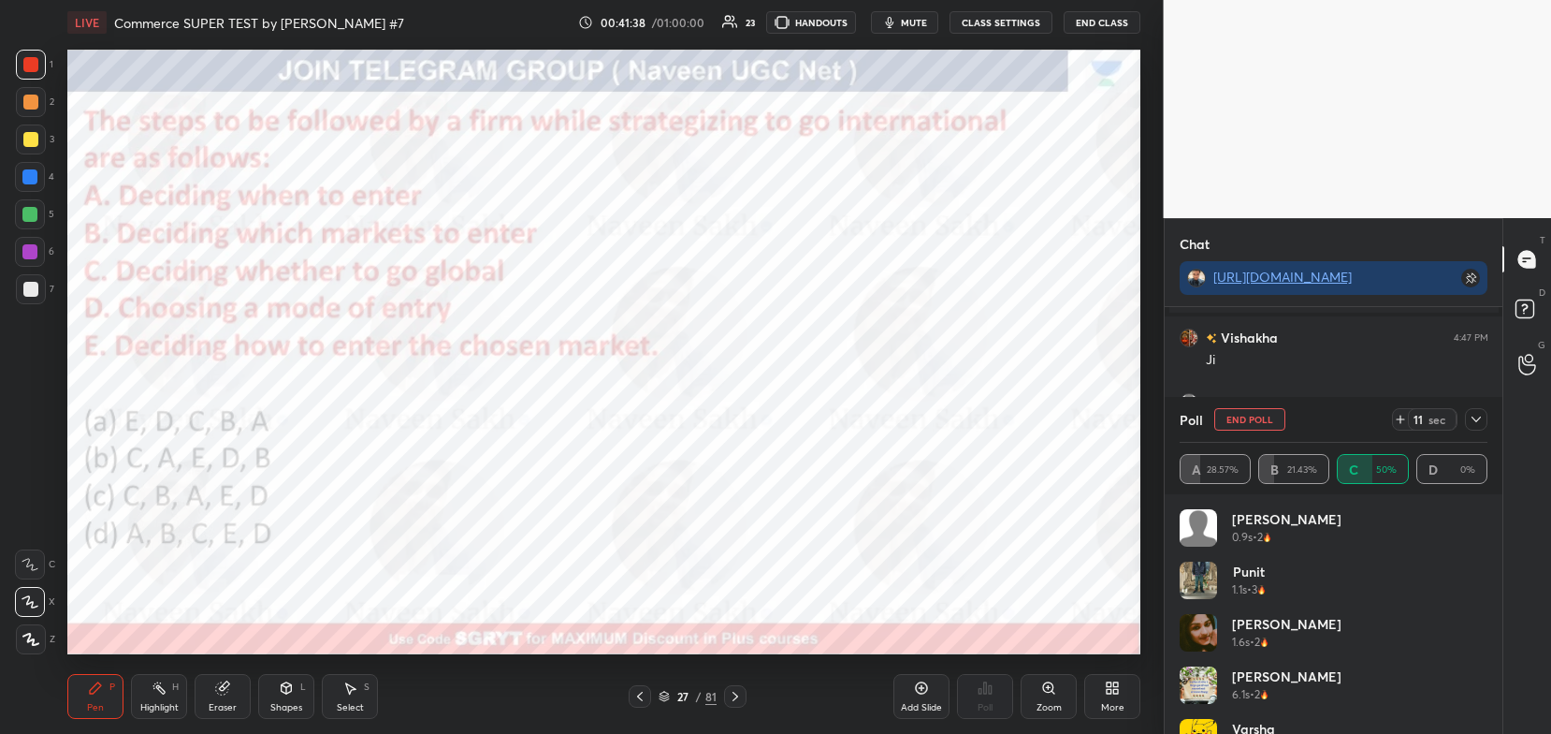
scroll to position [141, 0]
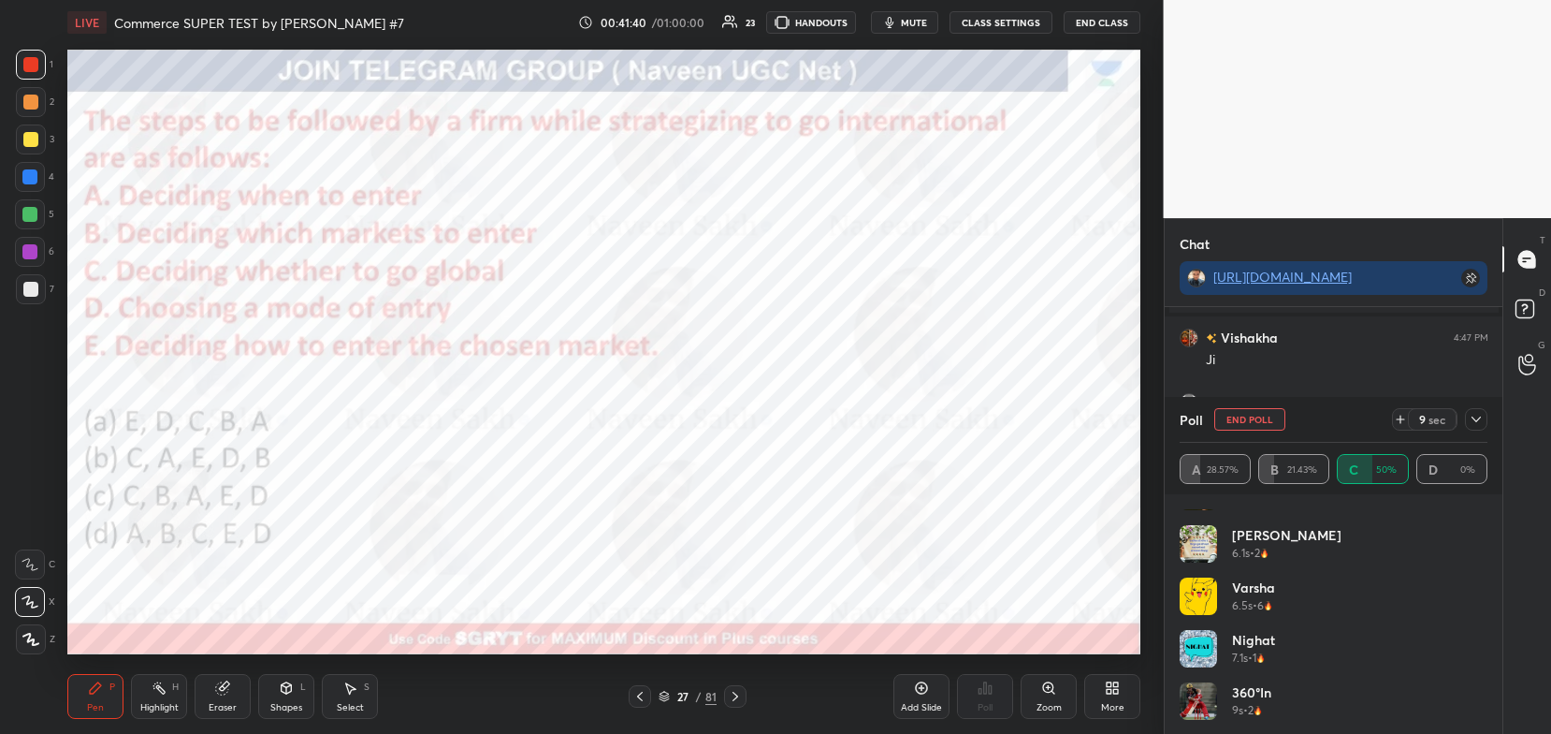
click at [1471, 416] on icon at bounding box center [1476, 419] width 15 height 15
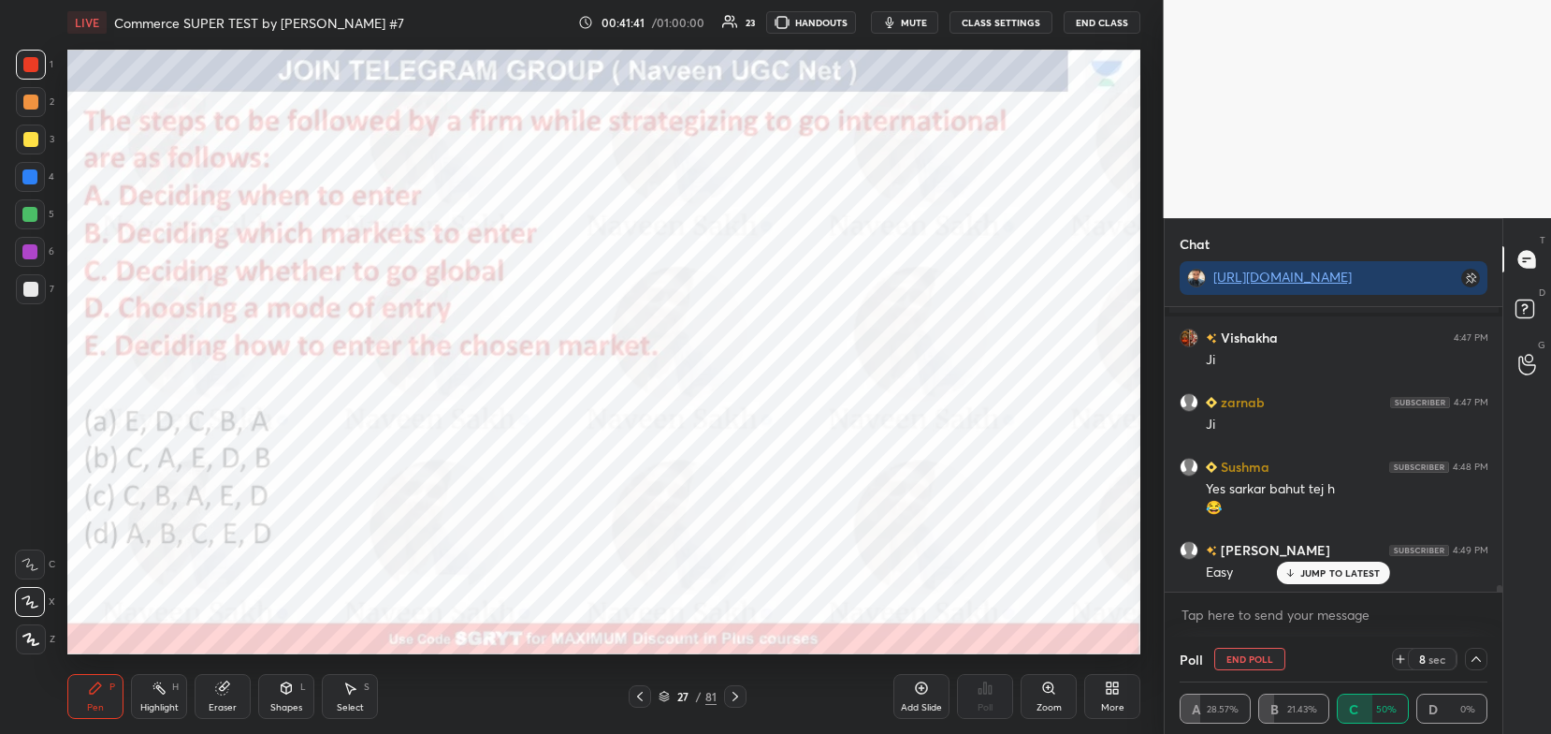
scroll to position [0, 0]
click at [1315, 578] on div "JUMP TO LATEST" at bounding box center [1333, 572] width 112 height 22
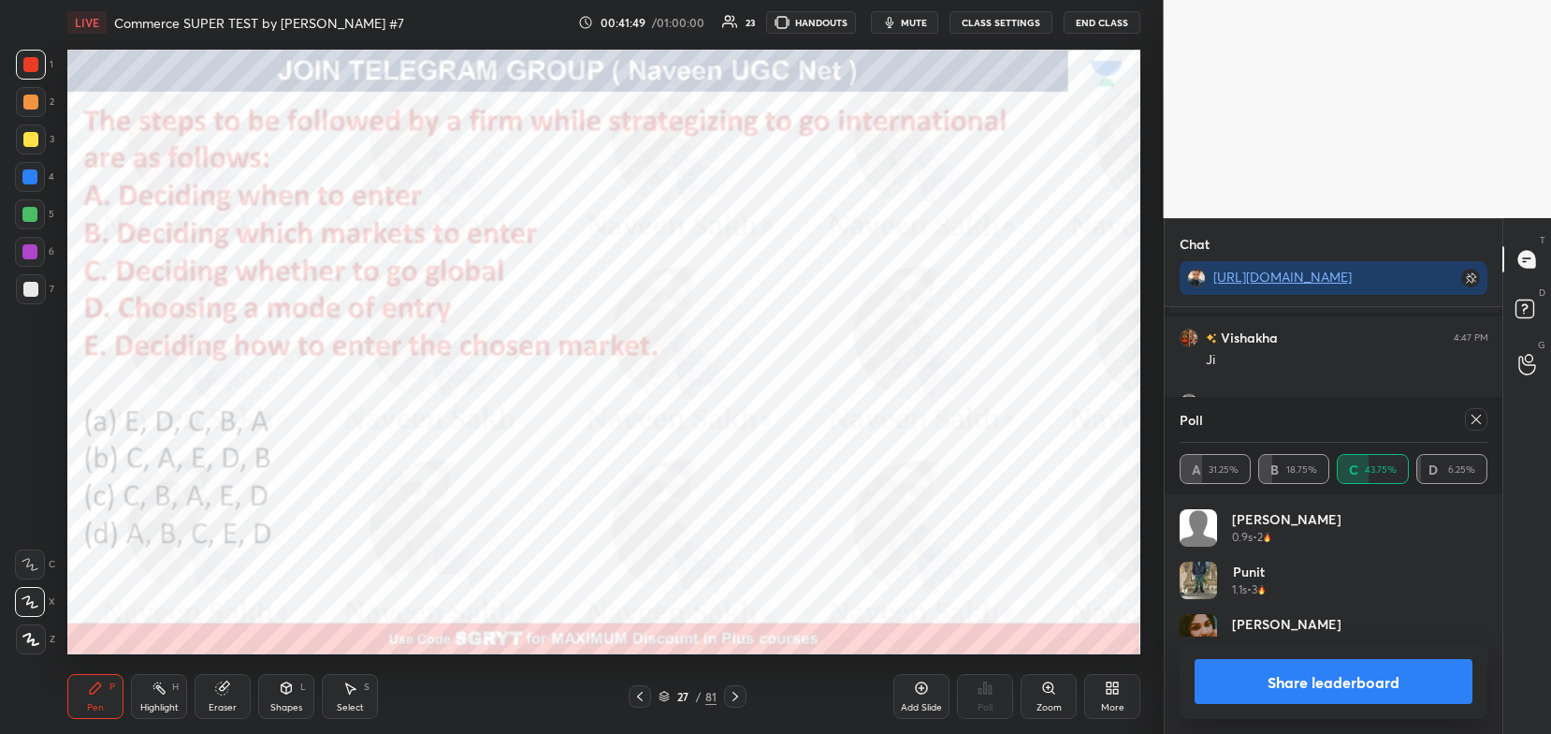
scroll to position [219, 303]
click at [1292, 689] on button "Share leaderboard" at bounding box center [1334, 681] width 279 height 45
type textarea "x"
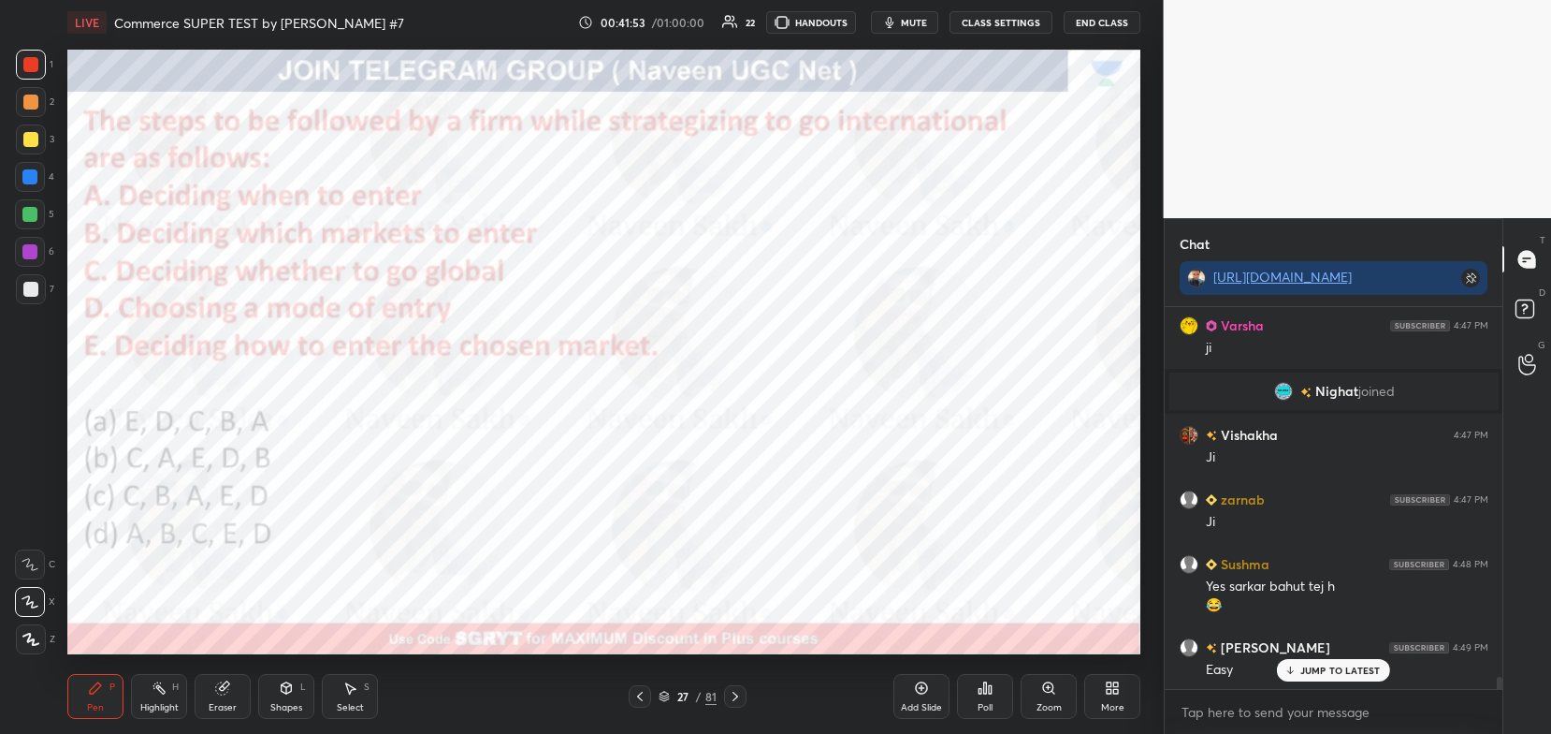
click at [1315, 676] on p "JUMP TO LATEST" at bounding box center [1341, 669] width 80 height 11
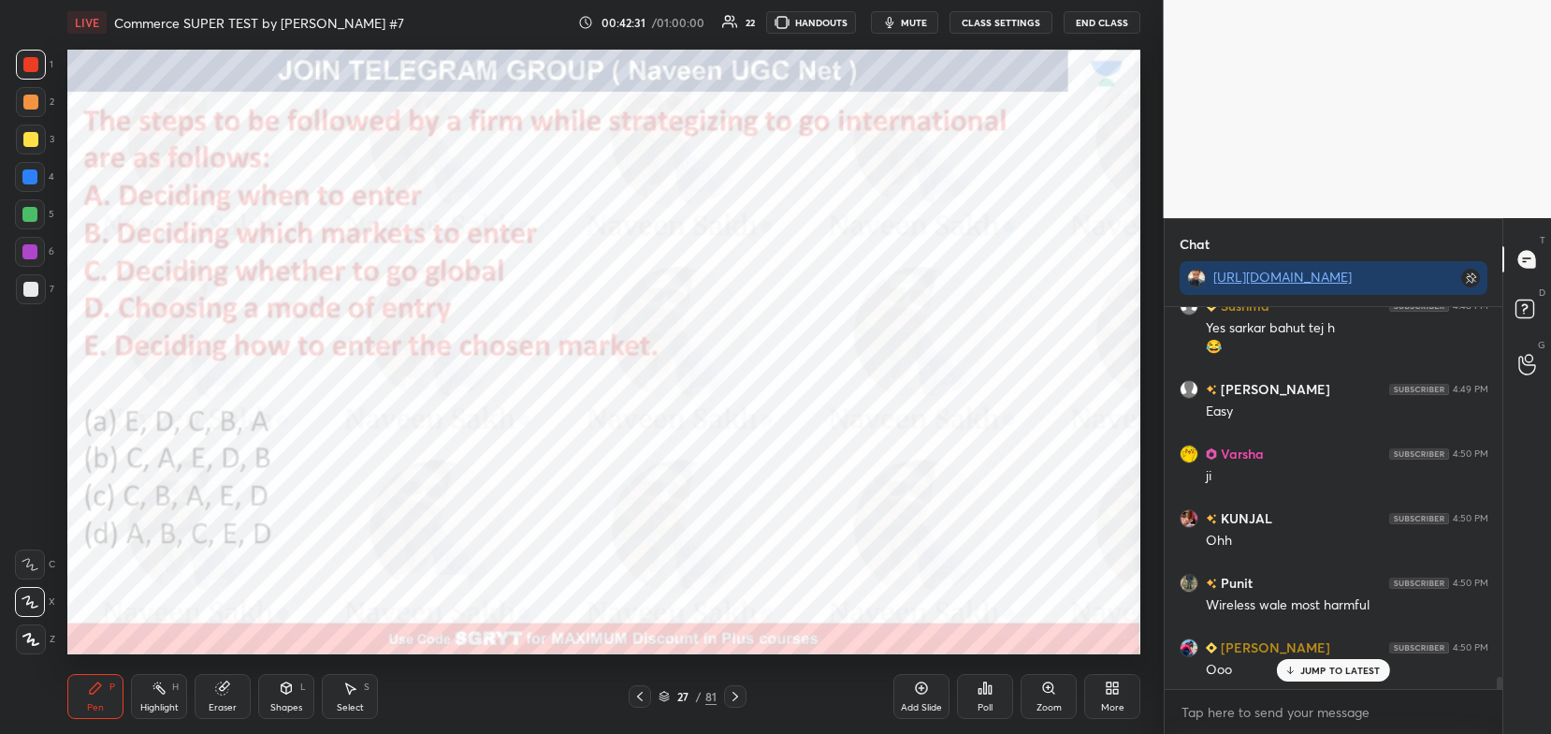
click at [661, 699] on icon at bounding box center [664, 697] width 9 height 3
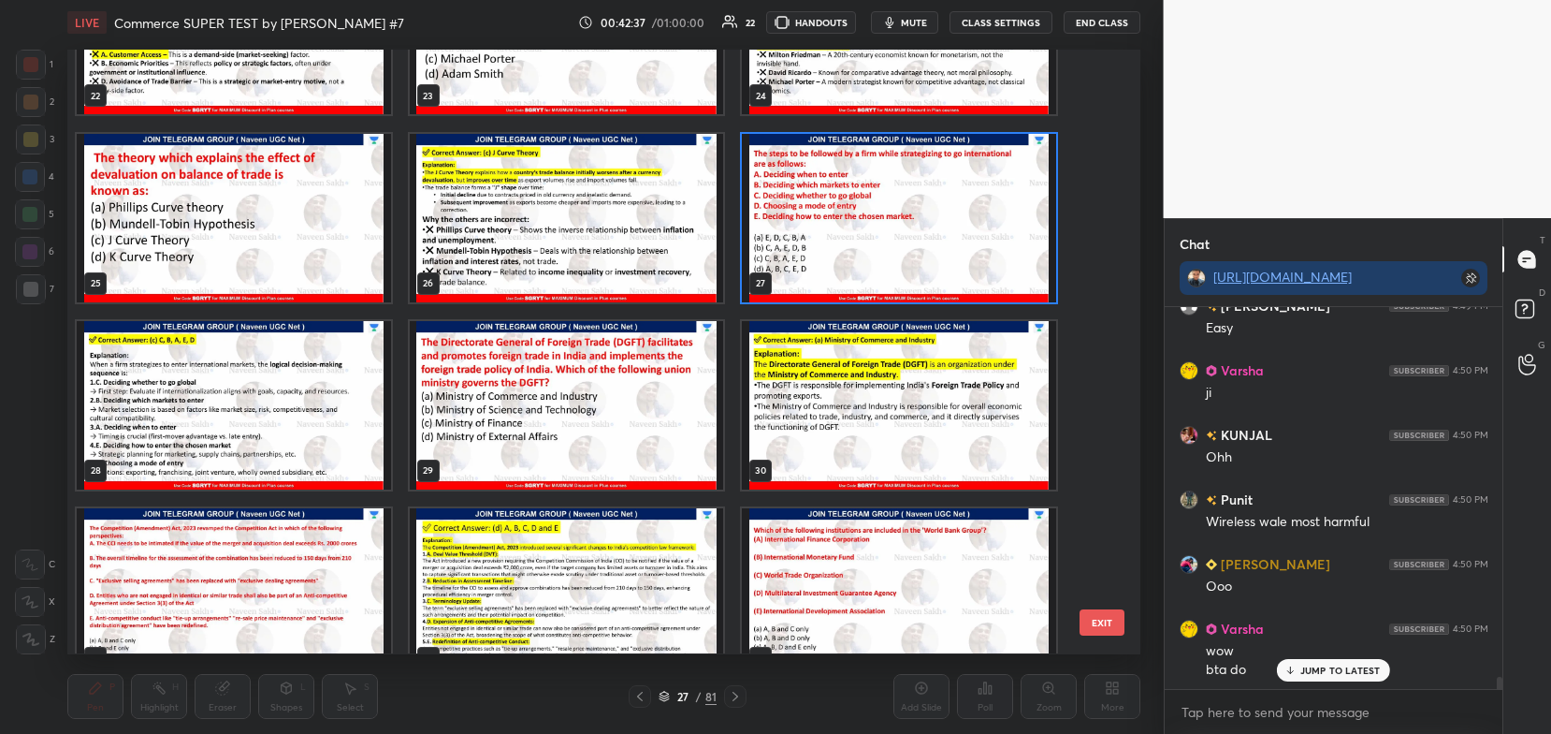
click at [894, 210] on img "grid" at bounding box center [899, 218] width 314 height 168
click at [894, 220] on img "grid" at bounding box center [899, 218] width 314 height 168
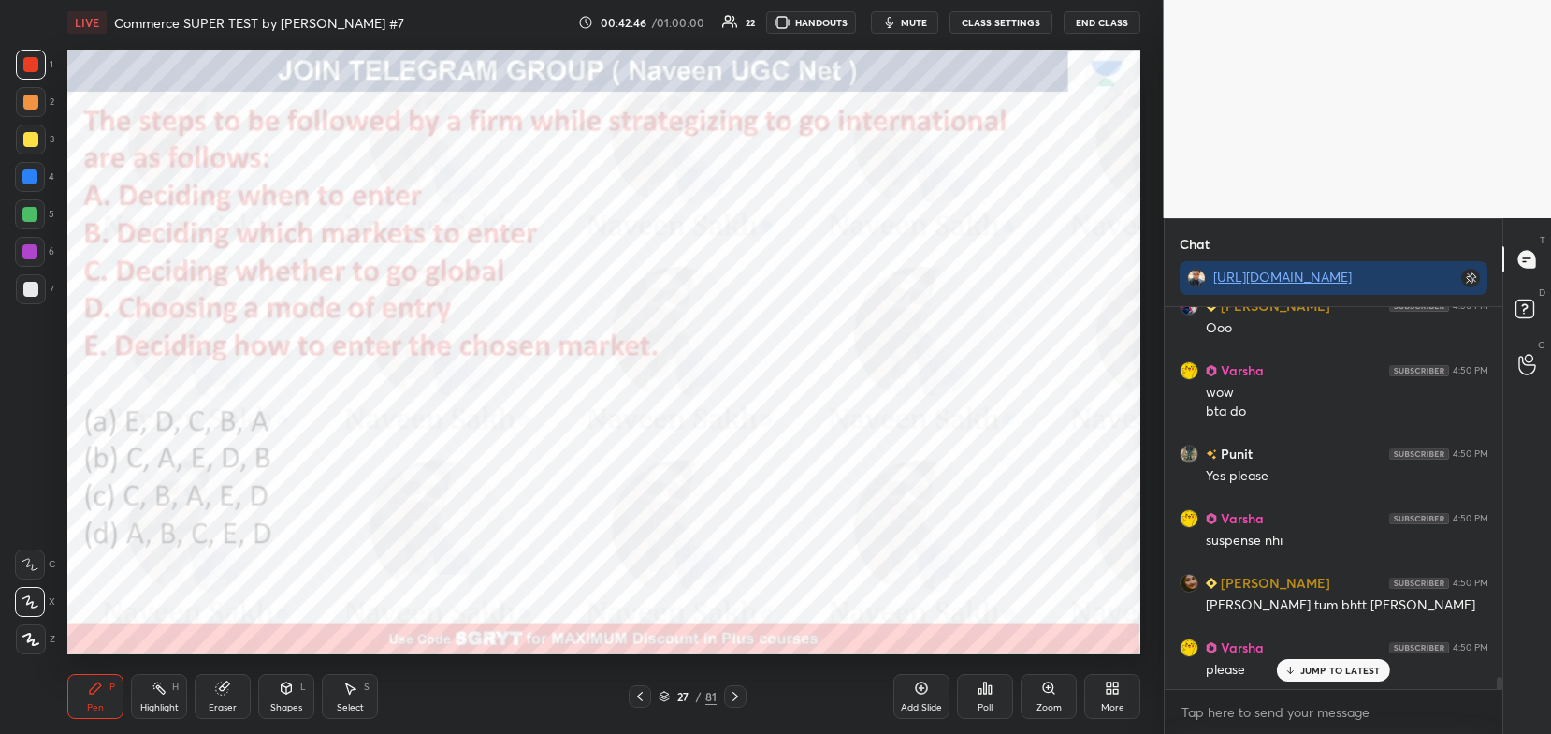
click at [733, 695] on icon at bounding box center [735, 696] width 15 height 15
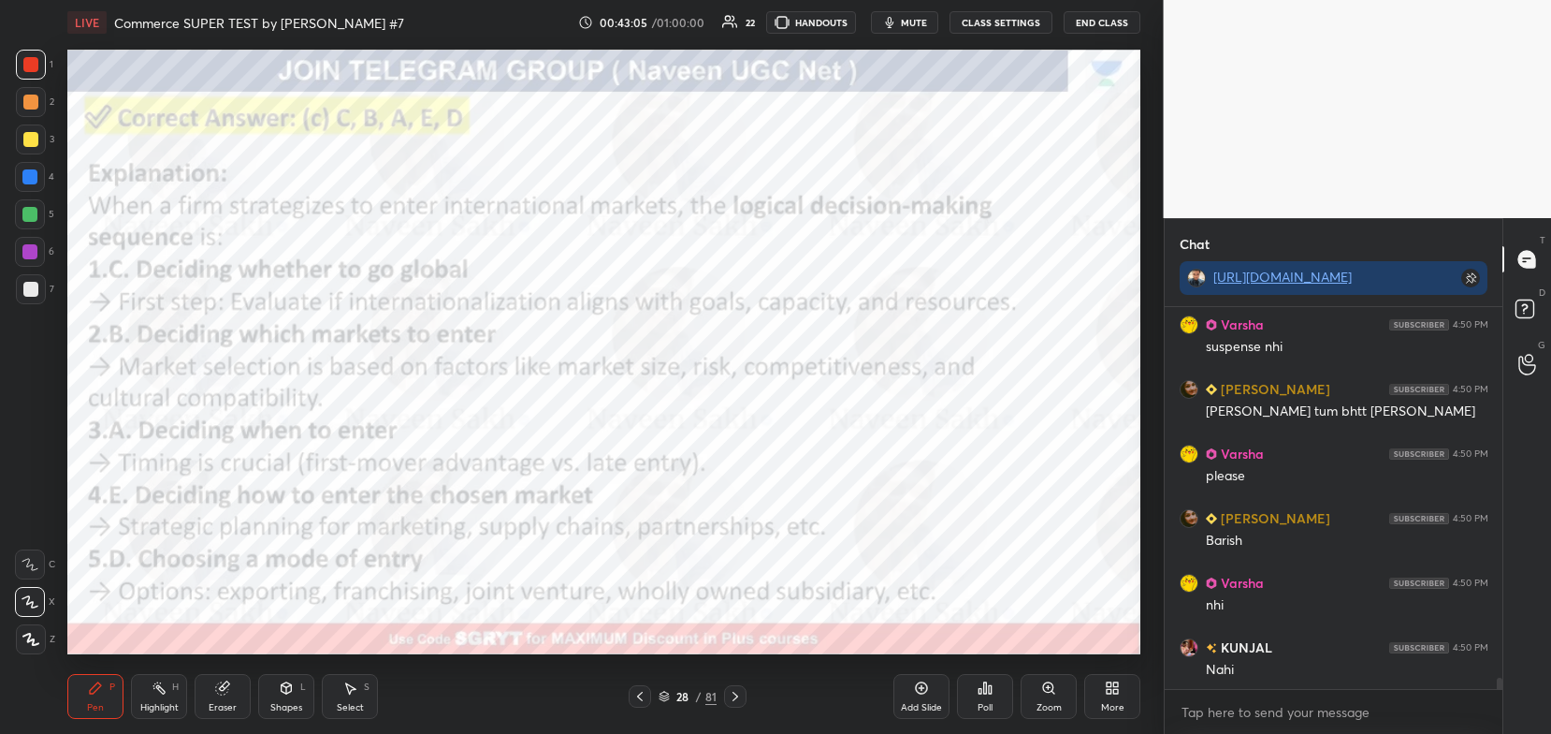
scroll to position [12353, 0]
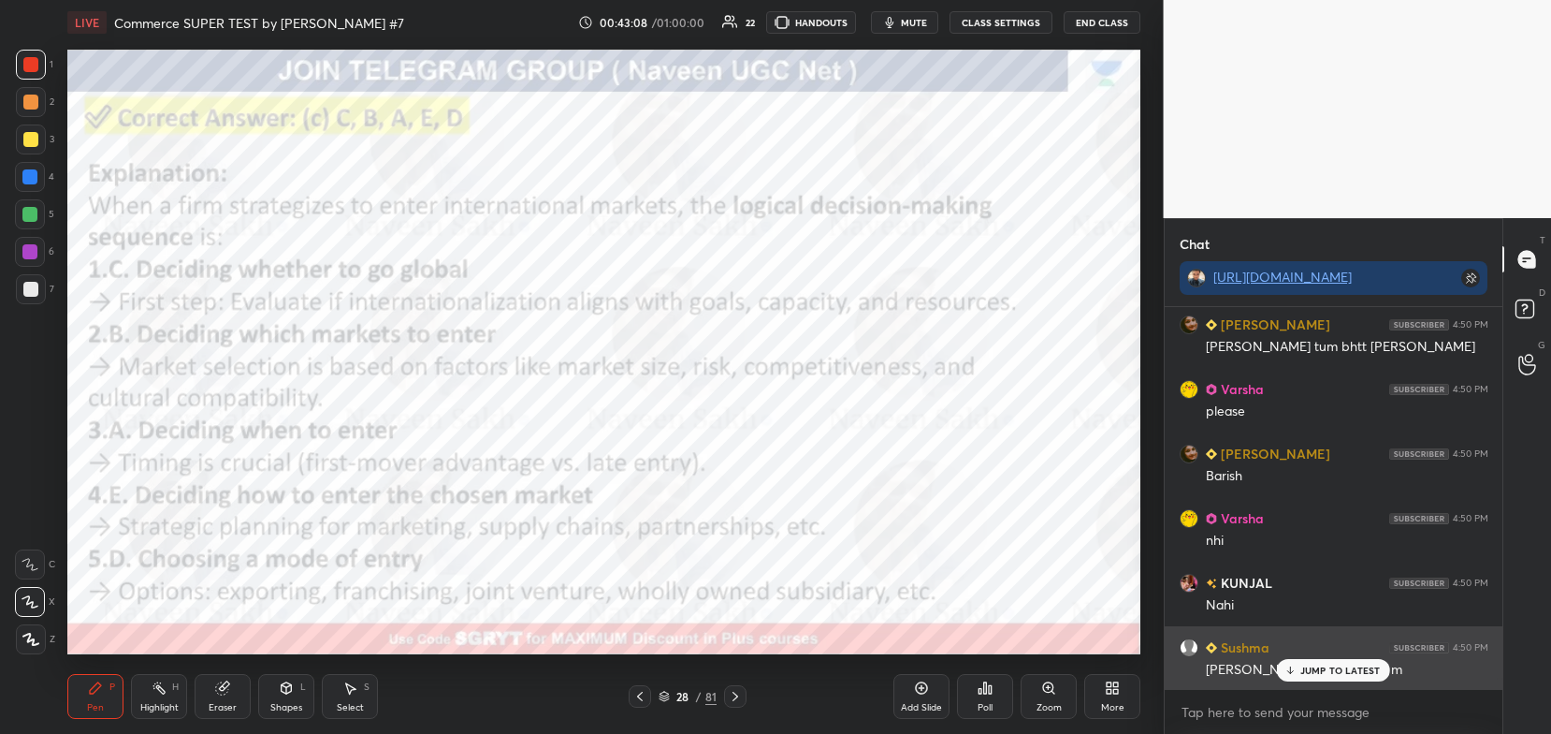
click at [1326, 675] on p "JUMP TO LATEST" at bounding box center [1341, 669] width 80 height 11
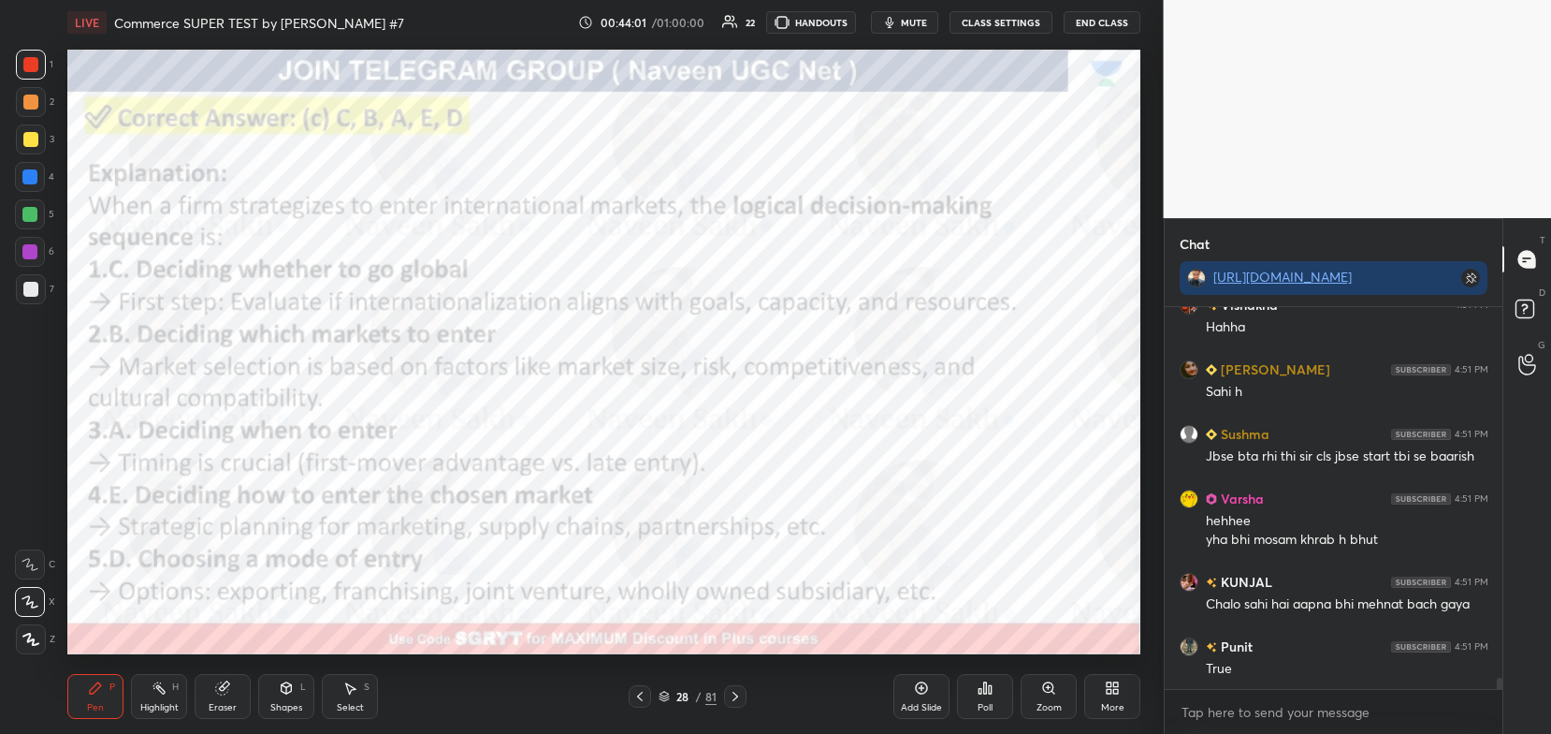
scroll to position [13035, 0]
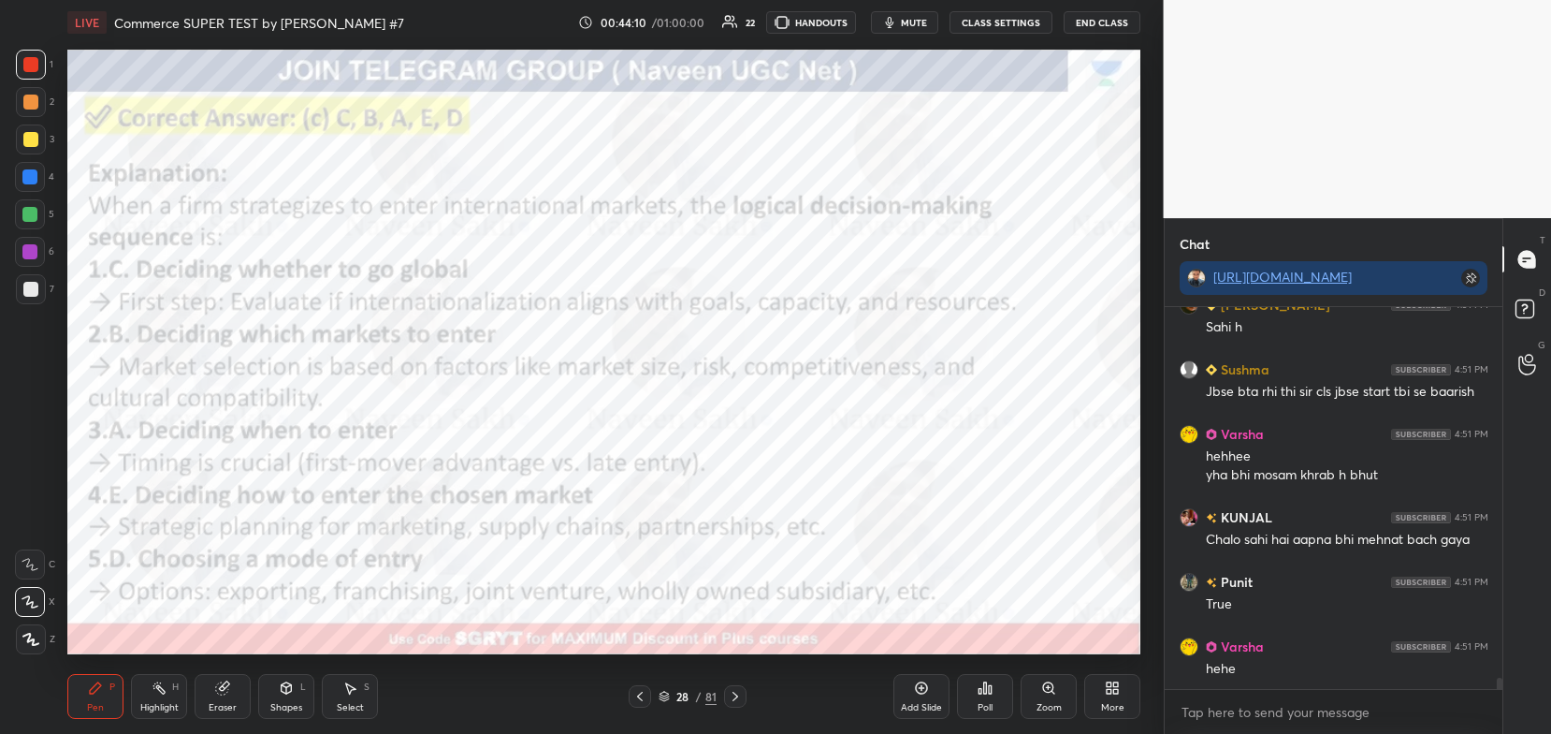
click at [730, 695] on icon at bounding box center [735, 696] width 15 height 15
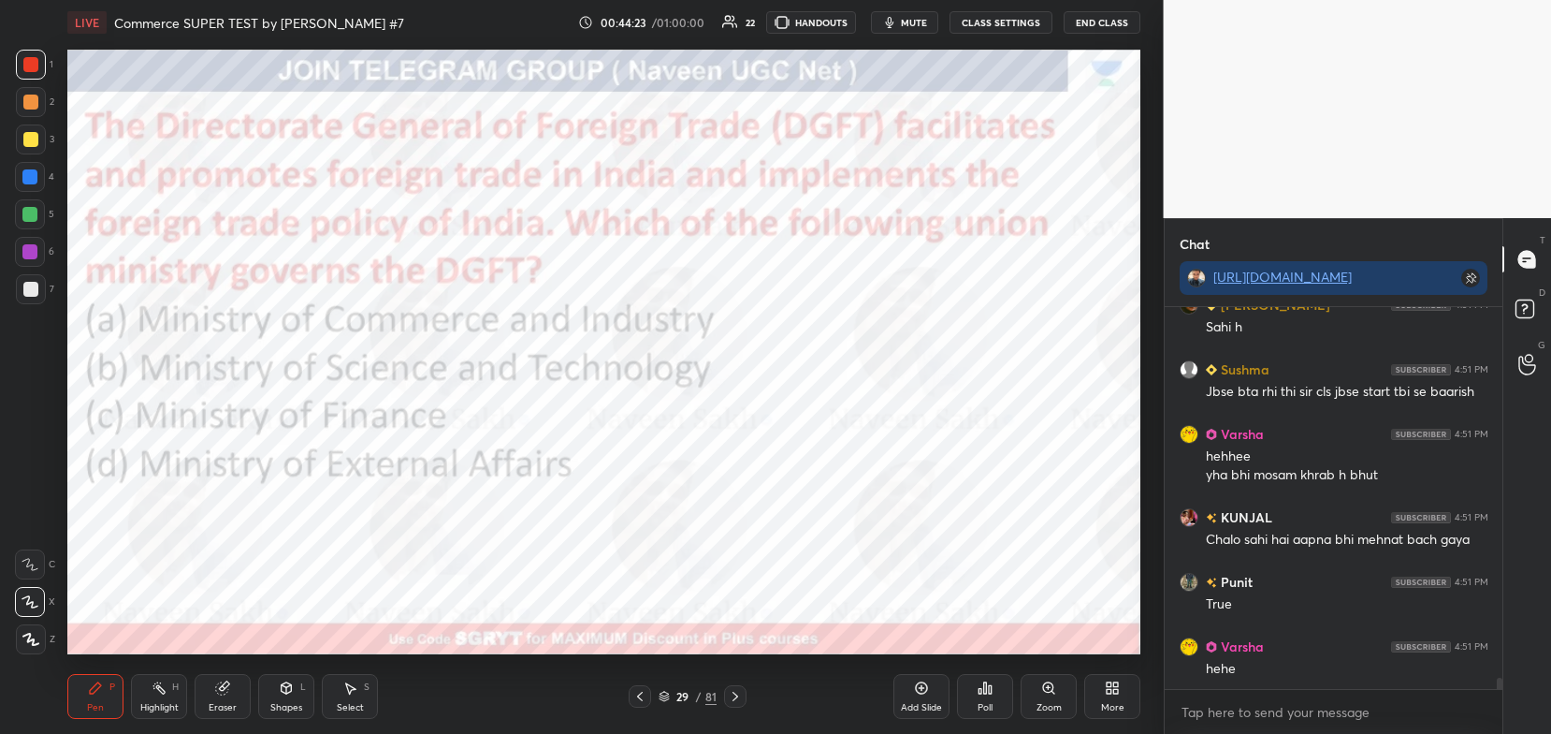
click at [659, 695] on icon at bounding box center [664, 695] width 11 height 11
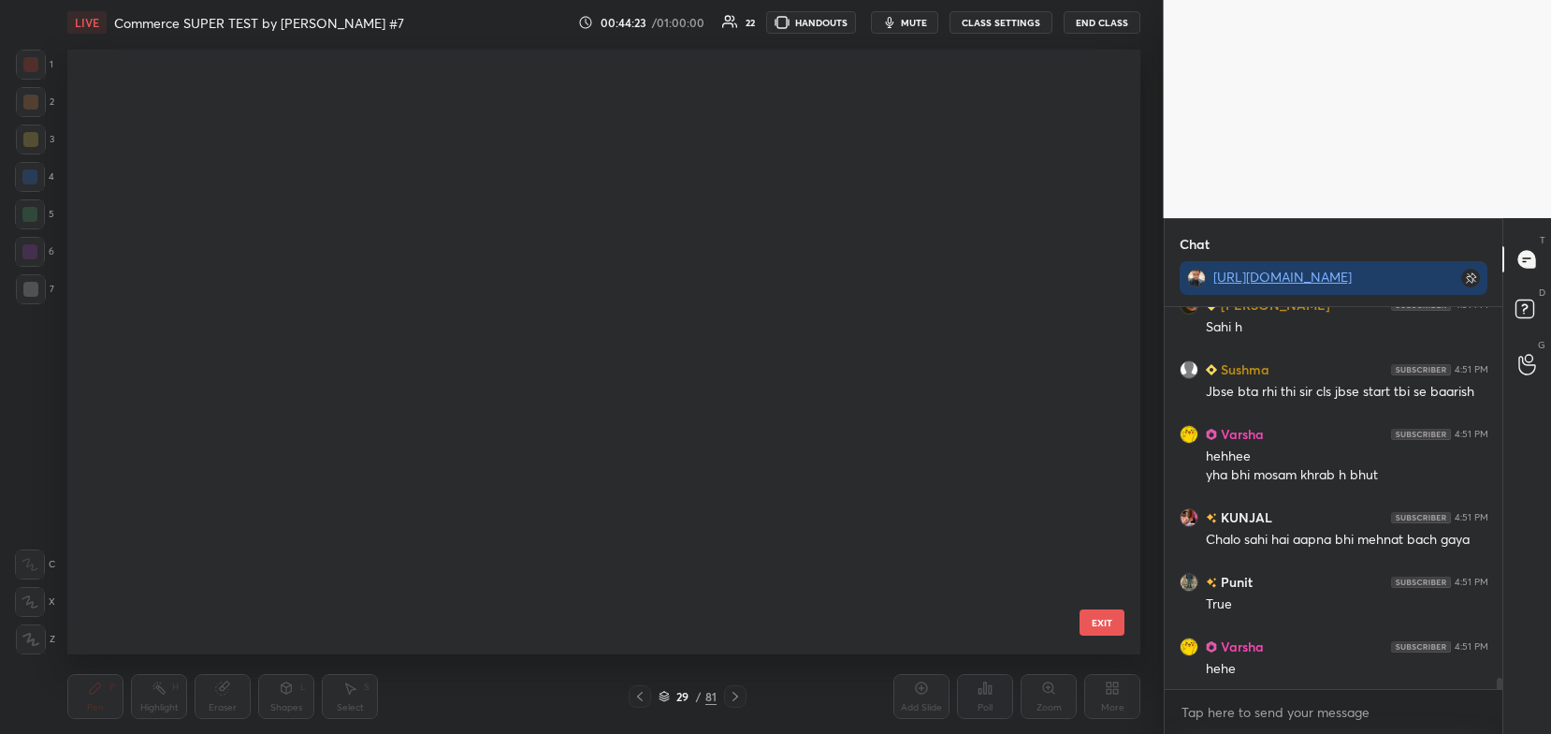
scroll to position [599, 1064]
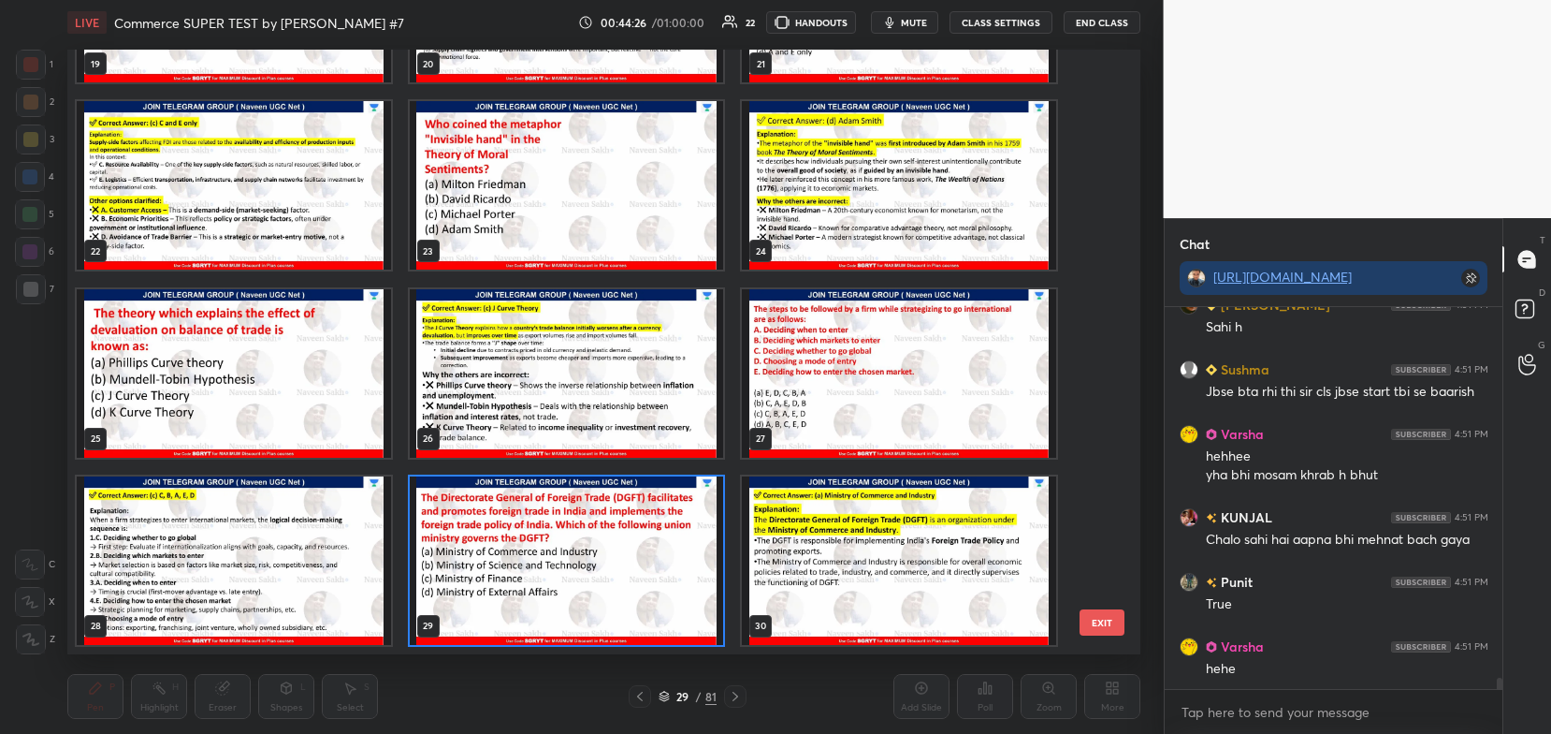
click at [683, 587] on img "grid" at bounding box center [567, 560] width 314 height 168
click at [683, 590] on img "grid" at bounding box center [567, 560] width 314 height 168
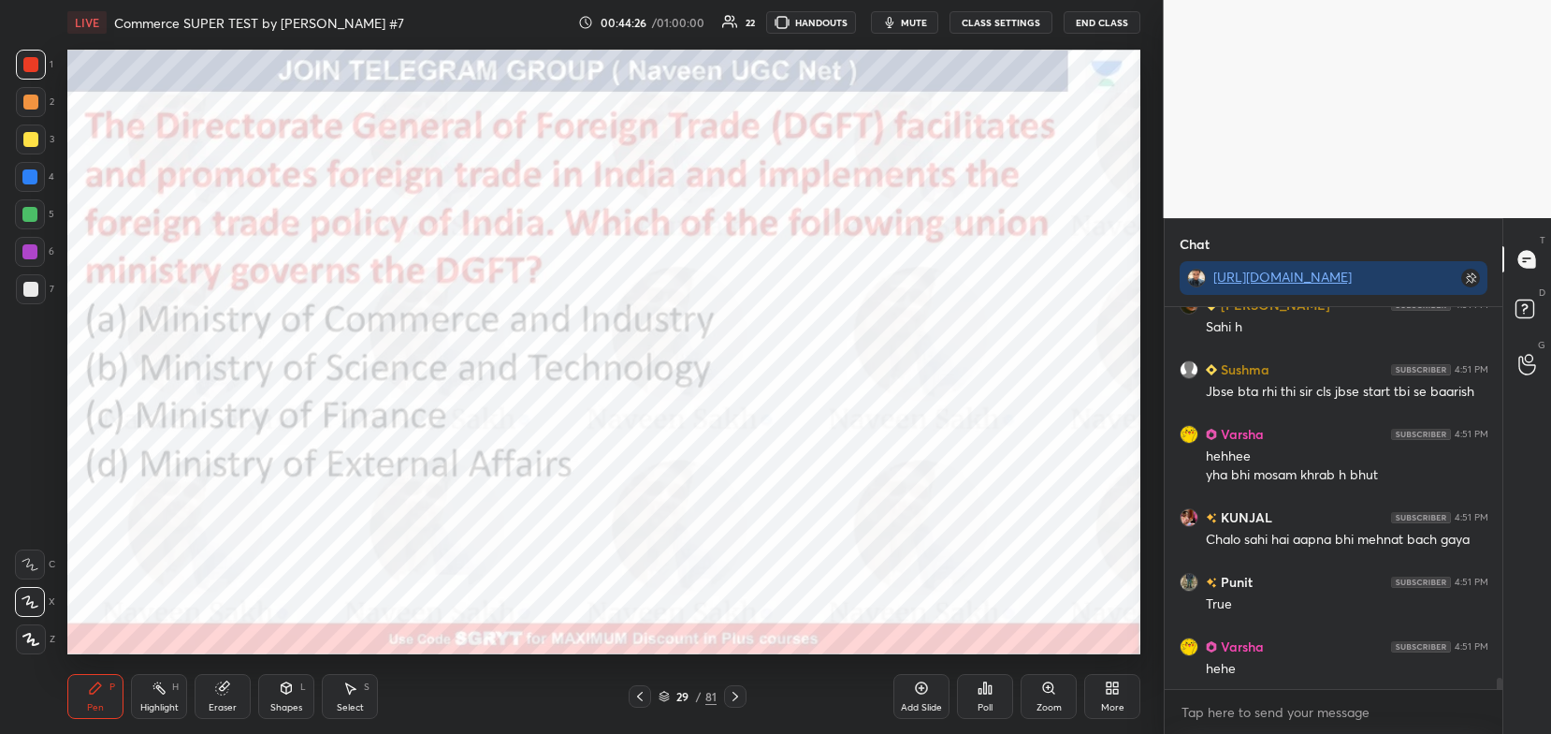
scroll to position [0, 0]
click at [966, 695] on div "Poll" at bounding box center [985, 696] width 56 height 45
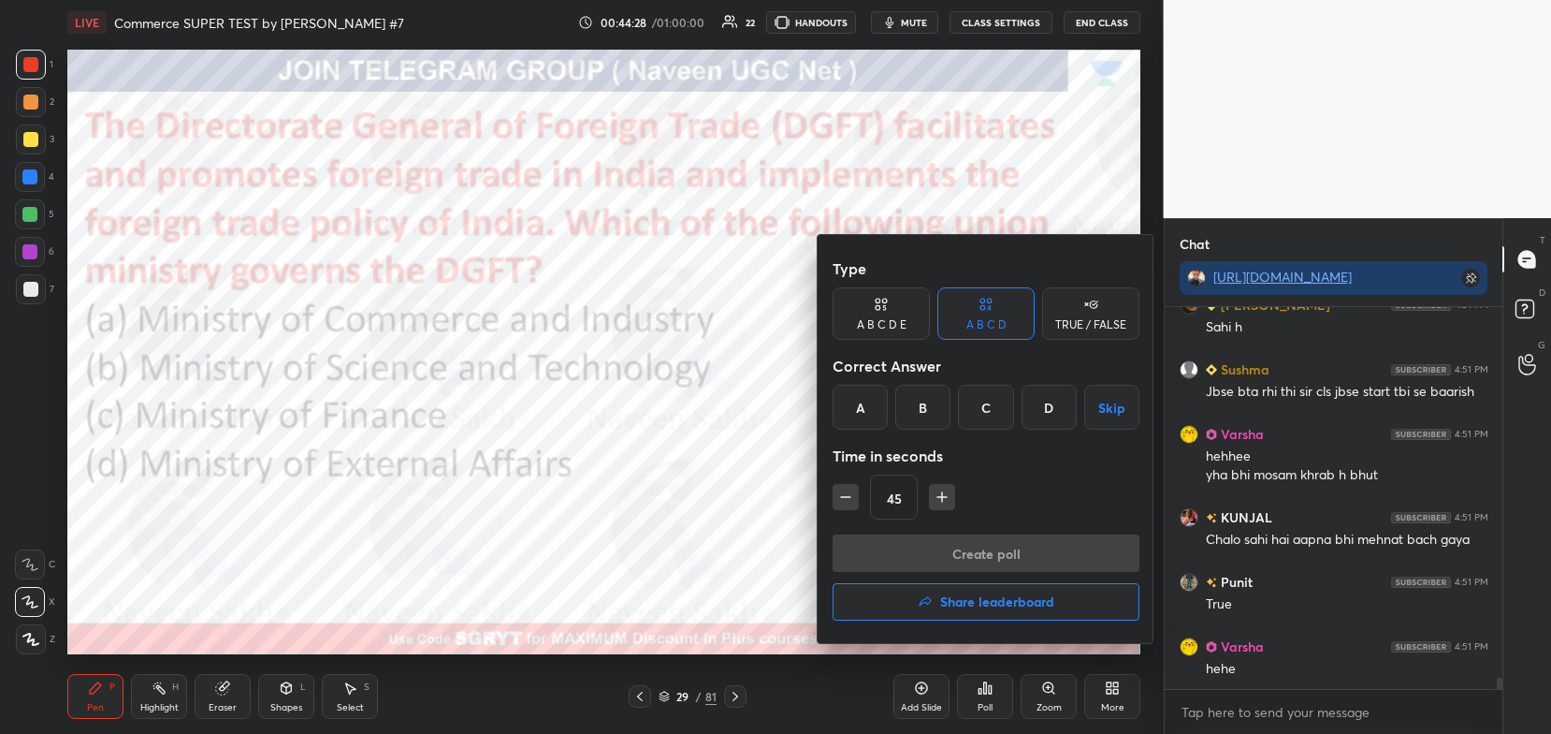
click at [851, 412] on div "A" at bounding box center [860, 407] width 55 height 45
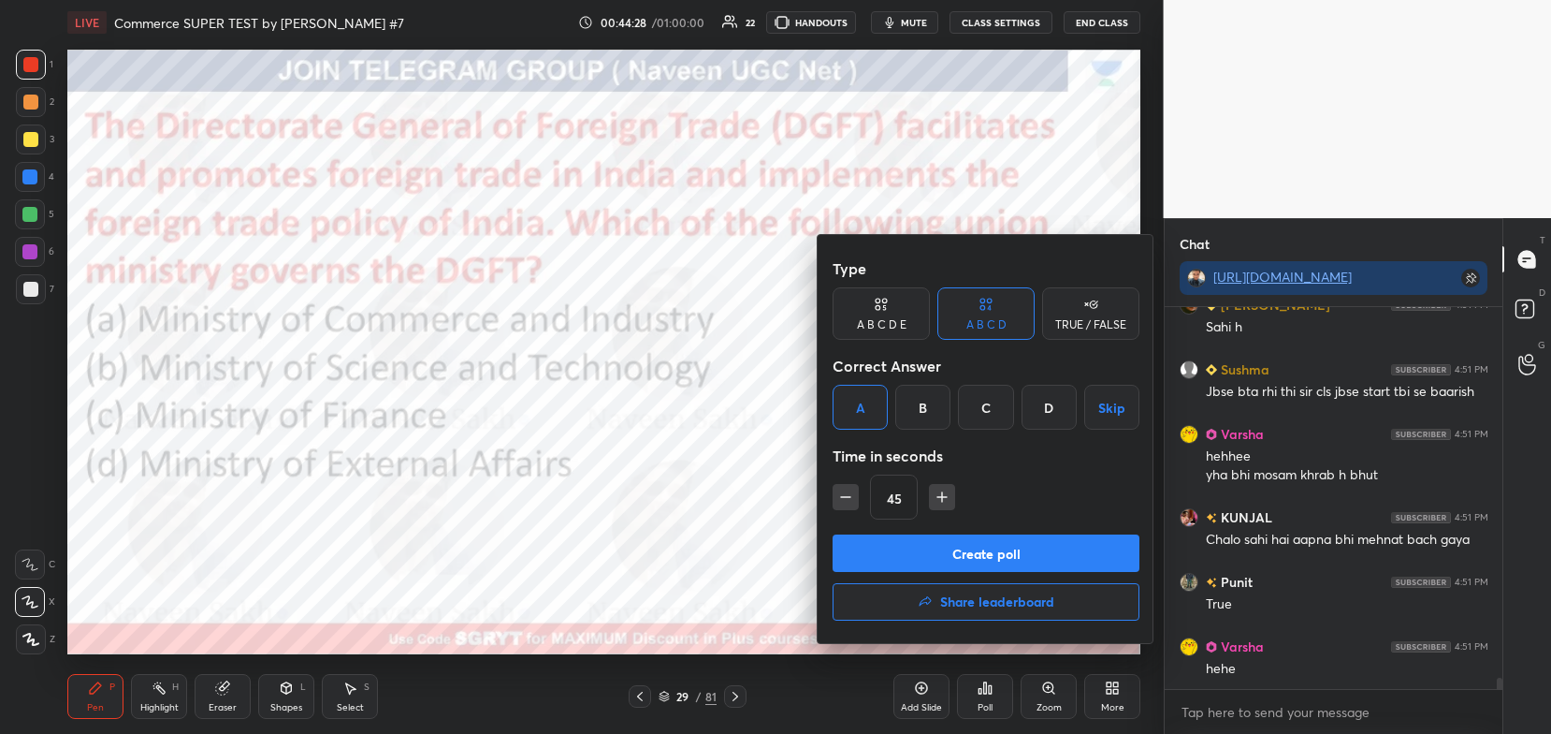
click at [848, 491] on icon "button" at bounding box center [845, 496] width 19 height 19
click at [846, 501] on icon "button" at bounding box center [845, 496] width 19 height 19
type input "15"
click at [878, 542] on button "Create poll" at bounding box center [986, 552] width 307 height 37
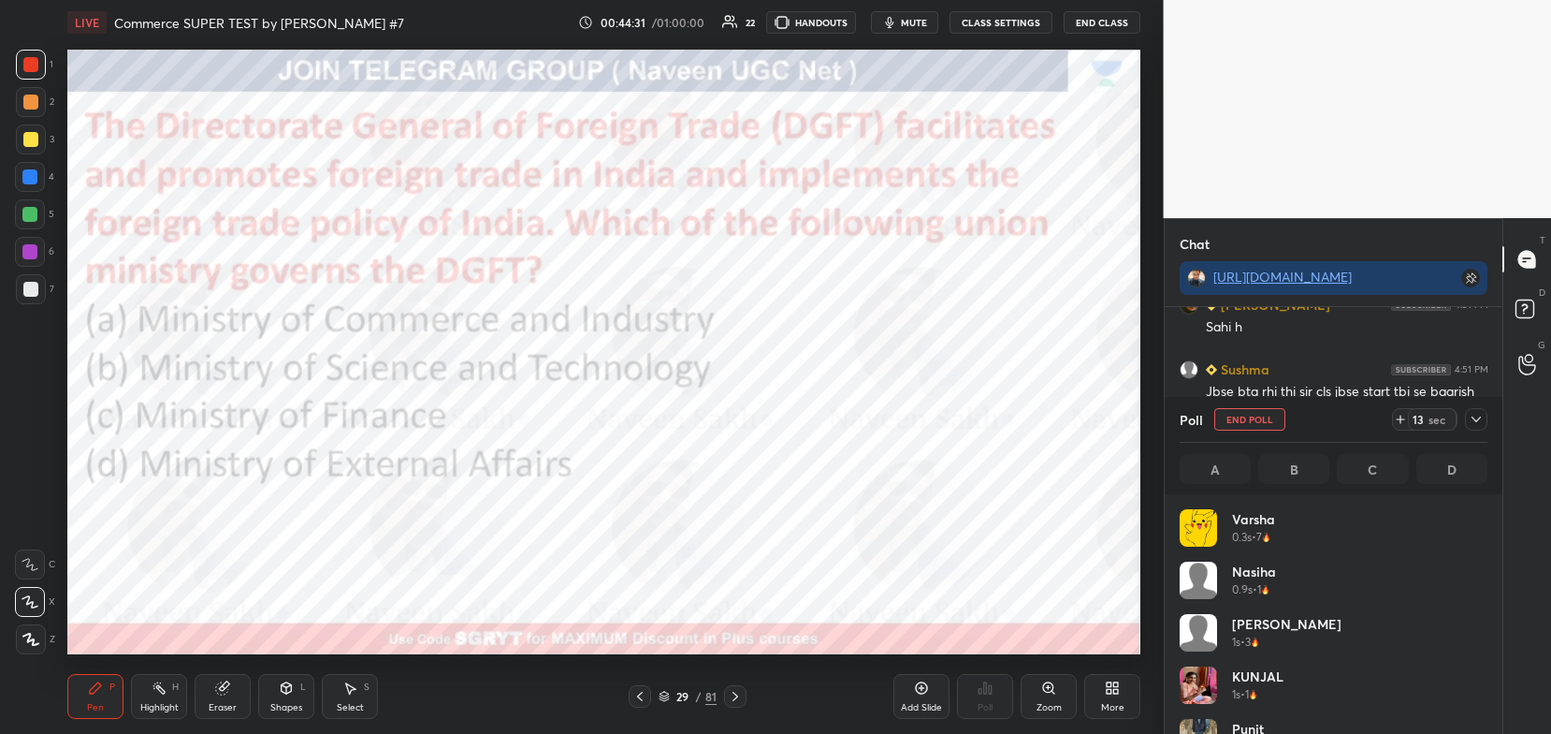
scroll to position [219, 303]
click at [1475, 419] on icon at bounding box center [1476, 419] width 9 height 6
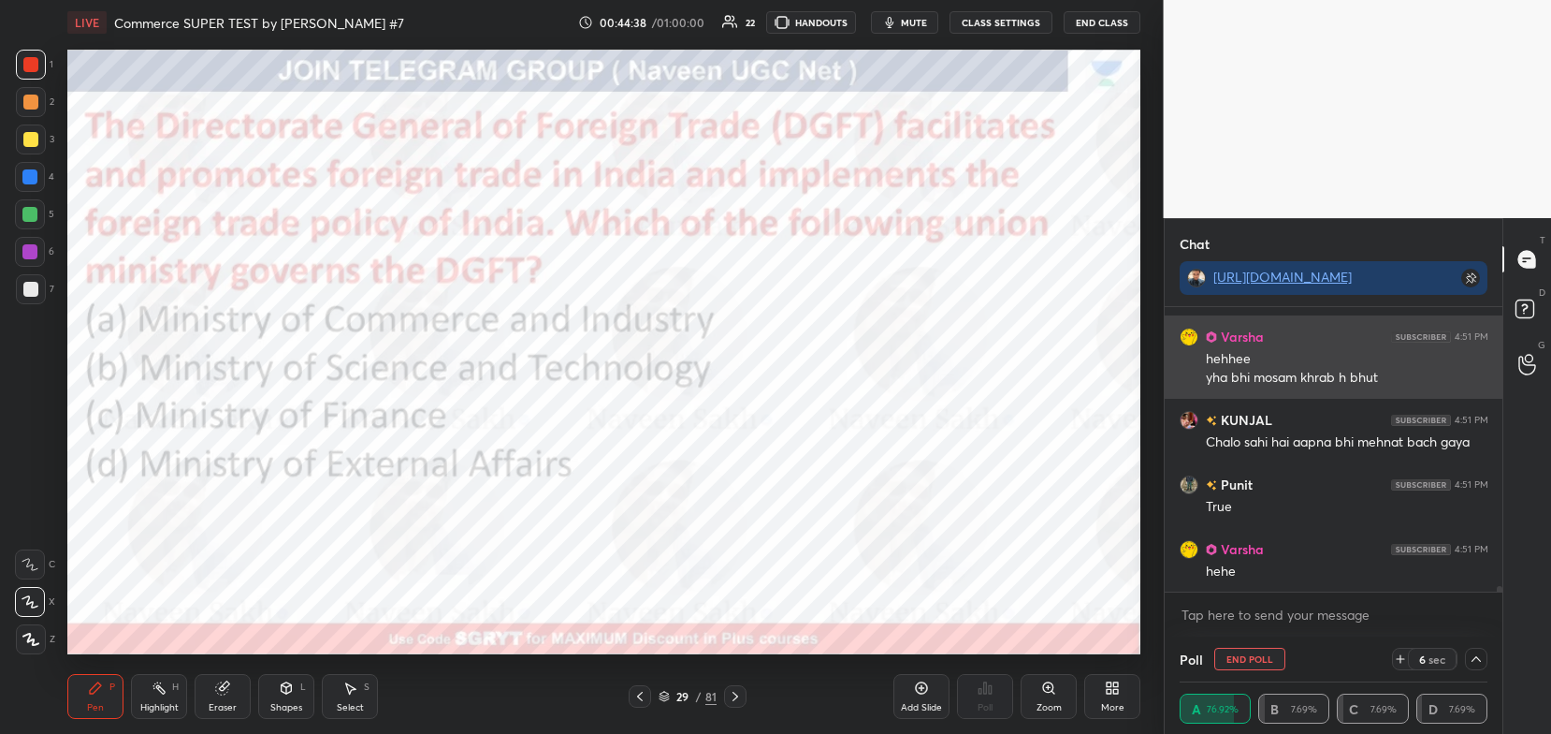
scroll to position [13196, 0]
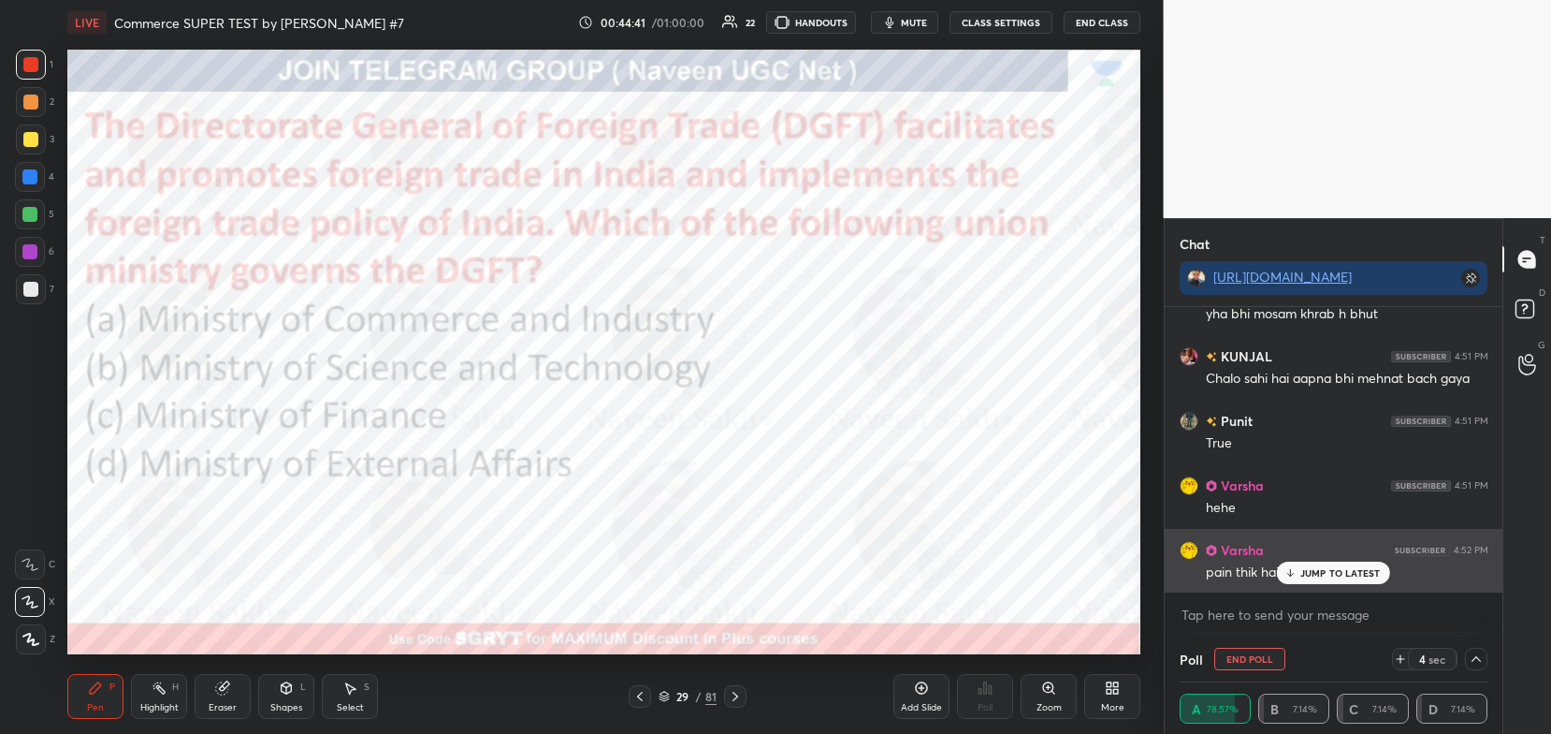
click at [1330, 577] on p "JUMP TO LATEST" at bounding box center [1341, 572] width 80 height 11
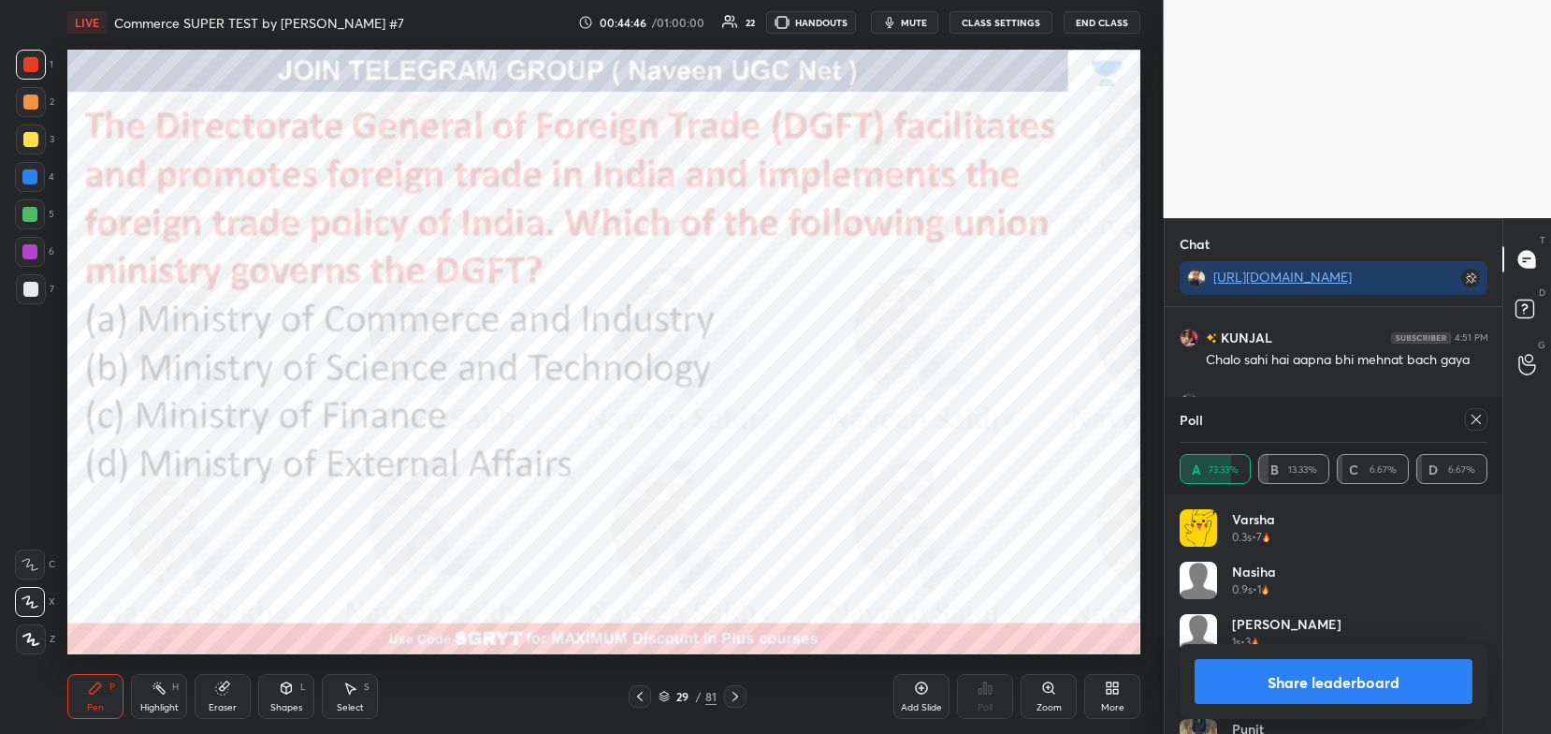
scroll to position [13296, 0]
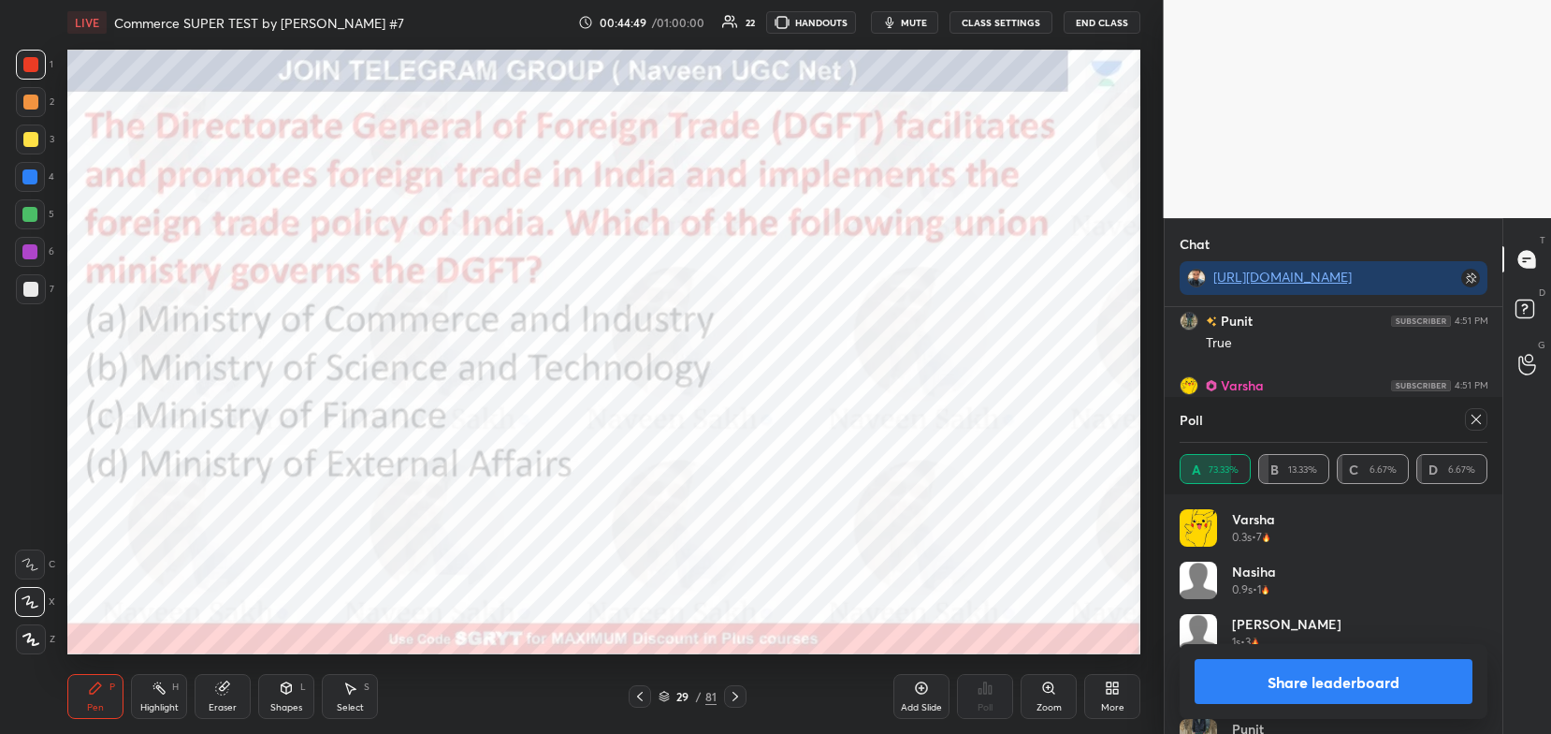
click at [1319, 687] on button "Share leaderboard" at bounding box center [1334, 681] width 279 height 45
type textarea "x"
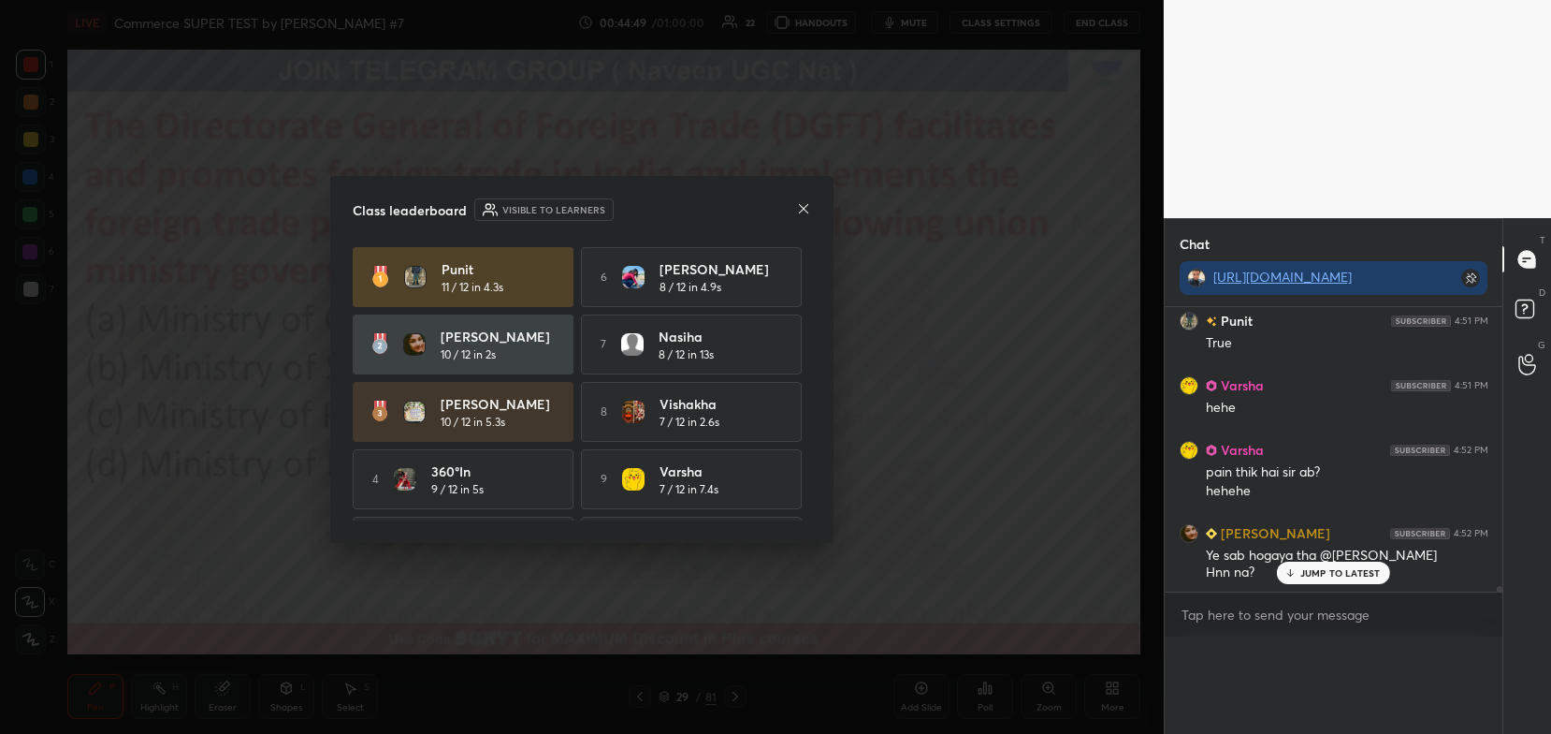
scroll to position [0, 0]
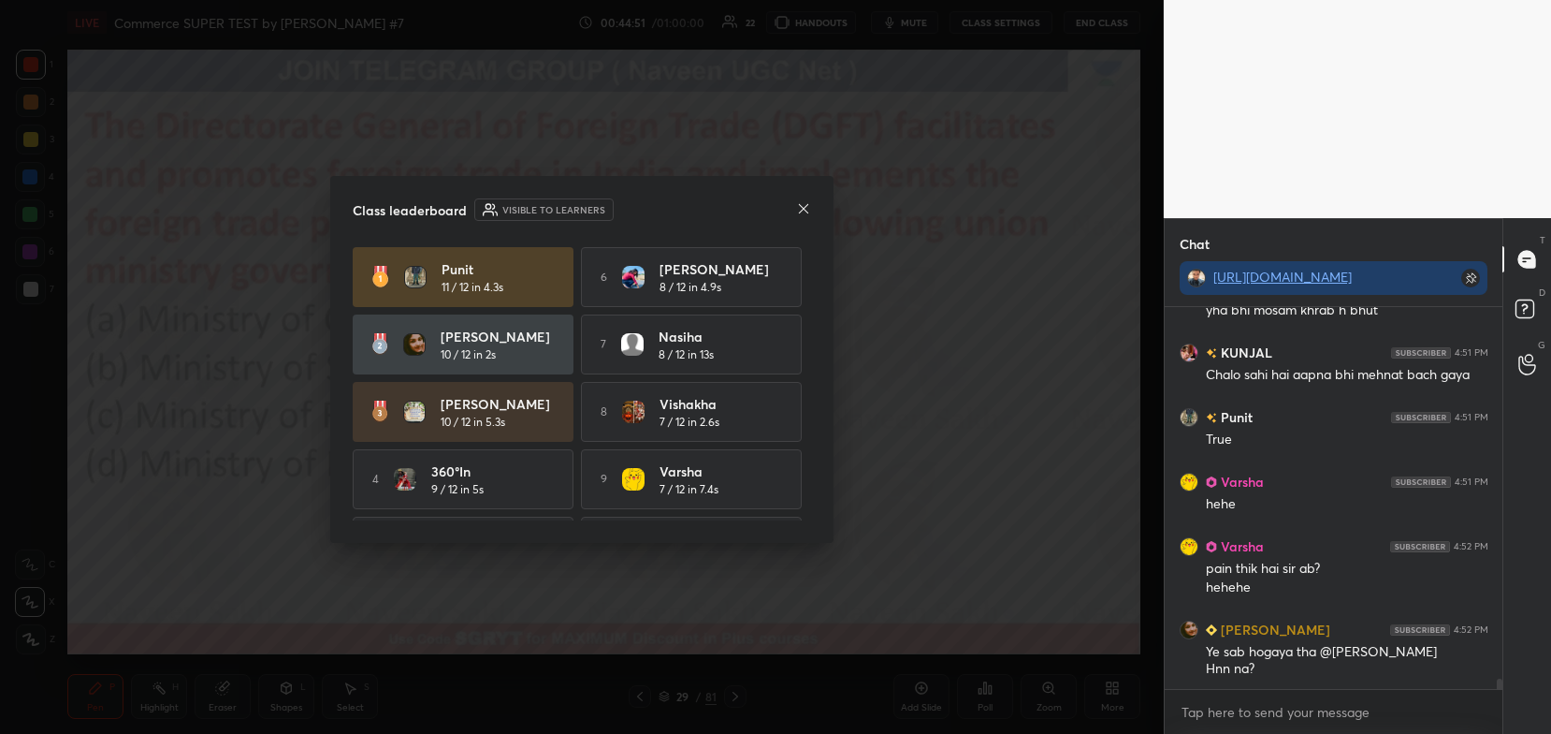
click at [806, 211] on icon at bounding box center [803, 207] width 9 height 9
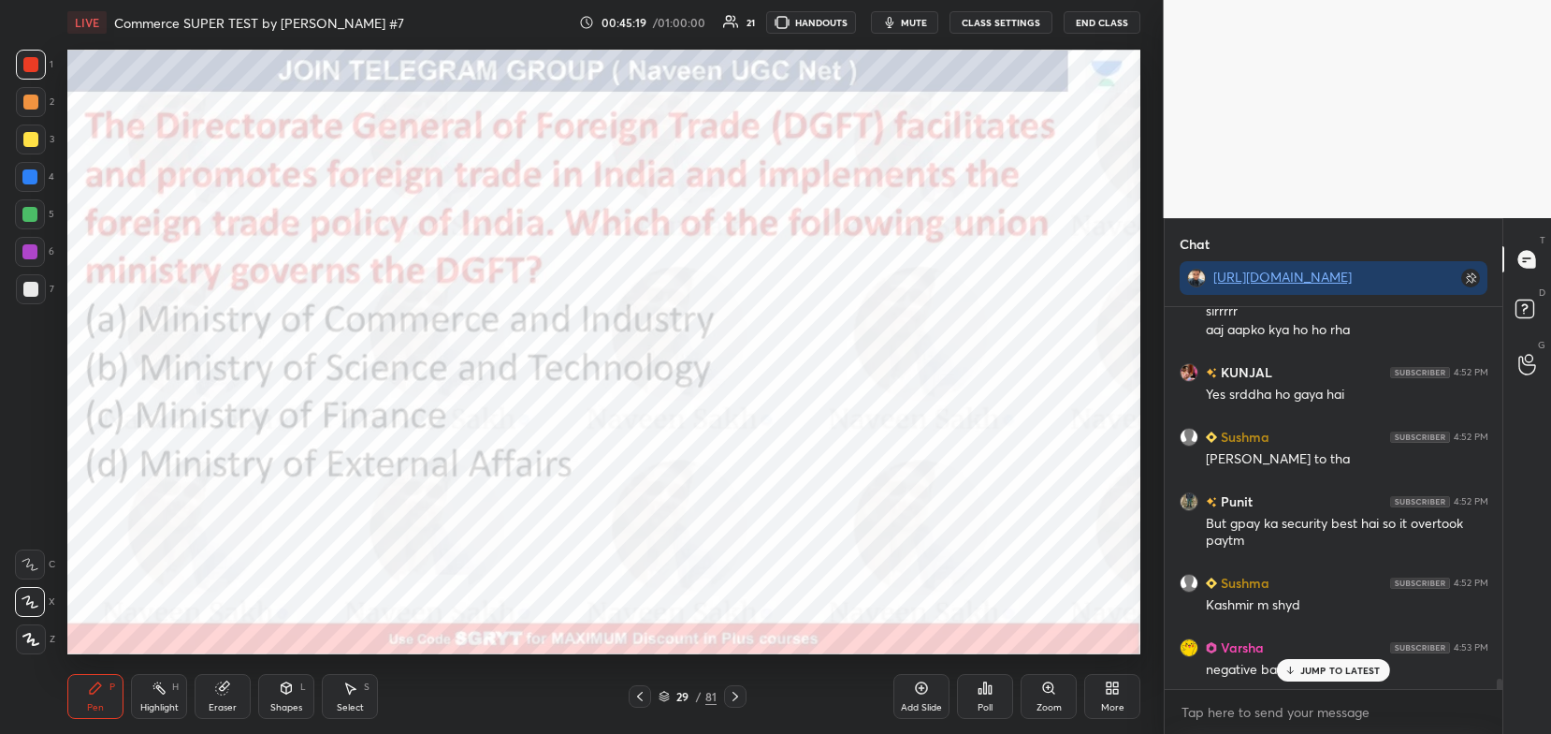
click at [1325, 672] on p "JUMP TO LATEST" at bounding box center [1341, 669] width 80 height 11
click at [736, 698] on icon at bounding box center [736, 695] width 6 height 9
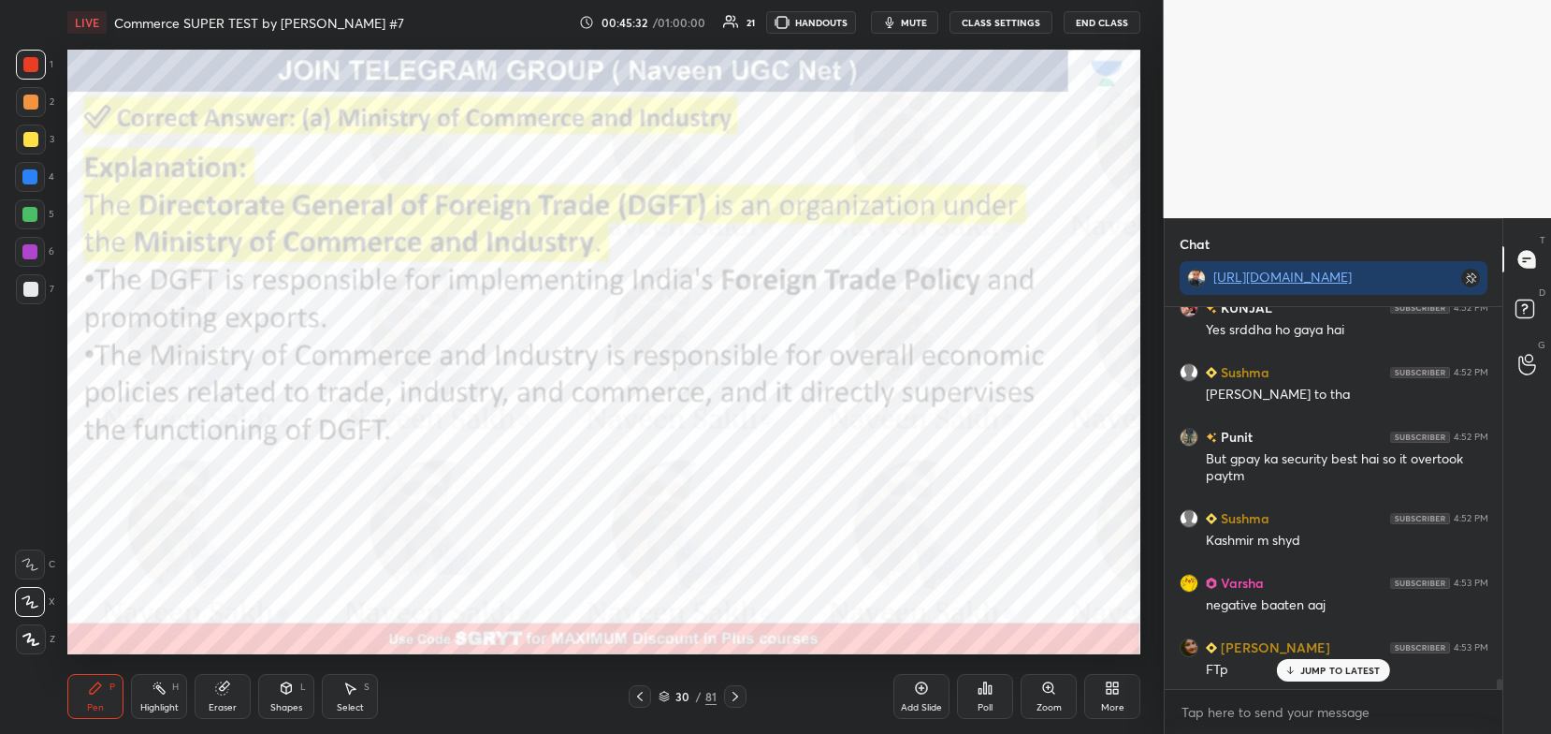
scroll to position [13751, 0]
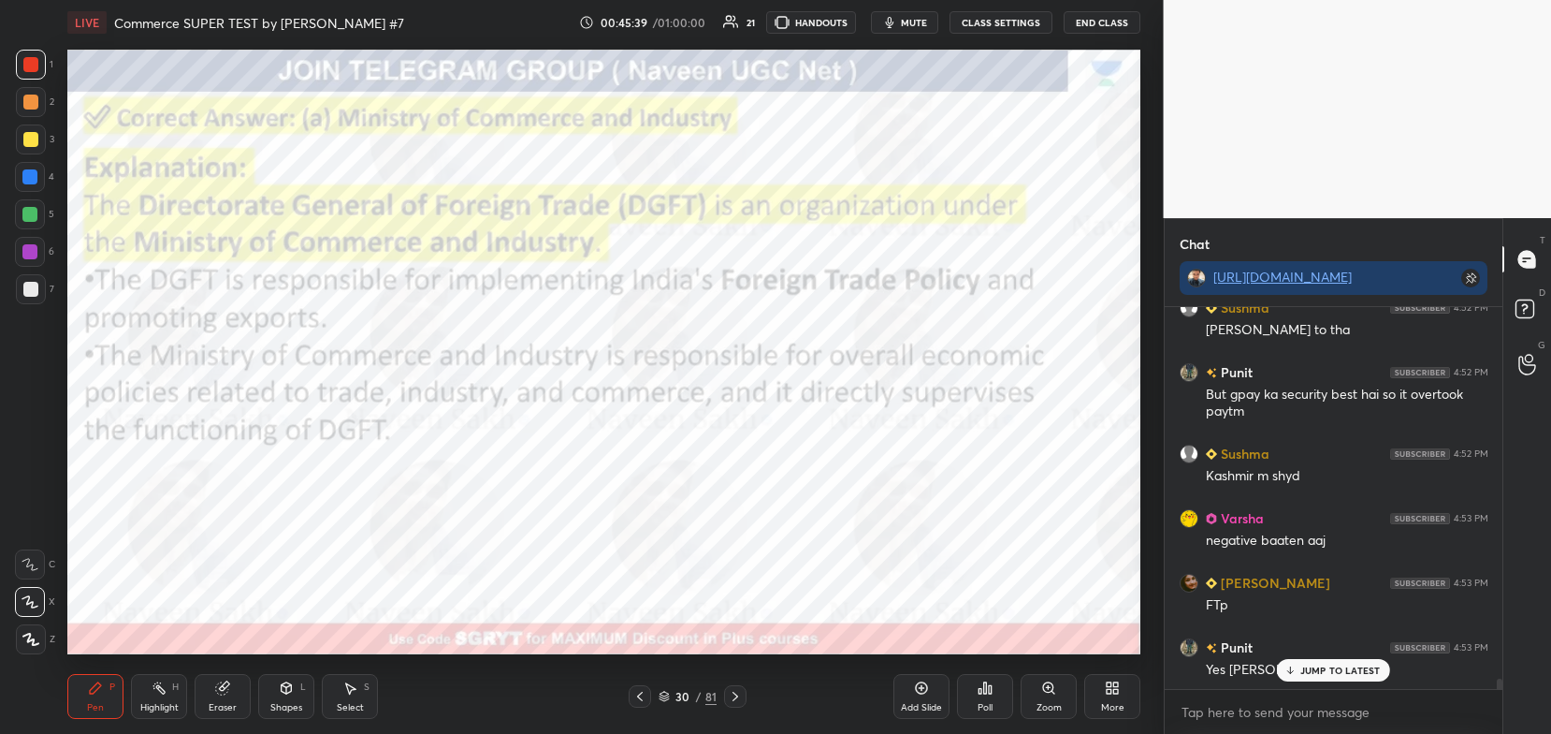
click at [730, 691] on icon at bounding box center [735, 696] width 15 height 15
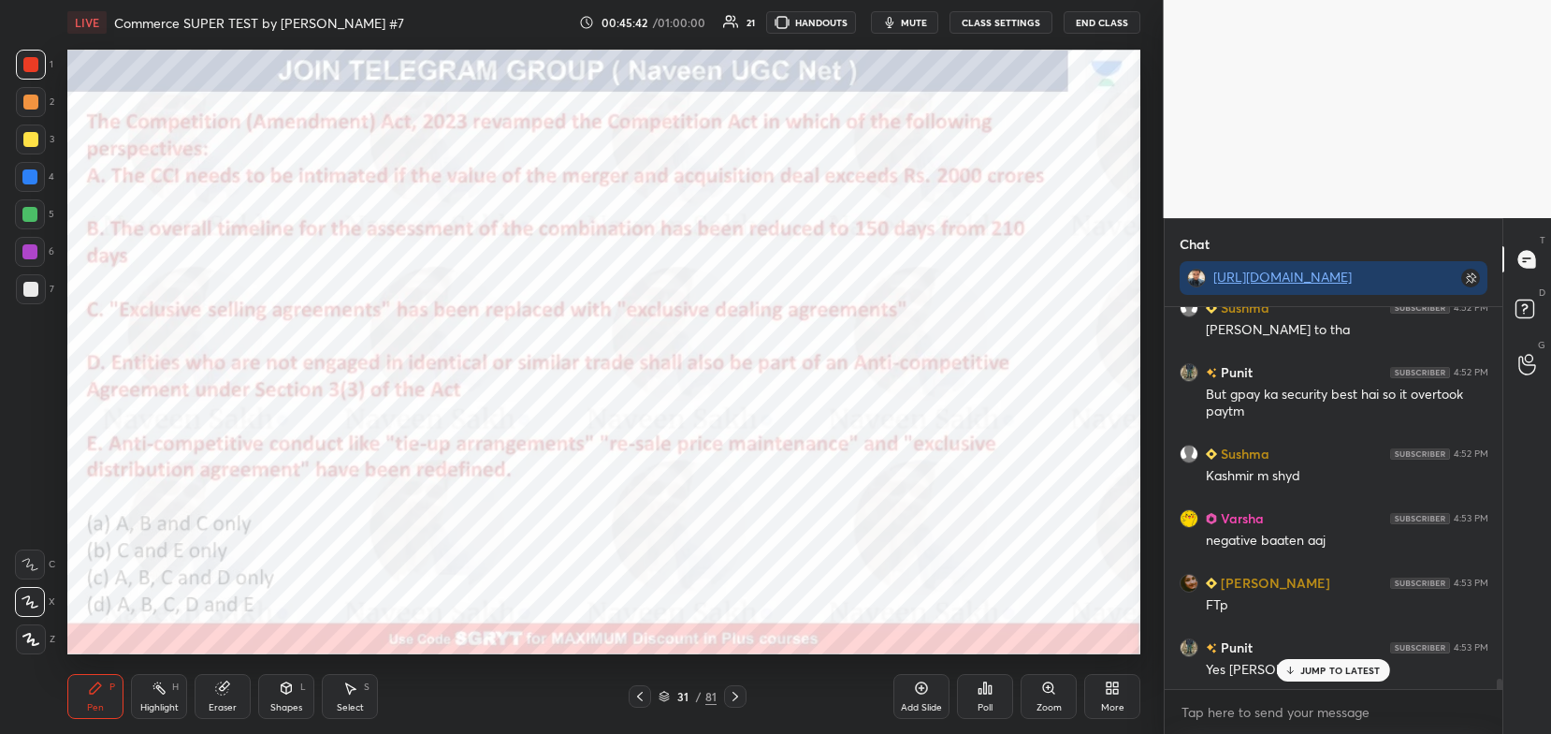
scroll to position [13832, 0]
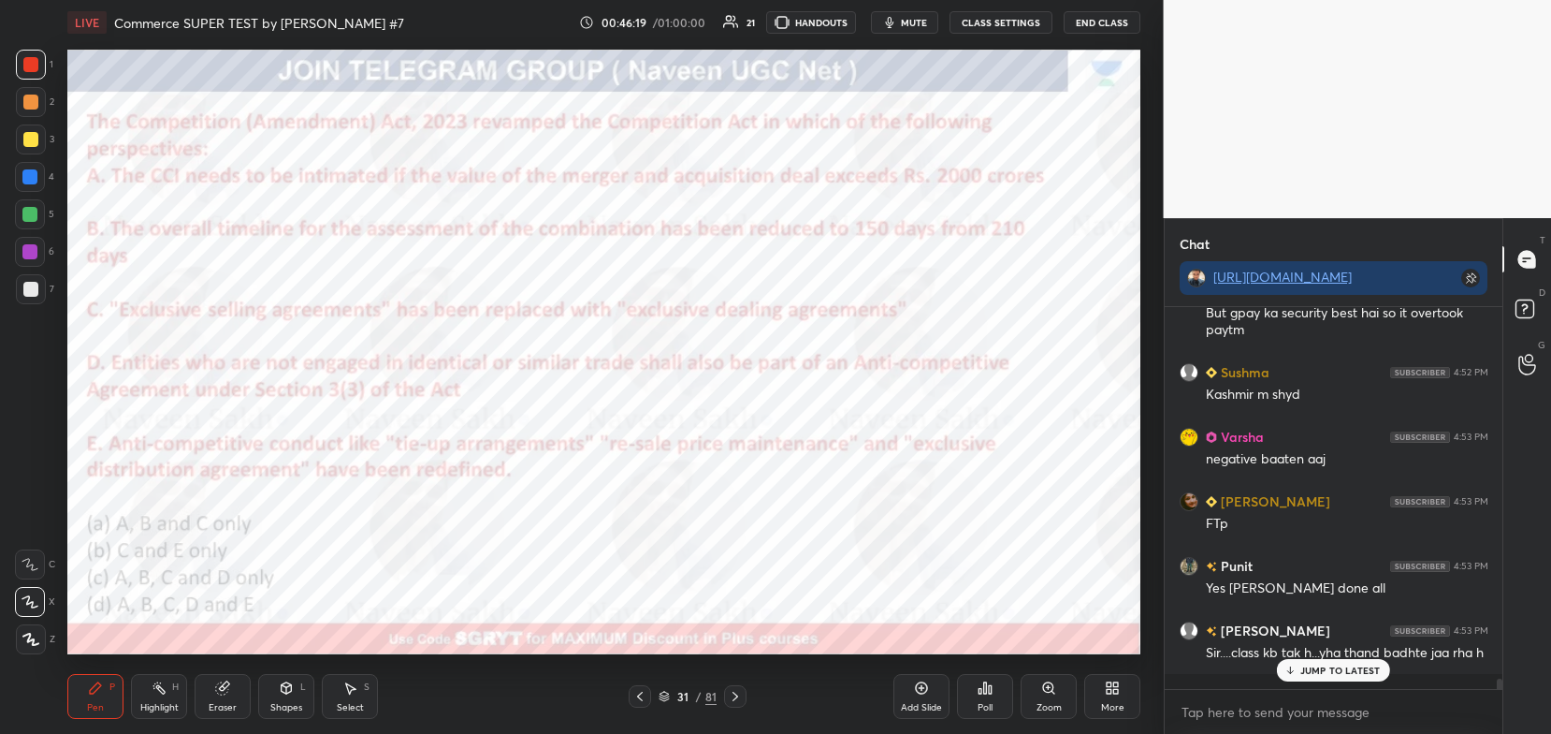
click at [664, 700] on icon at bounding box center [664, 695] width 11 height 11
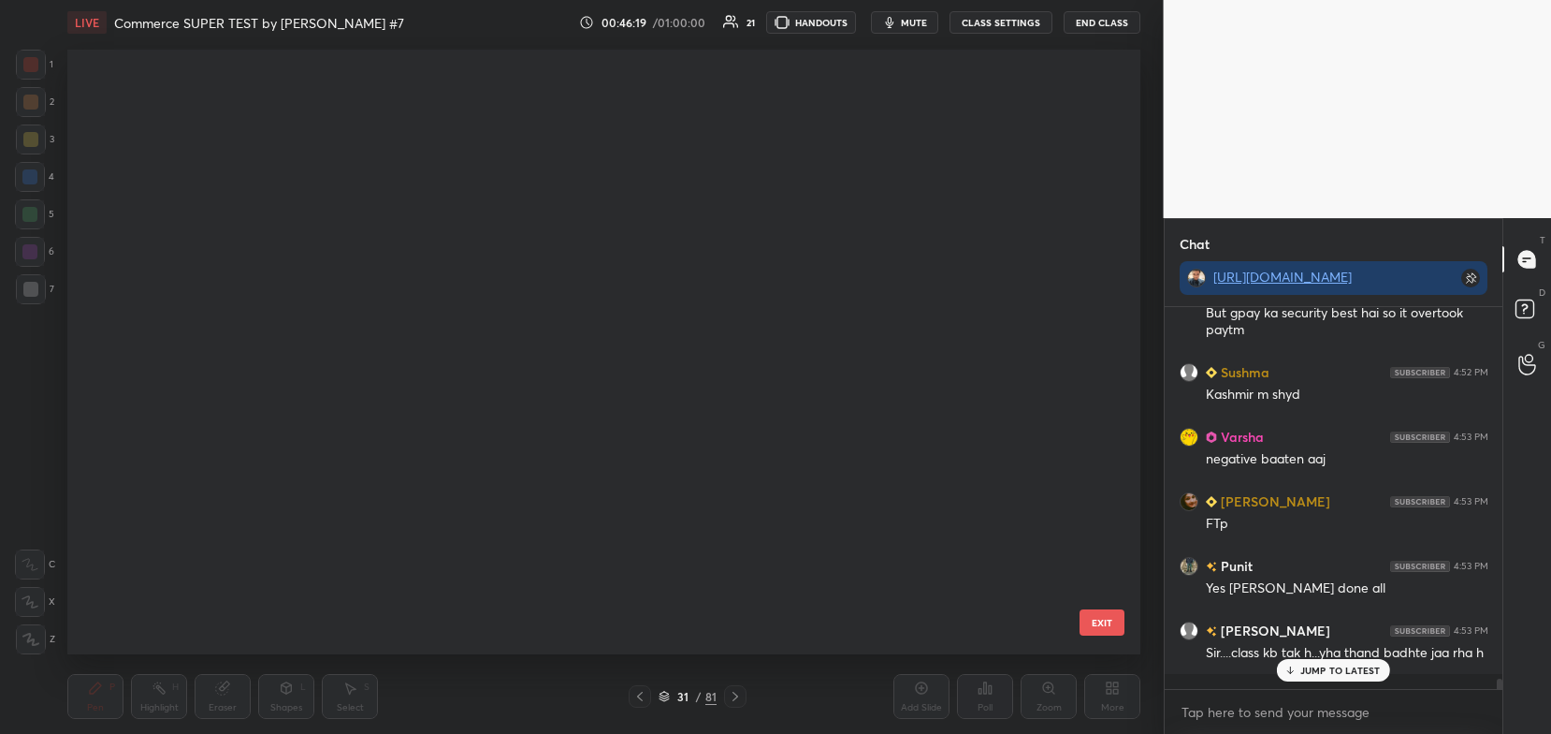
scroll to position [599, 1064]
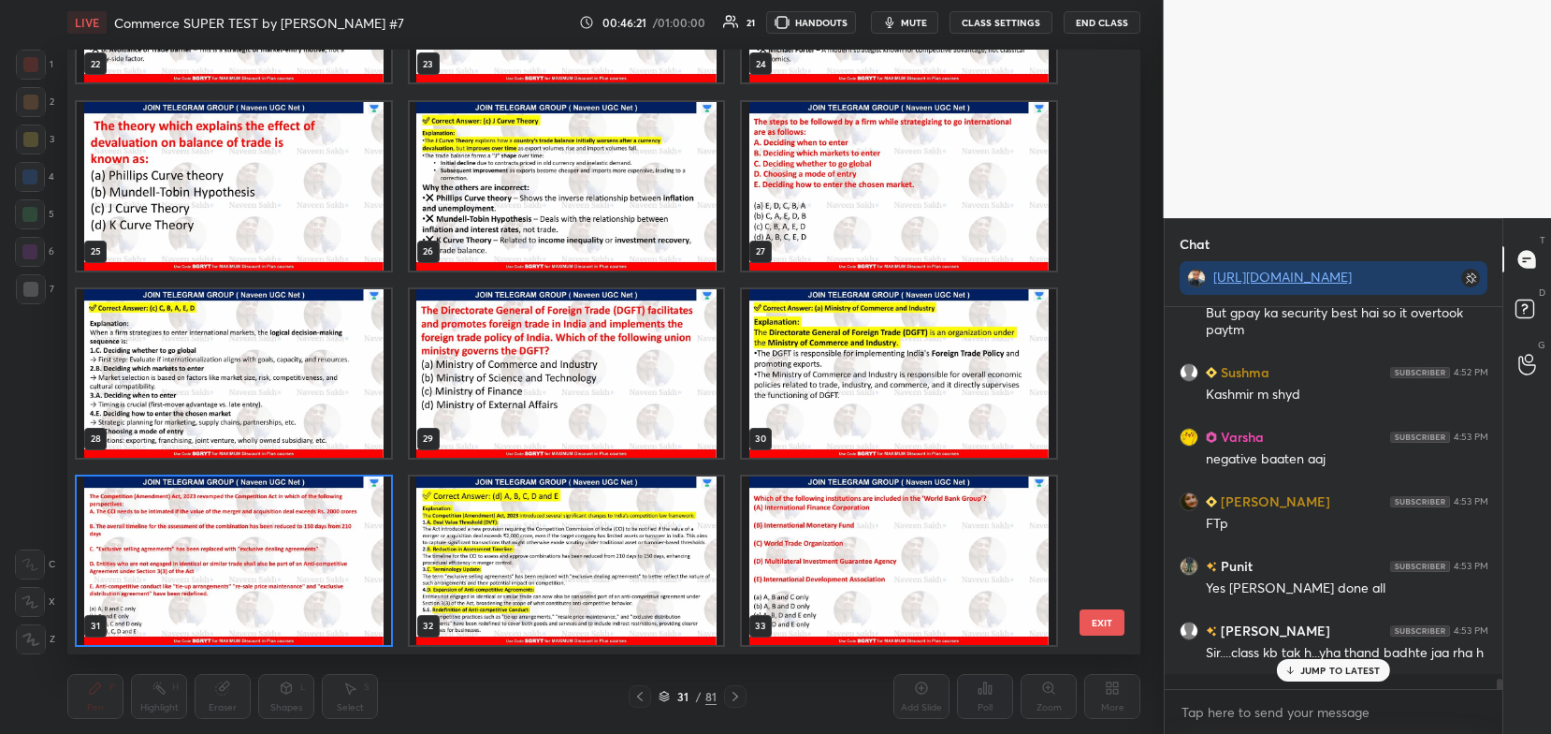
click at [379, 550] on img "grid" at bounding box center [234, 560] width 314 height 168
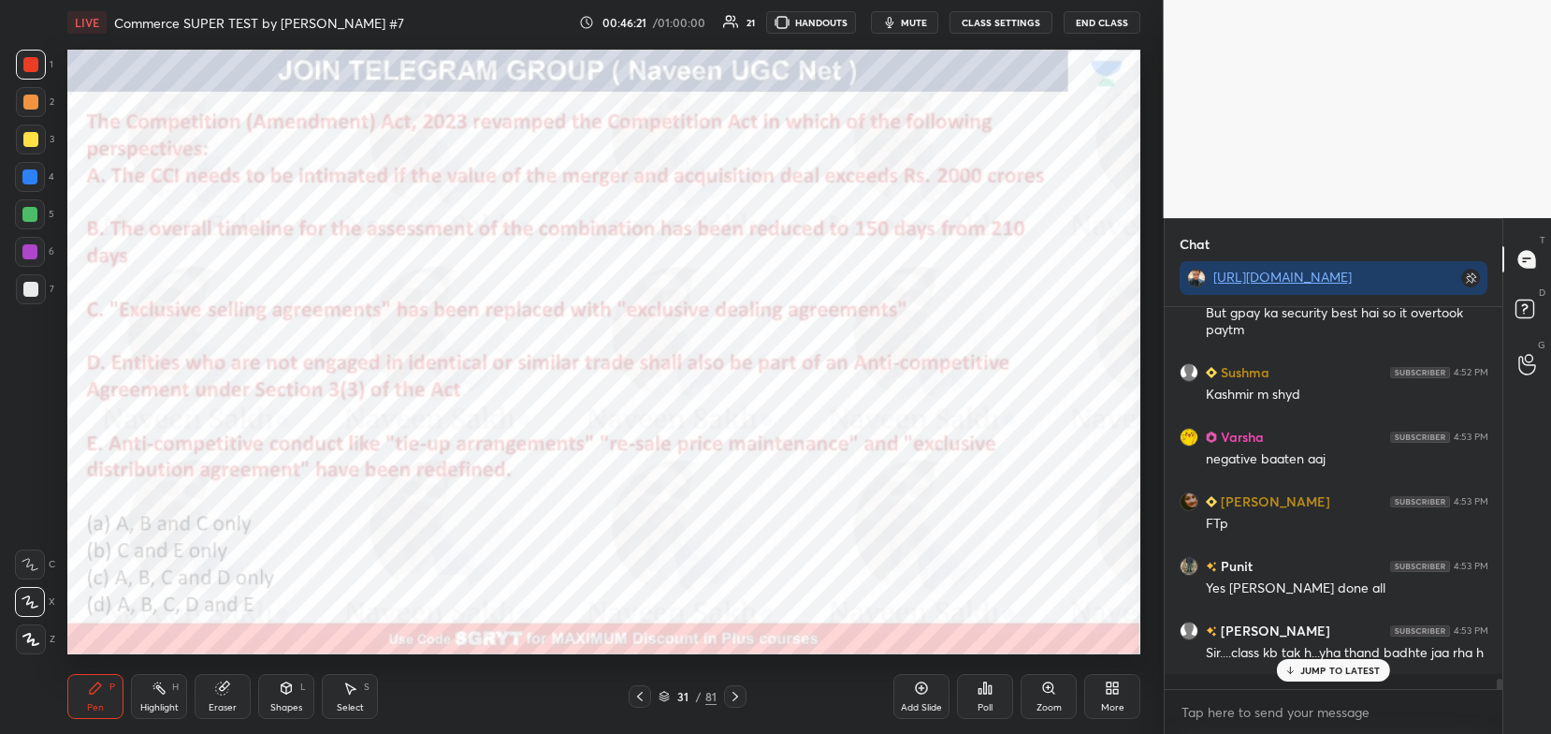
click at [378, 555] on img "grid" at bounding box center [234, 560] width 314 height 168
click at [975, 680] on div "Poll" at bounding box center [985, 696] width 56 height 45
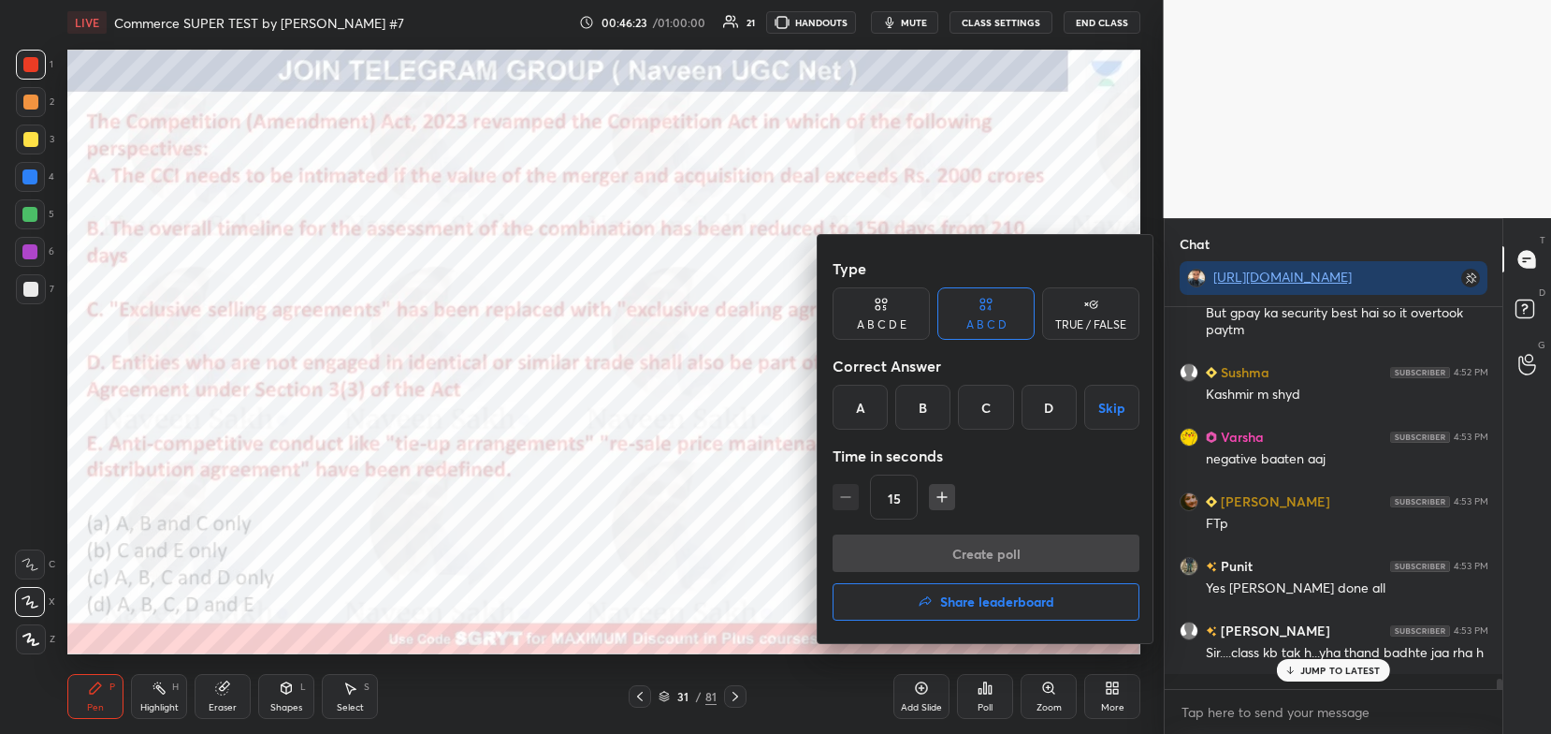
click at [1048, 410] on div "D" at bounding box center [1049, 407] width 55 height 45
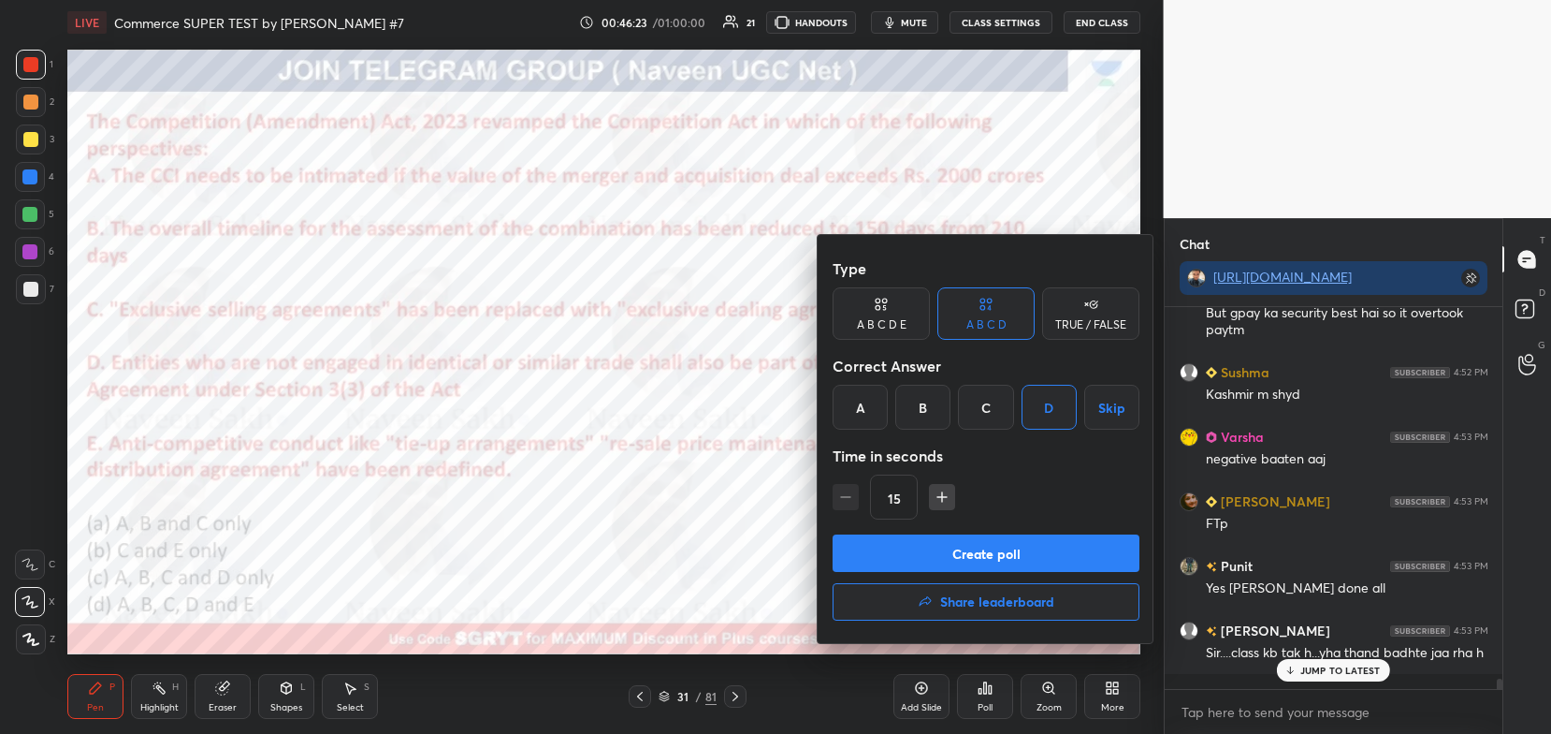
click at [934, 496] on icon "button" at bounding box center [942, 496] width 19 height 19
type input "30"
click at [928, 546] on button "Create poll" at bounding box center [986, 552] width 307 height 37
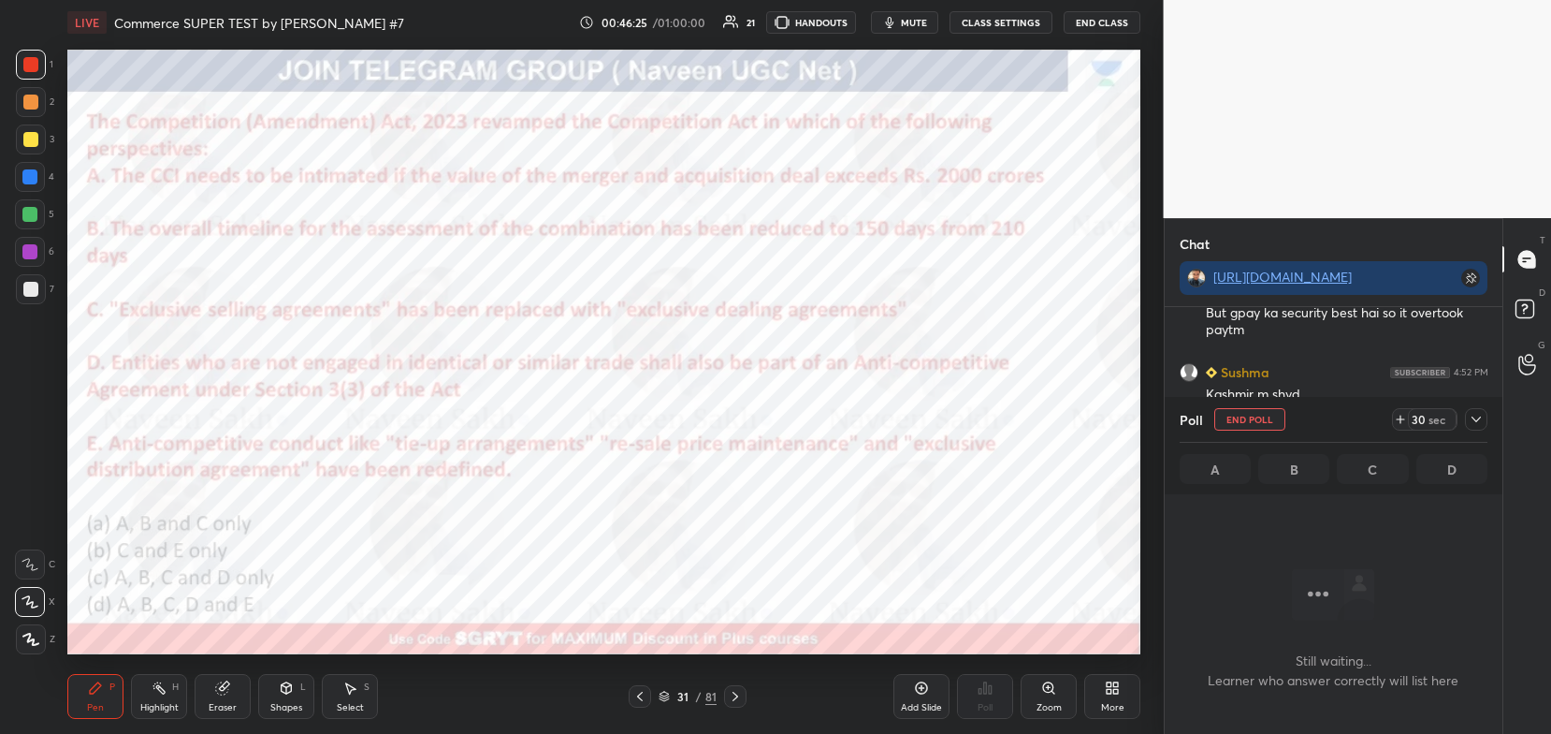
scroll to position [124, 333]
click at [1473, 424] on icon at bounding box center [1476, 419] width 15 height 15
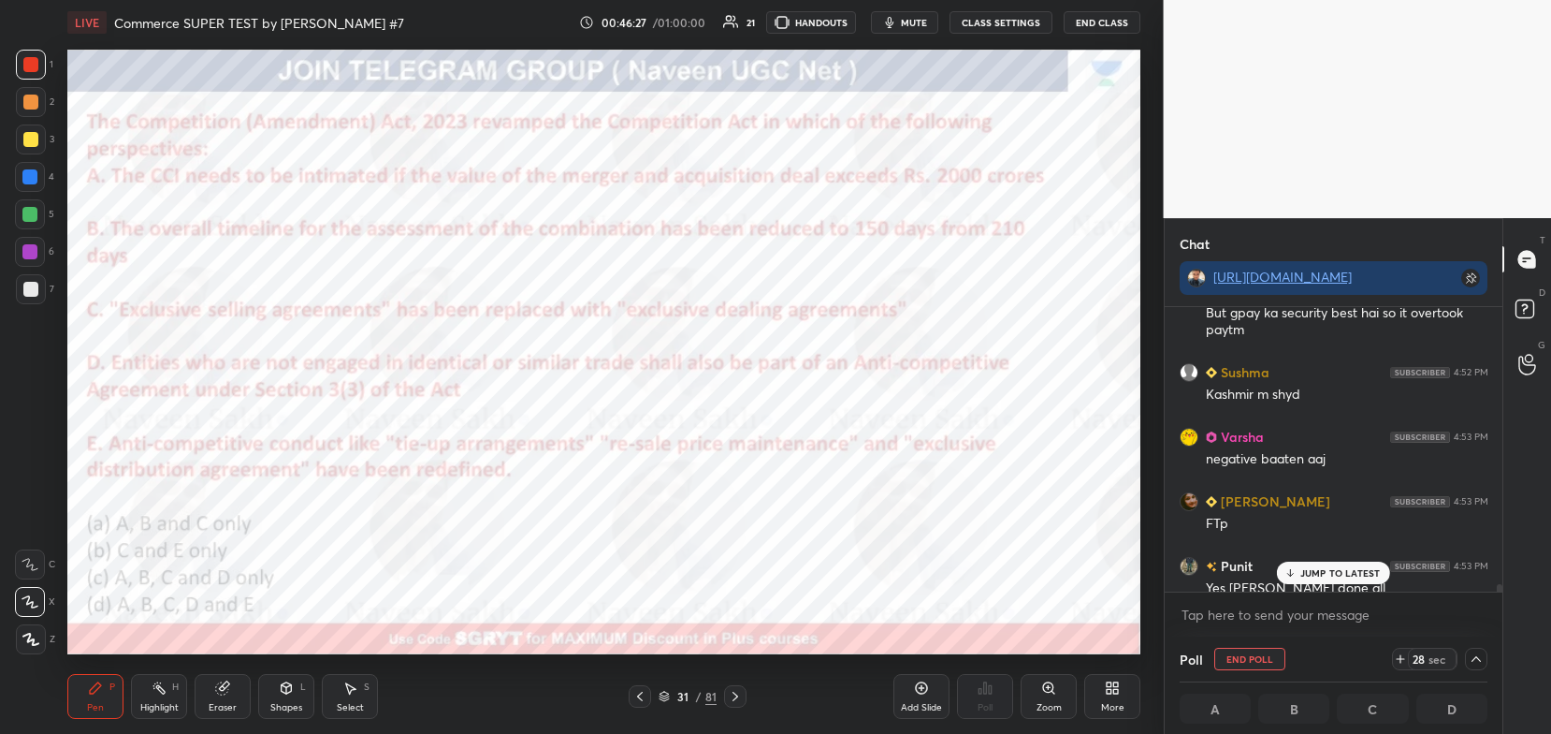
click at [1352, 572] on p "JUMP TO LATEST" at bounding box center [1341, 572] width 80 height 11
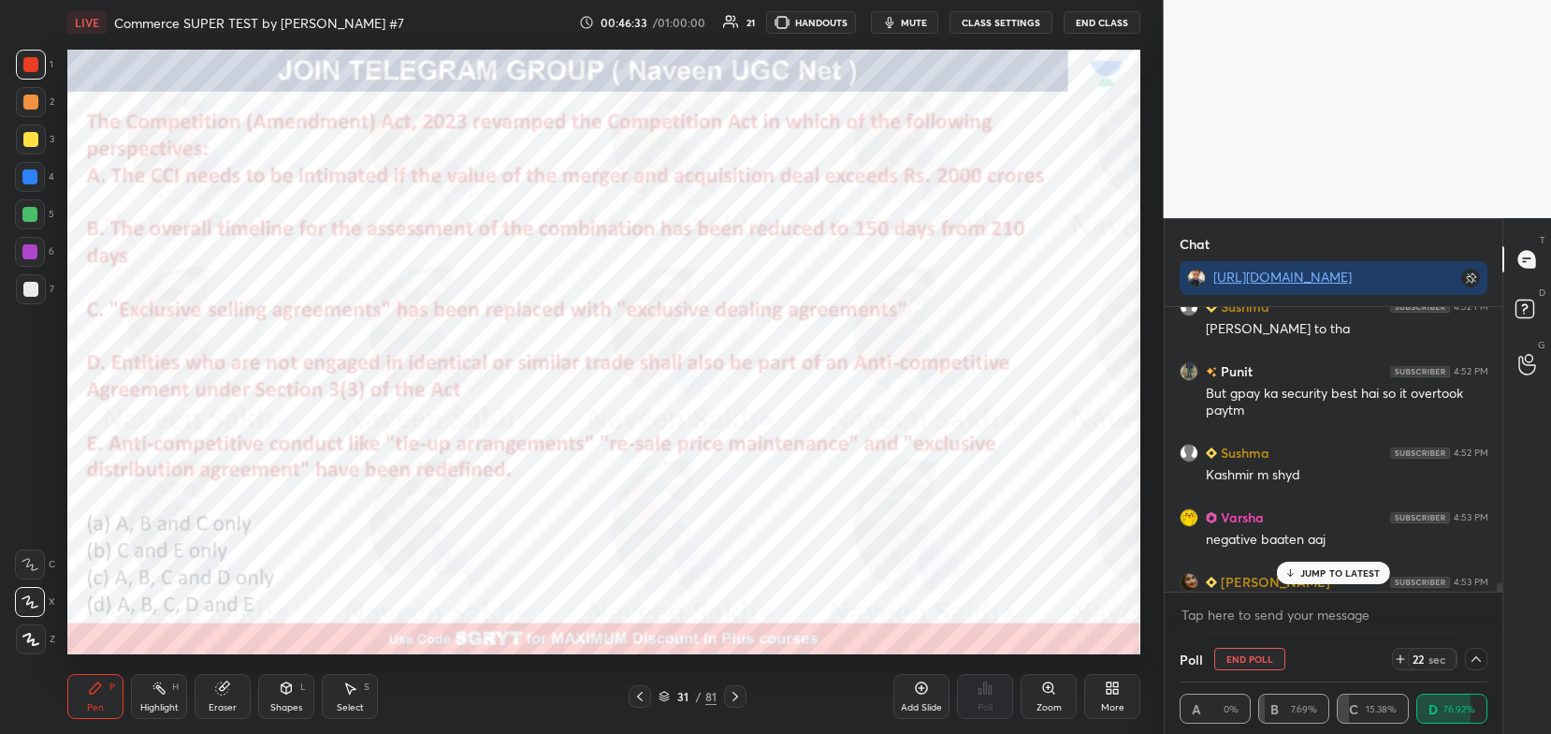
scroll to position [13743, 0]
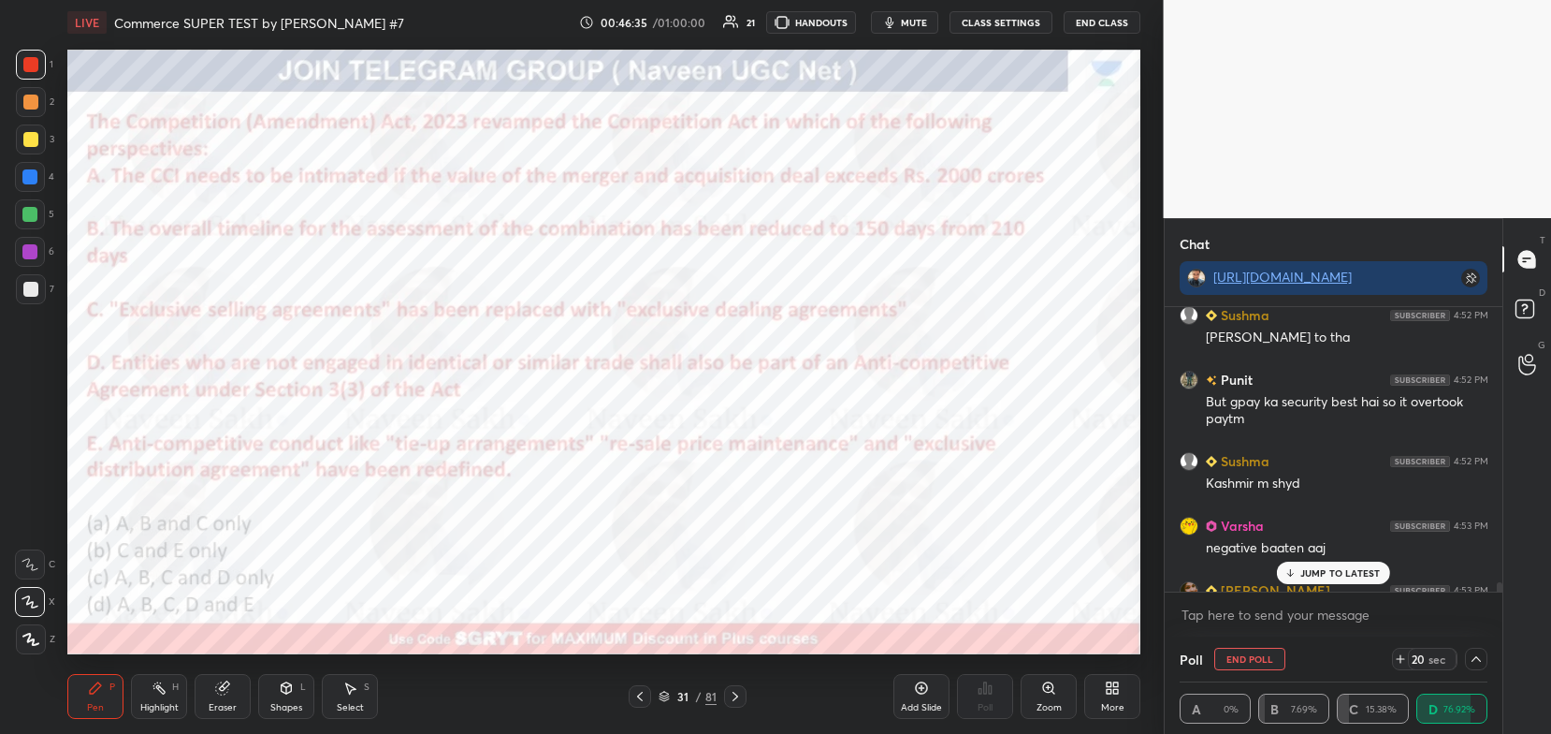
click at [1335, 579] on div "JUMP TO LATEST" at bounding box center [1333, 572] width 112 height 22
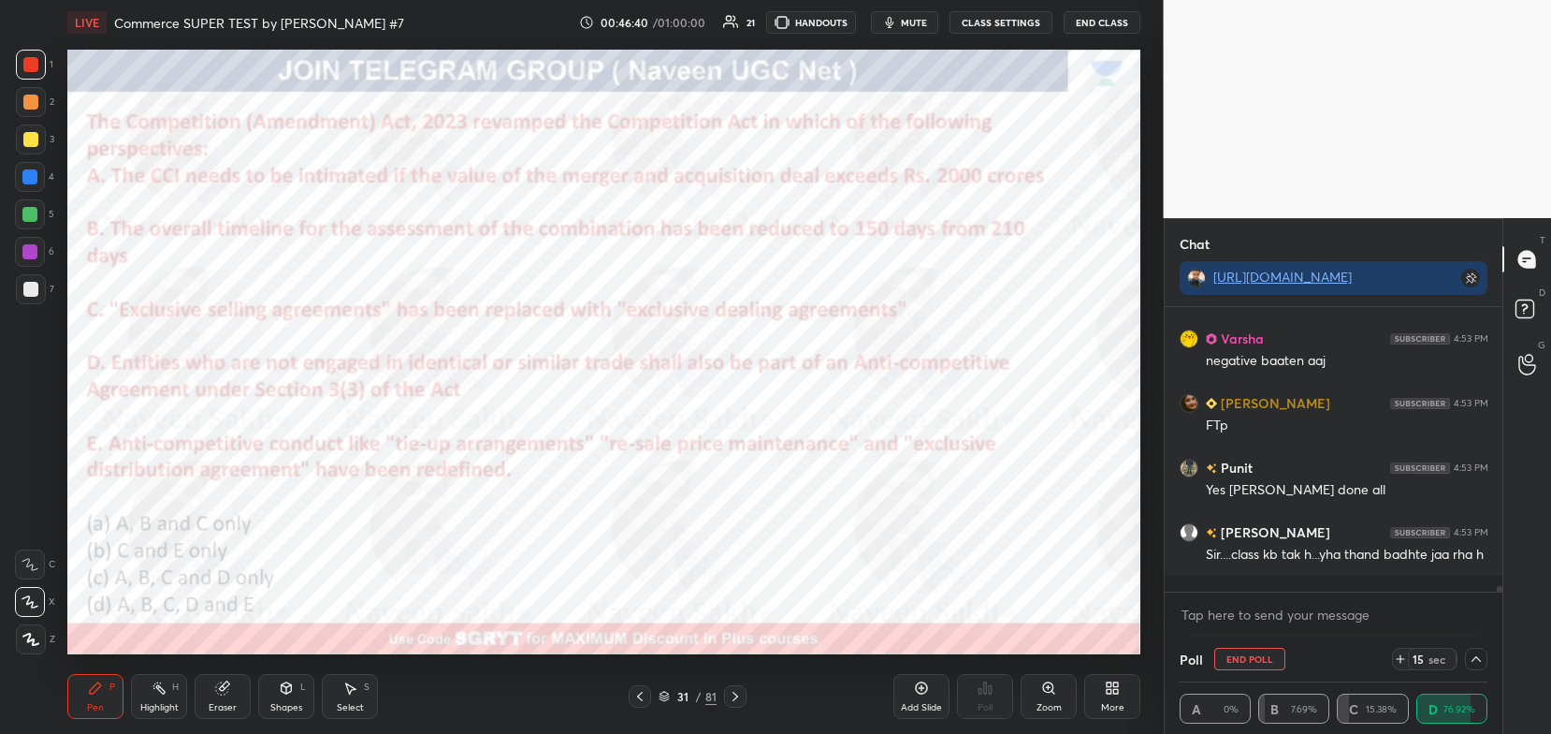
scroll to position [13995, 0]
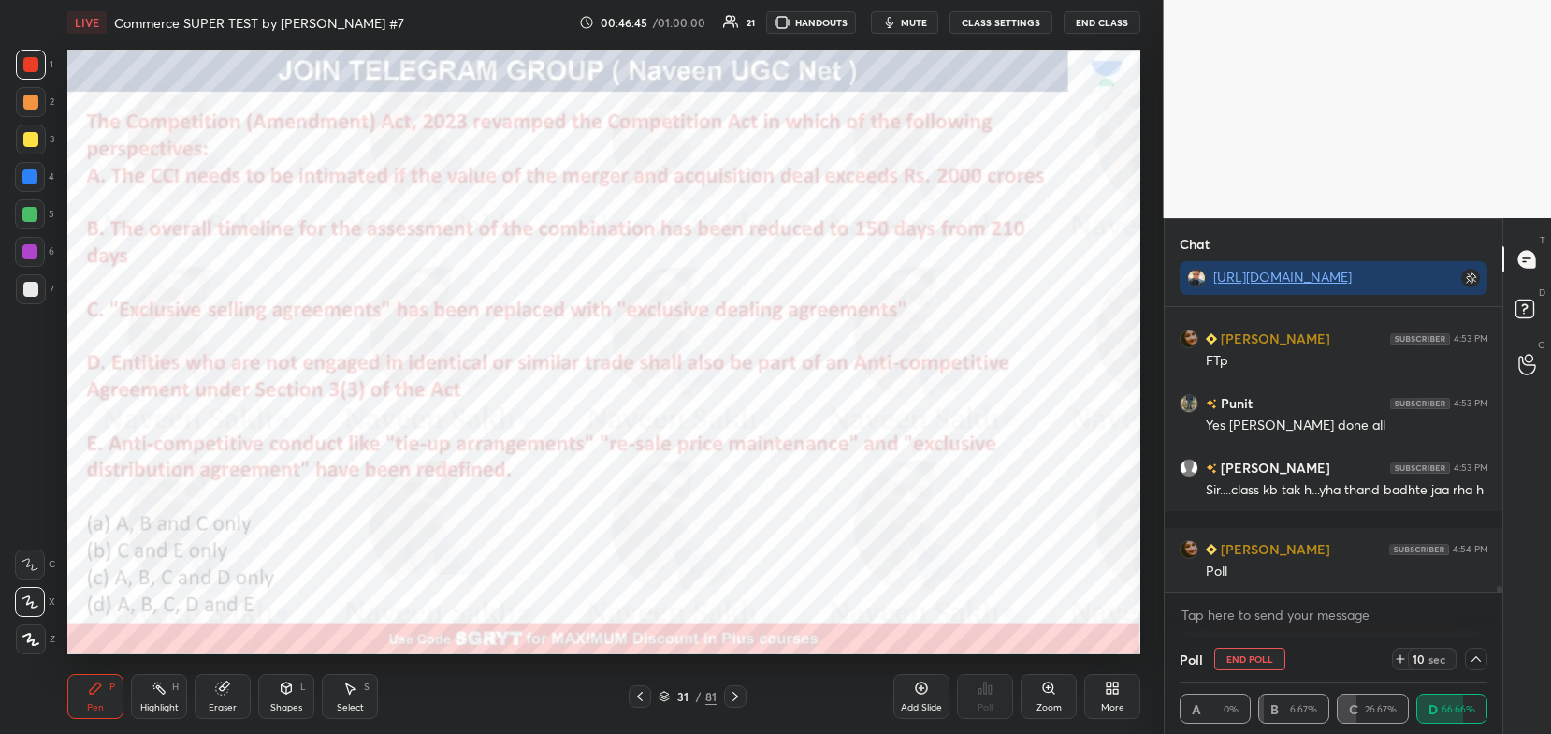
click at [666, 693] on icon at bounding box center [664, 693] width 9 height 5
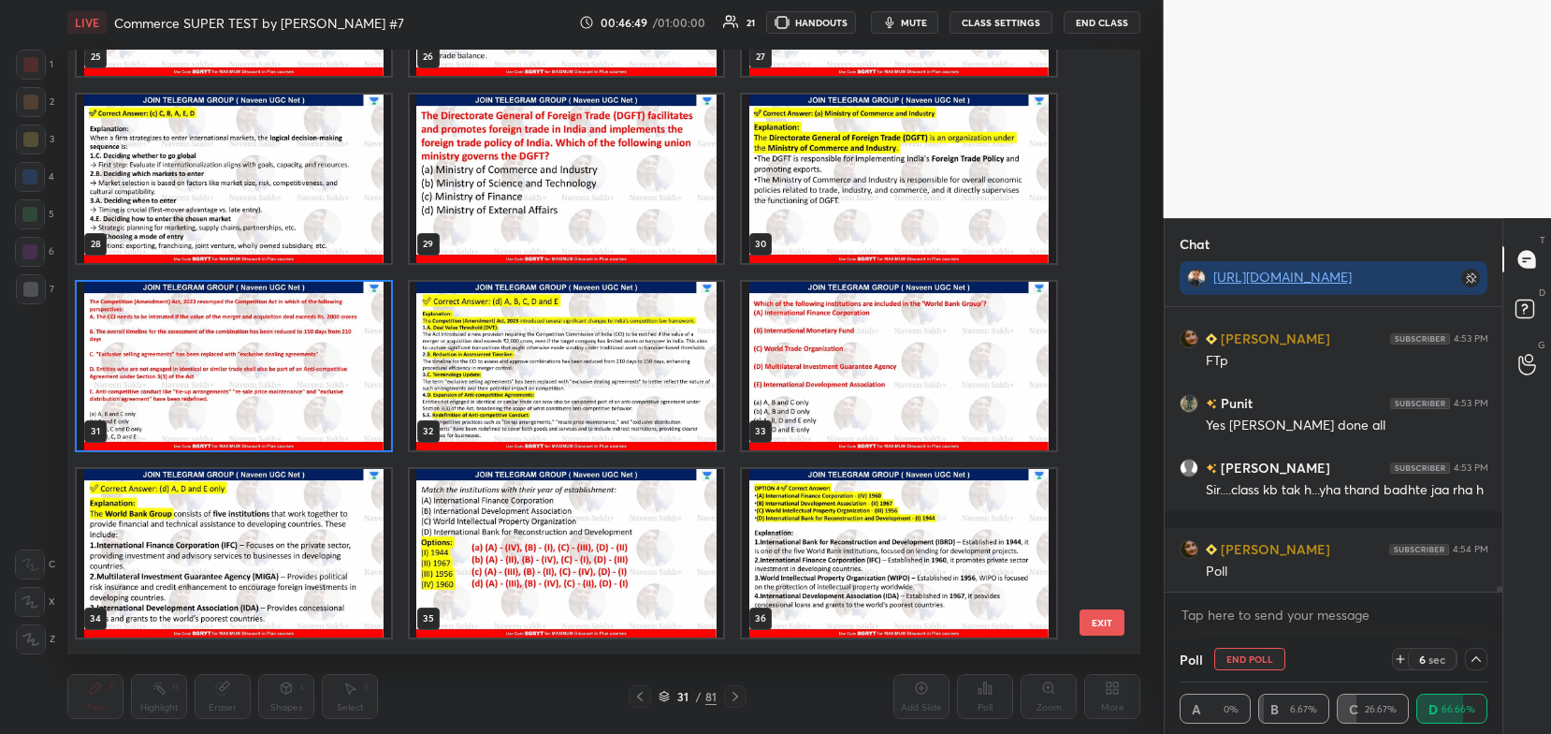
scroll to position [1649, 0]
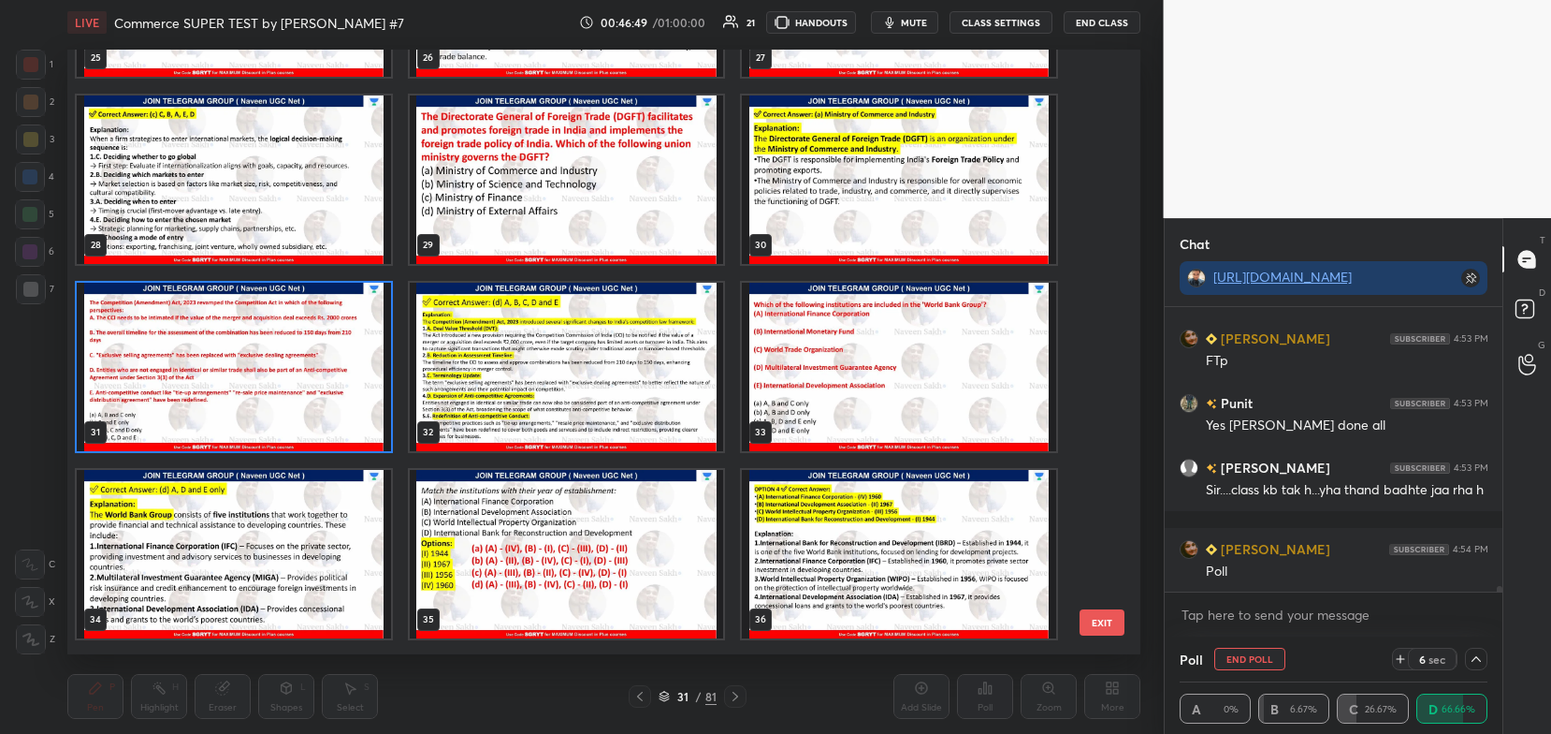
click at [346, 339] on img "grid" at bounding box center [234, 367] width 314 height 168
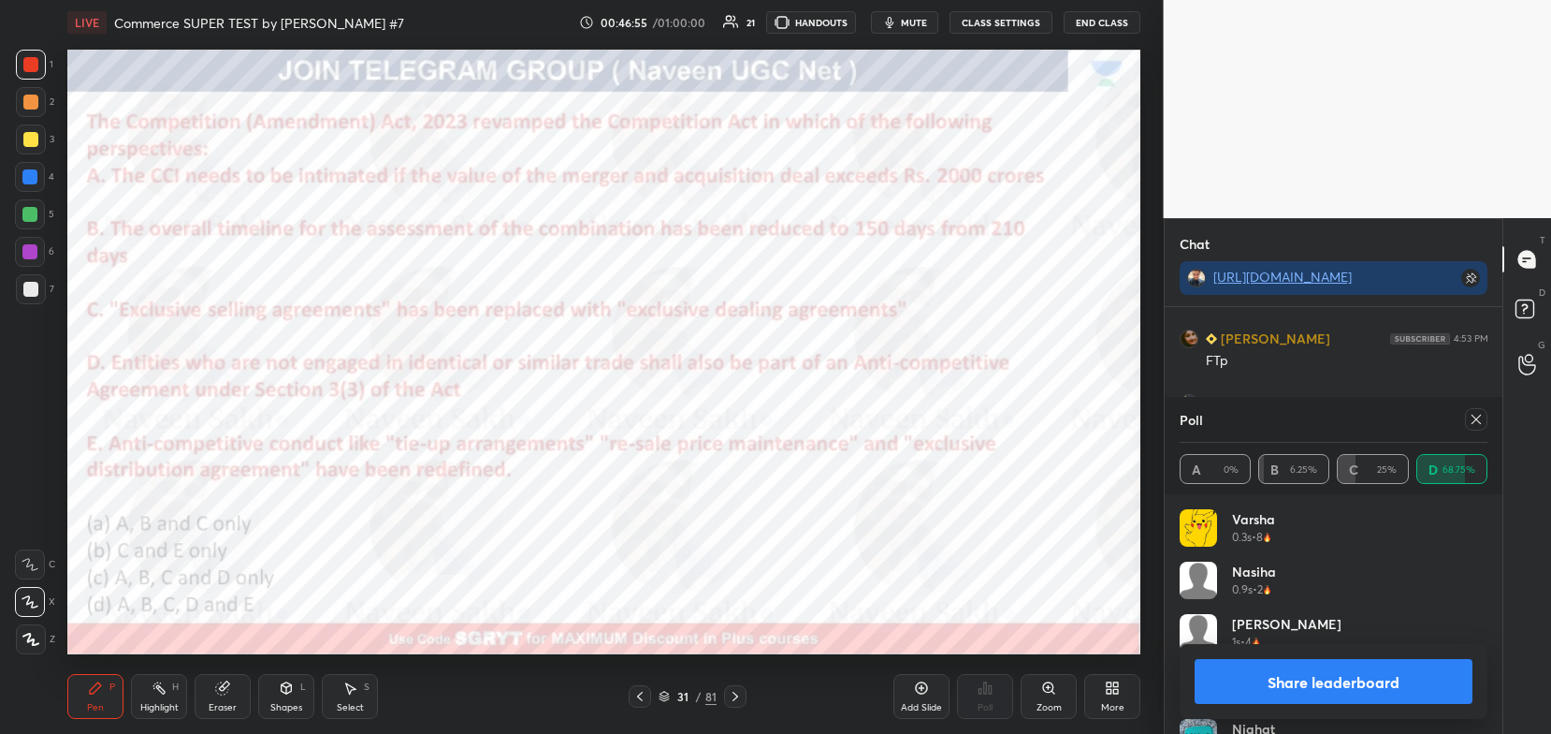
scroll to position [6, 6]
click at [1430, 685] on button "Share leaderboard" at bounding box center [1334, 681] width 279 height 45
type textarea "x"
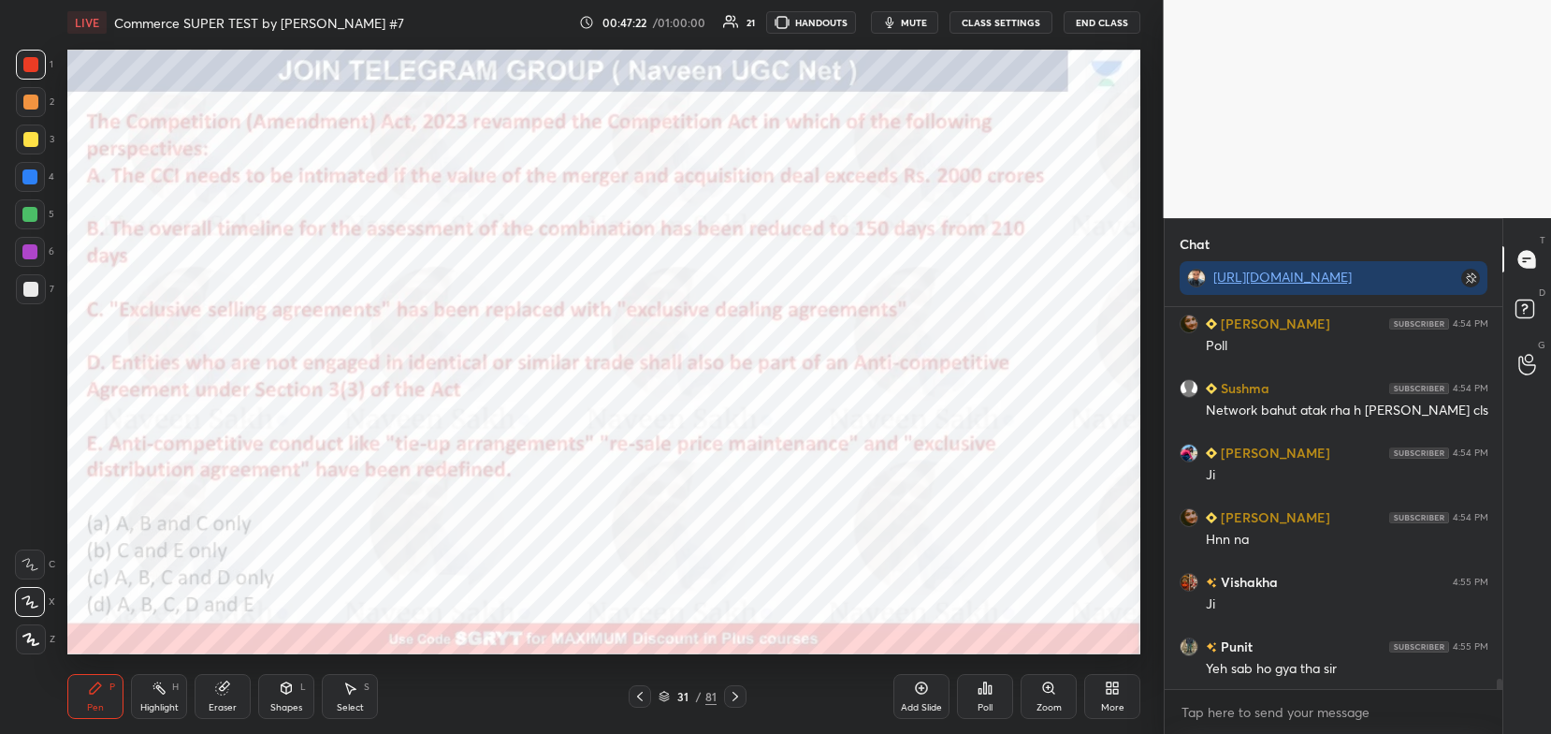
click at [738, 690] on icon at bounding box center [735, 696] width 15 height 15
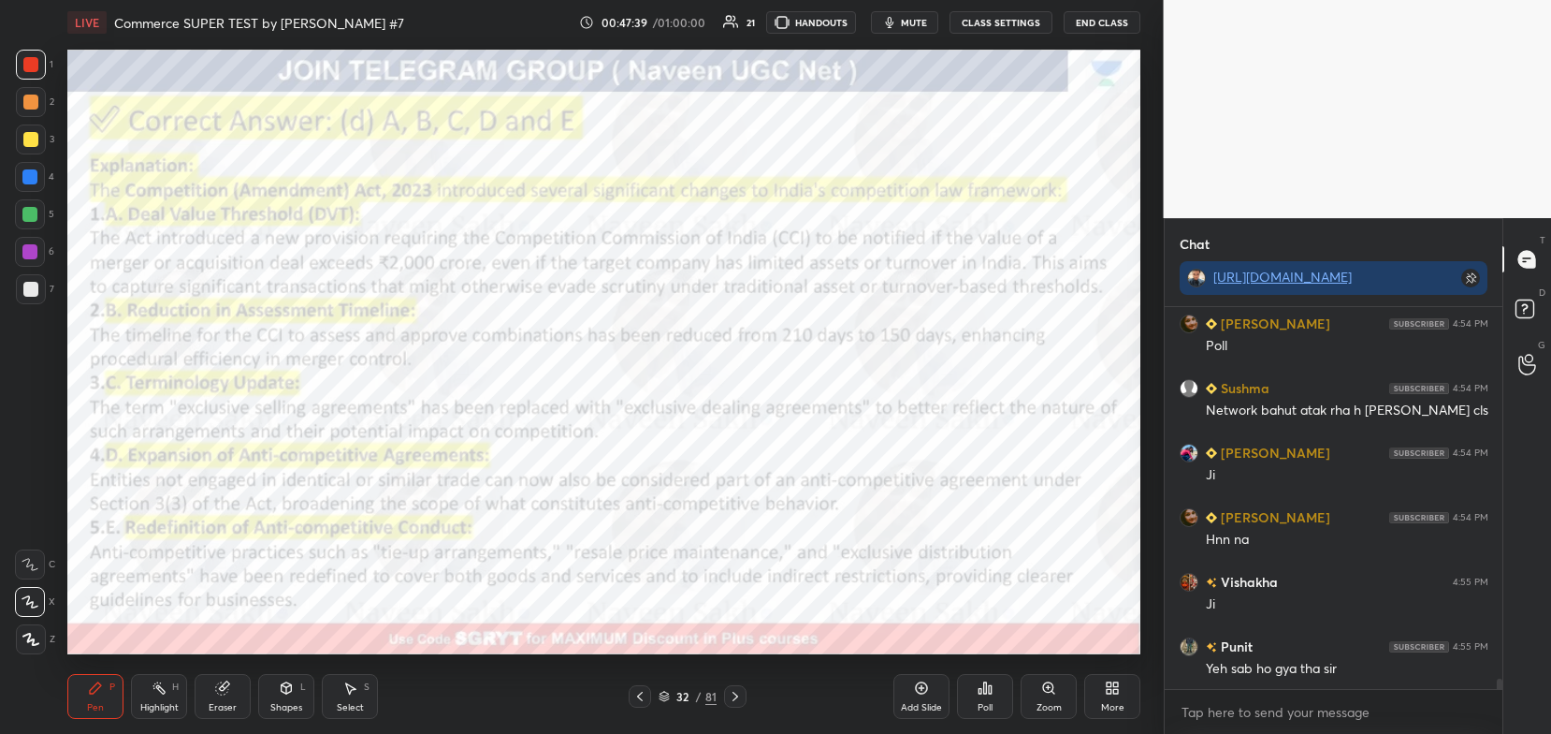
scroll to position [14238, 0]
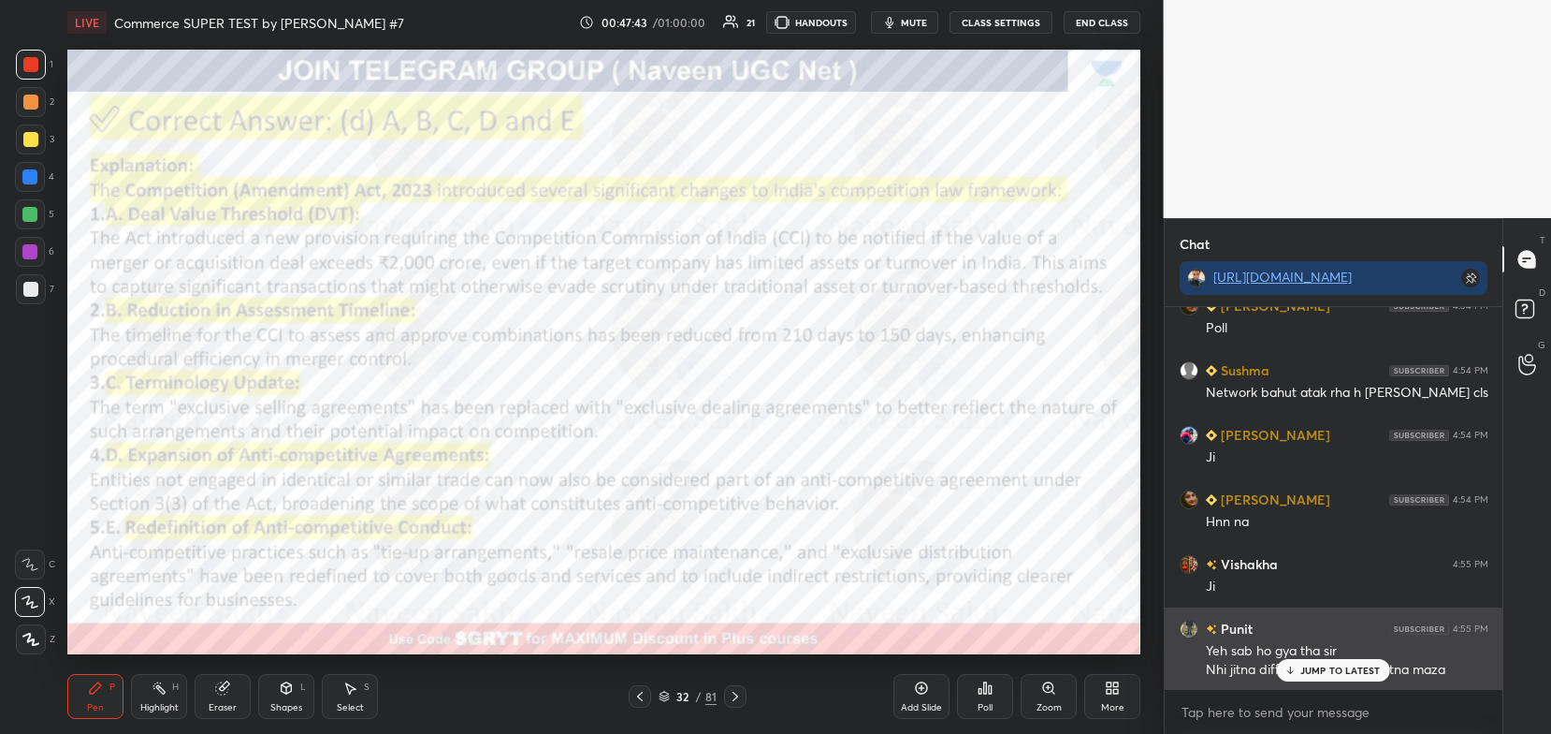
click at [1339, 666] on p "JUMP TO LATEST" at bounding box center [1341, 669] width 80 height 11
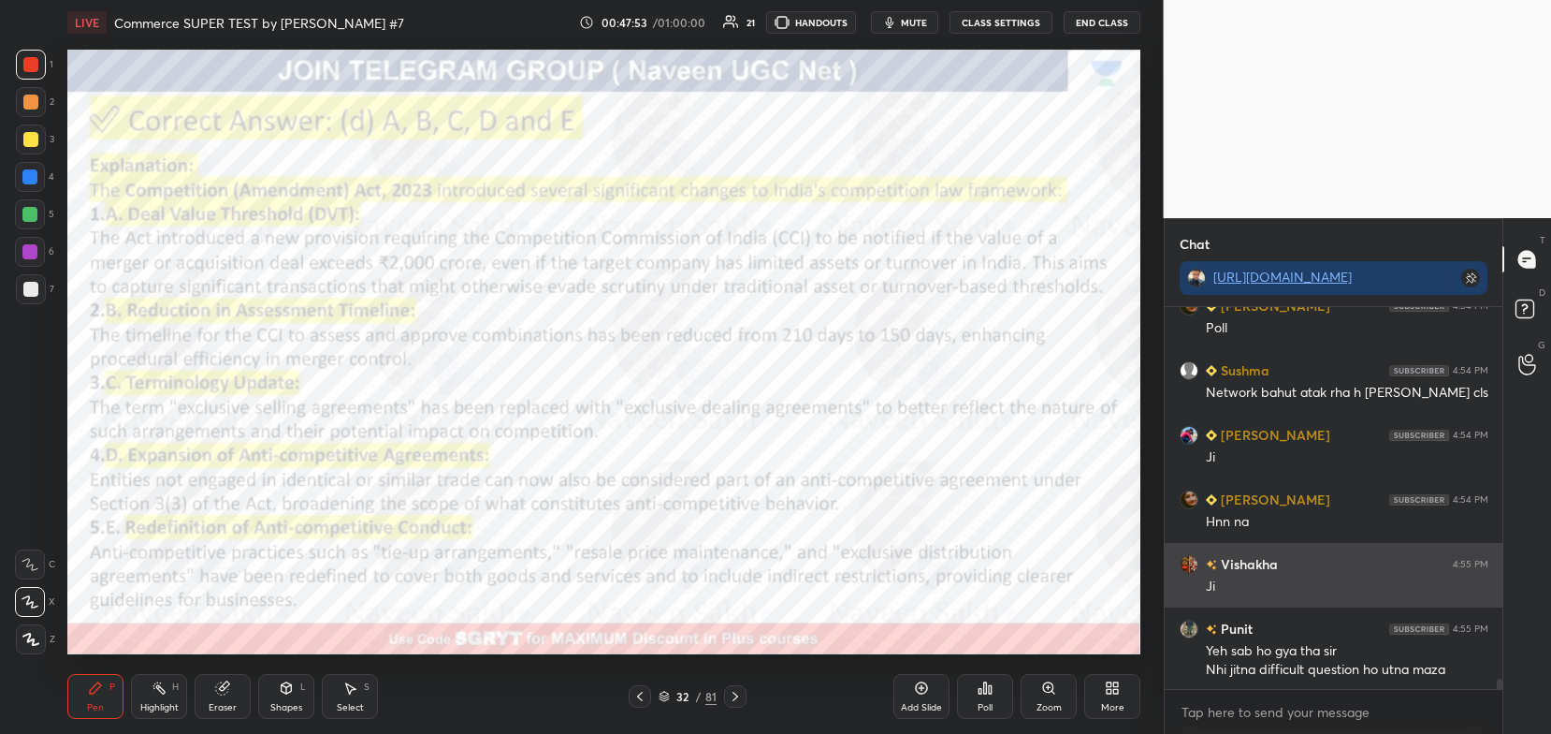
scroll to position [14304, 0]
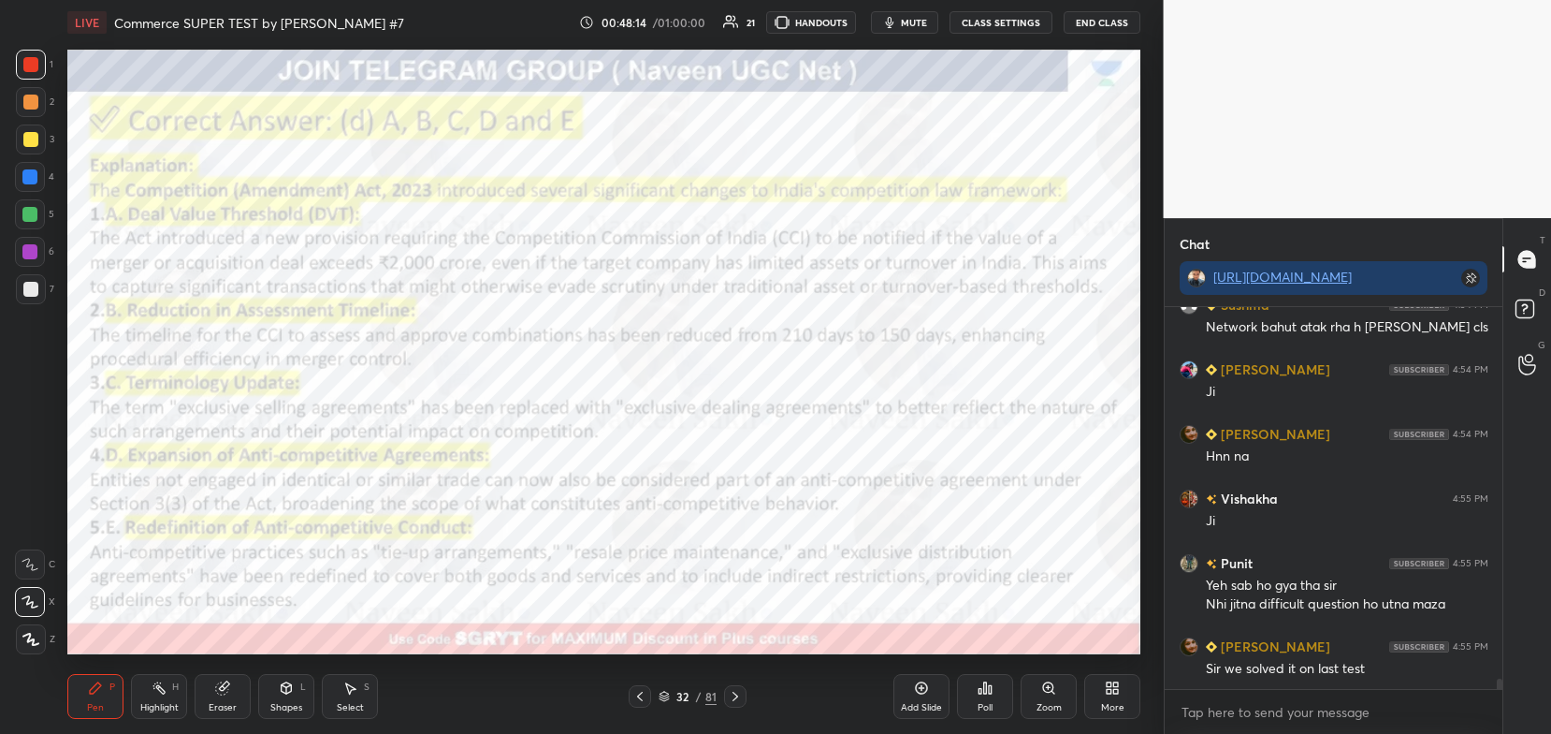
click at [670, 692] on icon at bounding box center [664, 695] width 11 height 11
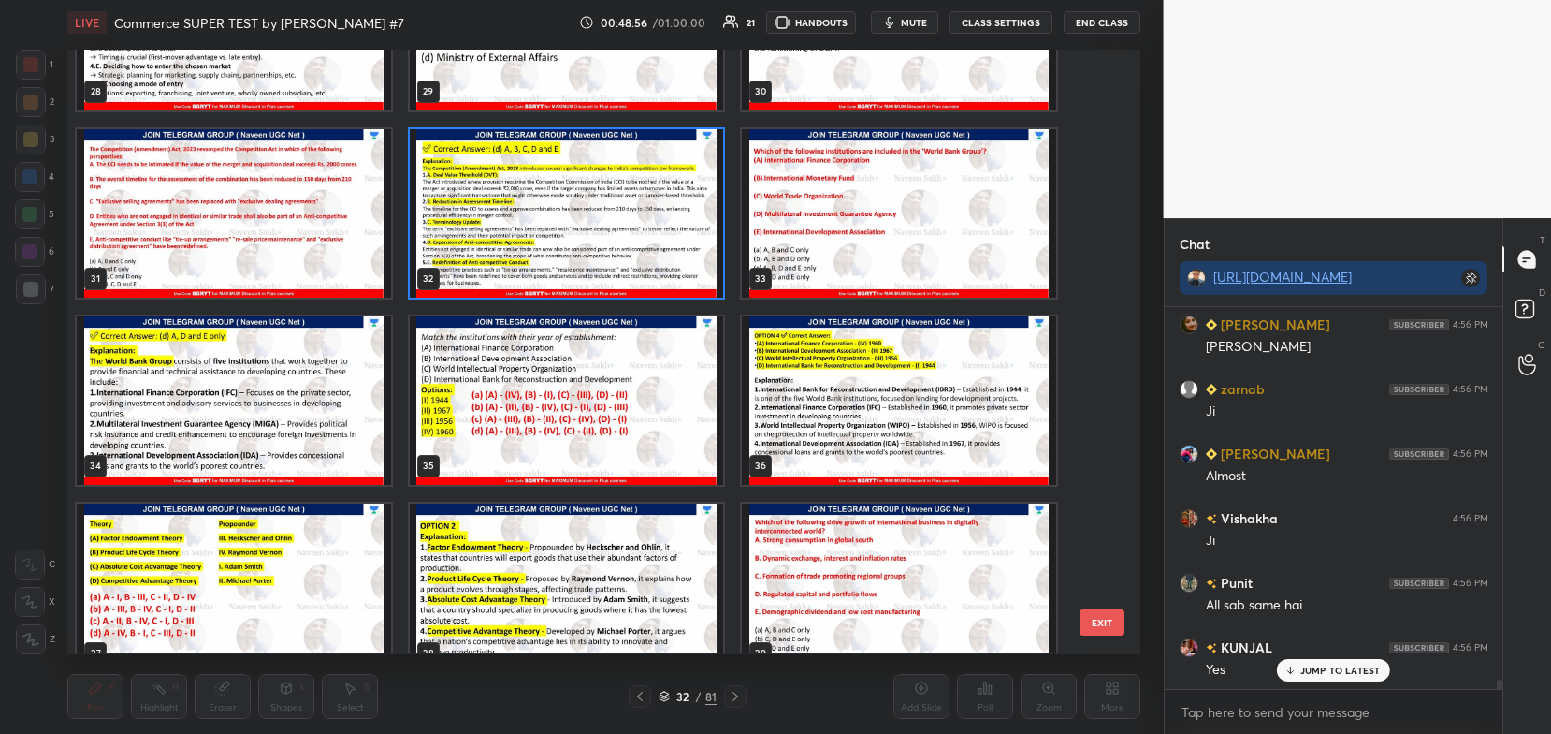
scroll to position [15077, 0]
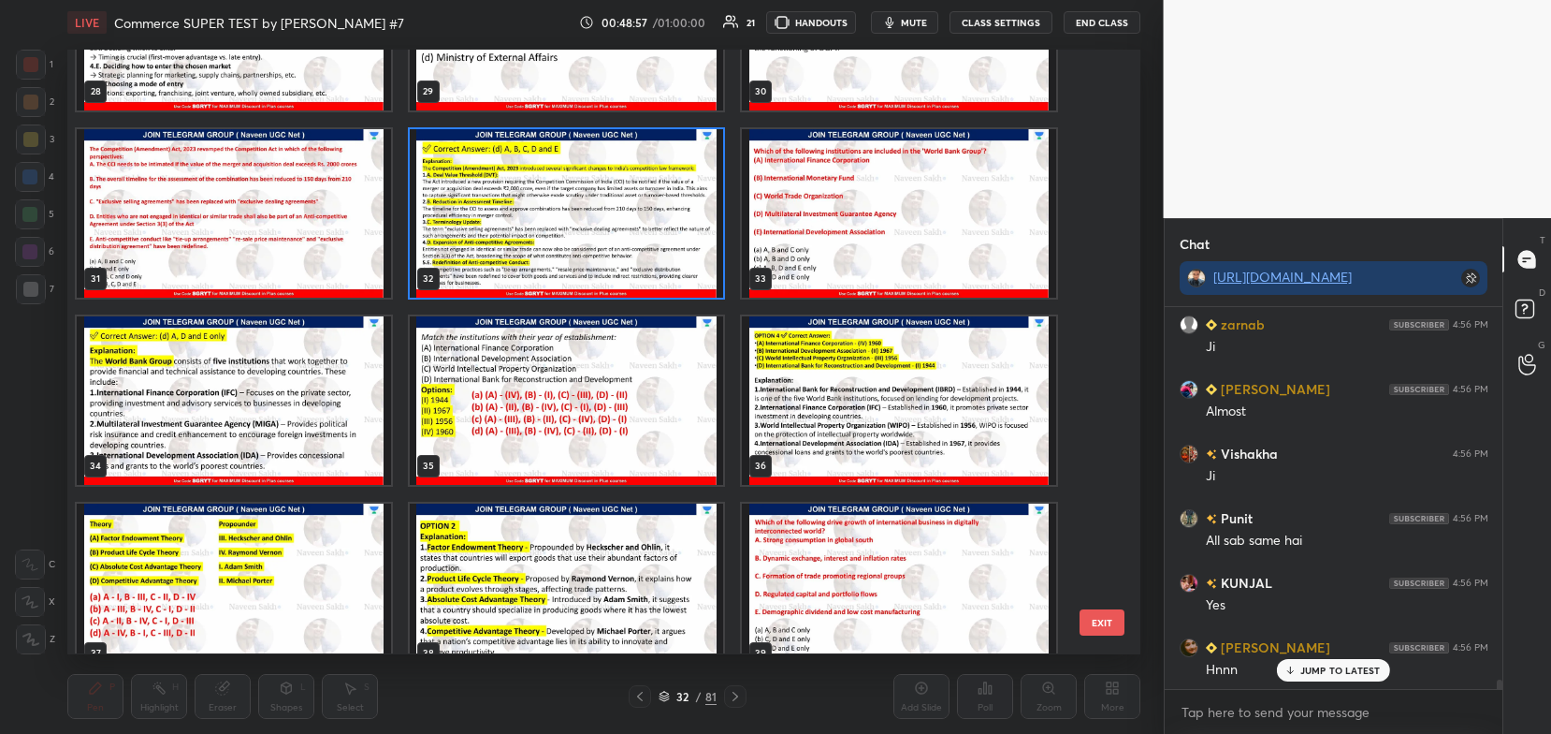
click at [813, 250] on img "grid" at bounding box center [899, 213] width 314 height 168
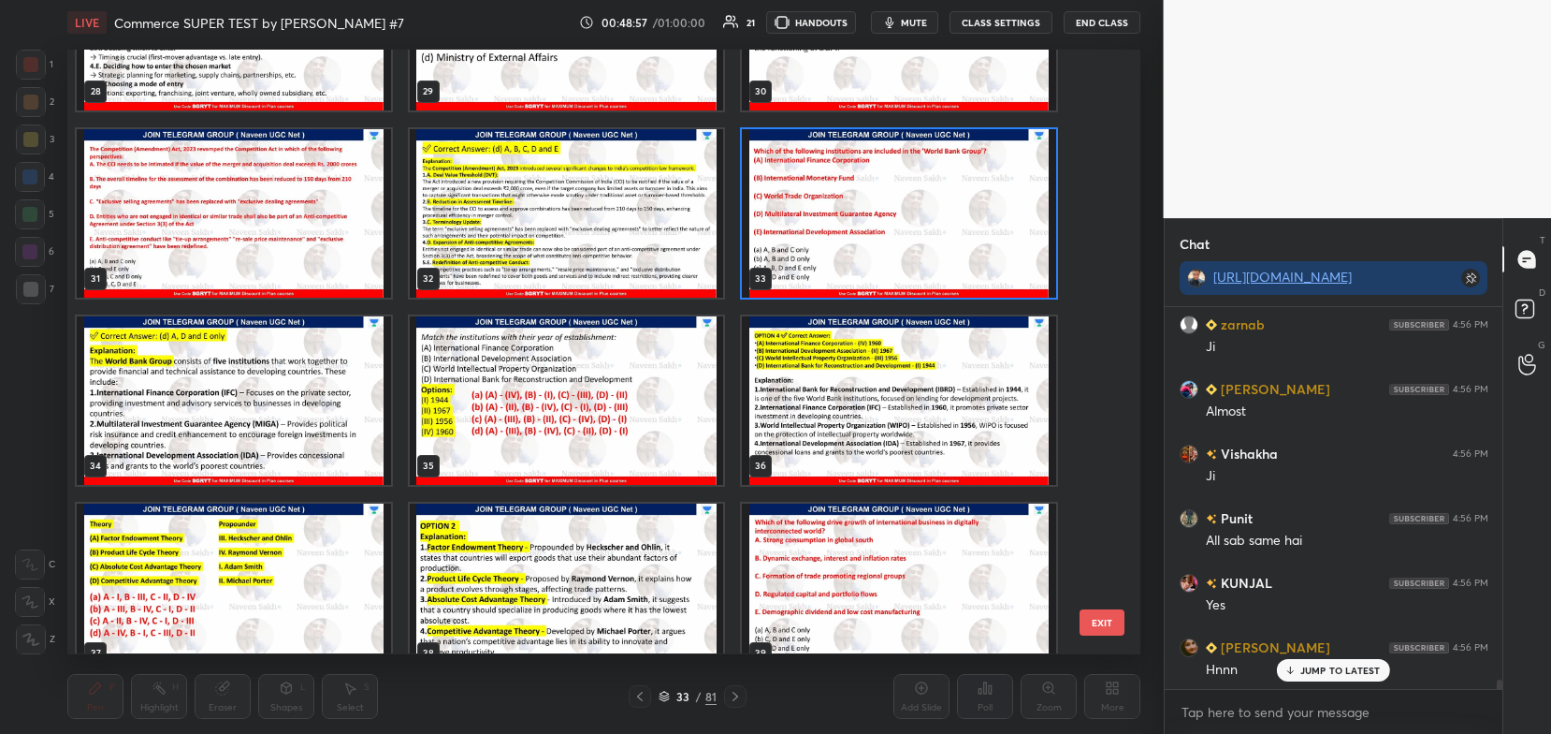
click at [813, 252] on img "grid" at bounding box center [899, 213] width 314 height 168
click at [820, 253] on img "grid" at bounding box center [899, 213] width 314 height 168
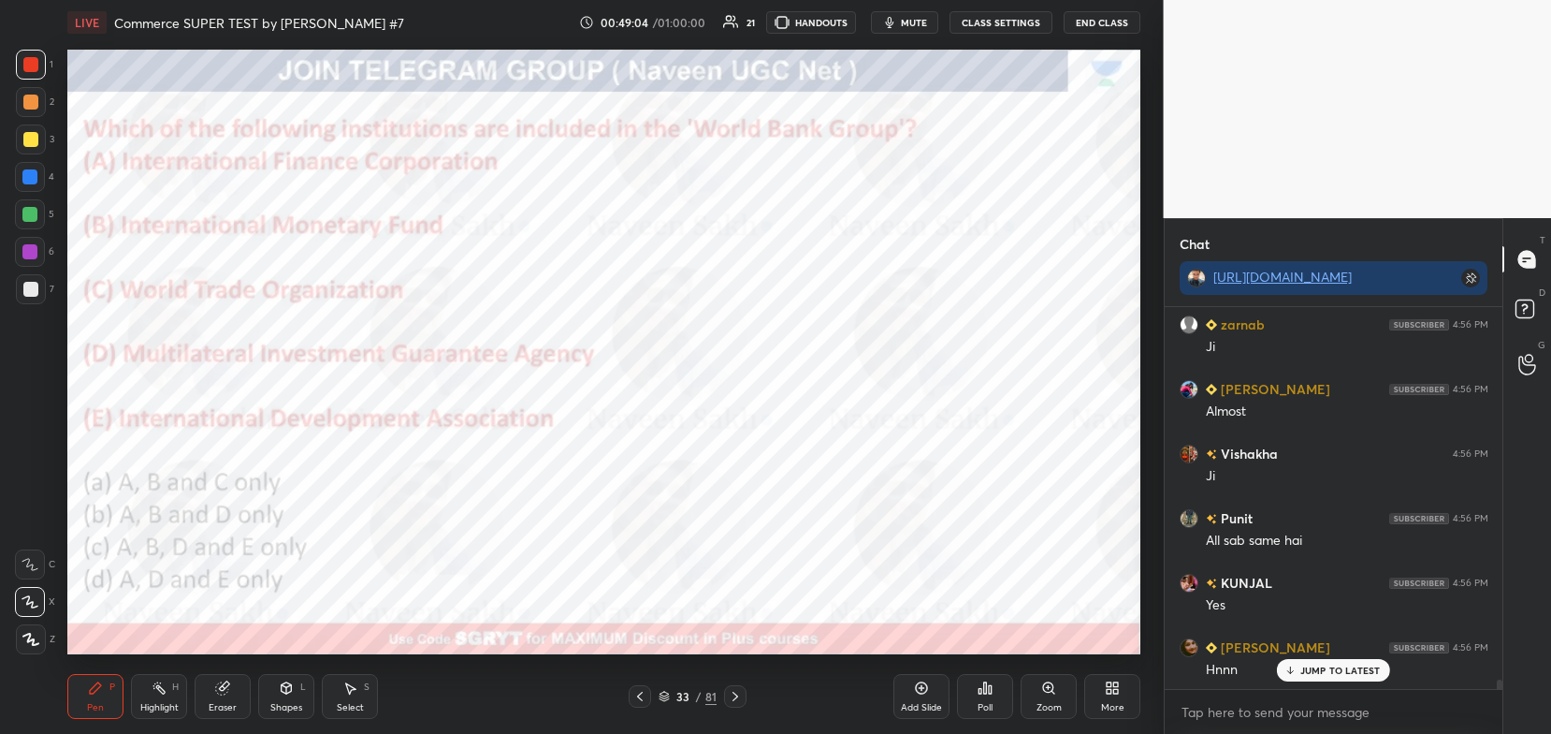
click at [735, 690] on icon at bounding box center [735, 696] width 15 height 15
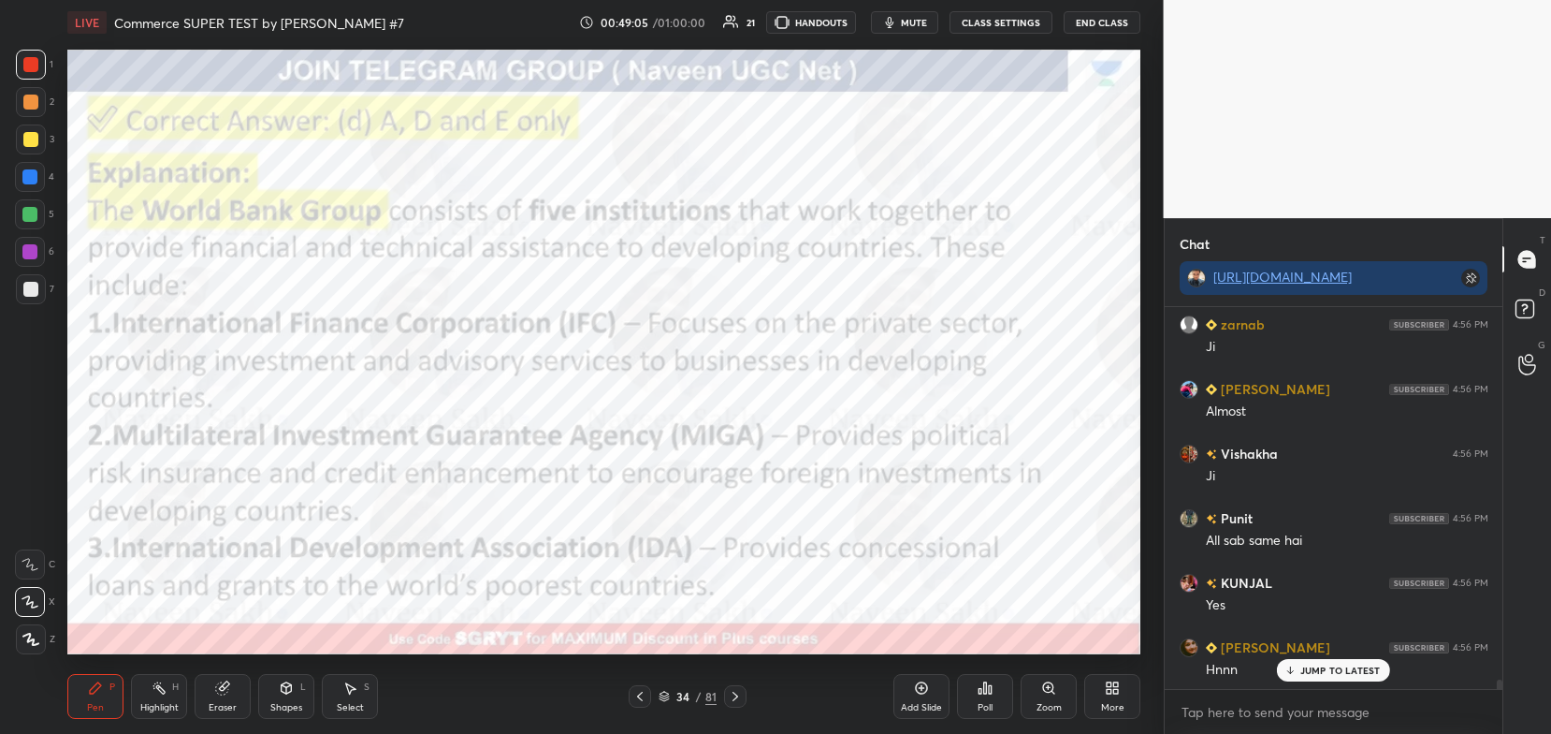
click at [736, 692] on icon at bounding box center [735, 696] width 15 height 15
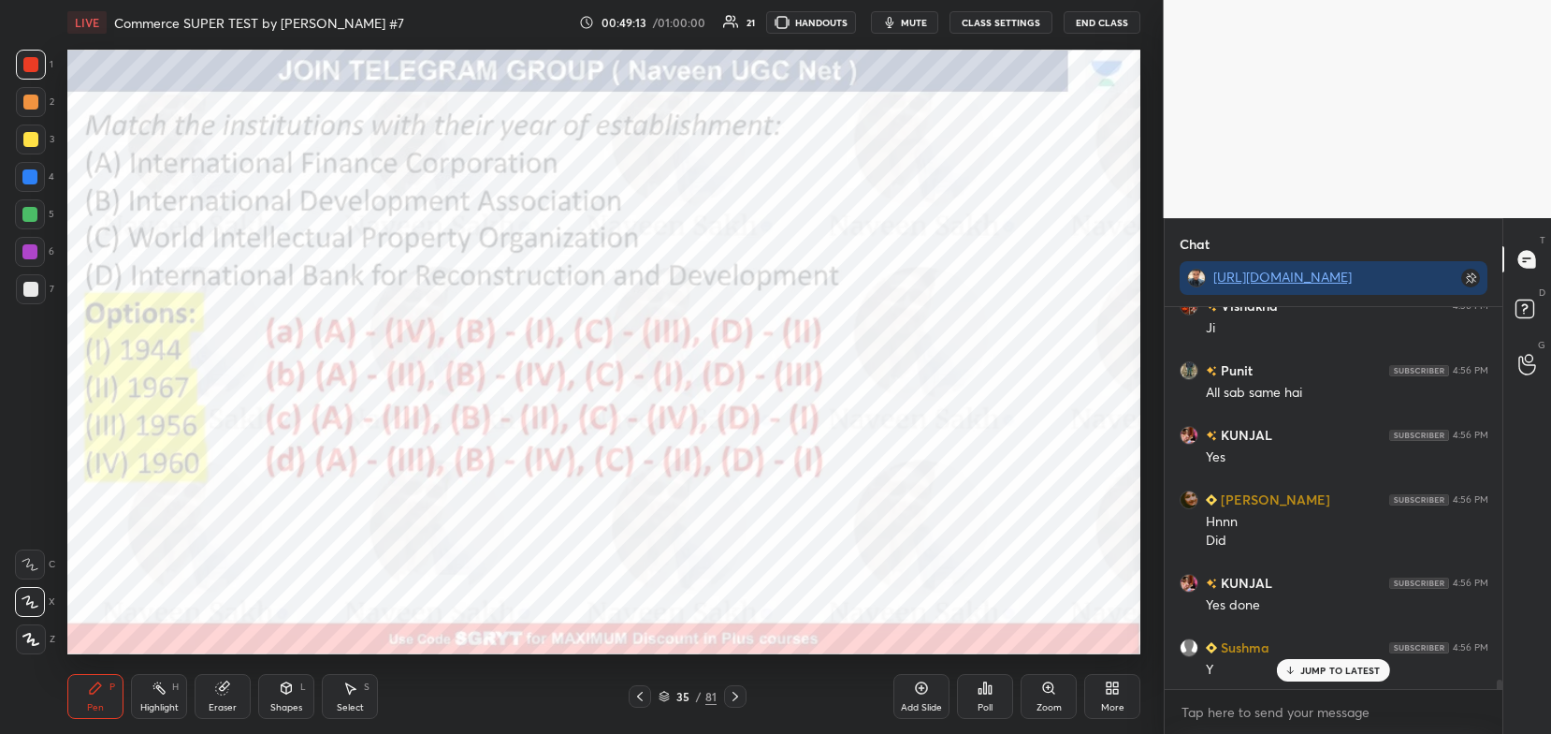
scroll to position [15290, 0]
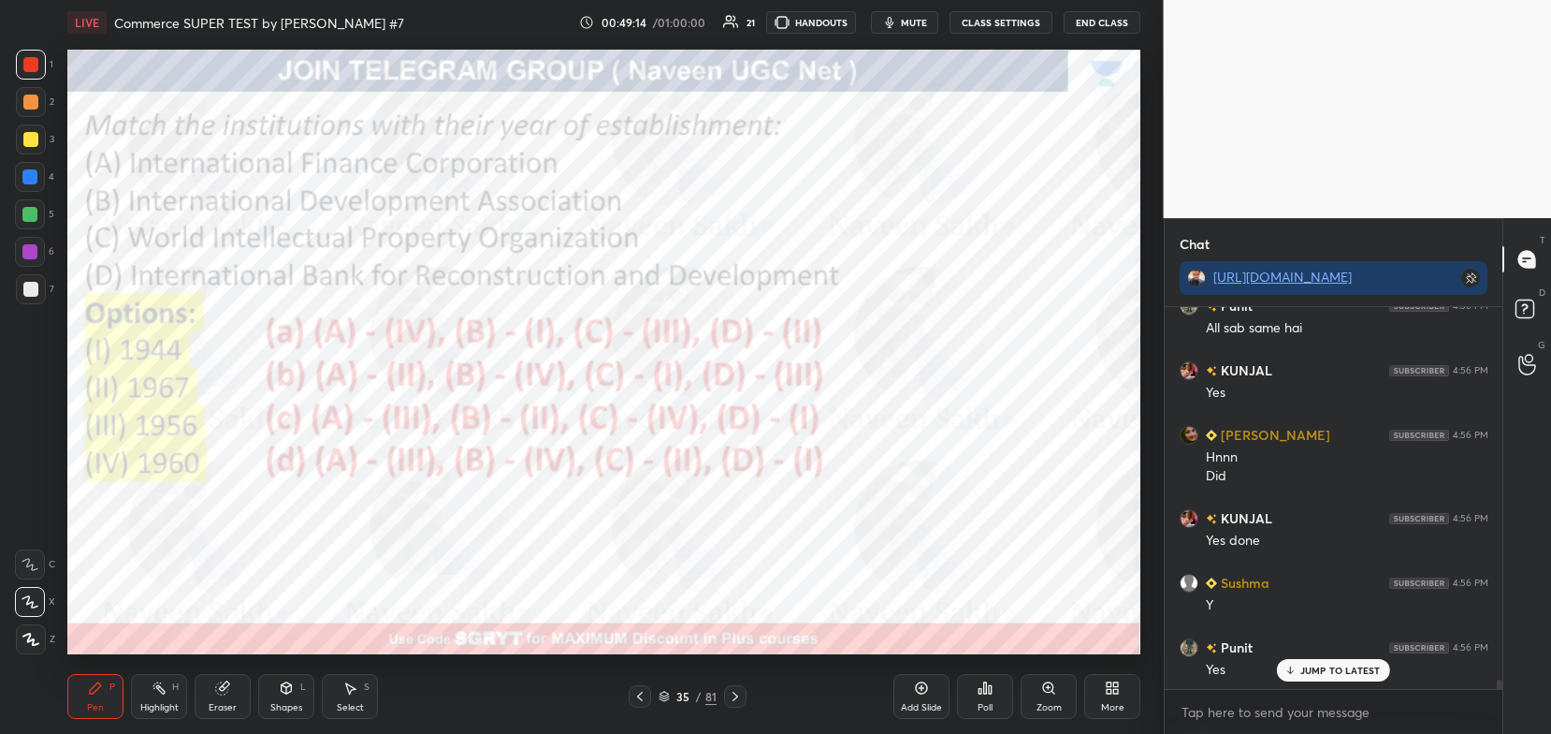
click at [732, 698] on icon at bounding box center [735, 696] width 15 height 15
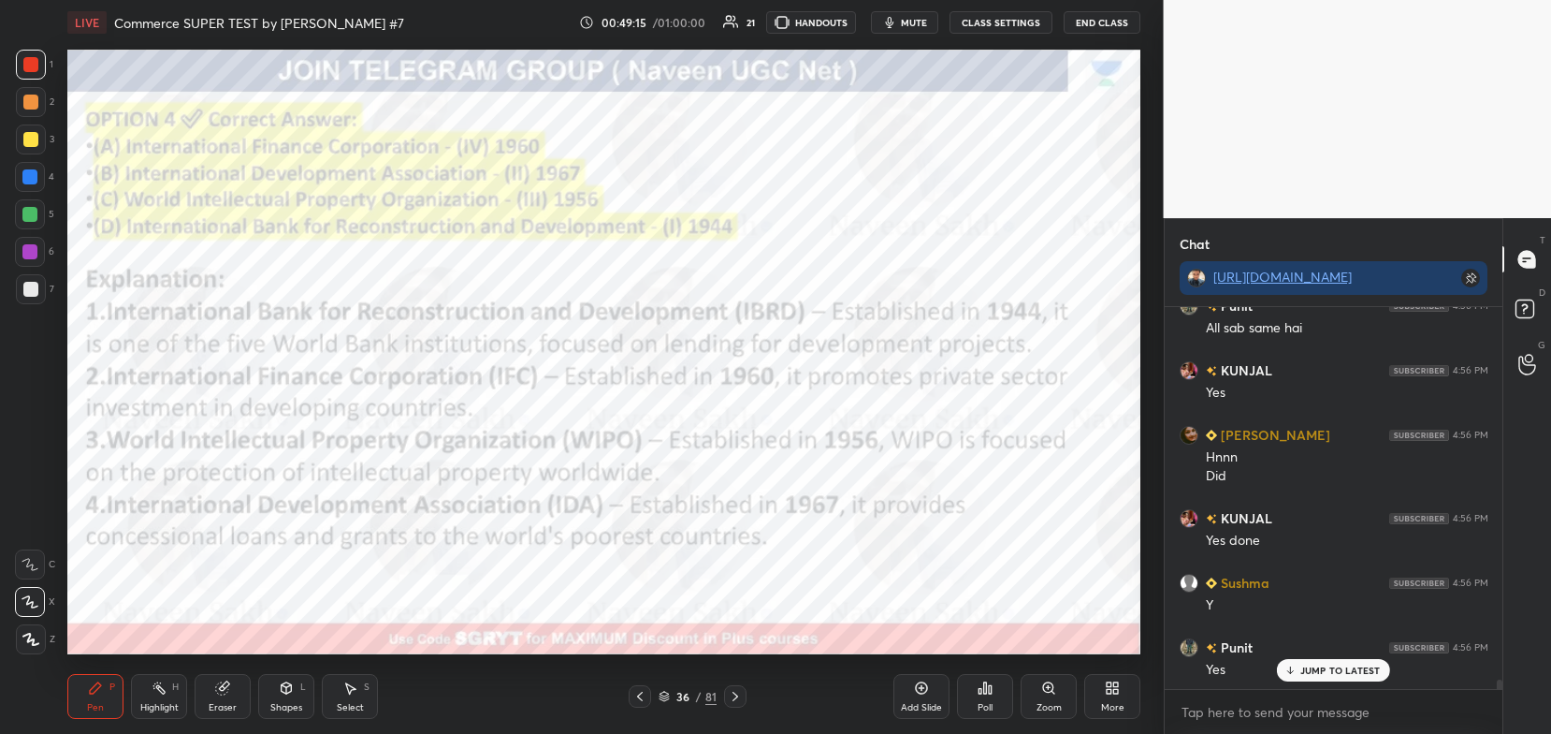
click at [731, 696] on icon at bounding box center [735, 696] width 15 height 15
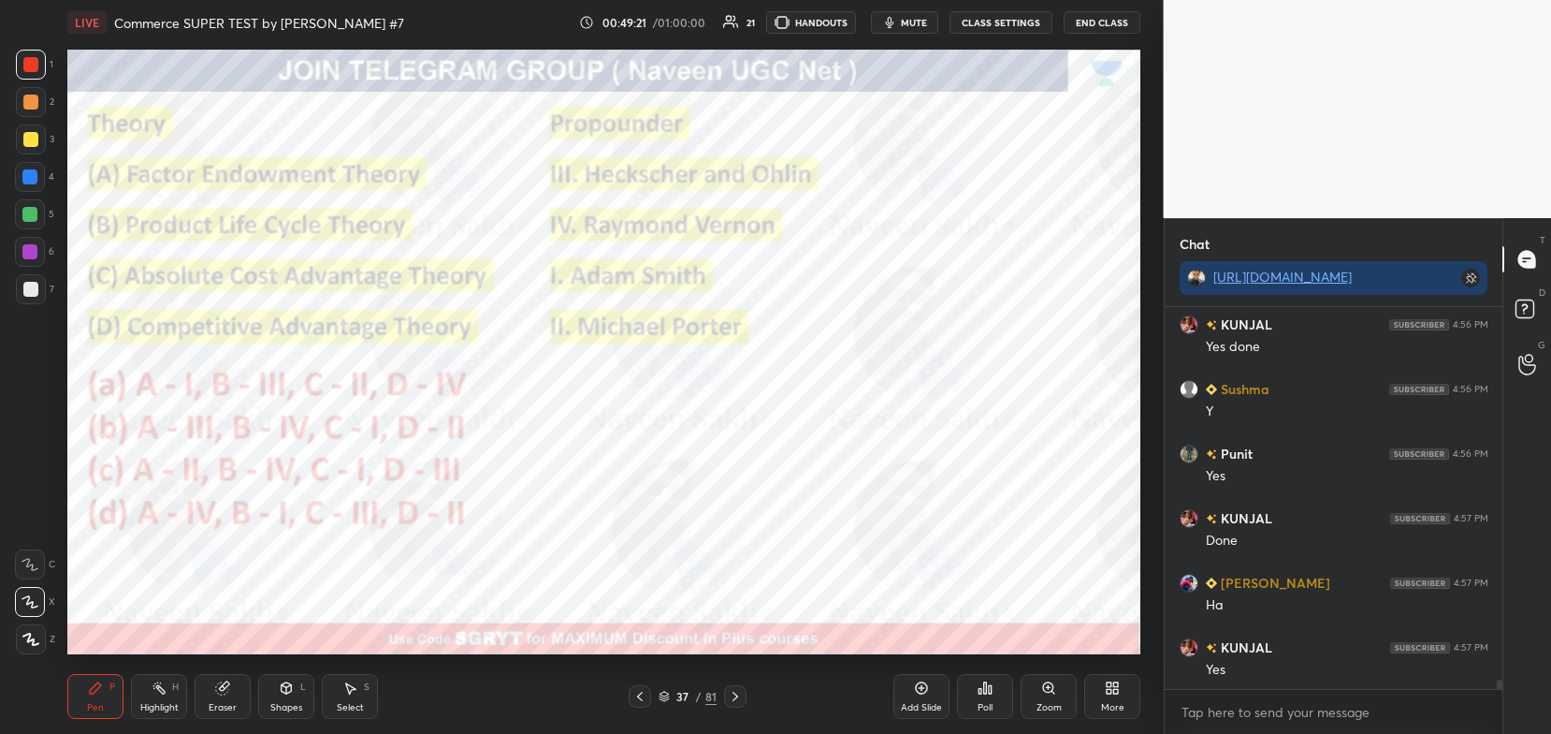
scroll to position [15548, 0]
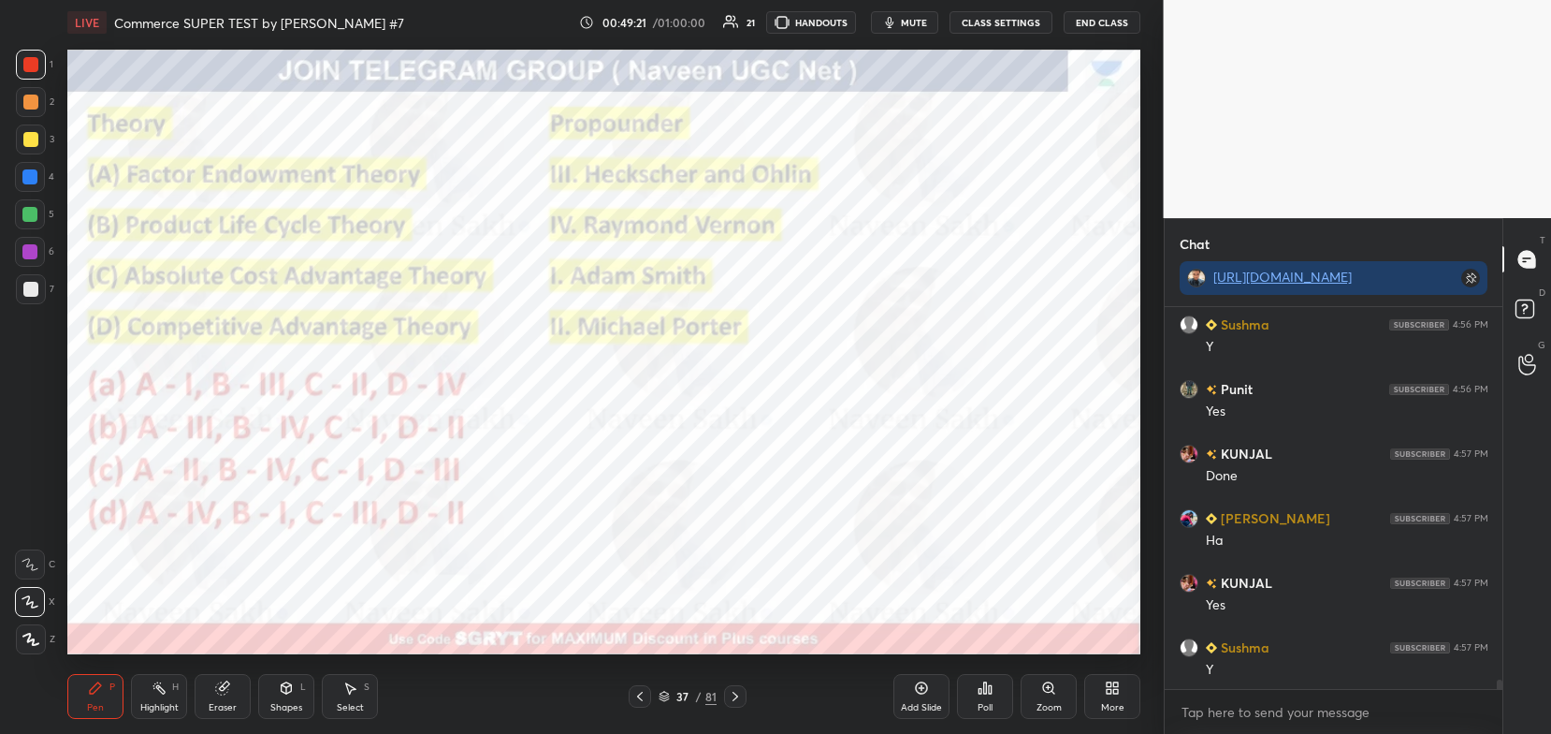
click at [728, 691] on icon at bounding box center [735, 696] width 15 height 15
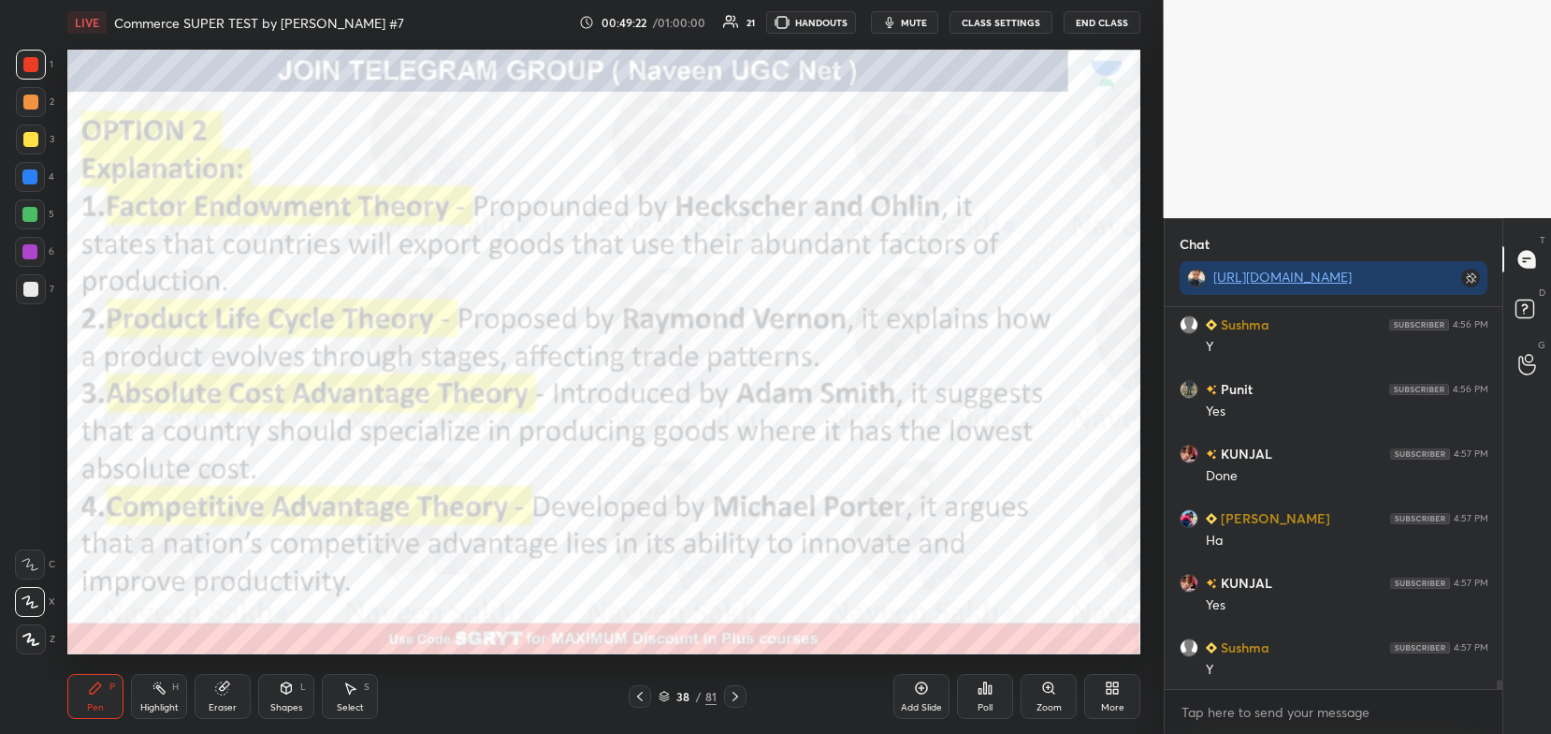
click at [734, 694] on icon at bounding box center [736, 695] width 6 height 9
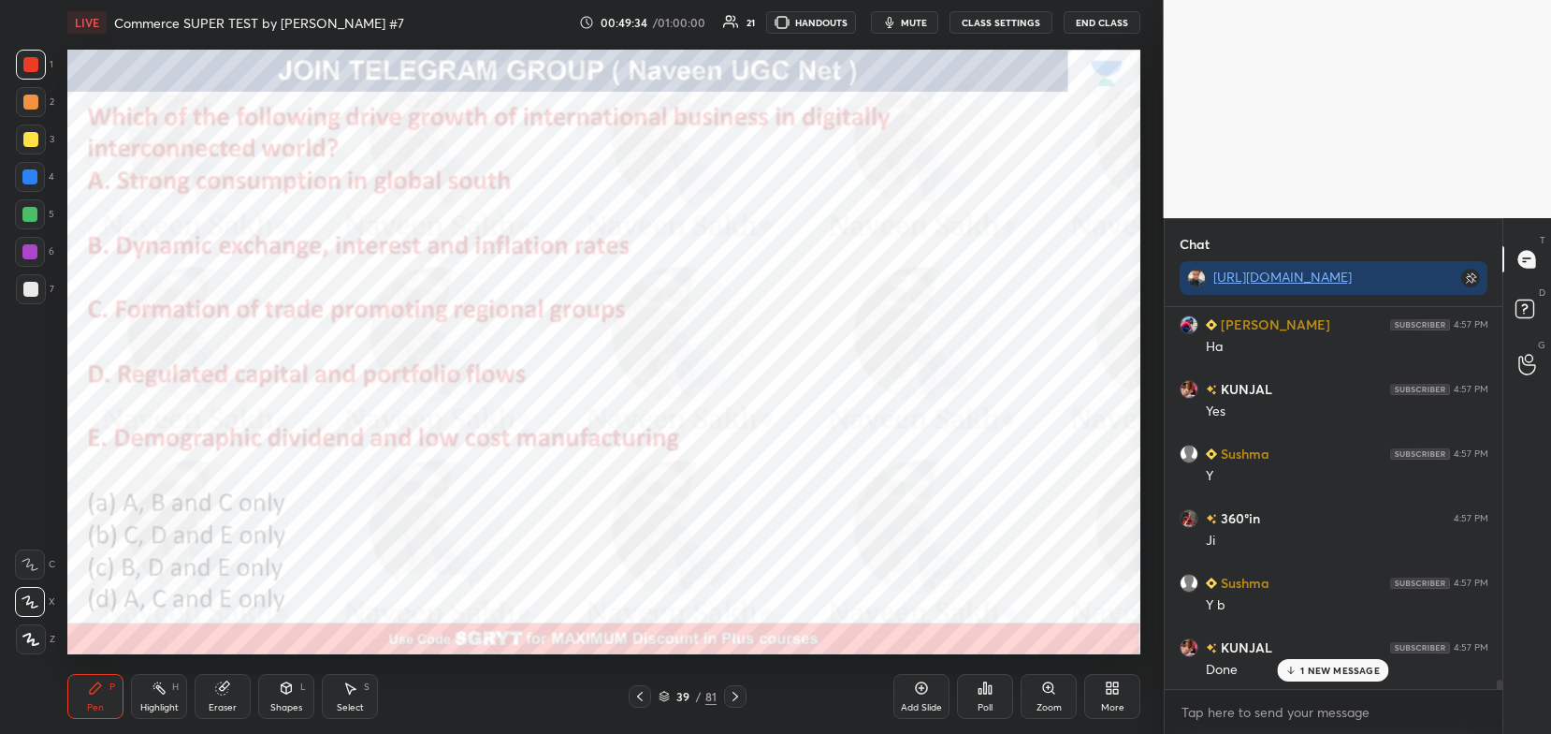
scroll to position [15806, 0]
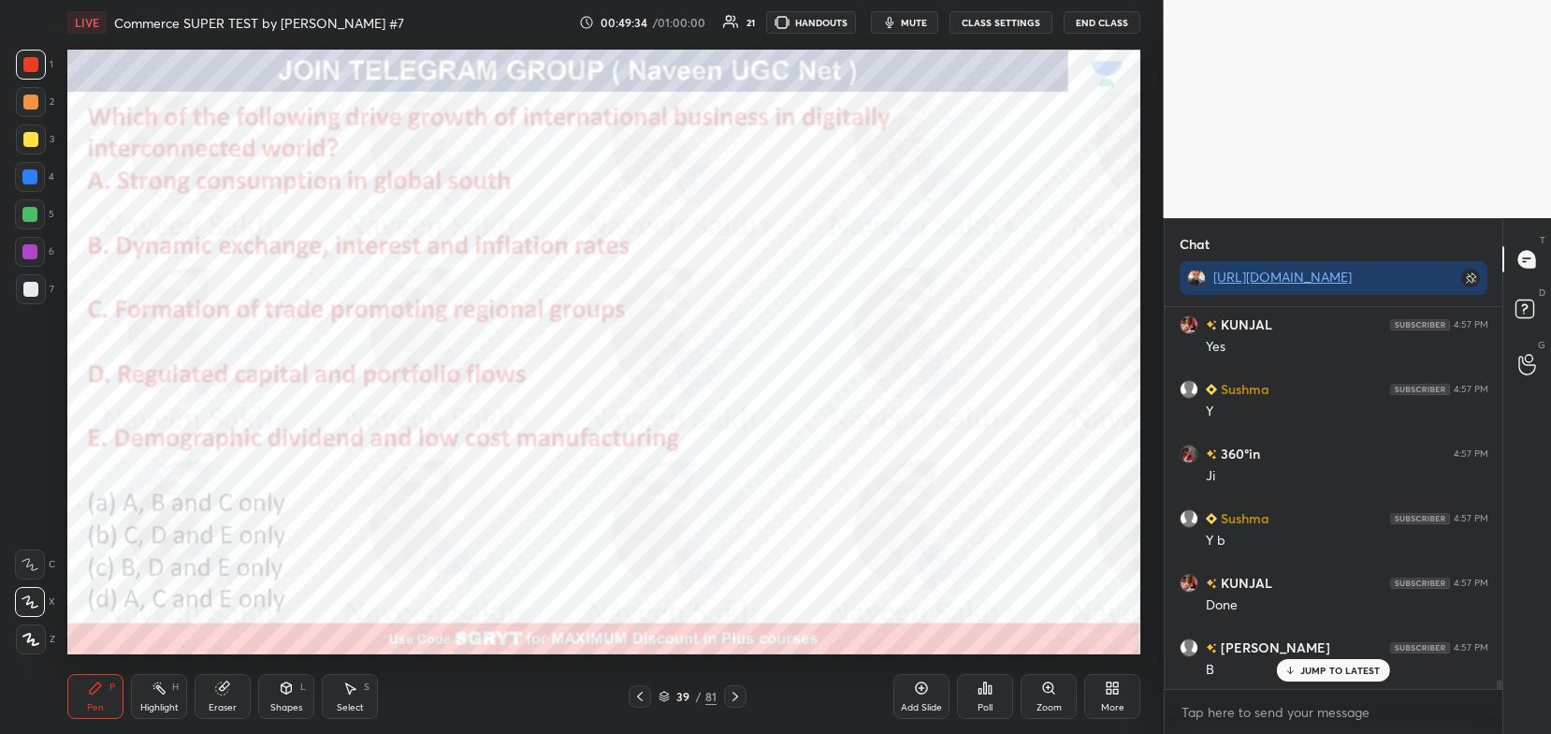
click at [742, 696] on icon at bounding box center [735, 696] width 15 height 15
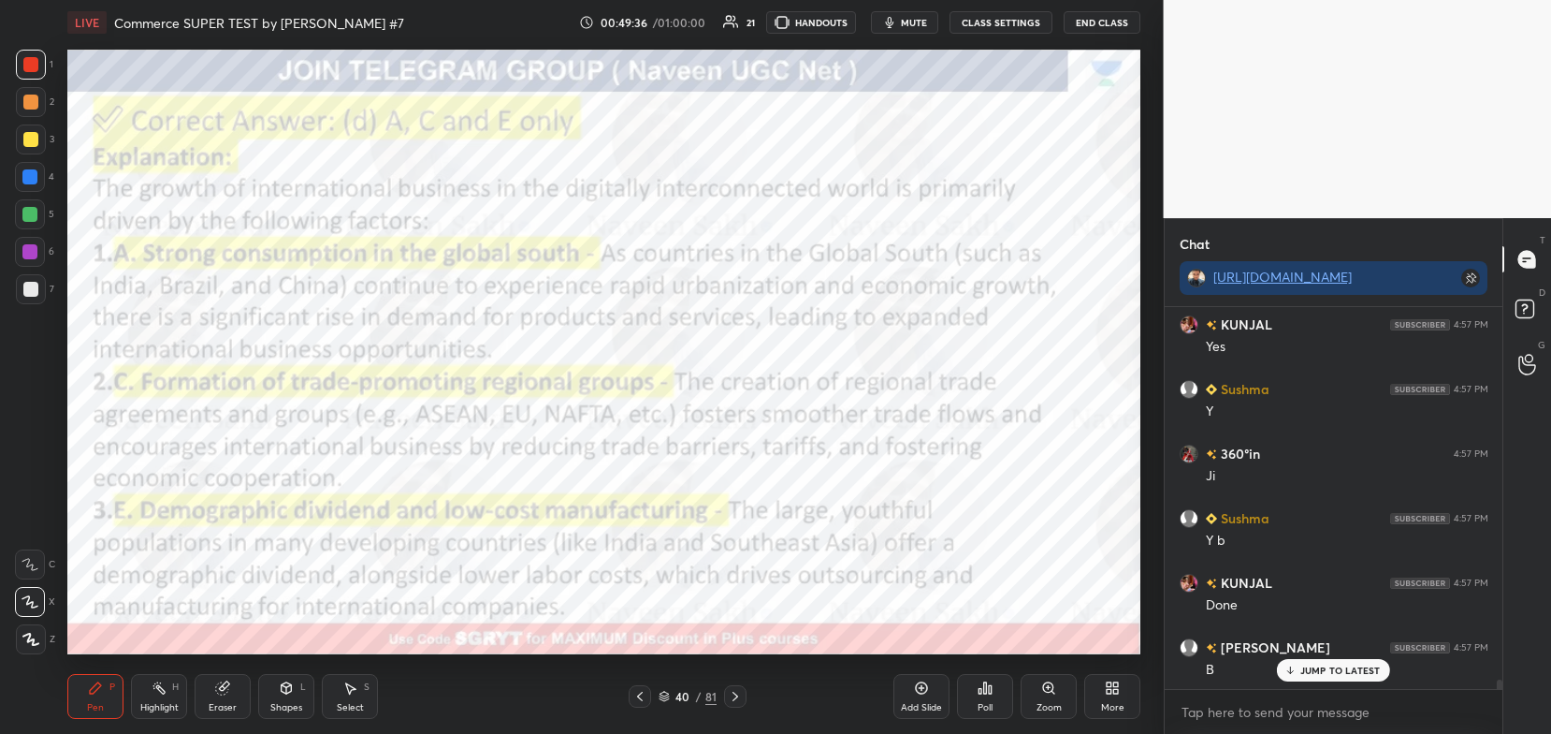
click at [734, 698] on icon at bounding box center [735, 696] width 15 height 15
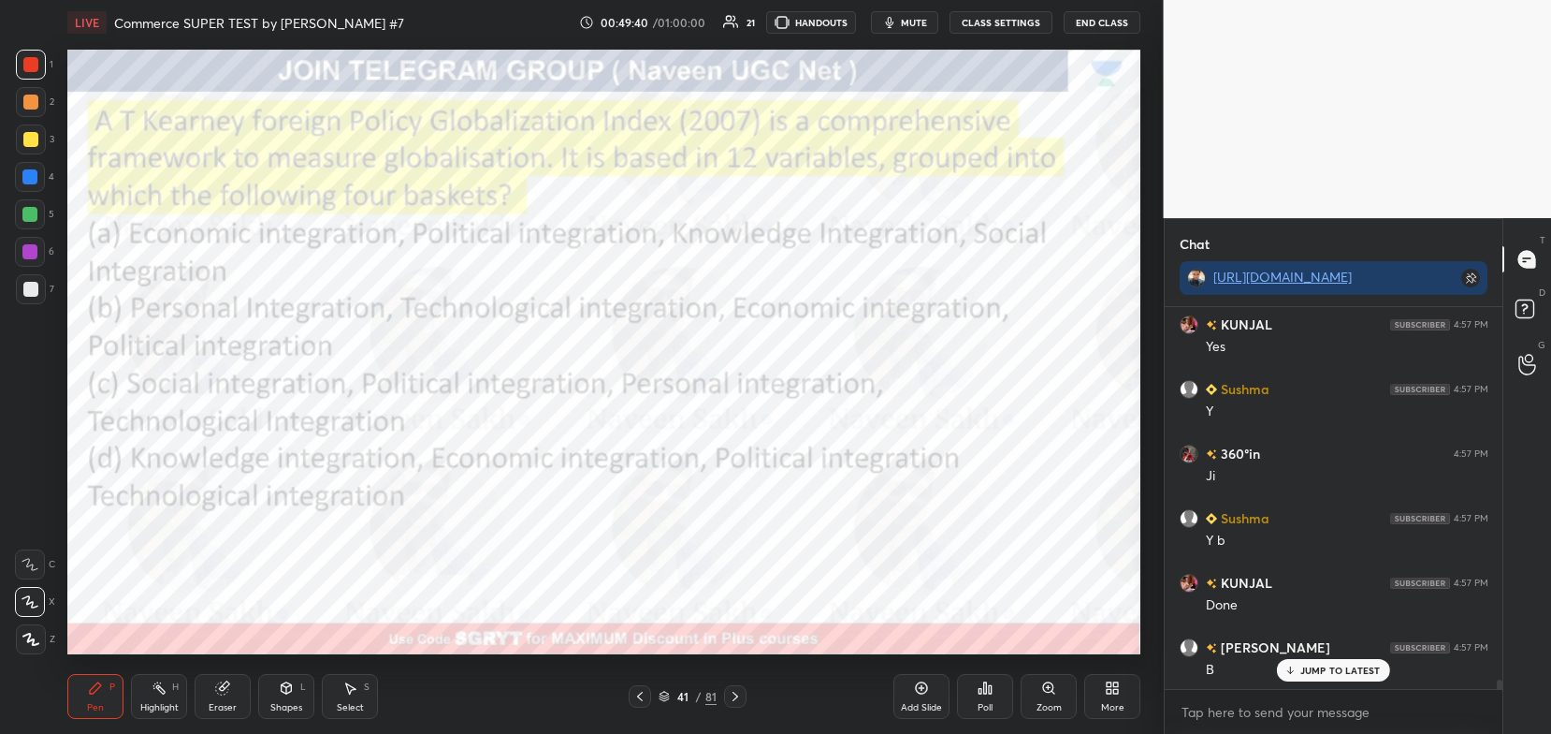
scroll to position [15871, 0]
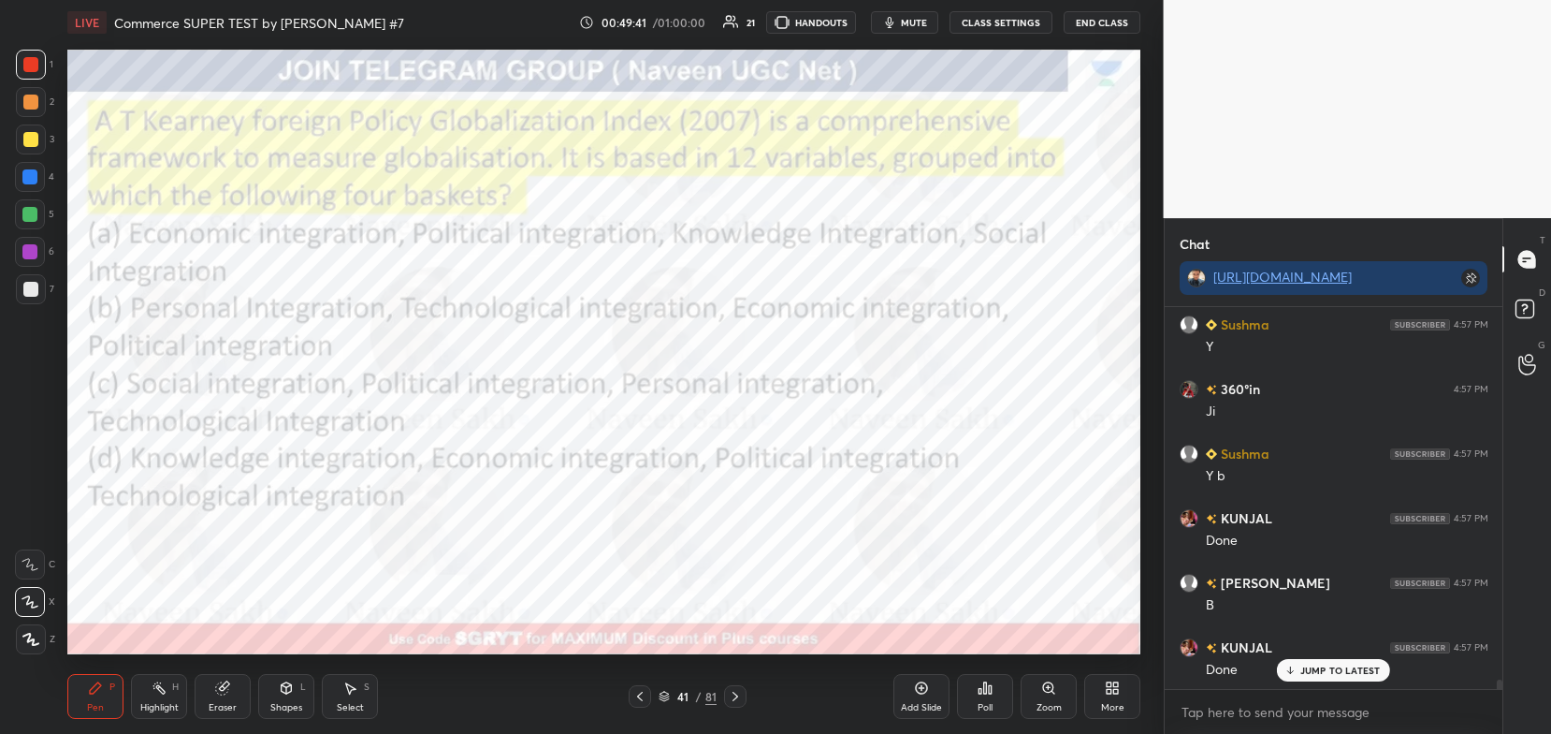
click at [730, 695] on icon at bounding box center [735, 696] width 15 height 15
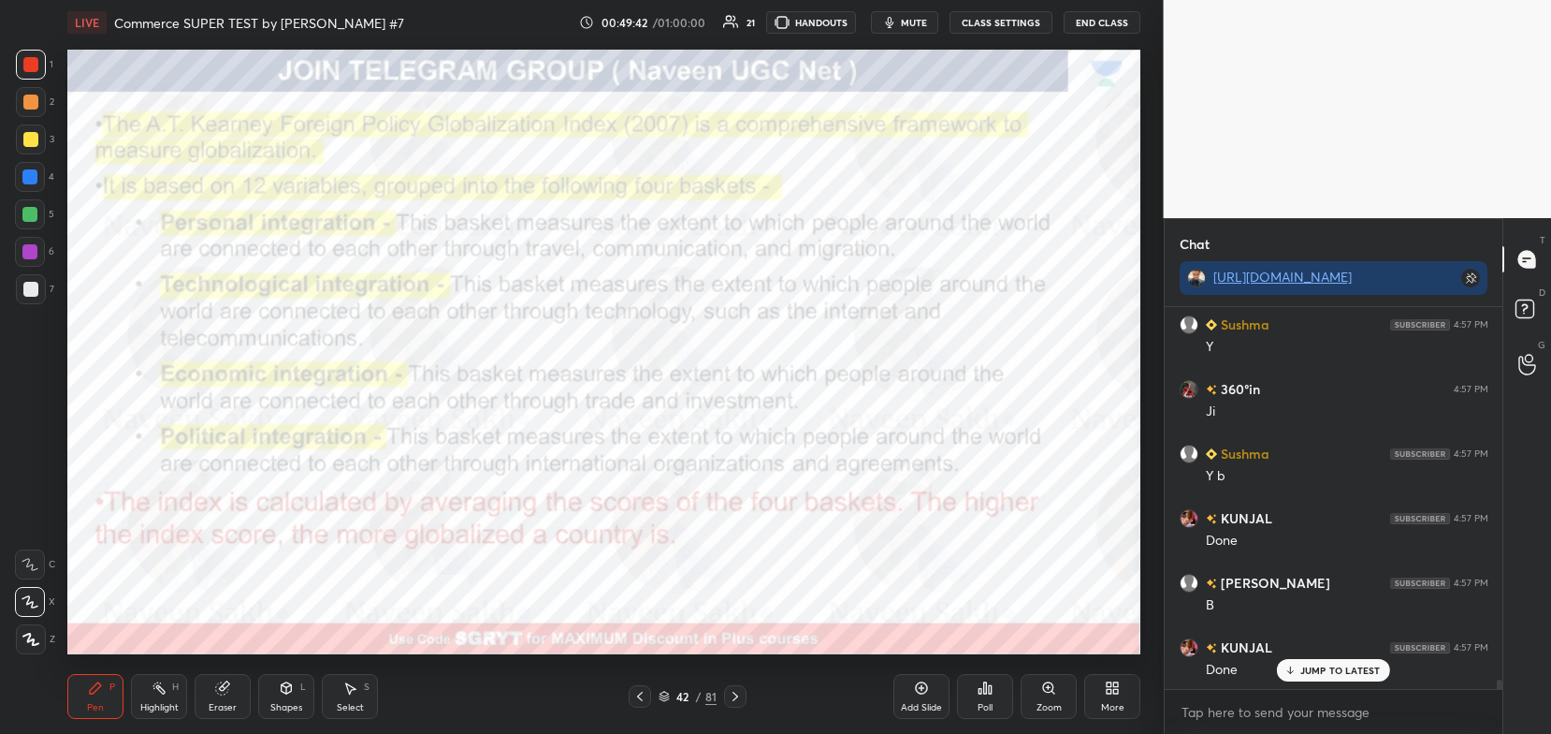
click at [734, 693] on icon at bounding box center [735, 696] width 15 height 15
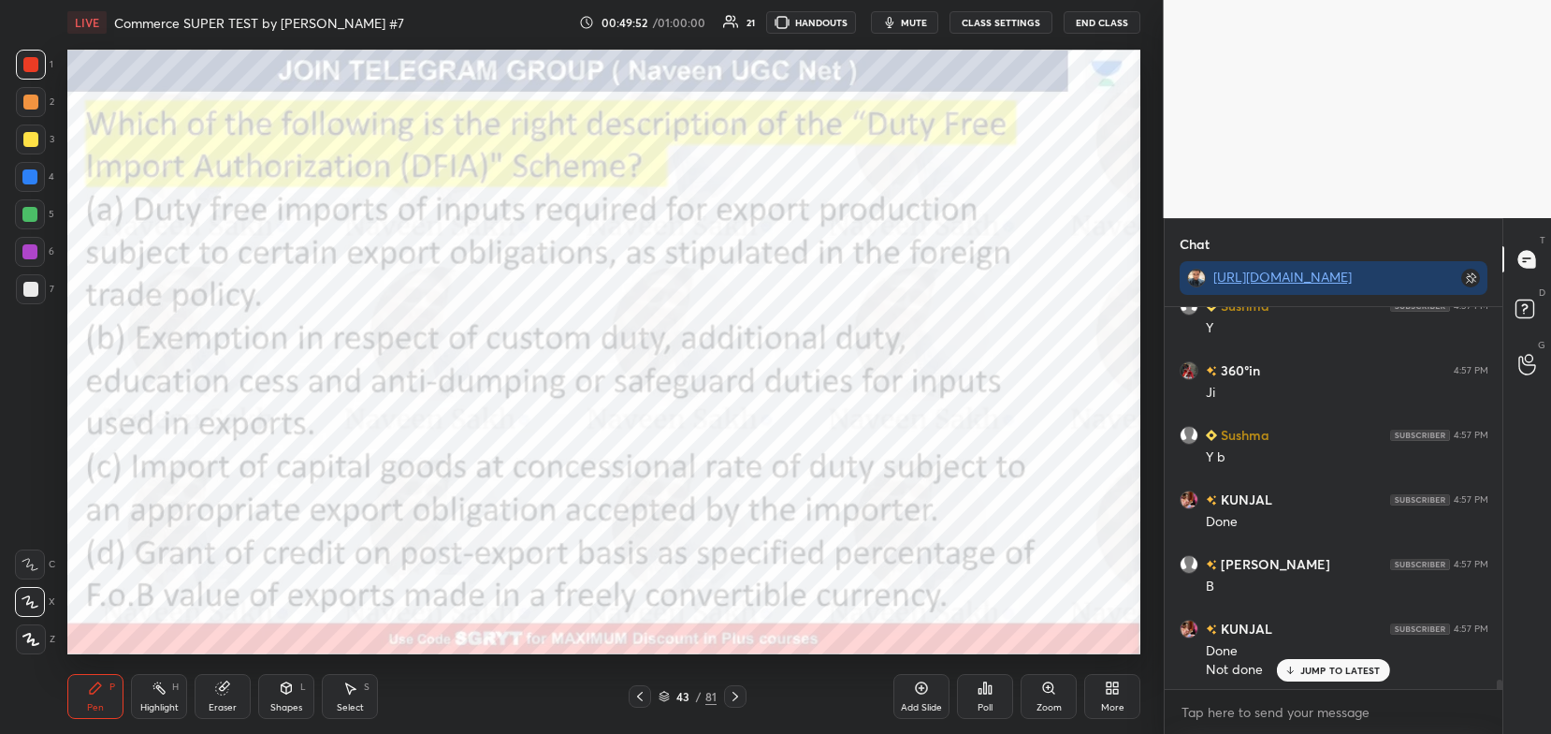
scroll to position [15954, 0]
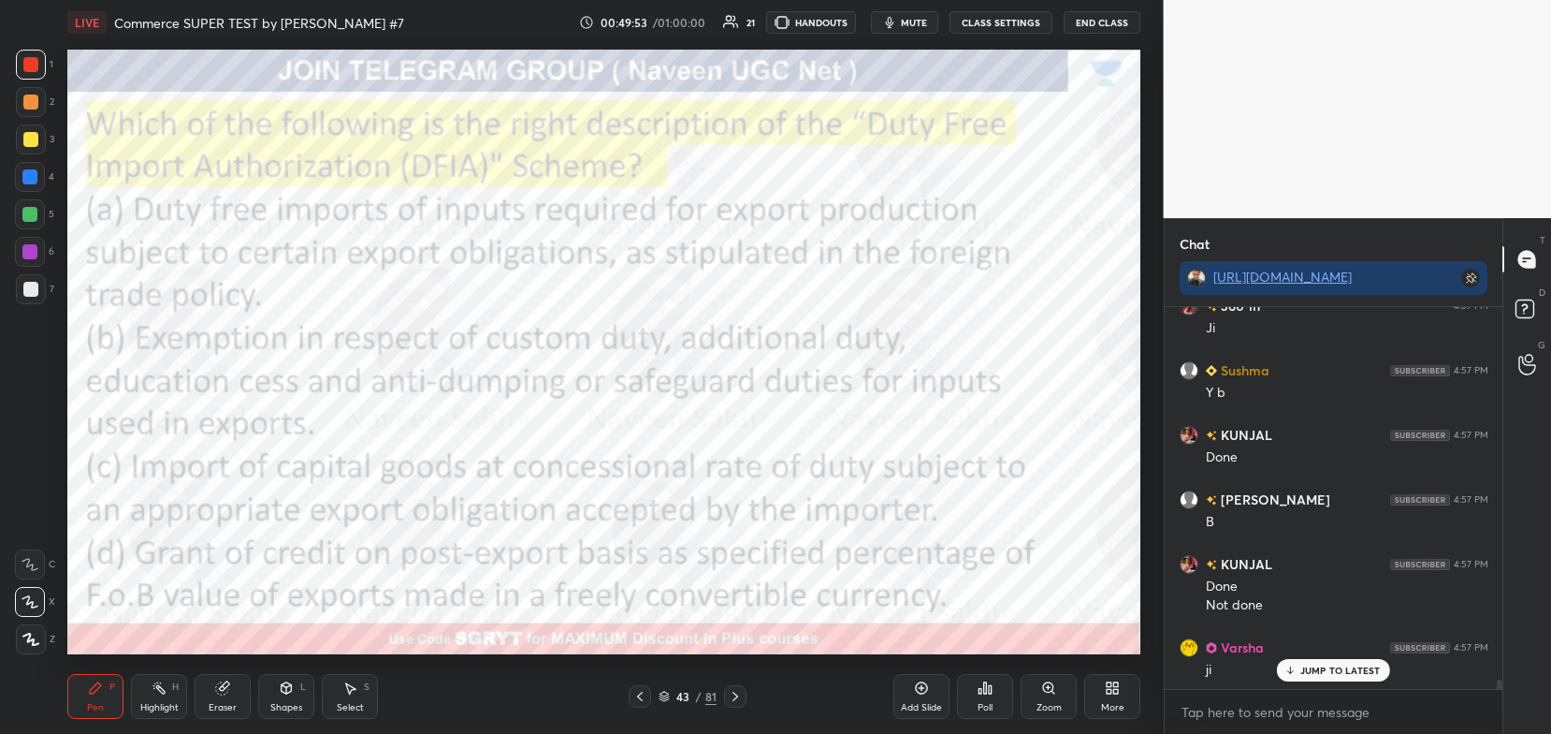
click at [670, 695] on icon at bounding box center [664, 695] width 11 height 11
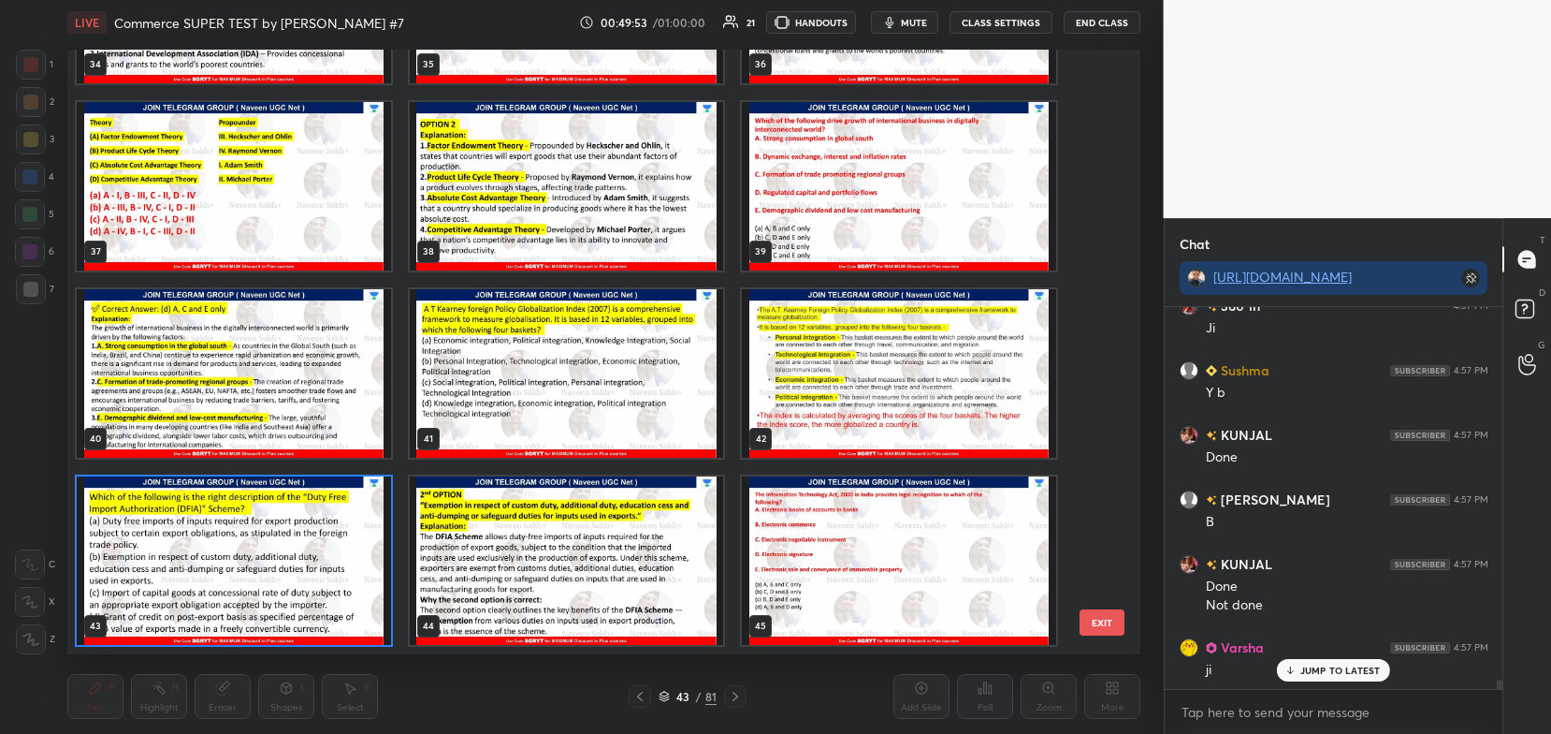
scroll to position [599, 1064]
click at [367, 554] on img "grid" at bounding box center [234, 560] width 314 height 168
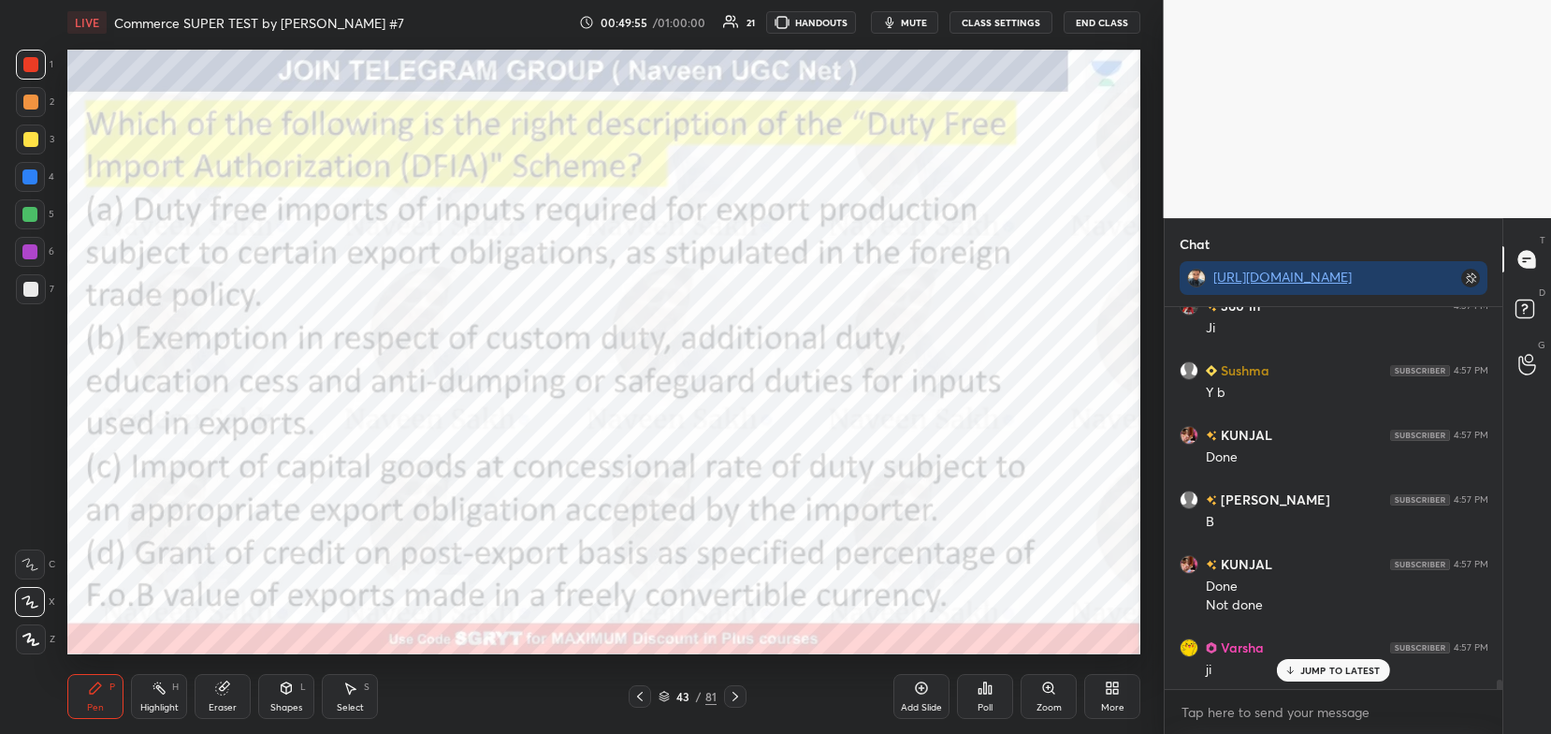
click at [364, 552] on img "grid" at bounding box center [234, 560] width 314 height 168
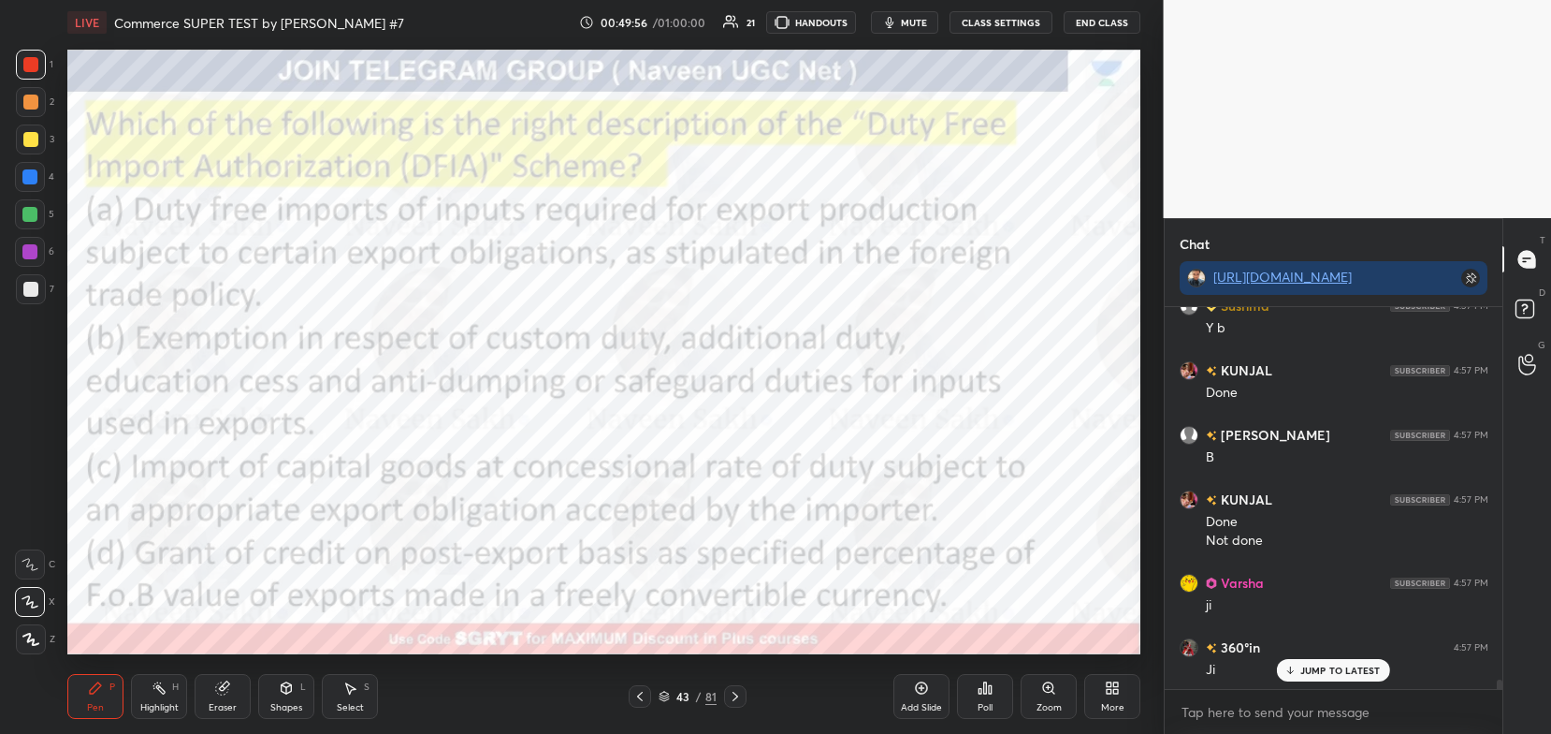
click at [974, 688] on div "Poll" at bounding box center [985, 696] width 56 height 45
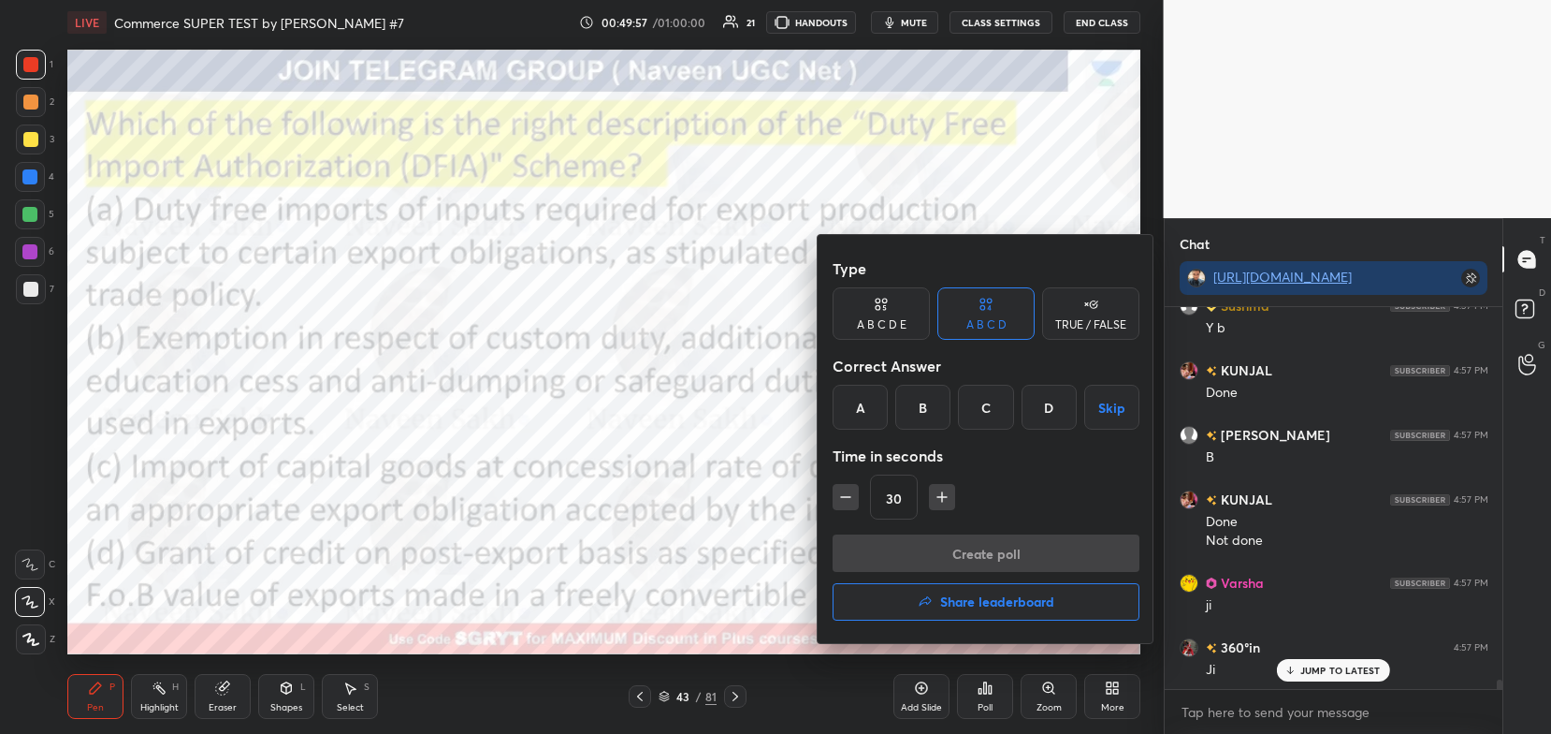
click at [934, 413] on div "B" at bounding box center [922, 407] width 55 height 45
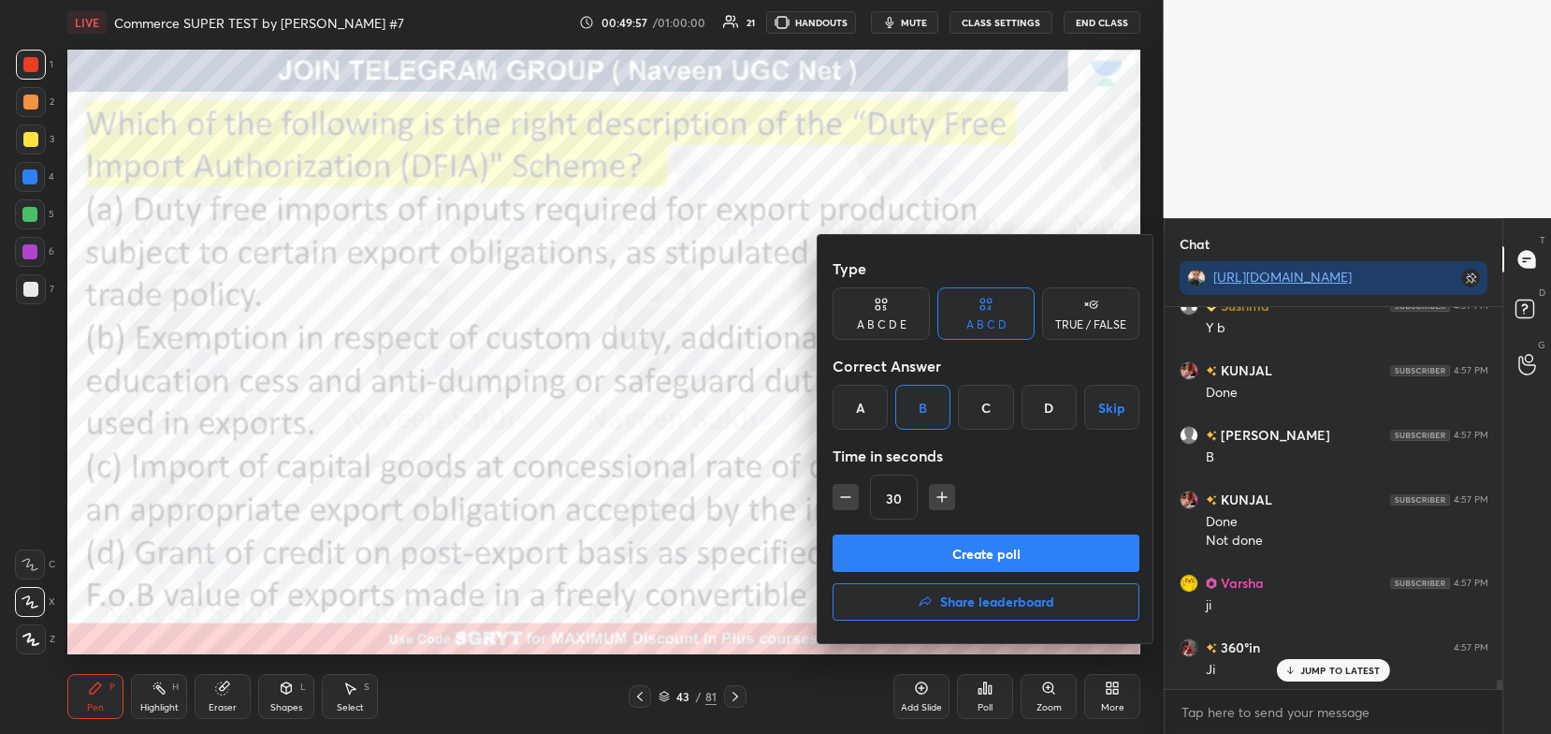
scroll to position [16083, 0]
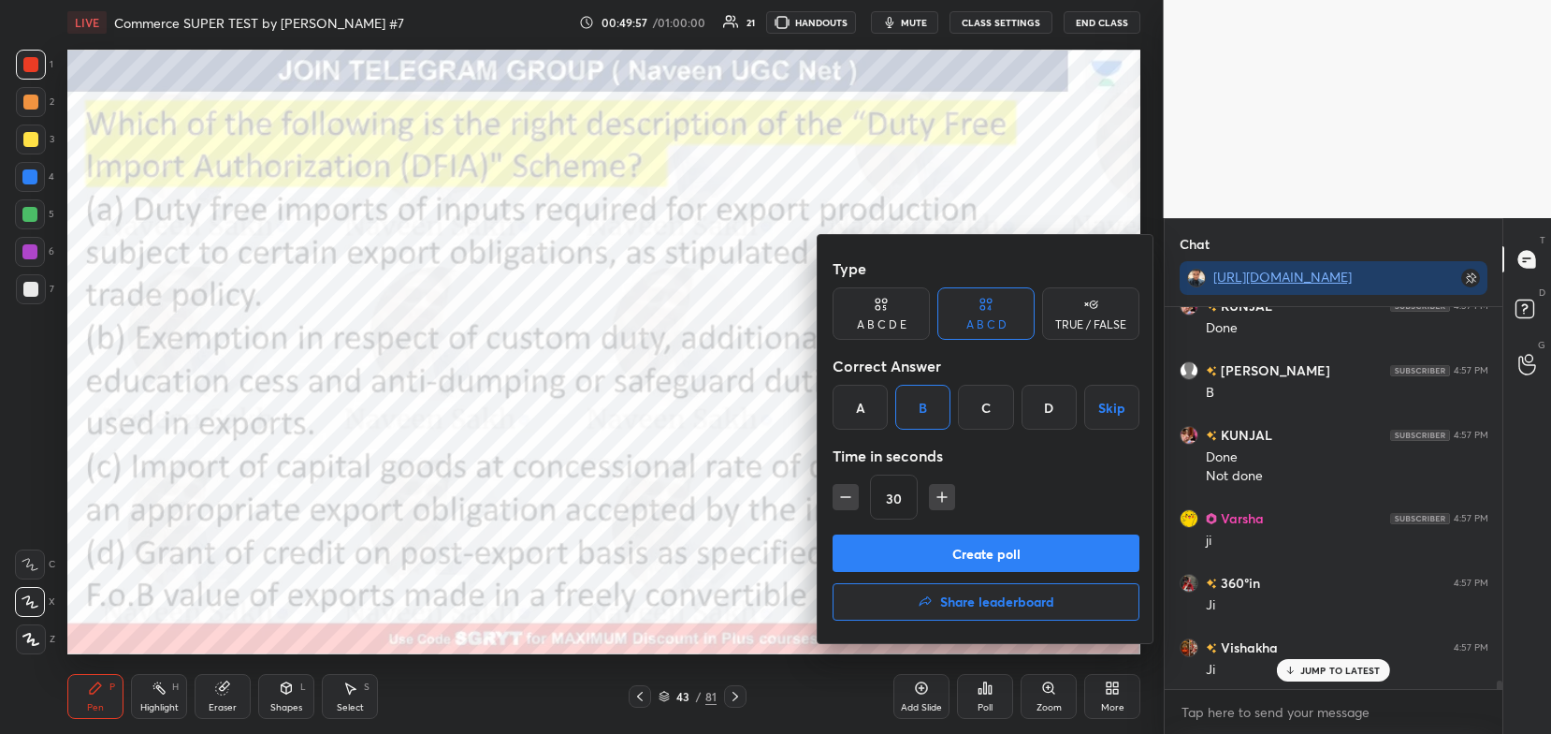
click at [944, 501] on icon "button" at bounding box center [942, 496] width 19 height 19
type input "45"
click at [947, 550] on button "Create poll" at bounding box center [986, 552] width 307 height 37
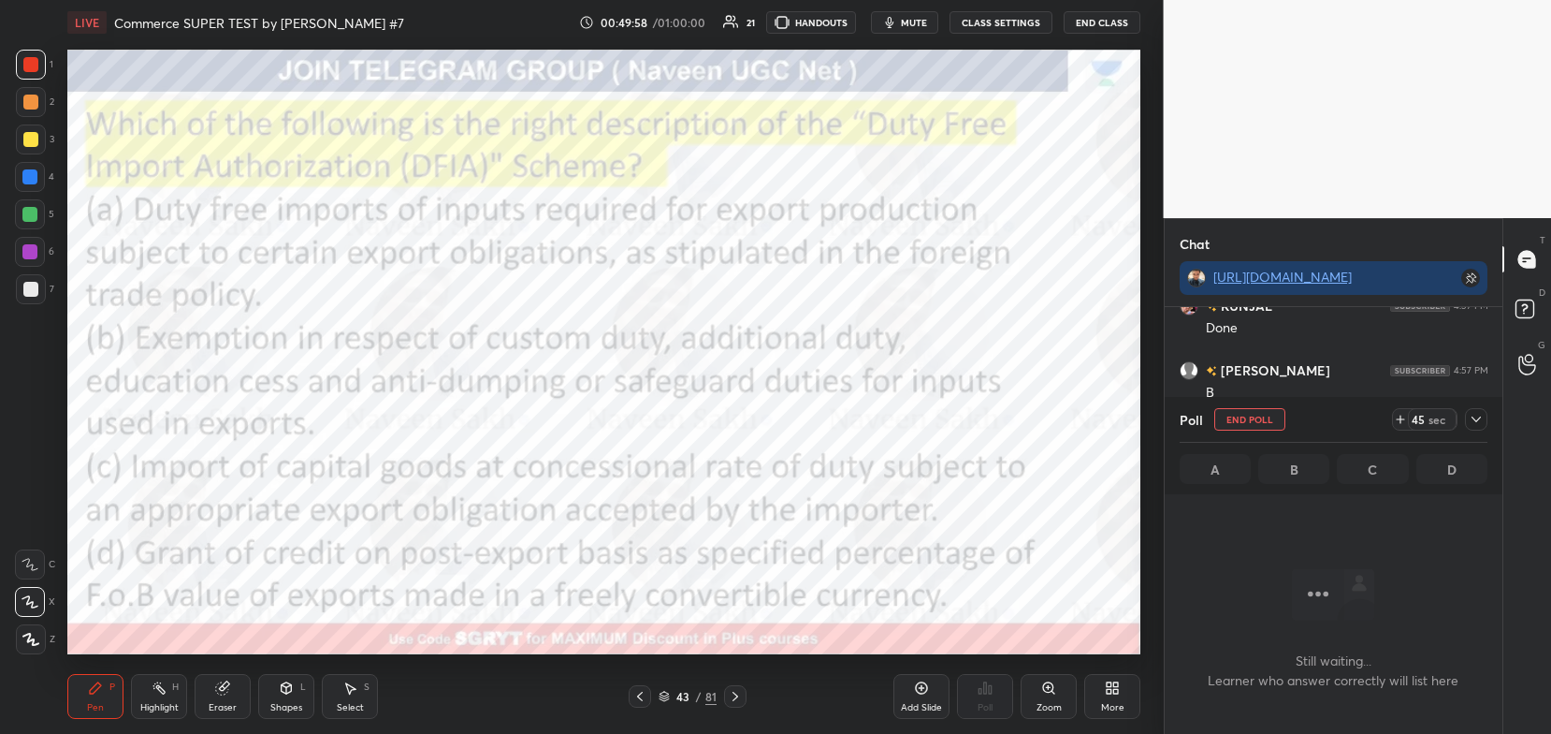
scroll to position [124, 333]
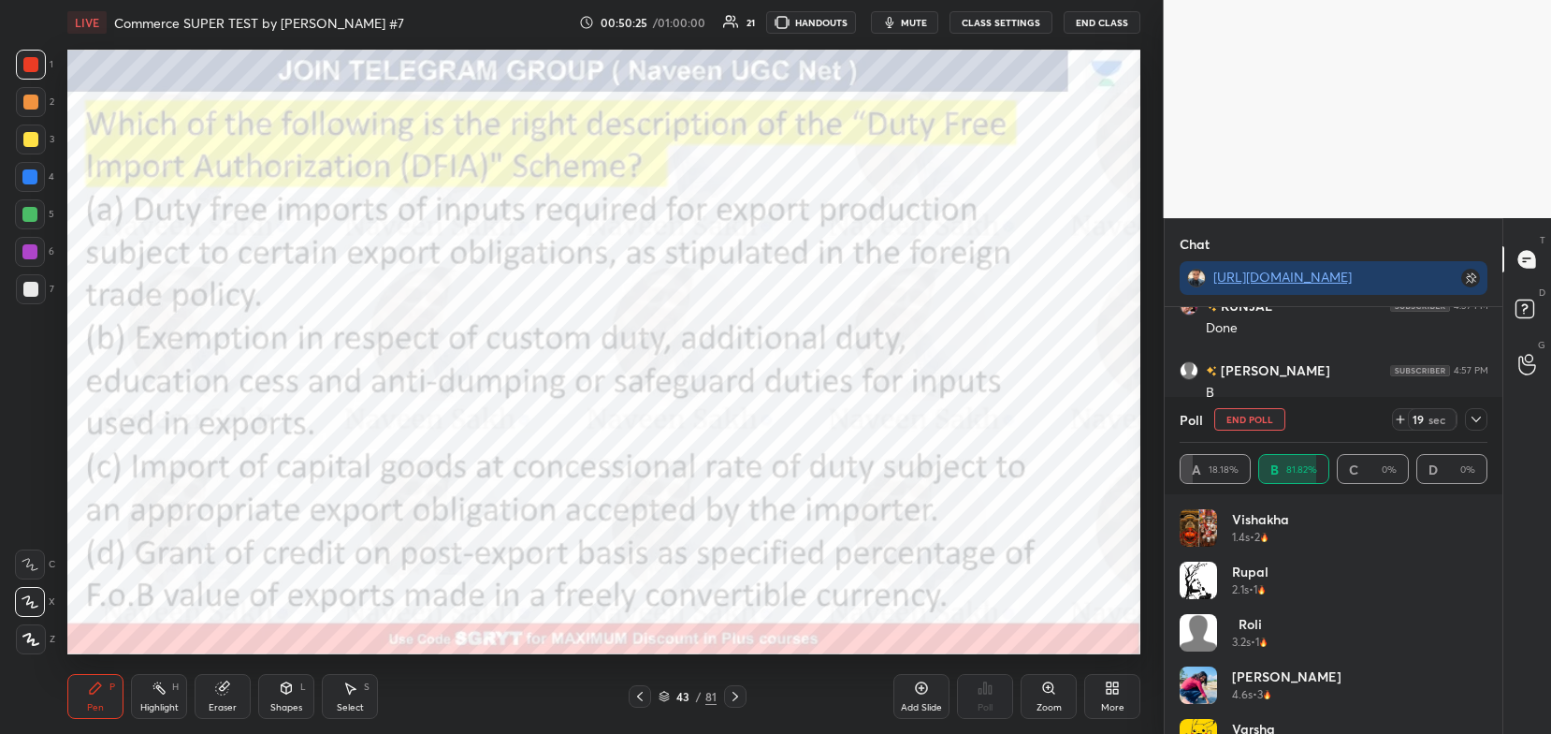
click at [1475, 418] on icon at bounding box center [1476, 419] width 15 height 15
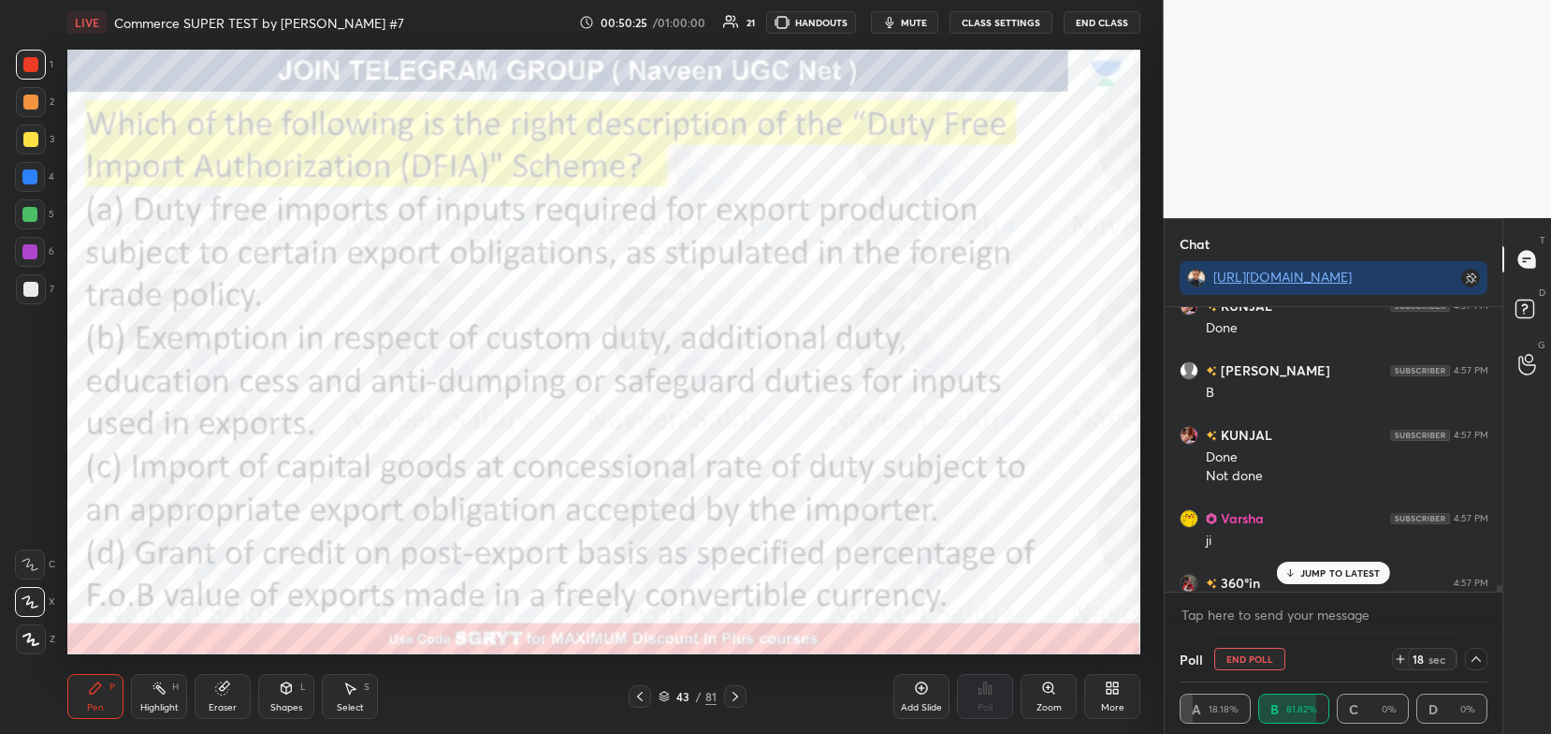
scroll to position [0, 6]
click at [1319, 571] on p "JUMP TO LATEST" at bounding box center [1341, 572] width 80 height 11
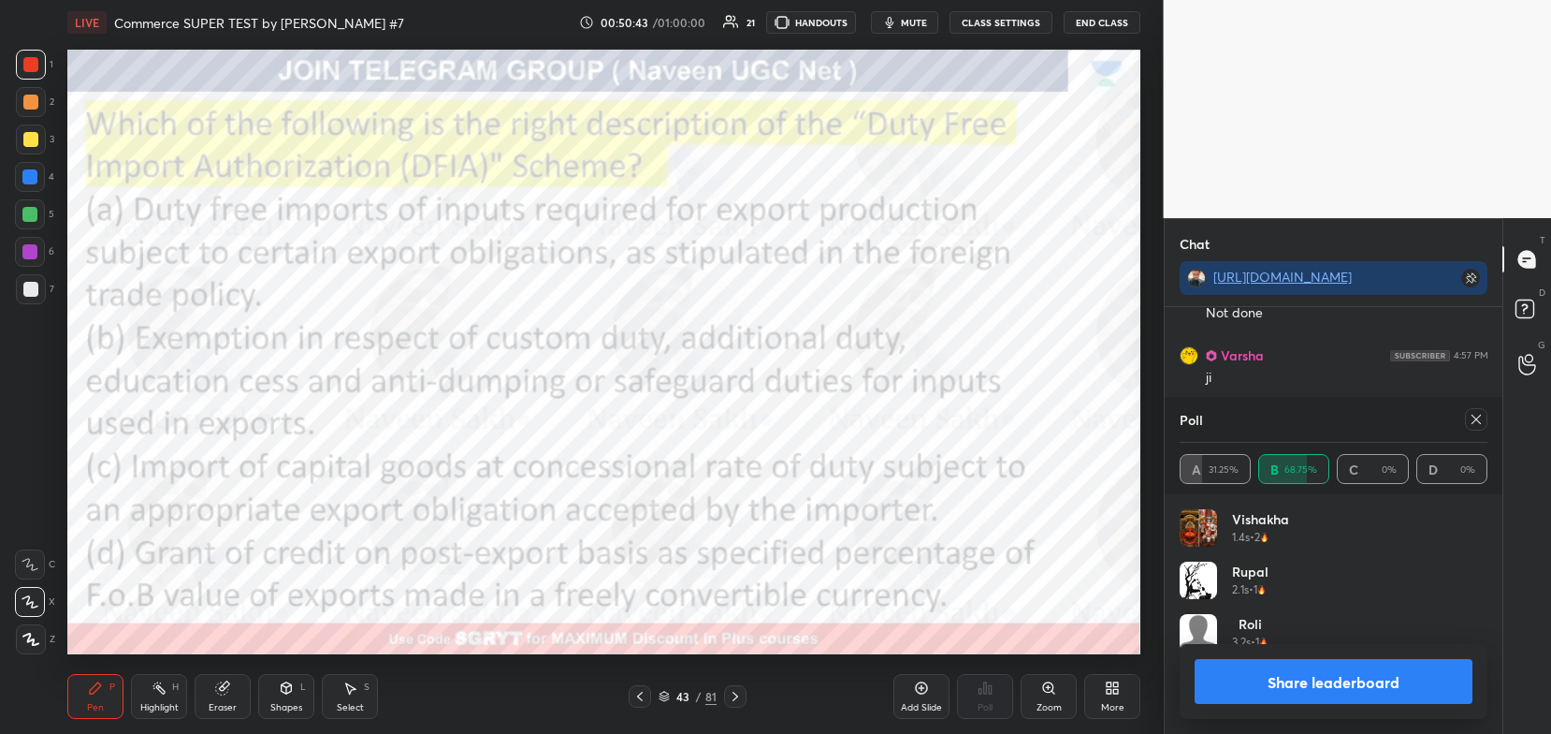
scroll to position [213, 303]
click at [1302, 664] on button "Share leaderboard" at bounding box center [1334, 681] width 279 height 45
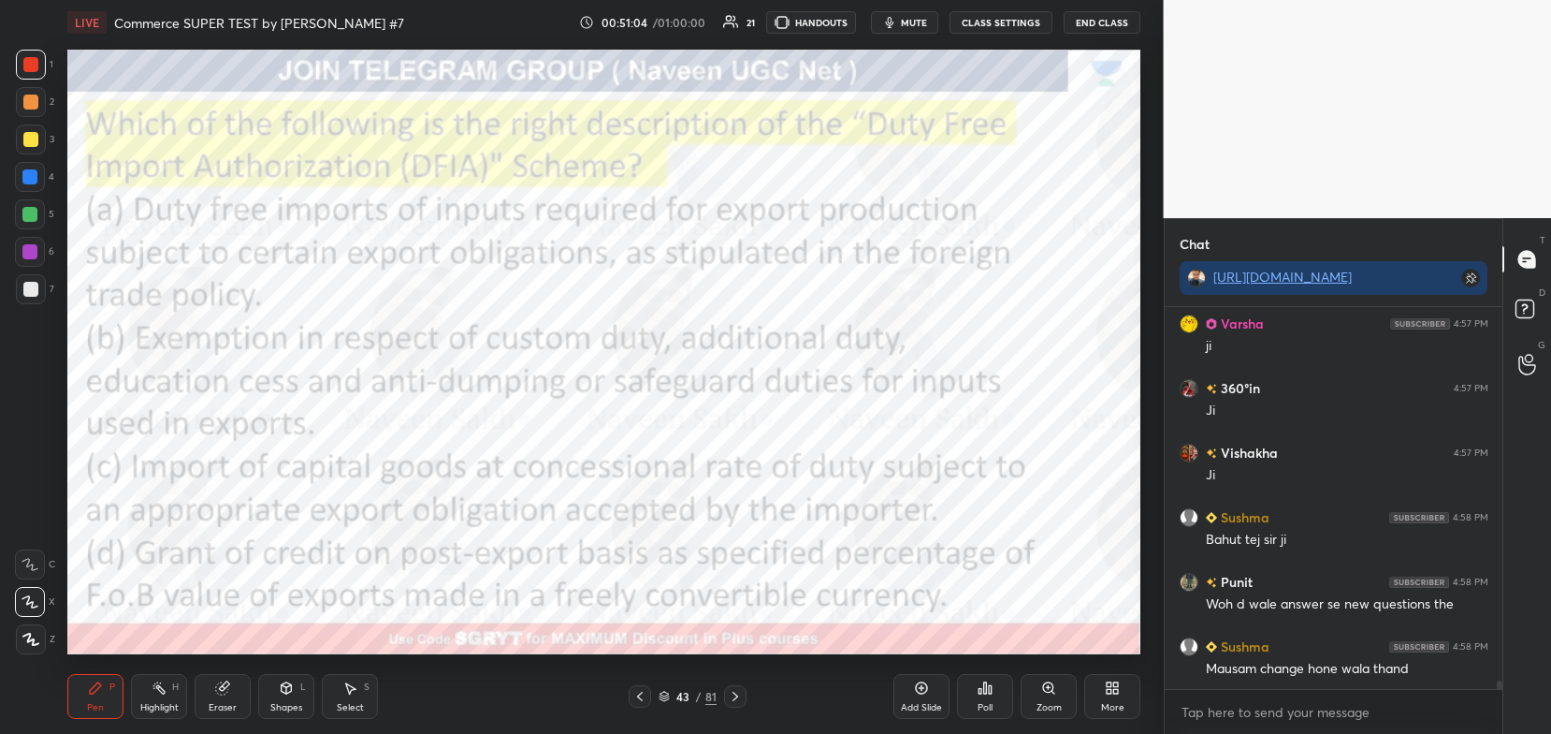
click at [731, 695] on icon at bounding box center [735, 696] width 15 height 15
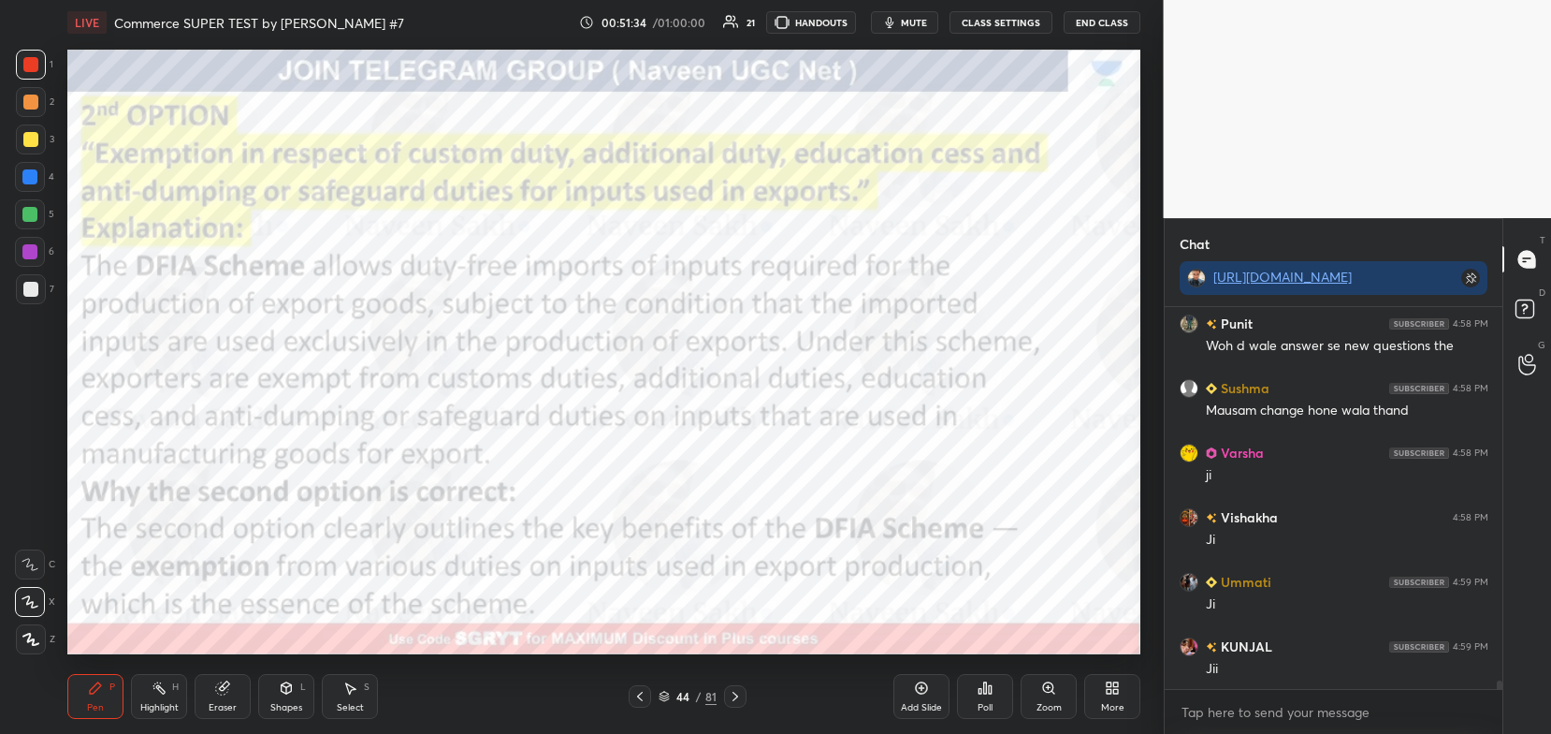
click at [734, 687] on div at bounding box center [735, 696] width 22 height 22
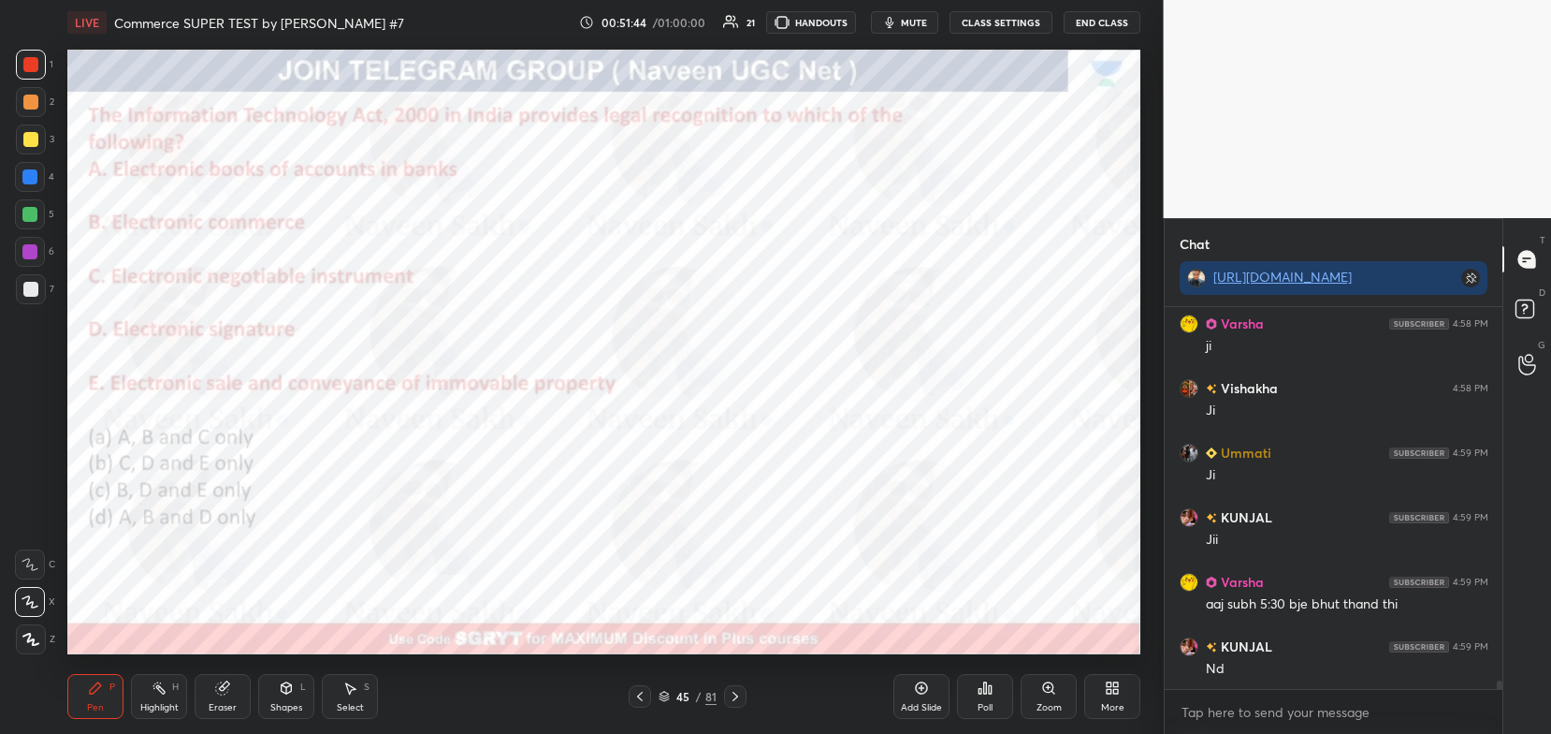
click at [665, 689] on div "45 / 81" at bounding box center [688, 696] width 58 height 17
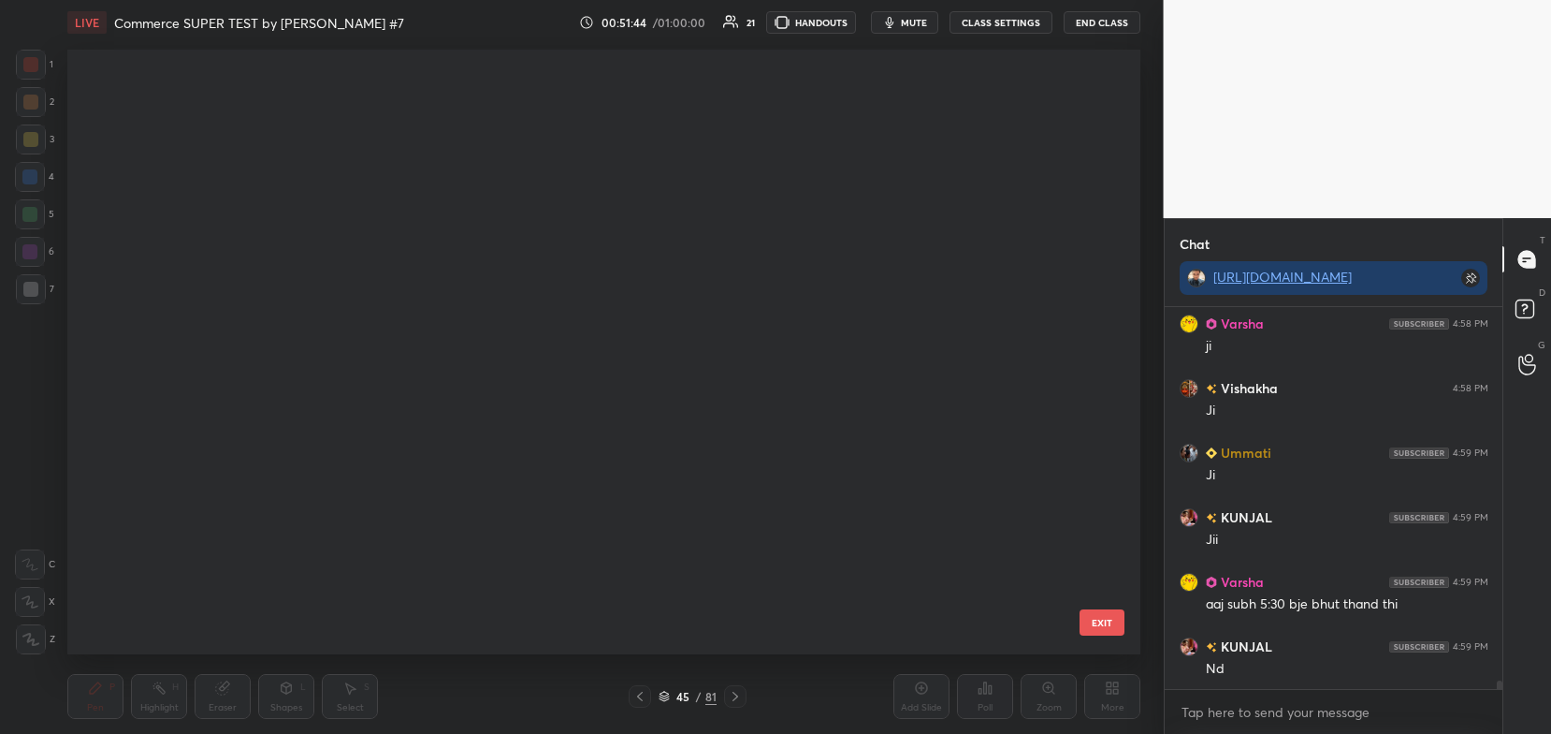
scroll to position [599, 1064]
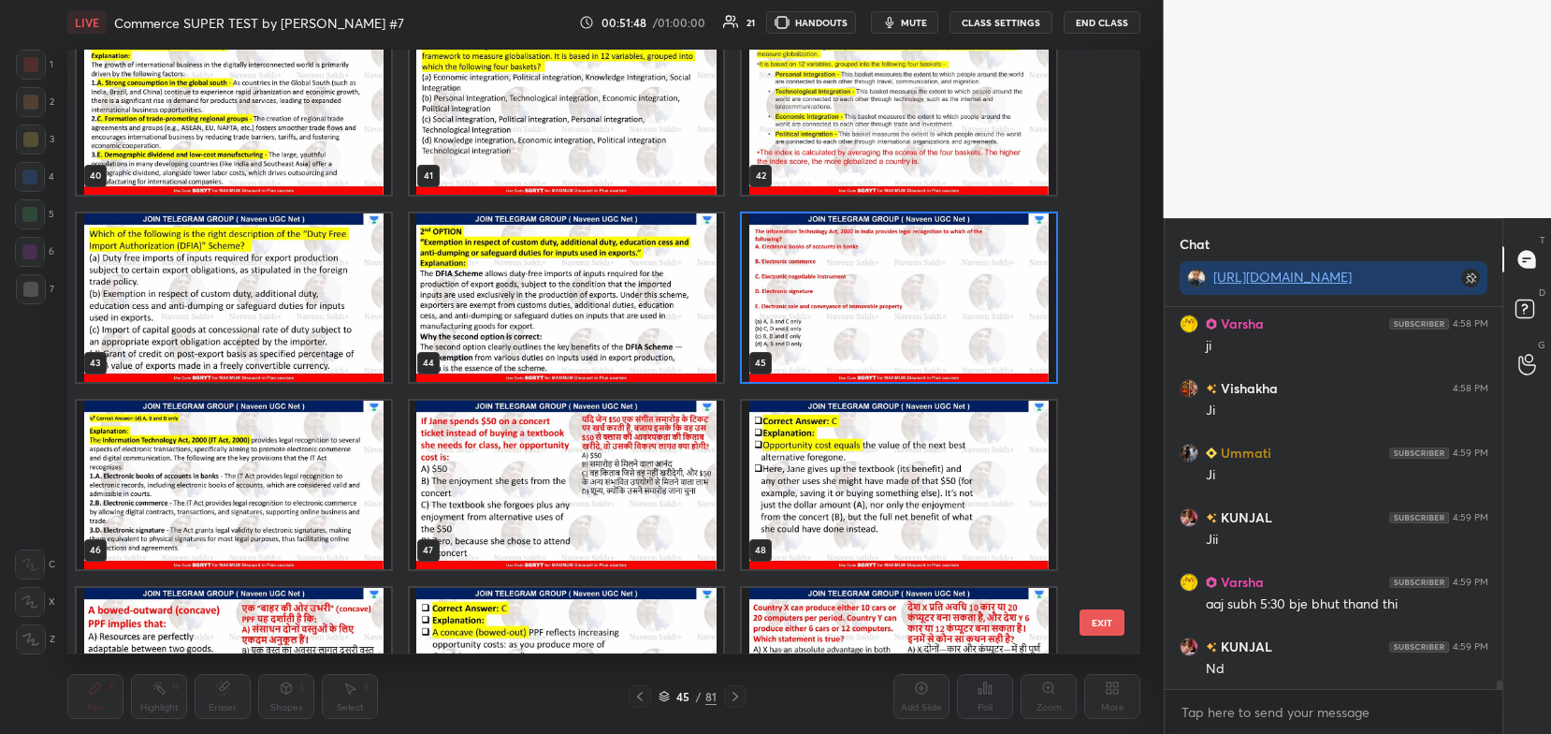
click at [759, 342] on img "grid" at bounding box center [899, 297] width 314 height 168
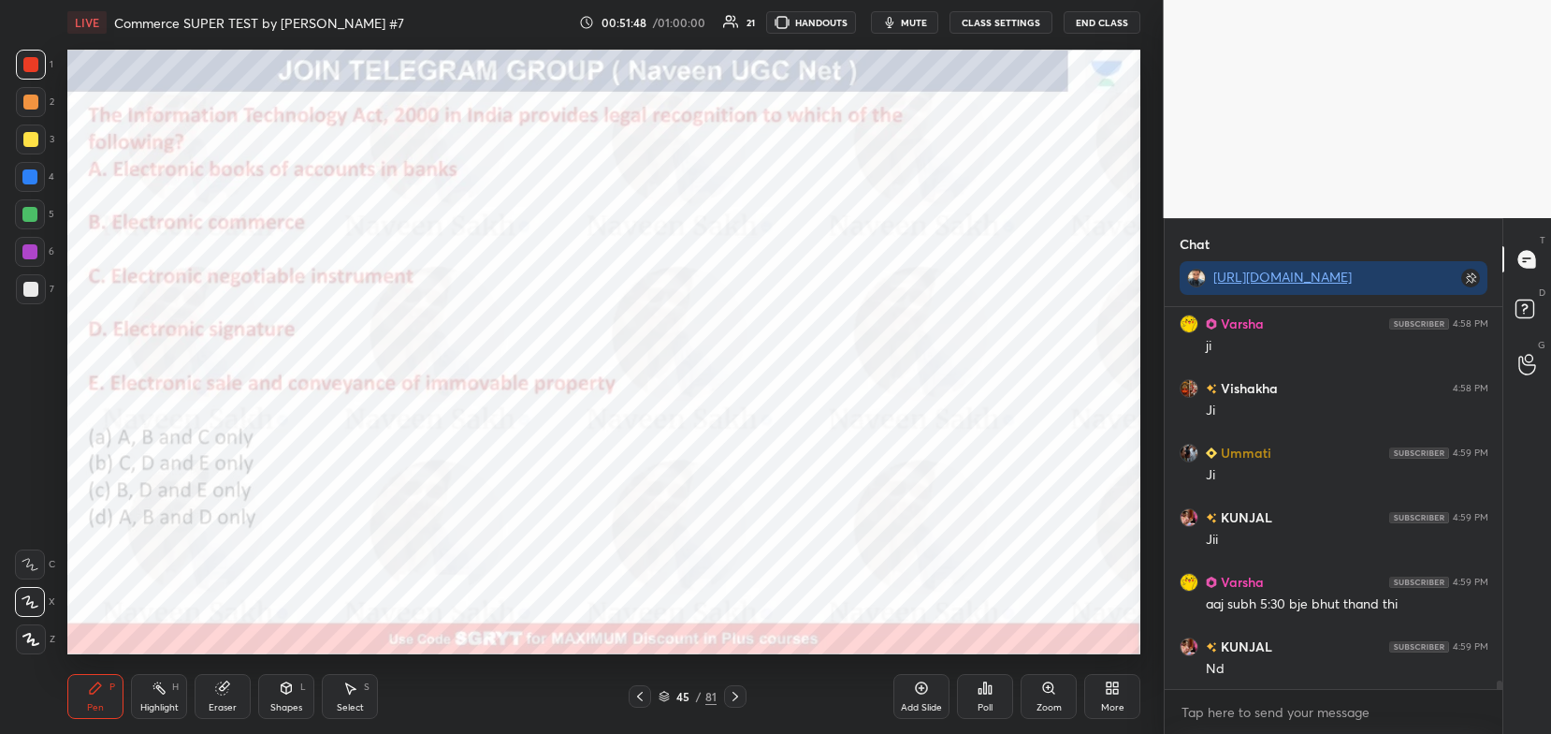
click at [759, 342] on img "grid" at bounding box center [899, 297] width 314 height 168
click at [985, 699] on div "Poll" at bounding box center [985, 696] width 56 height 45
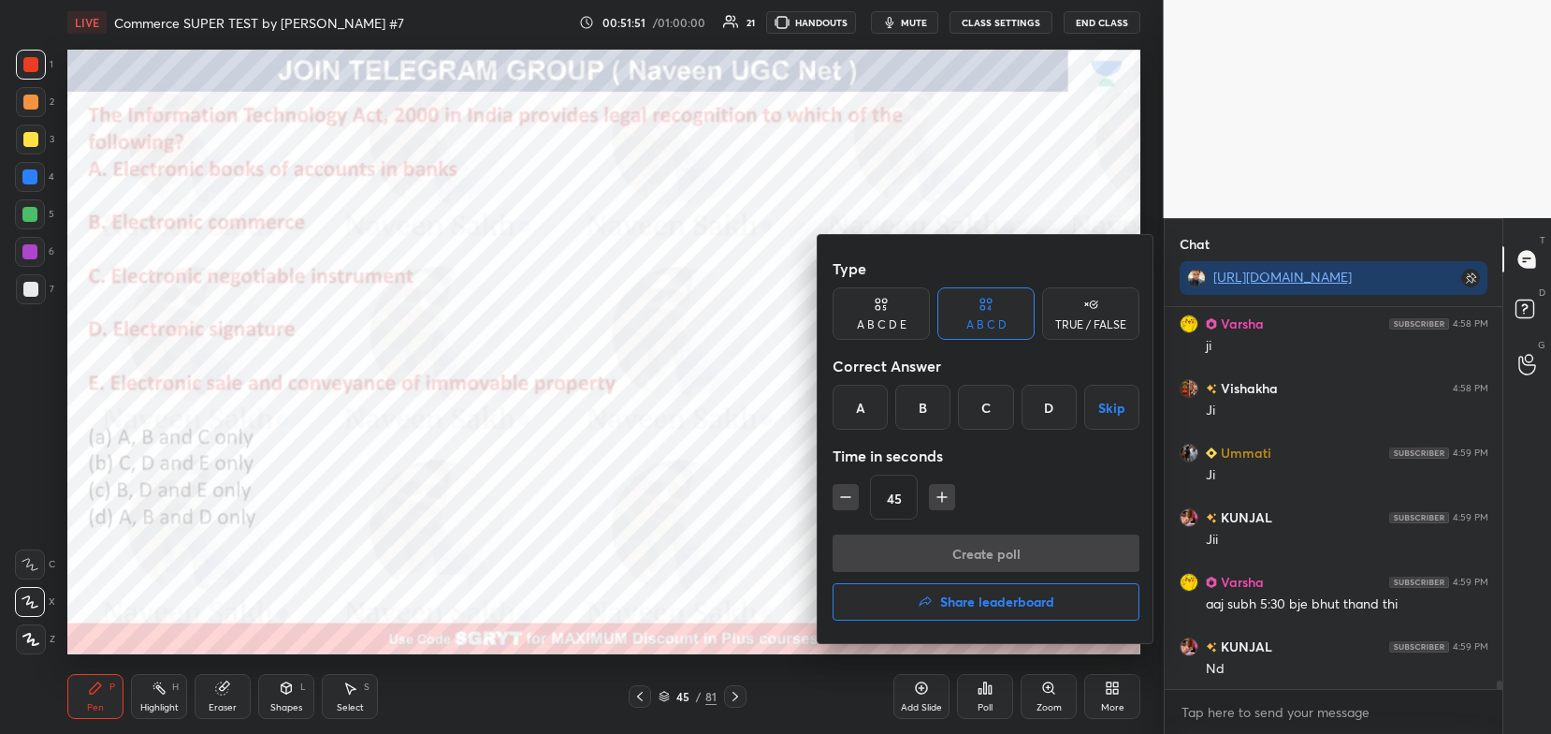
click at [1049, 415] on div "D" at bounding box center [1049, 407] width 55 height 45
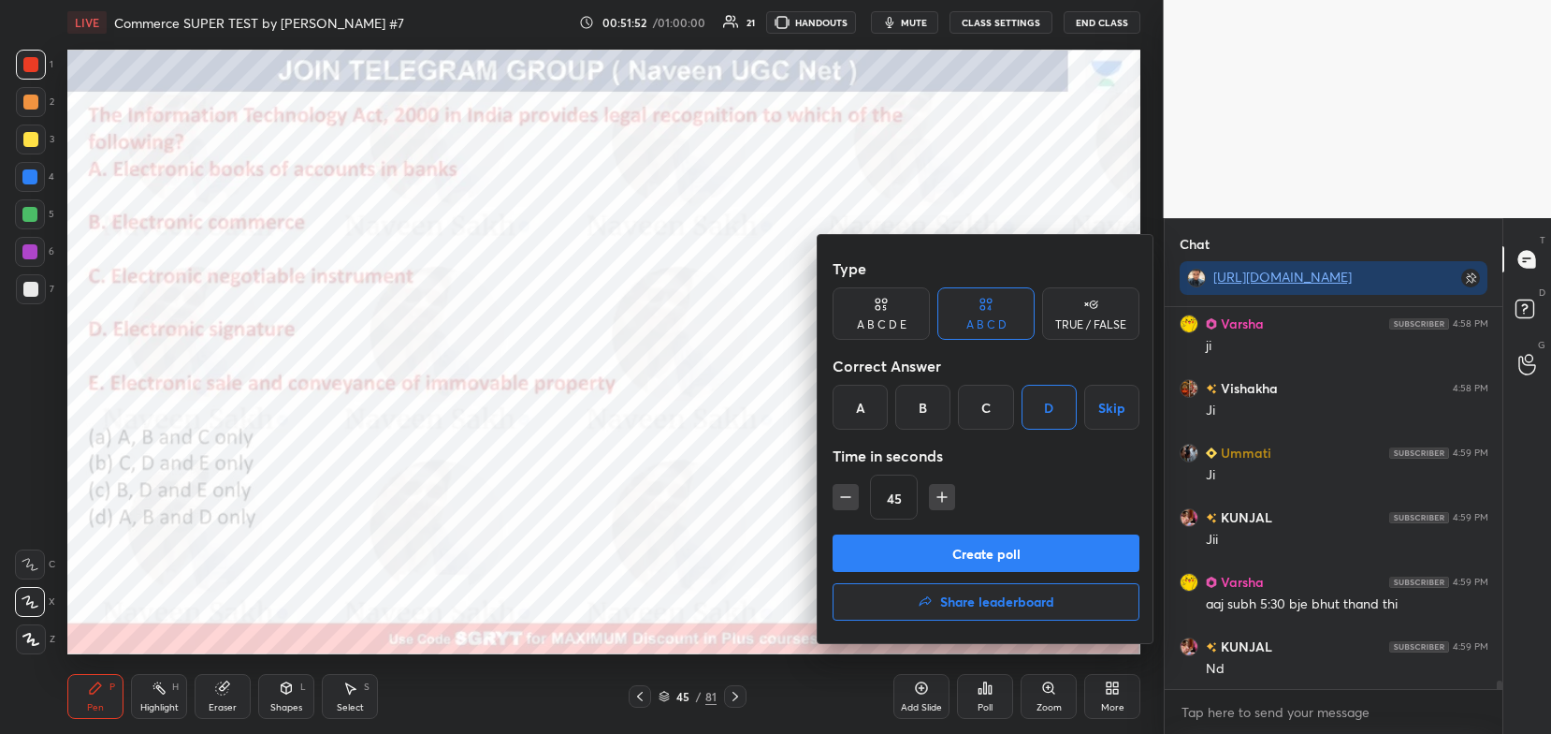
click at [1018, 544] on button "Create poll" at bounding box center [986, 552] width 307 height 37
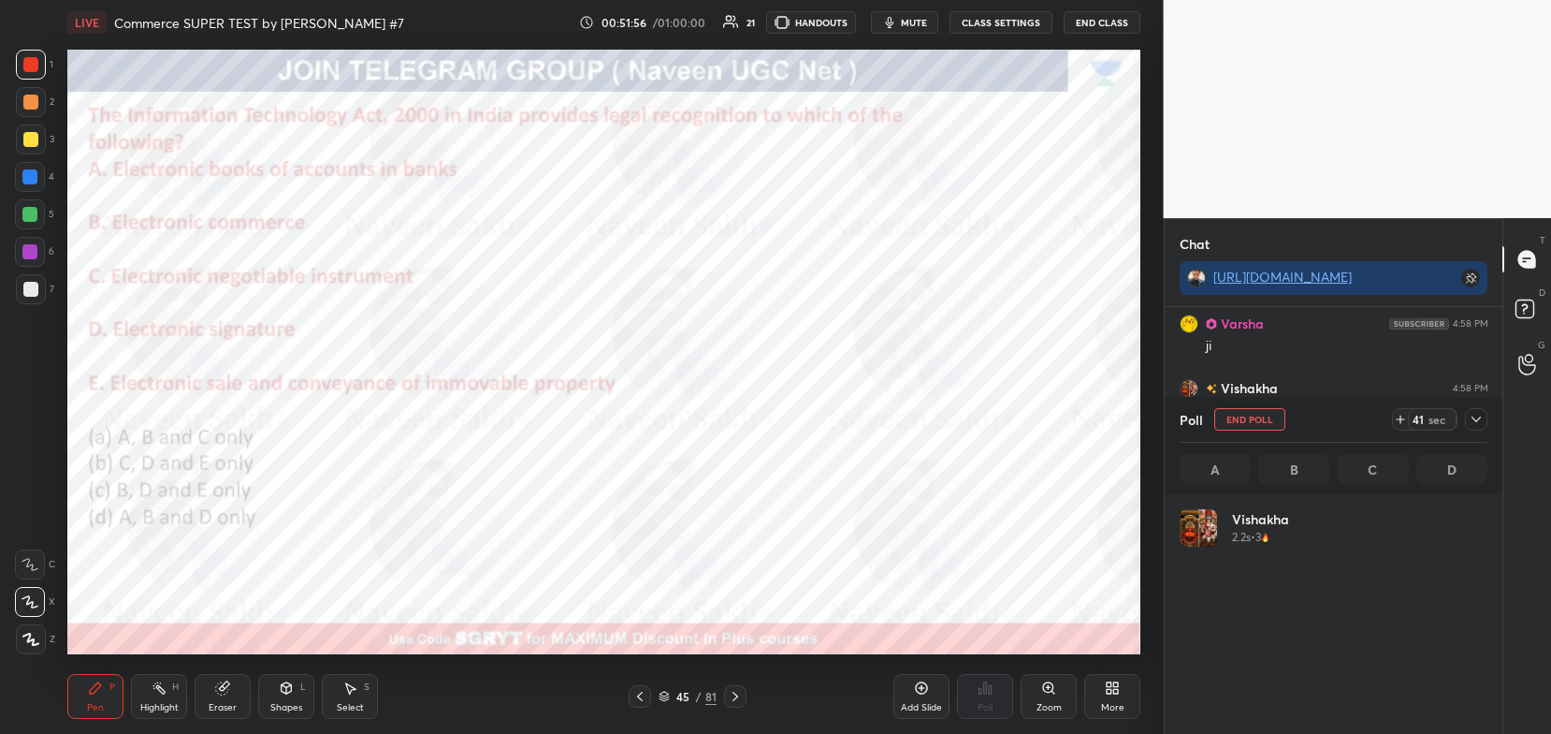
scroll to position [219, 303]
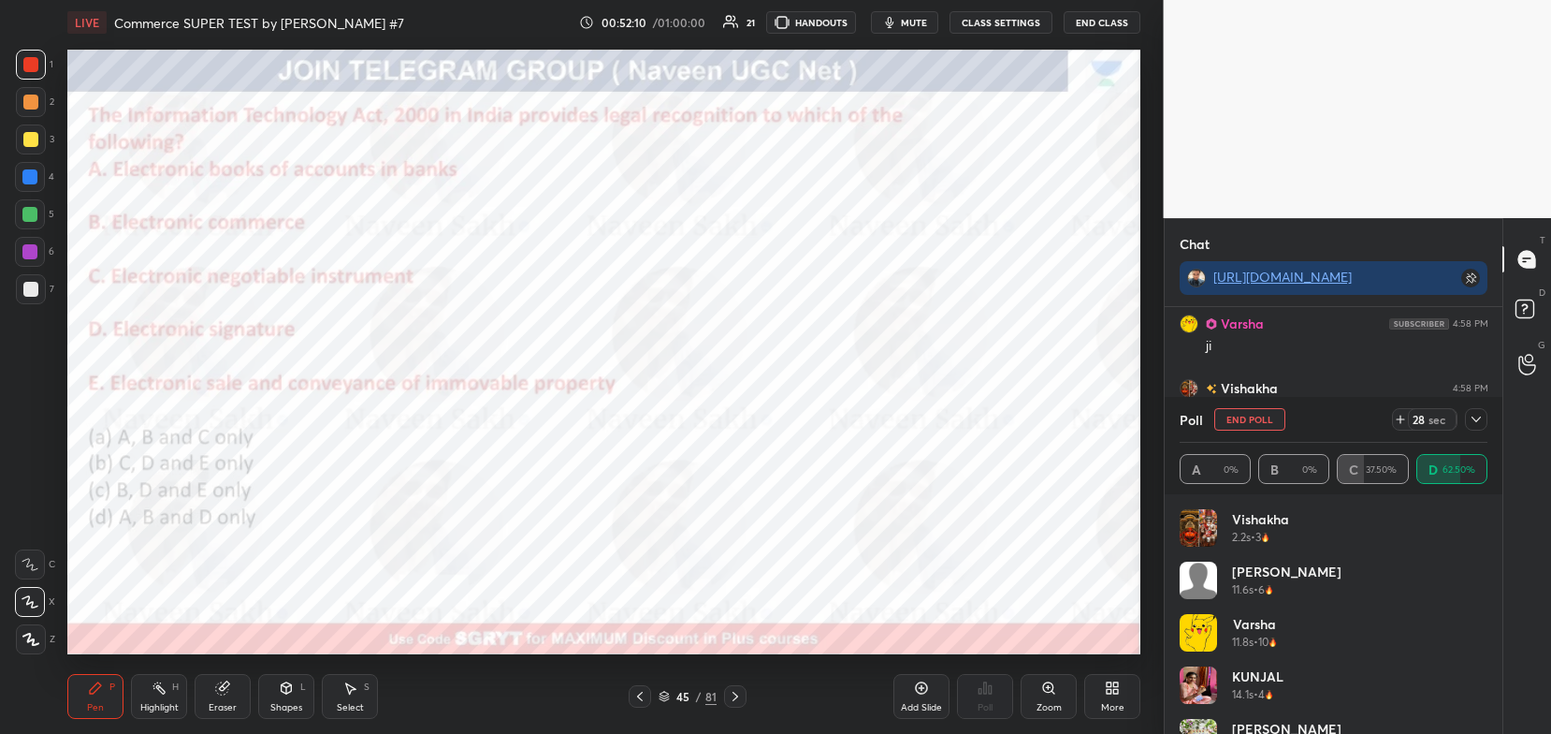
click at [672, 695] on div "45 / 81" at bounding box center [688, 696] width 58 height 17
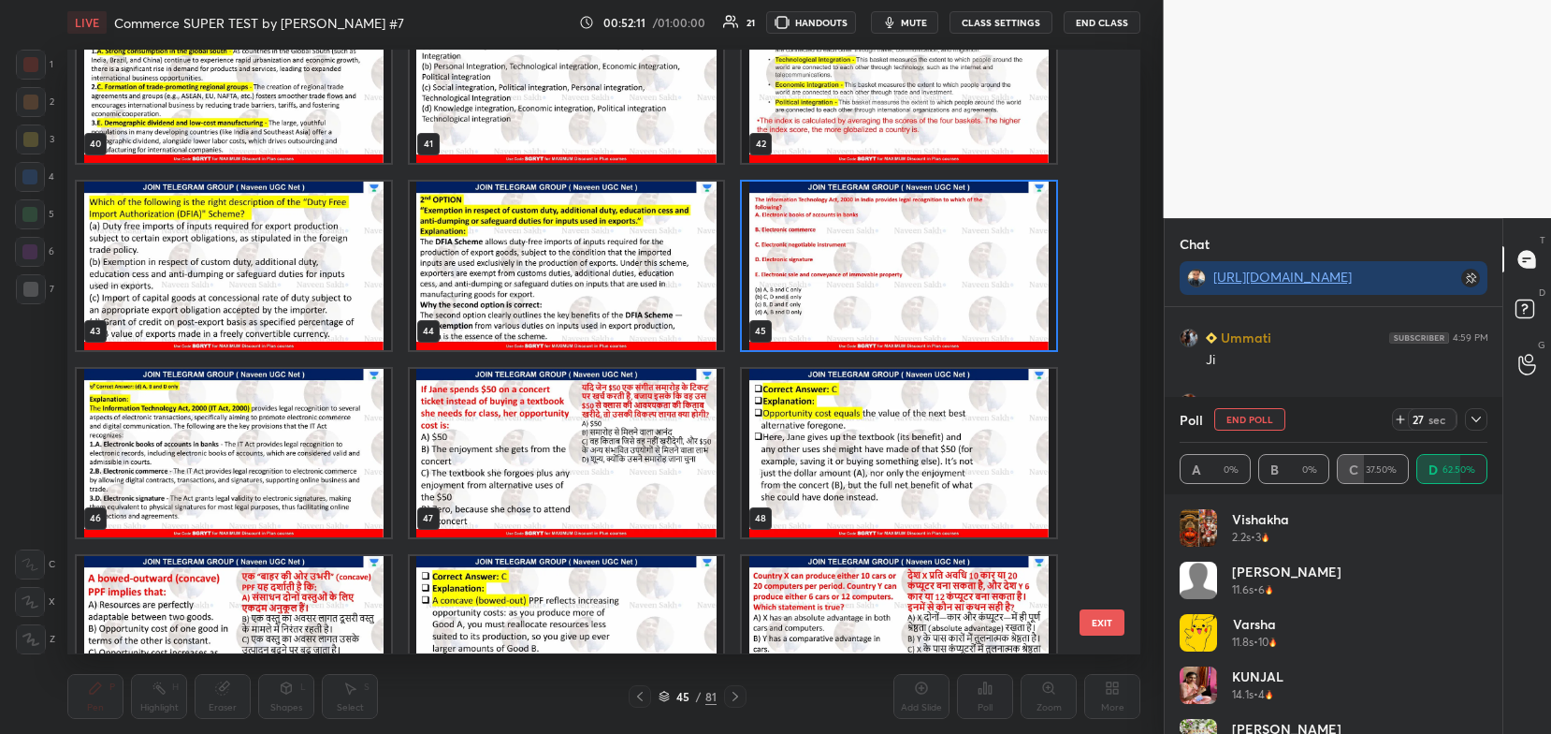
scroll to position [2513, 0]
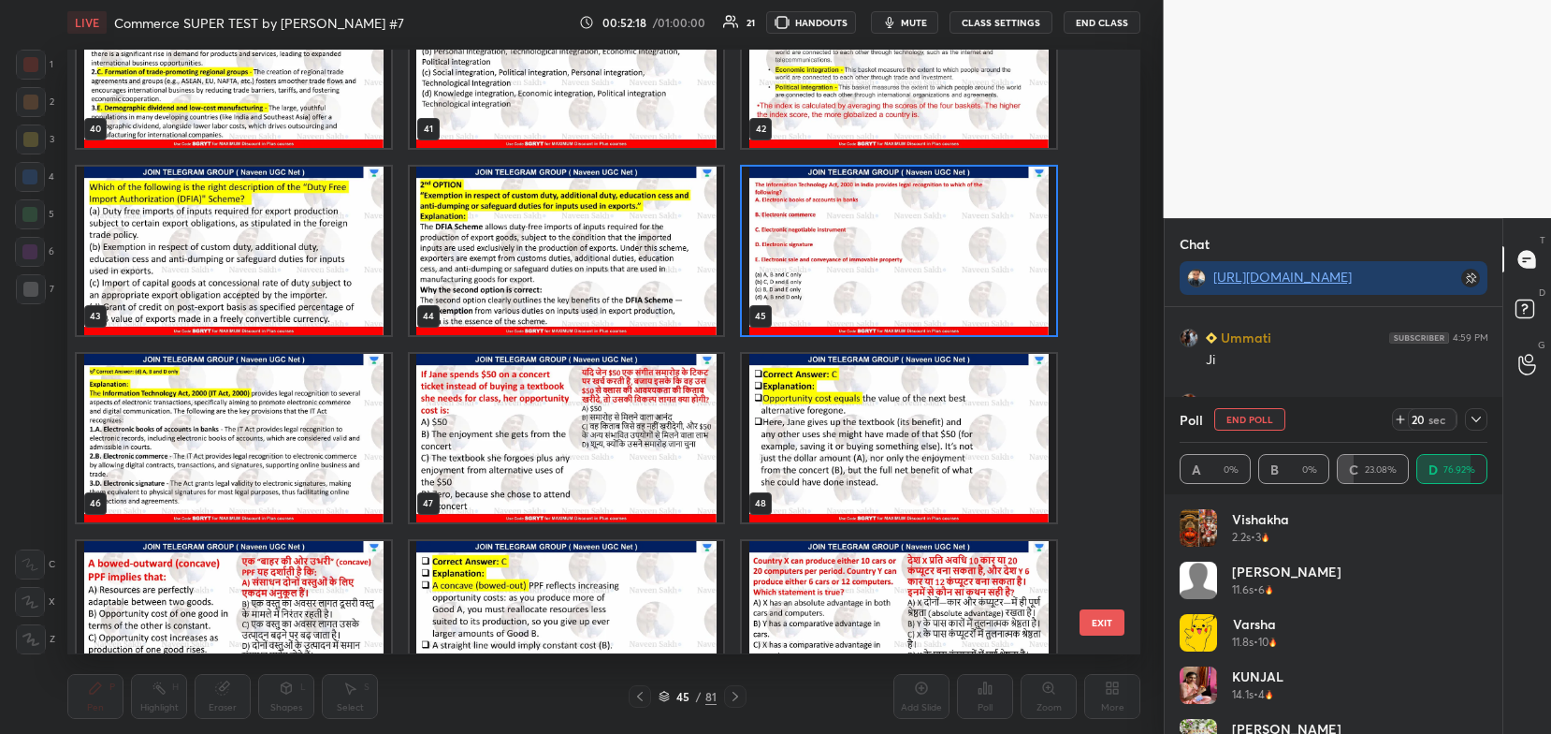
click at [899, 236] on img "grid" at bounding box center [899, 251] width 314 height 168
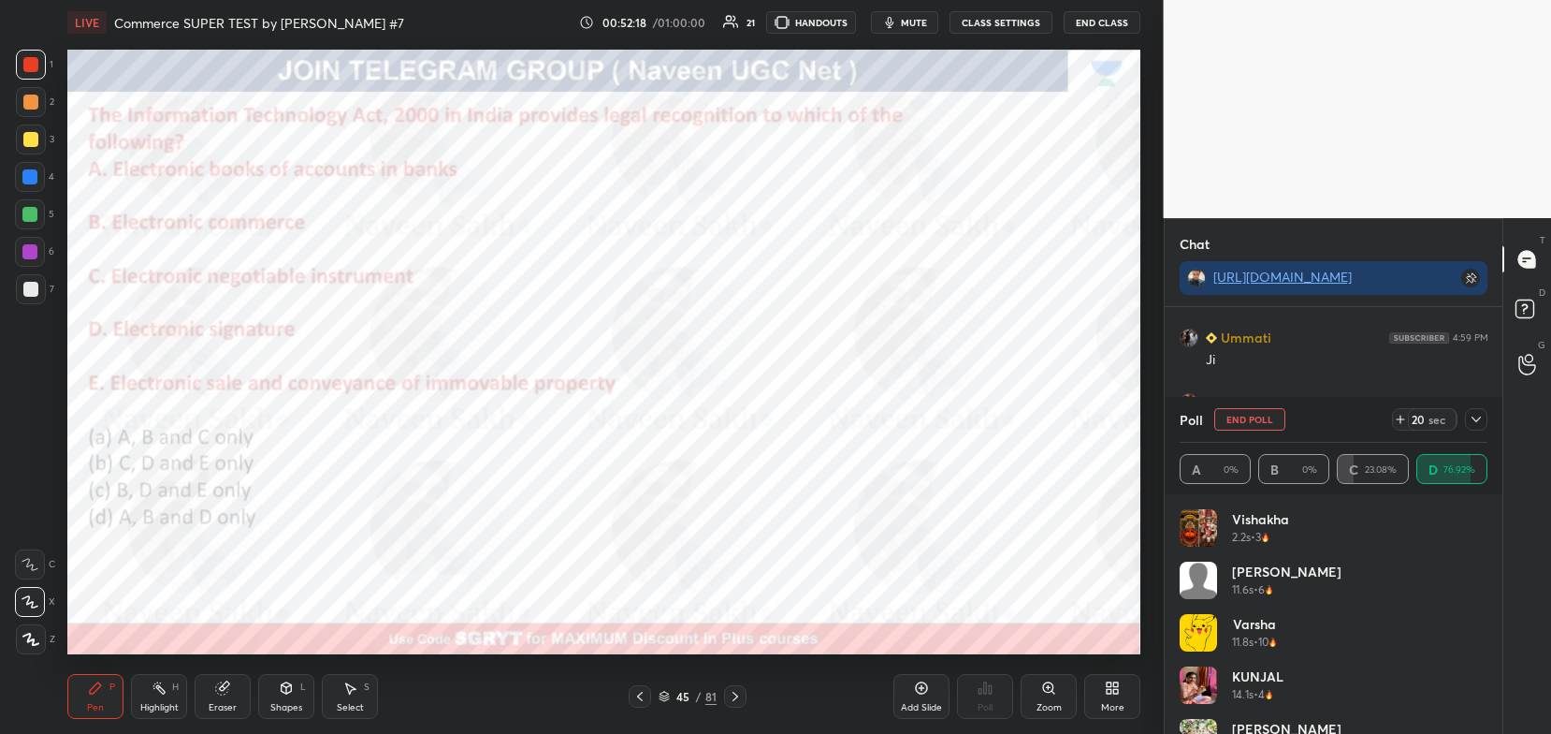
click at [899, 236] on img "grid" at bounding box center [899, 251] width 314 height 168
click at [1470, 421] on icon at bounding box center [1476, 419] width 15 height 15
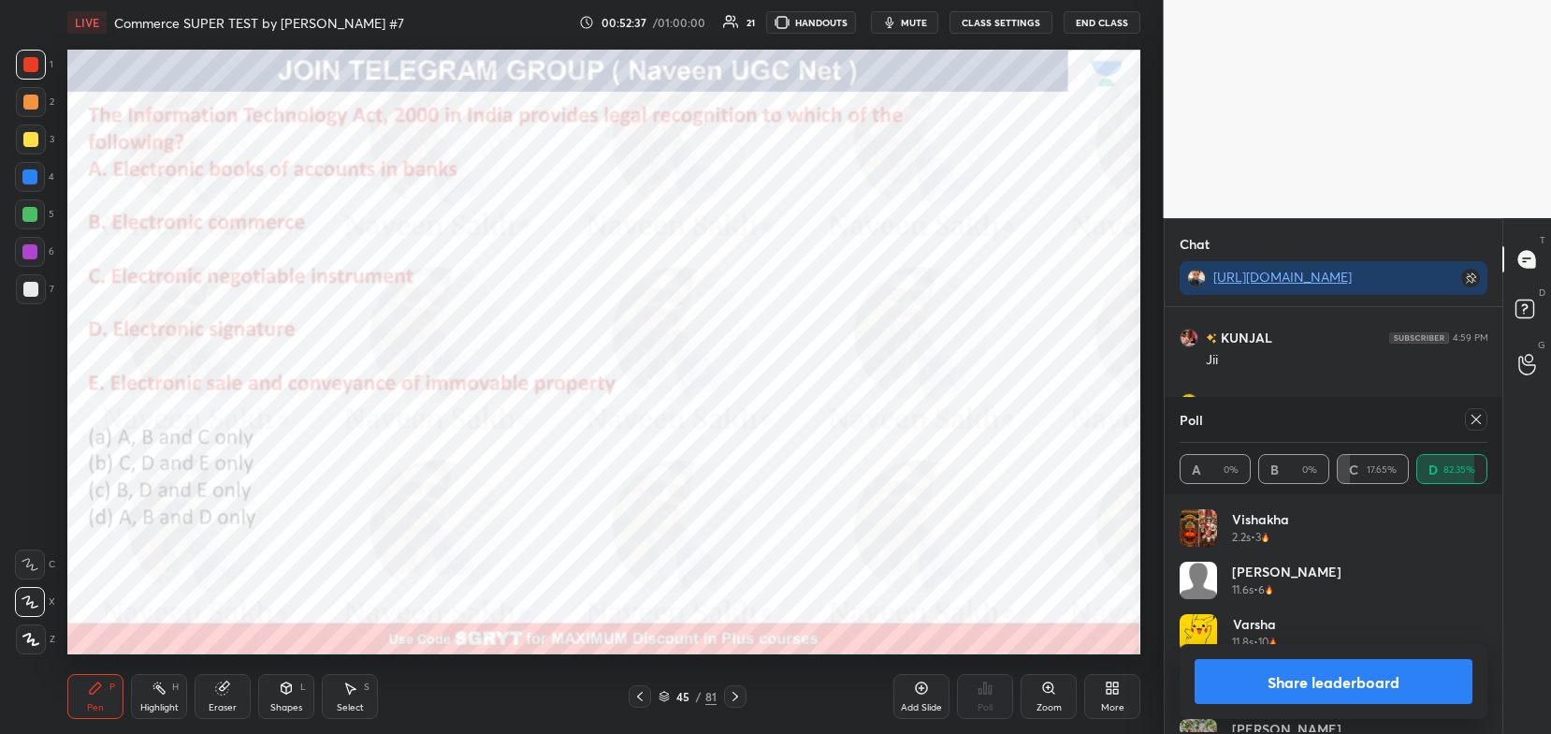
scroll to position [4, 6]
click at [1333, 683] on button "Share leaderboard" at bounding box center [1334, 681] width 279 height 45
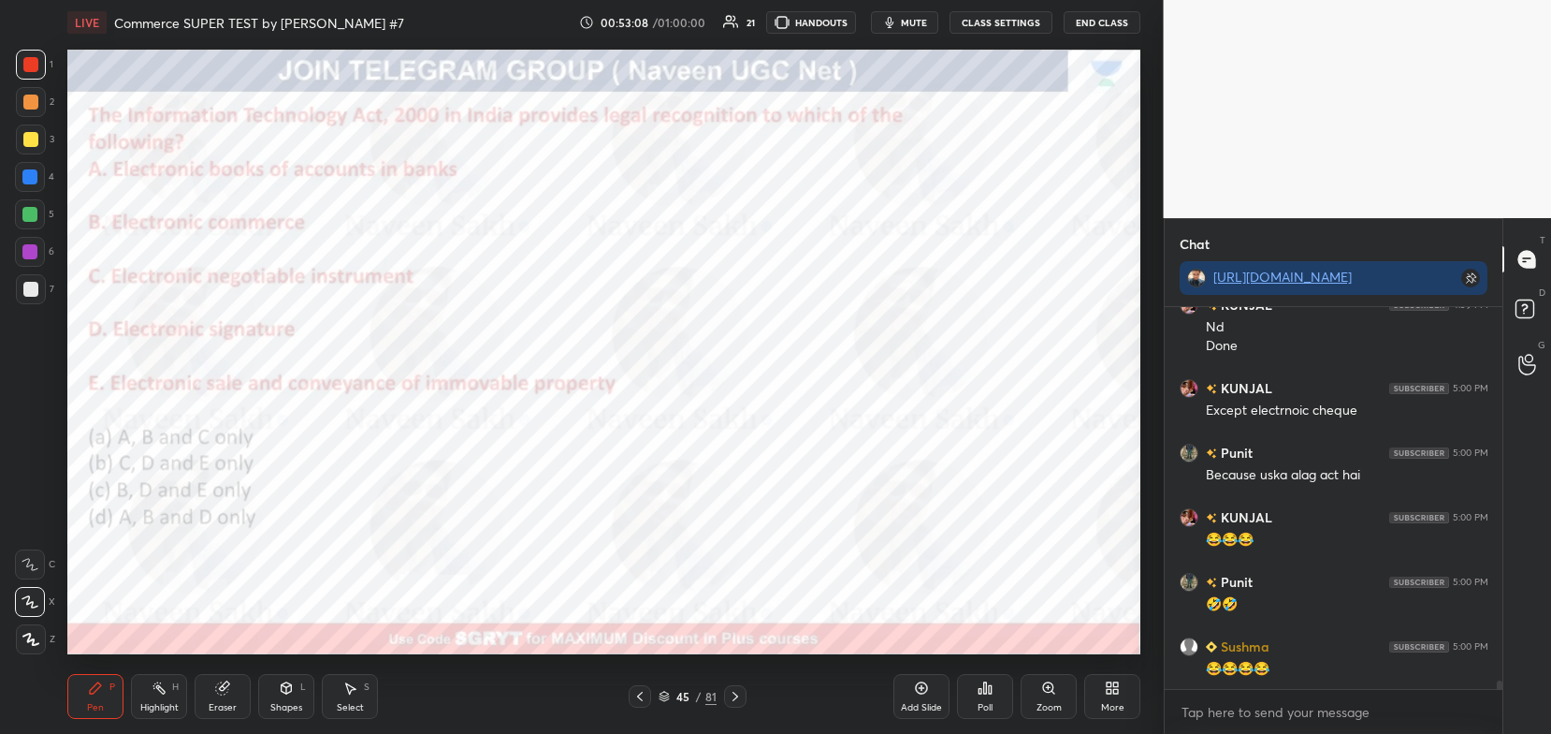
click at [741, 698] on icon at bounding box center [735, 696] width 15 height 15
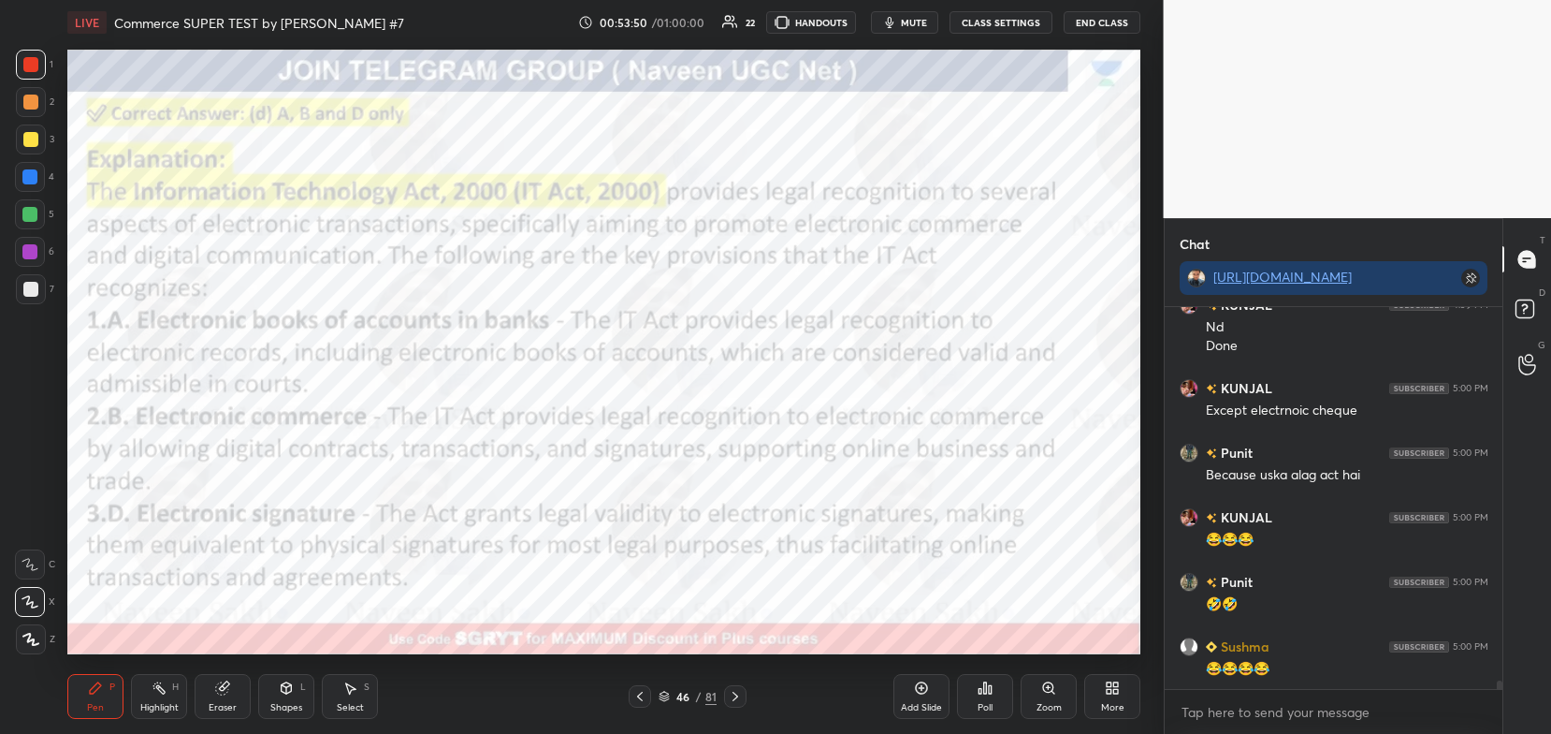
click at [662, 692] on icon at bounding box center [664, 695] width 11 height 11
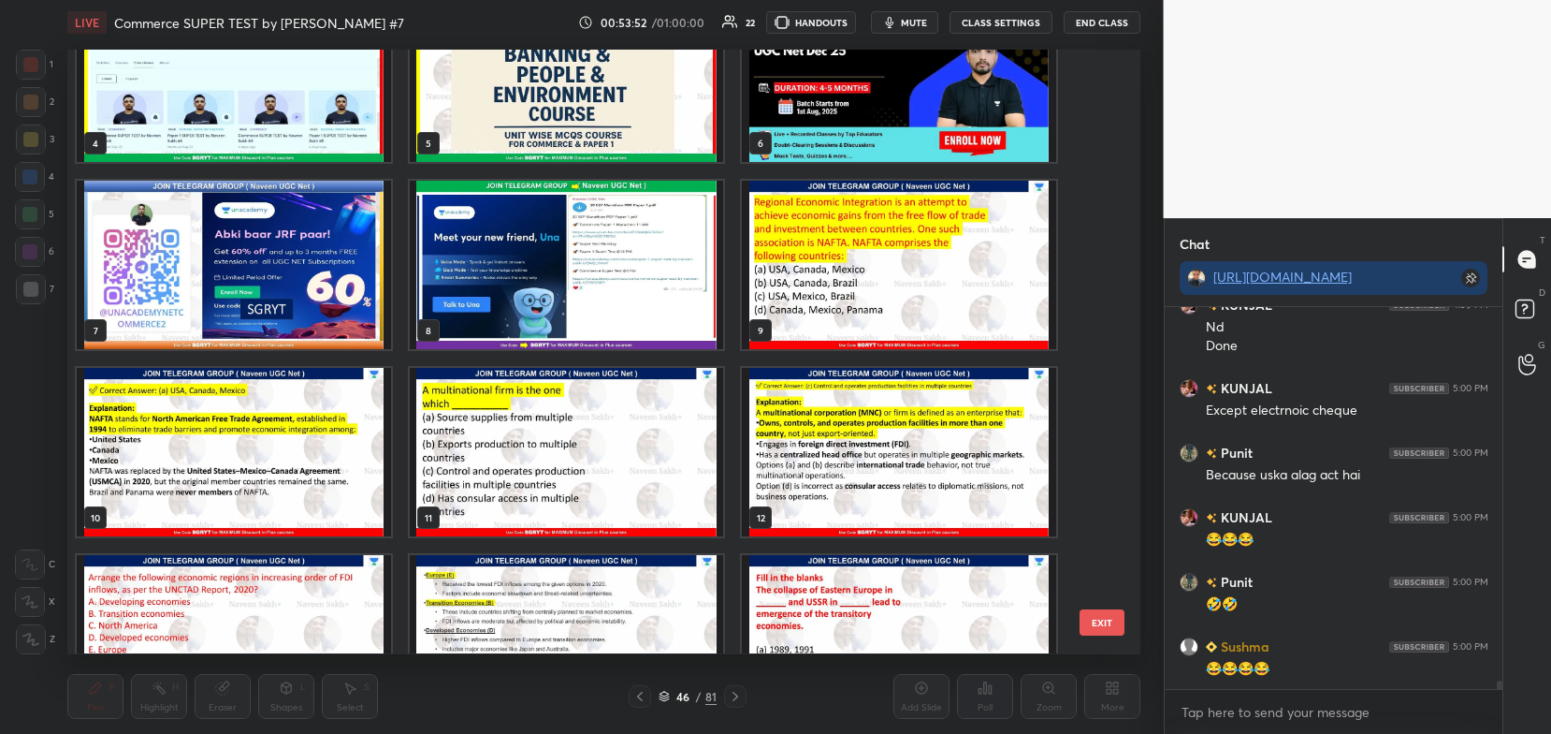
scroll to position [0, 0]
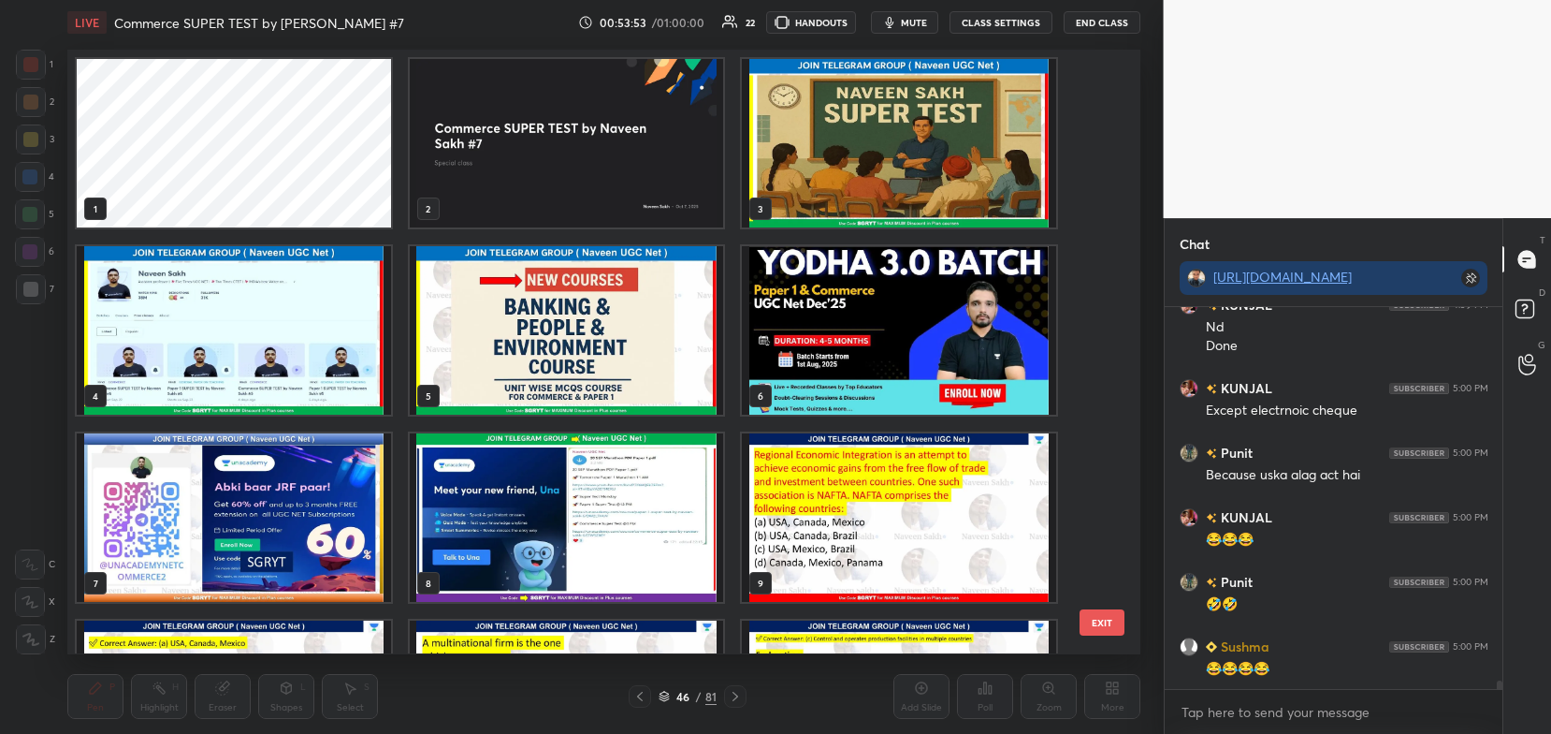
click at [593, 342] on img "grid" at bounding box center [567, 330] width 314 height 168
click at [597, 344] on img "grid" at bounding box center [567, 330] width 314 height 168
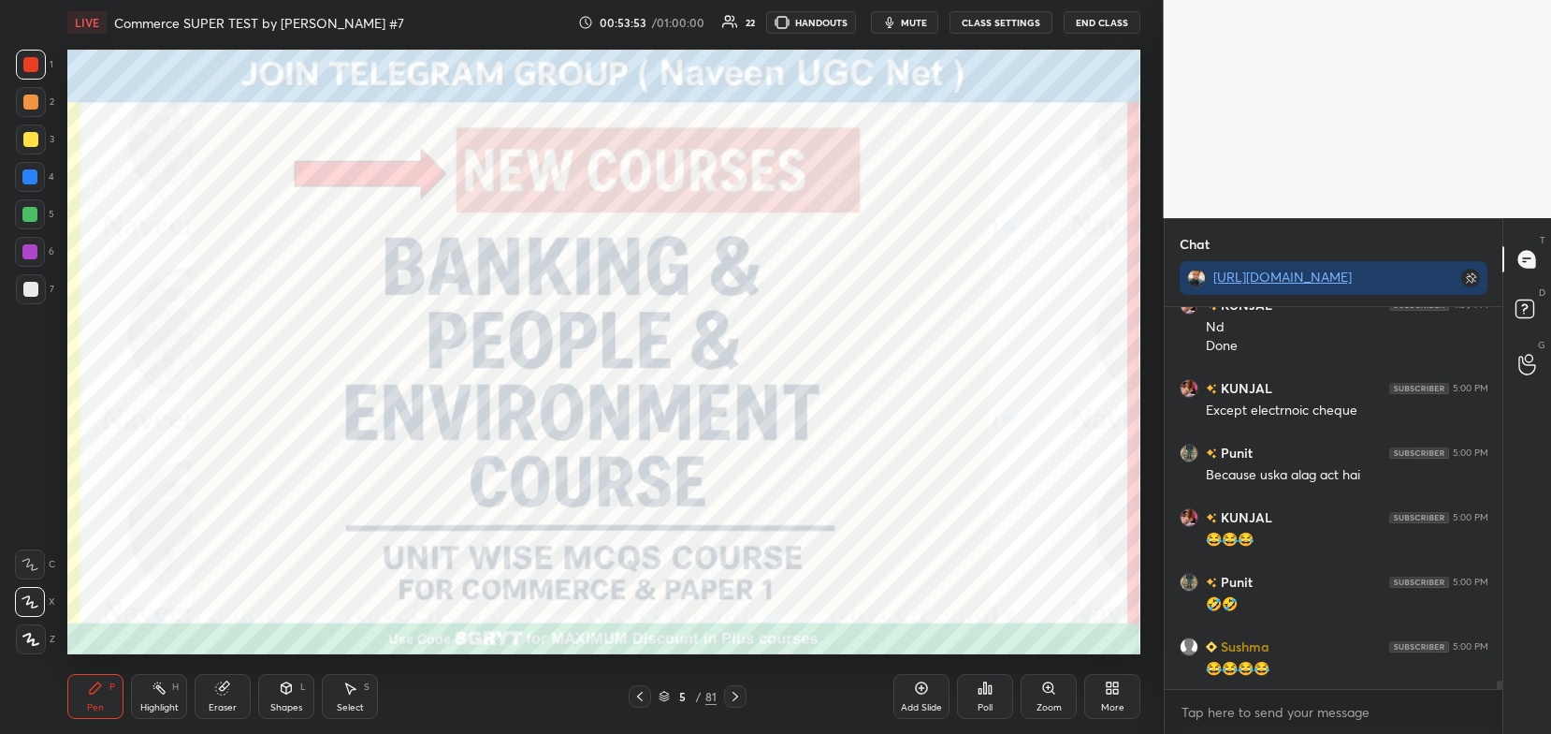
scroll to position [17104, 0]
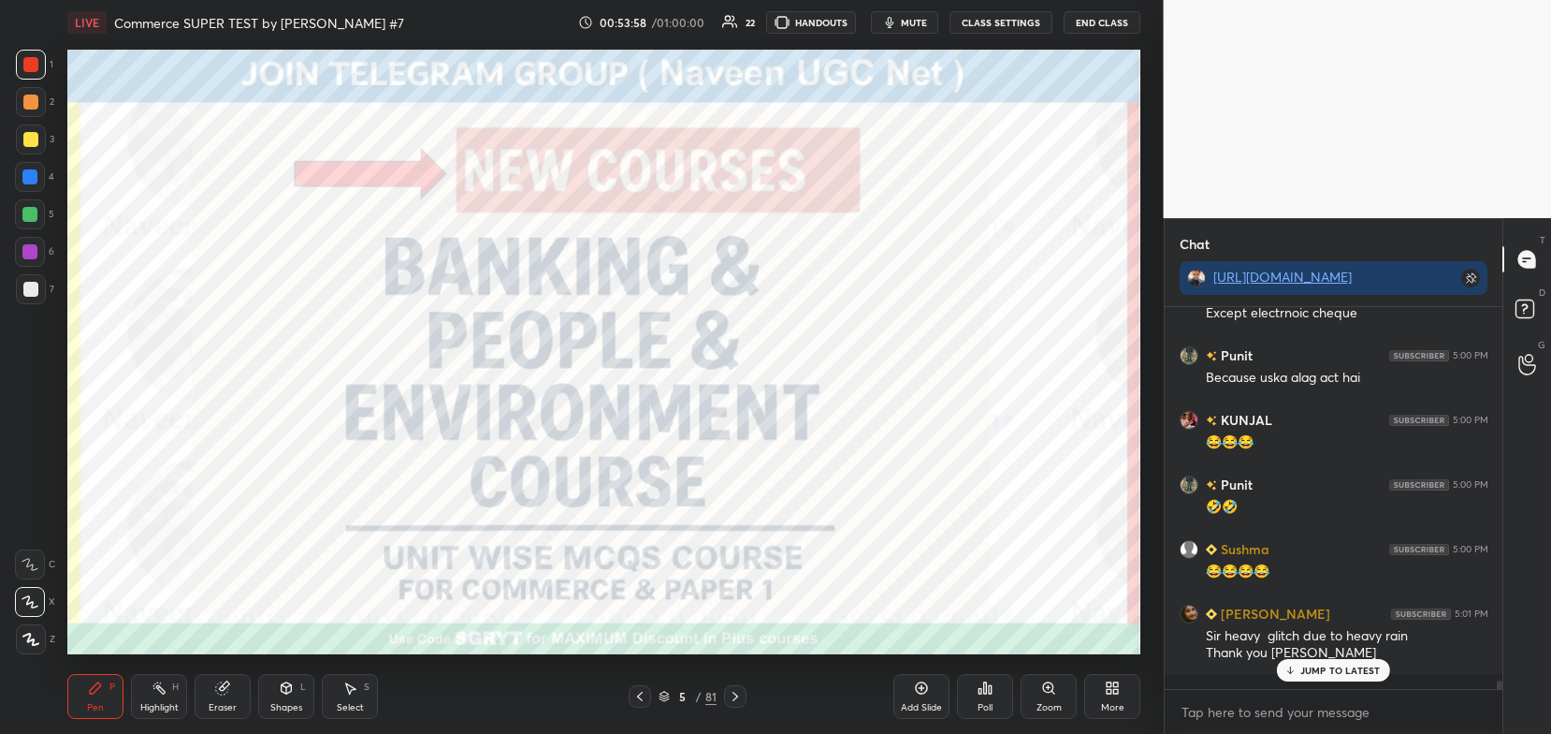
click at [739, 693] on icon at bounding box center [735, 696] width 15 height 15
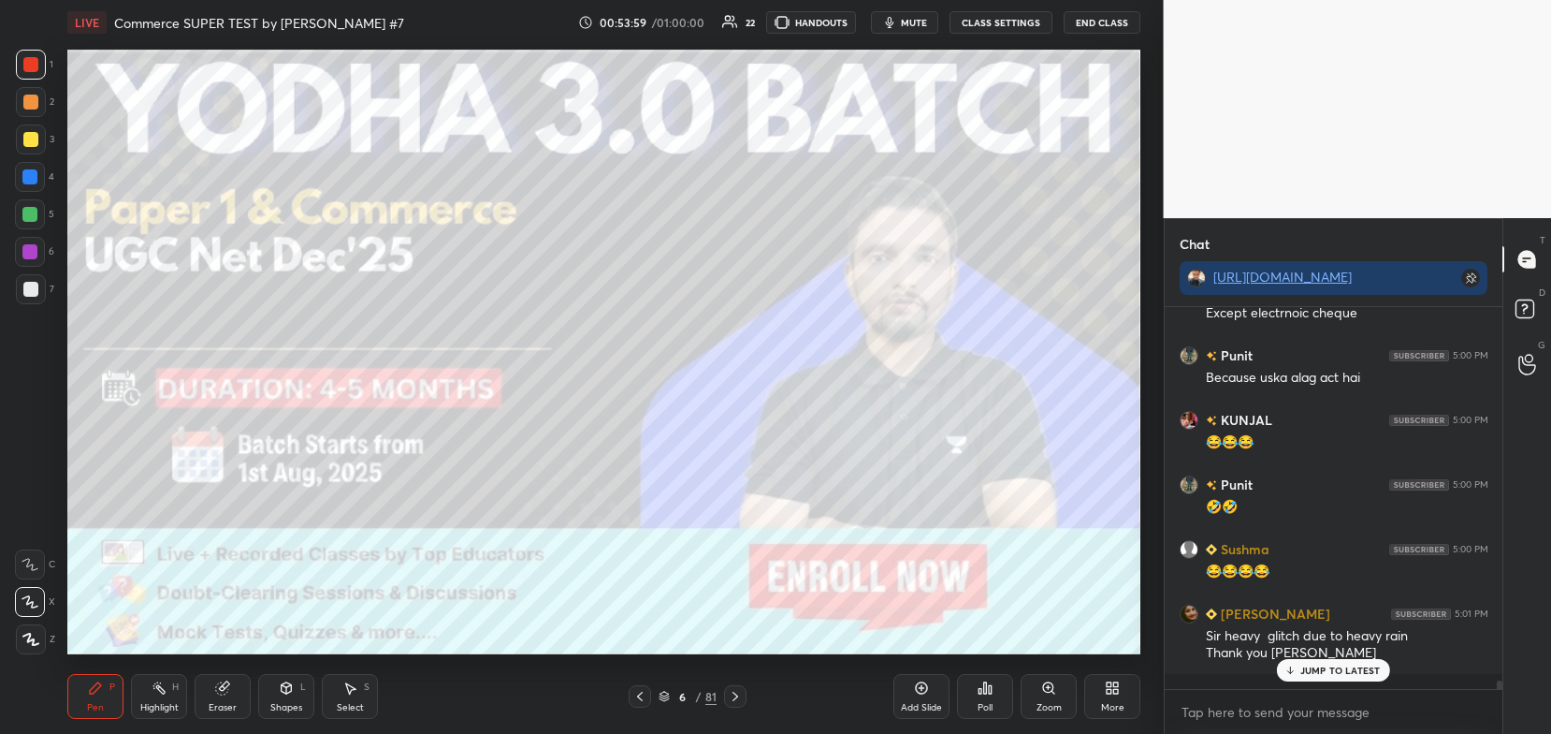
scroll to position [17169, 0]
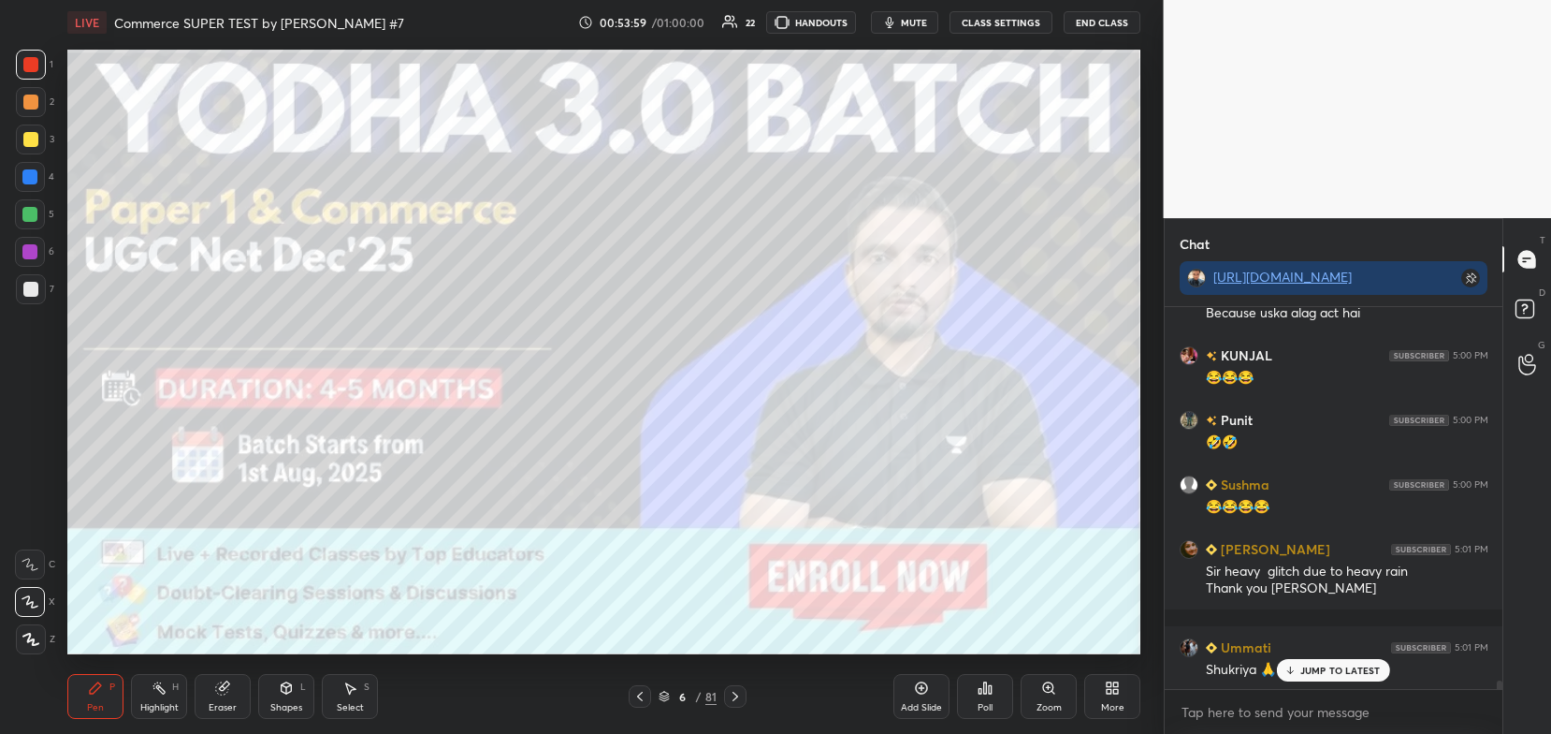
click at [732, 690] on icon at bounding box center [735, 696] width 15 height 15
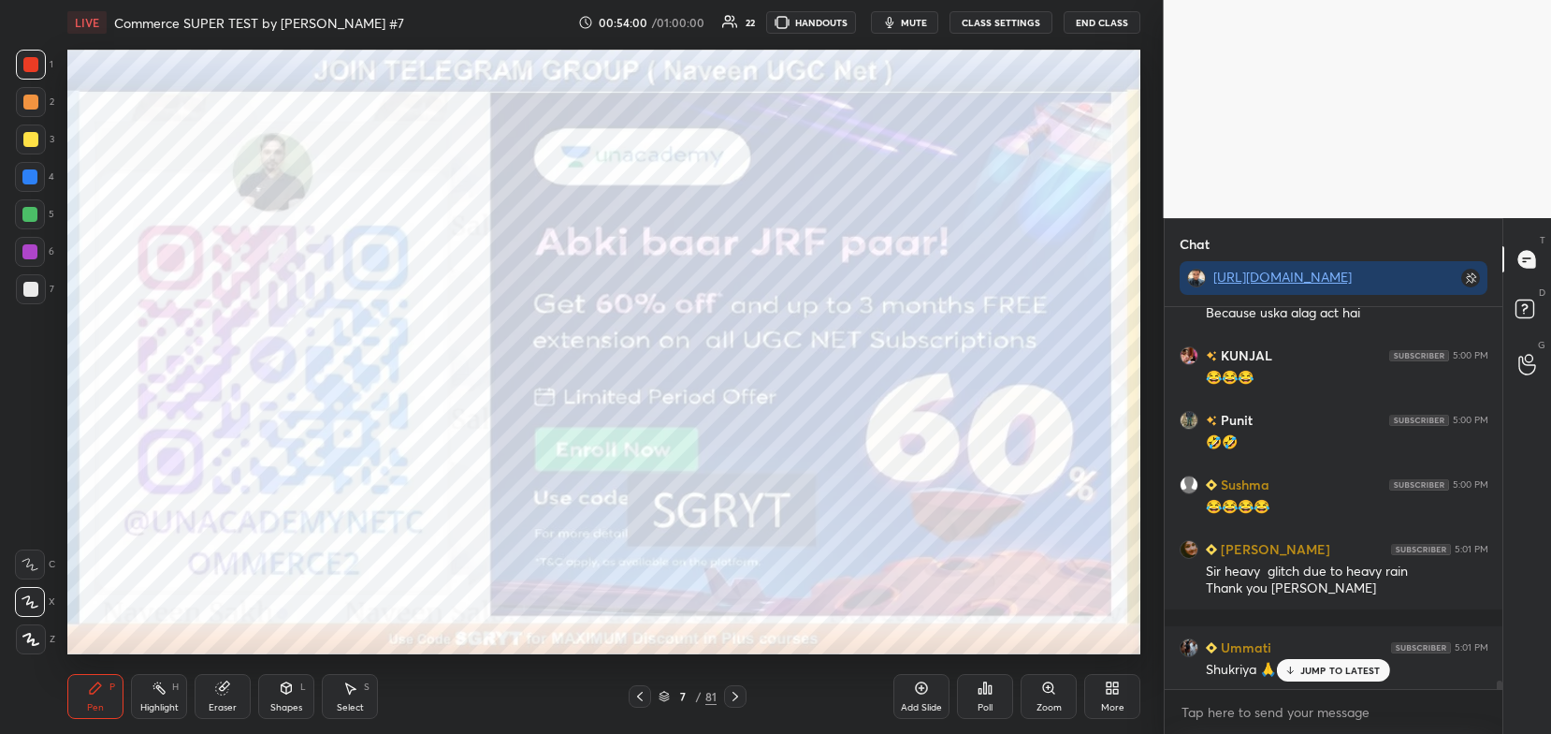
scroll to position [17233, 0]
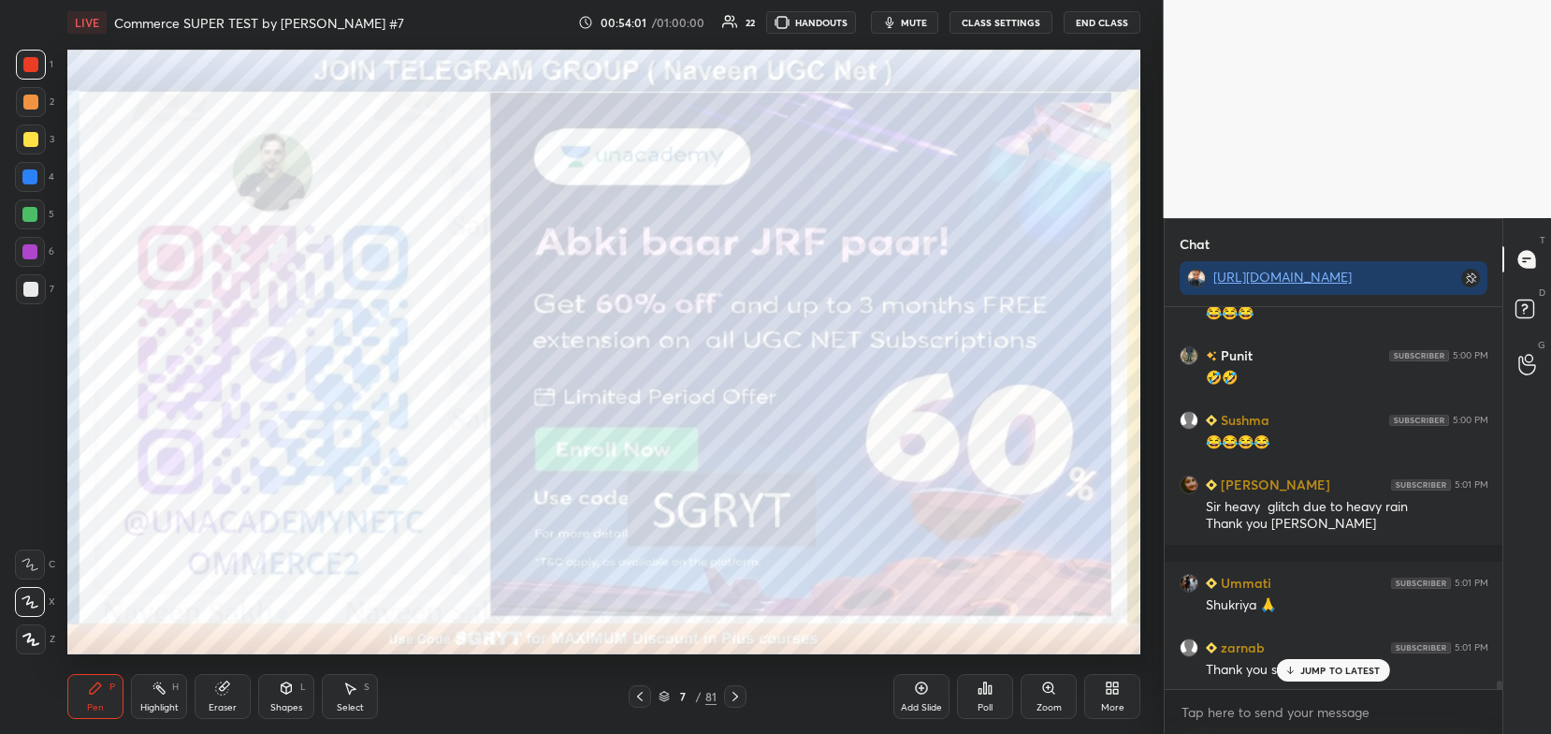
click at [223, 695] on icon at bounding box center [222, 687] width 15 height 15
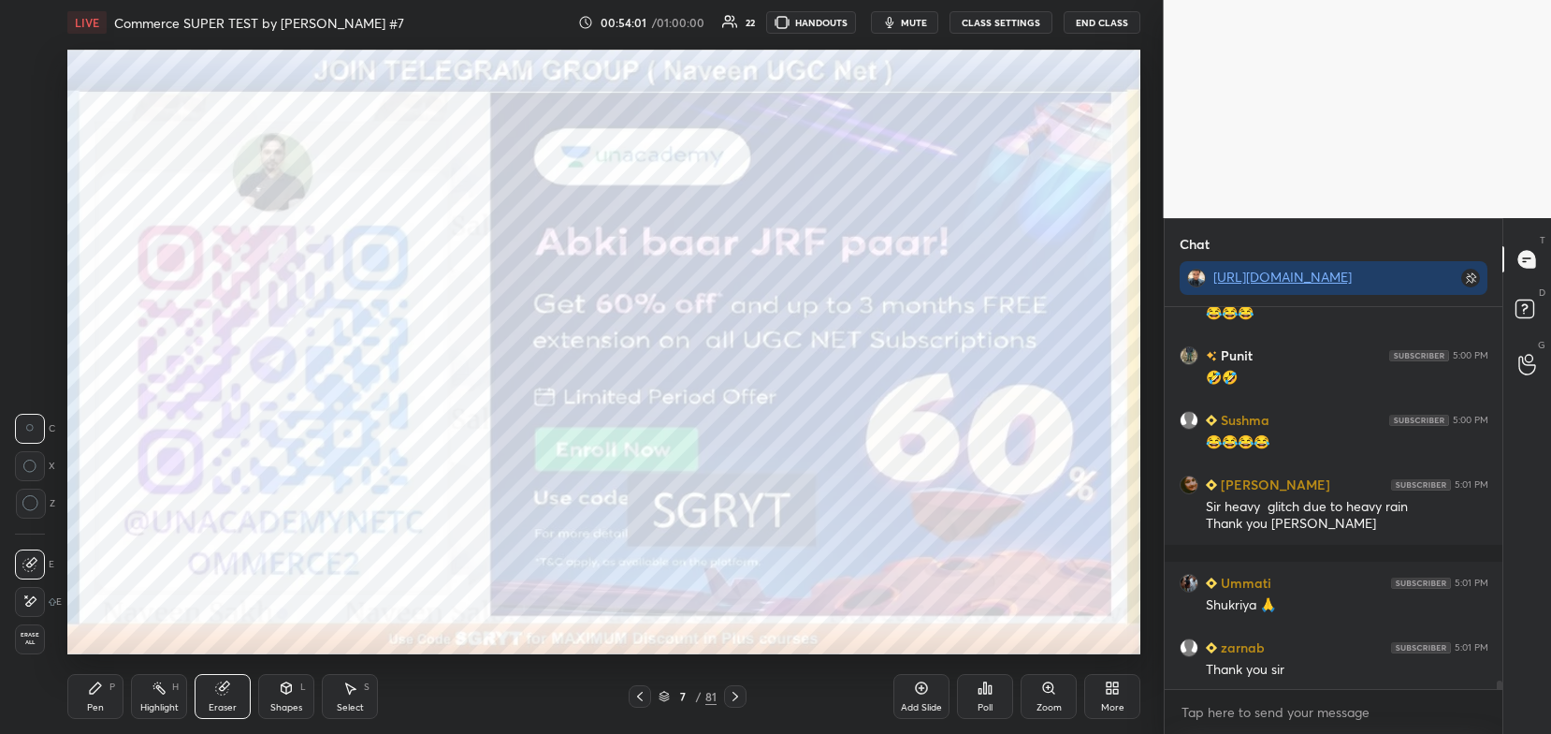
scroll to position [17298, 0]
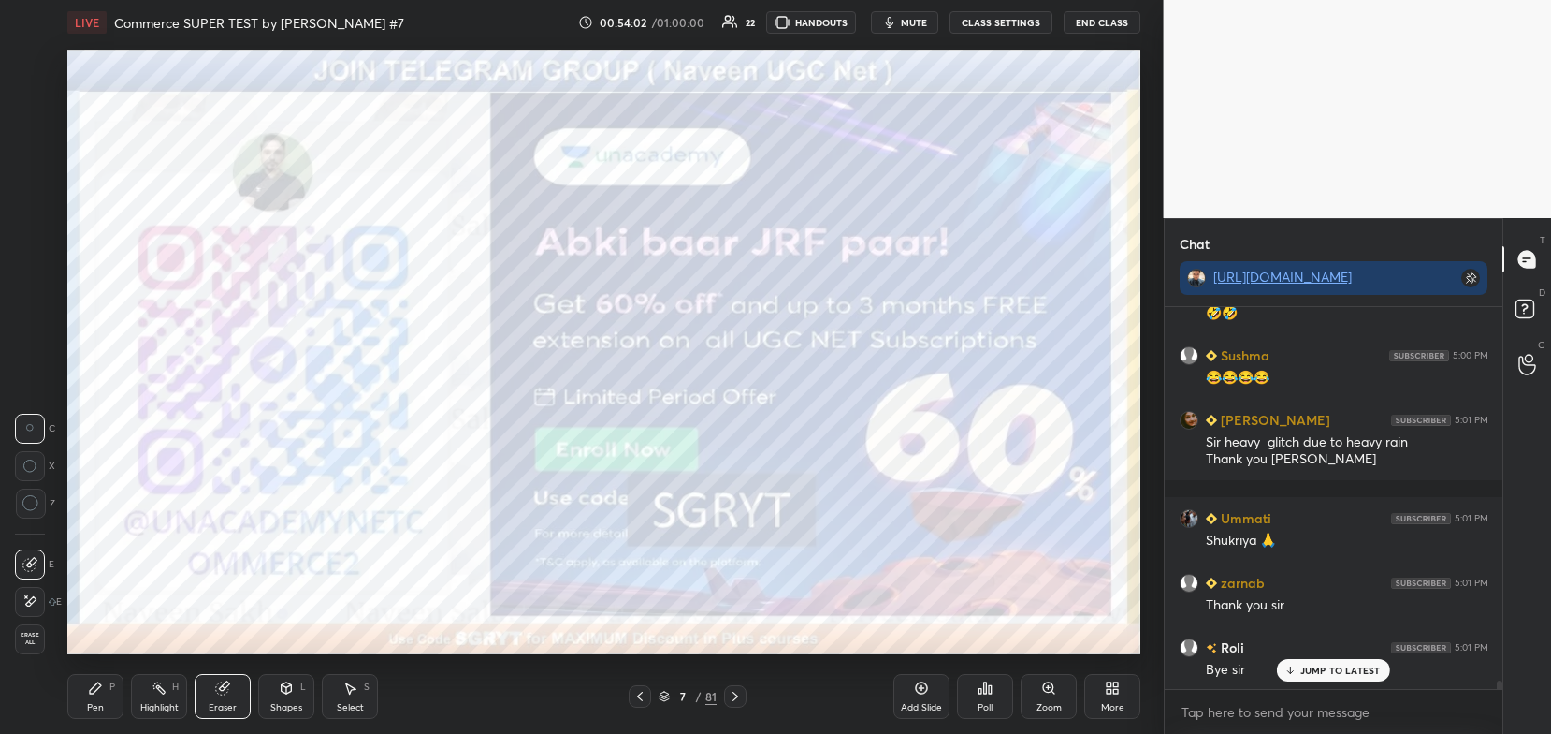
click at [30, 632] on span "Erase all" at bounding box center [30, 638] width 28 height 13
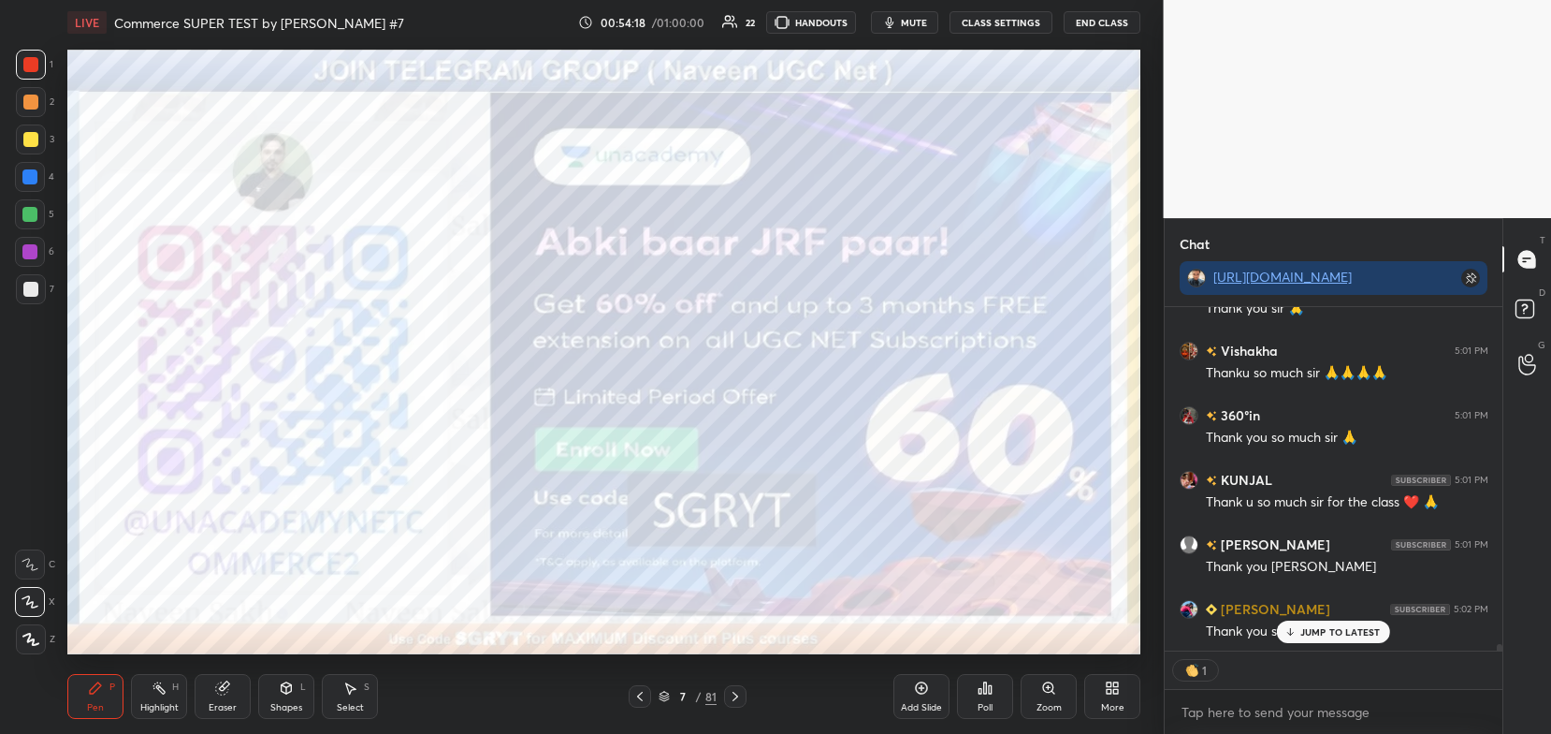
scroll to position [17788, 0]
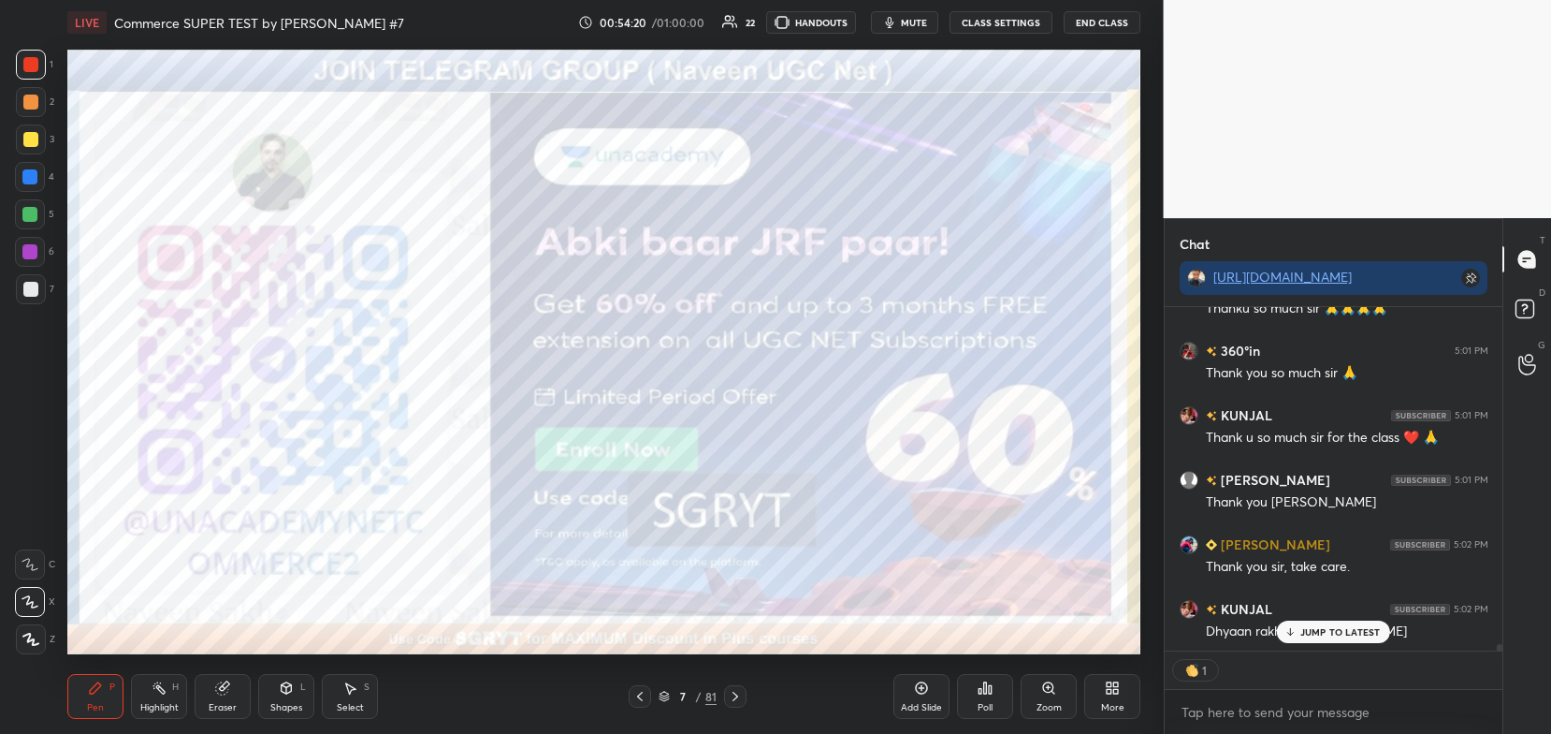
type textarea "x"
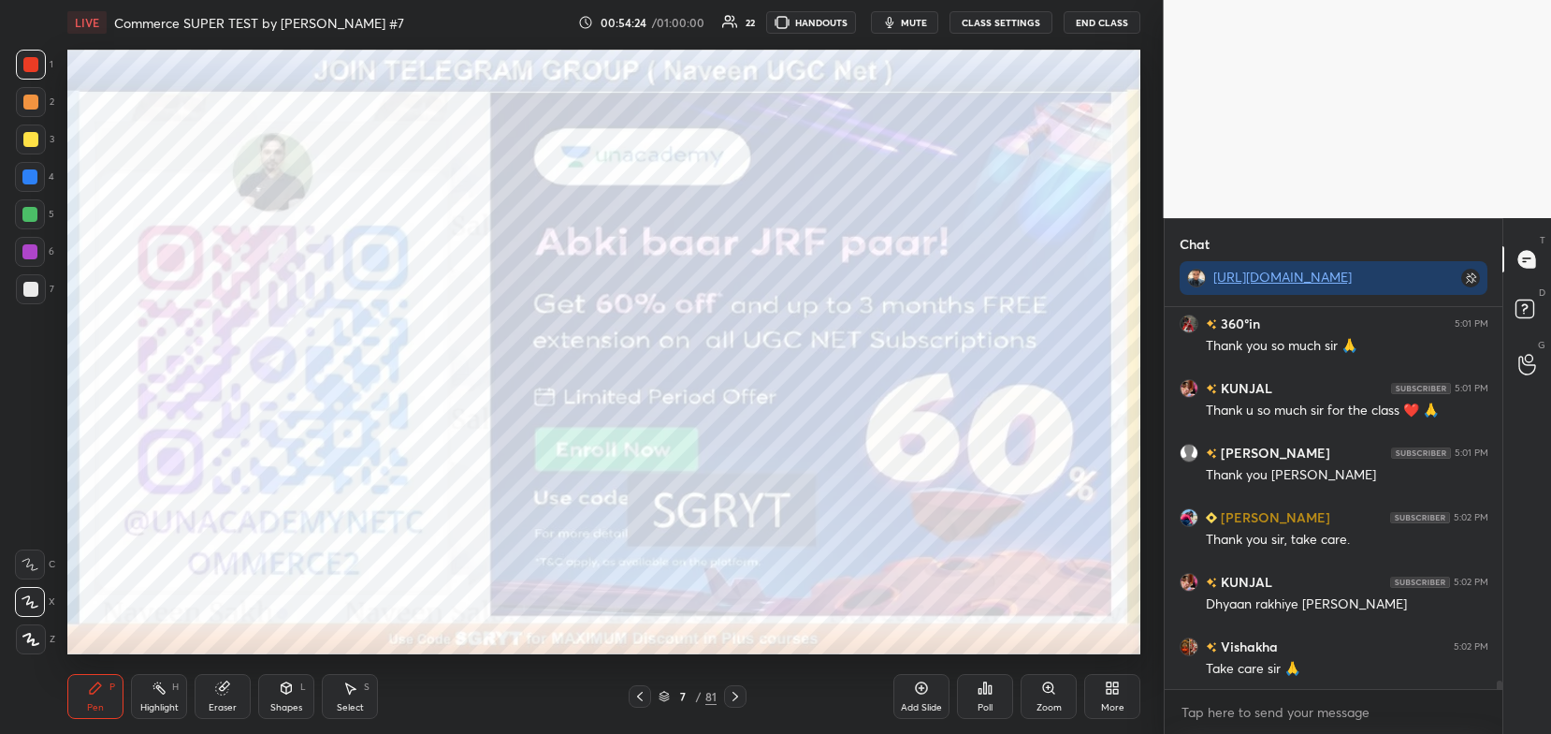
scroll to position [17880, 0]
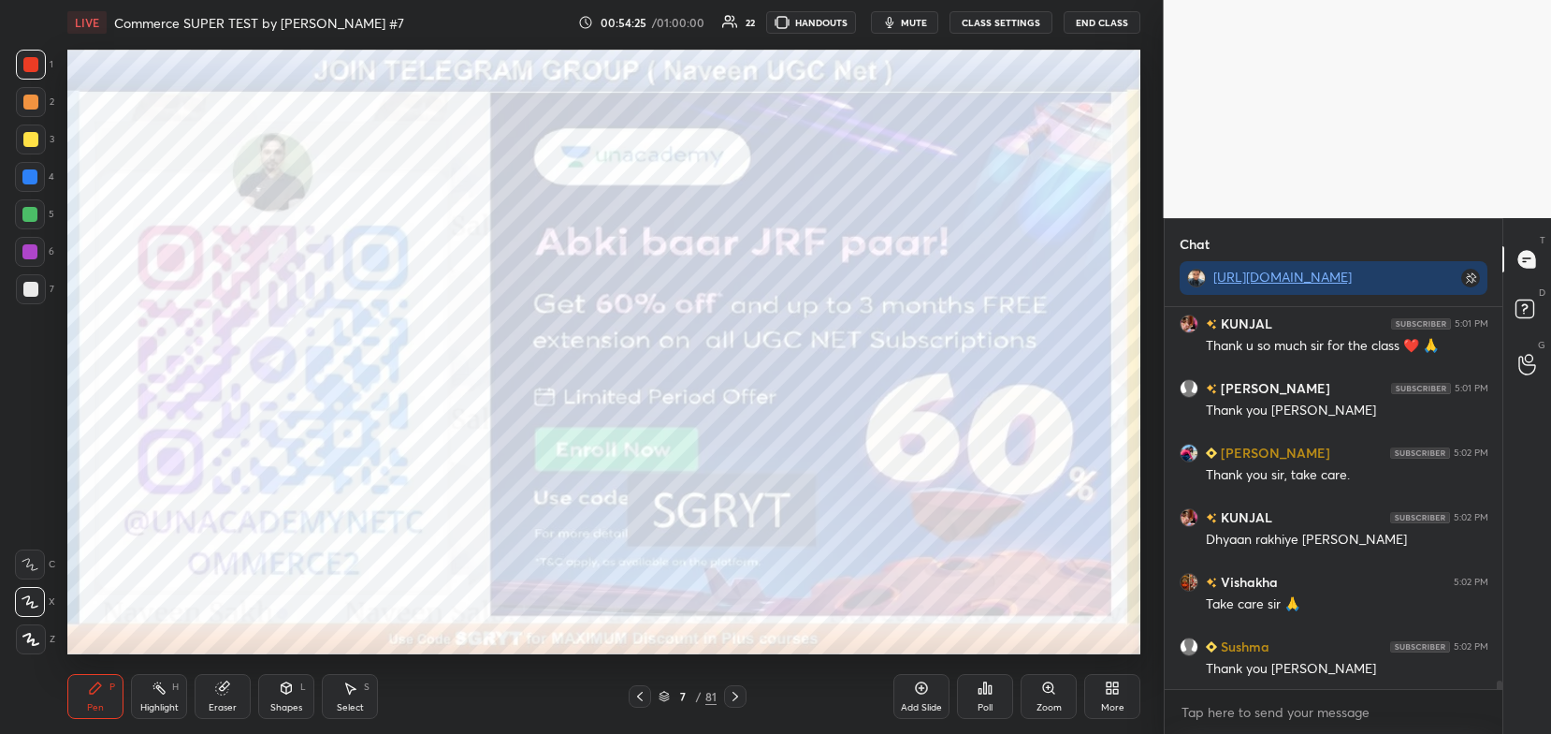
click at [986, 690] on icon at bounding box center [985, 687] width 3 height 11
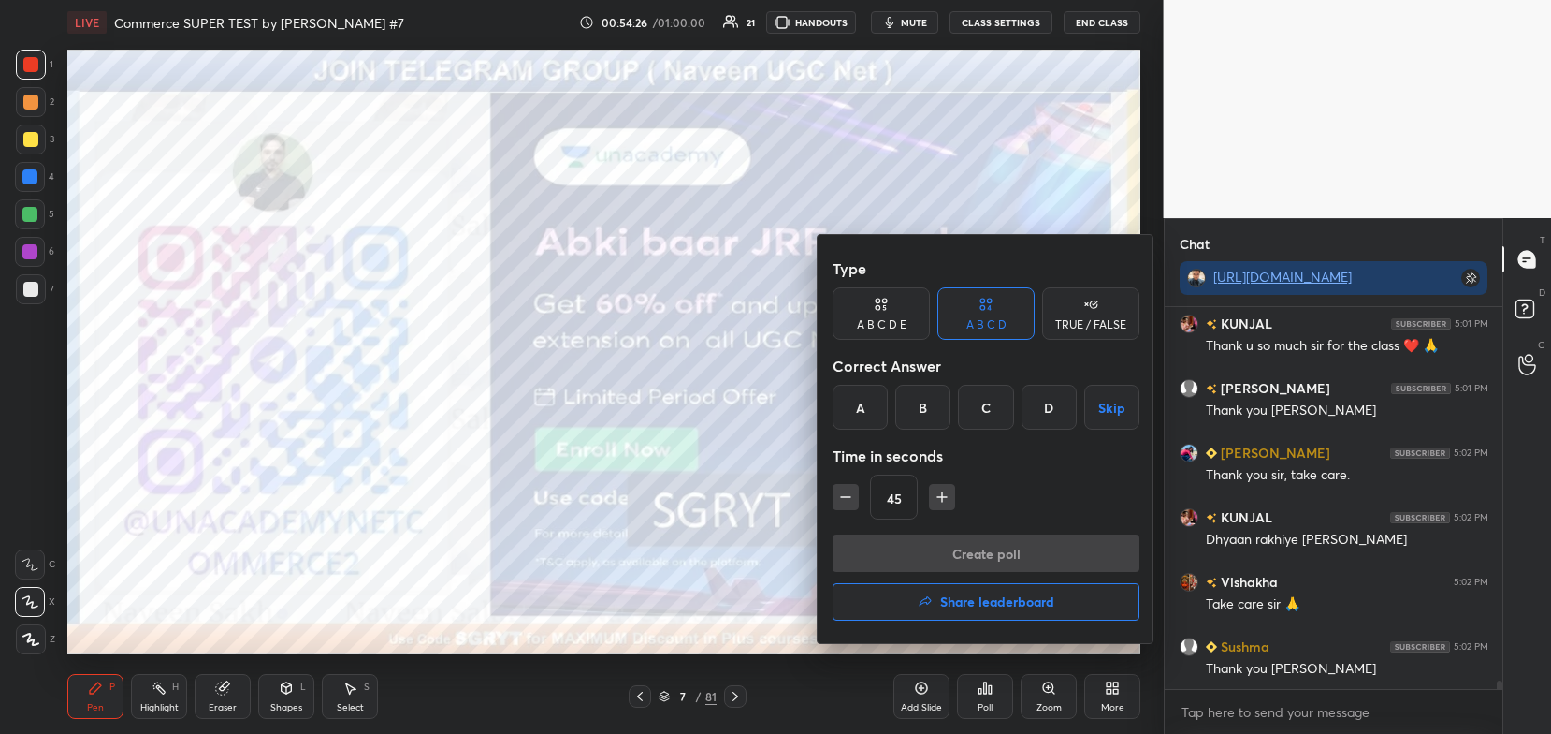
click at [1013, 597] on h4 "Share leaderboard" at bounding box center [997, 601] width 114 height 13
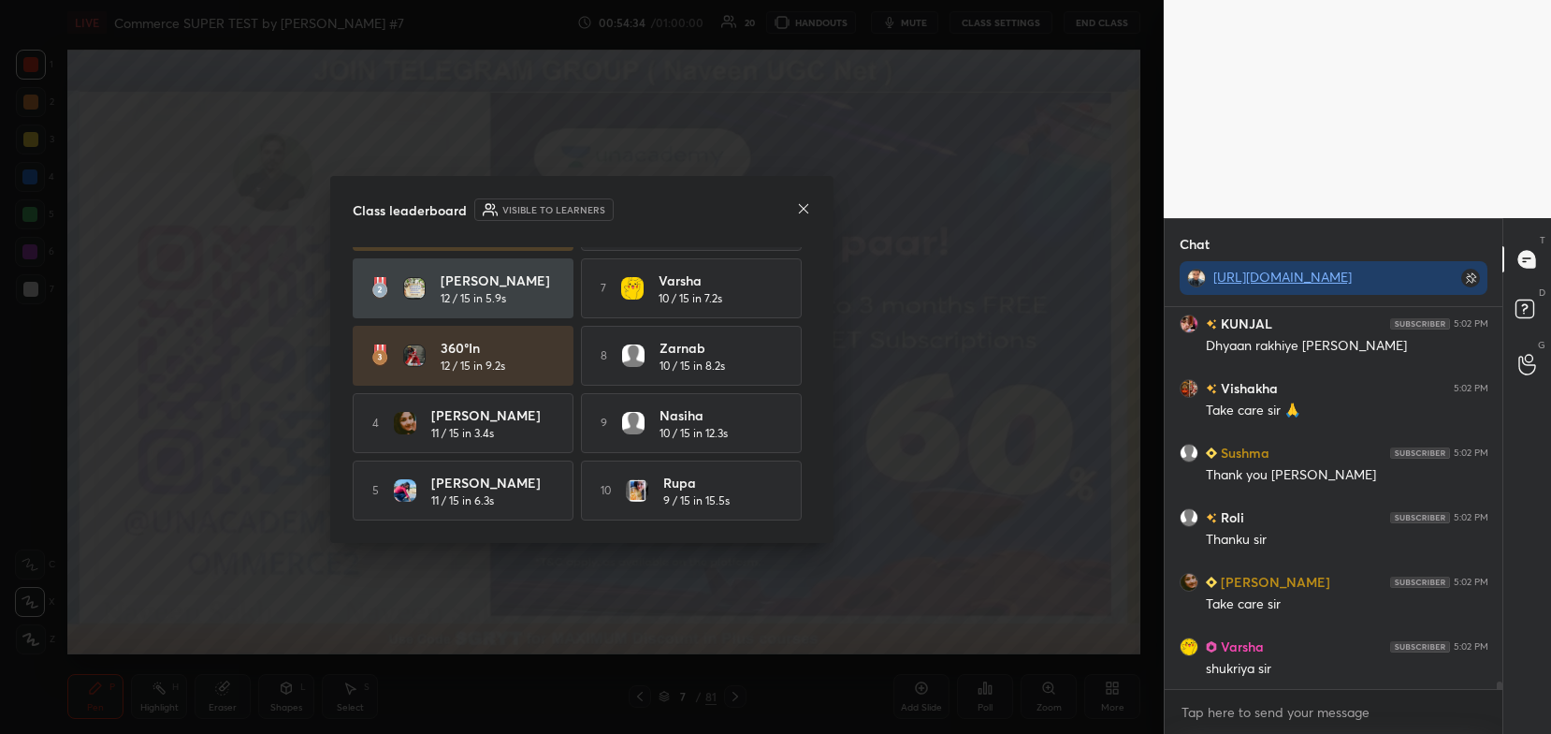
scroll to position [58, 0]
click at [803, 211] on icon at bounding box center [803, 208] width 15 height 15
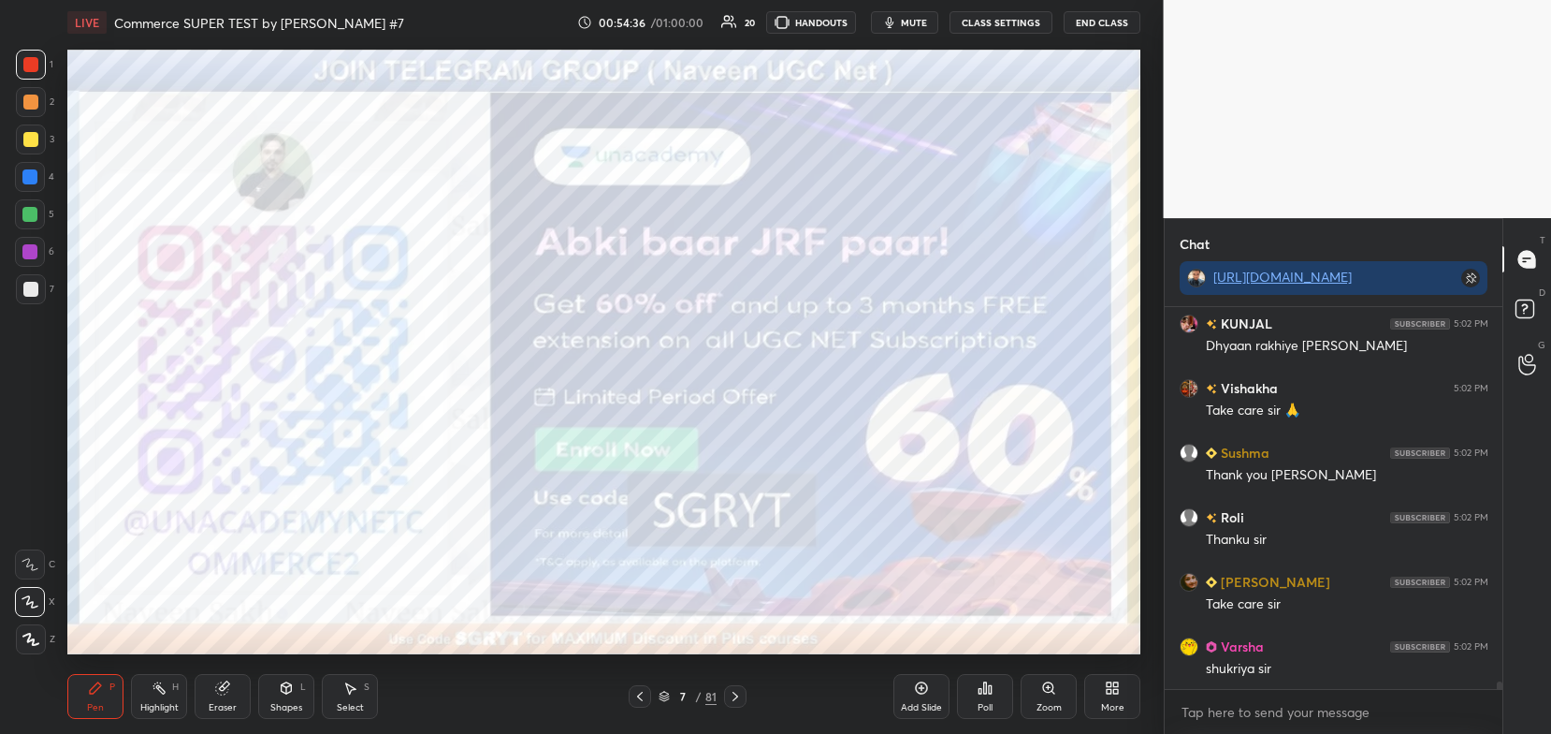
click at [739, 696] on icon at bounding box center [735, 696] width 15 height 15
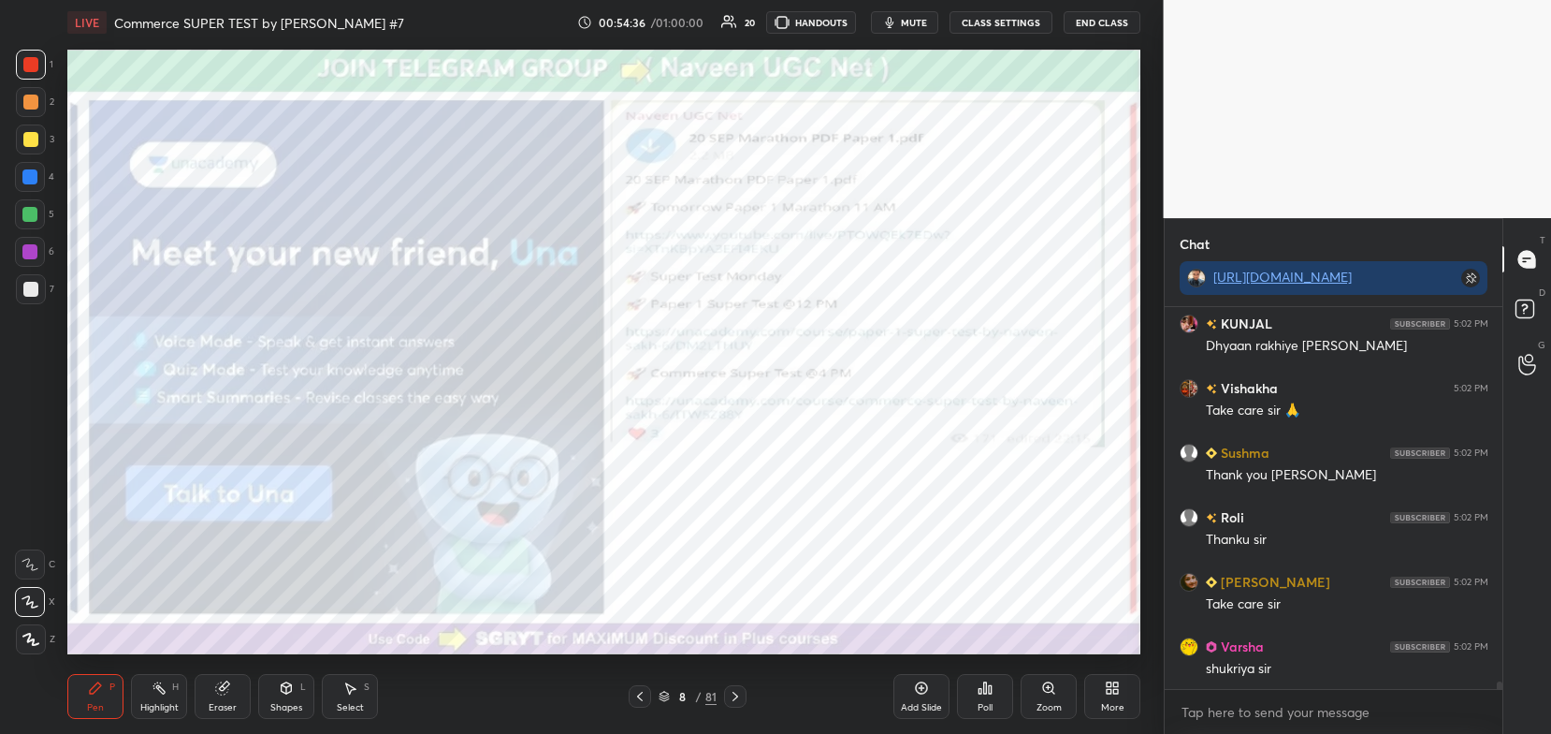
click at [741, 692] on icon at bounding box center [735, 696] width 15 height 15
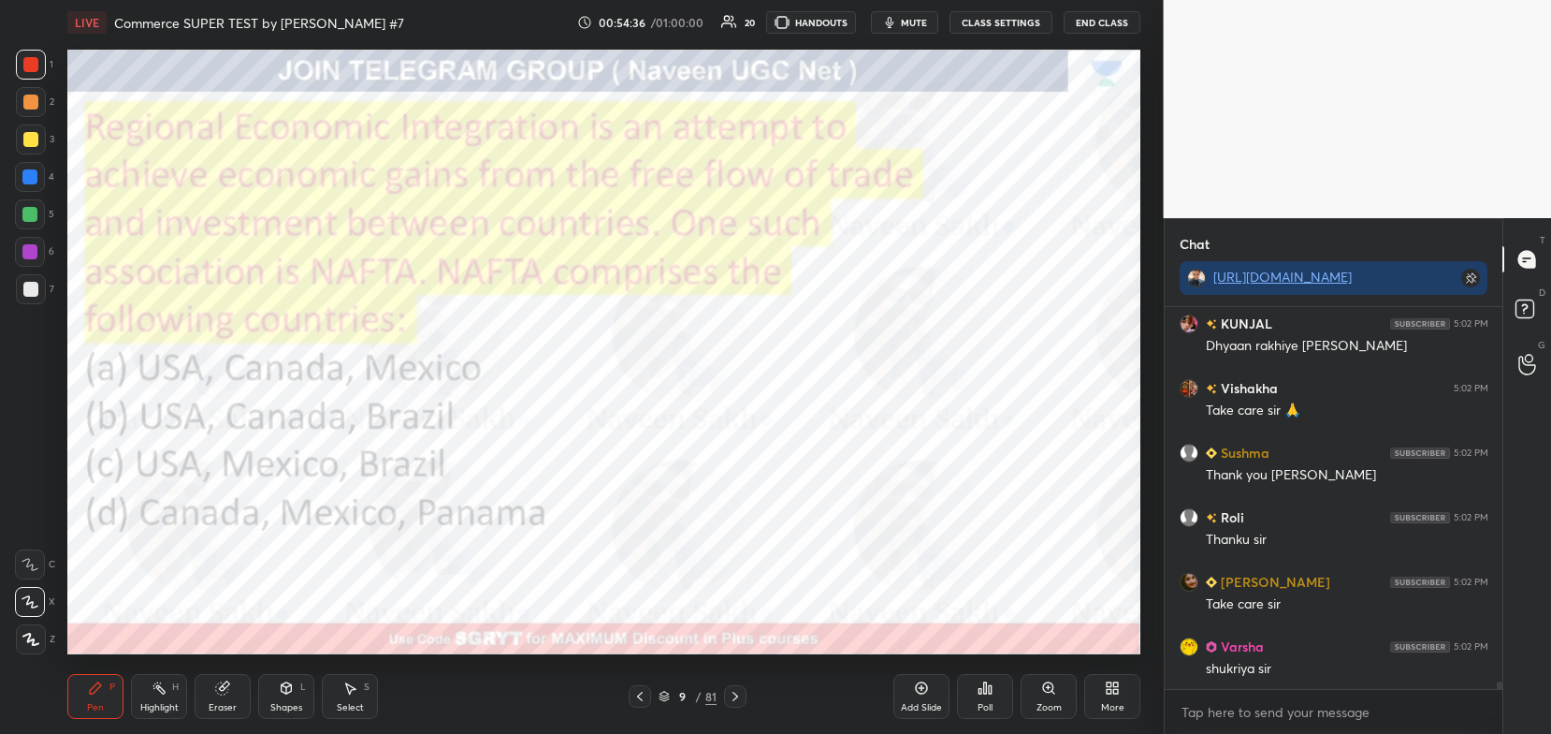
click at [741, 695] on icon at bounding box center [735, 696] width 15 height 15
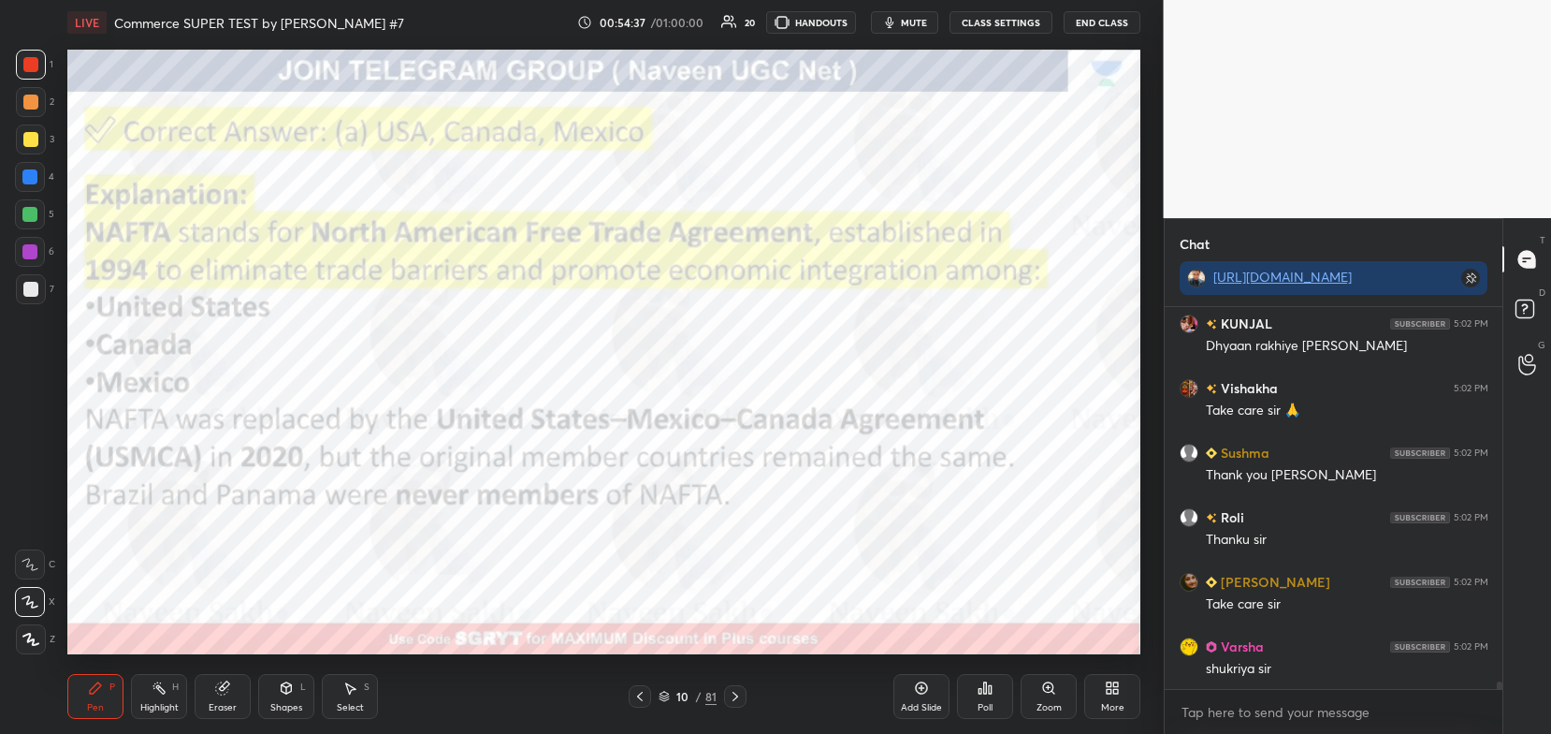
click at [736, 693] on icon at bounding box center [735, 696] width 15 height 15
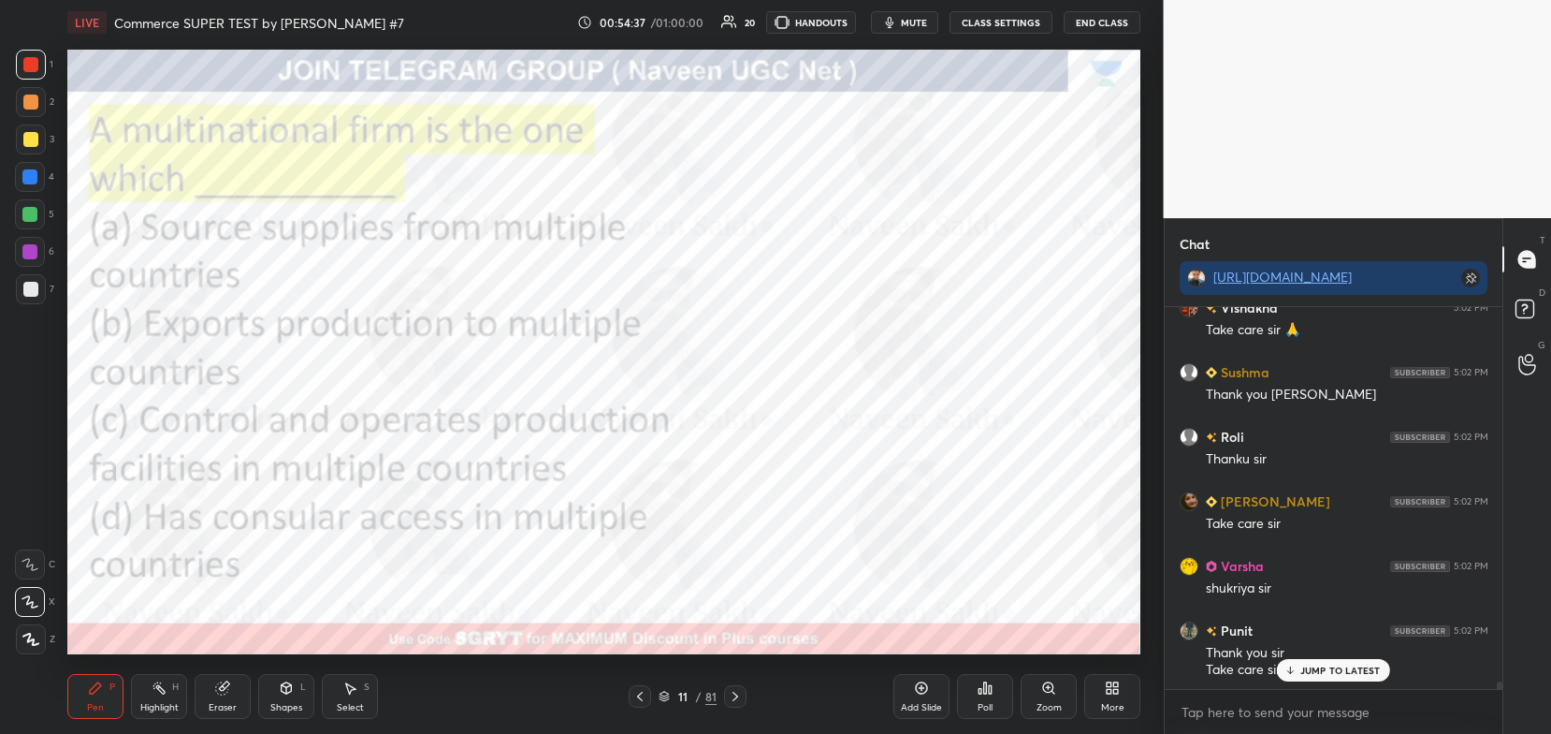
click at [736, 692] on icon at bounding box center [735, 696] width 15 height 15
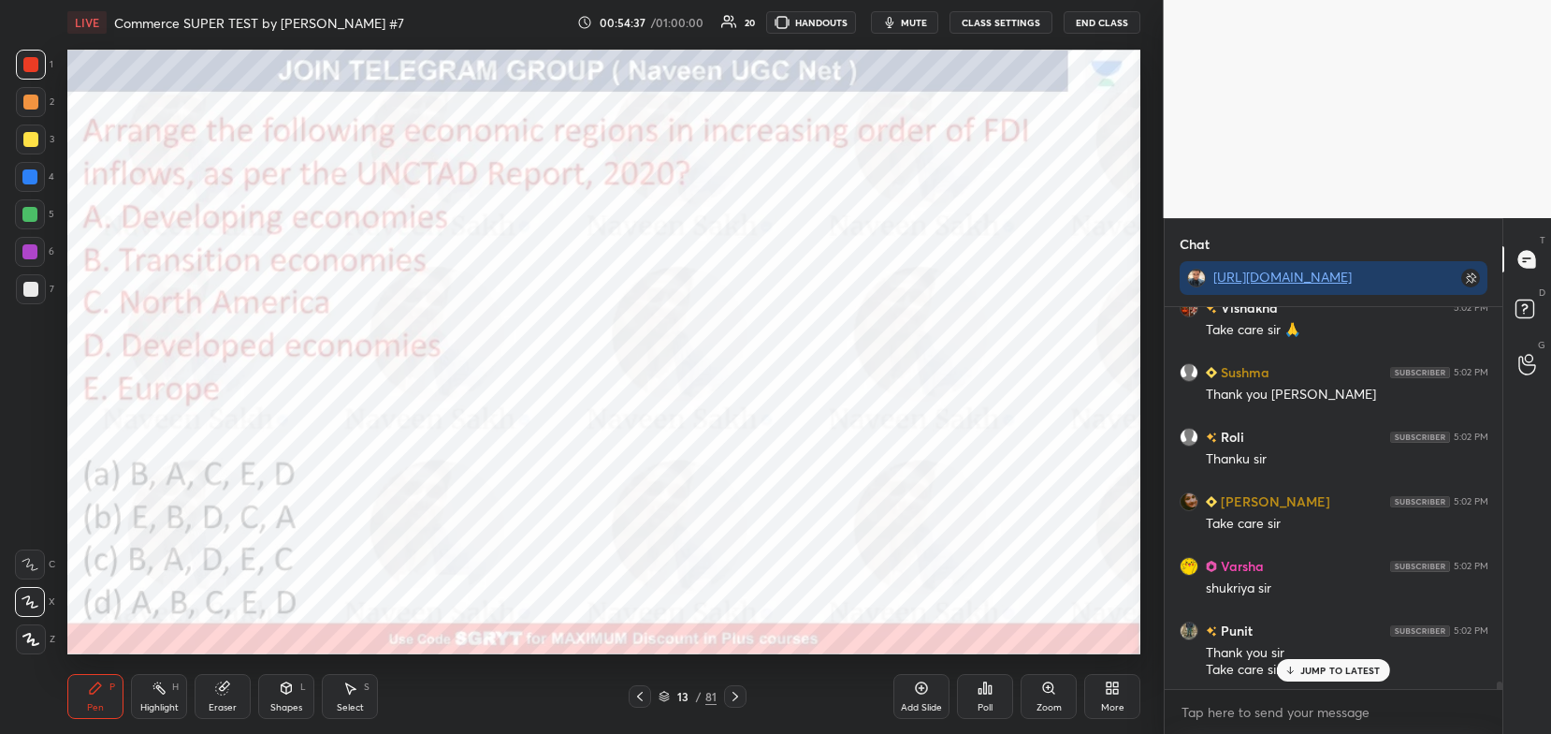
click at [736, 693] on icon at bounding box center [735, 696] width 15 height 15
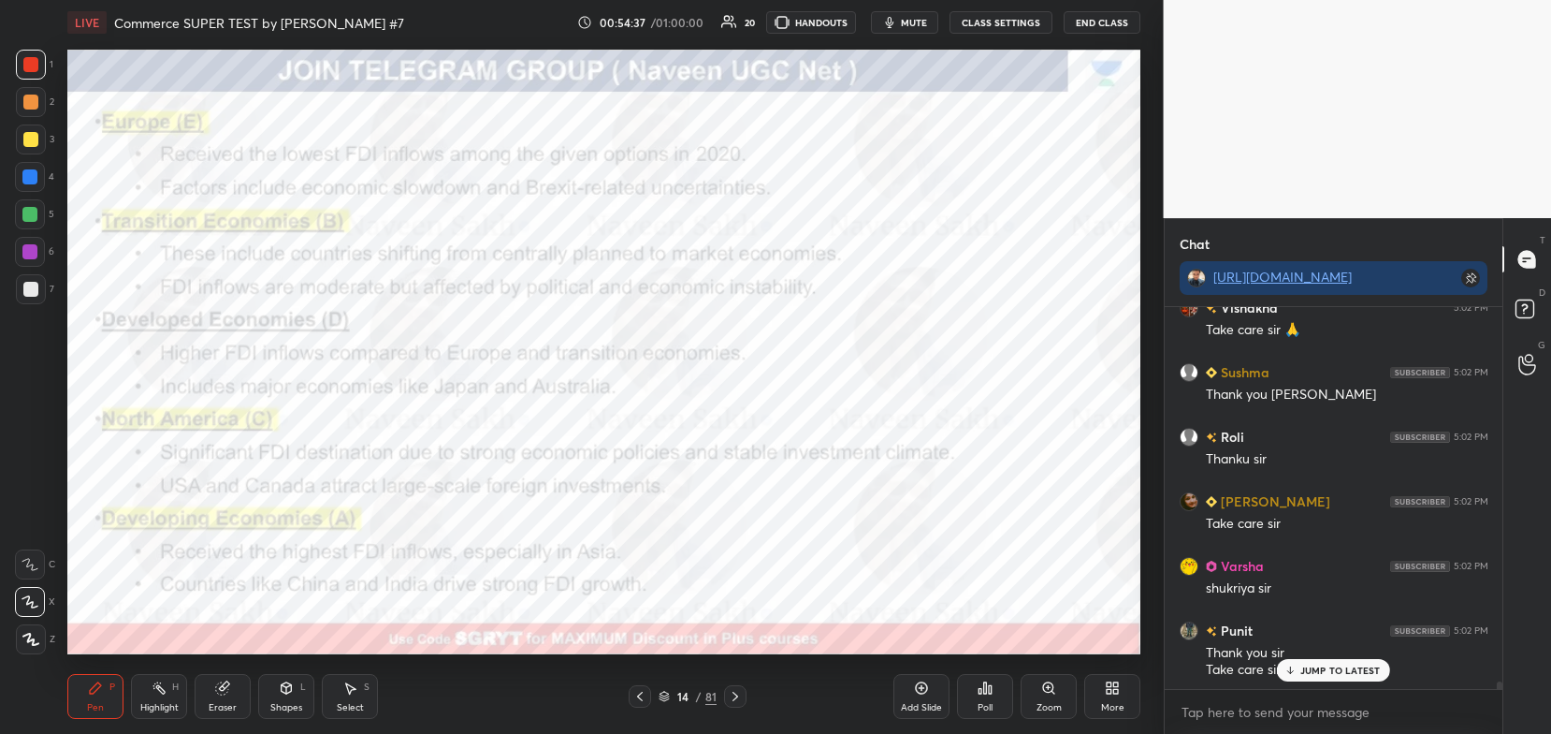
click at [735, 692] on icon at bounding box center [735, 696] width 15 height 15
click at [736, 691] on icon at bounding box center [735, 696] width 15 height 15
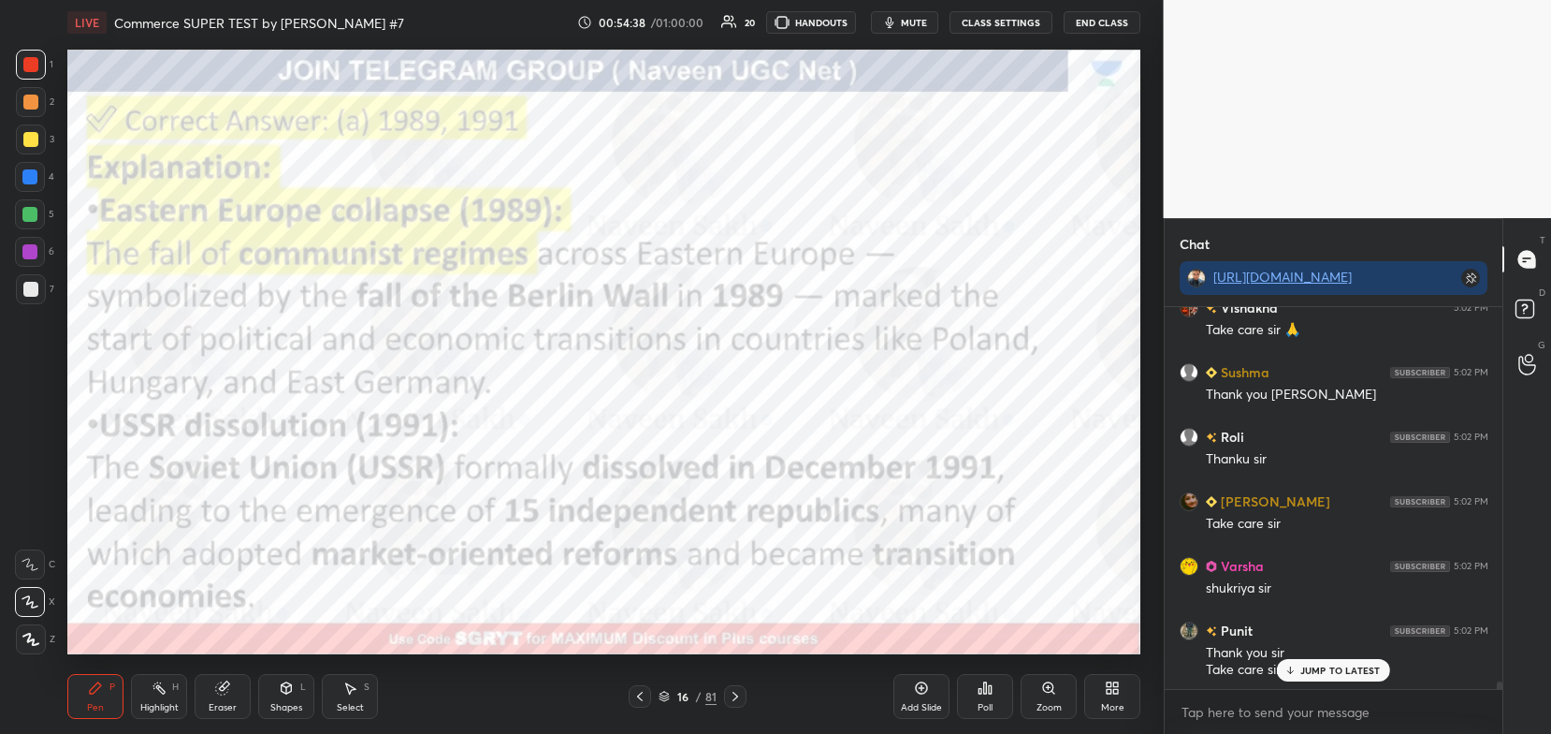
click at [734, 687] on div at bounding box center [735, 696] width 22 height 22
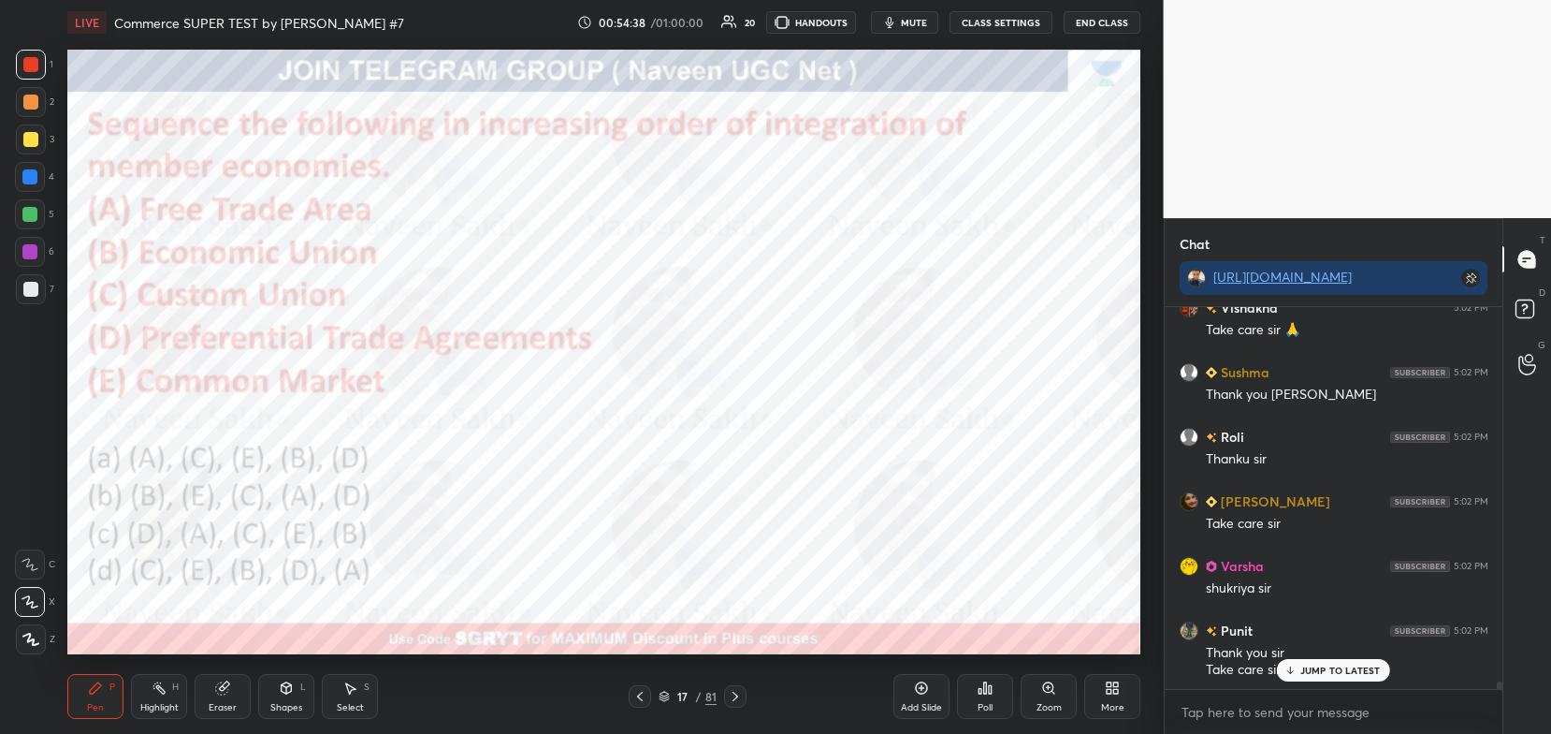
click at [736, 686] on div at bounding box center [735, 696] width 22 height 22
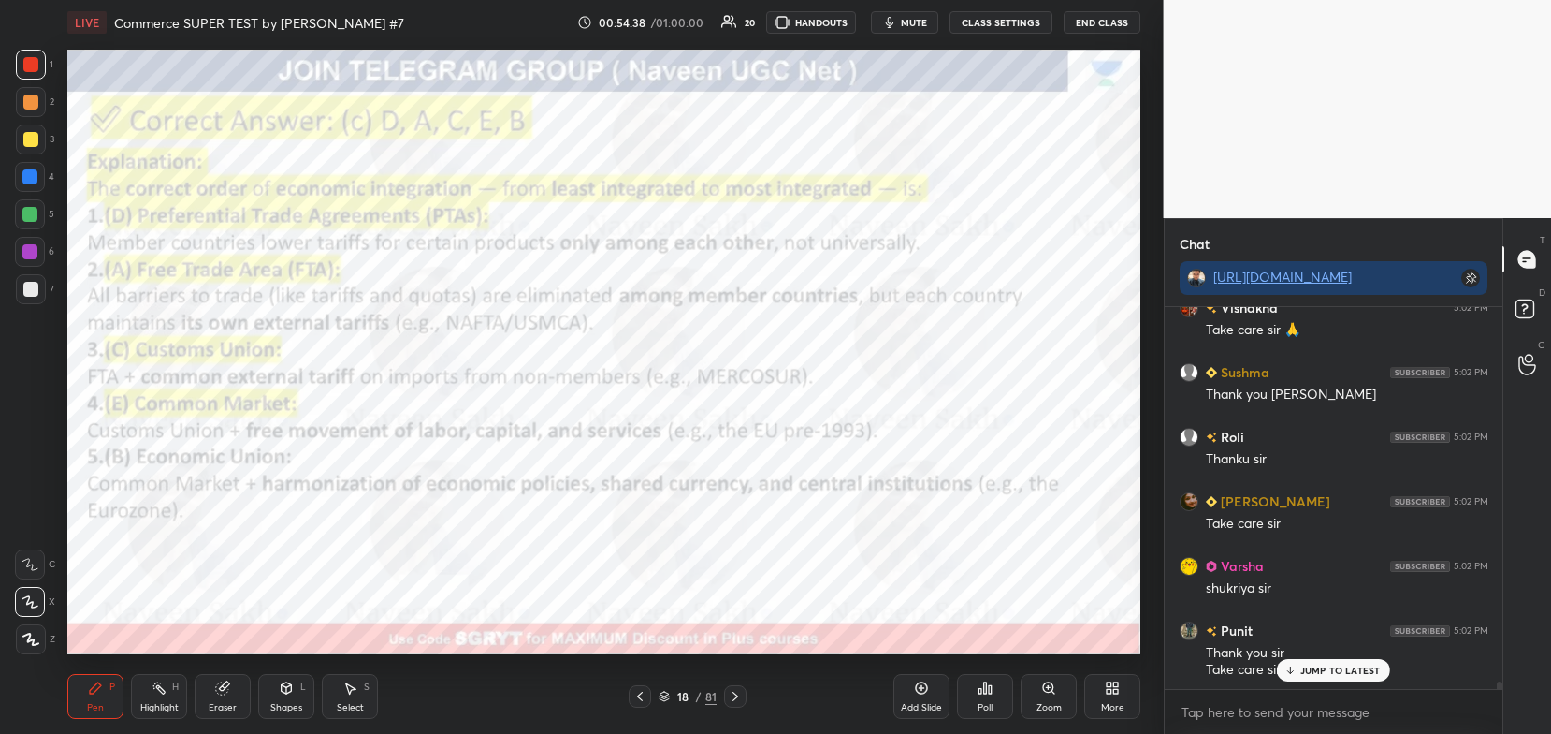
click at [734, 684] on div "Pen P Highlight H Eraser Shapes L Select S 18 / 81 Add Slide Poll Zoom More" at bounding box center [603, 696] width 1073 height 75
click at [733, 684] on div "Pen P Highlight H Eraser Shapes L Select S 18 / 81 Add Slide Poll Zoom More" at bounding box center [603, 696] width 1073 height 75
click at [733, 683] on div "Pen P Highlight H Eraser Shapes L Select S 18 / 81 Add Slide Poll Zoom More" at bounding box center [603, 696] width 1073 height 75
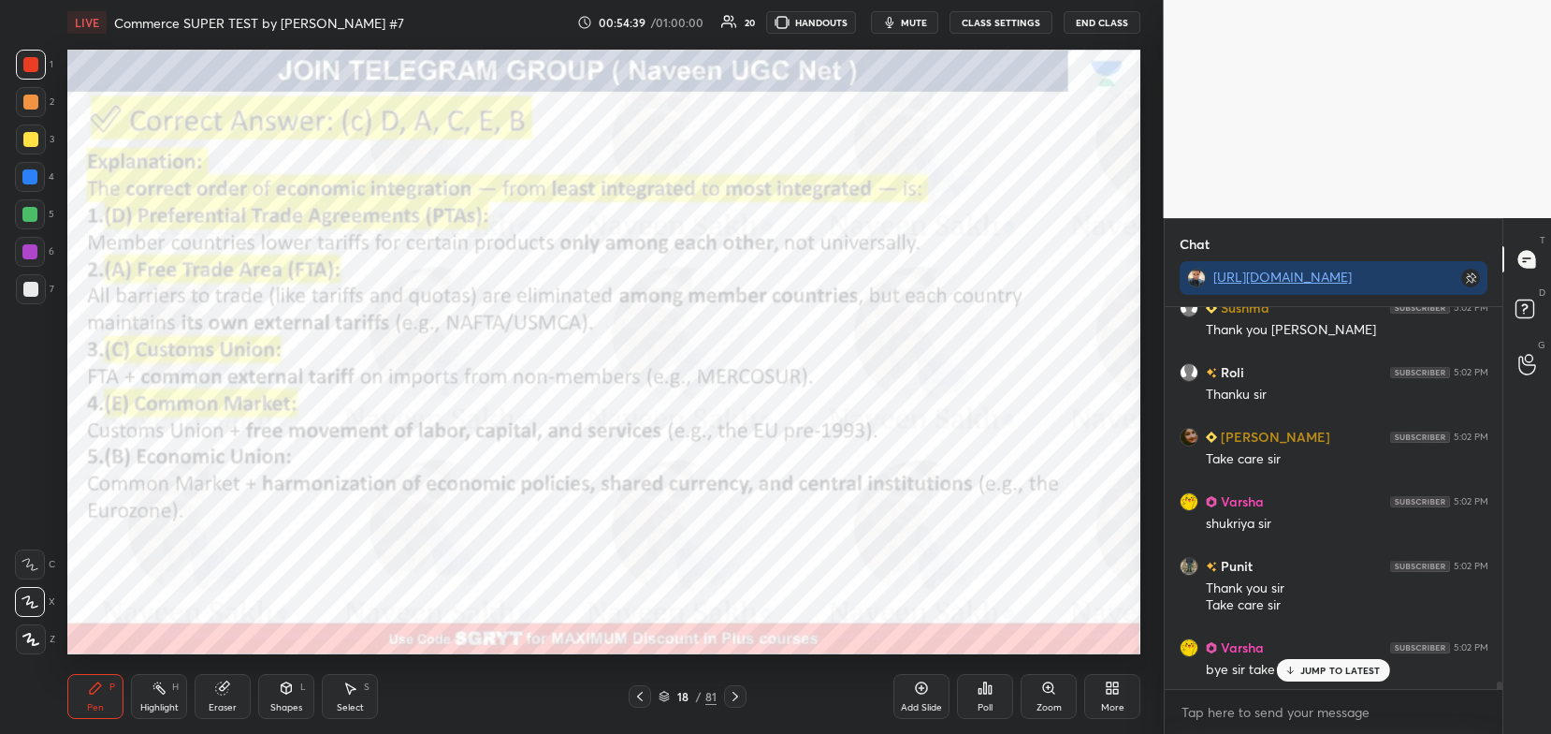
click at [732, 686] on div at bounding box center [735, 696] width 22 height 22
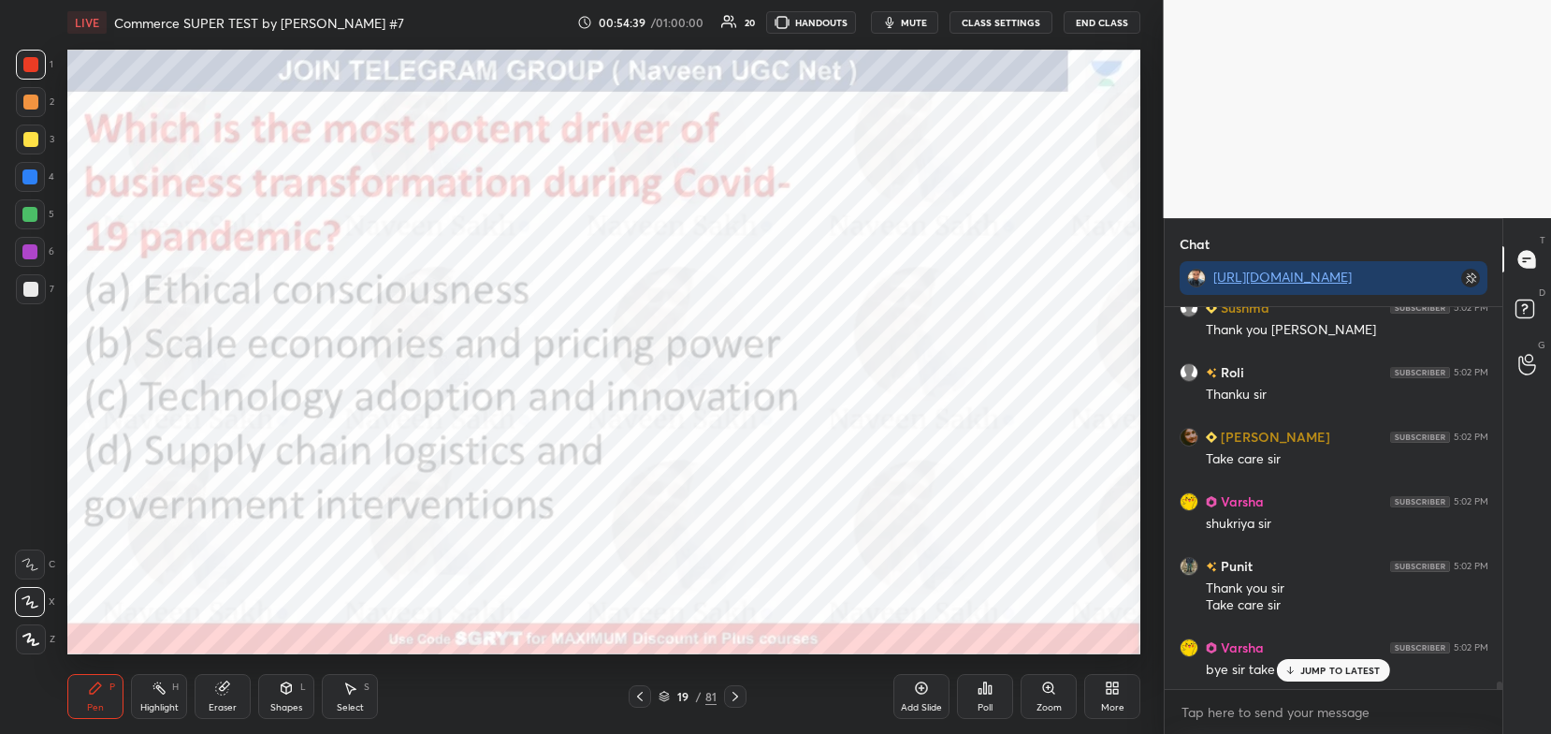
click at [732, 686] on div at bounding box center [735, 696] width 22 height 22
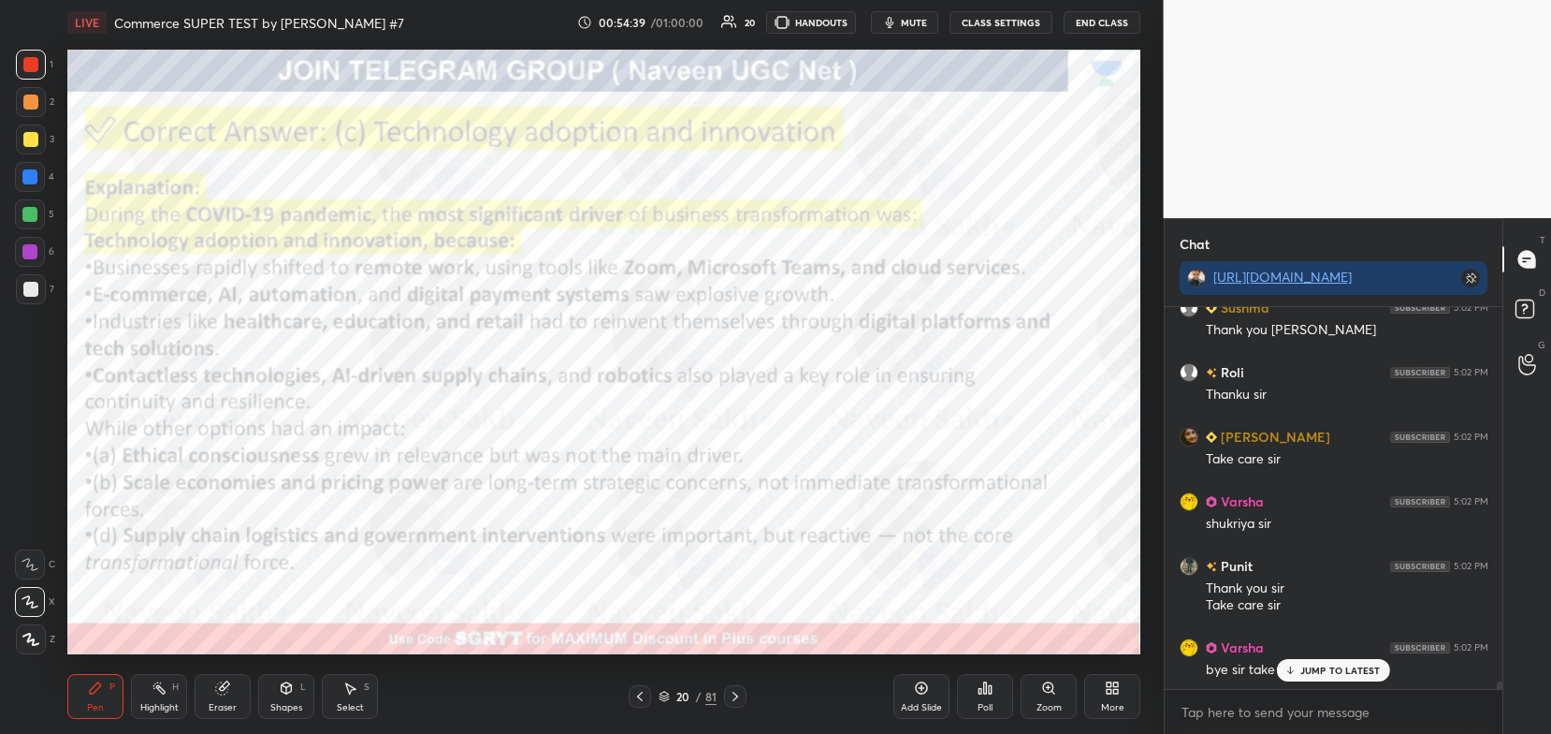
click at [731, 688] on div at bounding box center [735, 696] width 22 height 22
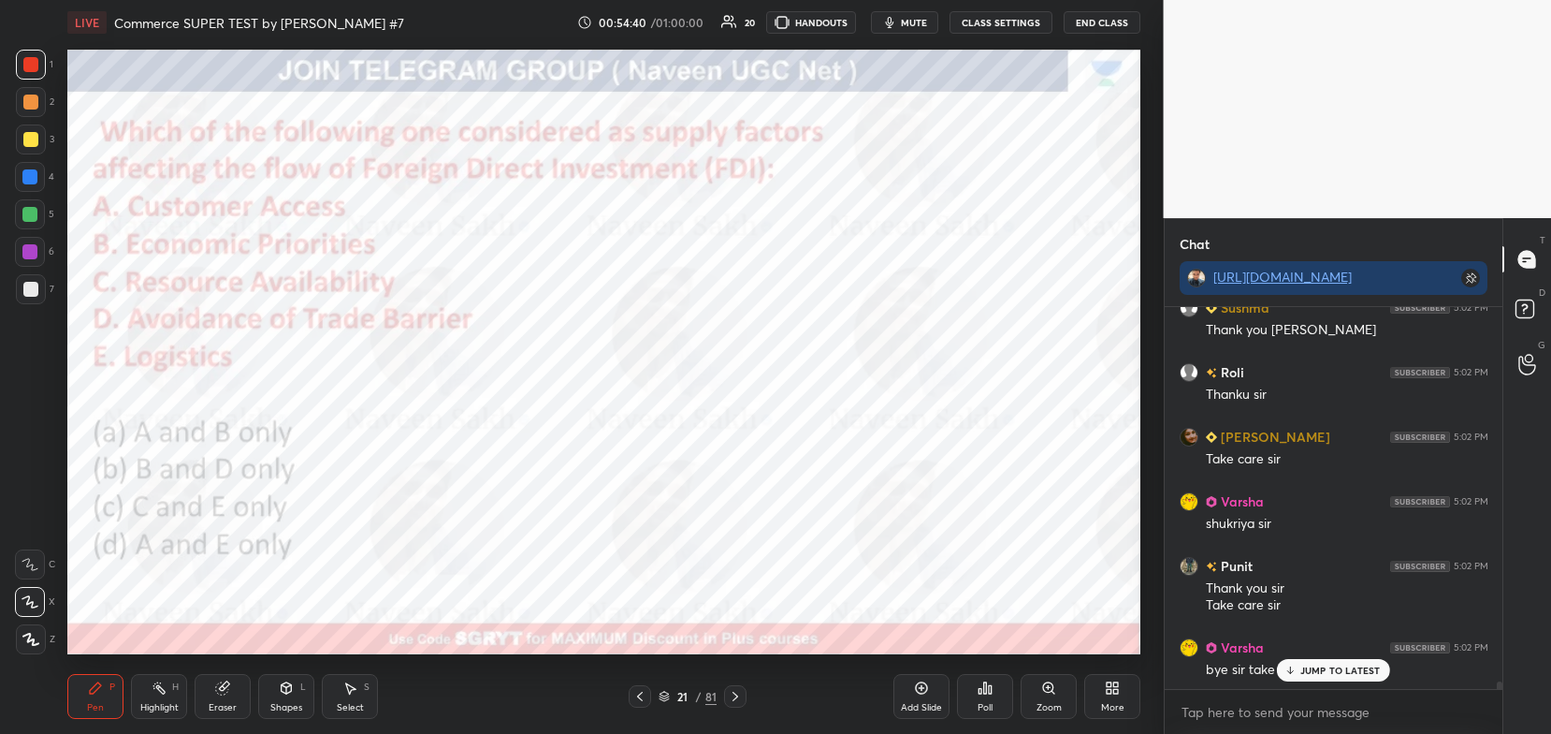
click at [732, 690] on icon at bounding box center [735, 696] width 15 height 15
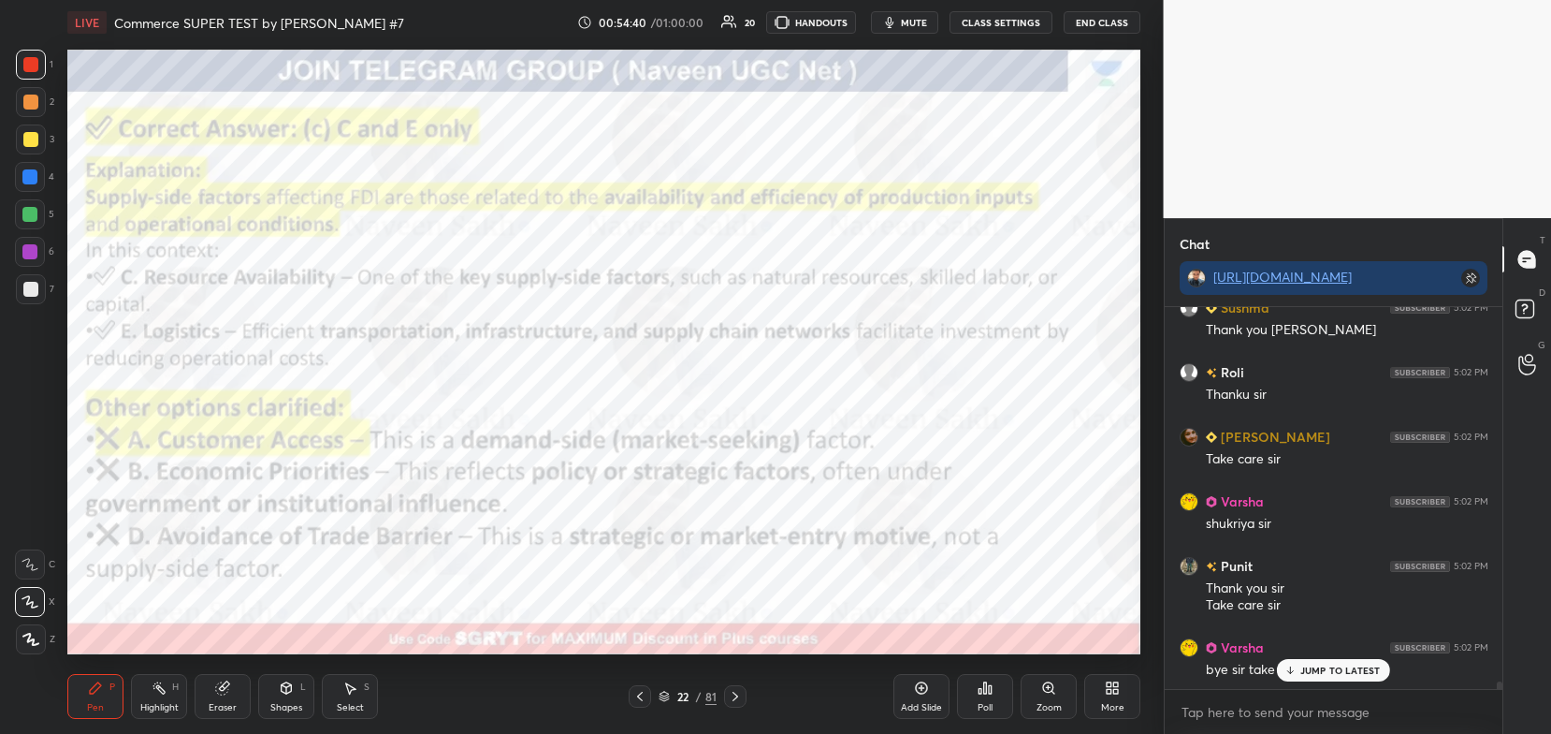
click at [734, 689] on icon at bounding box center [735, 696] width 15 height 15
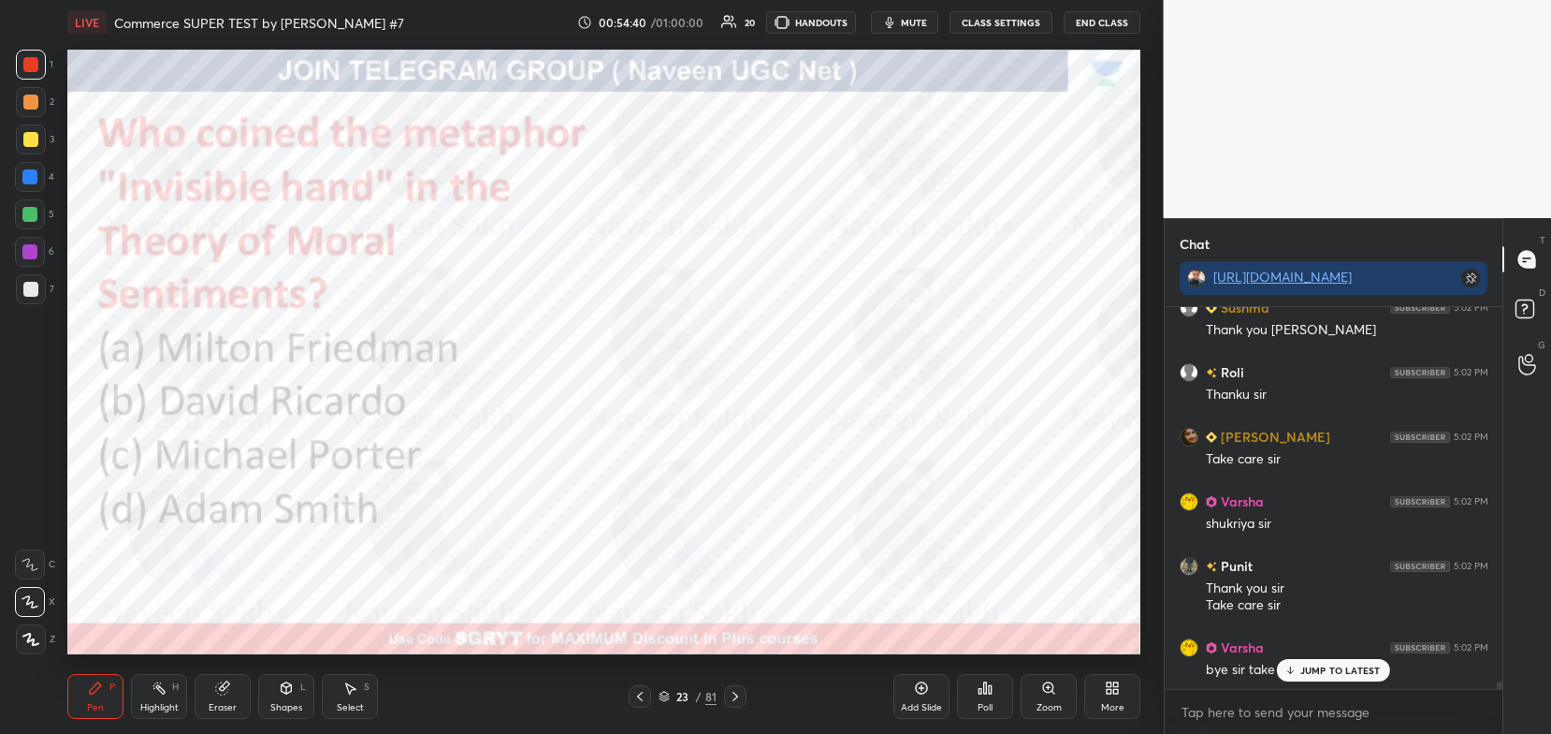
click at [735, 689] on icon at bounding box center [735, 696] width 15 height 15
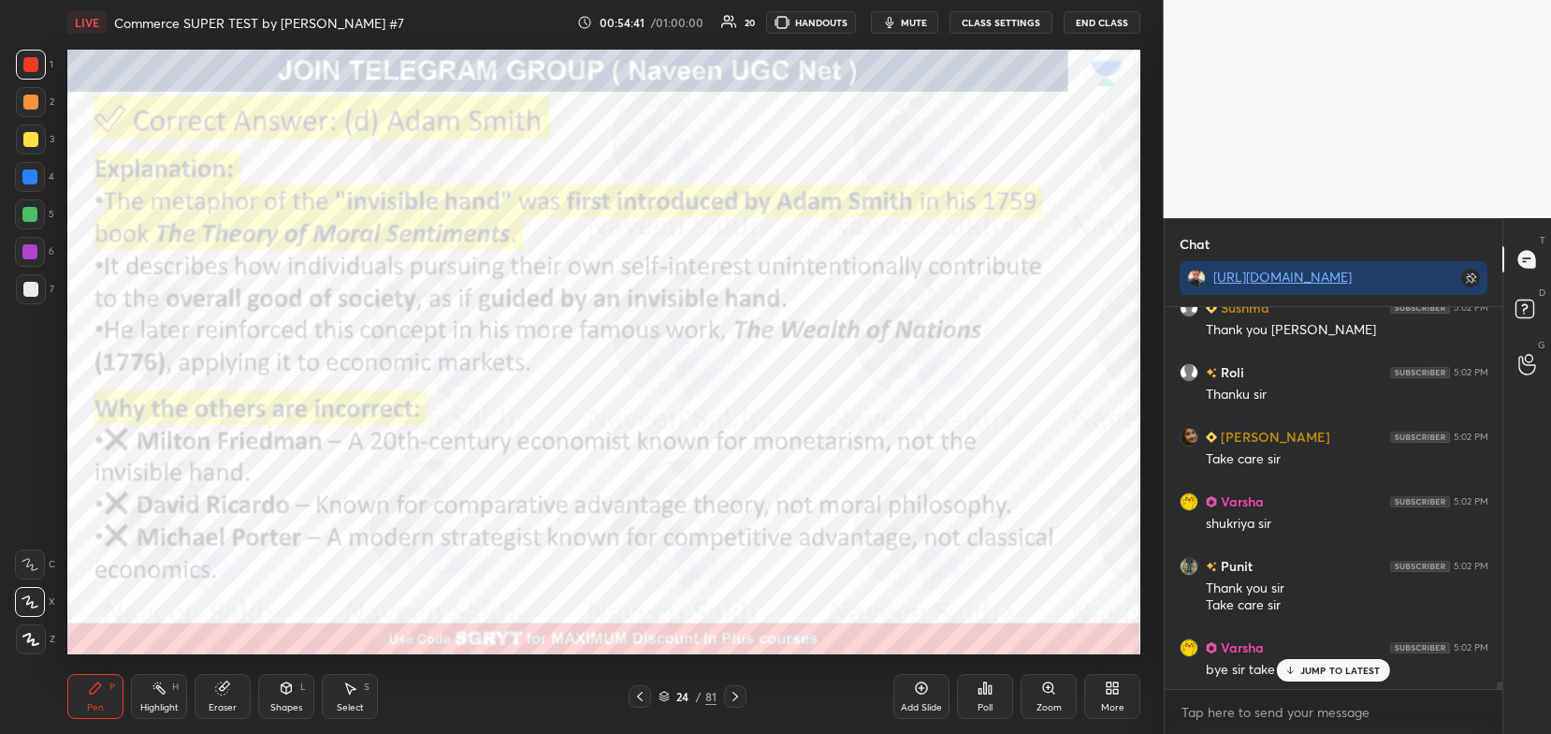
click at [735, 689] on div at bounding box center [735, 696] width 22 height 22
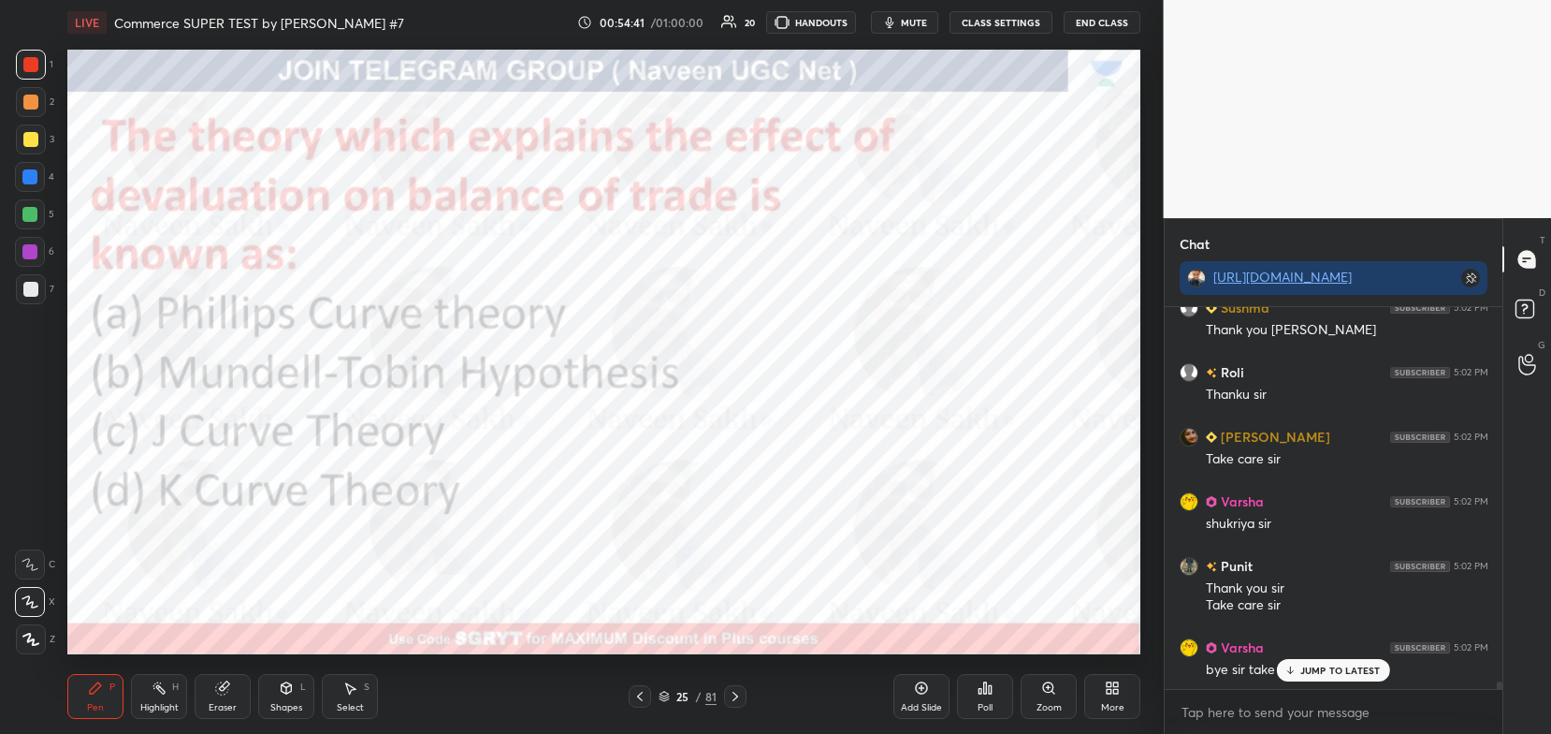
click at [732, 690] on icon at bounding box center [735, 696] width 15 height 15
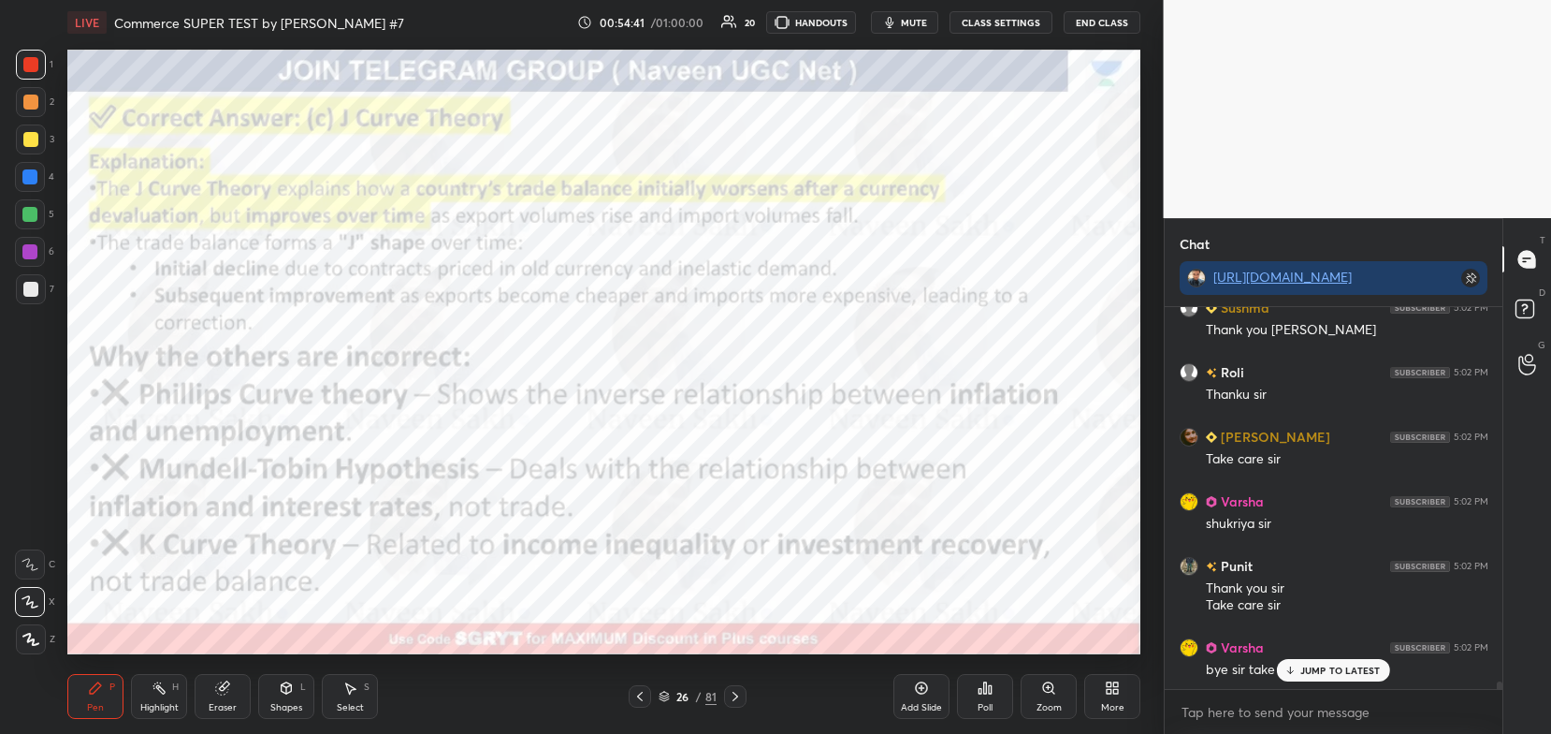
click at [734, 689] on icon at bounding box center [735, 696] width 15 height 15
click at [734, 689] on div at bounding box center [735, 696] width 22 height 22
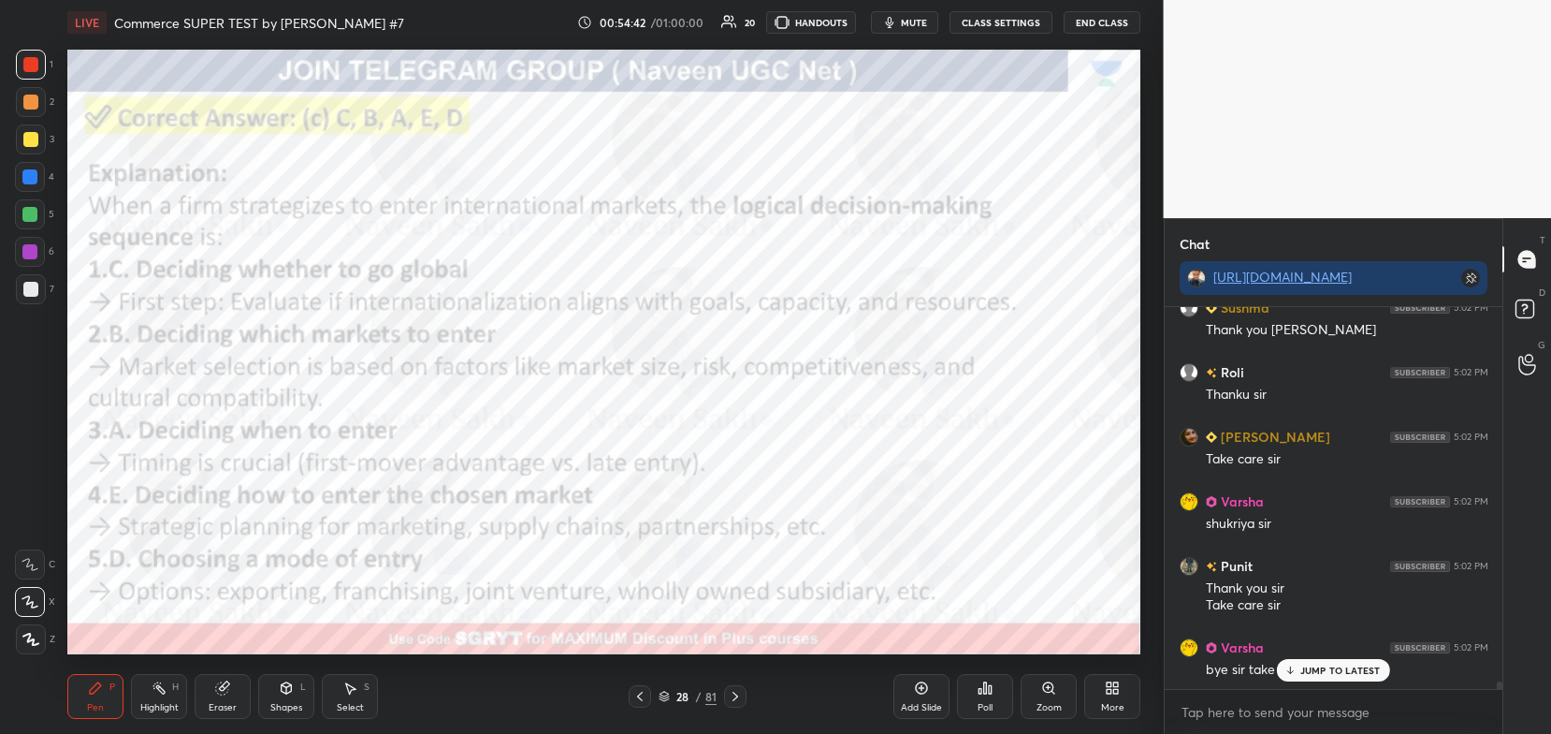
click at [734, 689] on div at bounding box center [735, 696] width 22 height 22
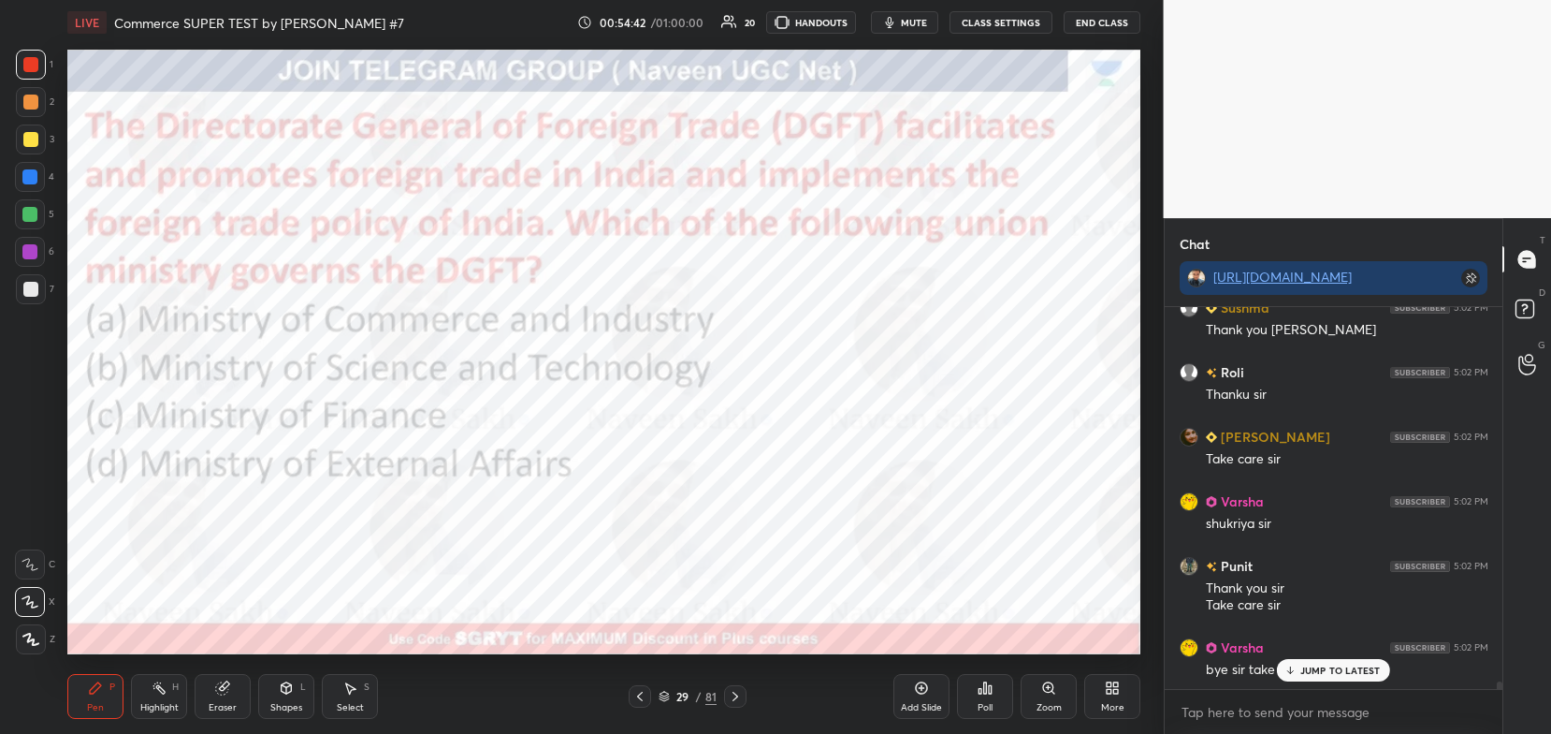
click at [734, 689] on icon at bounding box center [735, 696] width 15 height 15
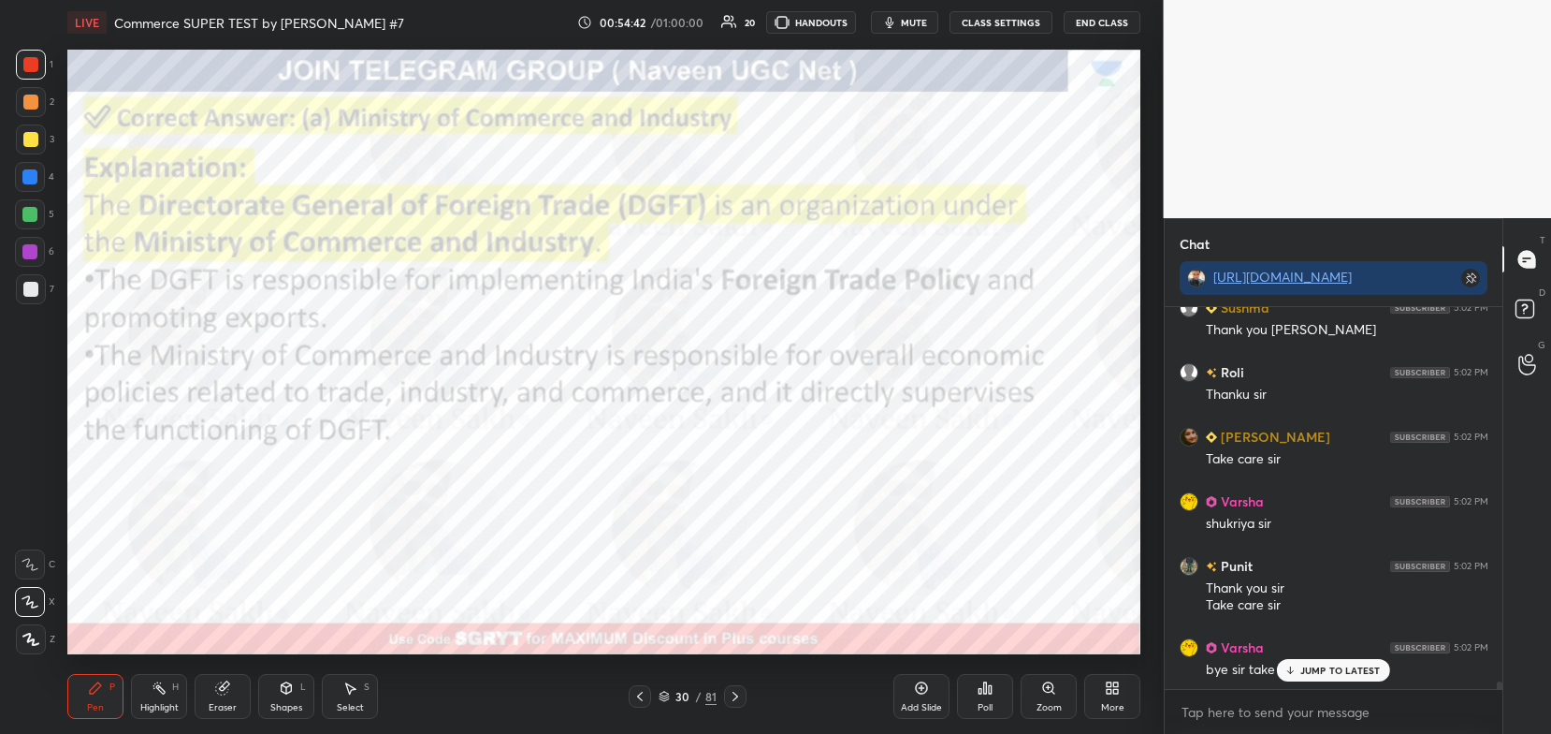
click at [734, 689] on div at bounding box center [735, 696] width 22 height 22
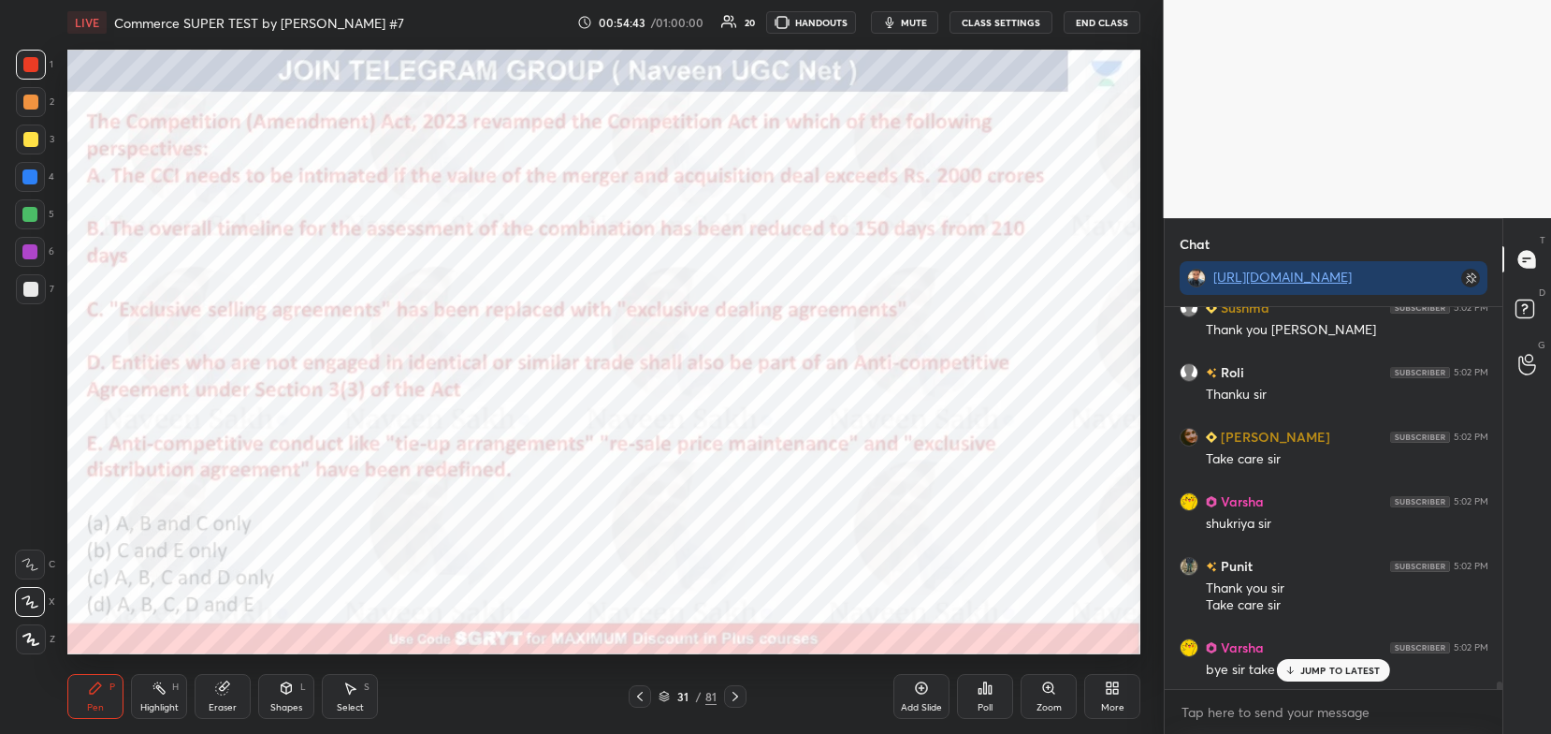
click at [732, 689] on div at bounding box center [735, 696] width 22 height 22
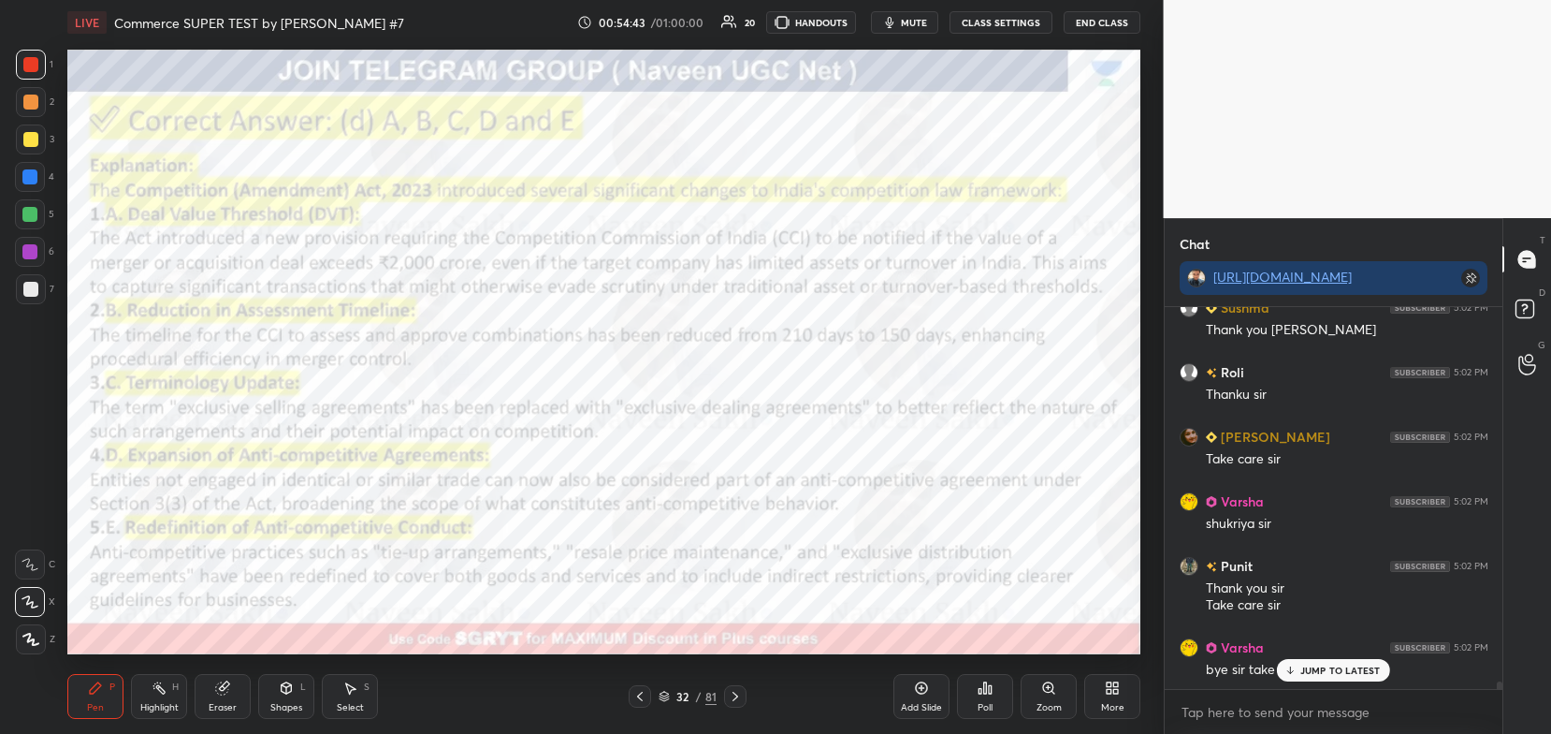
click at [734, 689] on div at bounding box center [735, 696] width 22 height 22
click at [733, 688] on div at bounding box center [735, 696] width 22 height 22
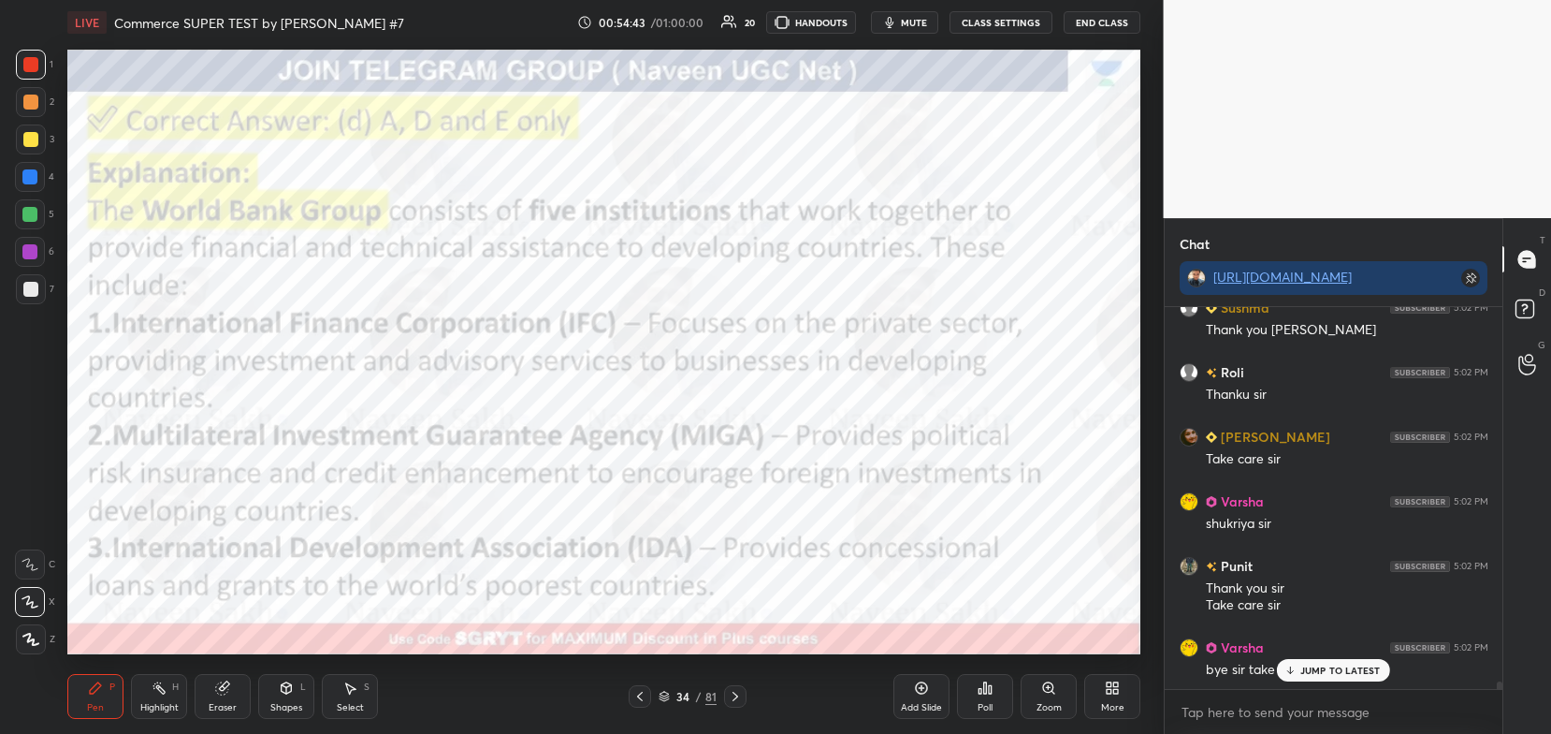
click at [733, 685] on div at bounding box center [735, 696] width 22 height 22
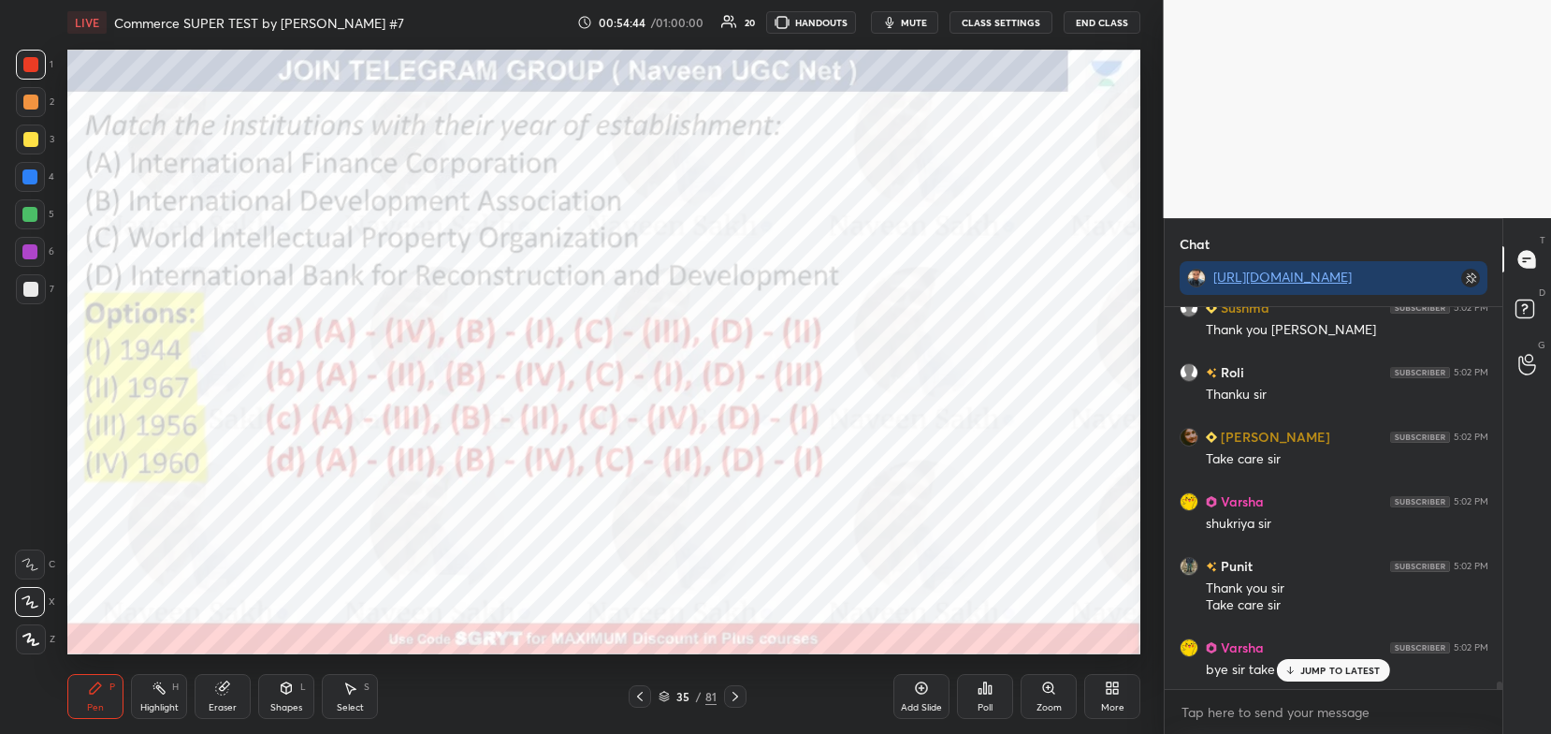
click at [734, 683] on div "Pen P Highlight H Eraser Shapes L Select S 35 / 81 Add Slide Poll Zoom More" at bounding box center [603, 696] width 1073 height 75
click at [734, 686] on div at bounding box center [735, 696] width 22 height 22
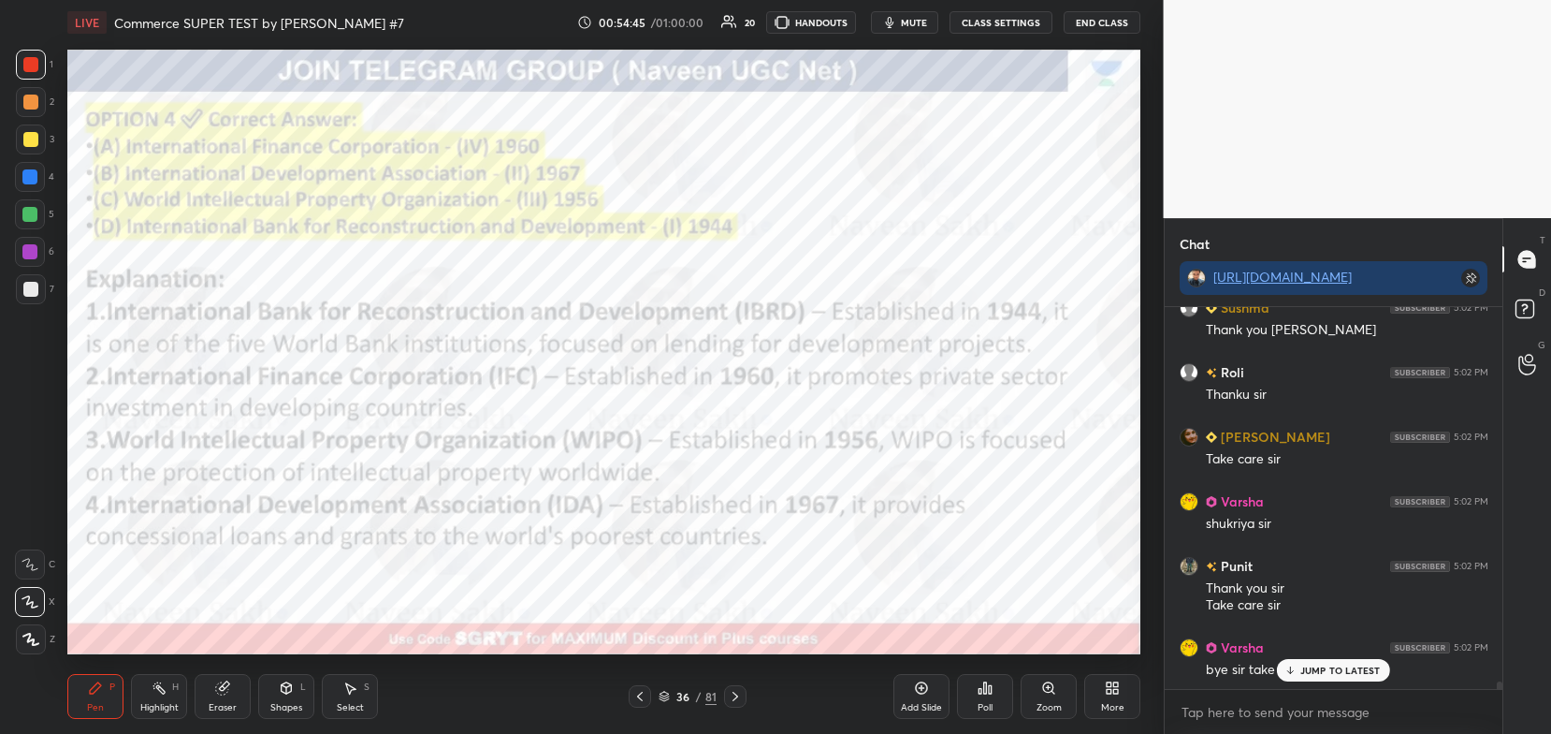
click at [736, 690] on icon at bounding box center [735, 696] width 15 height 15
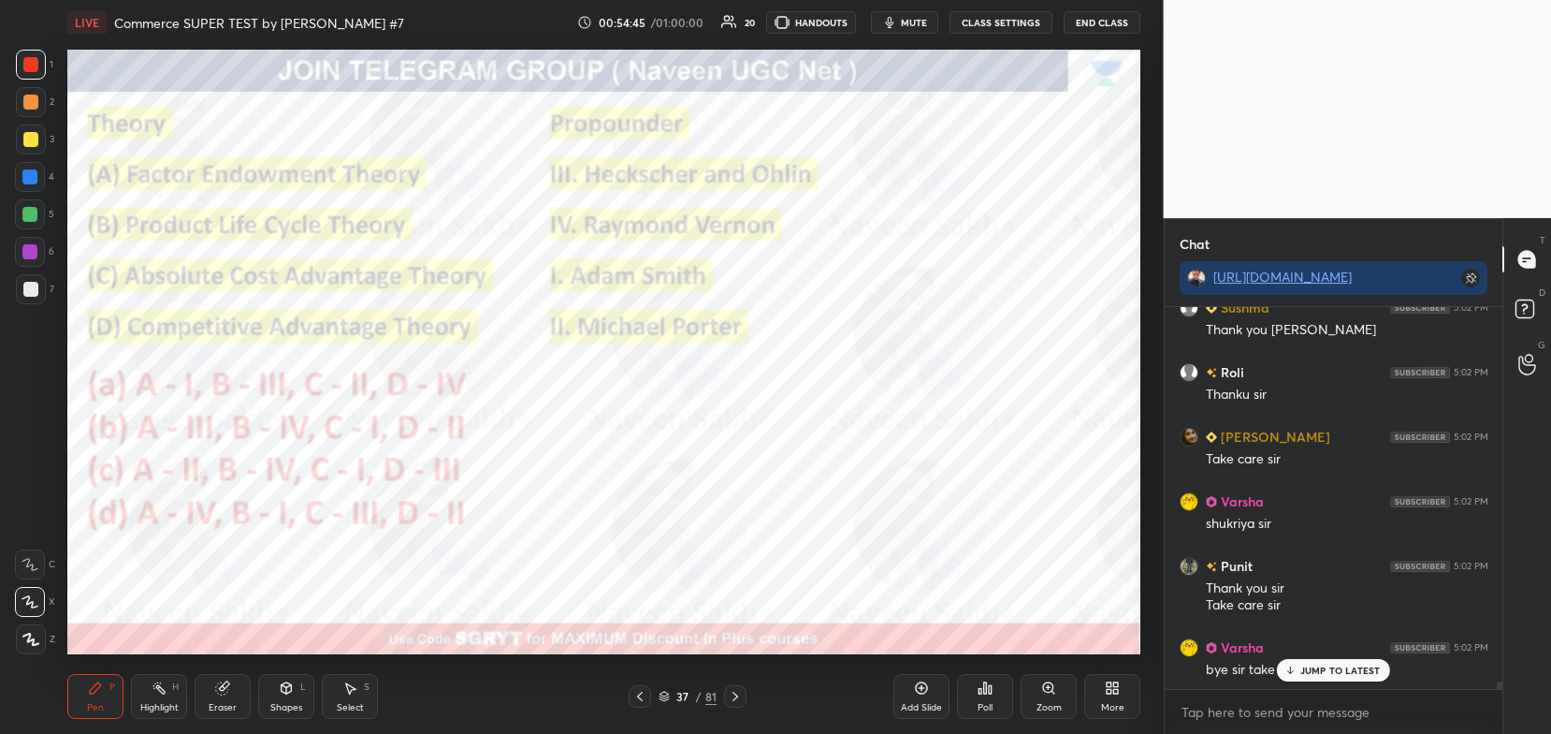
click at [736, 690] on icon at bounding box center [735, 696] width 15 height 15
click at [736, 694] on icon at bounding box center [735, 696] width 15 height 15
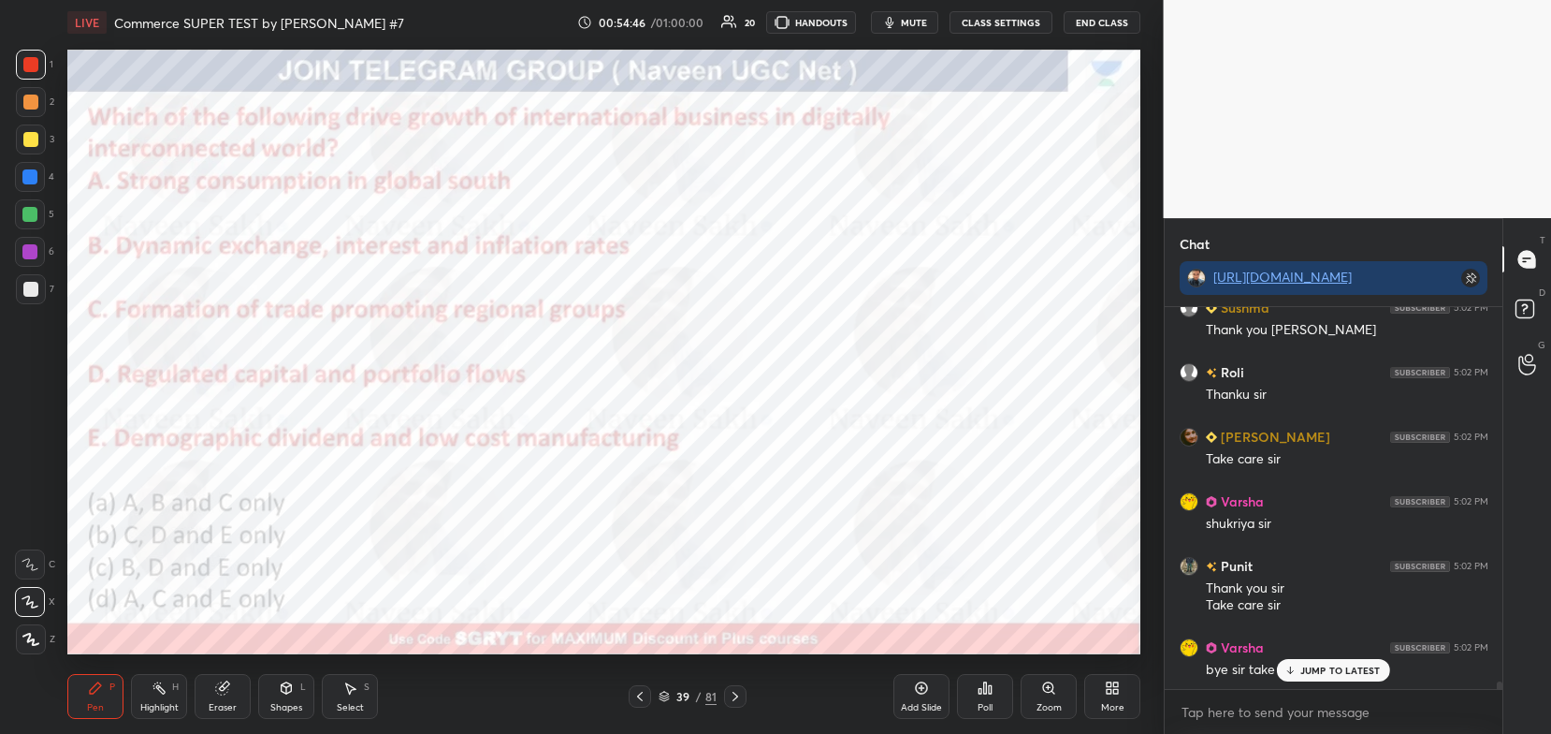
click at [737, 694] on icon at bounding box center [735, 696] width 15 height 15
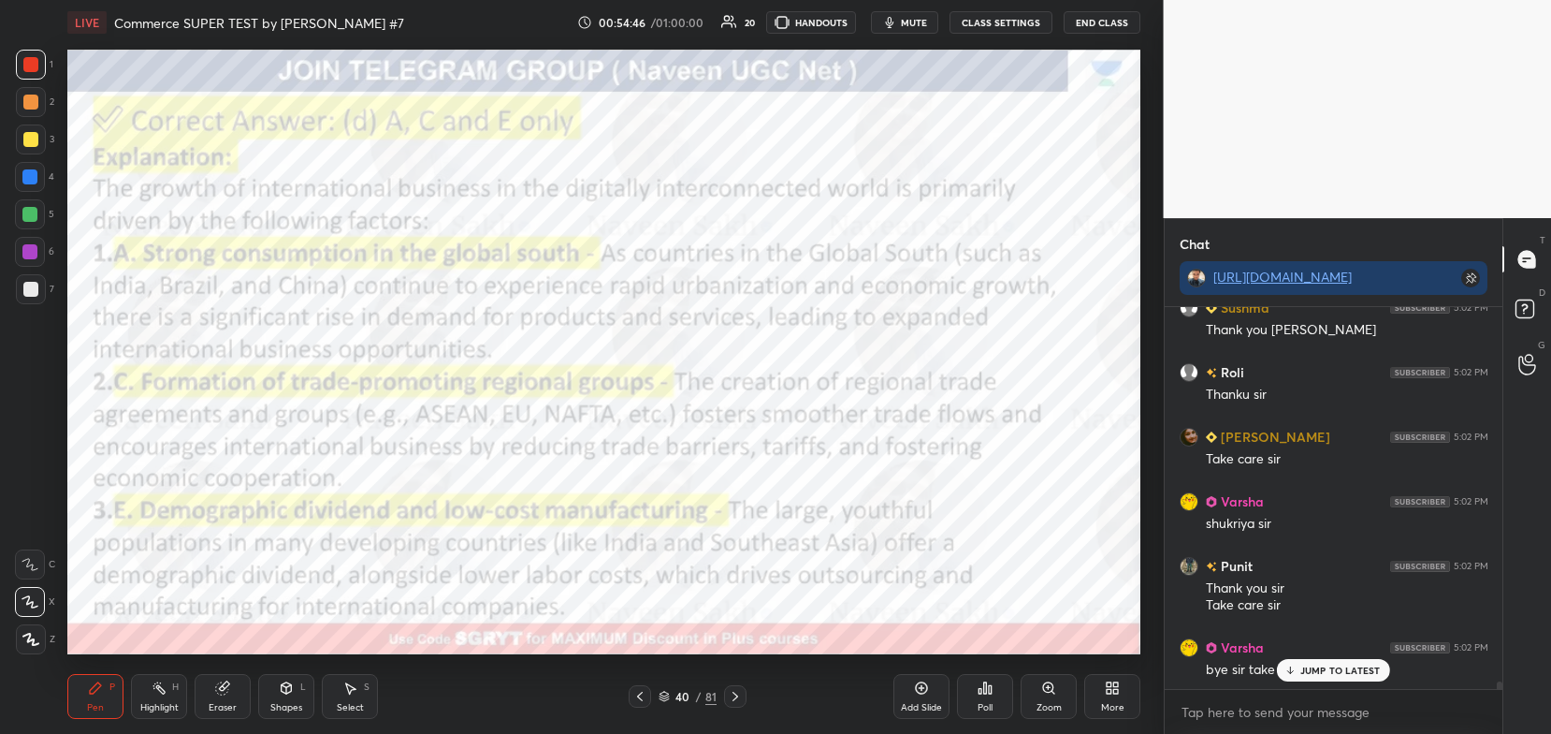
click at [738, 694] on icon at bounding box center [735, 696] width 15 height 15
click at [736, 692] on icon at bounding box center [735, 696] width 15 height 15
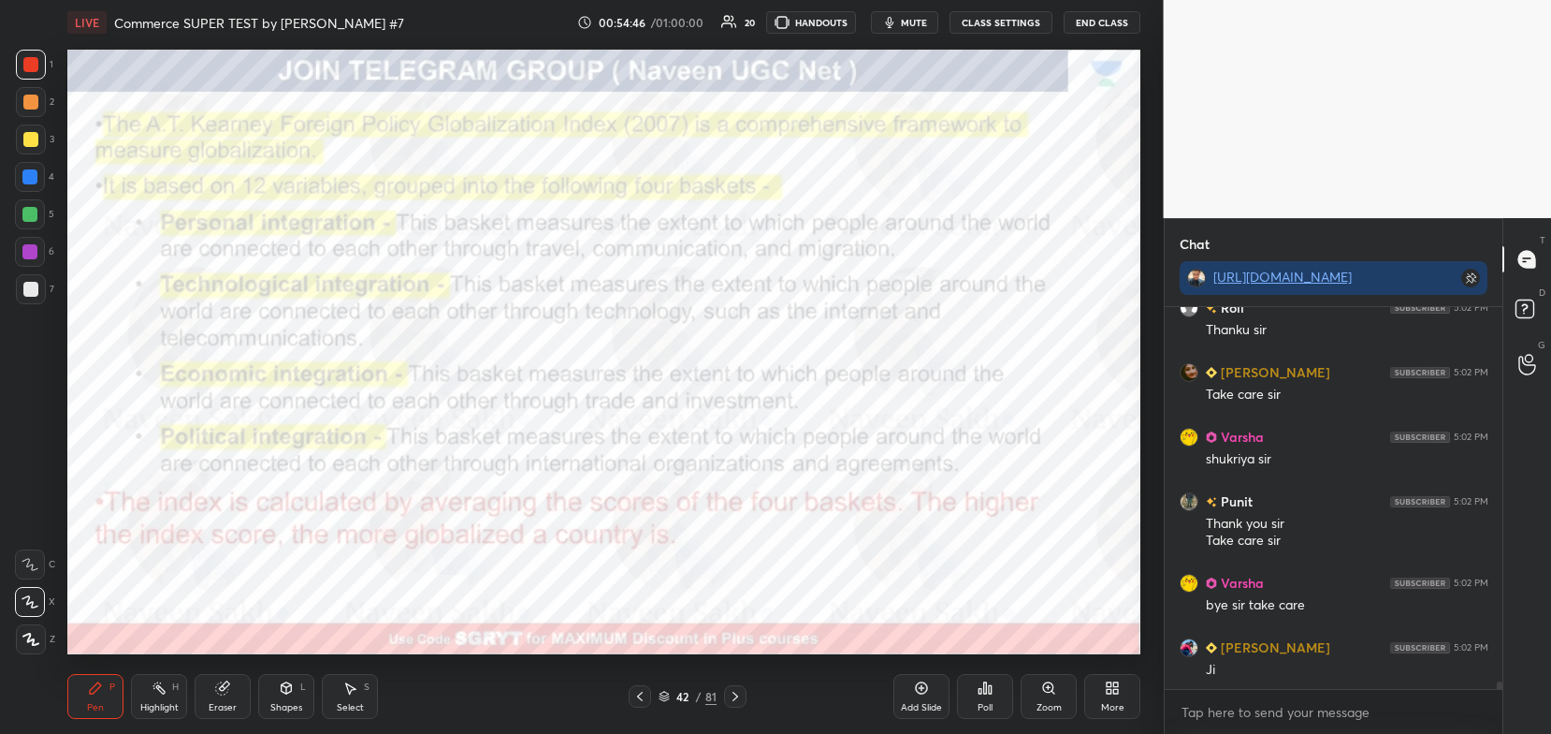
click at [736, 690] on icon at bounding box center [735, 696] width 15 height 15
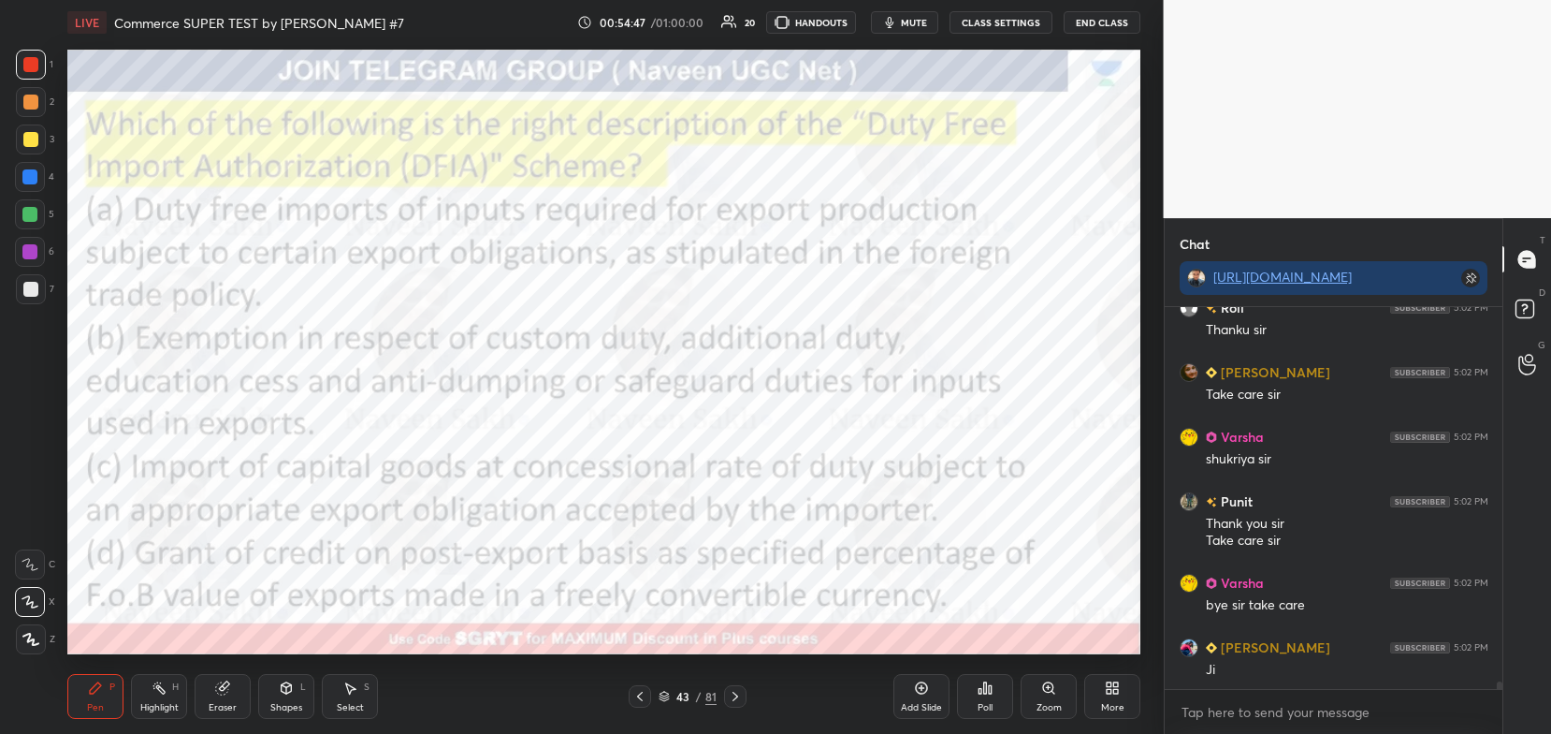
click at [736, 690] on icon at bounding box center [735, 696] width 15 height 15
click at [737, 690] on icon at bounding box center [735, 696] width 15 height 15
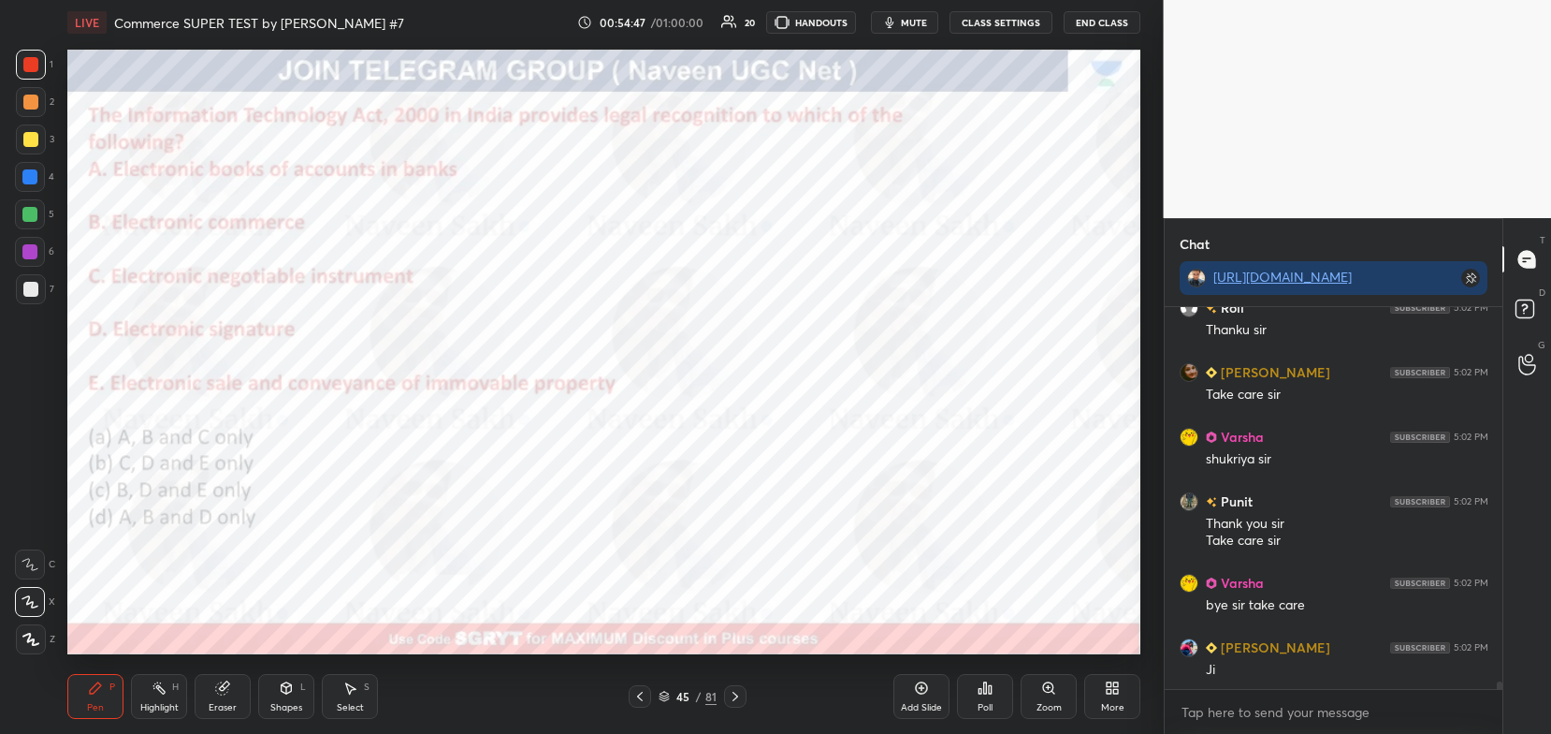
click at [737, 690] on icon at bounding box center [735, 696] width 15 height 15
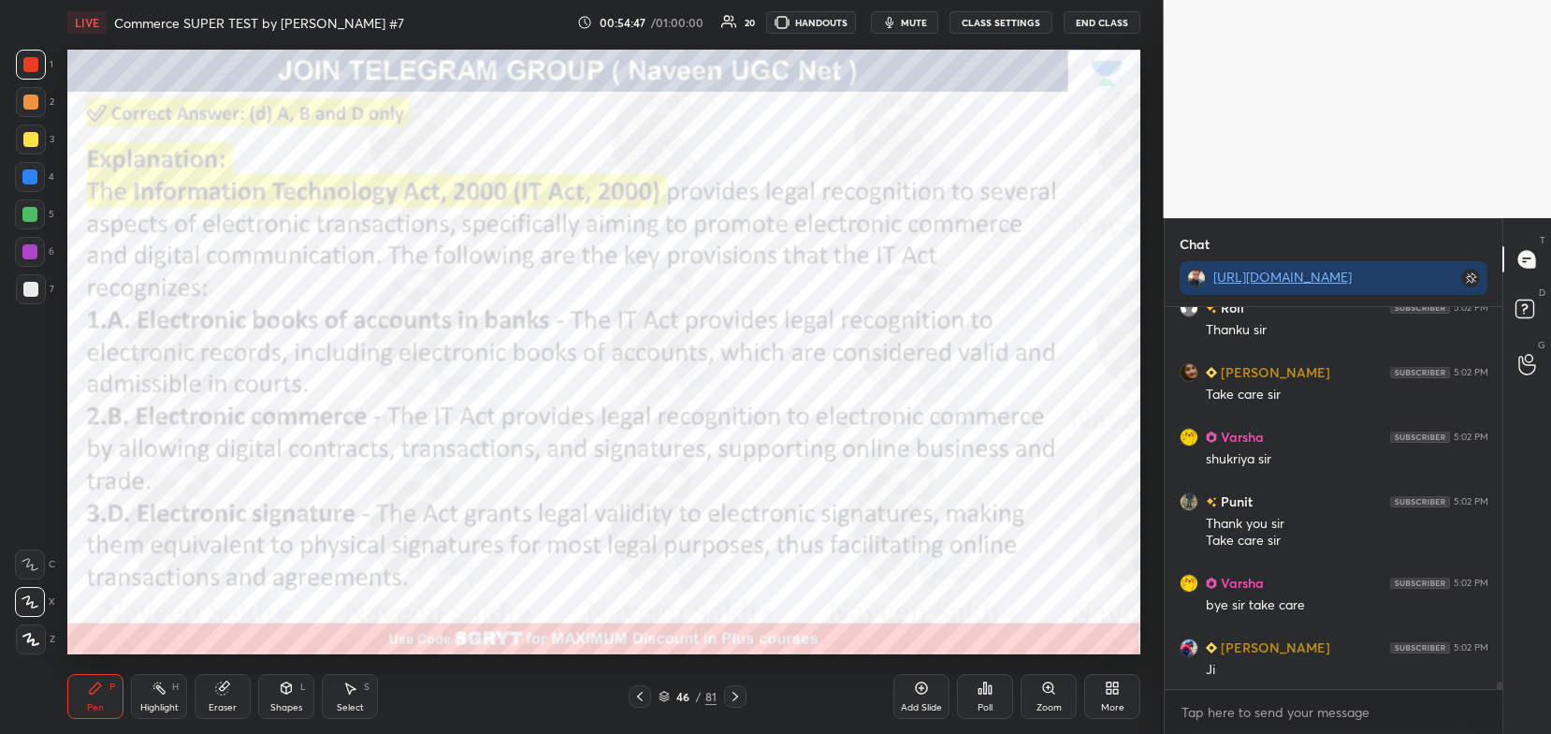
click at [737, 690] on icon at bounding box center [735, 696] width 15 height 15
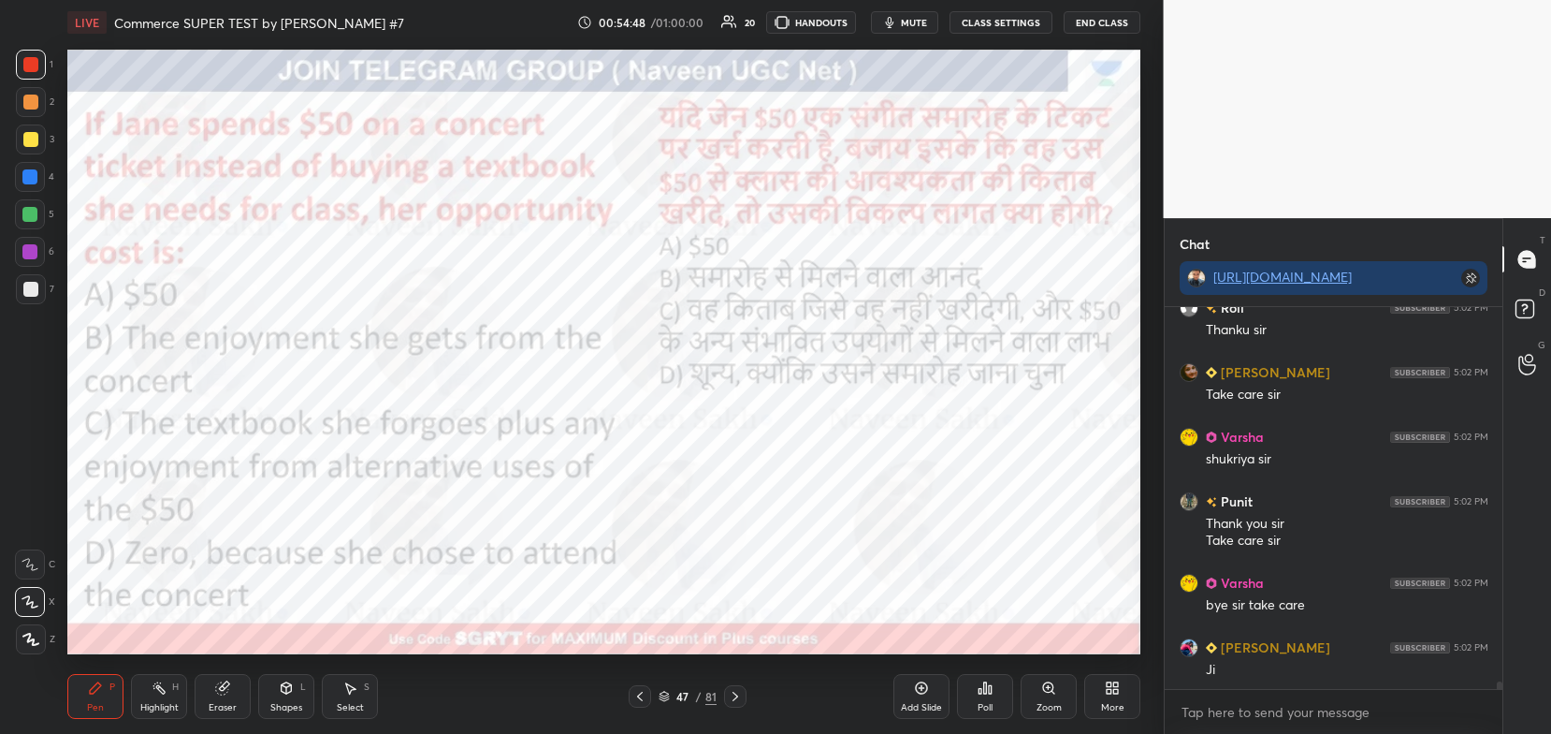
click at [739, 690] on icon at bounding box center [735, 696] width 15 height 15
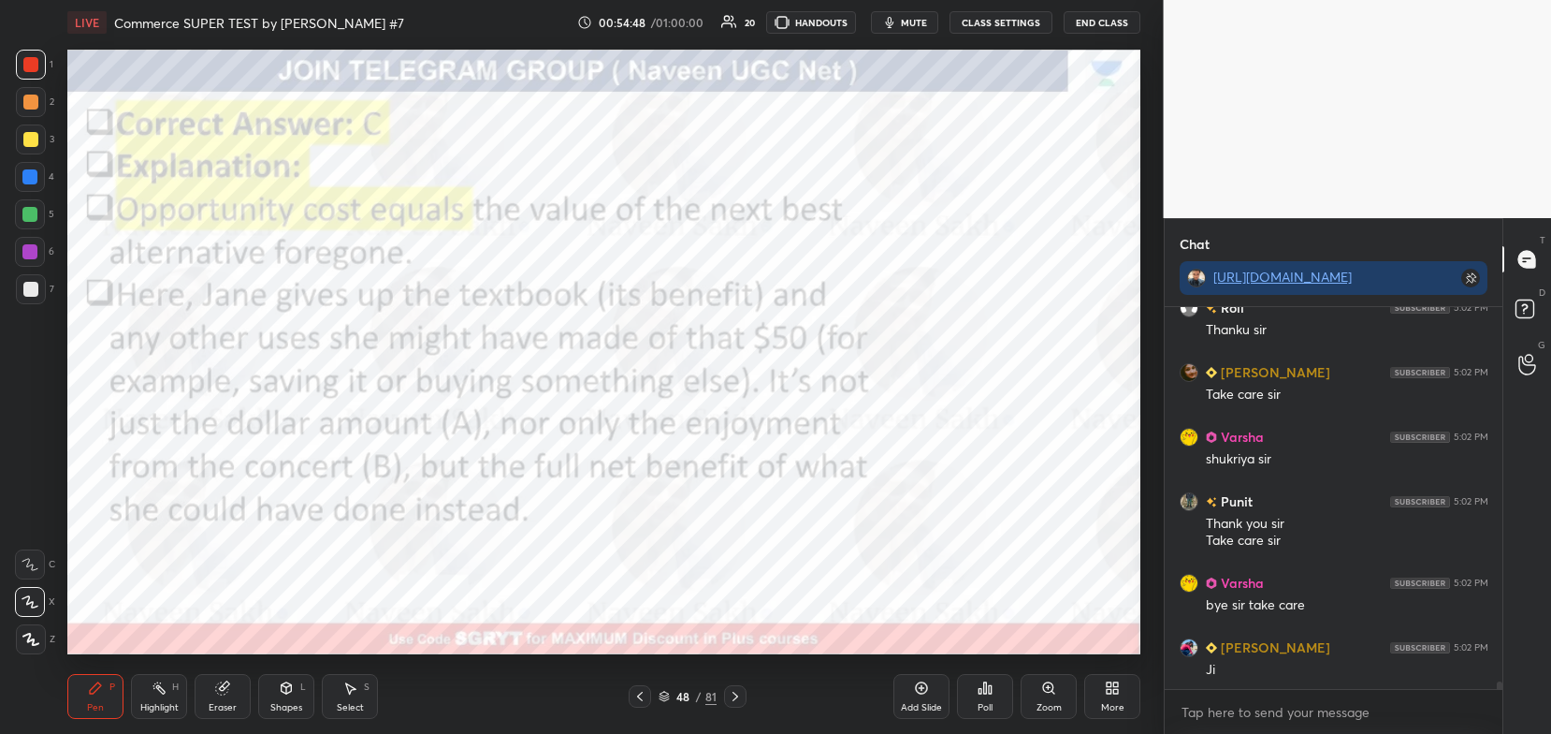
click at [739, 690] on icon at bounding box center [735, 696] width 15 height 15
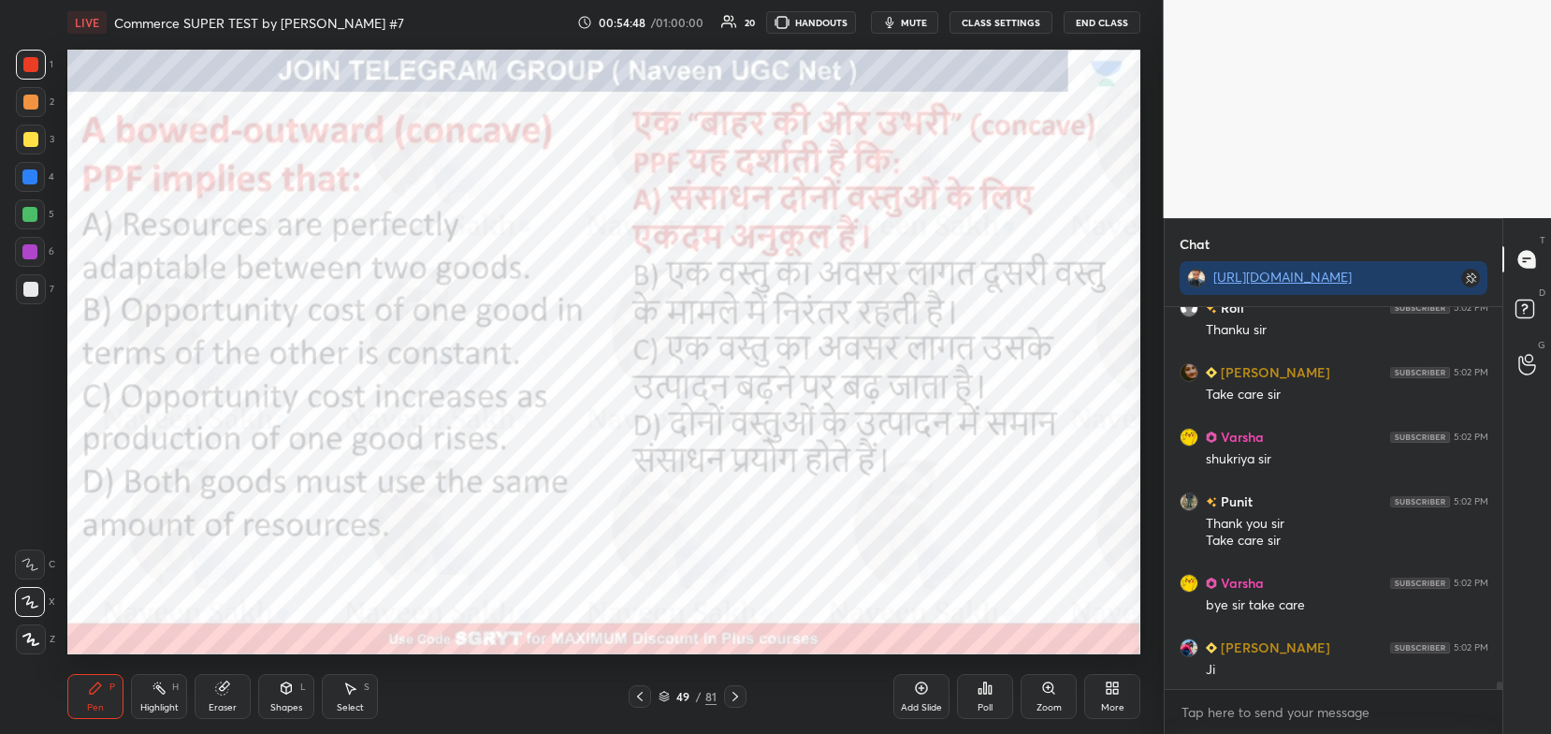
click at [740, 689] on icon at bounding box center [735, 696] width 15 height 15
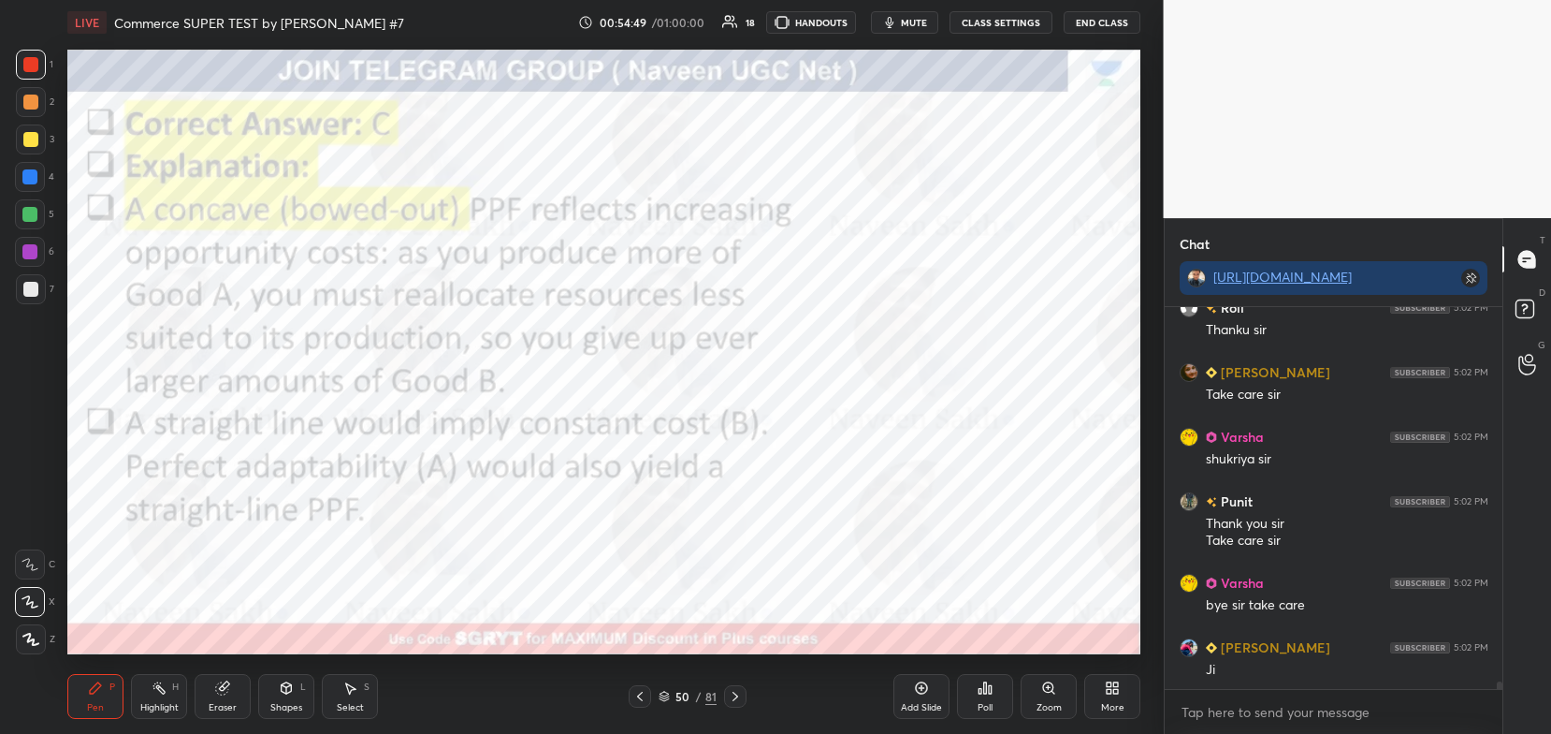
click at [742, 690] on icon at bounding box center [735, 696] width 15 height 15
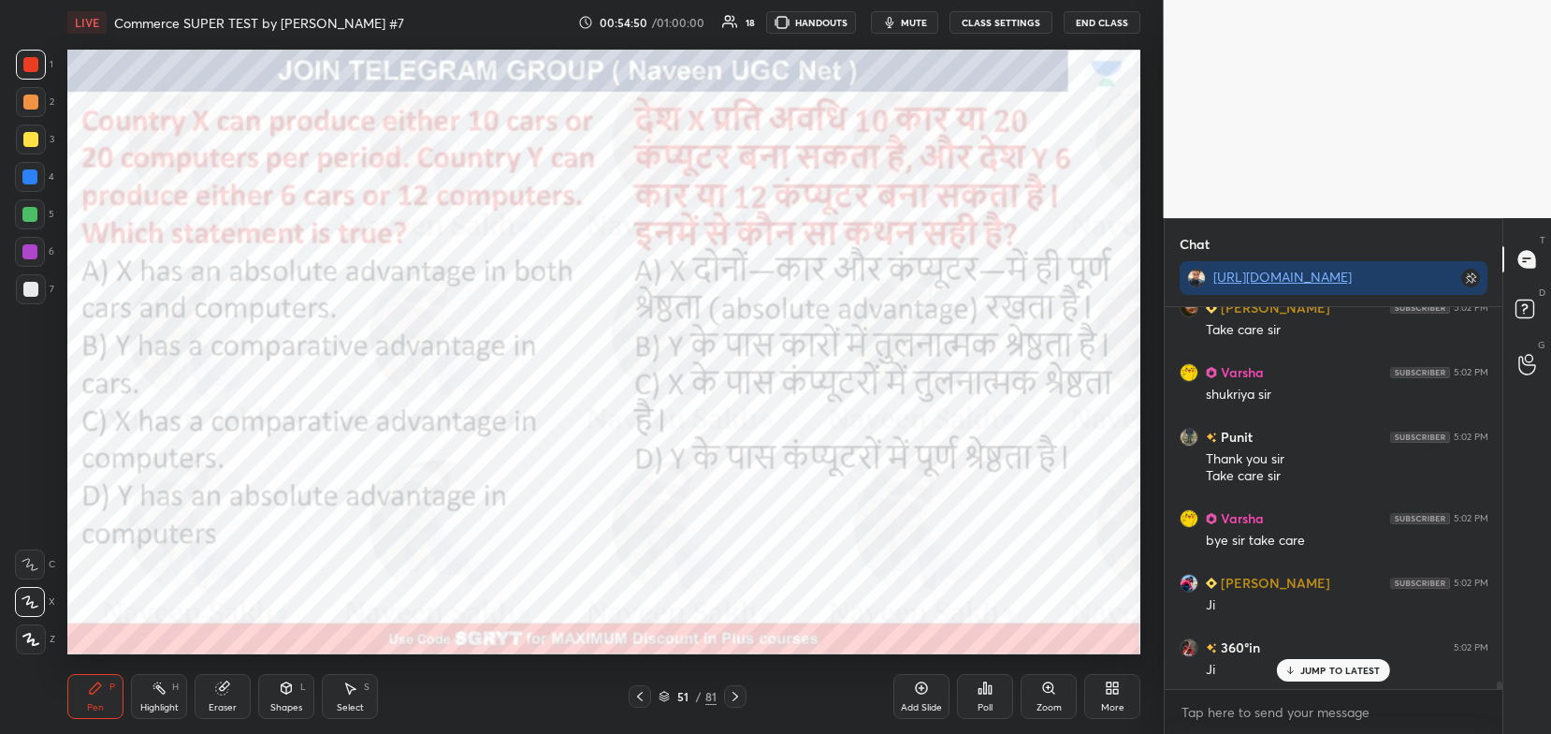
click at [742, 690] on icon at bounding box center [735, 696] width 15 height 15
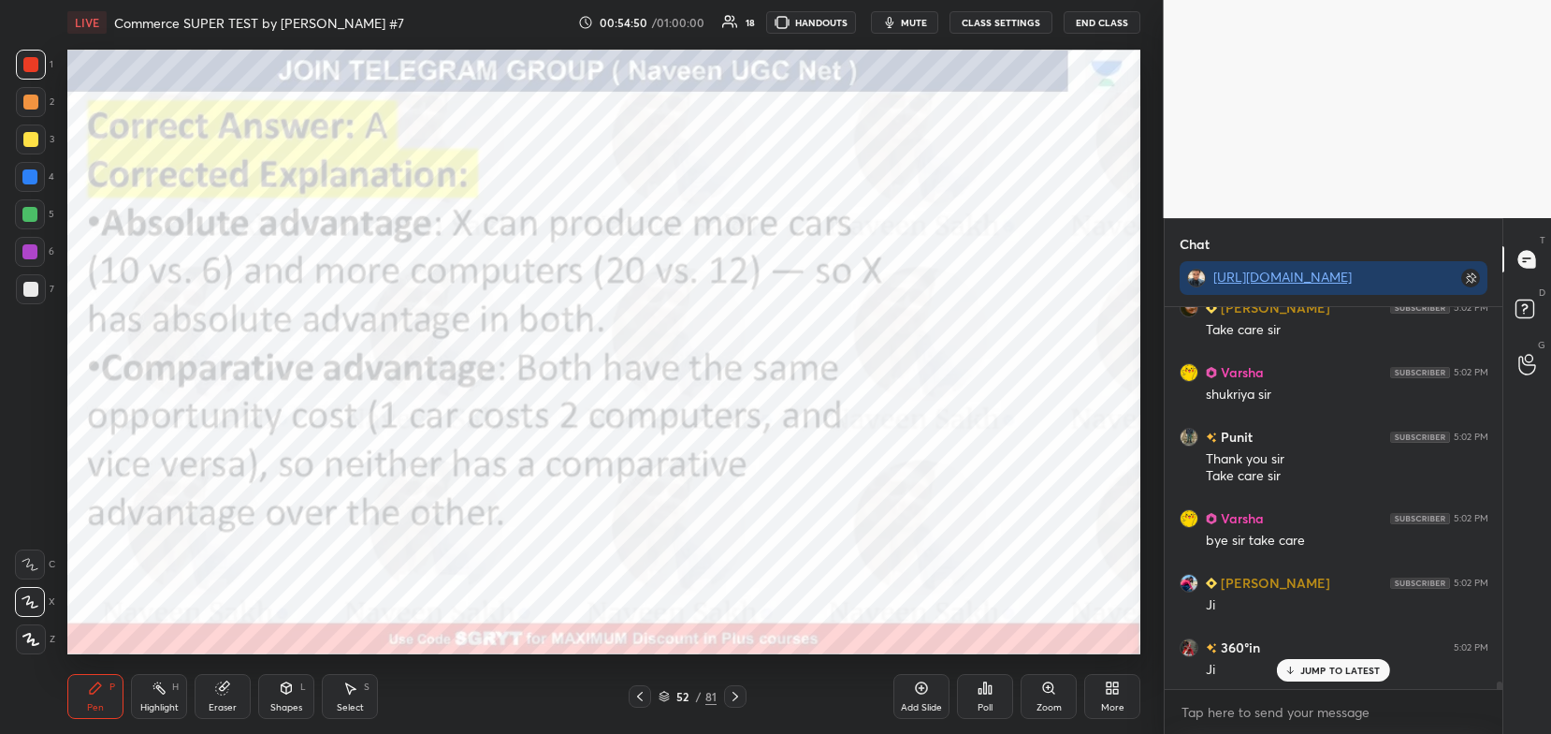
click at [742, 690] on icon at bounding box center [735, 696] width 15 height 15
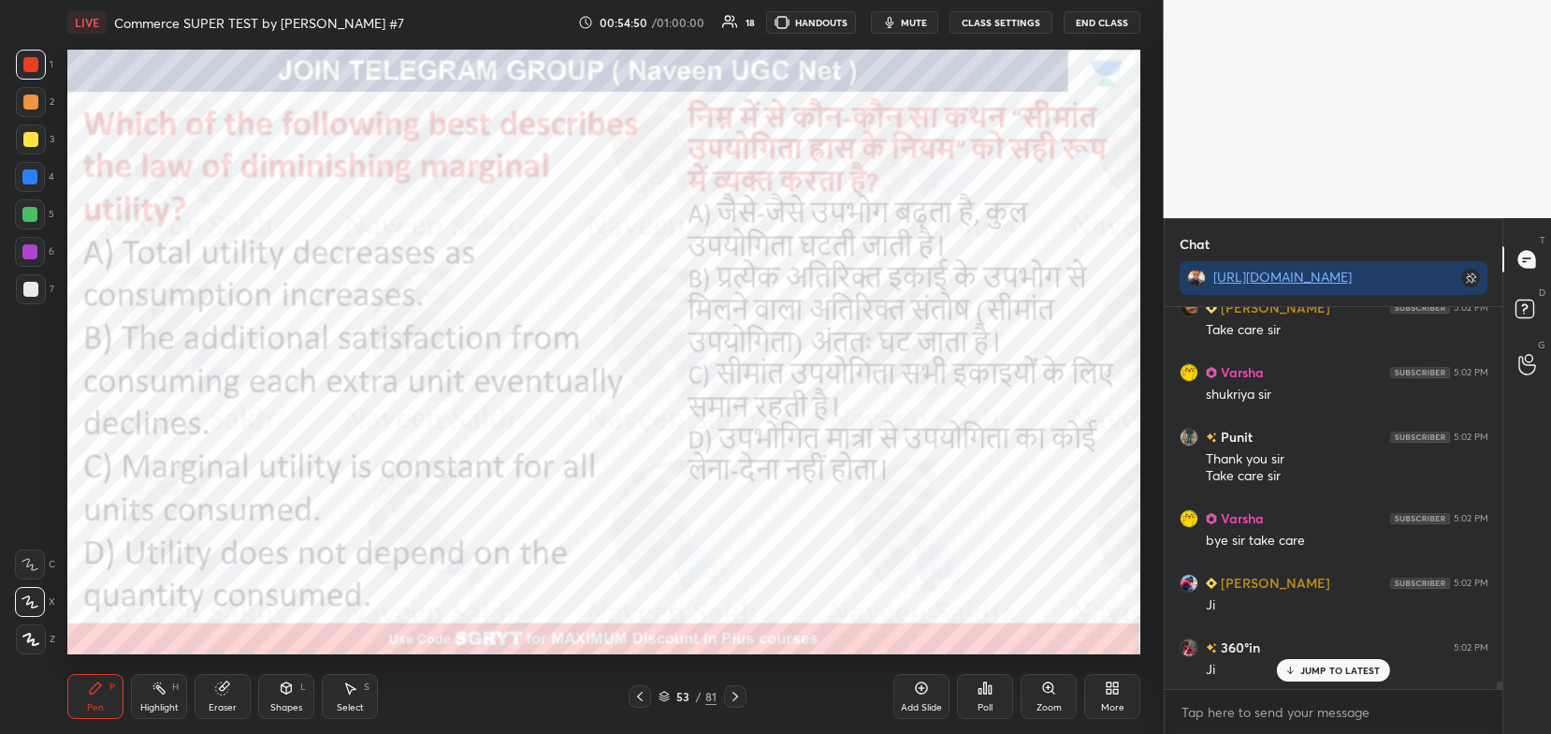
click at [742, 690] on icon at bounding box center [735, 696] width 15 height 15
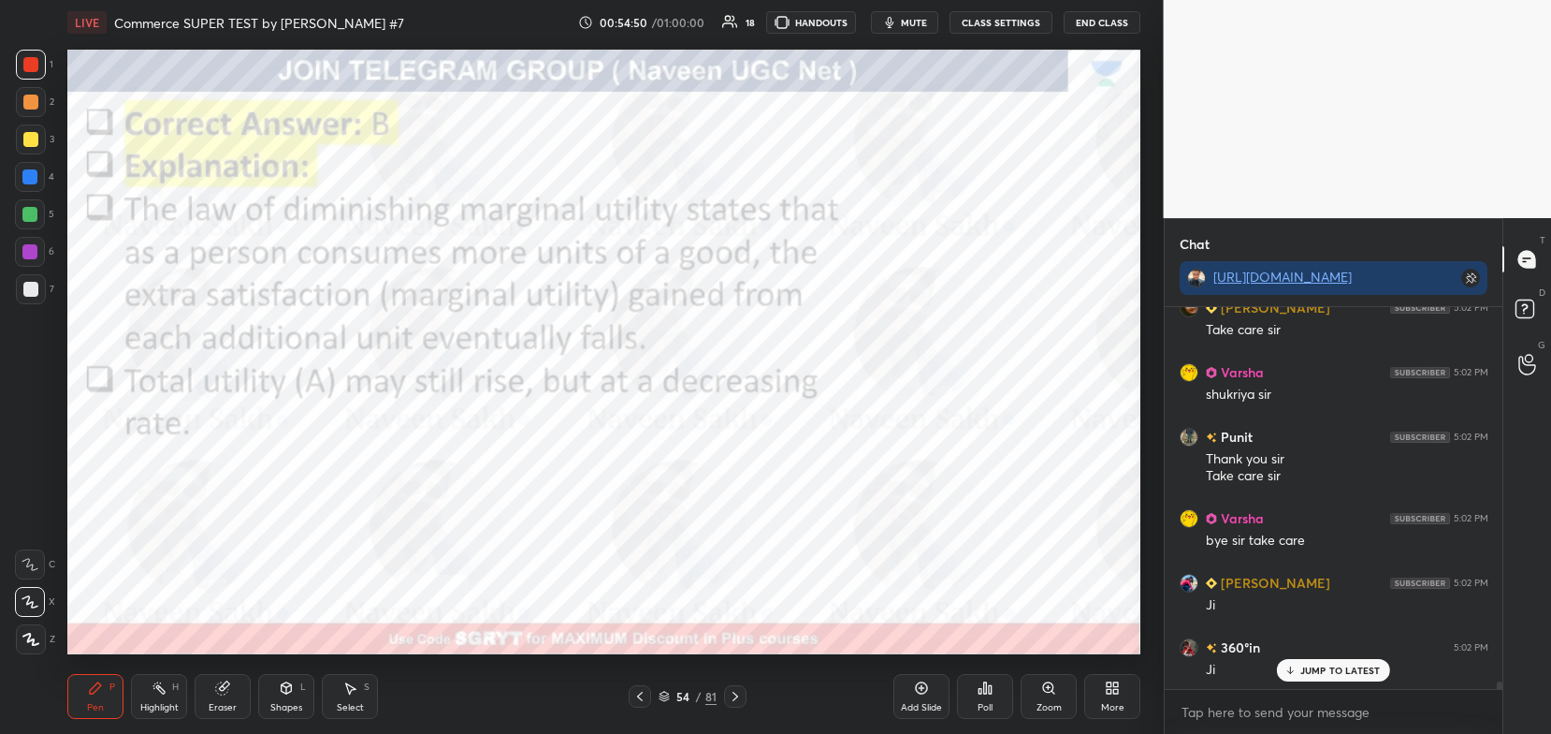
click at [742, 690] on icon at bounding box center [735, 696] width 15 height 15
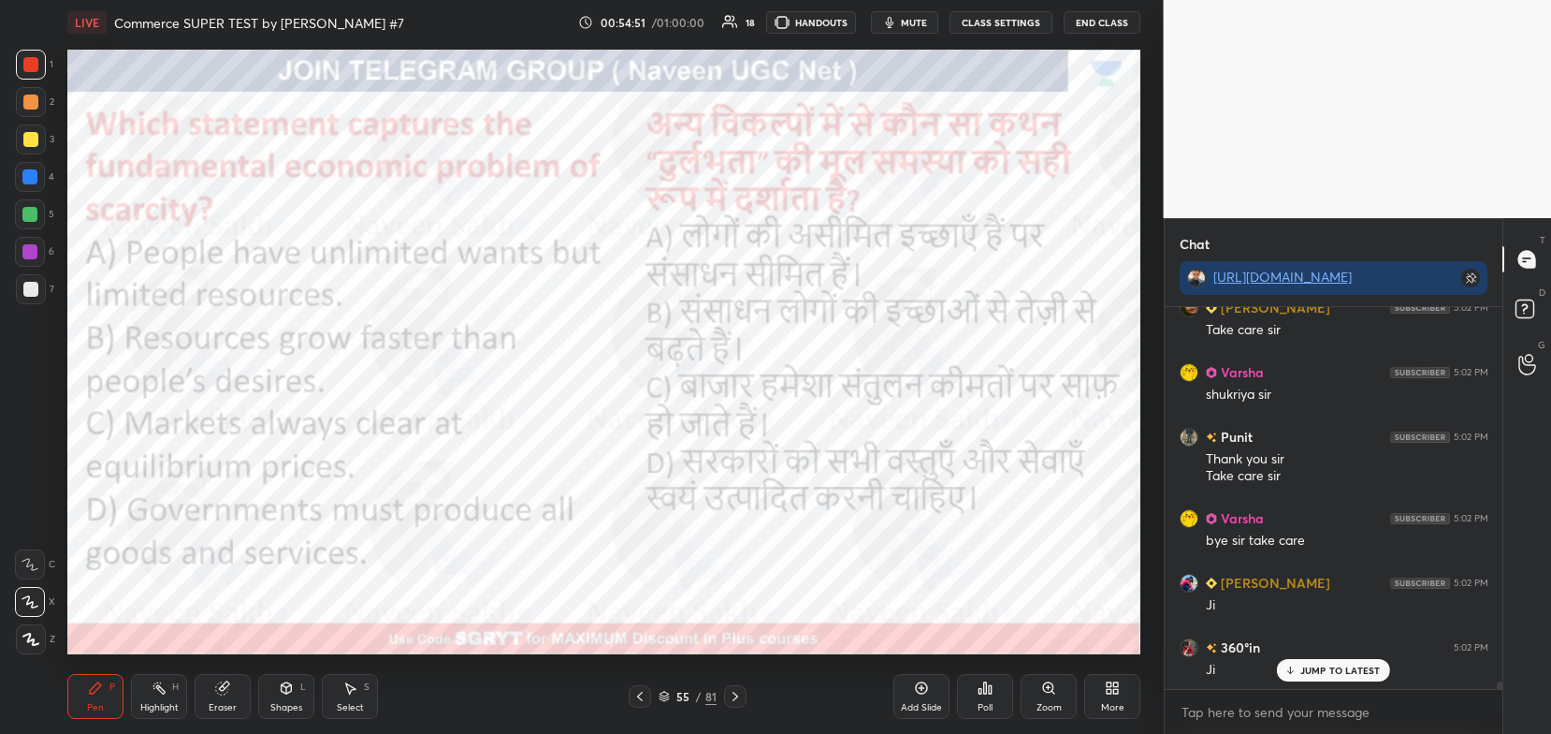
click at [742, 690] on icon at bounding box center [735, 696] width 15 height 15
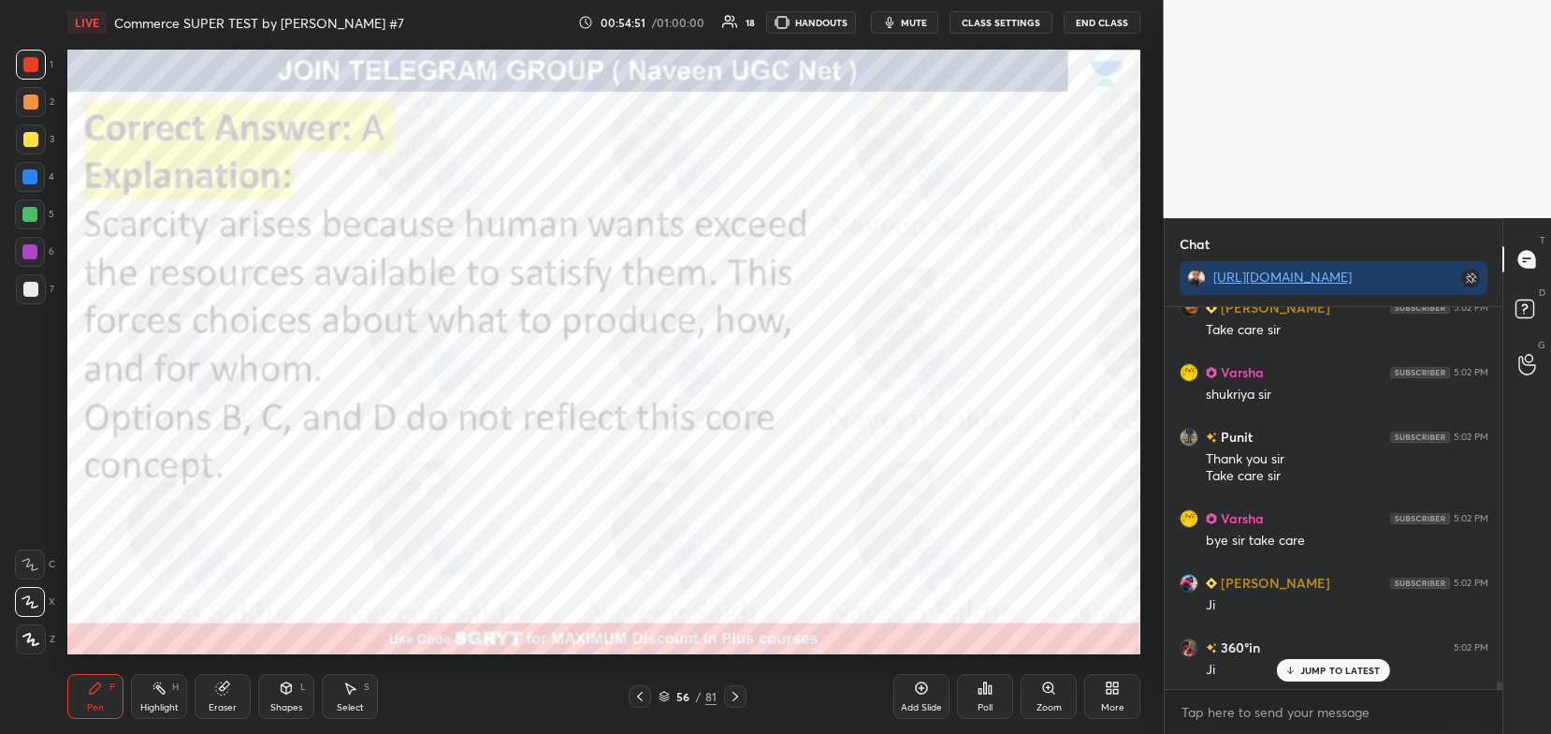
click at [743, 690] on div at bounding box center [735, 696] width 22 height 22
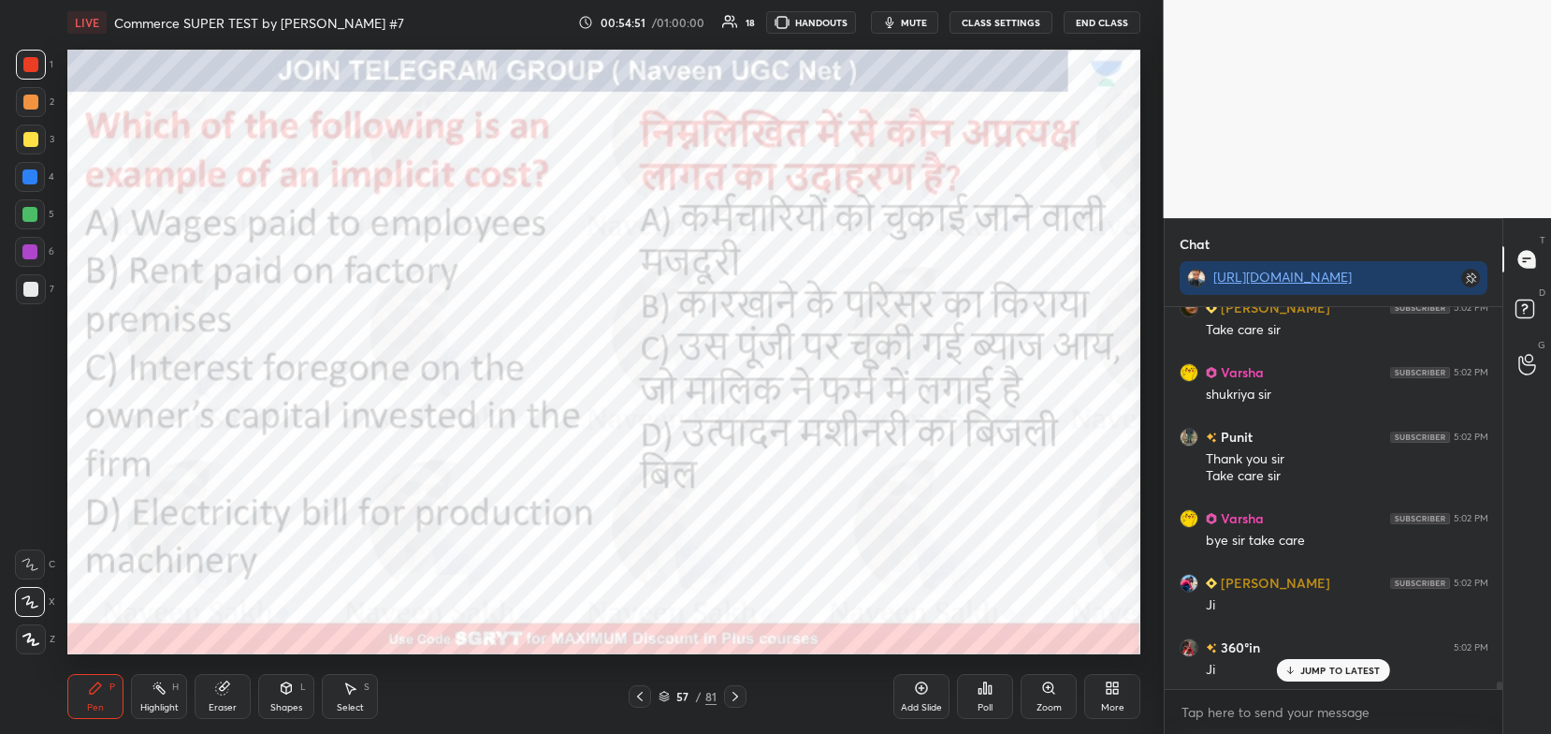
click at [744, 690] on div at bounding box center [735, 696] width 22 height 22
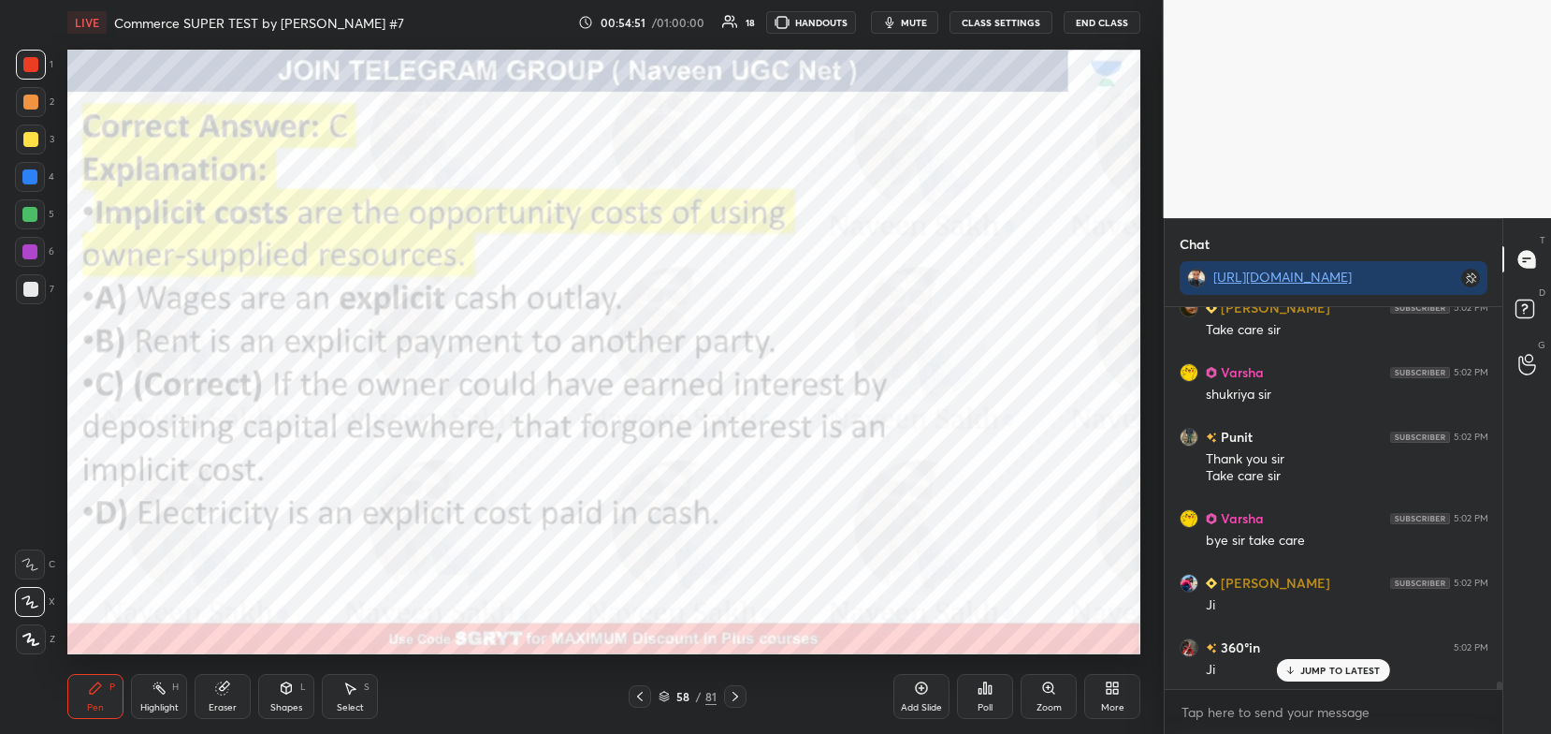
click at [744, 690] on div at bounding box center [735, 696] width 22 height 22
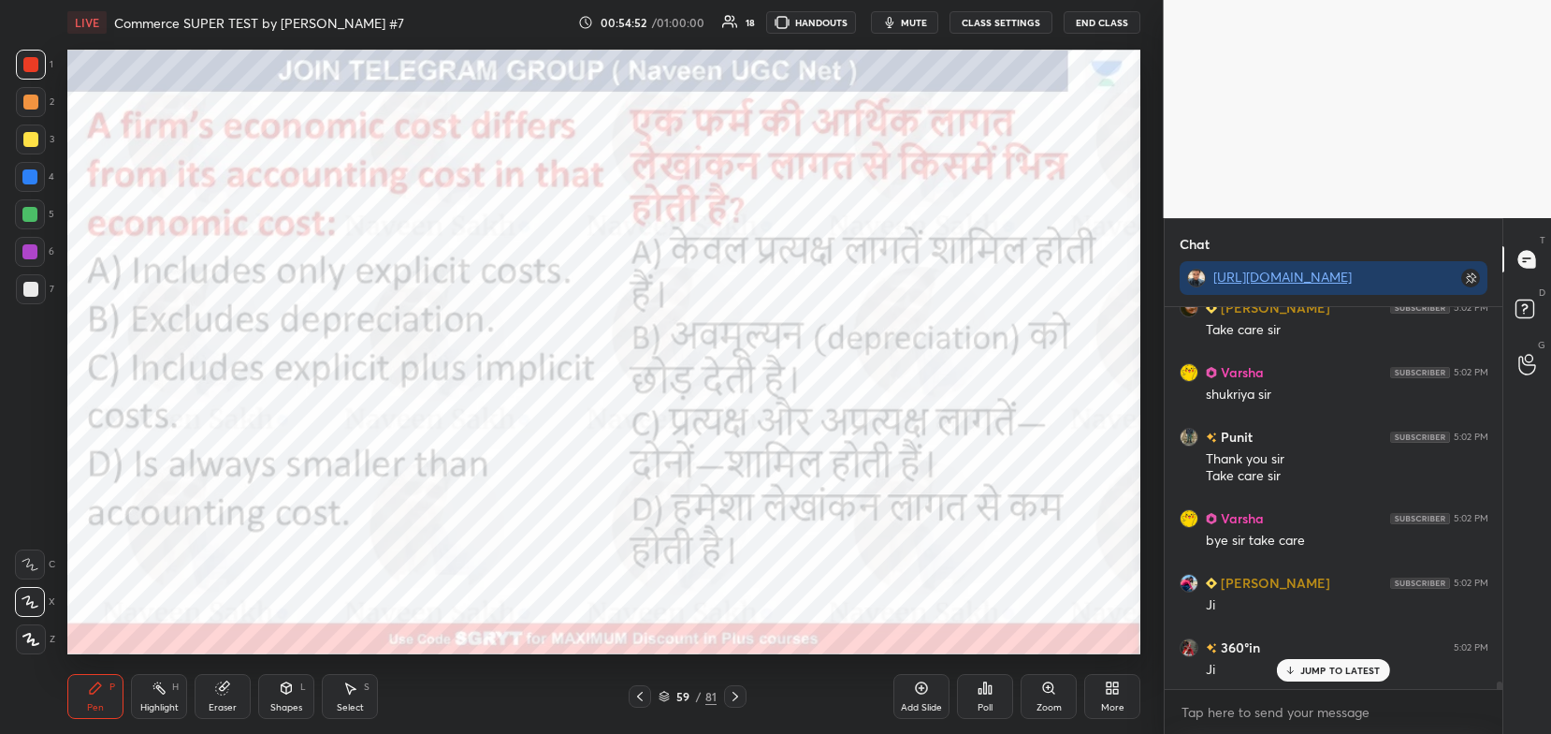
click at [744, 690] on div at bounding box center [735, 696] width 22 height 22
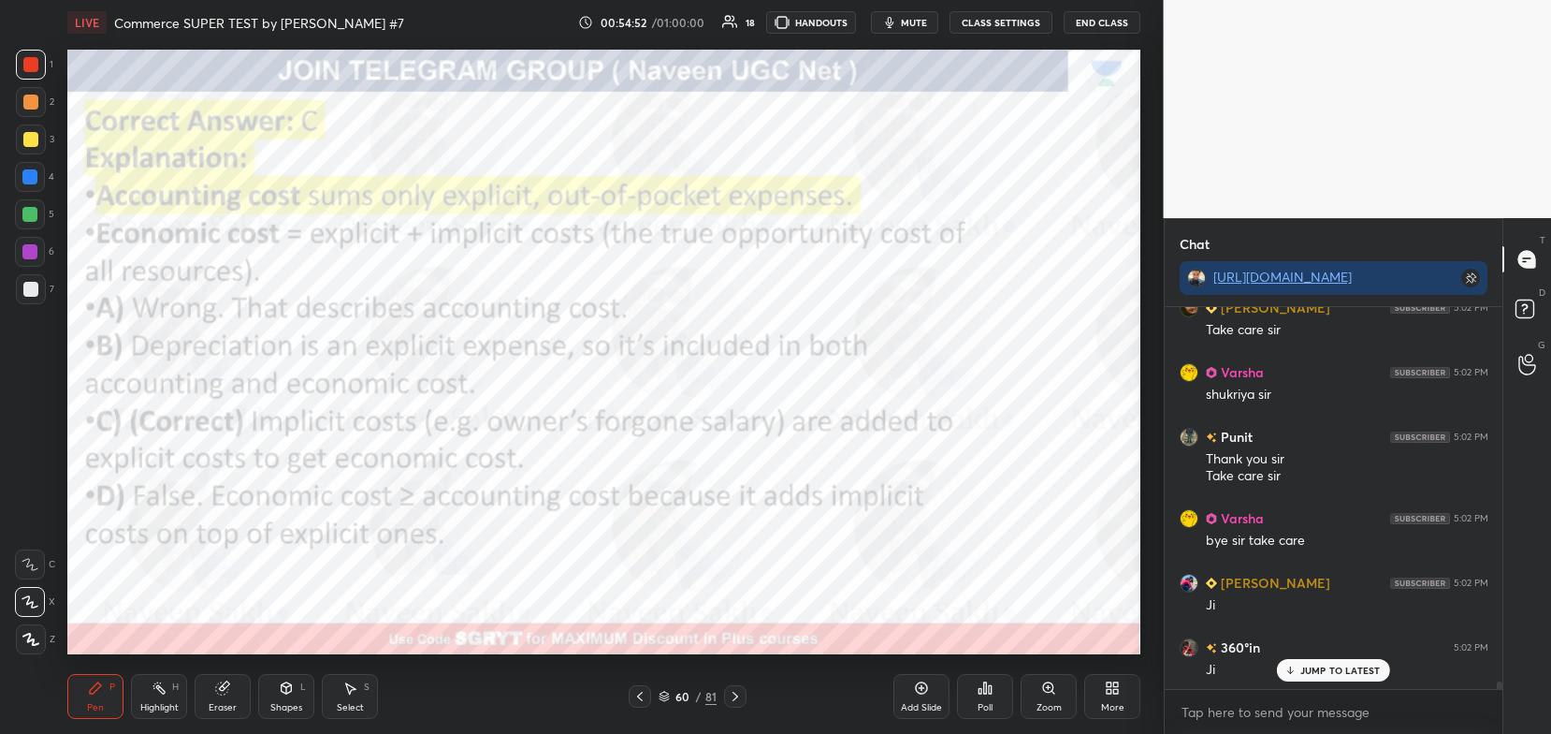
click at [744, 689] on div at bounding box center [735, 696] width 22 height 22
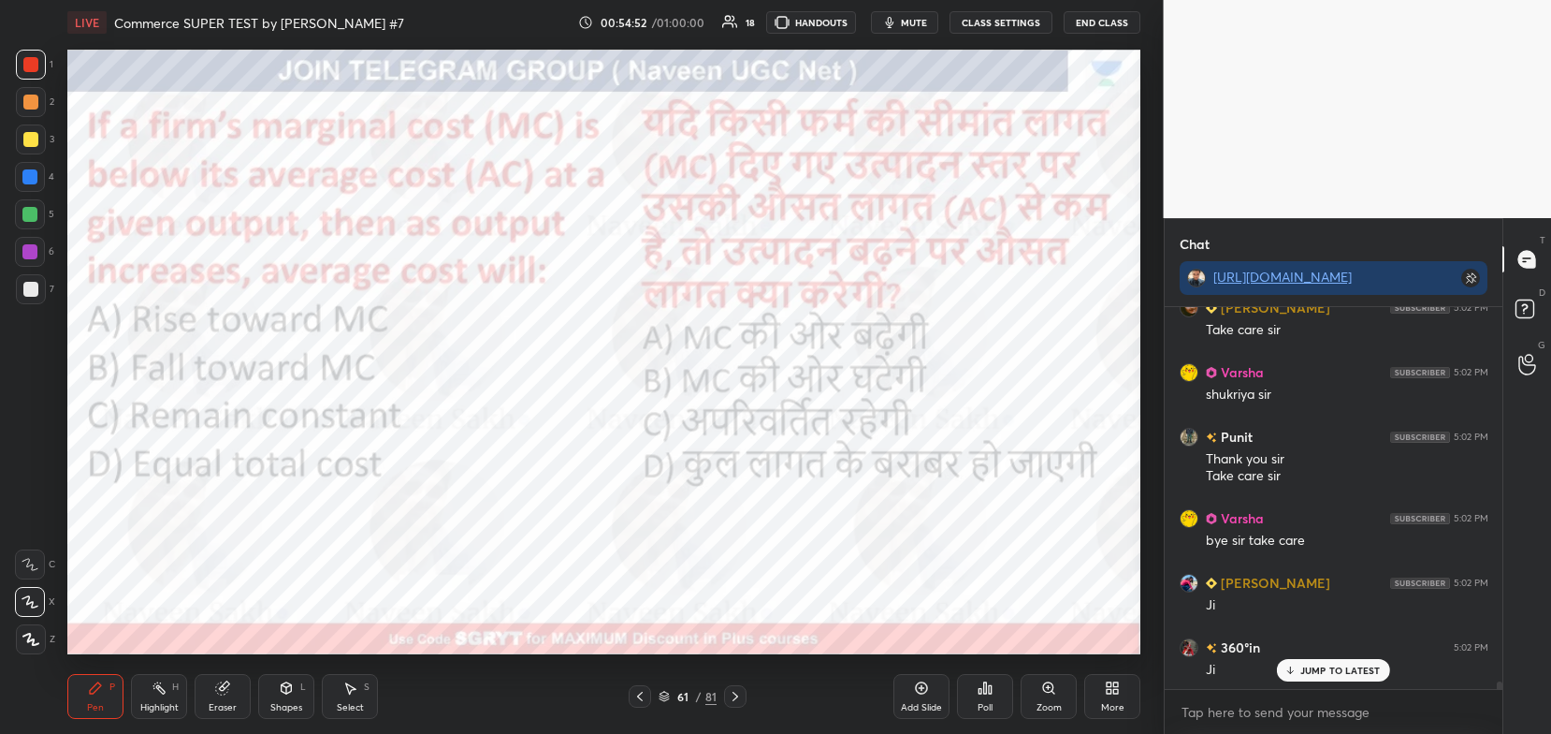
click at [745, 689] on div at bounding box center [735, 696] width 22 height 22
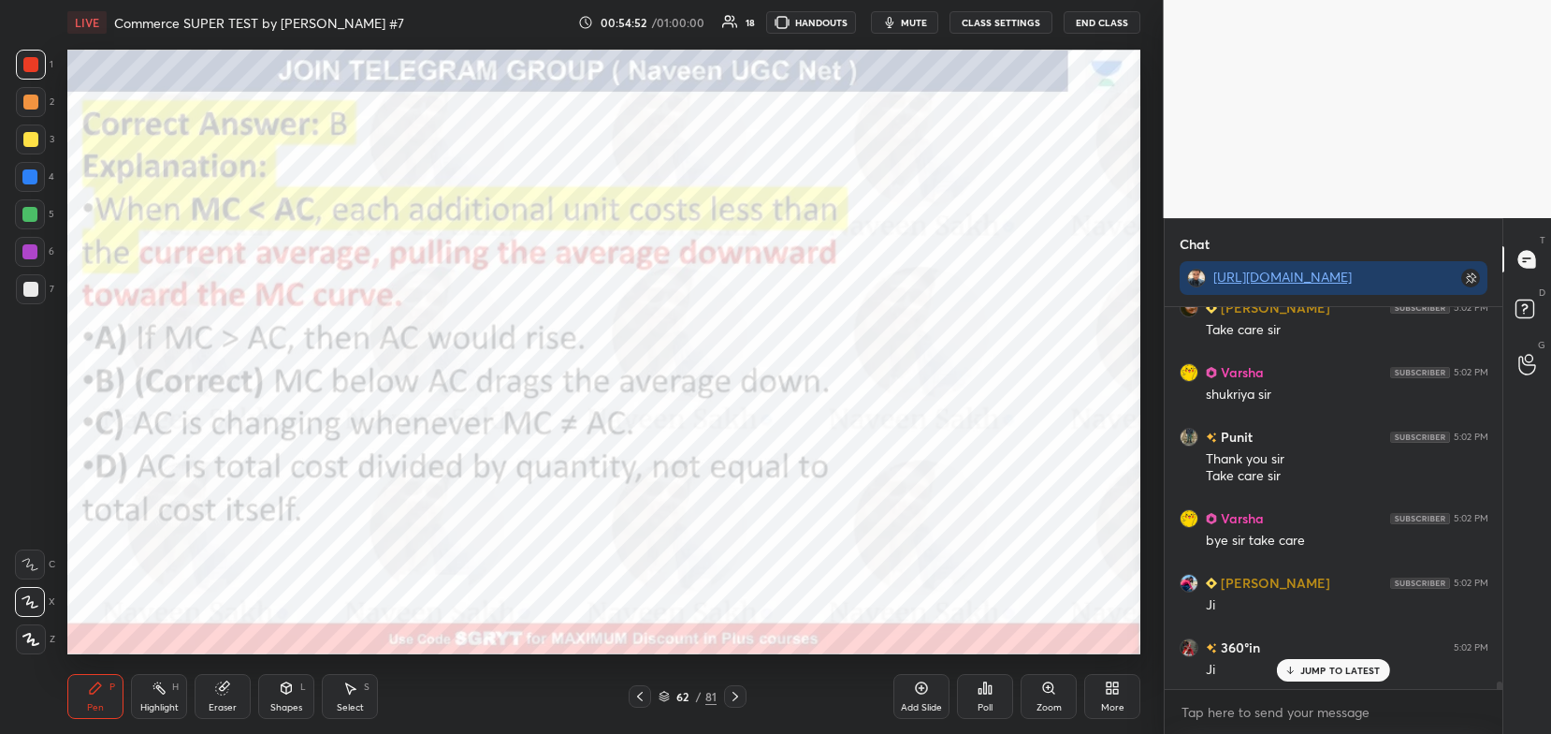
click at [745, 689] on div at bounding box center [735, 696] width 22 height 22
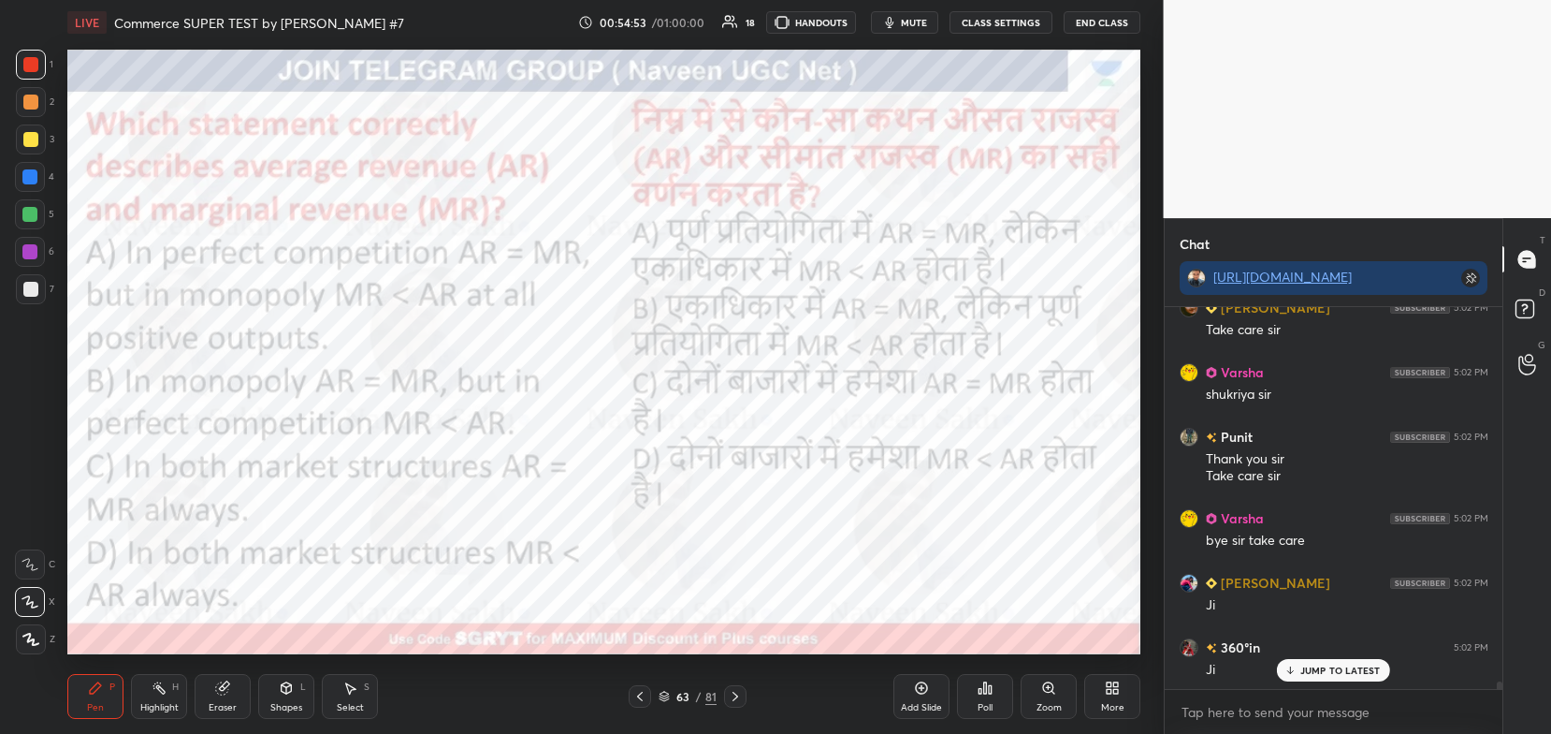
click at [745, 688] on div at bounding box center [735, 696] width 22 height 22
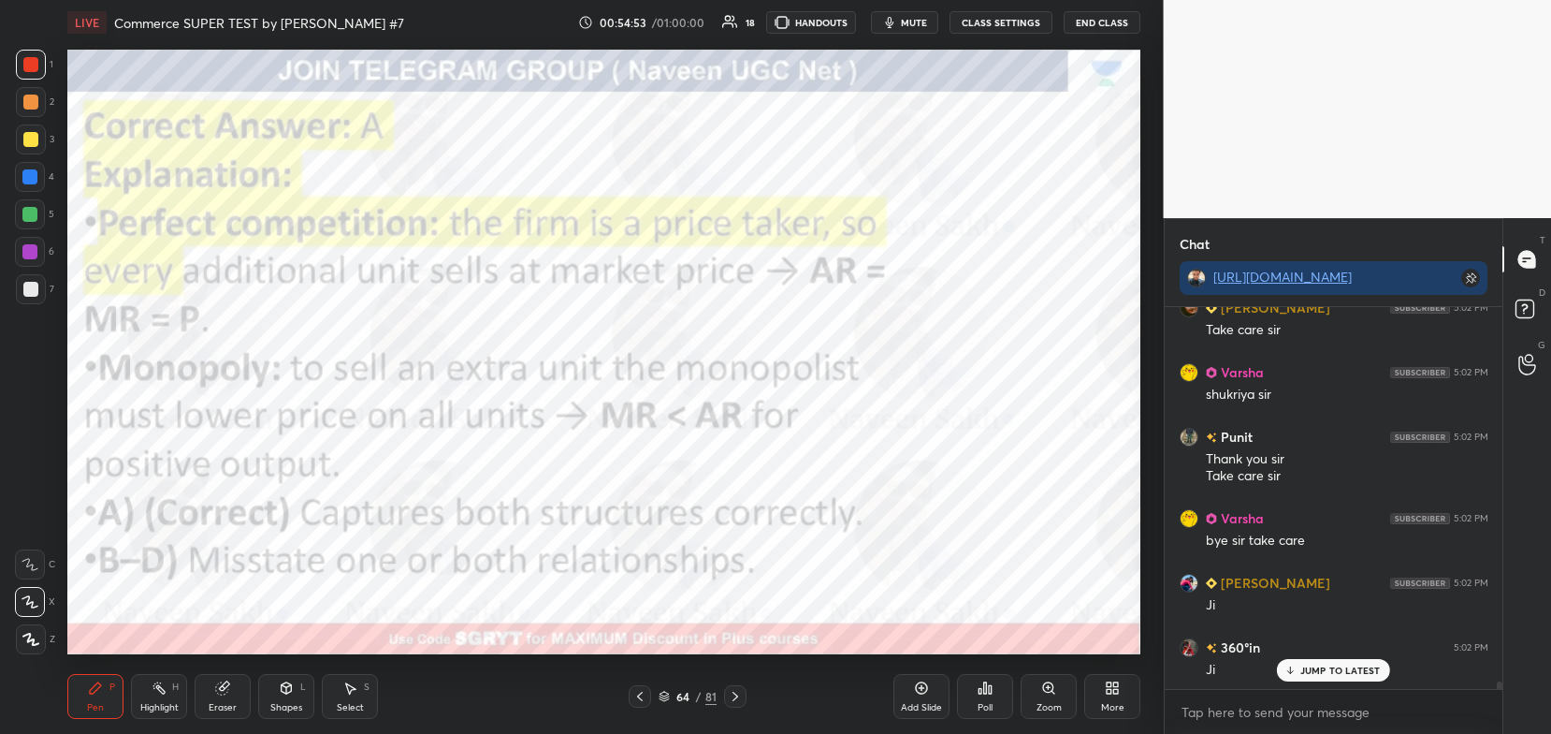
click at [744, 688] on div at bounding box center [735, 696] width 22 height 22
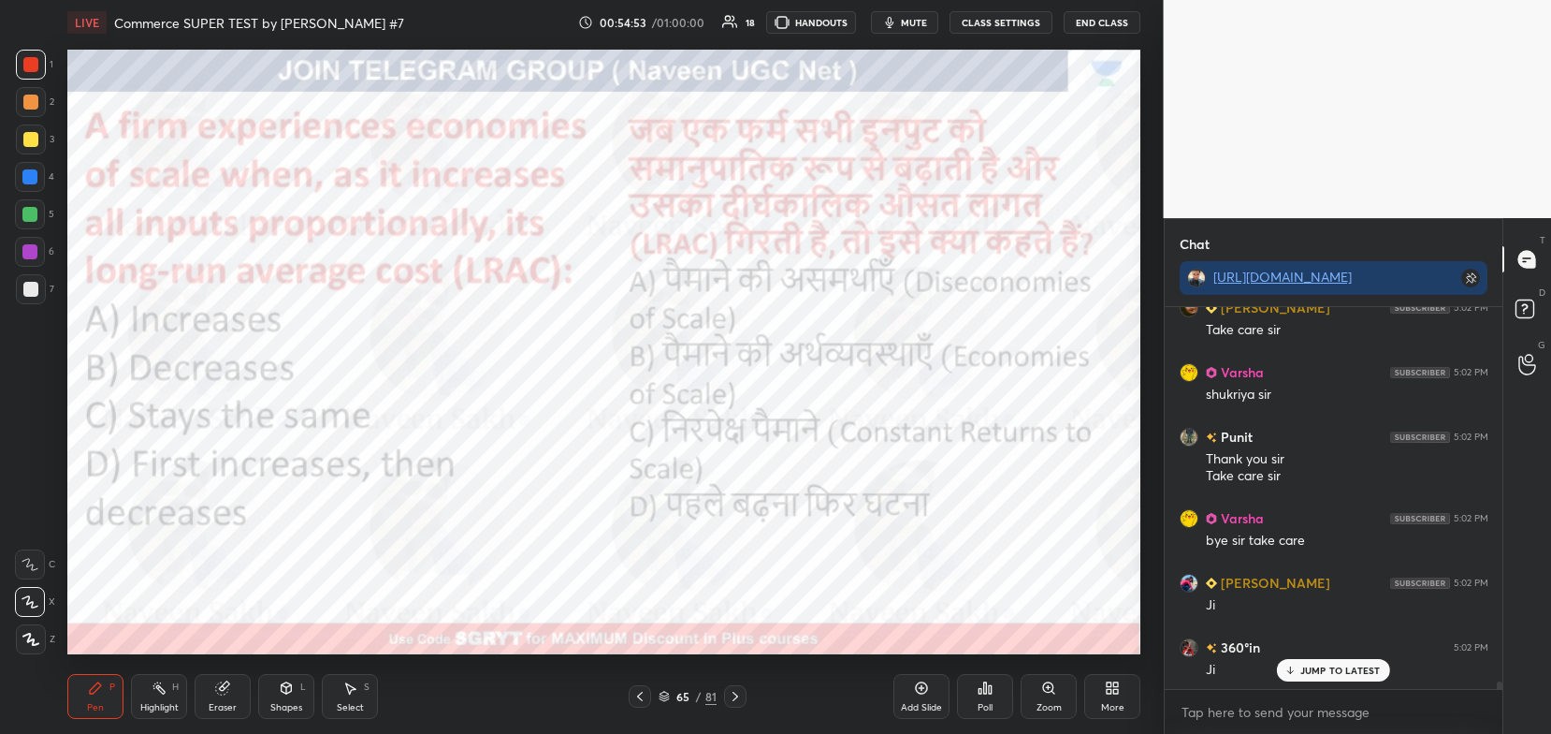
click at [742, 686] on div at bounding box center [735, 696] width 22 height 22
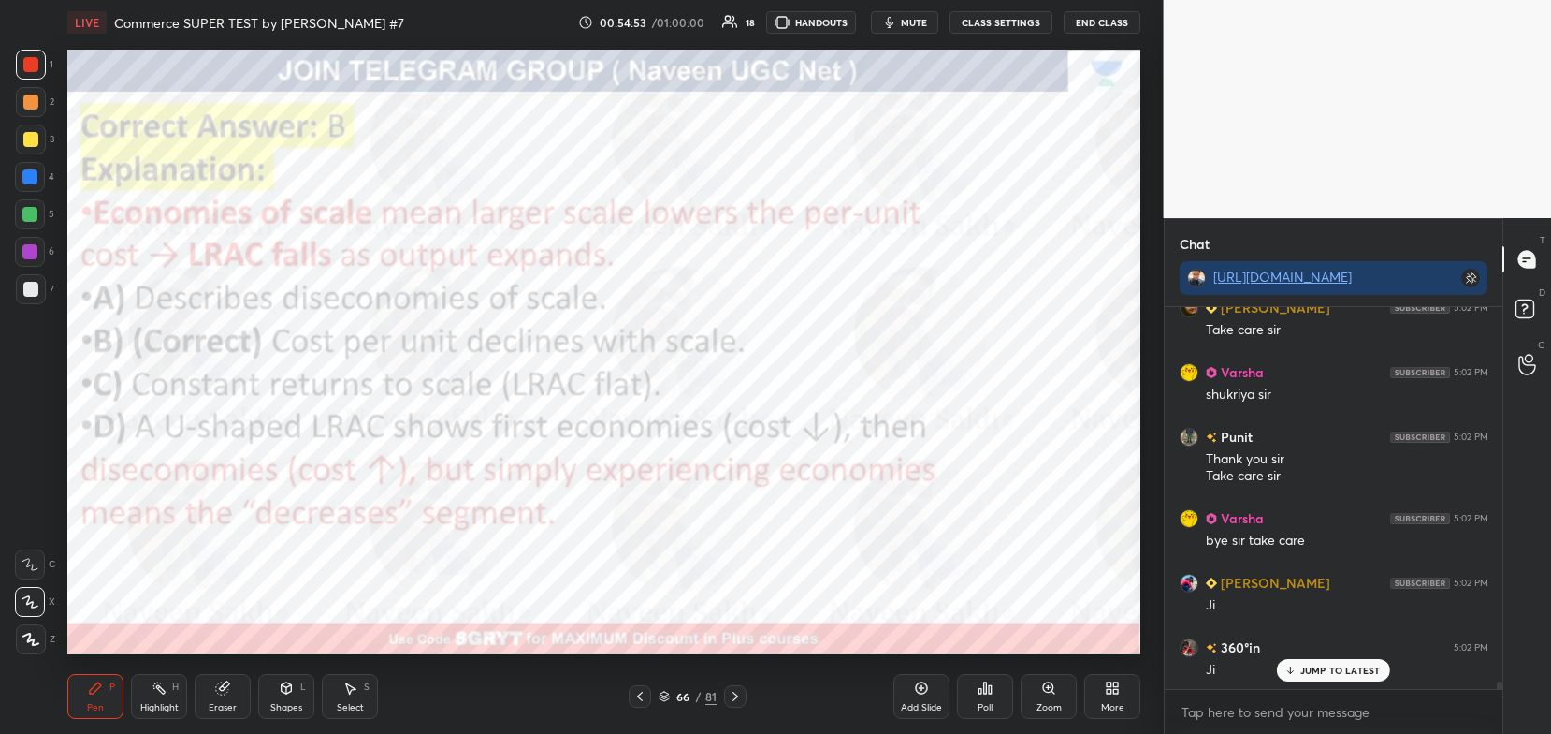
click at [742, 685] on div at bounding box center [735, 696] width 22 height 22
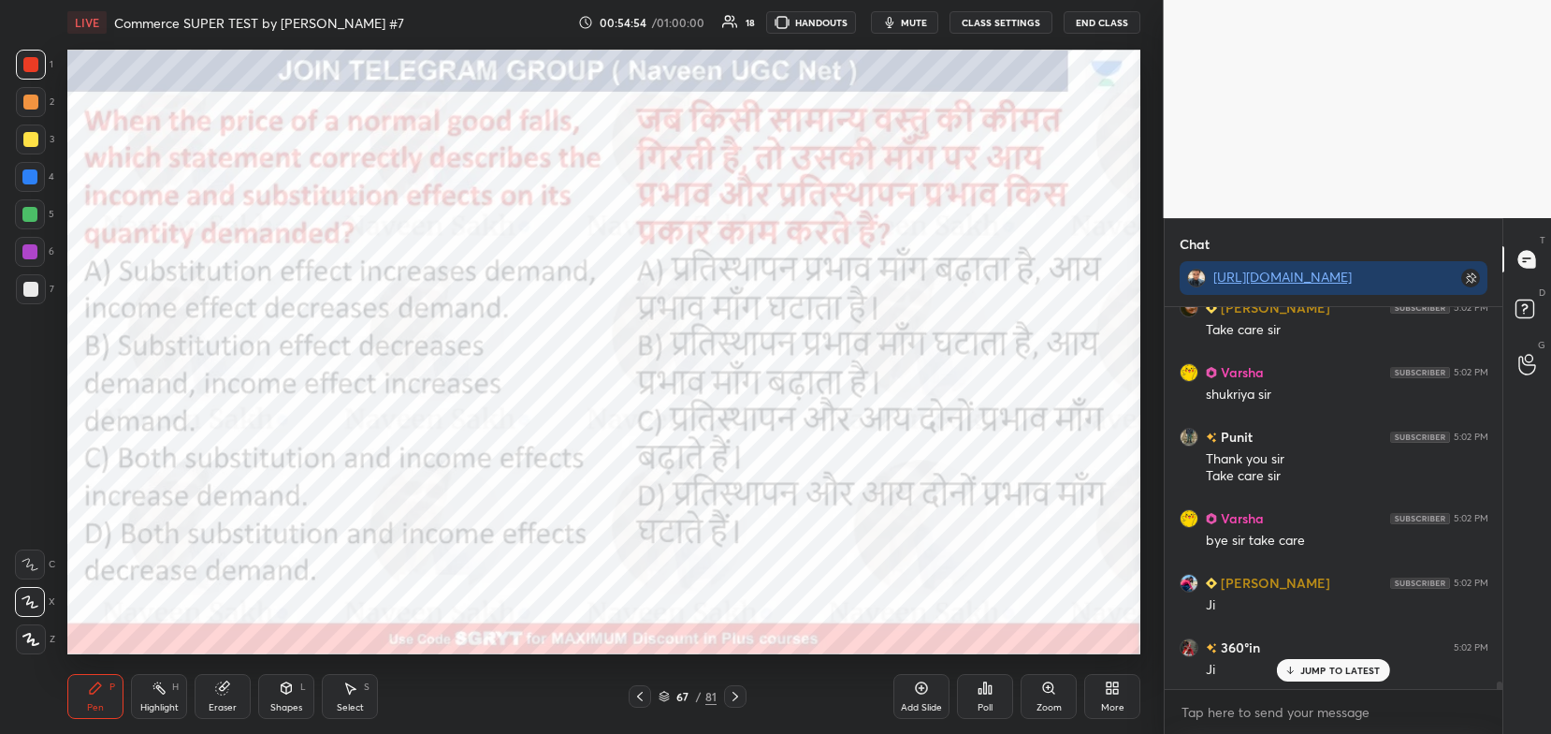
scroll to position [18412, 0]
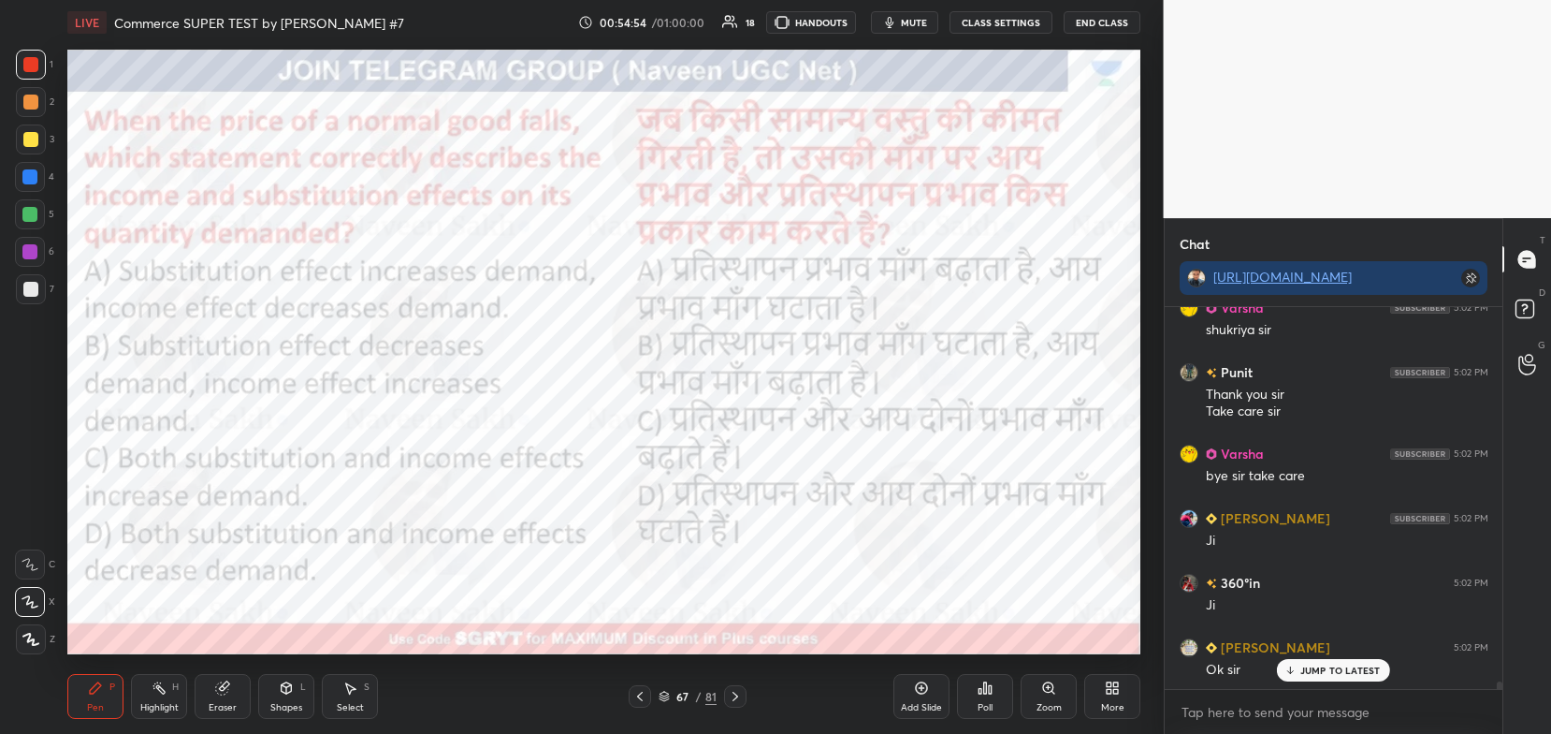
click at [742, 689] on div at bounding box center [735, 696] width 22 height 22
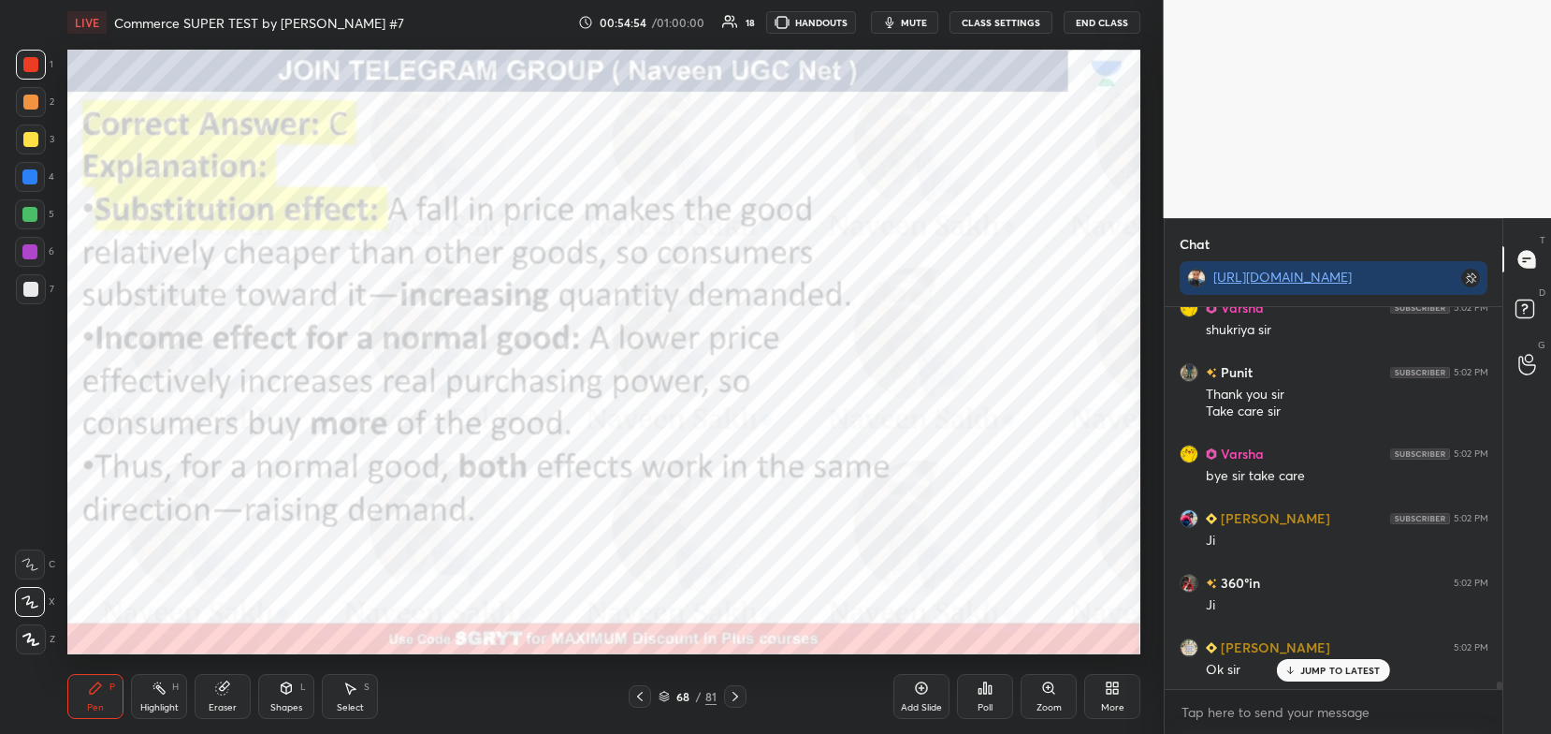
click at [743, 688] on div at bounding box center [735, 696] width 22 height 22
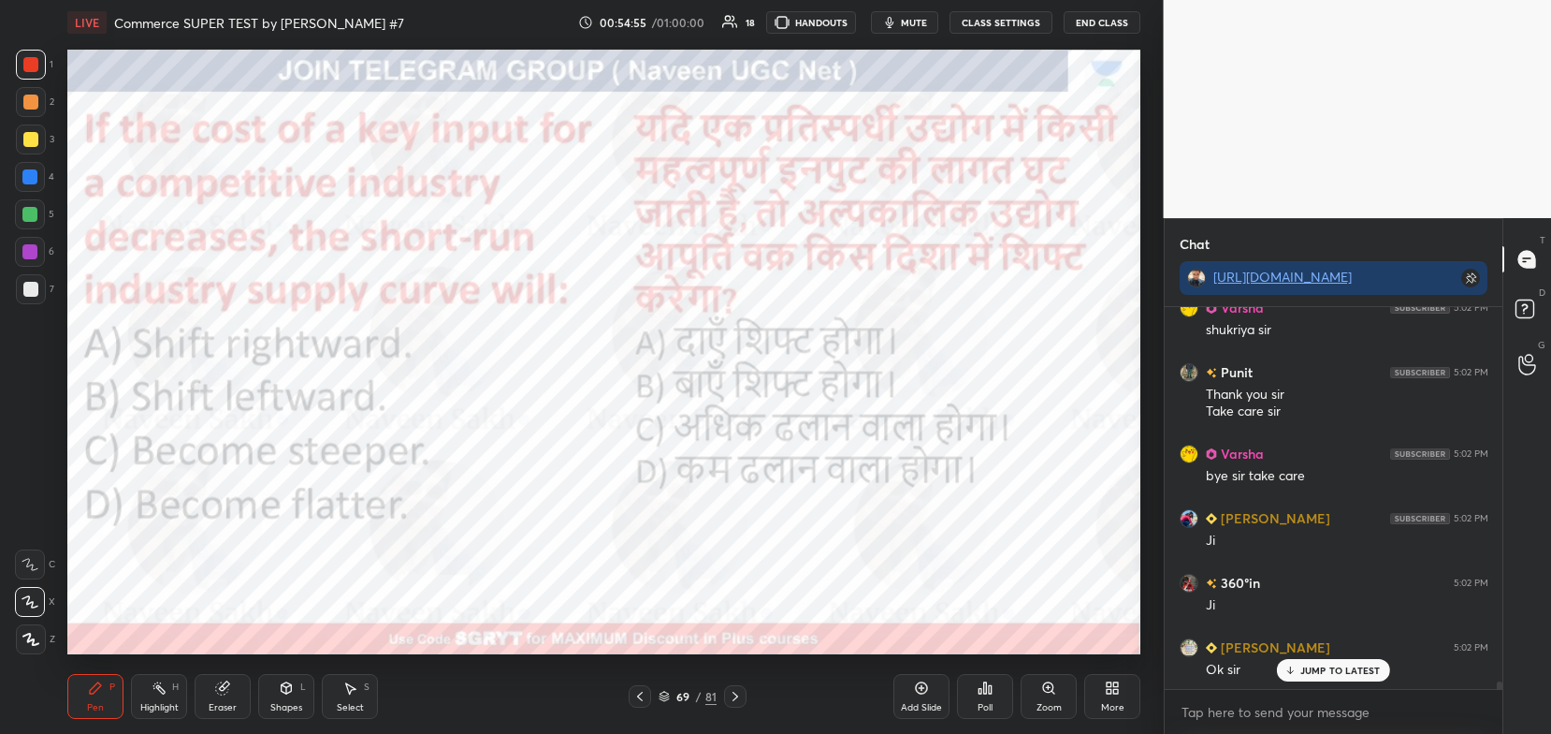
scroll to position [18541, 0]
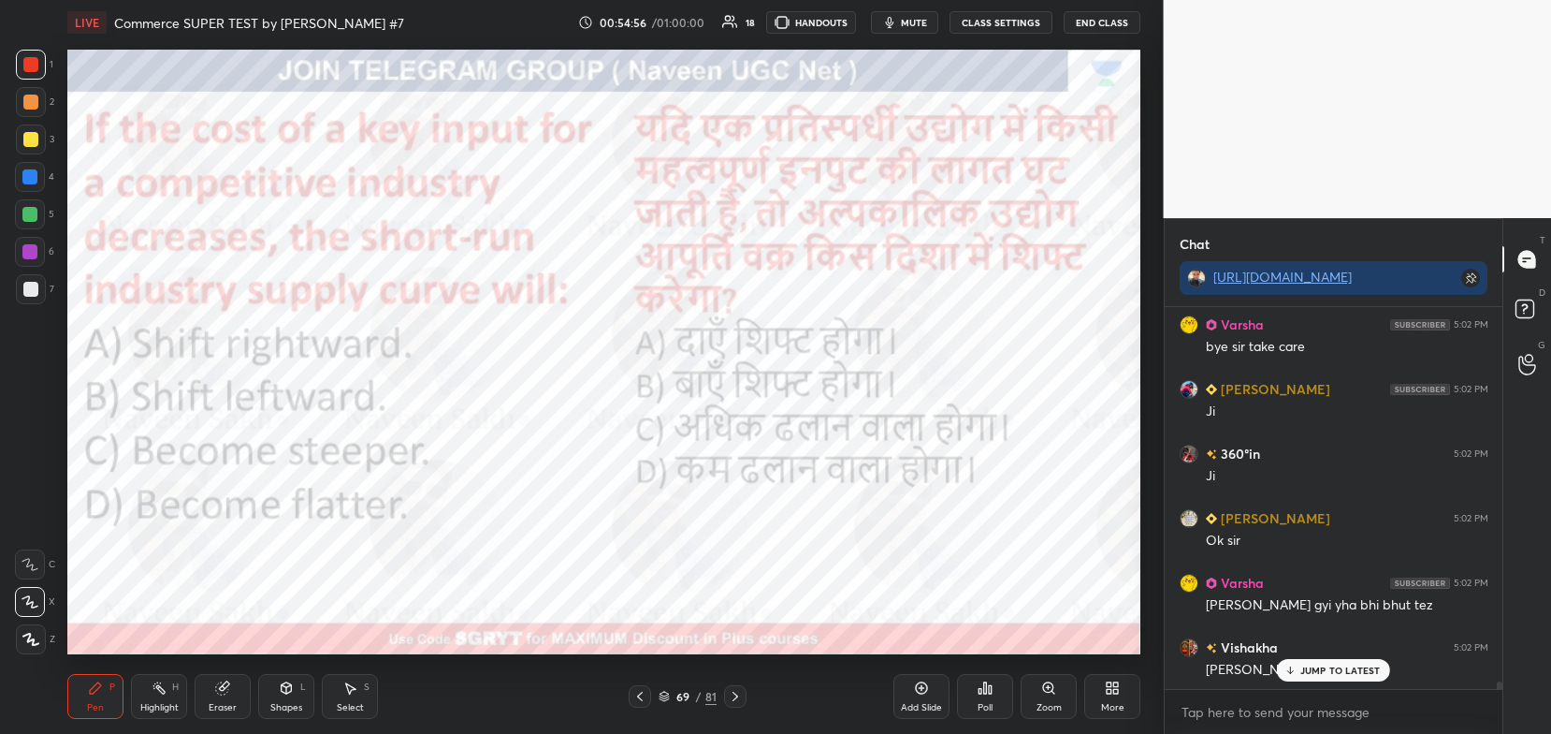
click at [744, 688] on div at bounding box center [735, 696] width 22 height 22
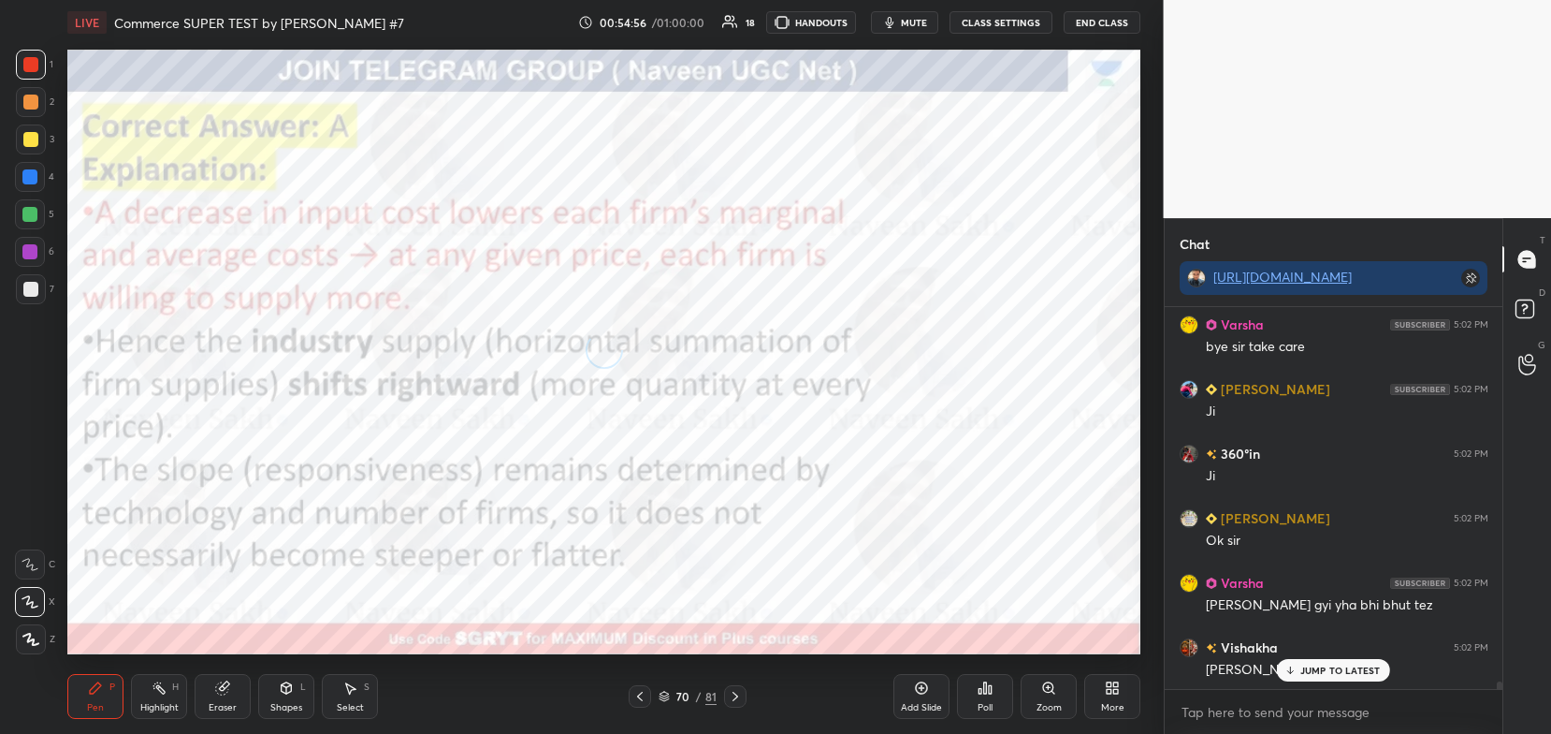
click at [744, 688] on div at bounding box center [735, 696] width 22 height 22
click at [743, 686] on div at bounding box center [735, 696] width 22 height 22
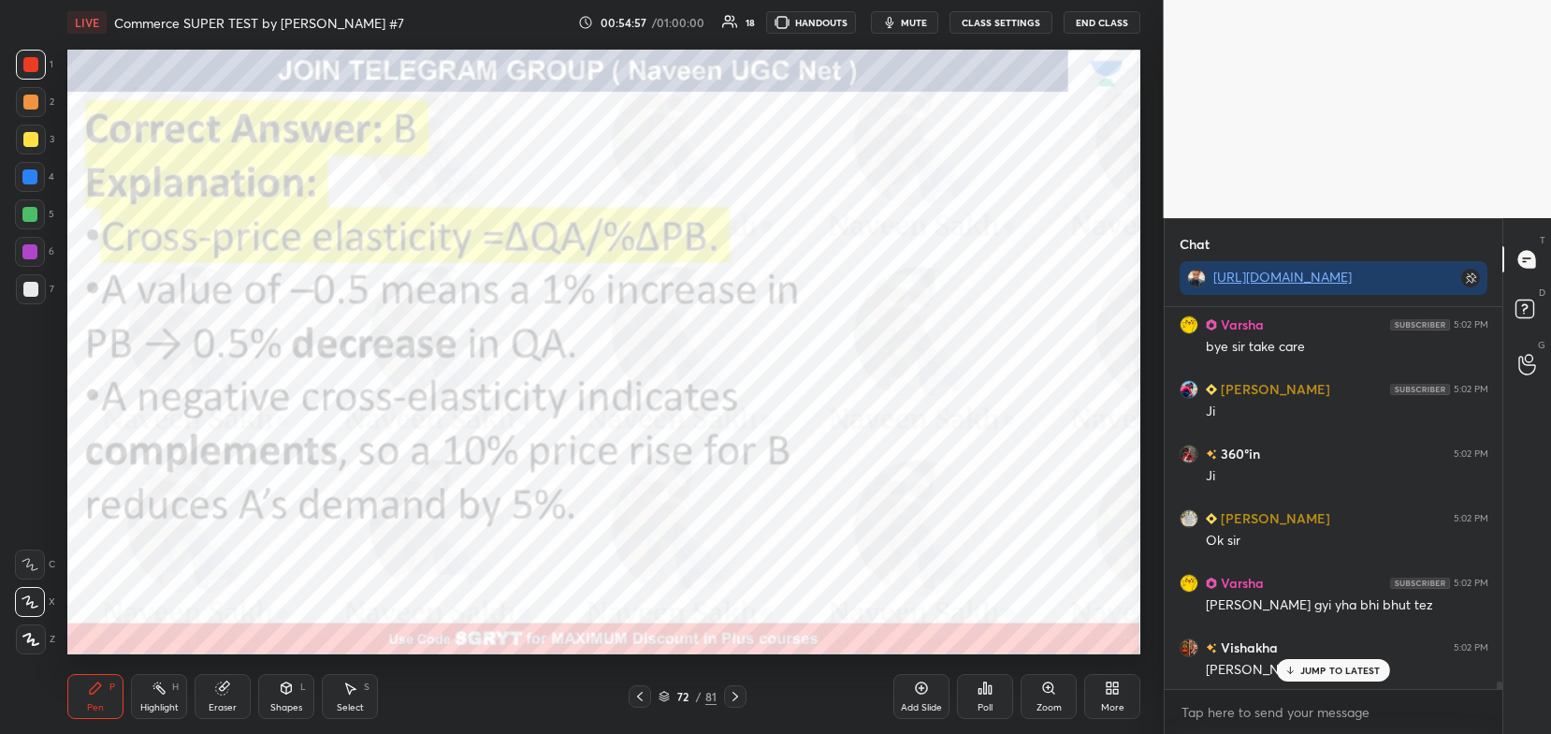
click at [671, 695] on div "72 / 81" at bounding box center [688, 696] width 58 height 17
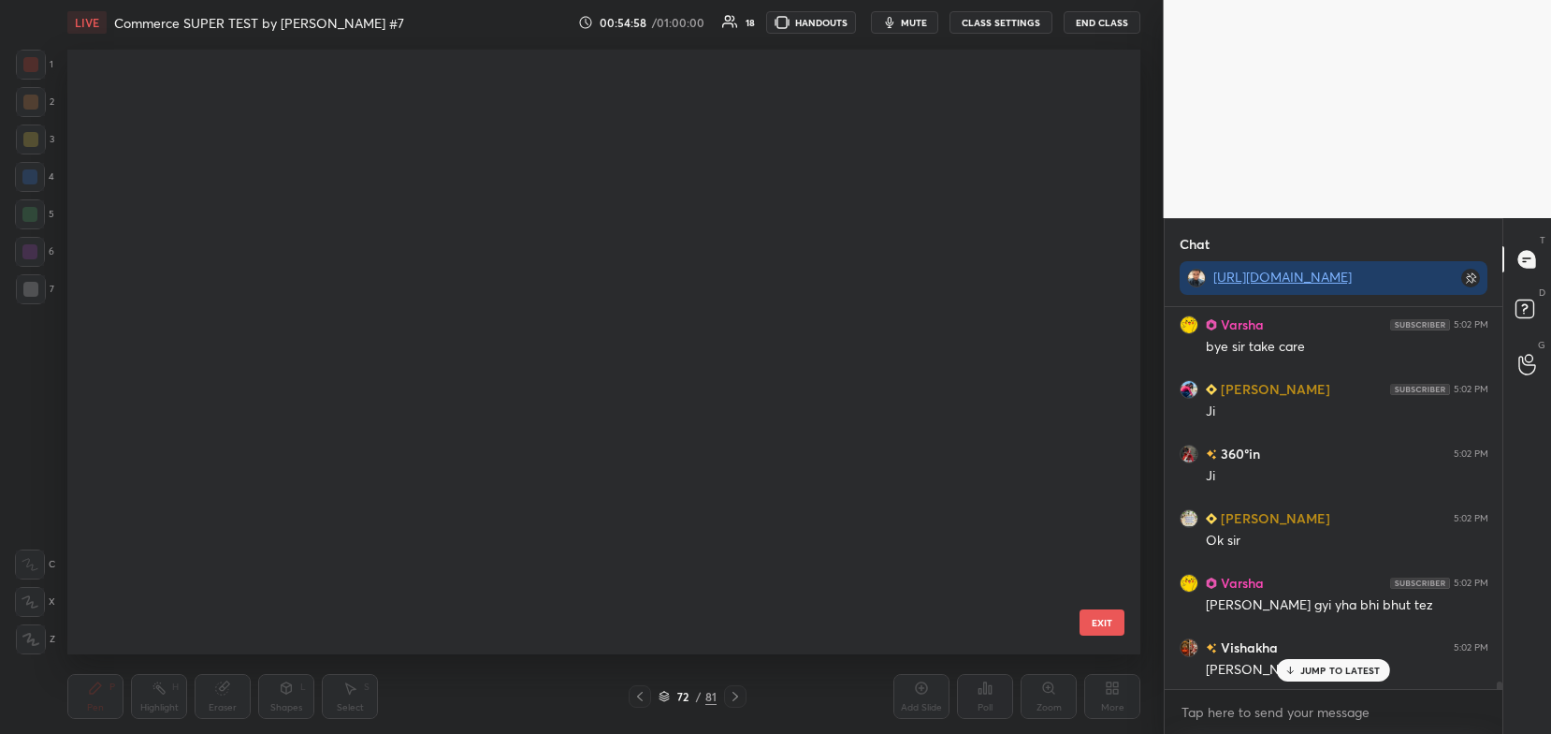
scroll to position [3888, 0]
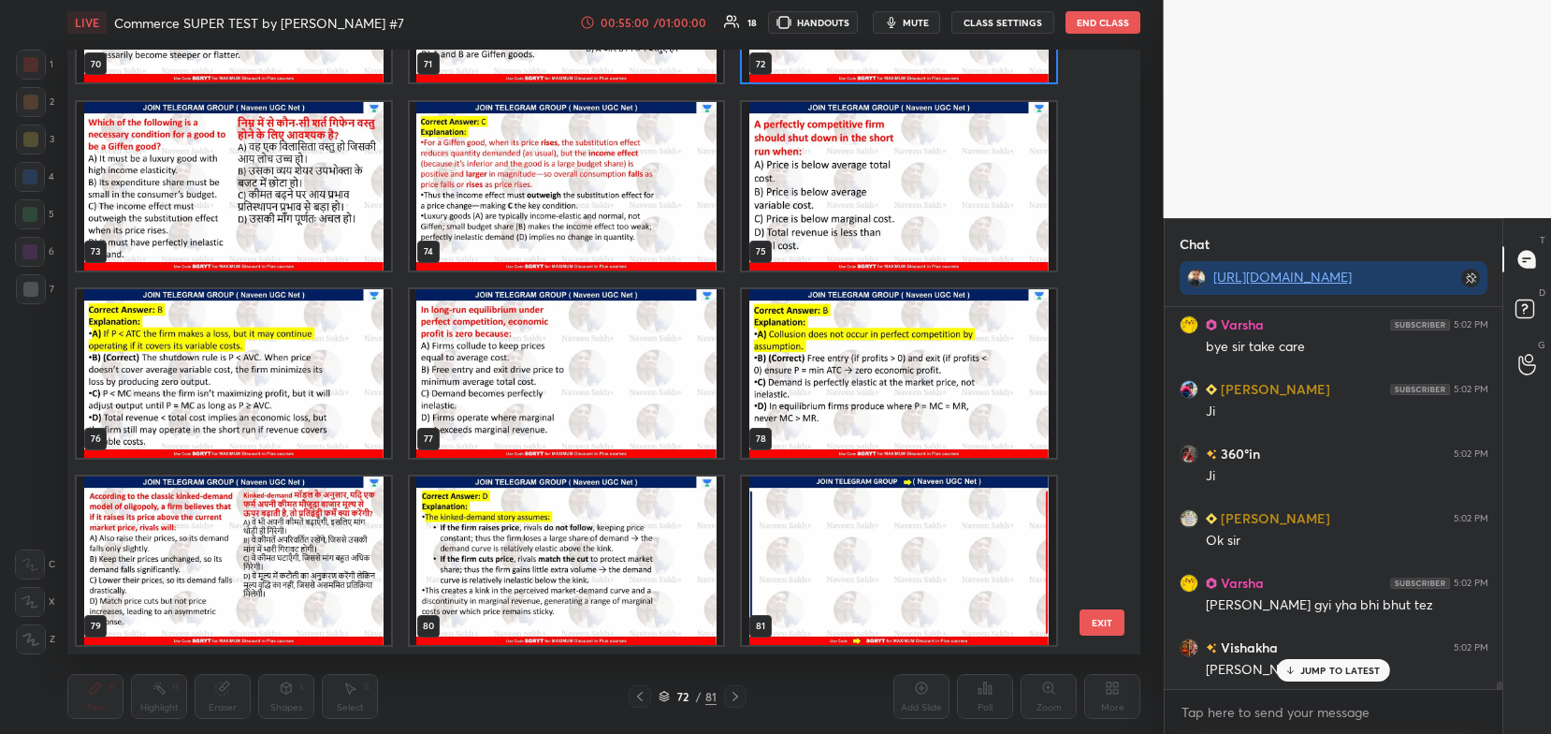
click at [656, 577] on img "grid" at bounding box center [567, 560] width 314 height 168
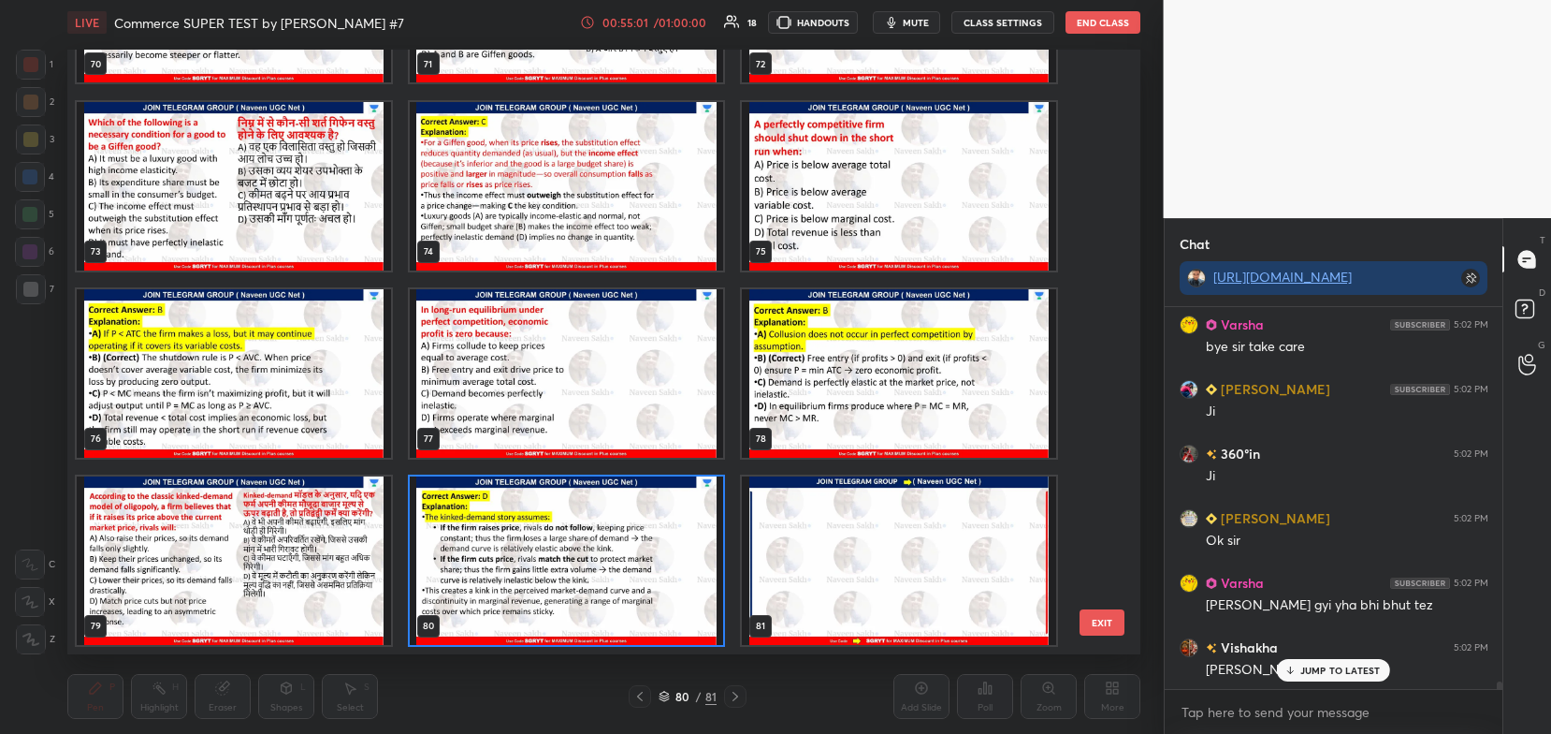
click at [657, 579] on img "grid" at bounding box center [567, 560] width 314 height 168
